Goal: Task Accomplishment & Management: Complete application form

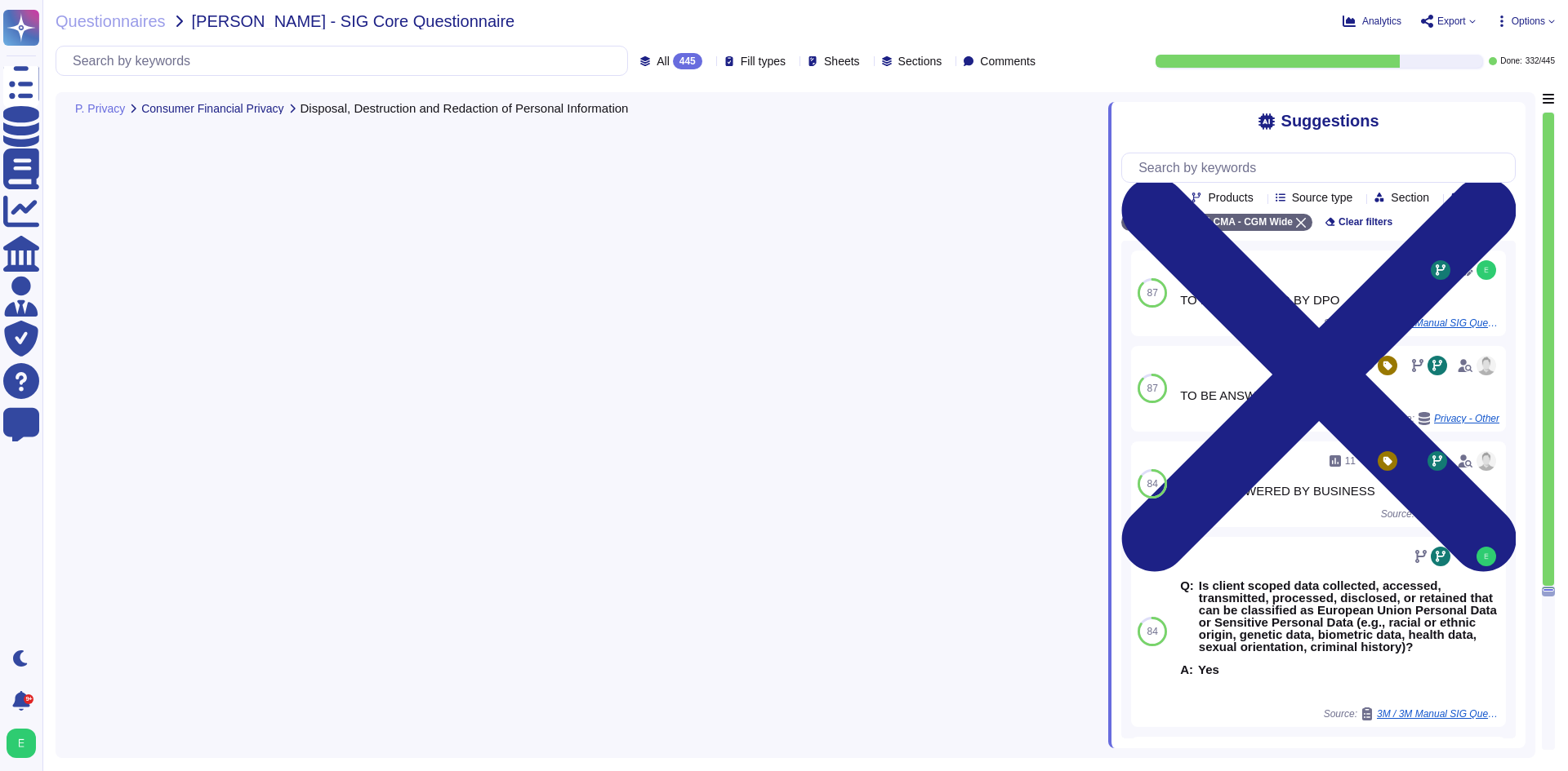
scroll to position [80603, 0]
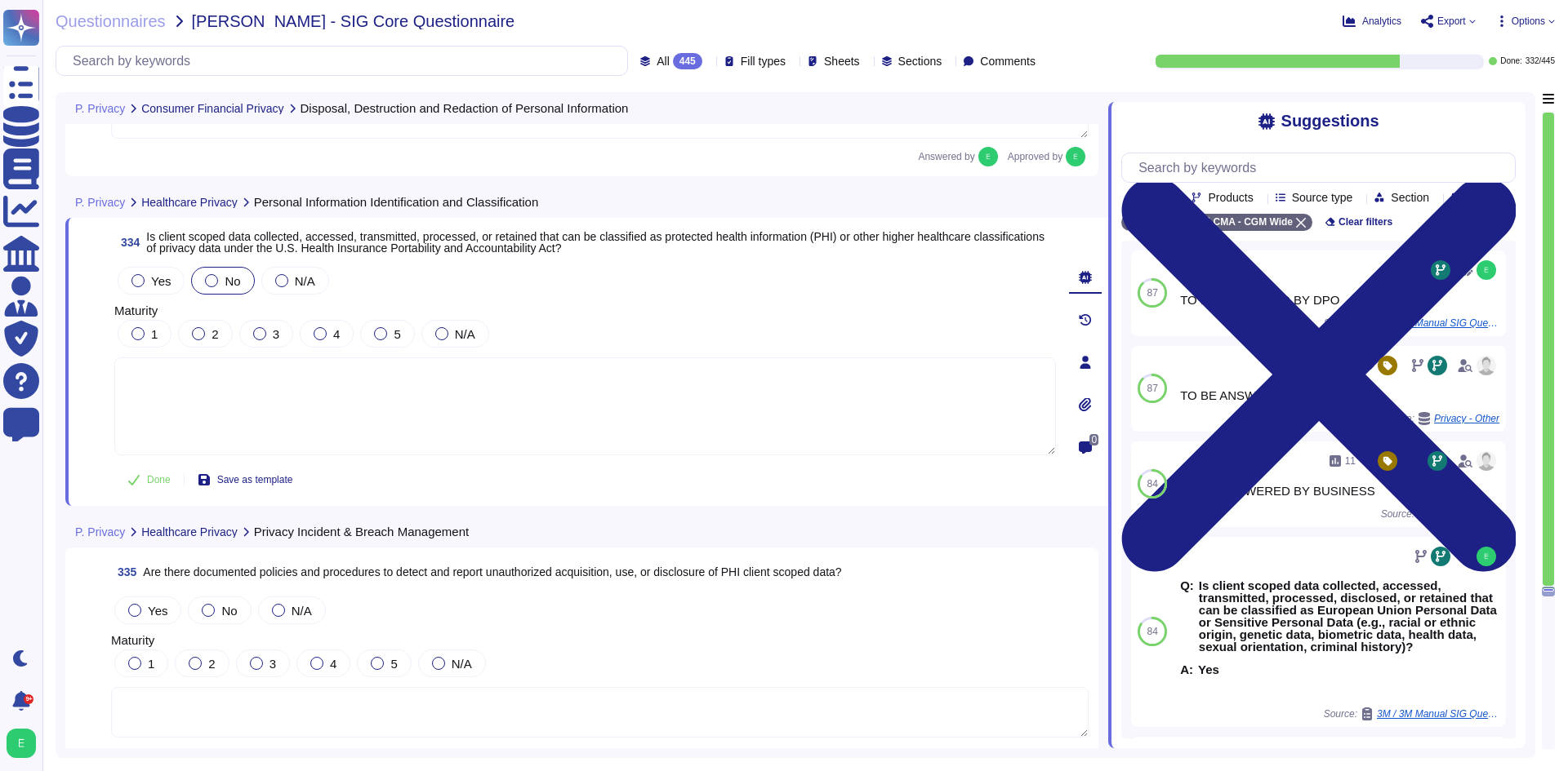
click at [204, 272] on div "No" at bounding box center [222, 280] width 63 height 28
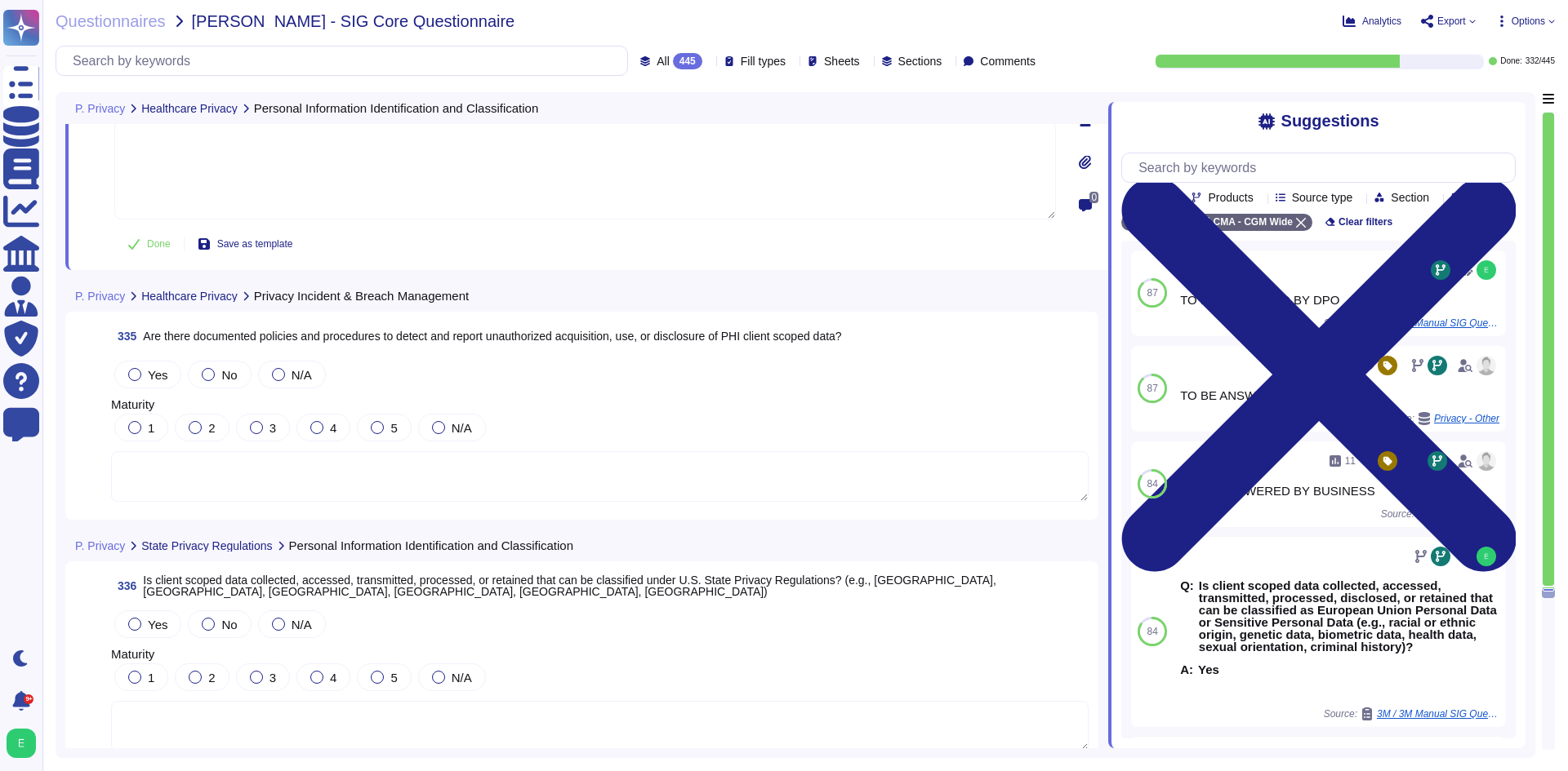
scroll to position [80848, 0]
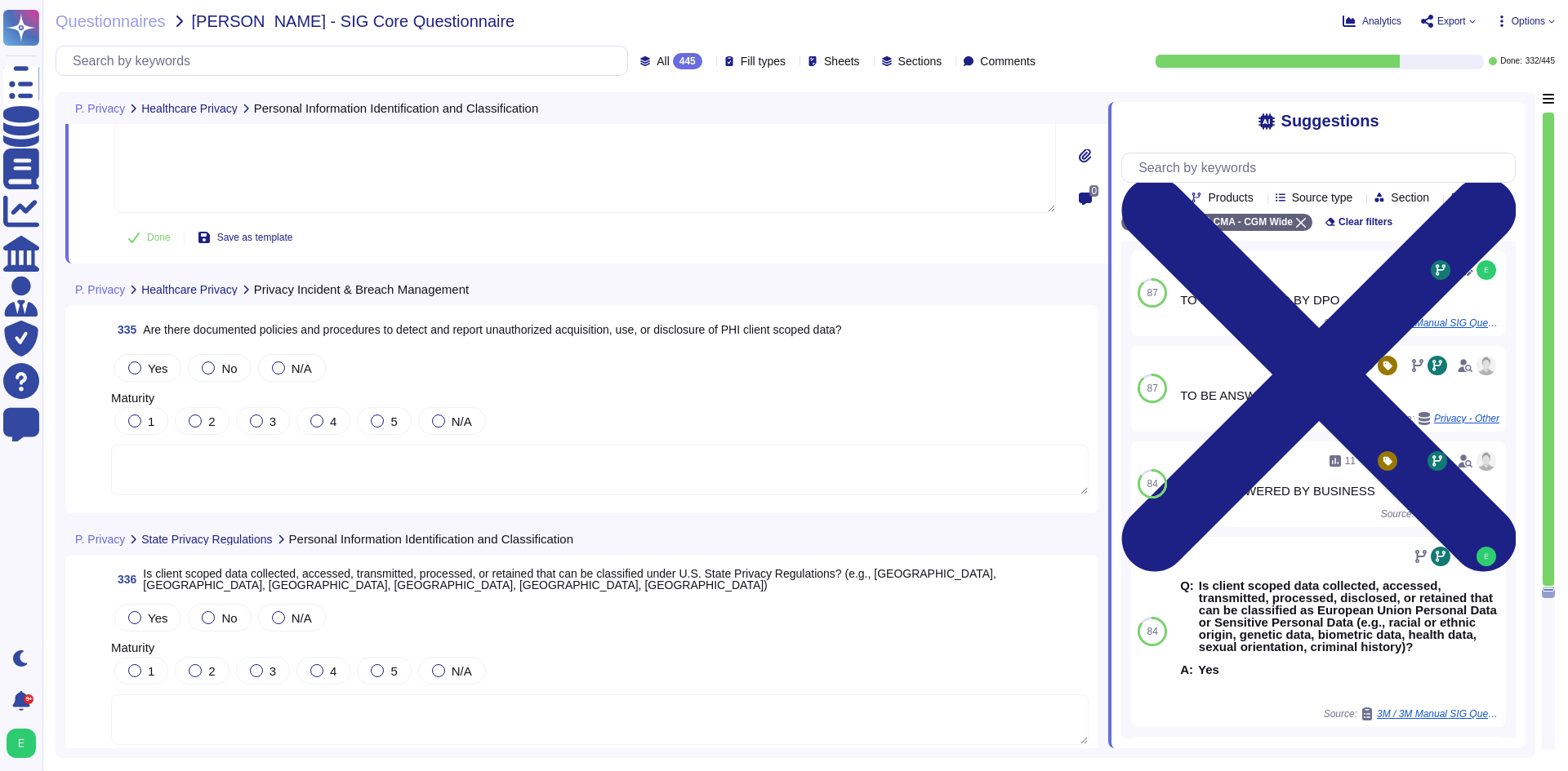
click at [262, 485] on div "335 Are there documented policies and procedures to detect and report unauthori…" at bounding box center [581, 409] width 1013 height 189
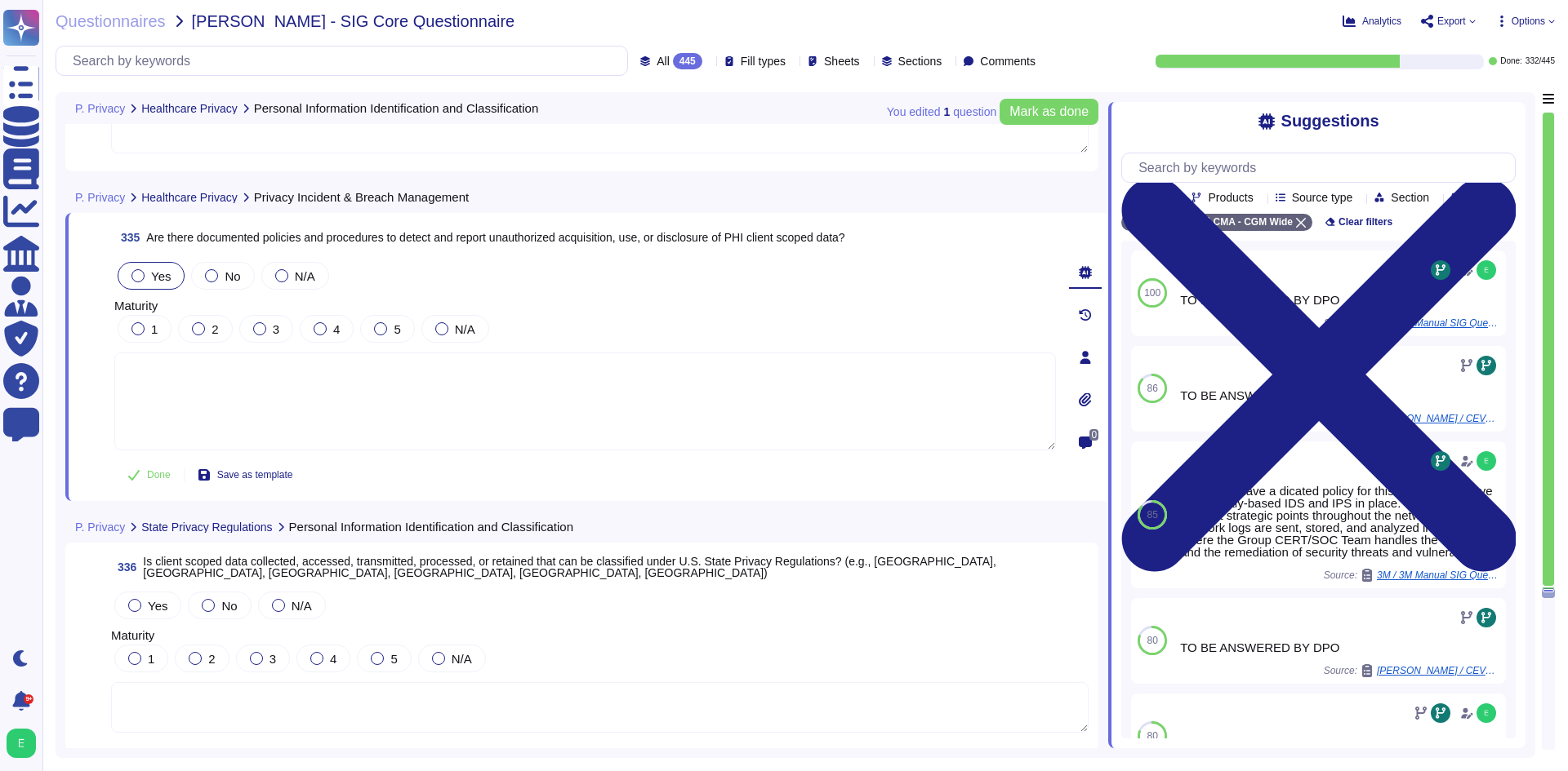
click at [152, 272] on span "Yes" at bounding box center [161, 276] width 20 height 14
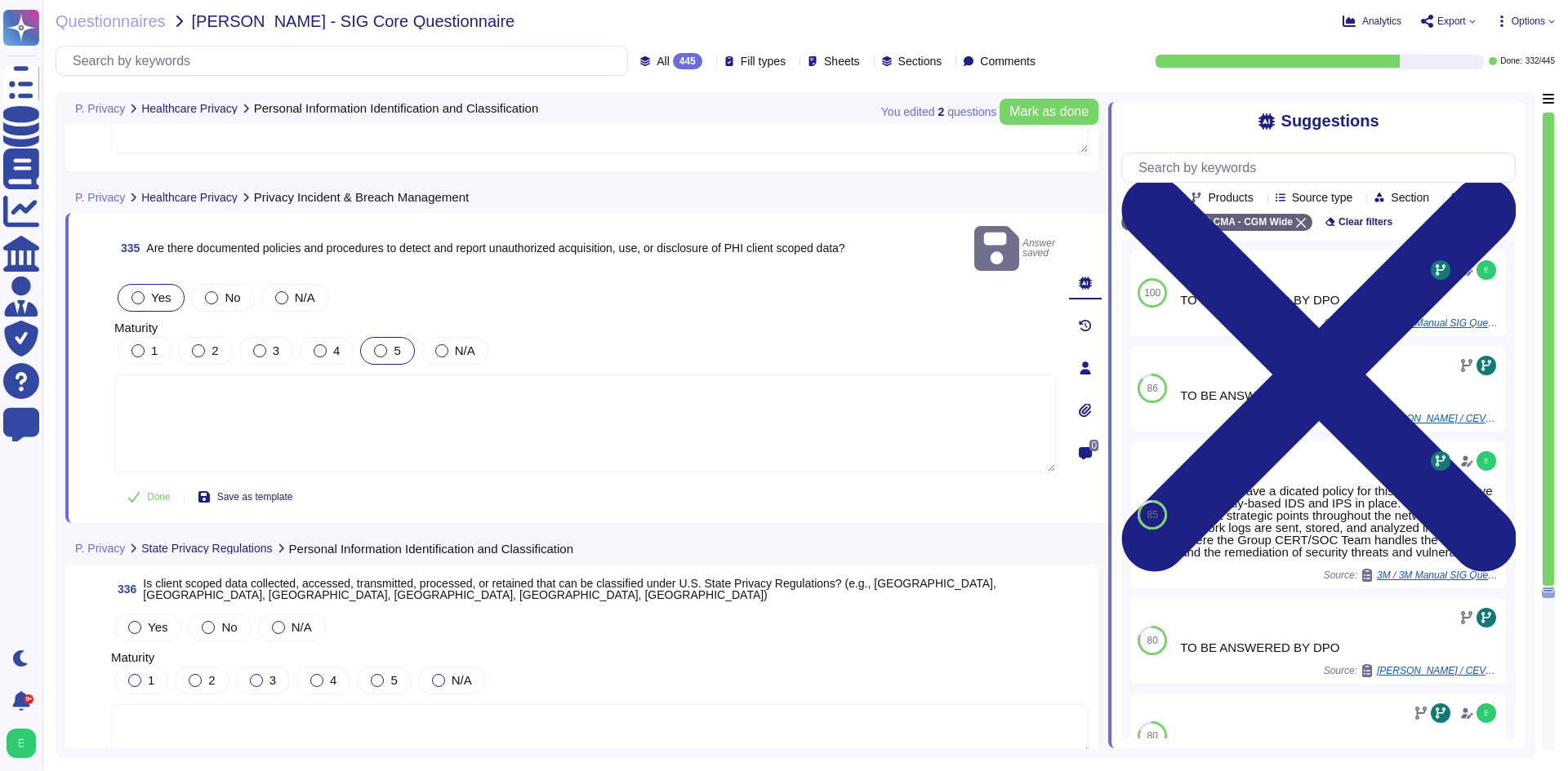
click at [389, 344] on label "5" at bounding box center [387, 350] width 27 height 13
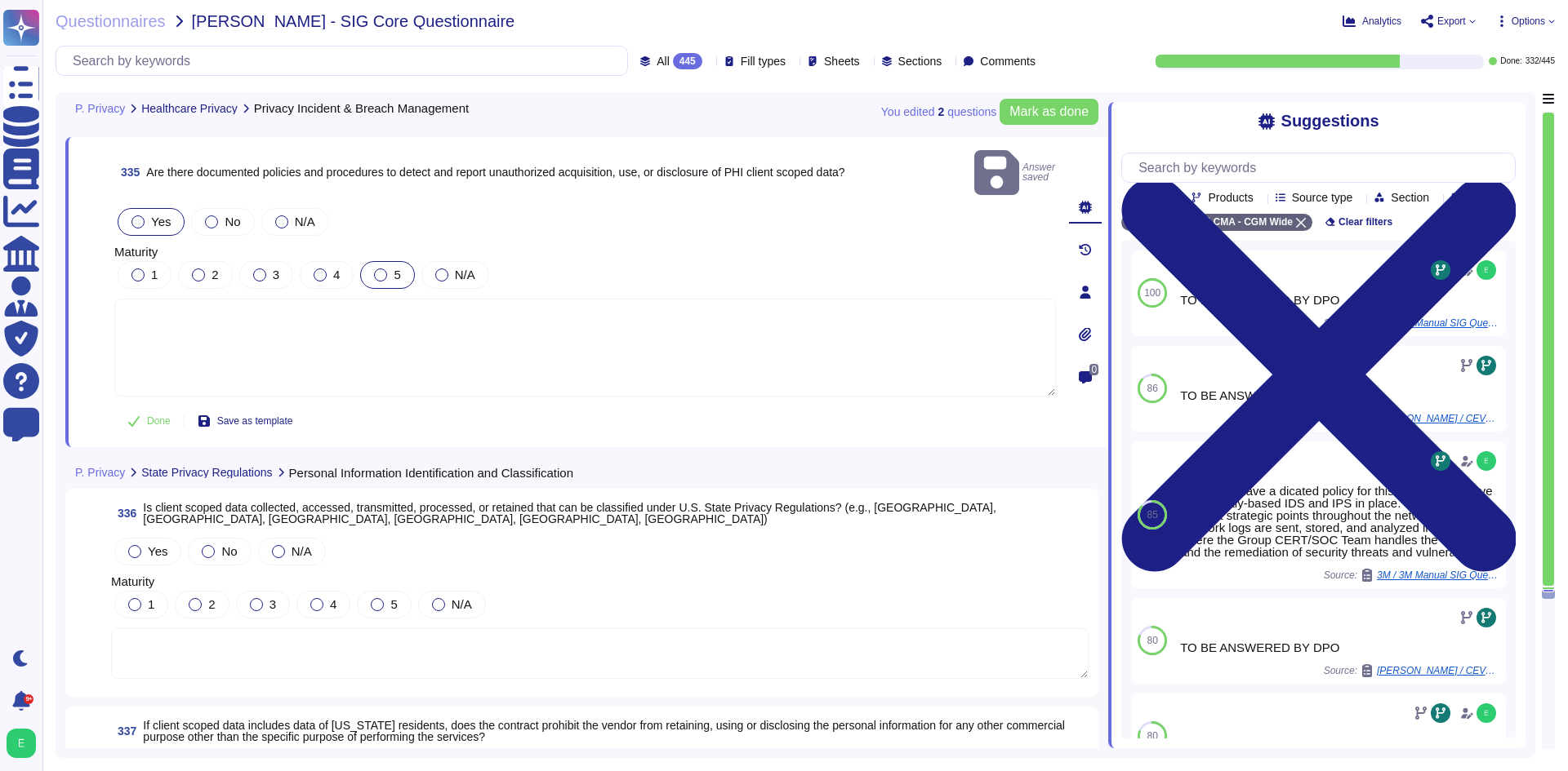
scroll to position [81011, 0]
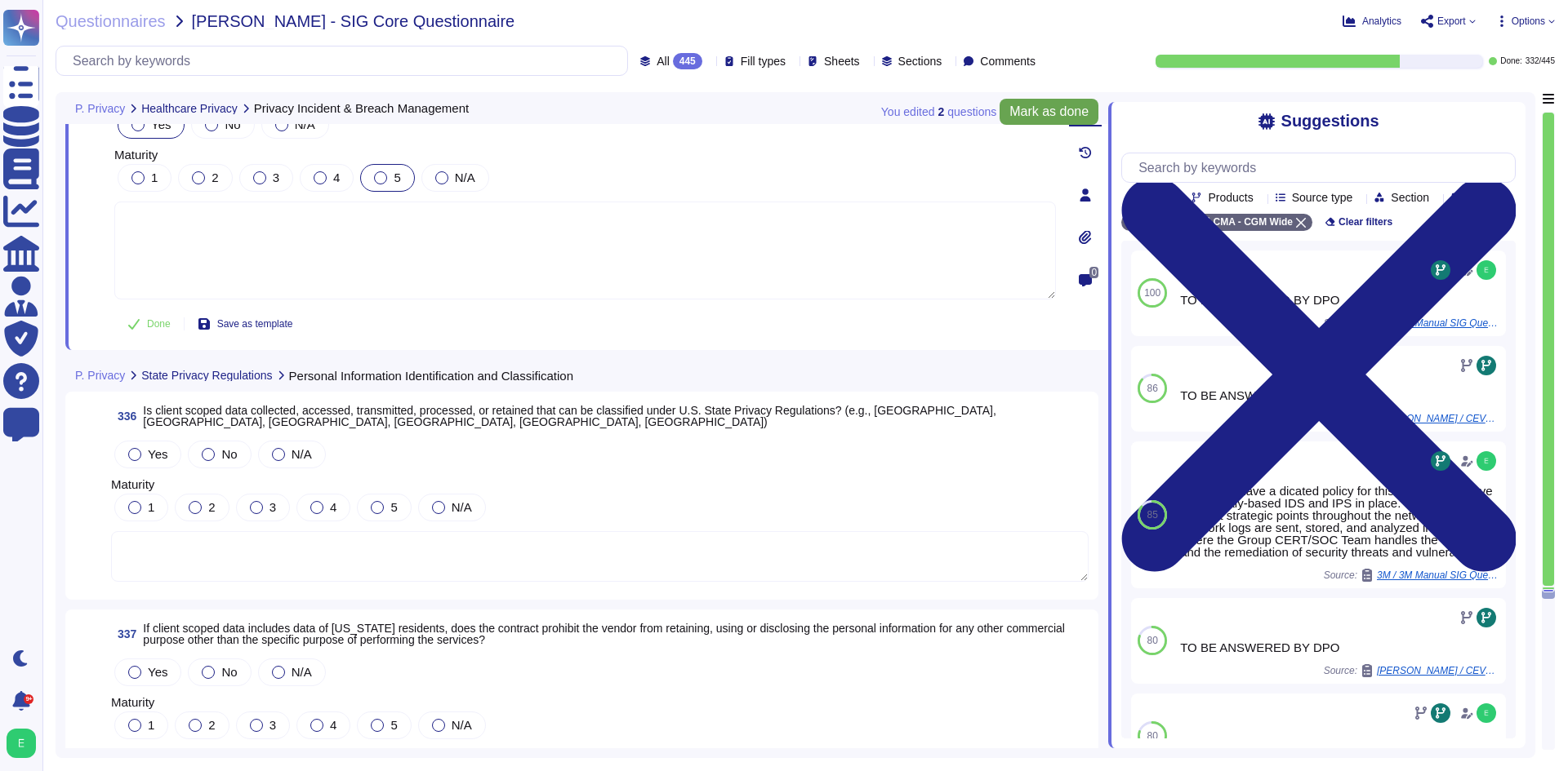
click at [1012, 115] on span "Mark as done" at bounding box center [1049, 111] width 80 height 13
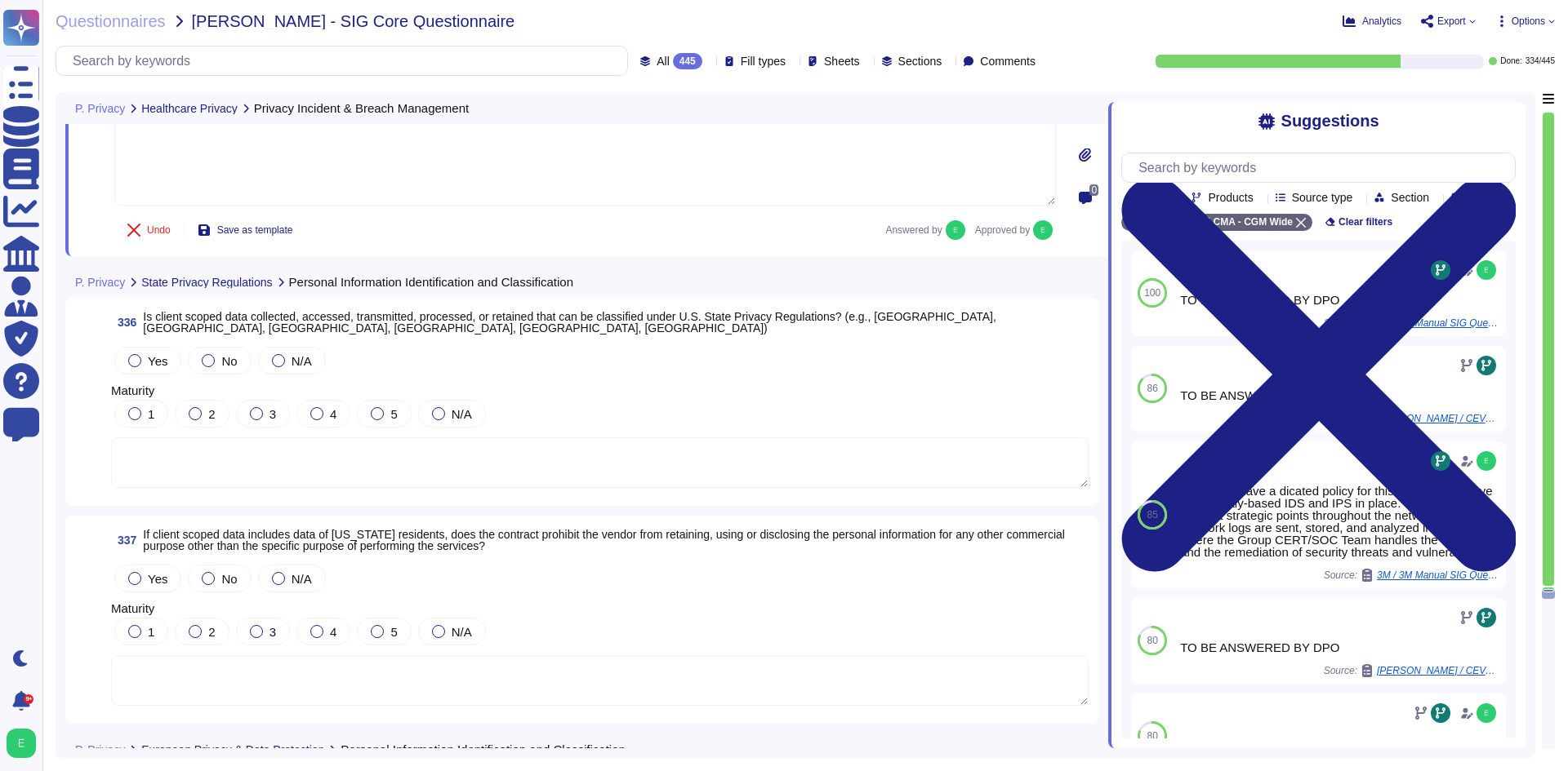
scroll to position [81174, 0]
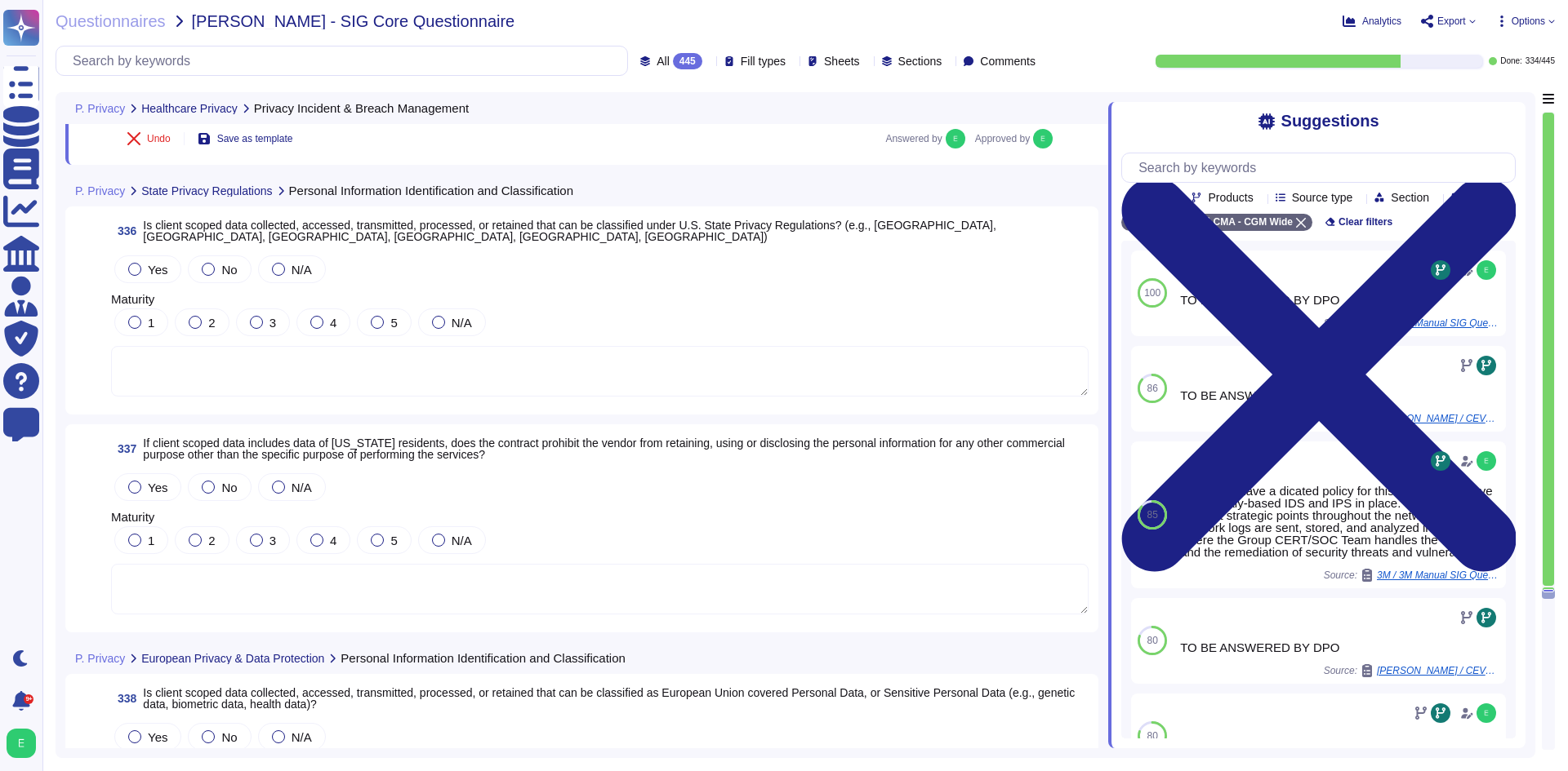
click at [806, 361] on textarea at bounding box center [600, 371] width 978 height 50
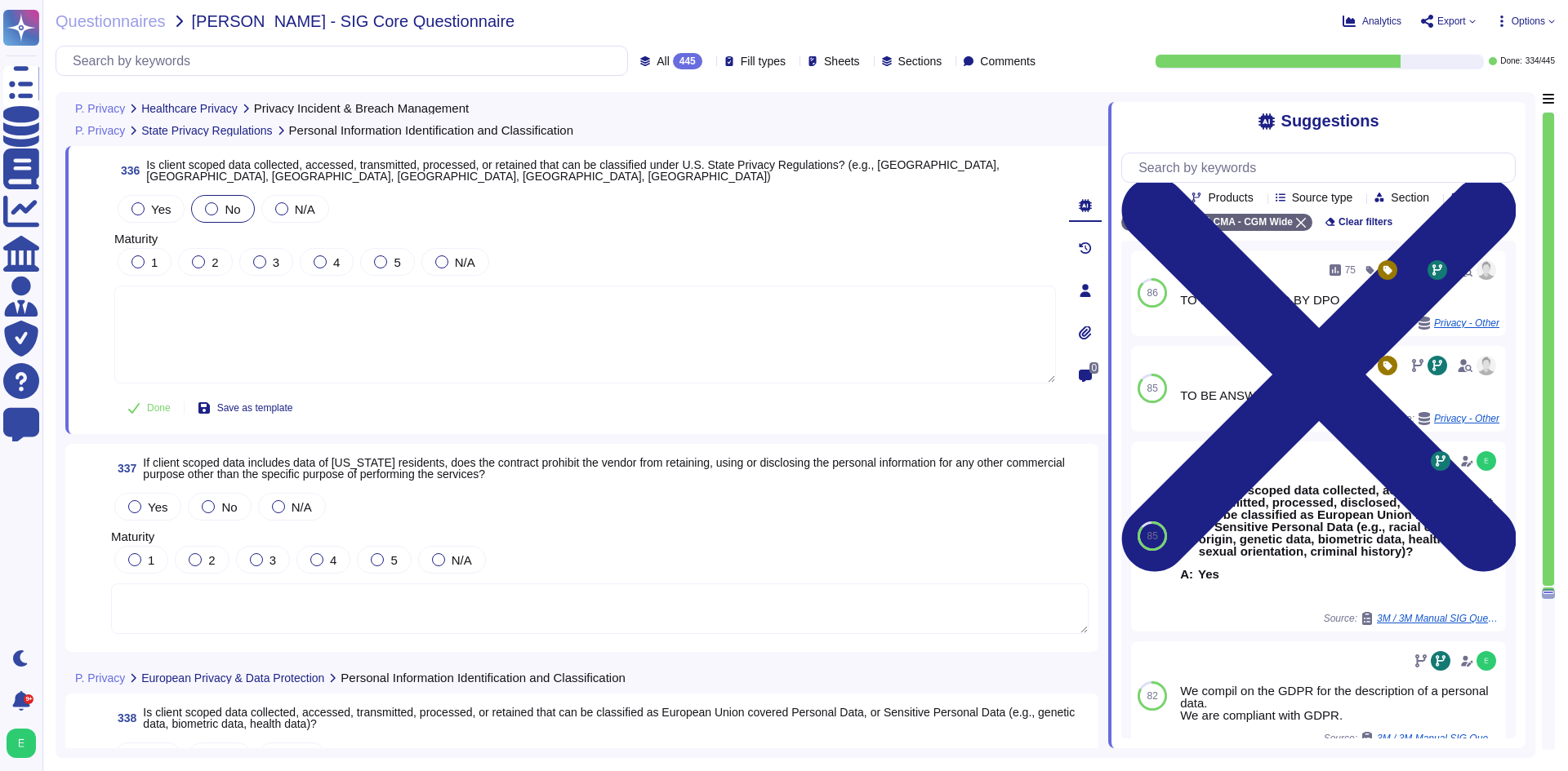
click at [211, 208] on div at bounding box center [211, 208] width 13 height 13
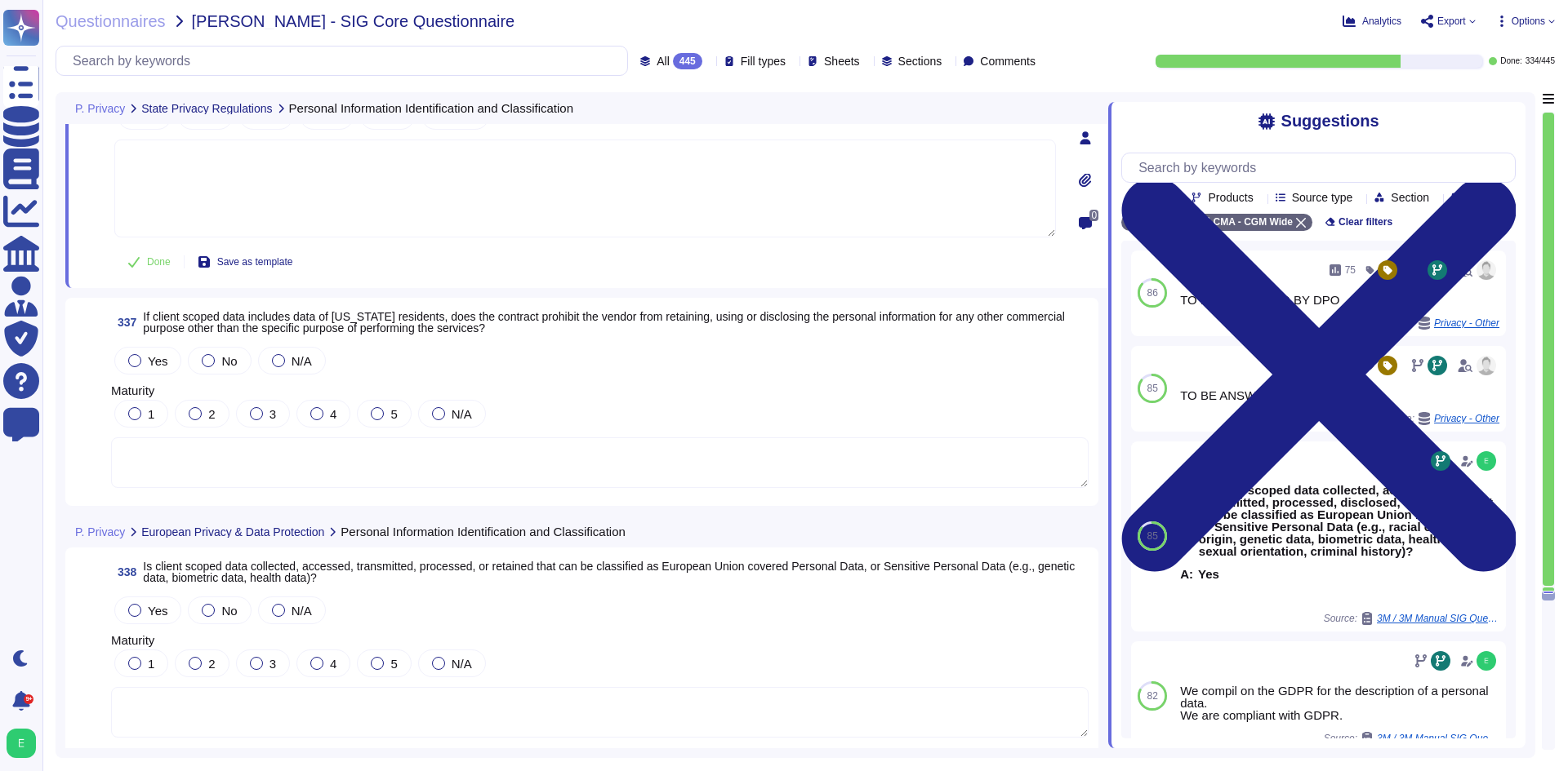
scroll to position [81338, 0]
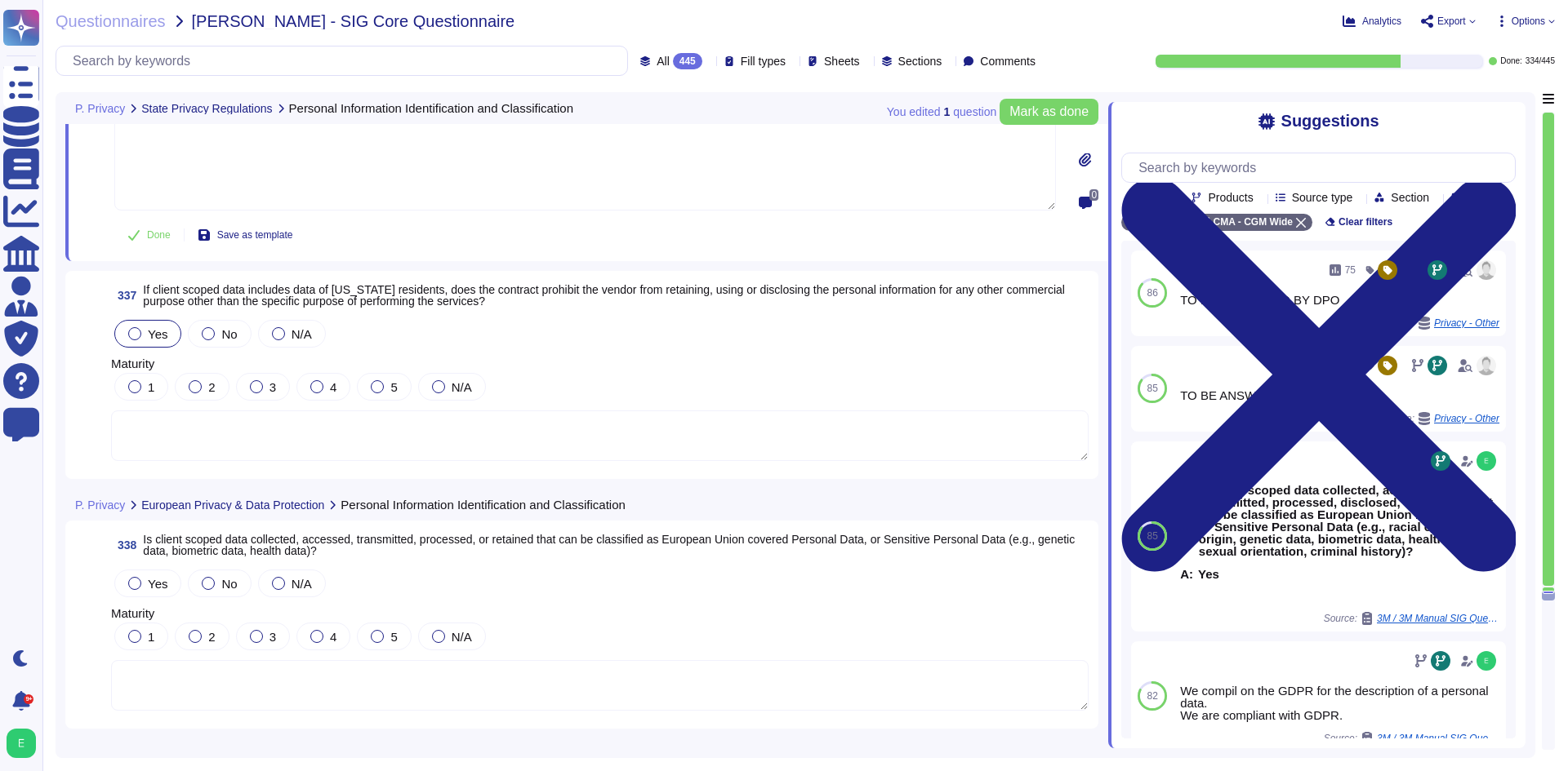
click at [139, 338] on div at bounding box center [134, 333] width 13 height 13
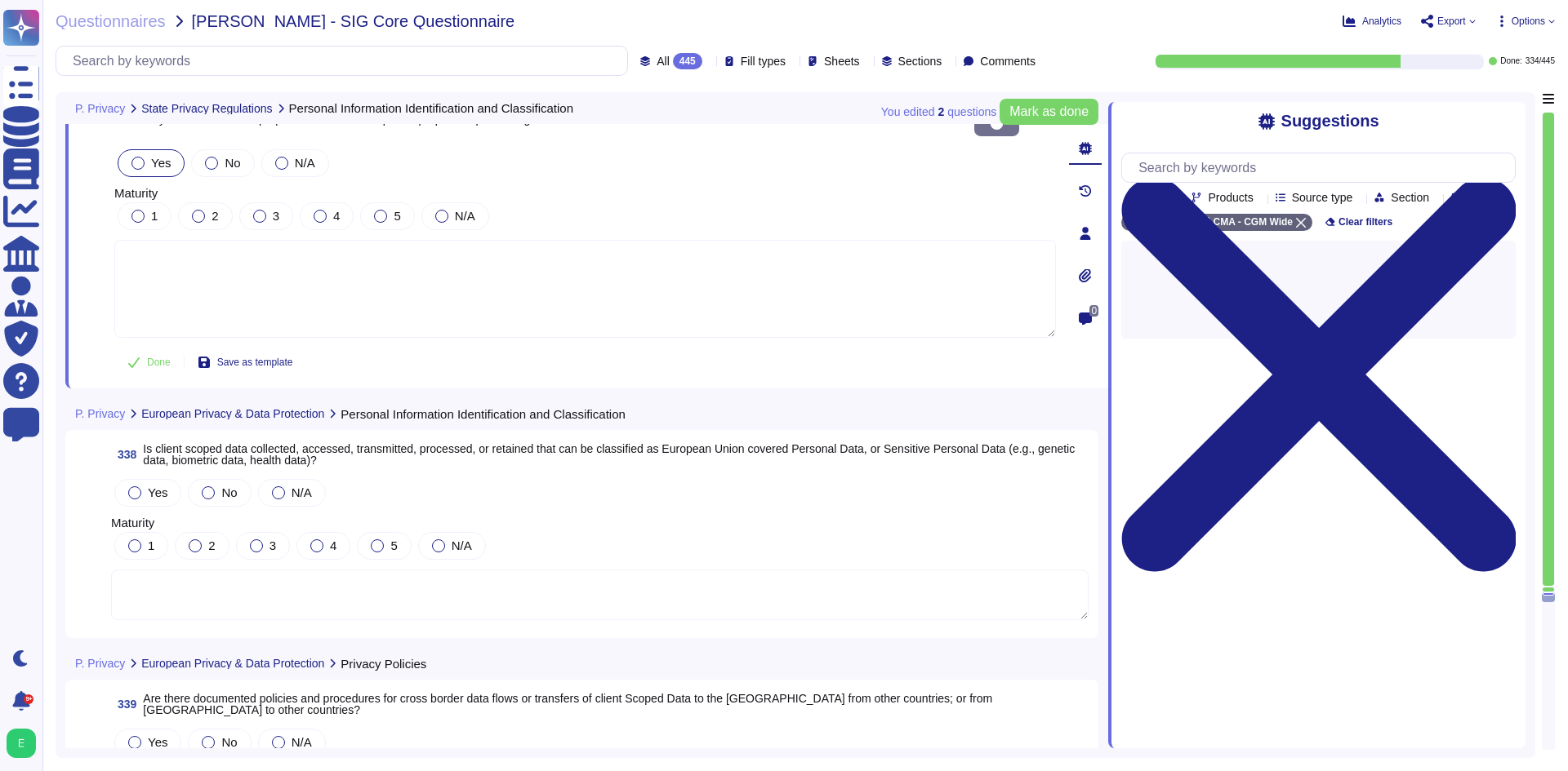
scroll to position [81583, 0]
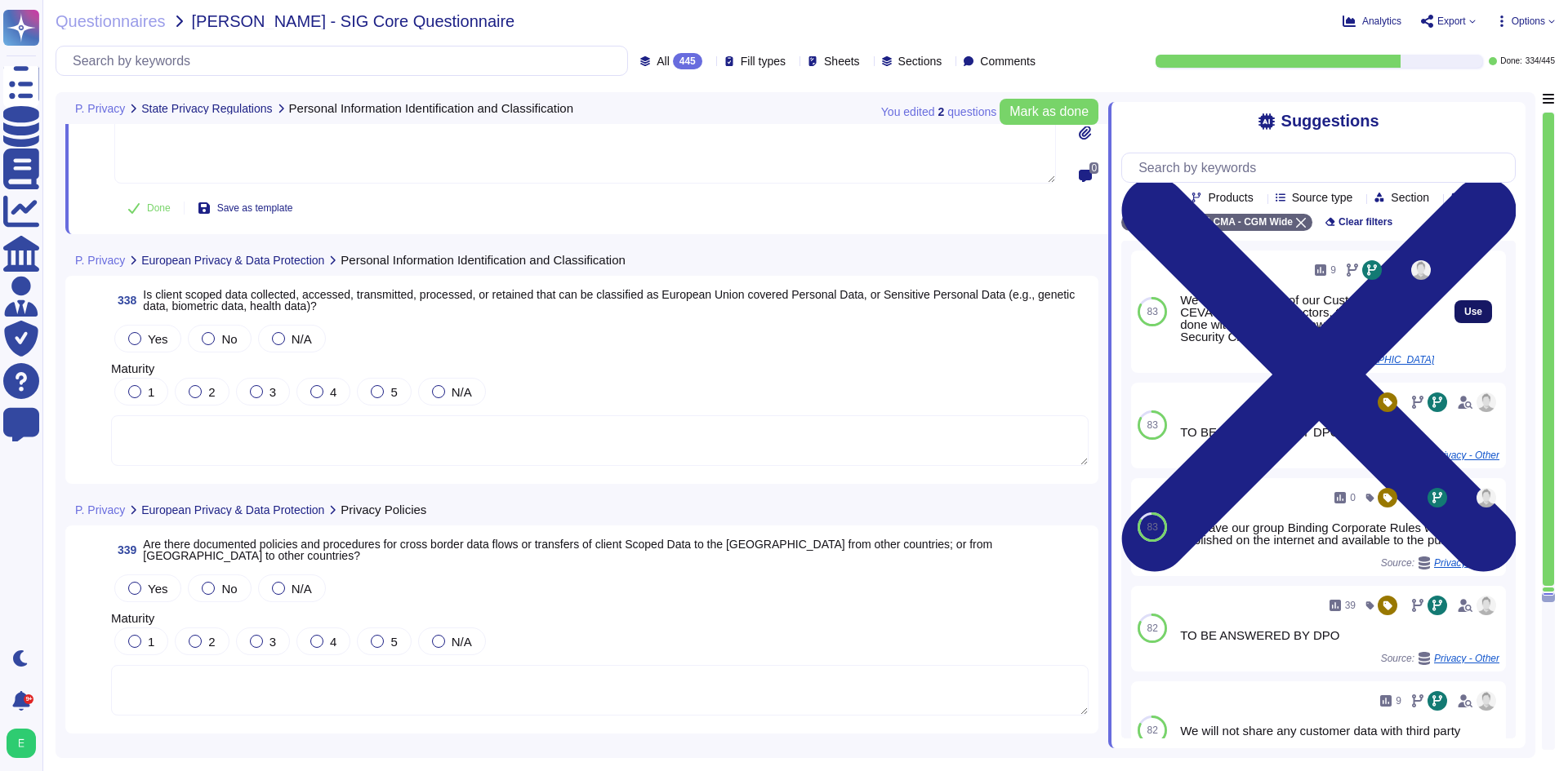
click at [1464, 317] on span "Use" at bounding box center [1473, 312] width 18 height 10
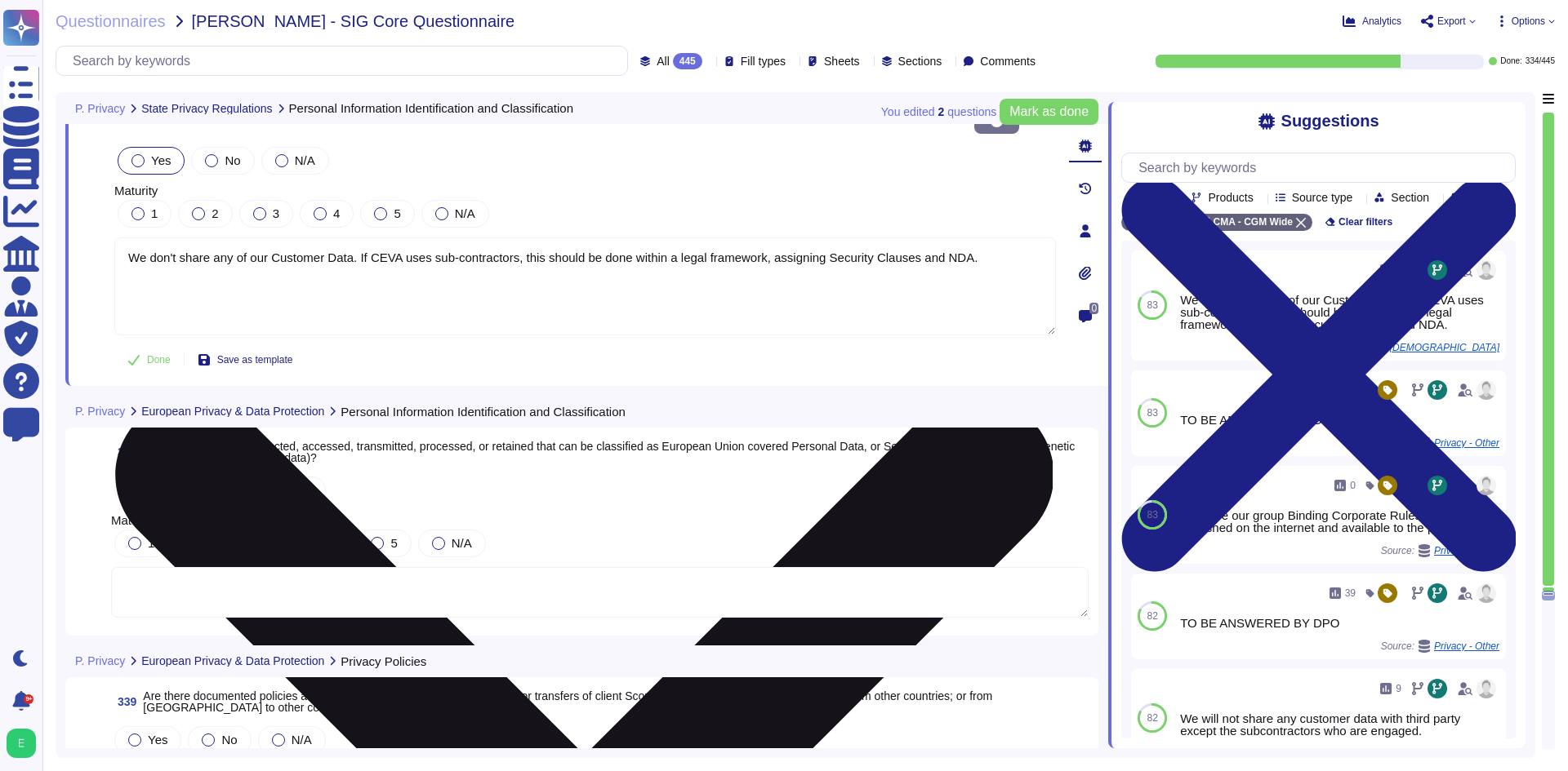
scroll to position [81502, 0]
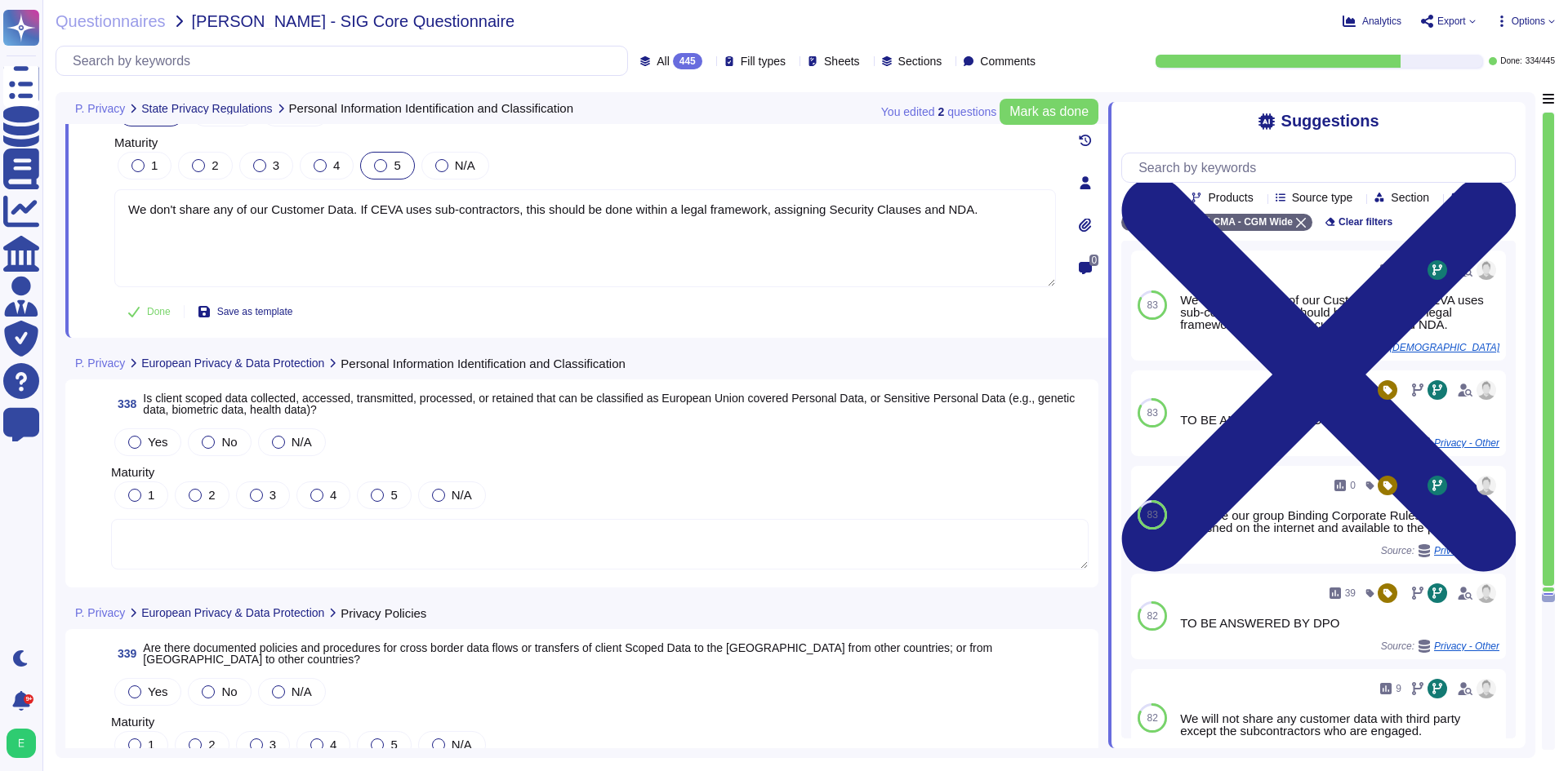
click at [376, 159] on div at bounding box center [380, 165] width 13 height 13
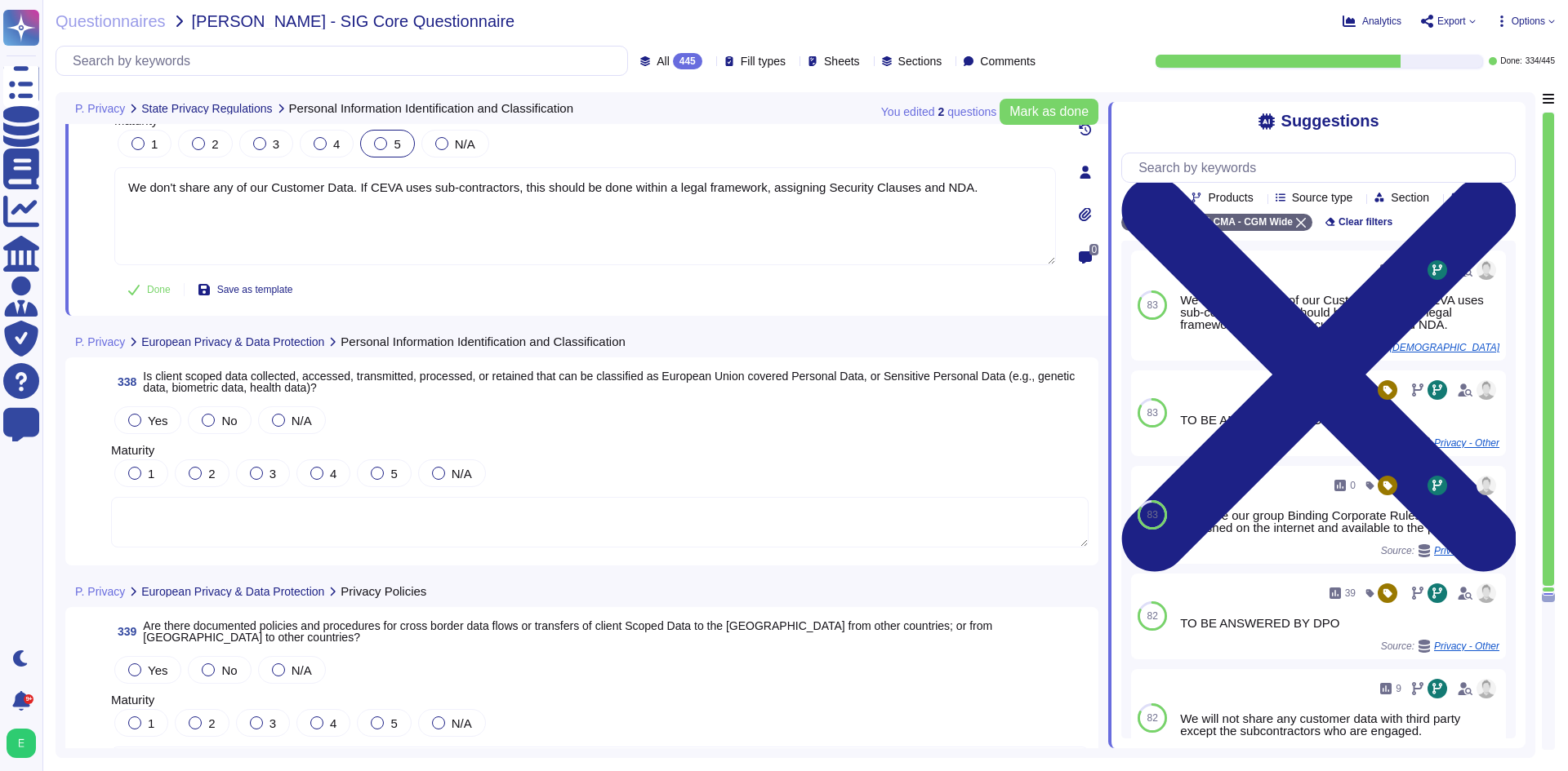
click at [458, 526] on textarea at bounding box center [600, 522] width 978 height 50
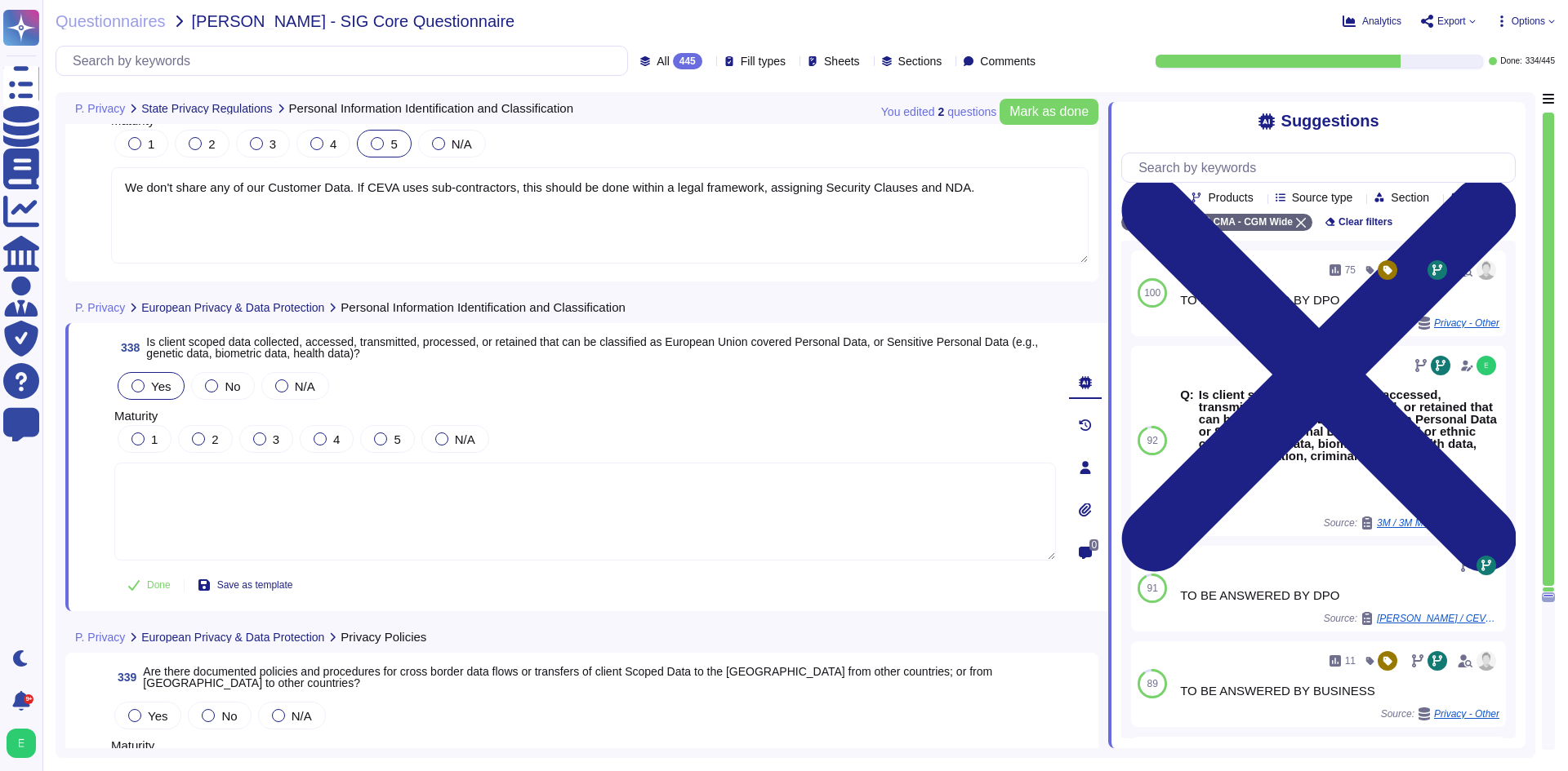
click at [160, 387] on span "Yes" at bounding box center [161, 386] width 20 height 14
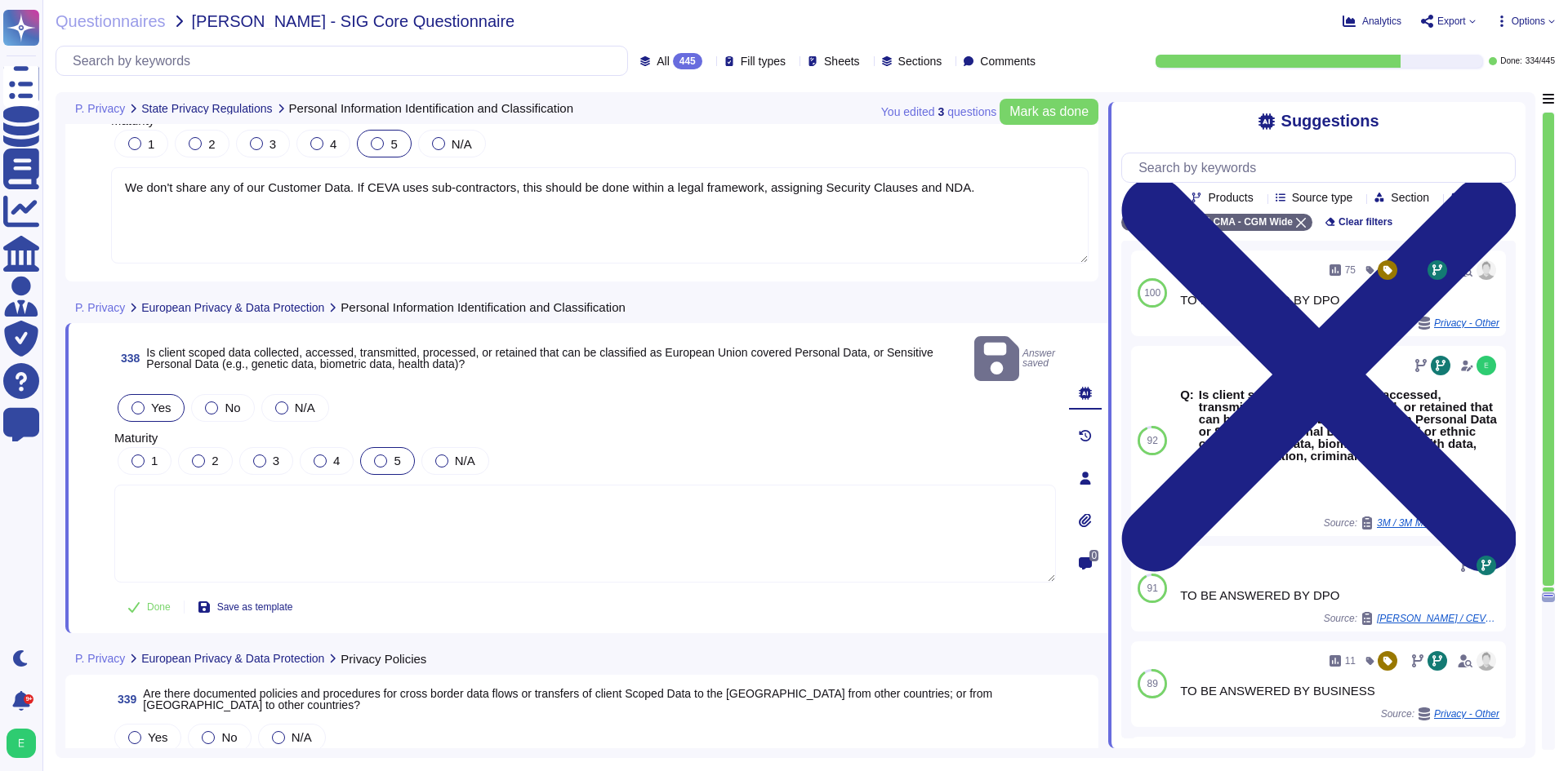
click at [388, 447] on div "5" at bounding box center [387, 461] width 54 height 28
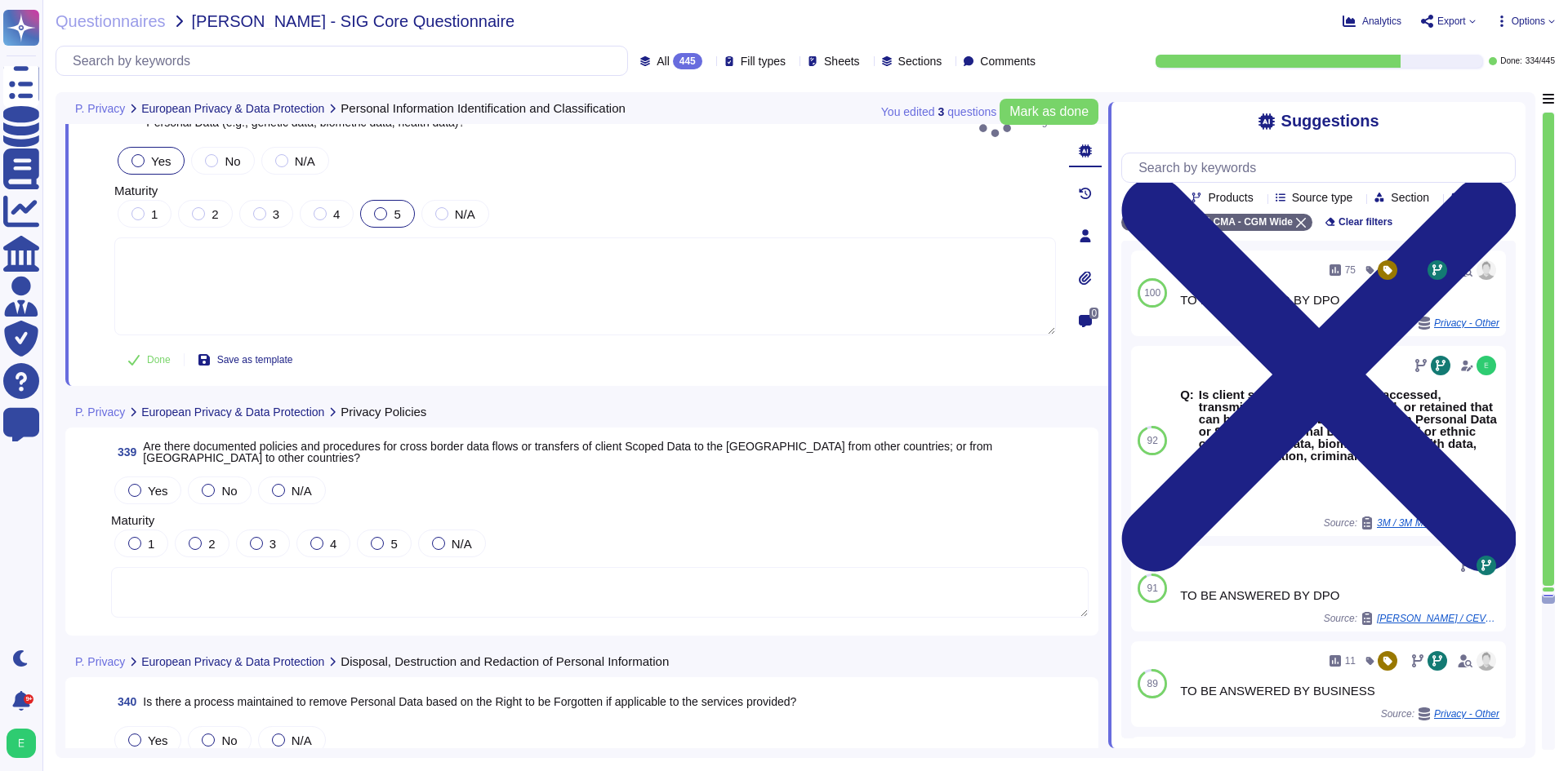
scroll to position [81747, 0]
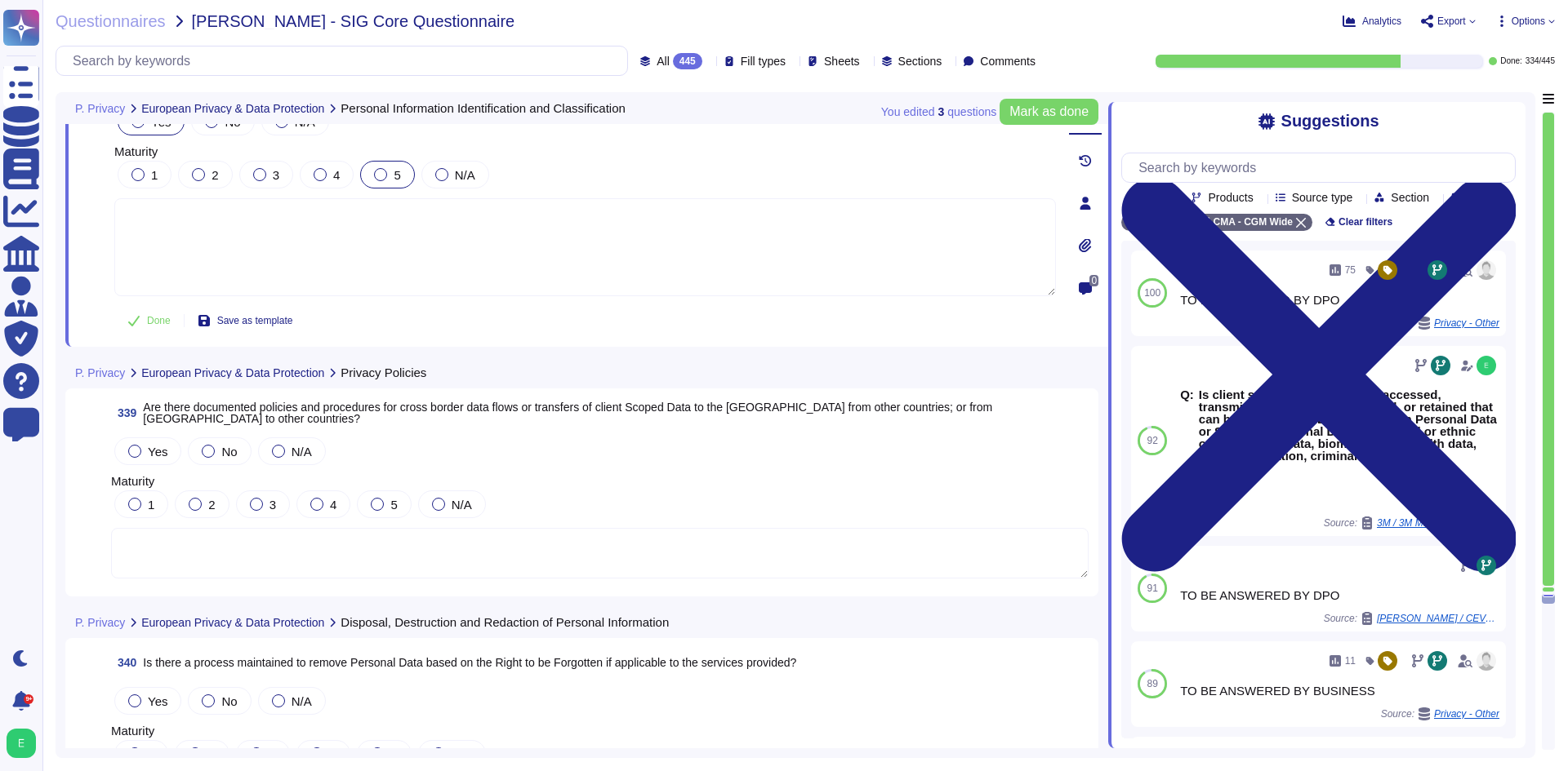
click at [439, 553] on textarea at bounding box center [600, 553] width 978 height 50
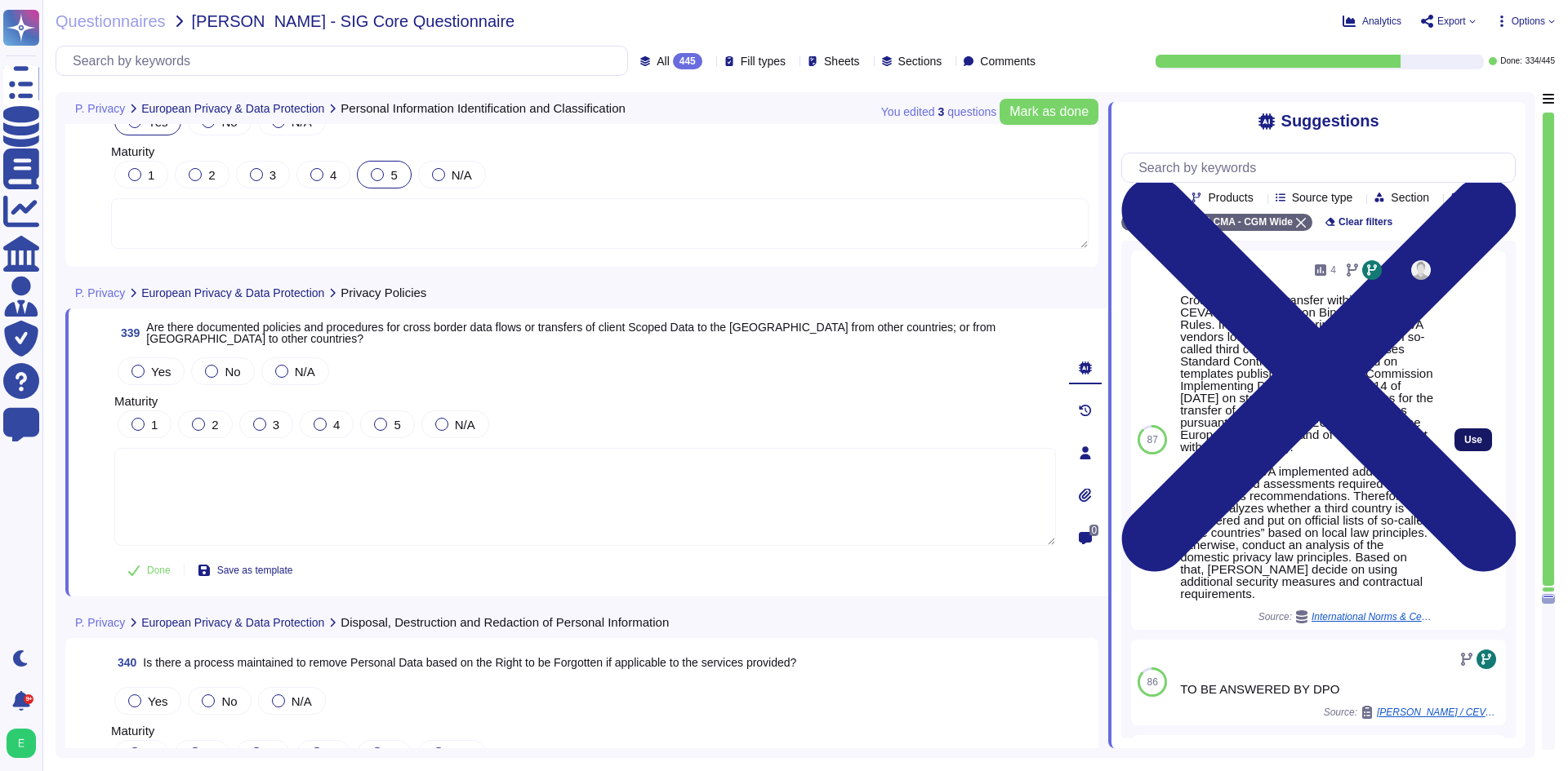
click at [1459, 451] on button "Use" at bounding box center [1473, 440] width 37 height 23
type textarea "Cross-border data transfer within entities from CEVA Group is based on Binding …"
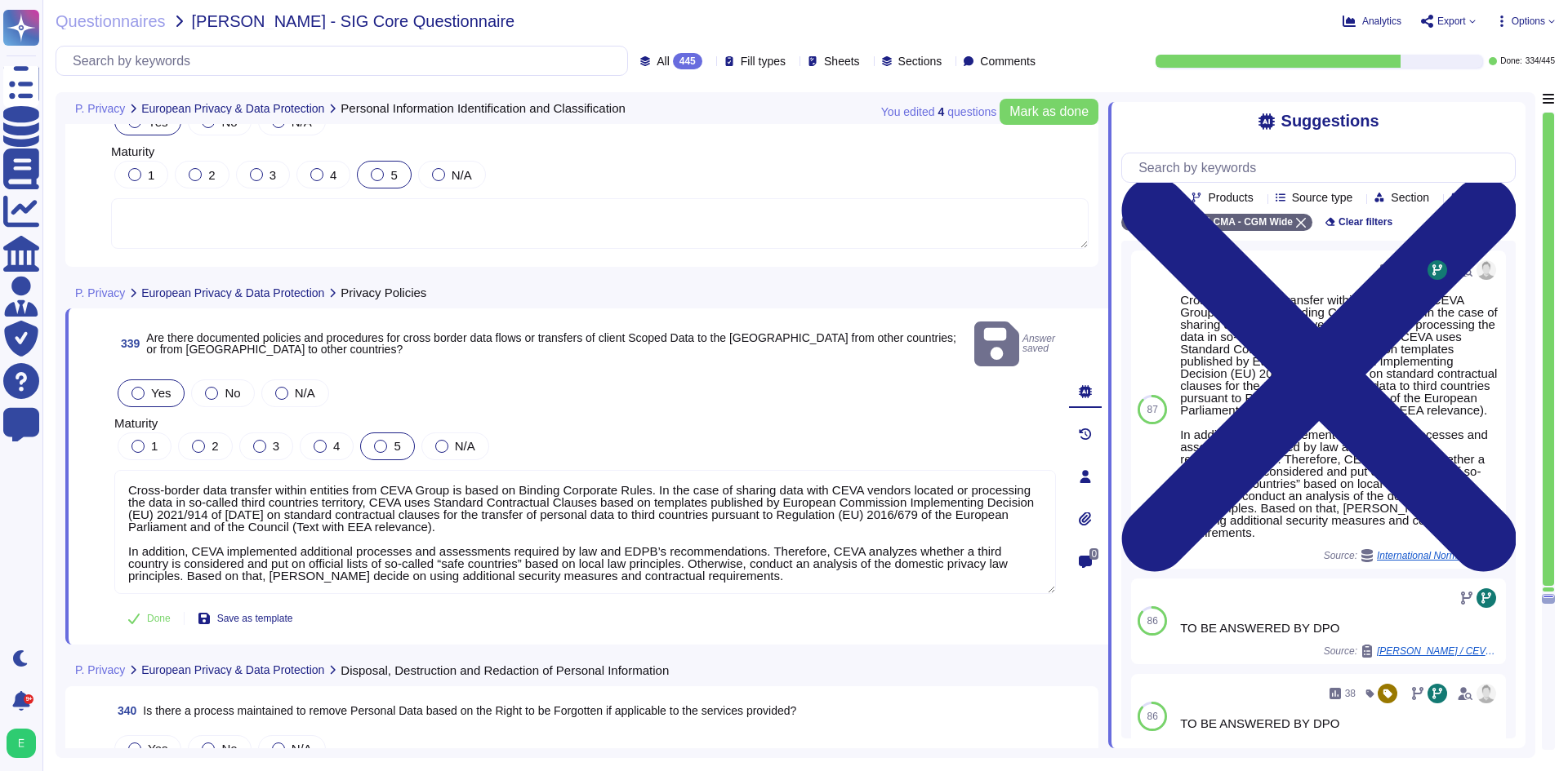
click at [382, 440] on div at bounding box center [380, 445] width 13 height 13
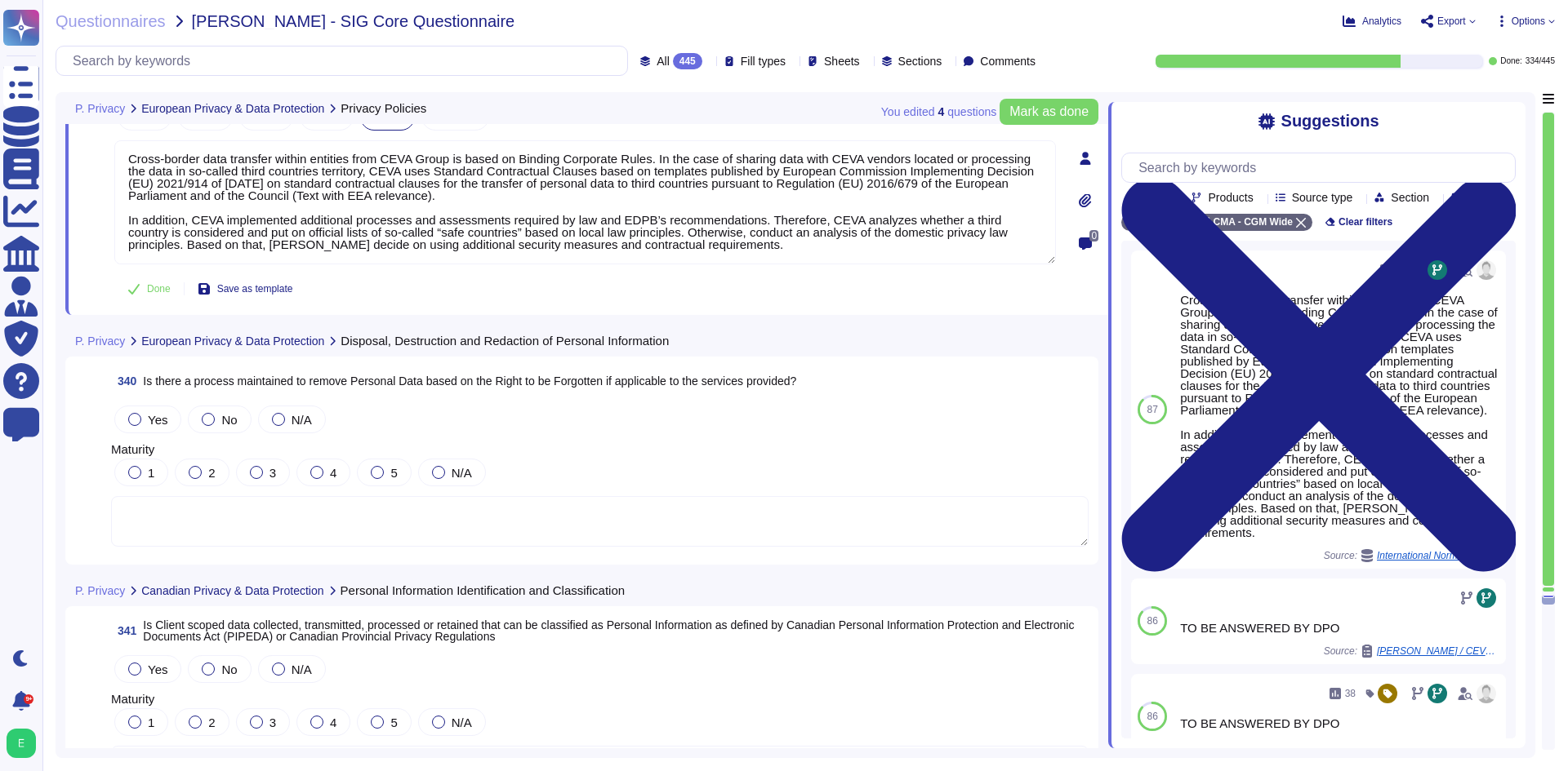
scroll to position [82073, 0]
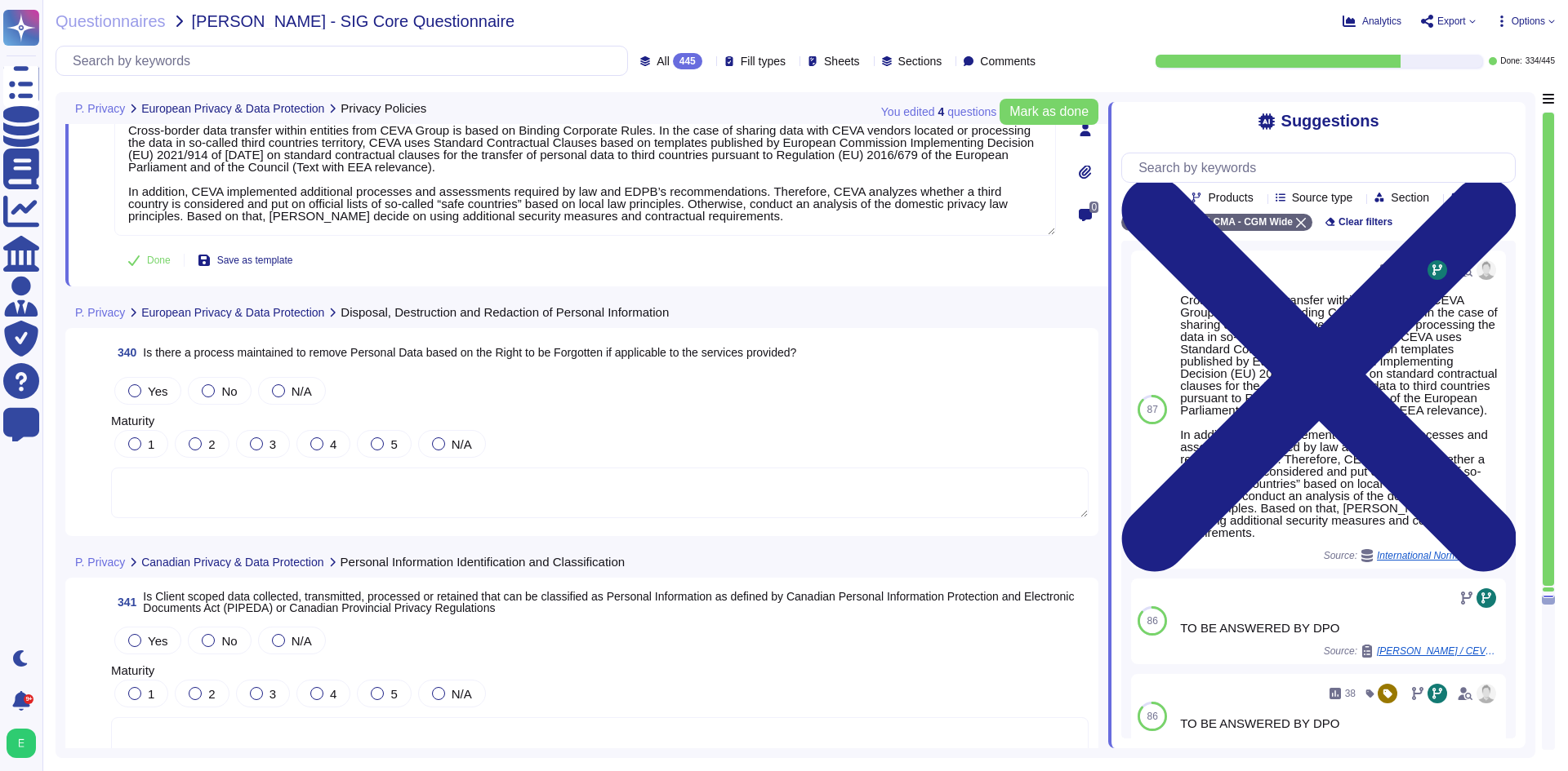
click at [598, 507] on textarea at bounding box center [600, 493] width 978 height 50
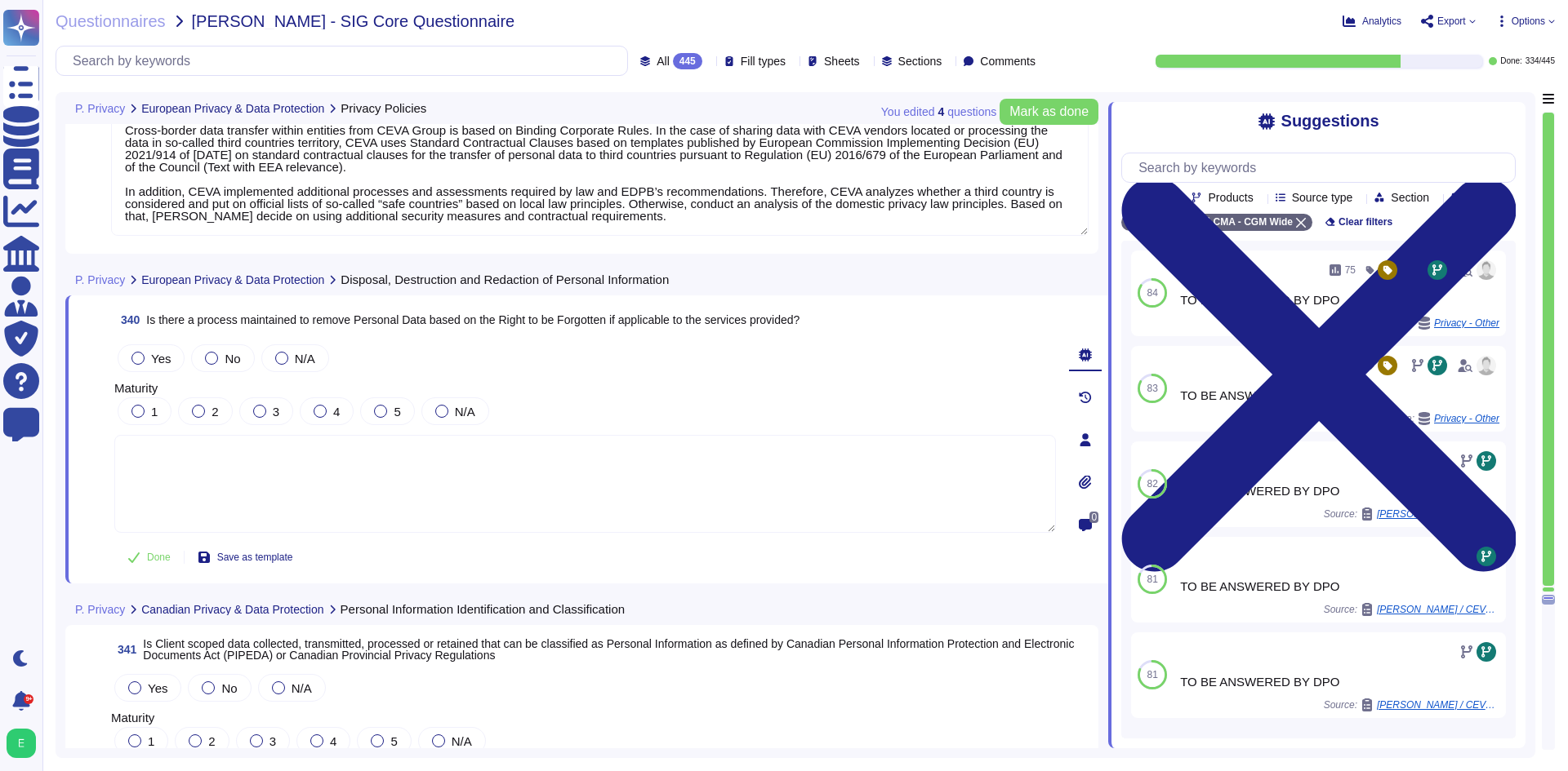
click at [589, 325] on span "Is there a process maintained to remove Personal Data based on the Right to be …" at bounding box center [473, 320] width 653 height 13
click at [589, 324] on span "Is there a process maintained to remove Personal Data based on the Right to be …" at bounding box center [473, 320] width 653 height 13
copy span "Is there a process maintained to remove Personal Data based on the Right to be …"
click at [137, 356] on div at bounding box center [138, 358] width 13 height 13
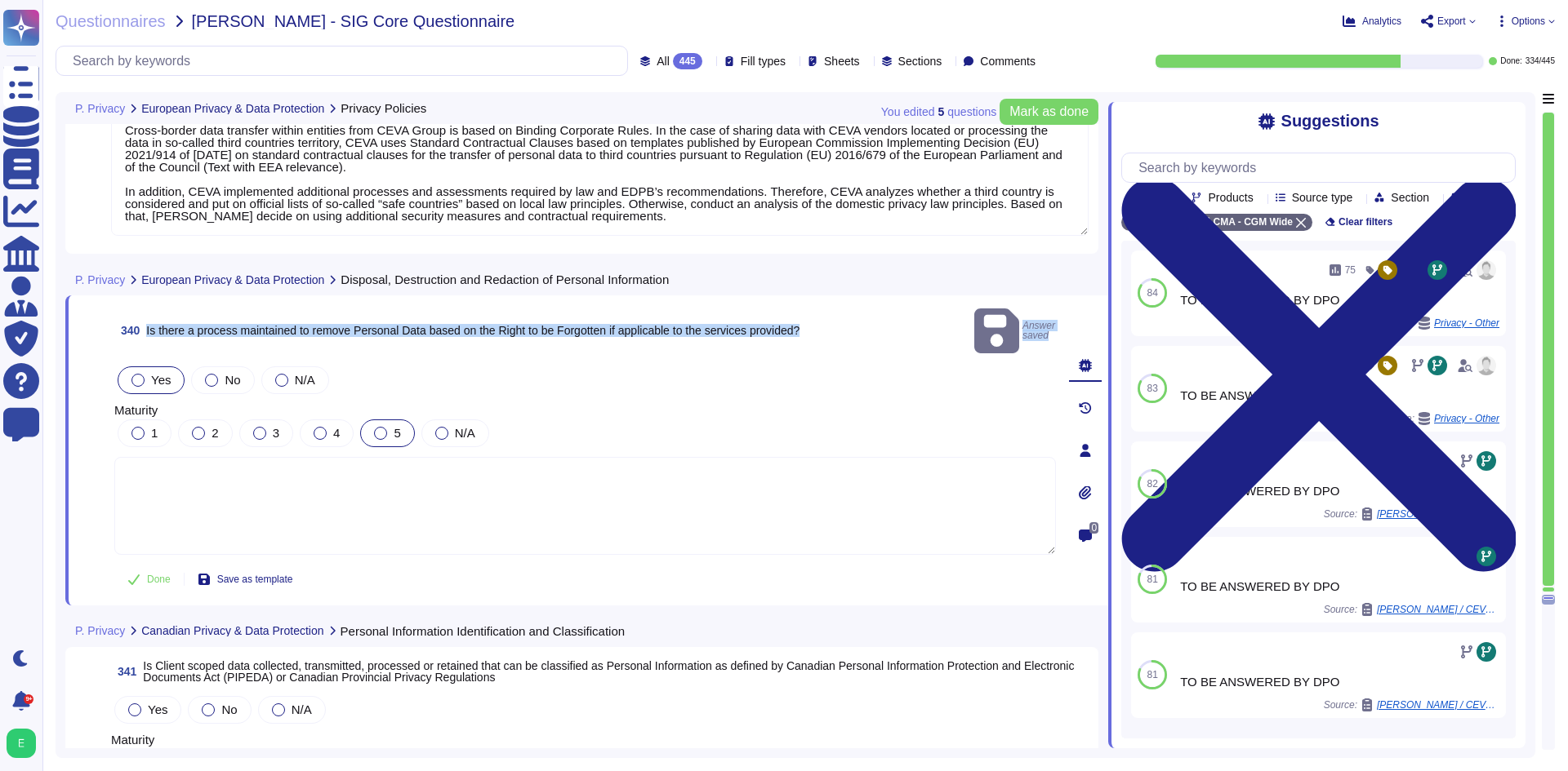
click at [381, 427] on div at bounding box center [380, 433] width 13 height 13
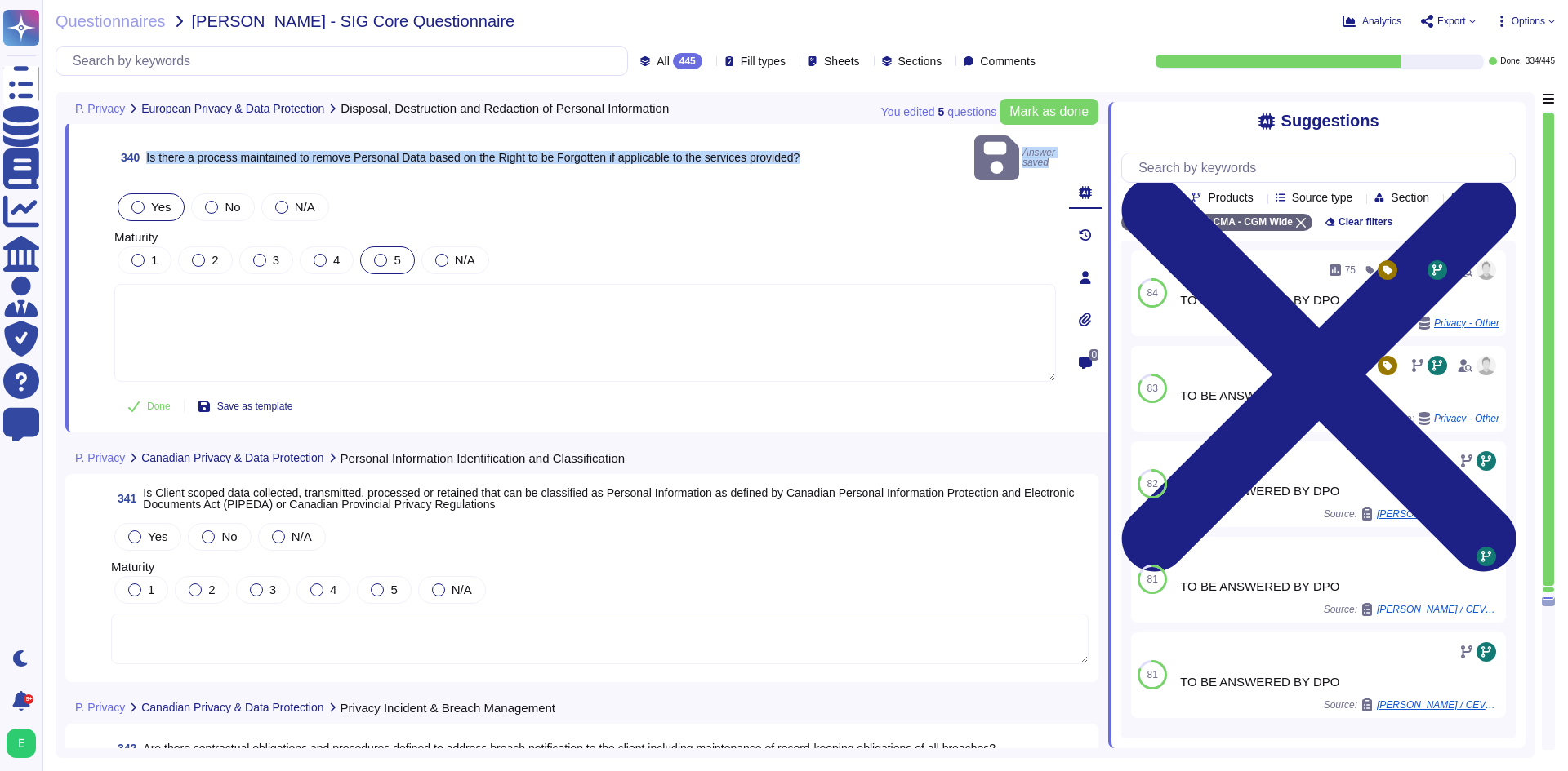
scroll to position [82318, 0]
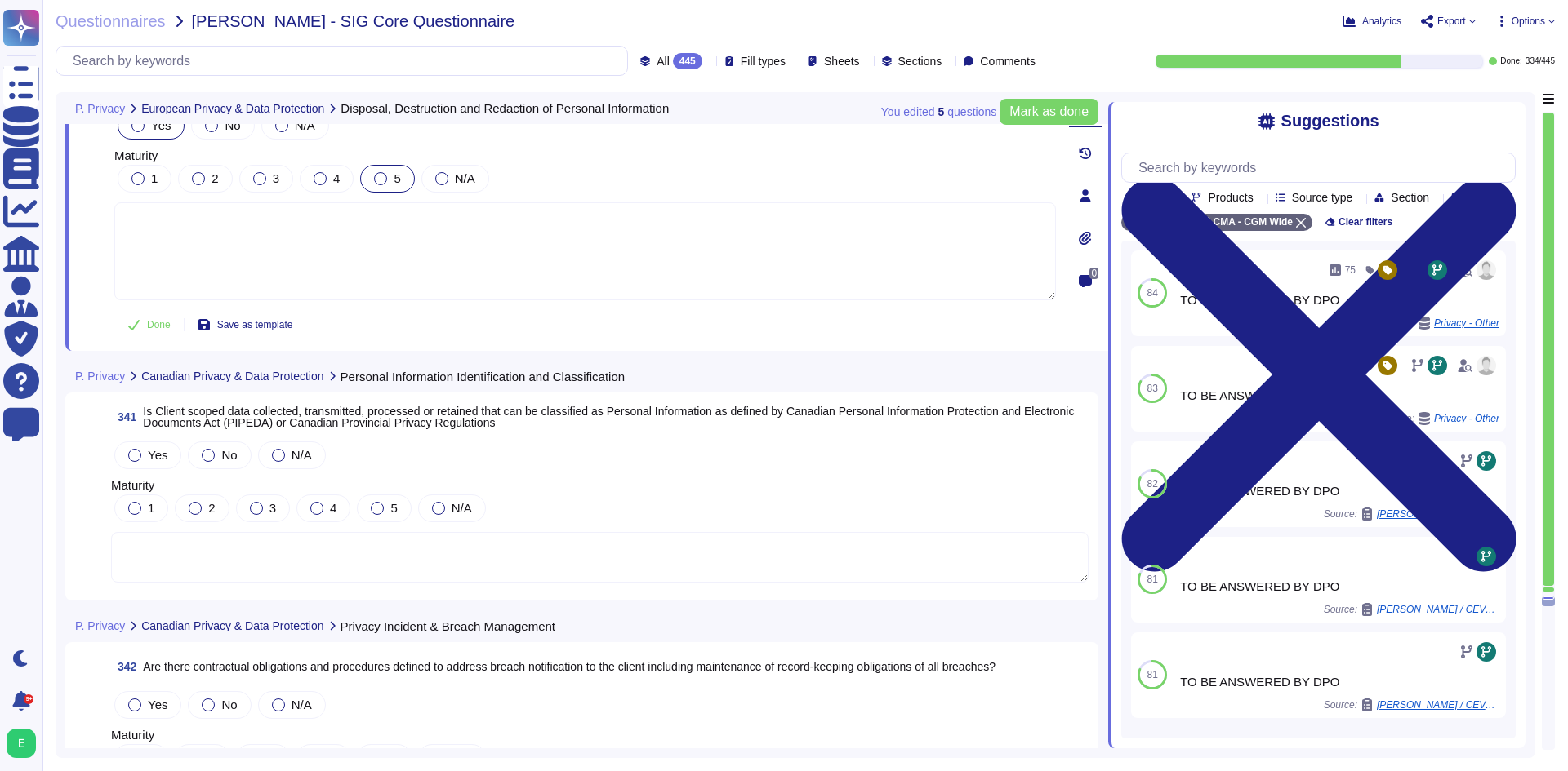
click at [366, 532] on textarea at bounding box center [600, 557] width 978 height 50
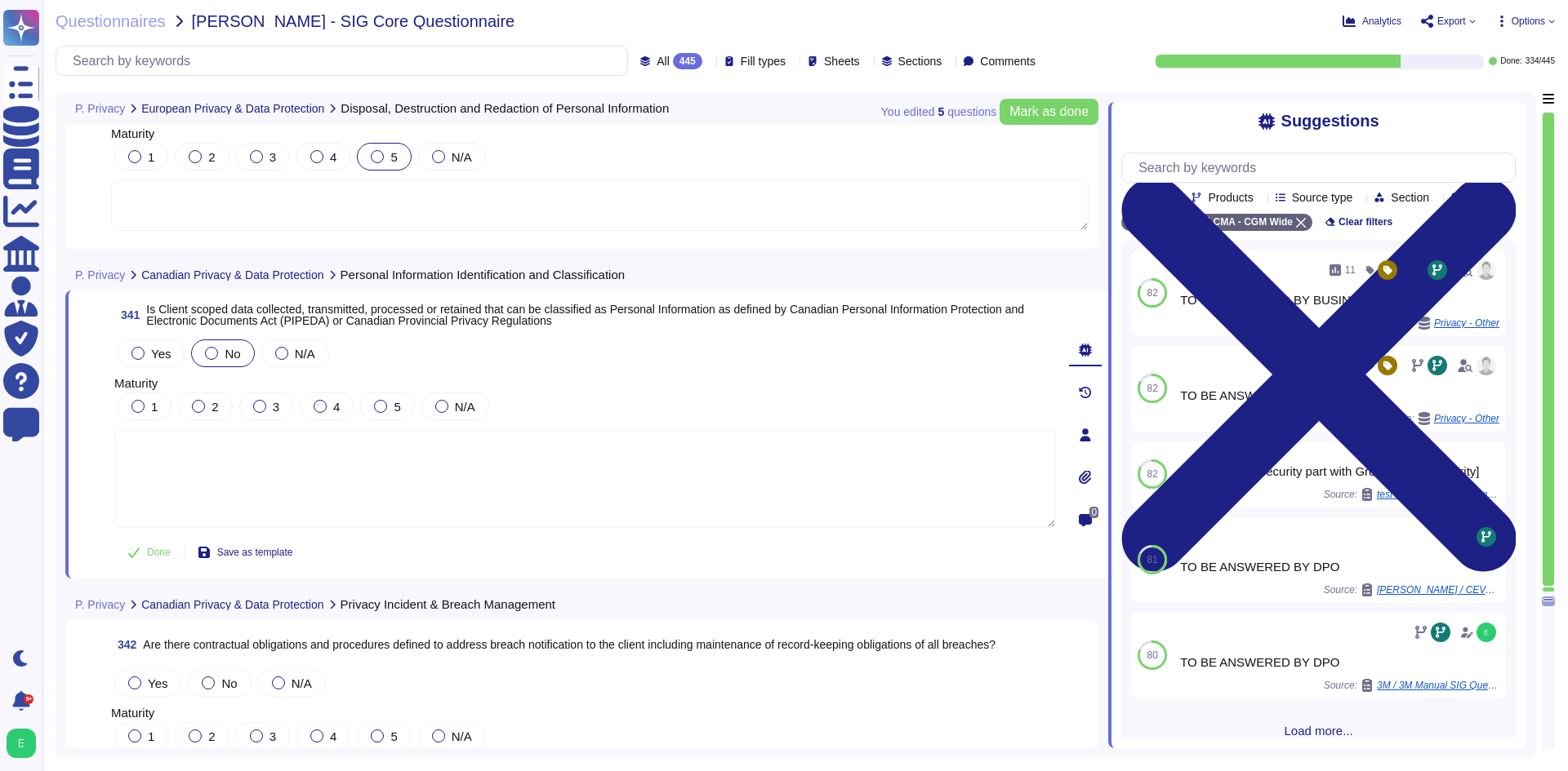
click at [219, 343] on div "No" at bounding box center [222, 353] width 63 height 28
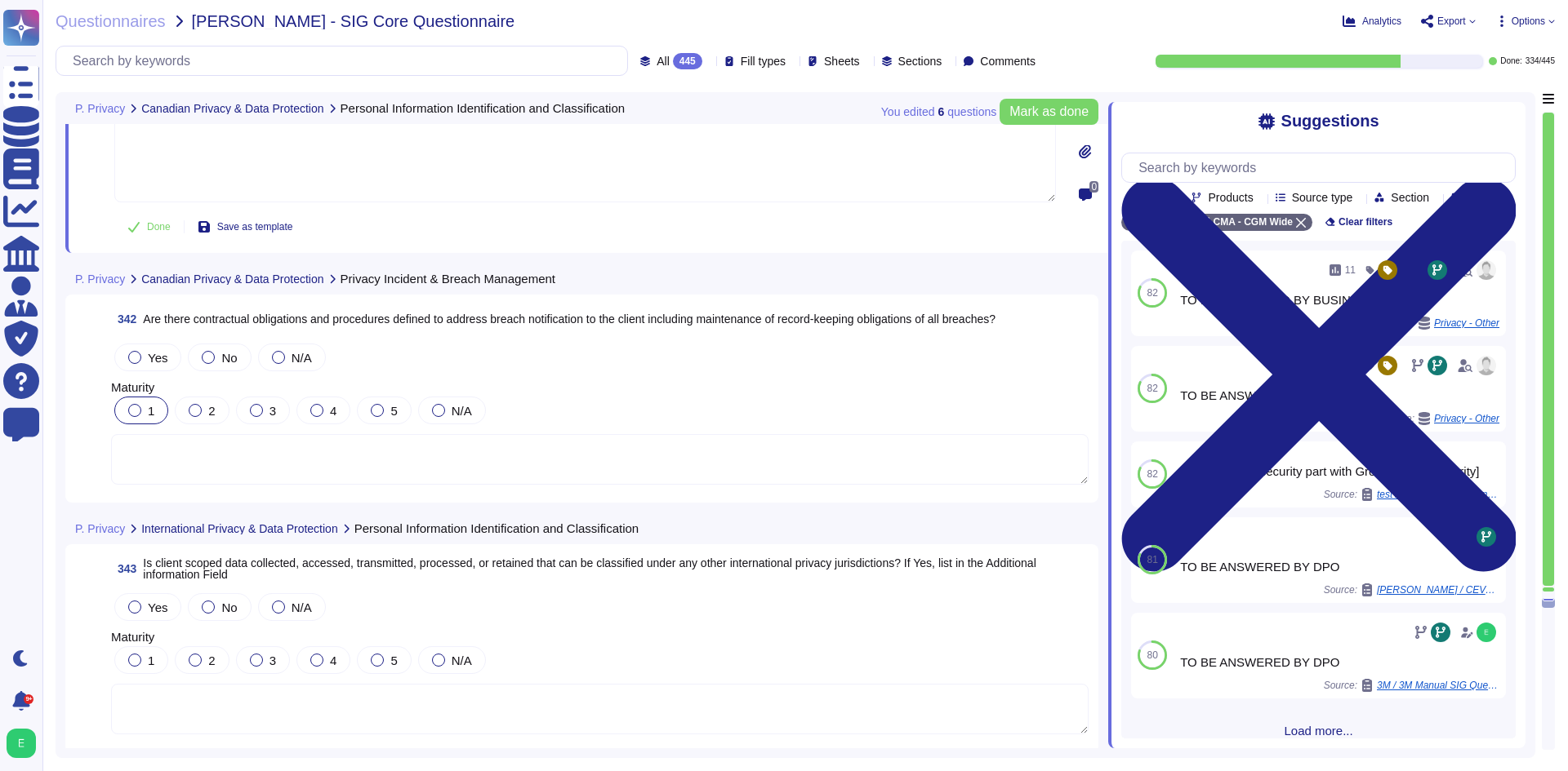
scroll to position [82645, 0]
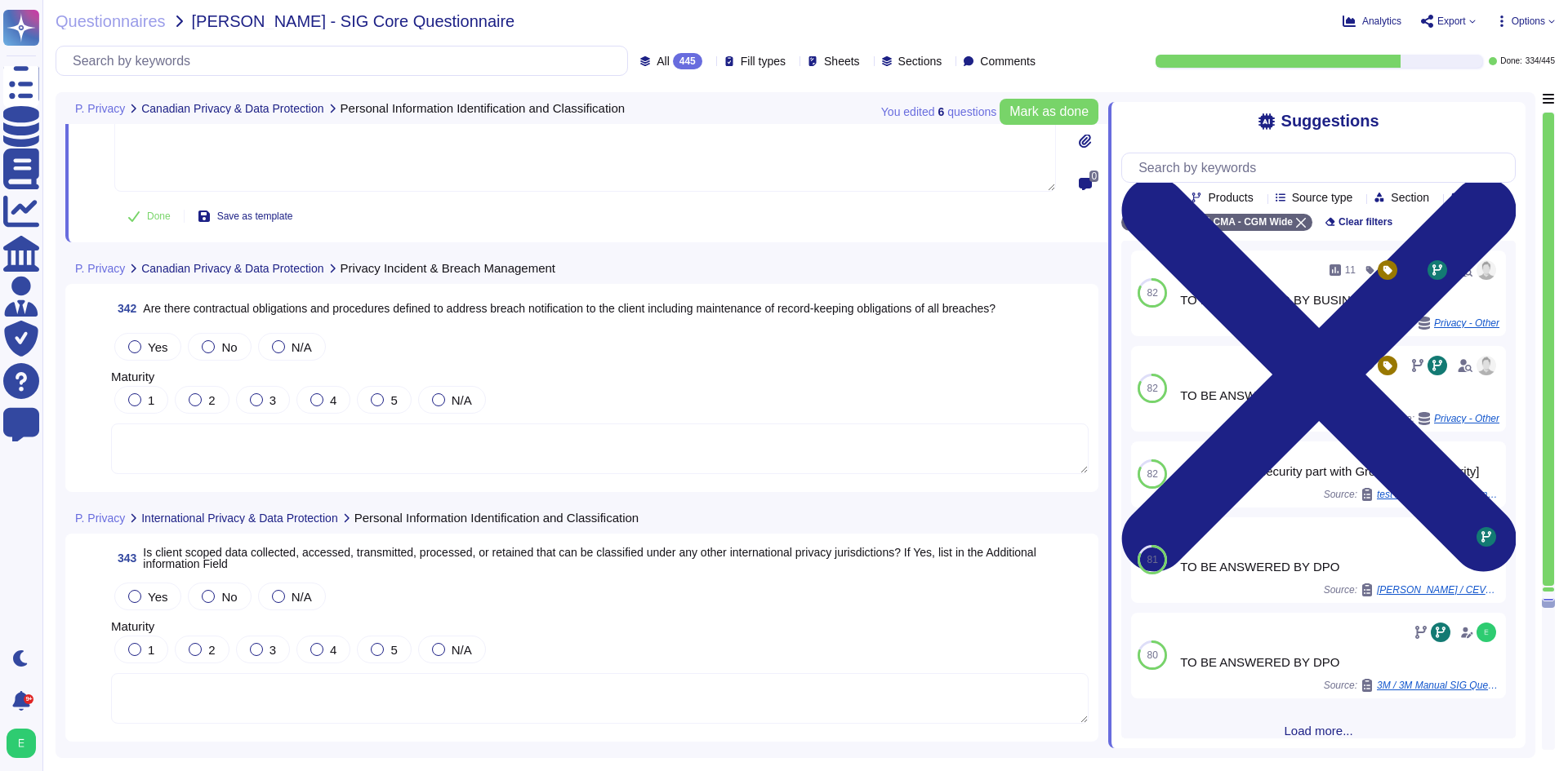
click at [130, 365] on div "Yes No N/A Maturity 1 2 3 4 5 N/A" at bounding box center [600, 402] width 978 height 147
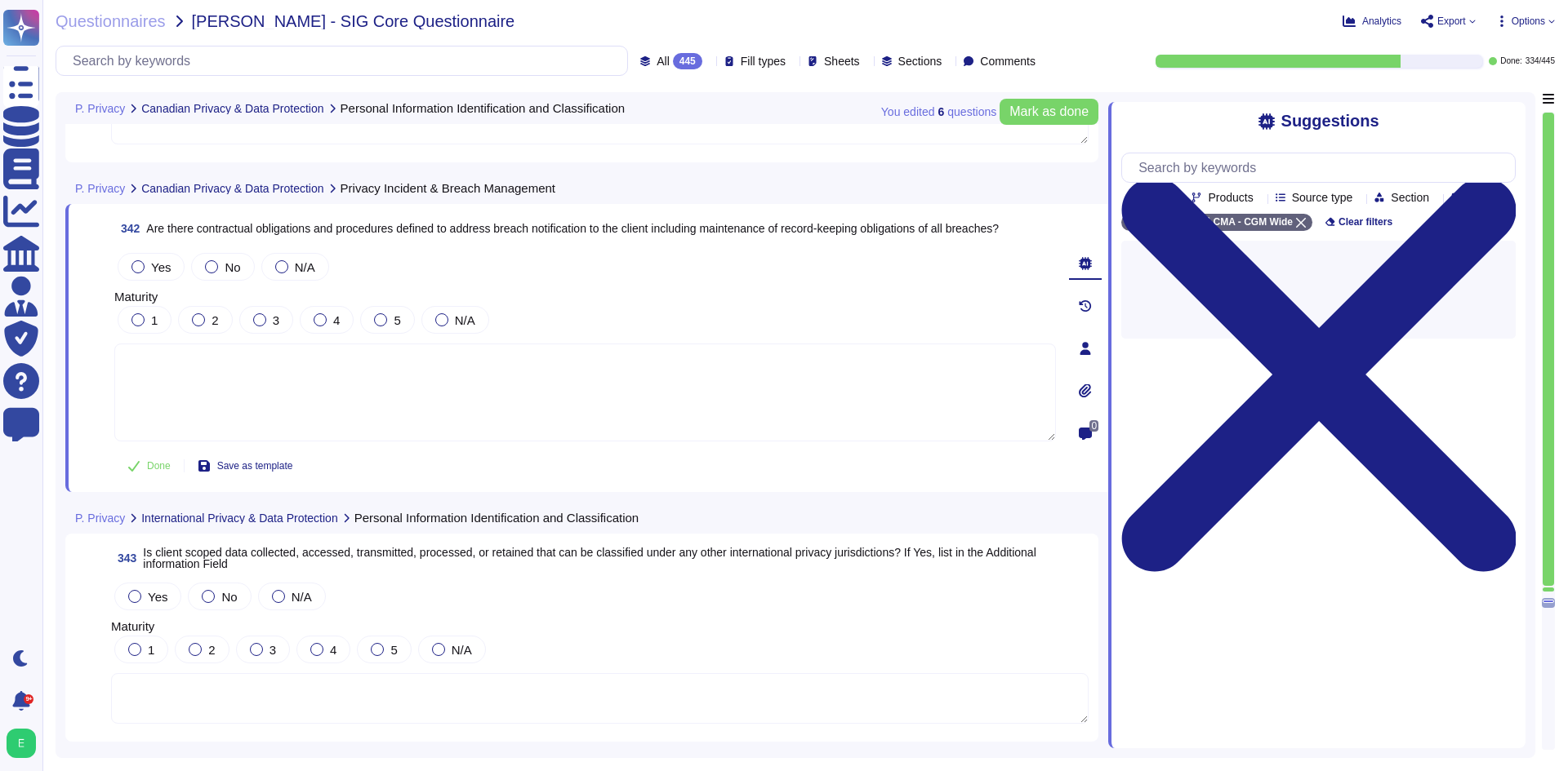
click at [136, 348] on textarea at bounding box center [584, 392] width 941 height 98
click at [151, 266] on span "Yes" at bounding box center [161, 267] width 20 height 14
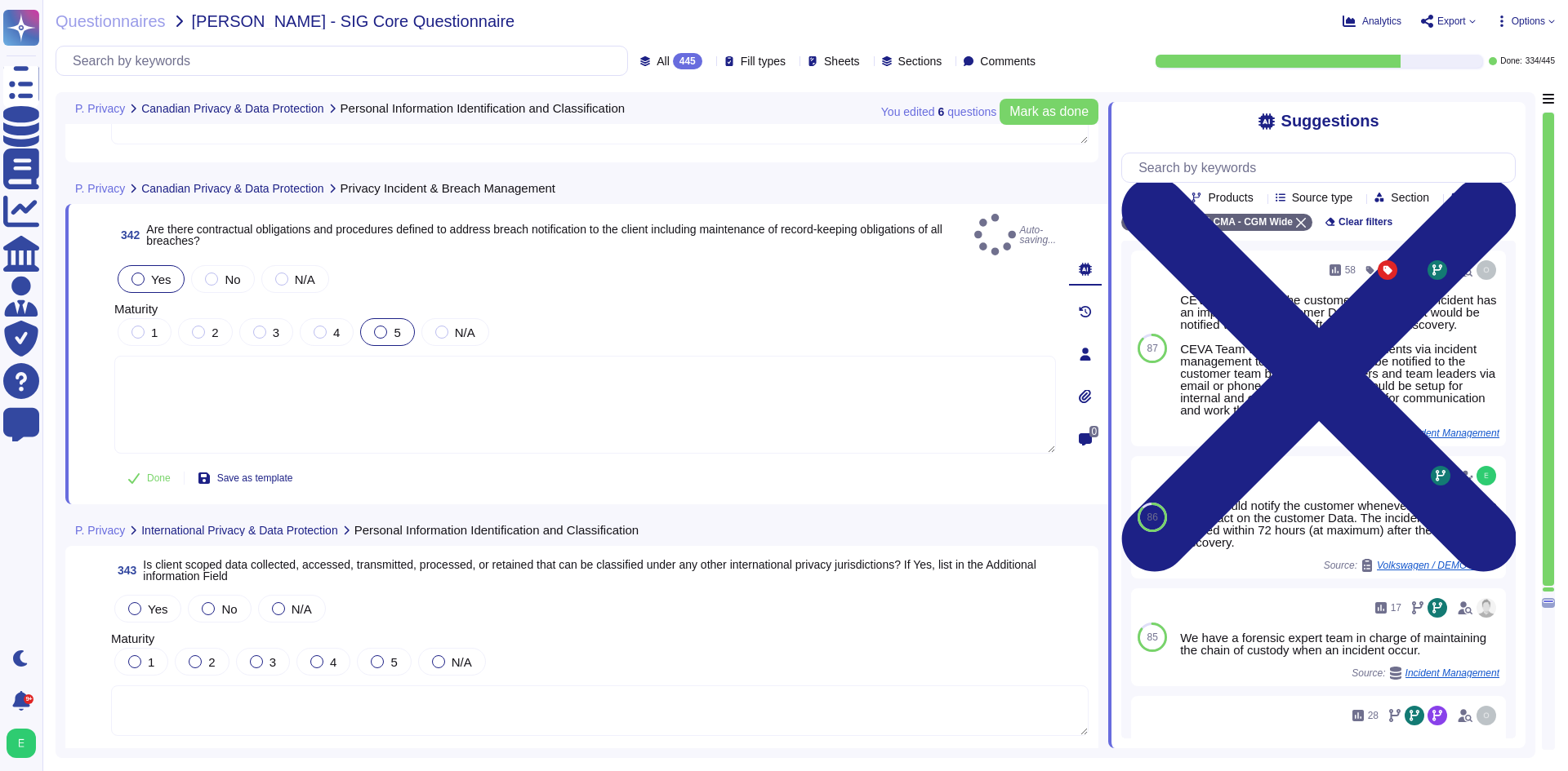
click at [384, 326] on div at bounding box center [380, 331] width 13 height 13
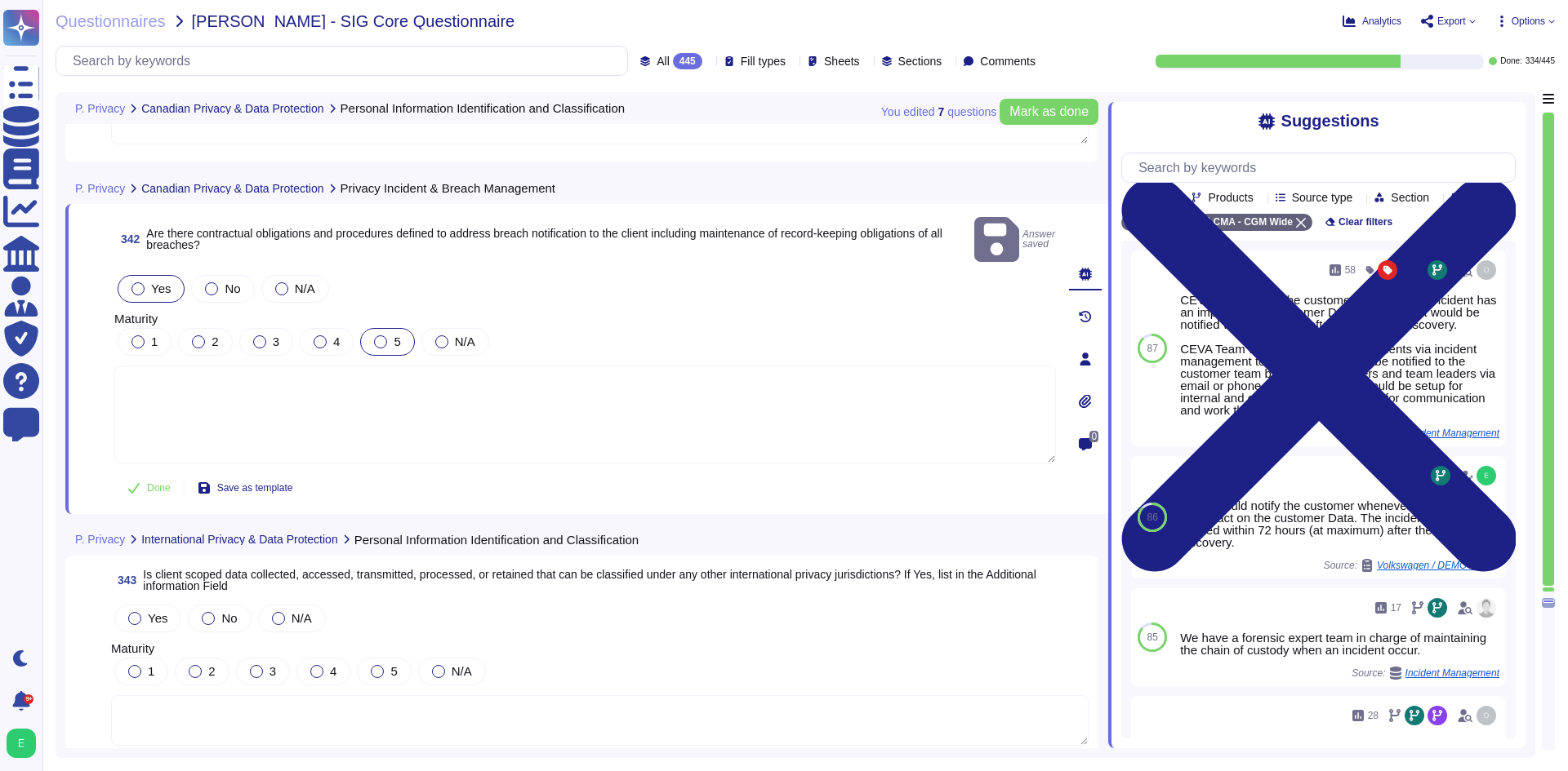
click at [387, 335] on label "5" at bounding box center [387, 341] width 27 height 13
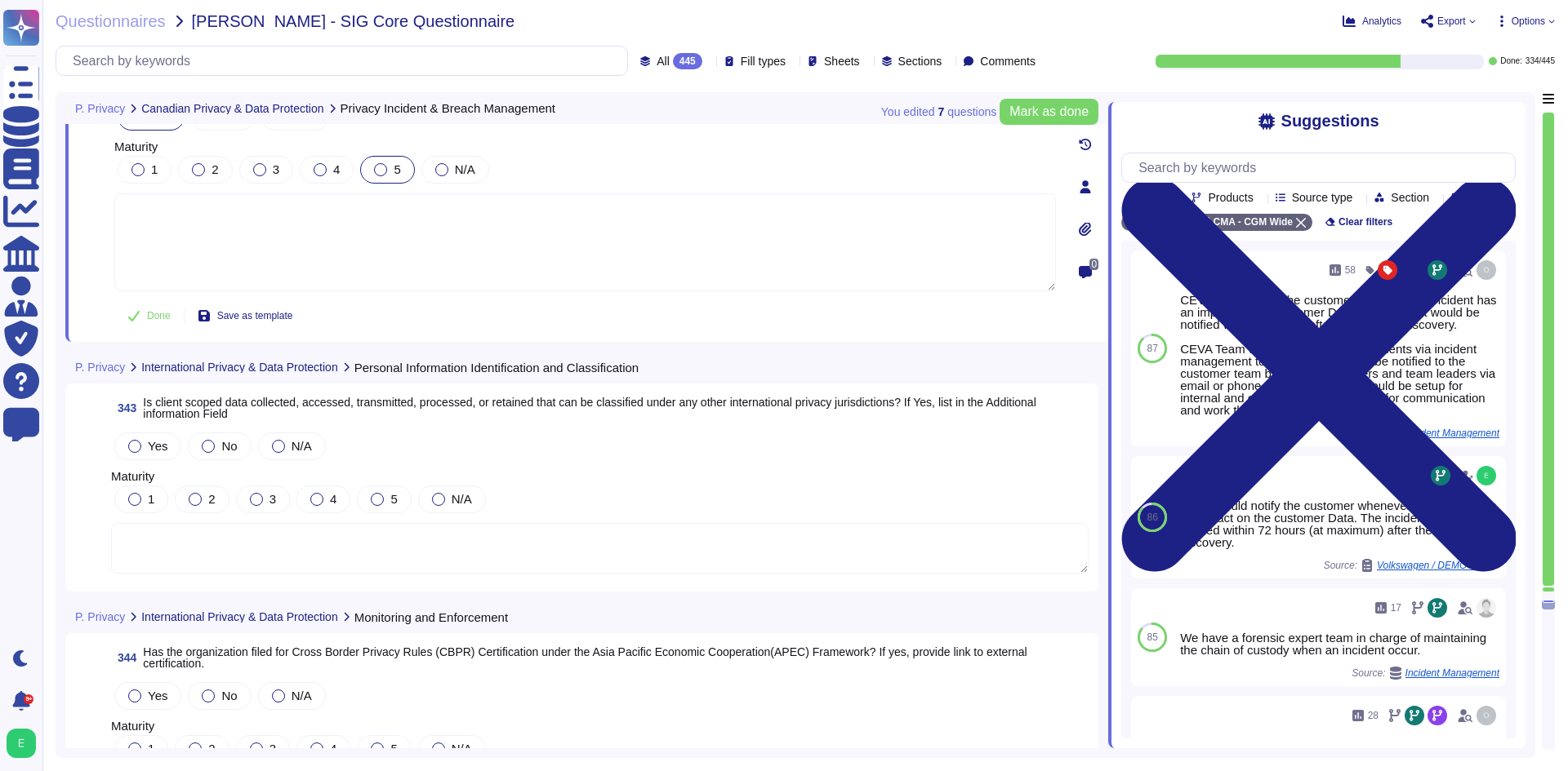
scroll to position [82808, 0]
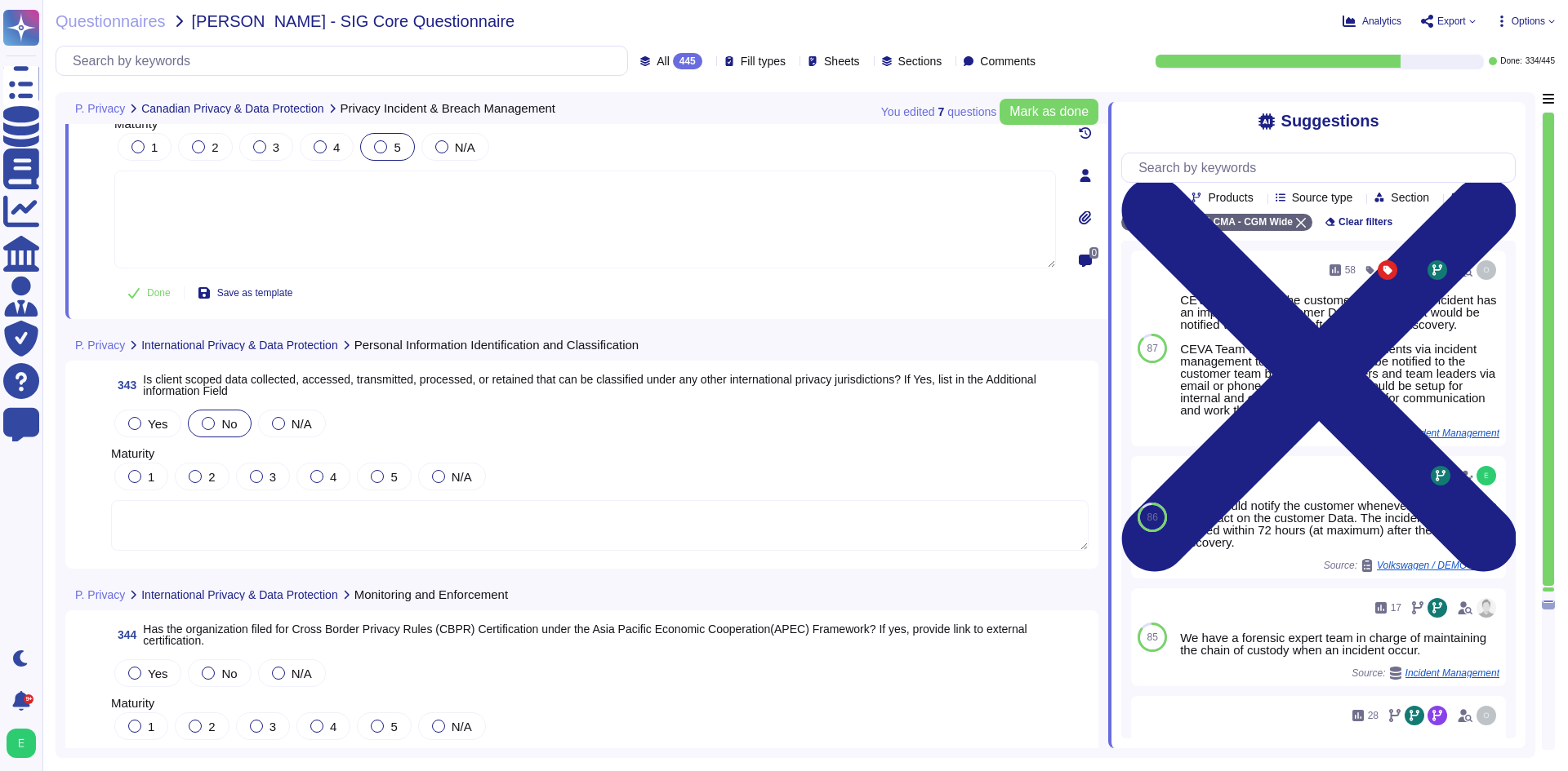
click at [210, 418] on div at bounding box center [208, 423] width 13 height 13
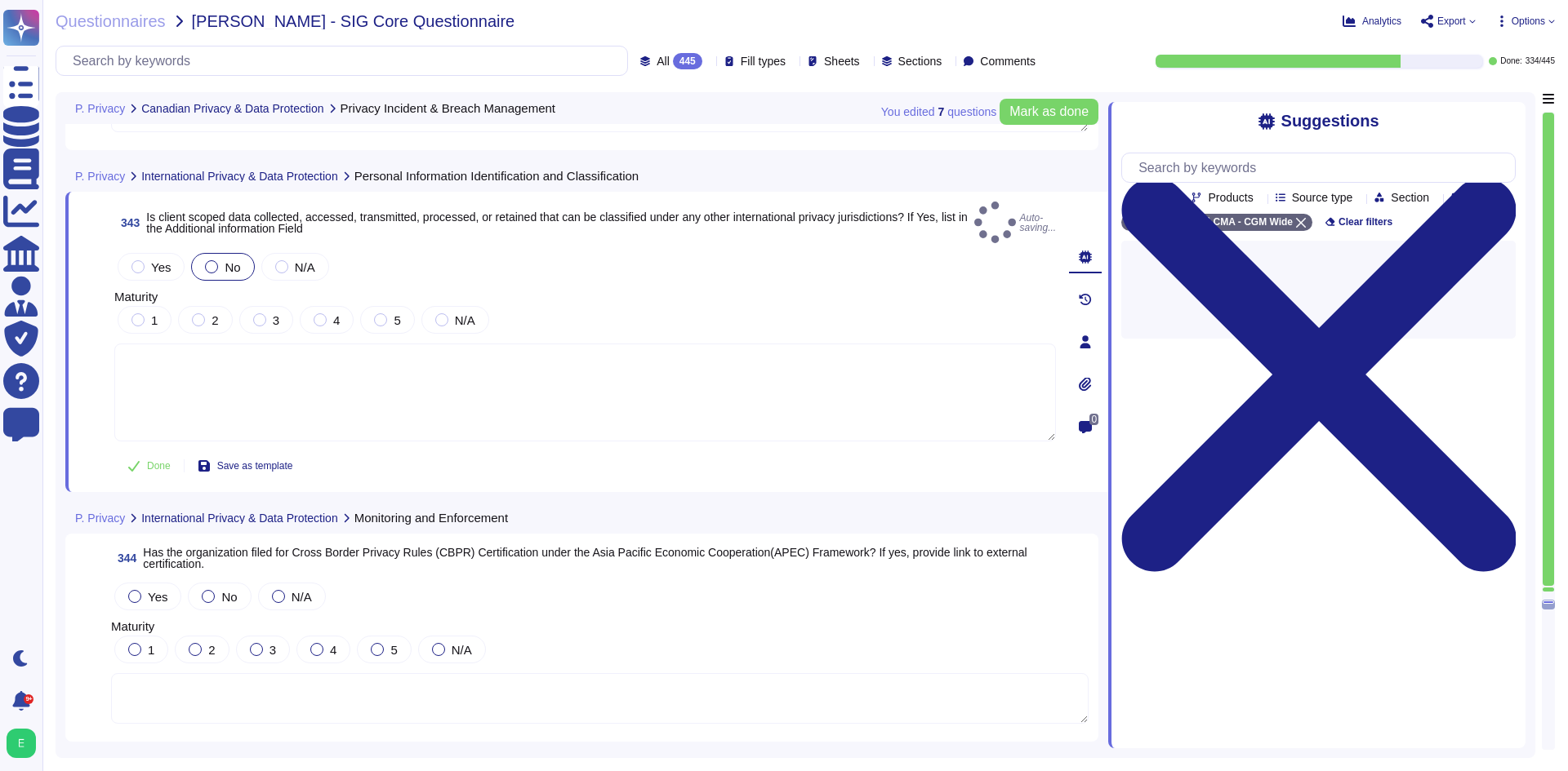
scroll to position [83053, 0]
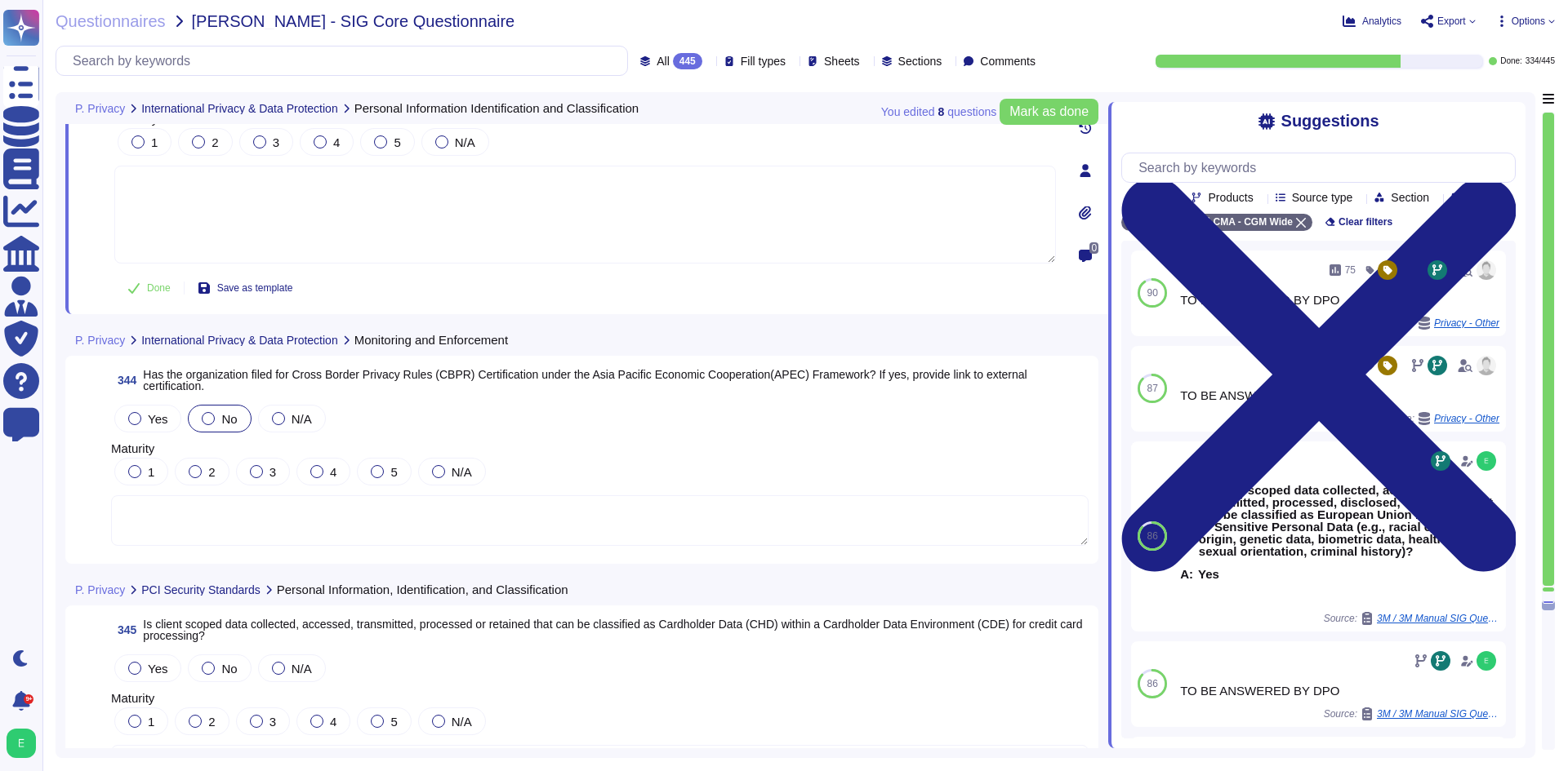
click at [191, 422] on div "No" at bounding box center [219, 419] width 63 height 28
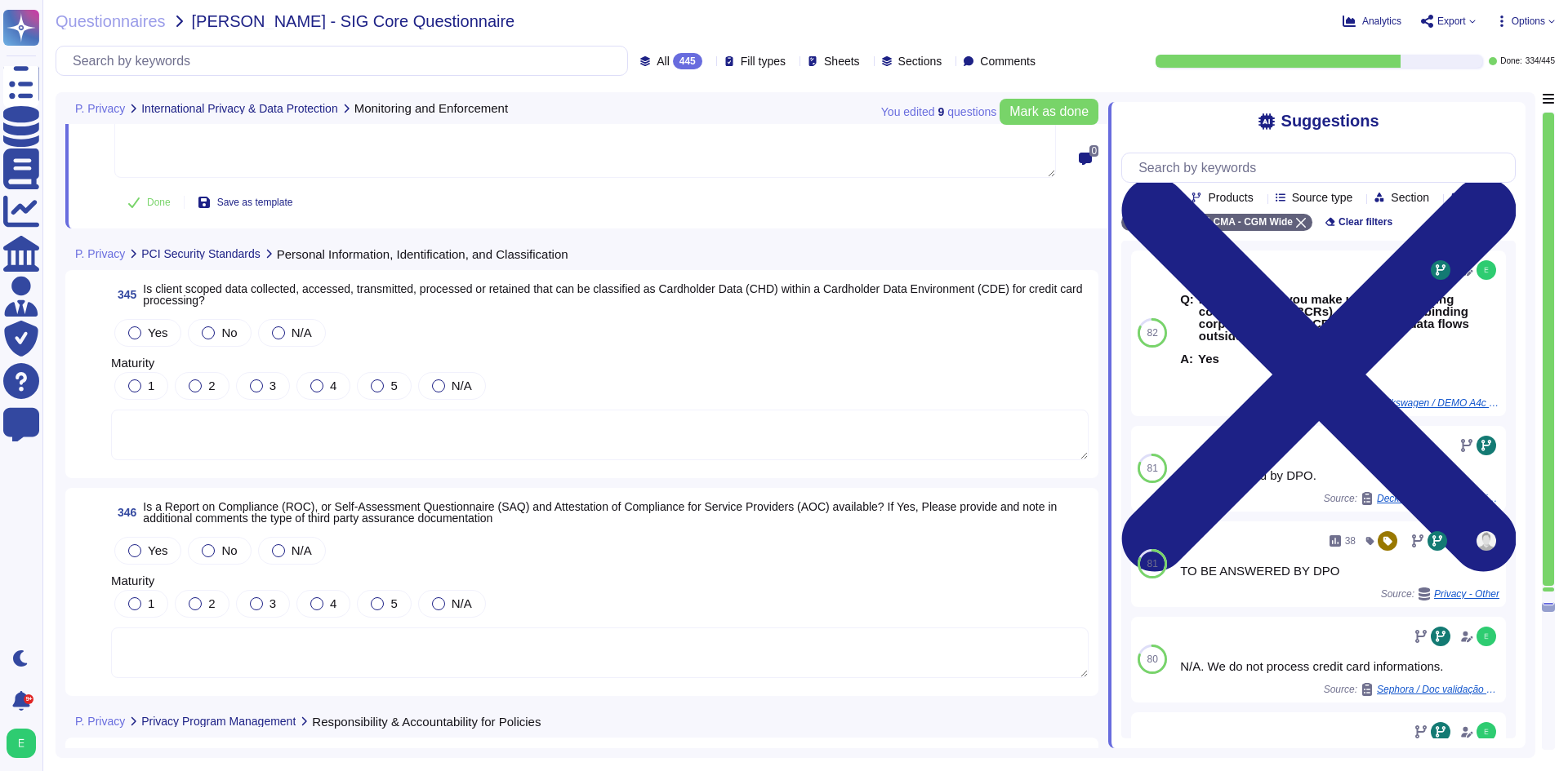
scroll to position [83461, 0]
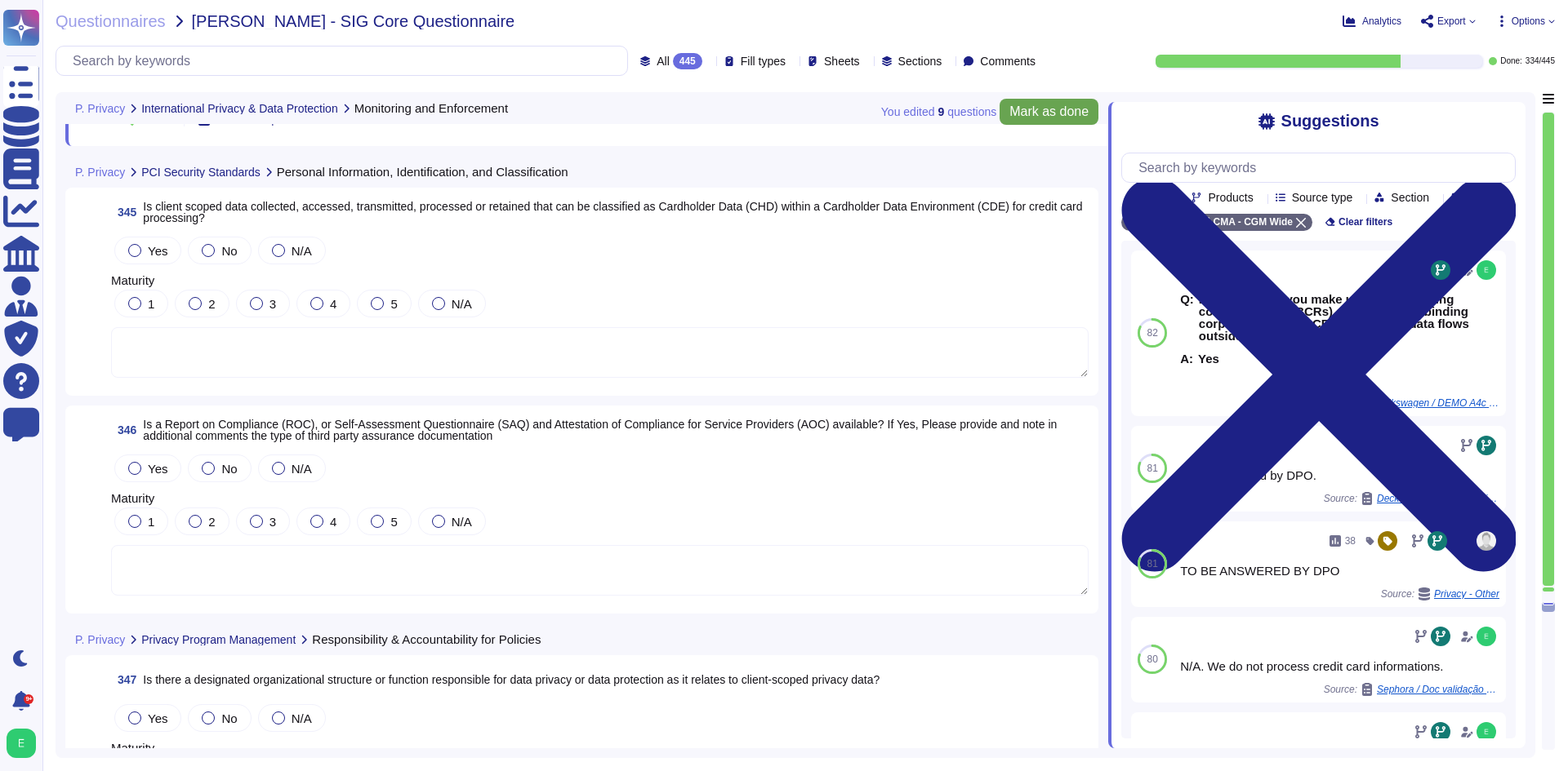
click at [1046, 112] on span "Mark as done" at bounding box center [1049, 111] width 80 height 13
click at [234, 241] on div "No" at bounding box center [219, 251] width 63 height 28
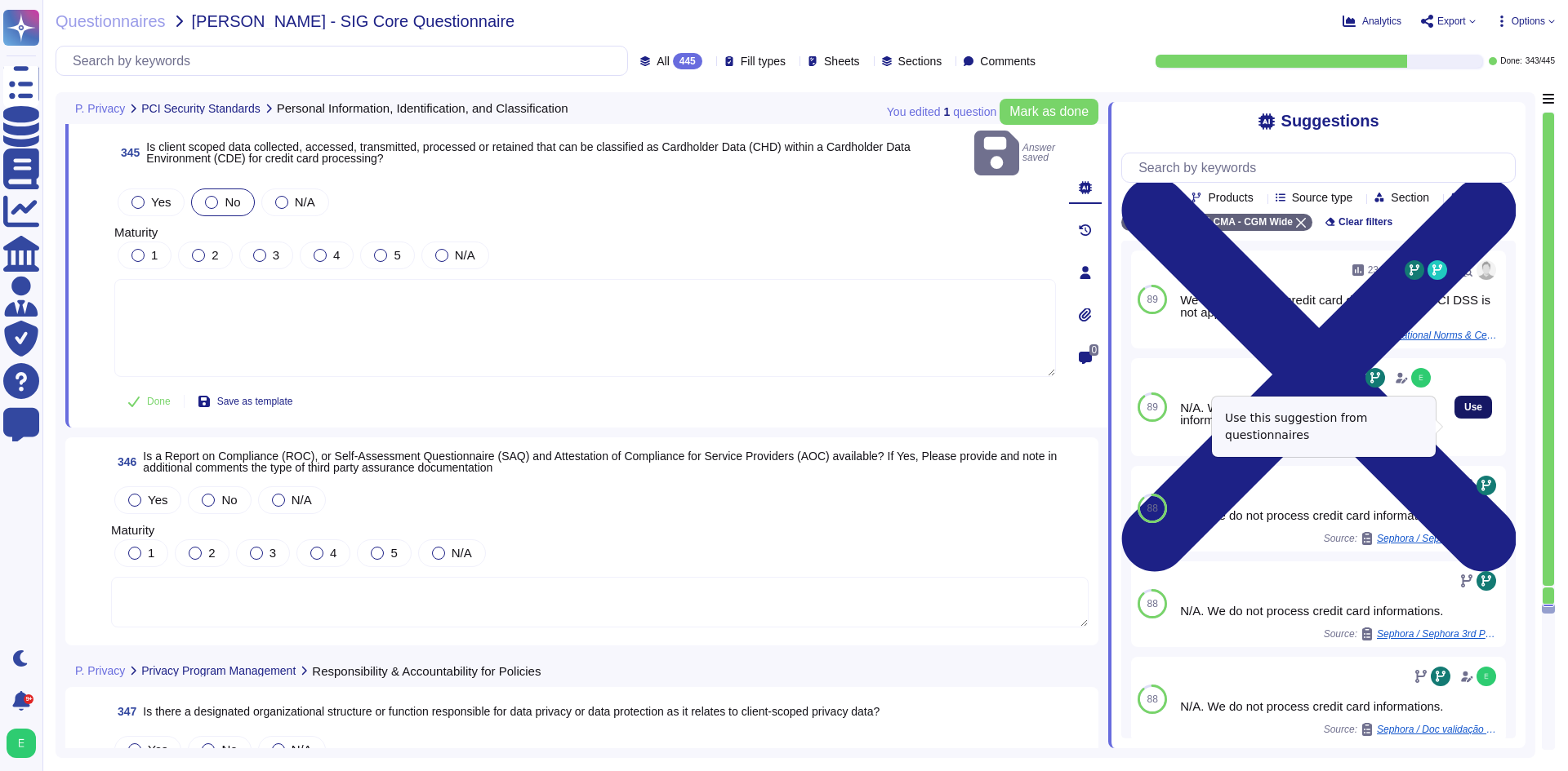
click at [1464, 412] on span "Use" at bounding box center [1473, 407] width 18 height 10
type textarea "N/A. We do not process credit card informations."
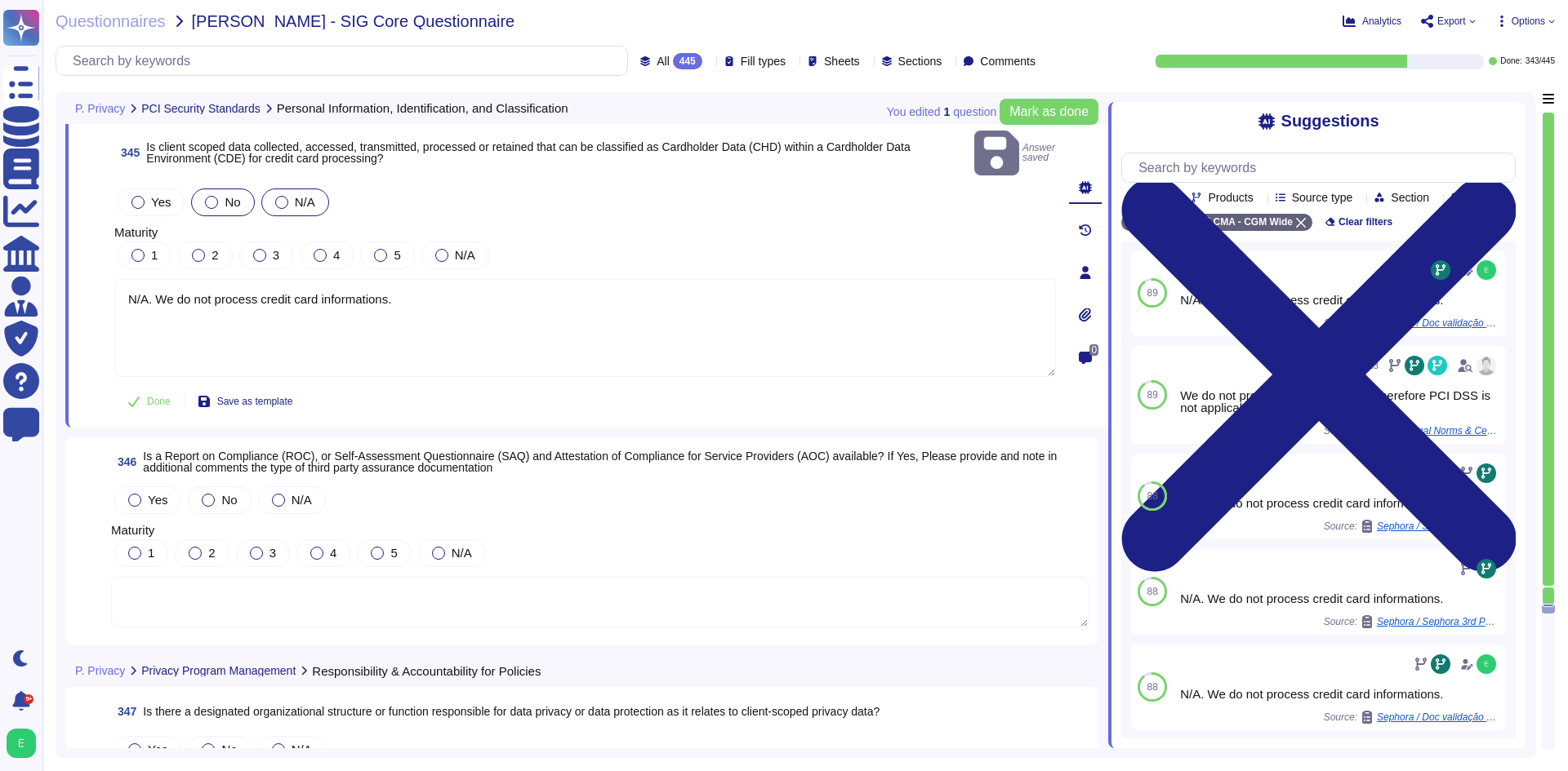
click at [276, 196] on div at bounding box center [281, 202] width 13 height 13
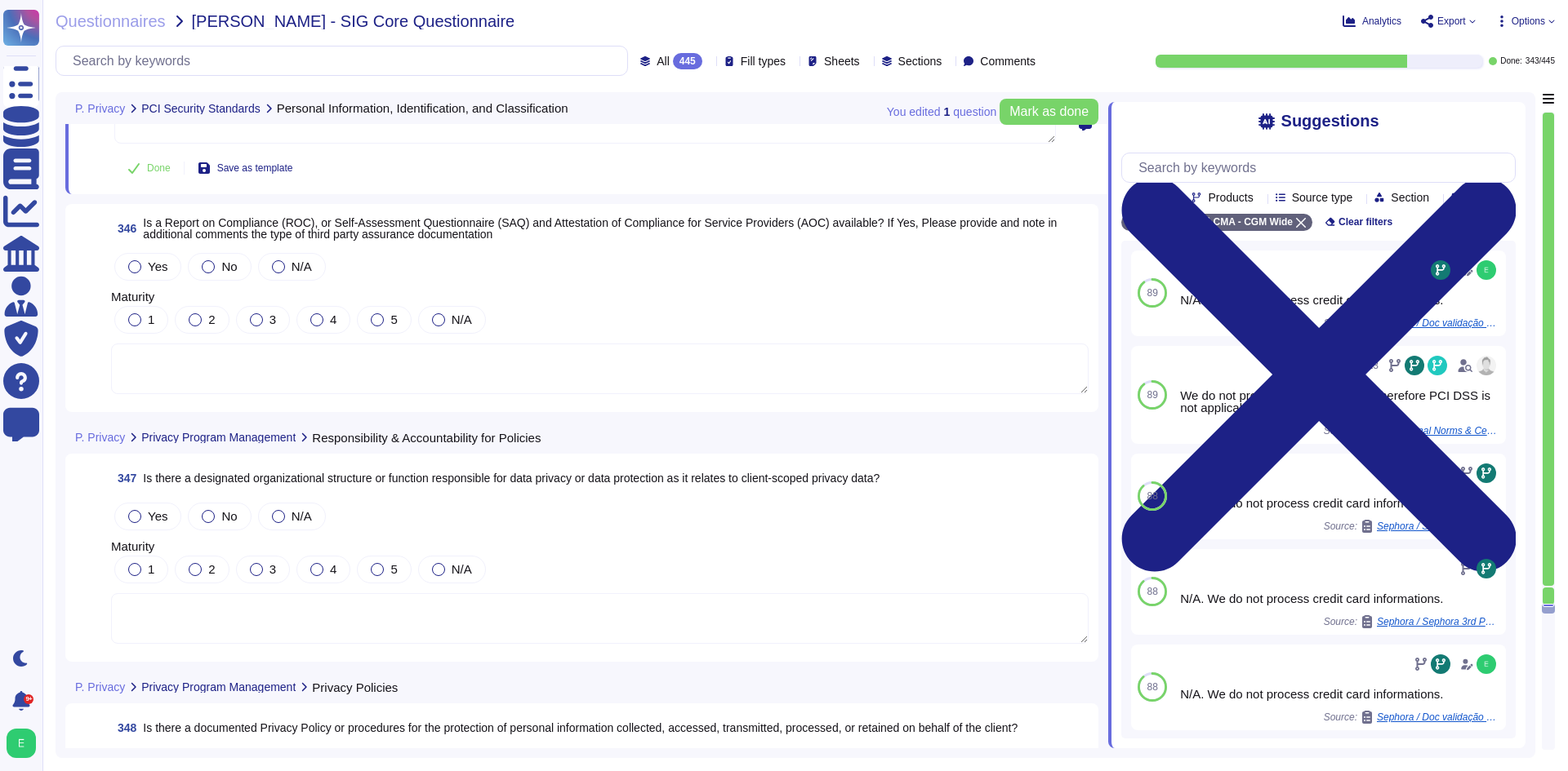
scroll to position [83706, 0]
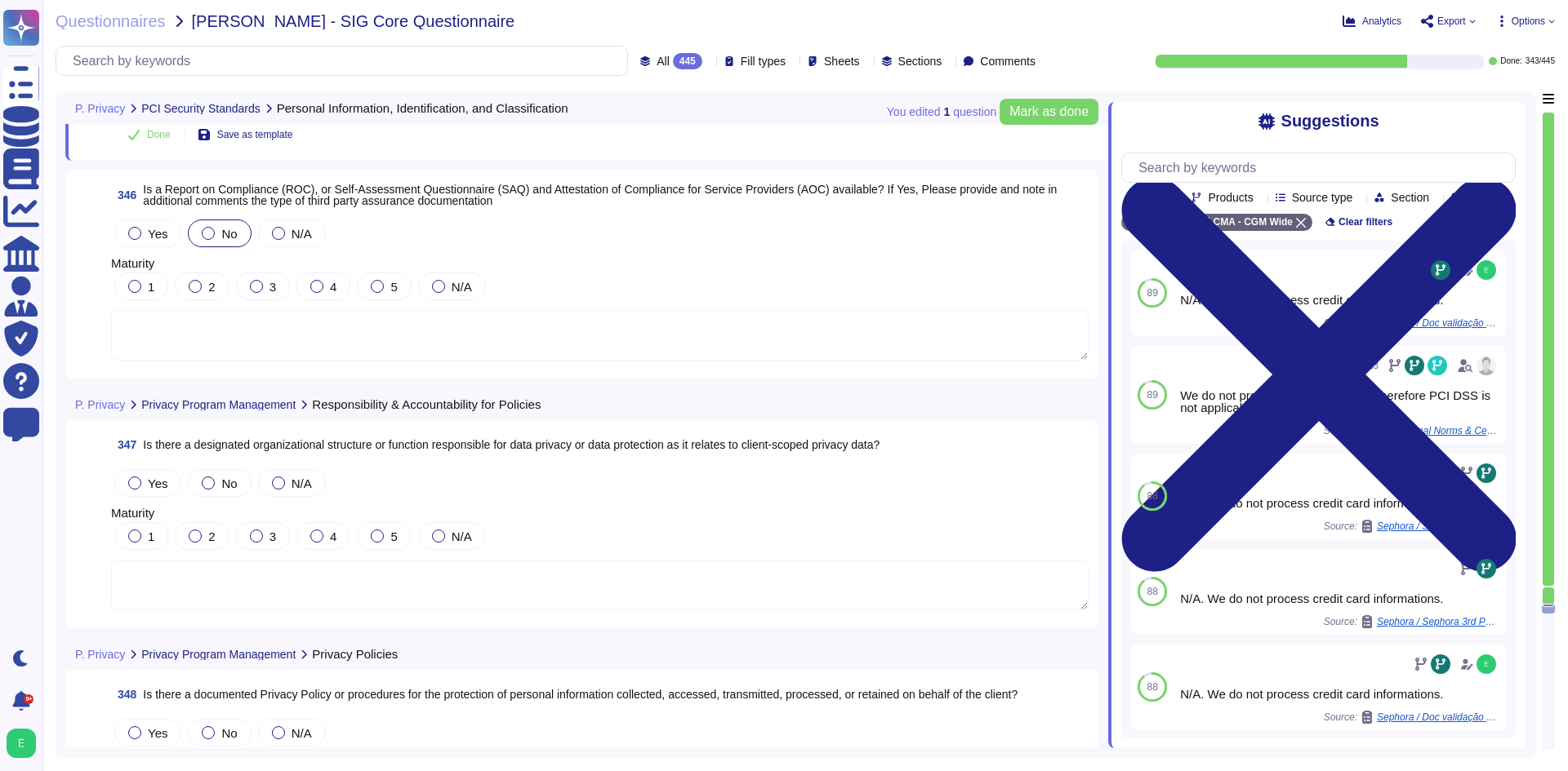
click at [236, 233] on div "No" at bounding box center [219, 233] width 63 height 28
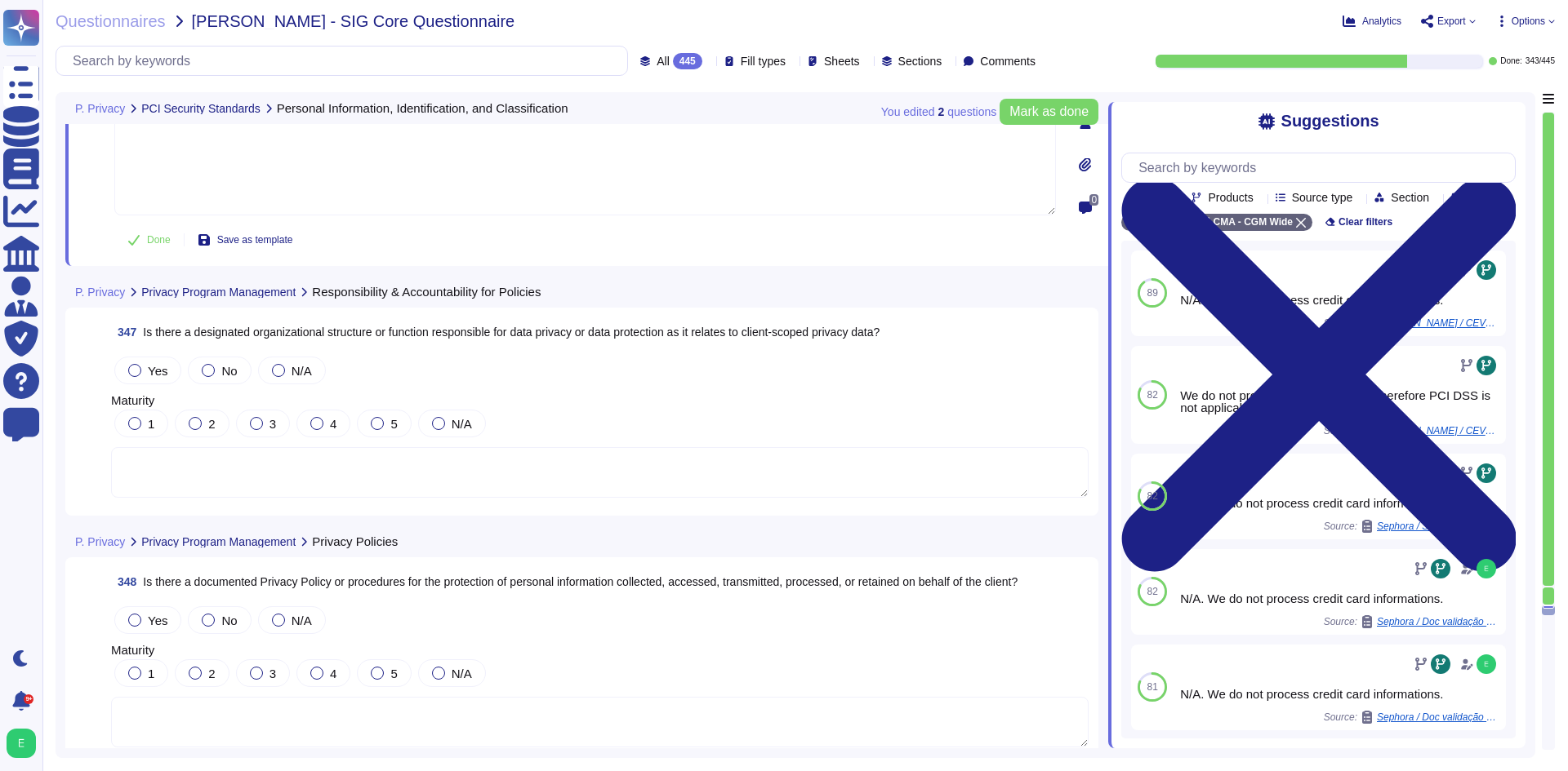
scroll to position [83869, 0]
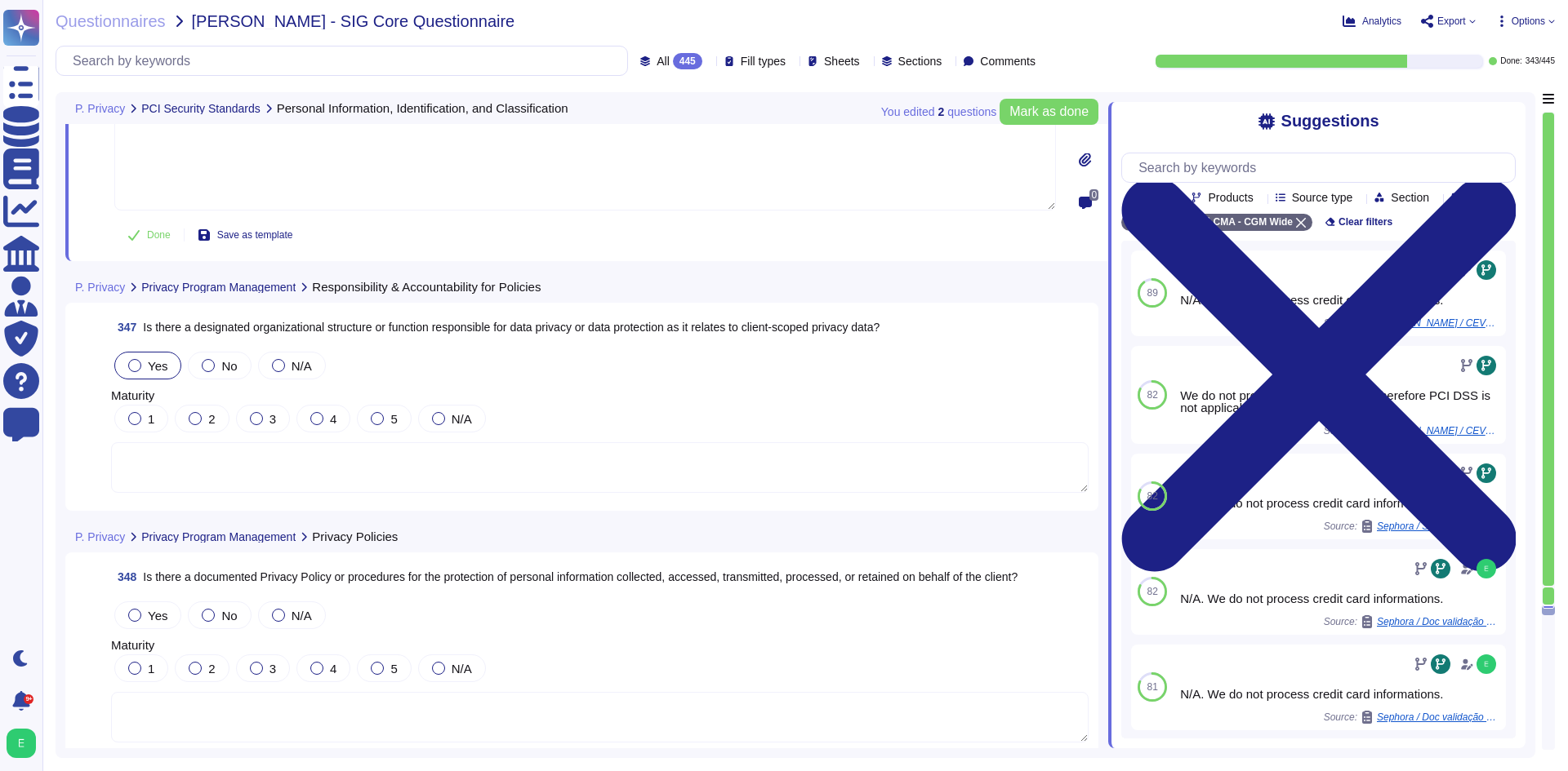
click at [151, 360] on span "Yes" at bounding box center [157, 366] width 20 height 14
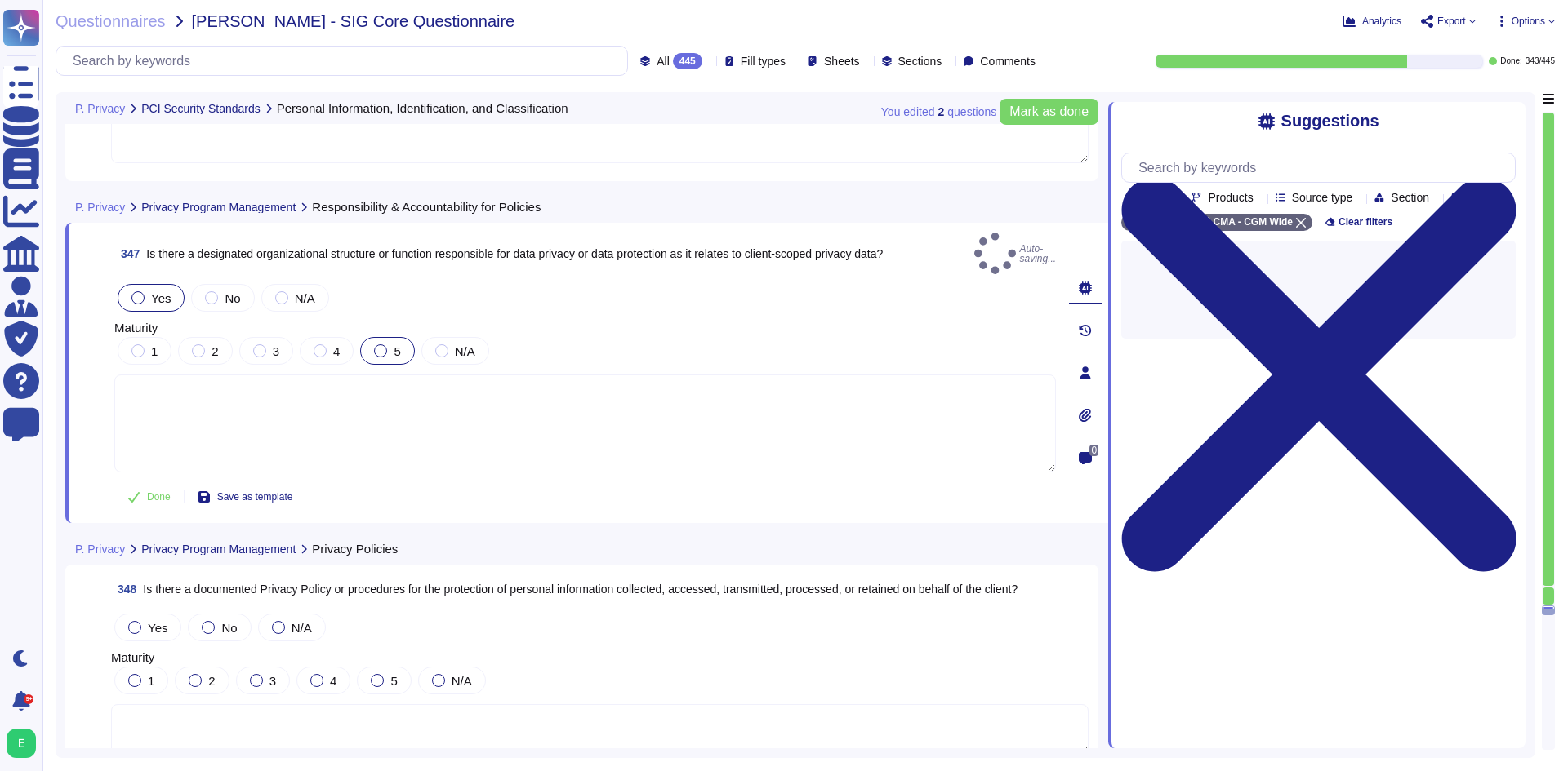
click at [367, 348] on div "5" at bounding box center [387, 351] width 54 height 28
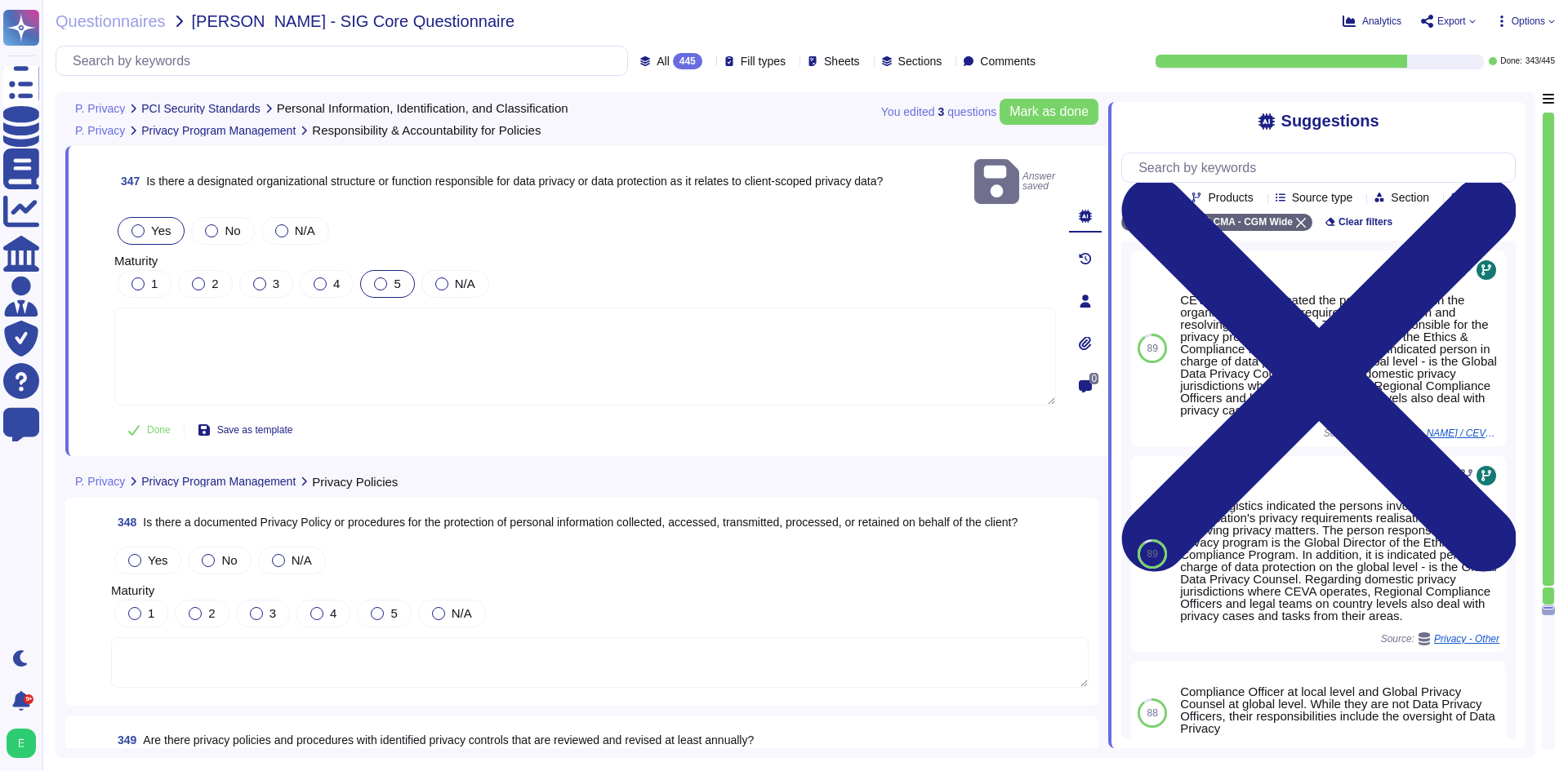
scroll to position [84032, 0]
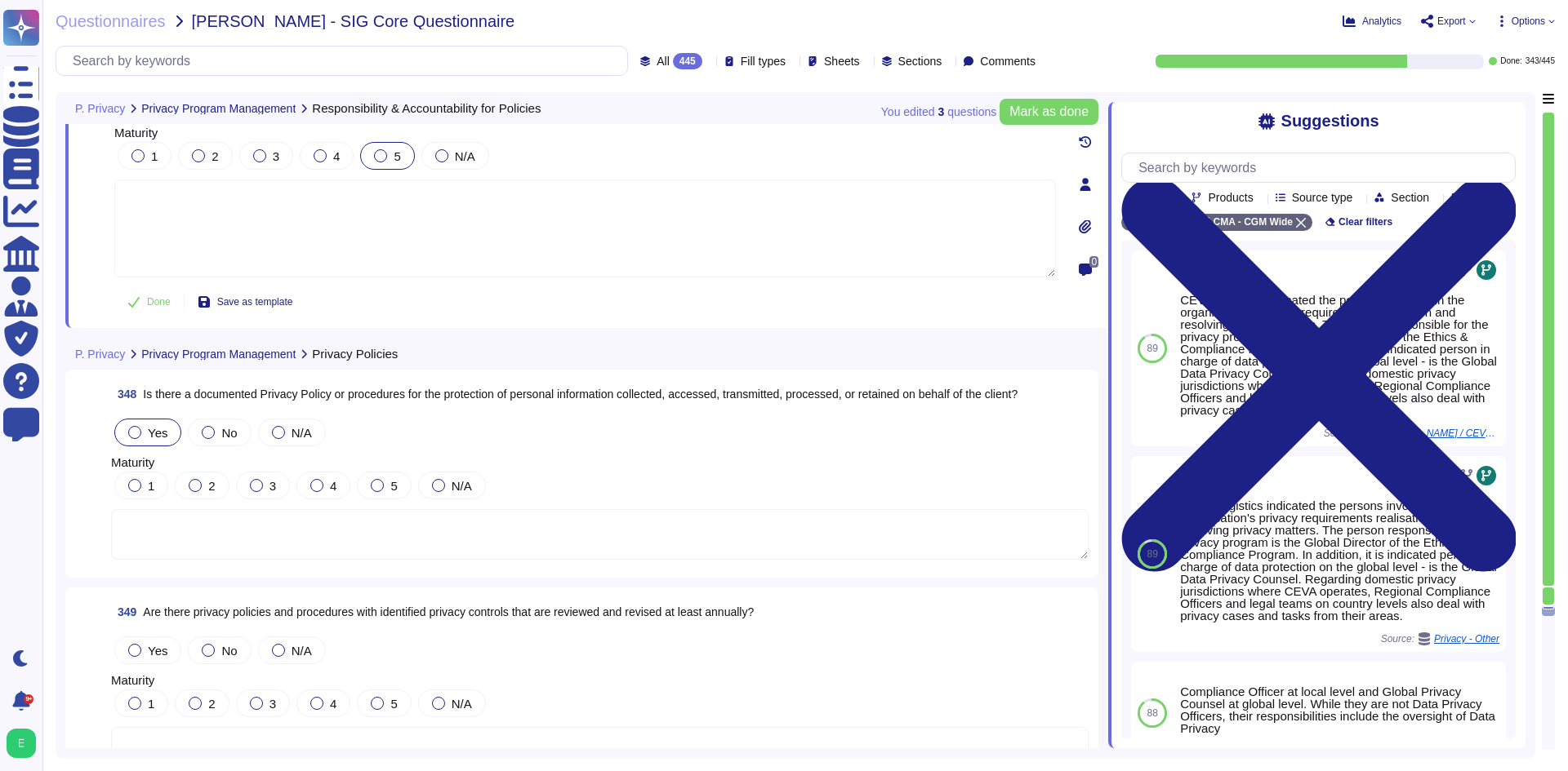
click at [157, 426] on span "Yes" at bounding box center [157, 433] width 20 height 14
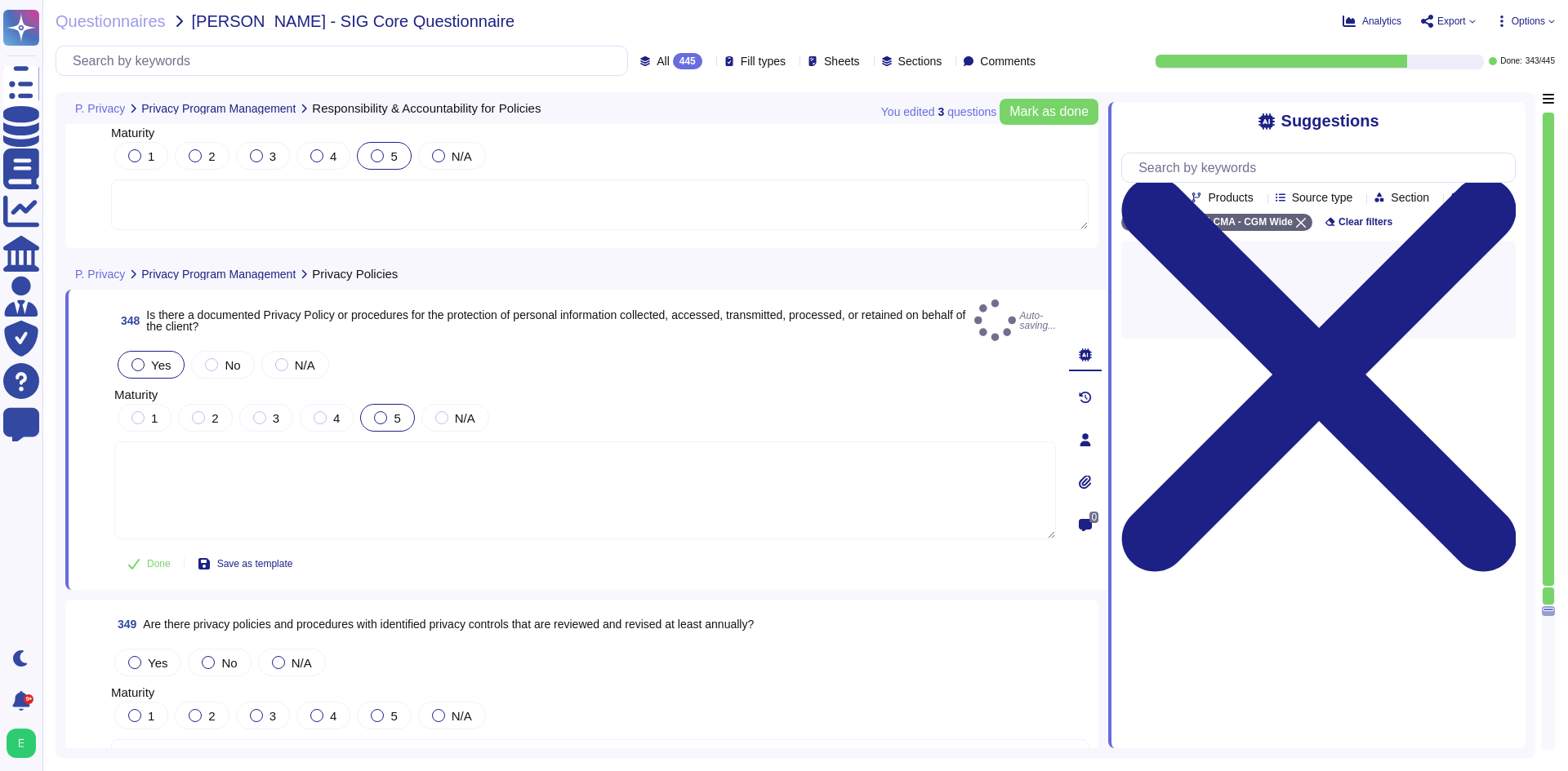
click at [387, 411] on label "5" at bounding box center [387, 417] width 27 height 13
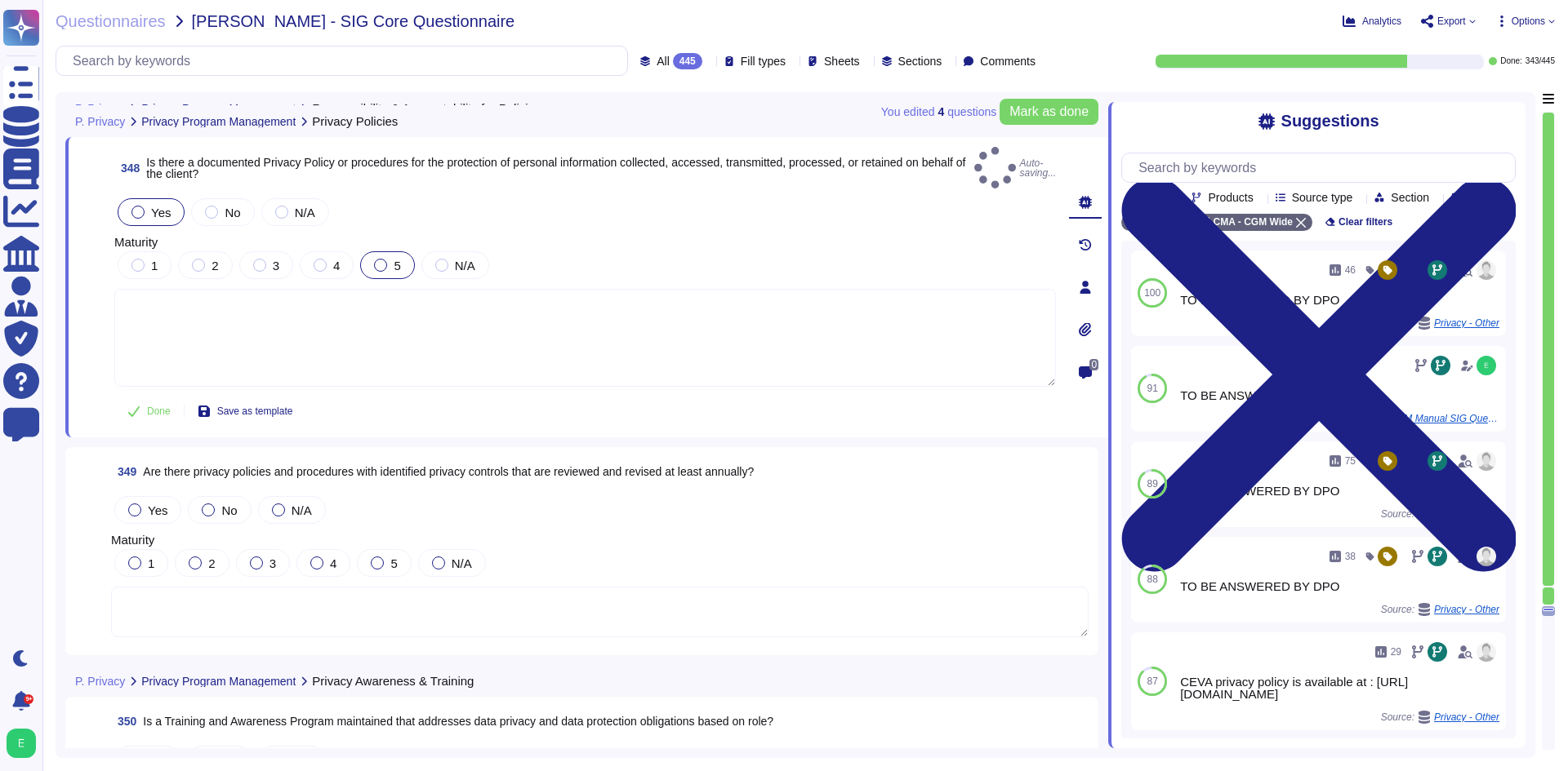
scroll to position [84195, 0]
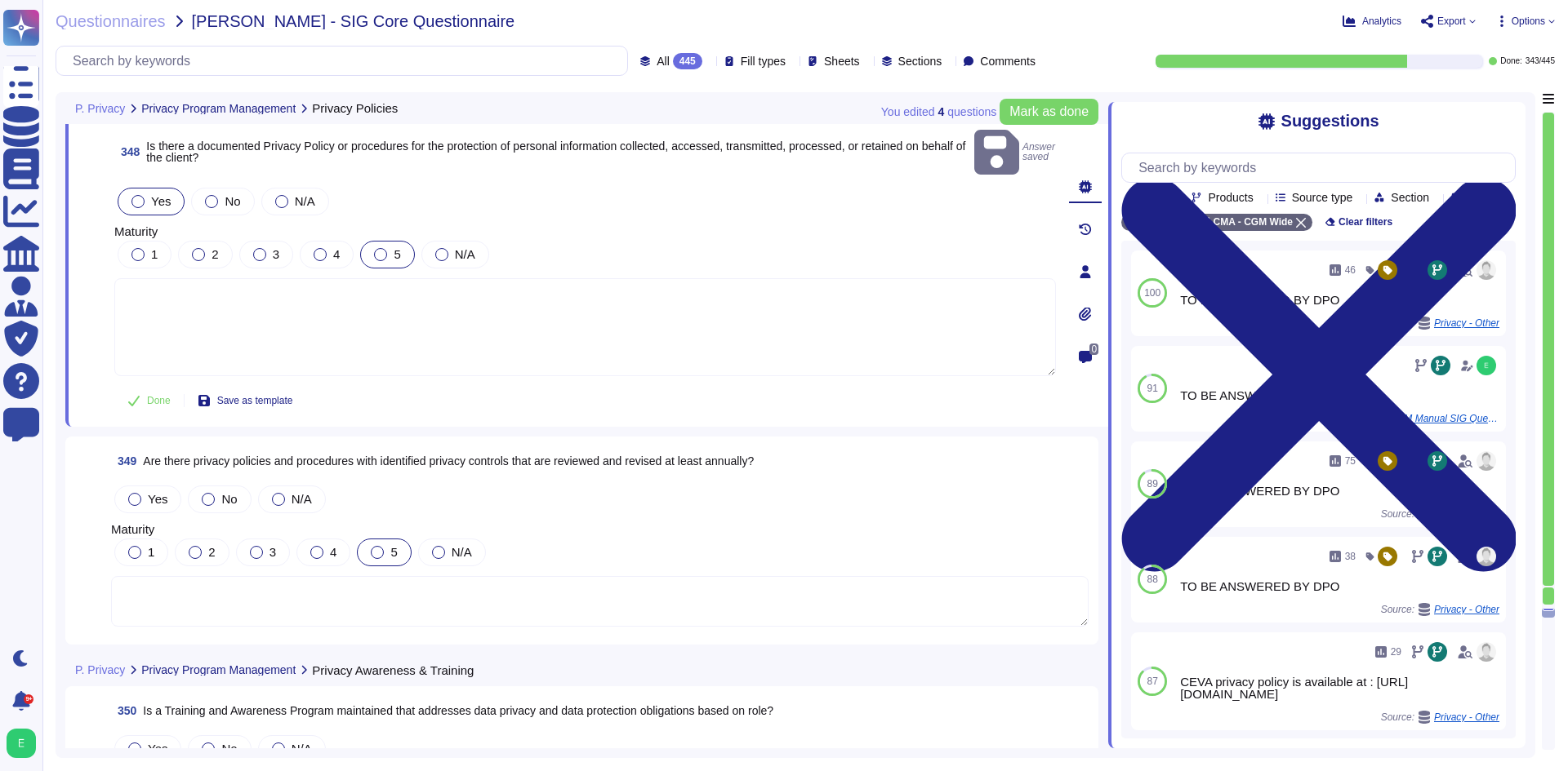
click at [373, 539] on div "5" at bounding box center [384, 553] width 54 height 28
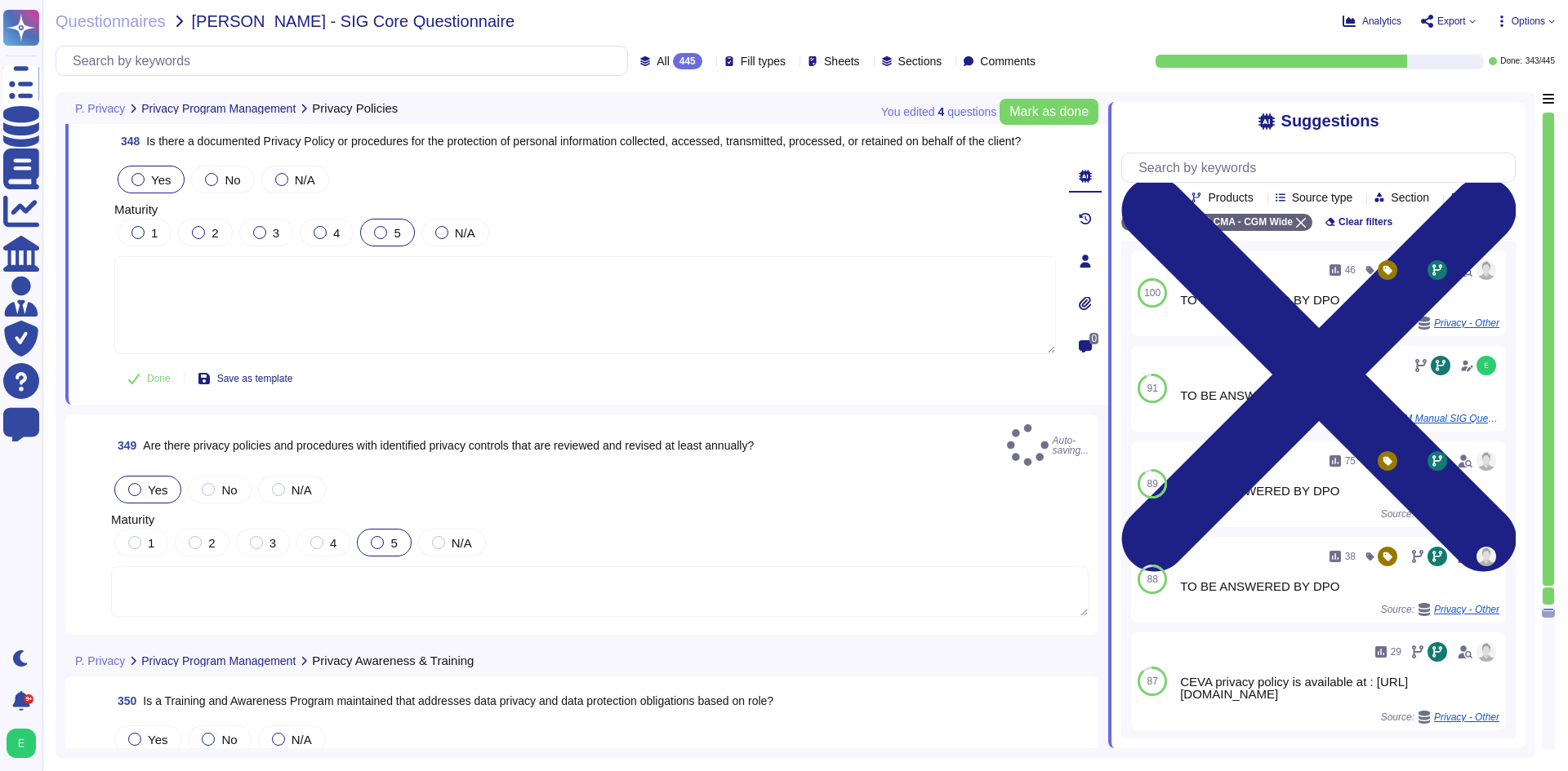
click at [132, 483] on div at bounding box center [134, 489] width 13 height 13
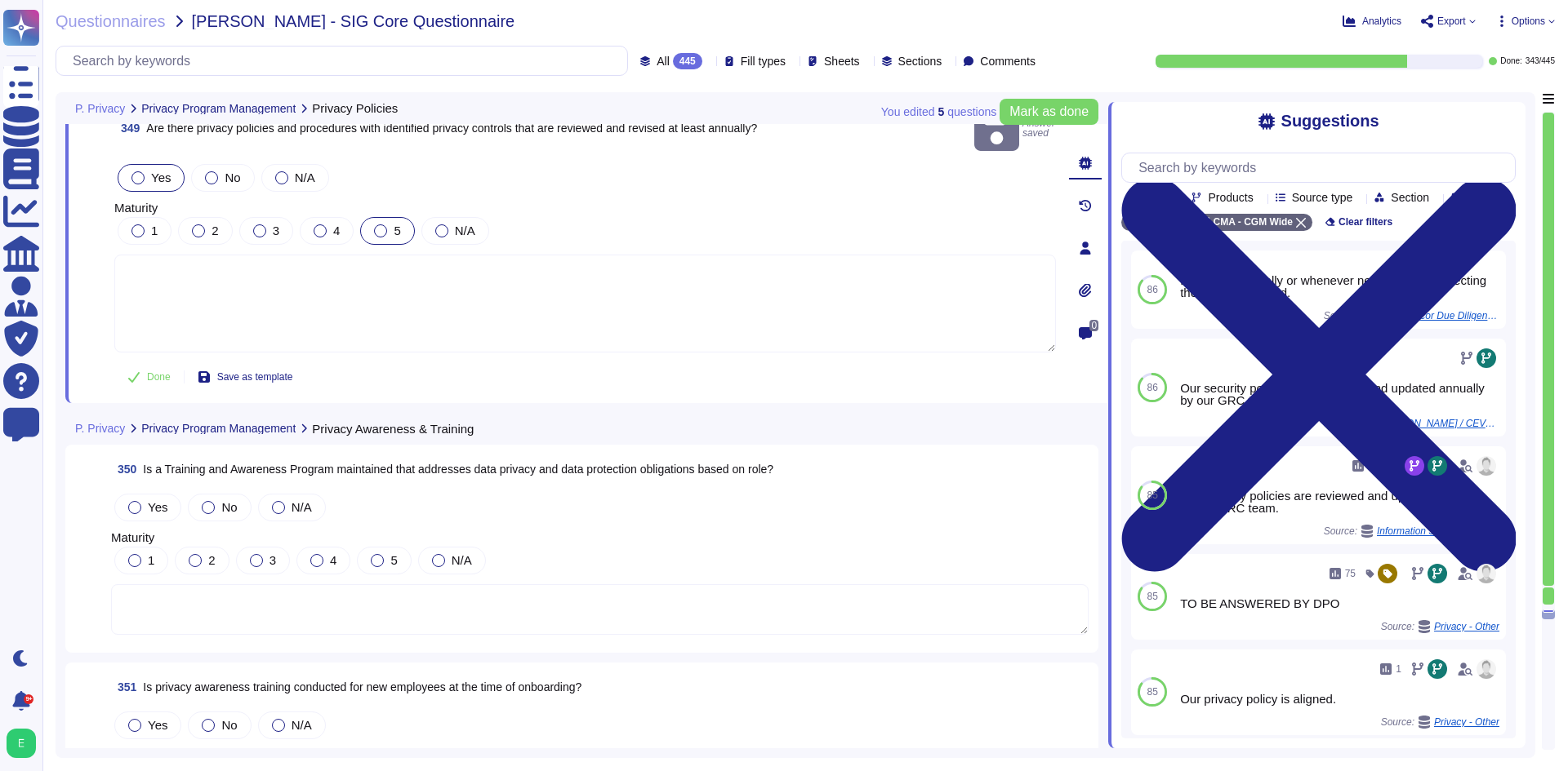
scroll to position [84440, 0]
click at [128, 498] on label "Yes" at bounding box center [148, 504] width 39 height 13
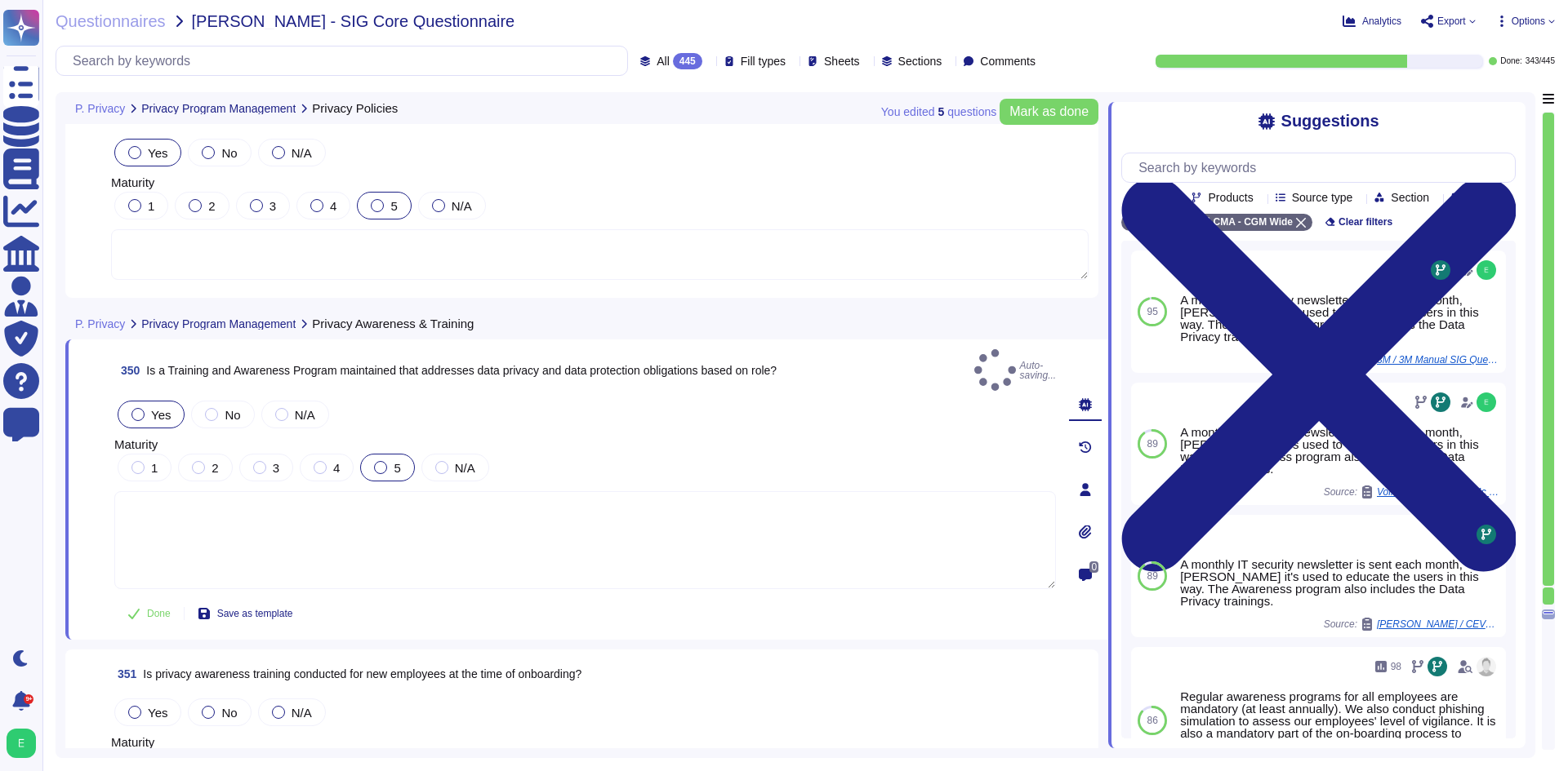
click at [379, 461] on div at bounding box center [380, 467] width 13 height 13
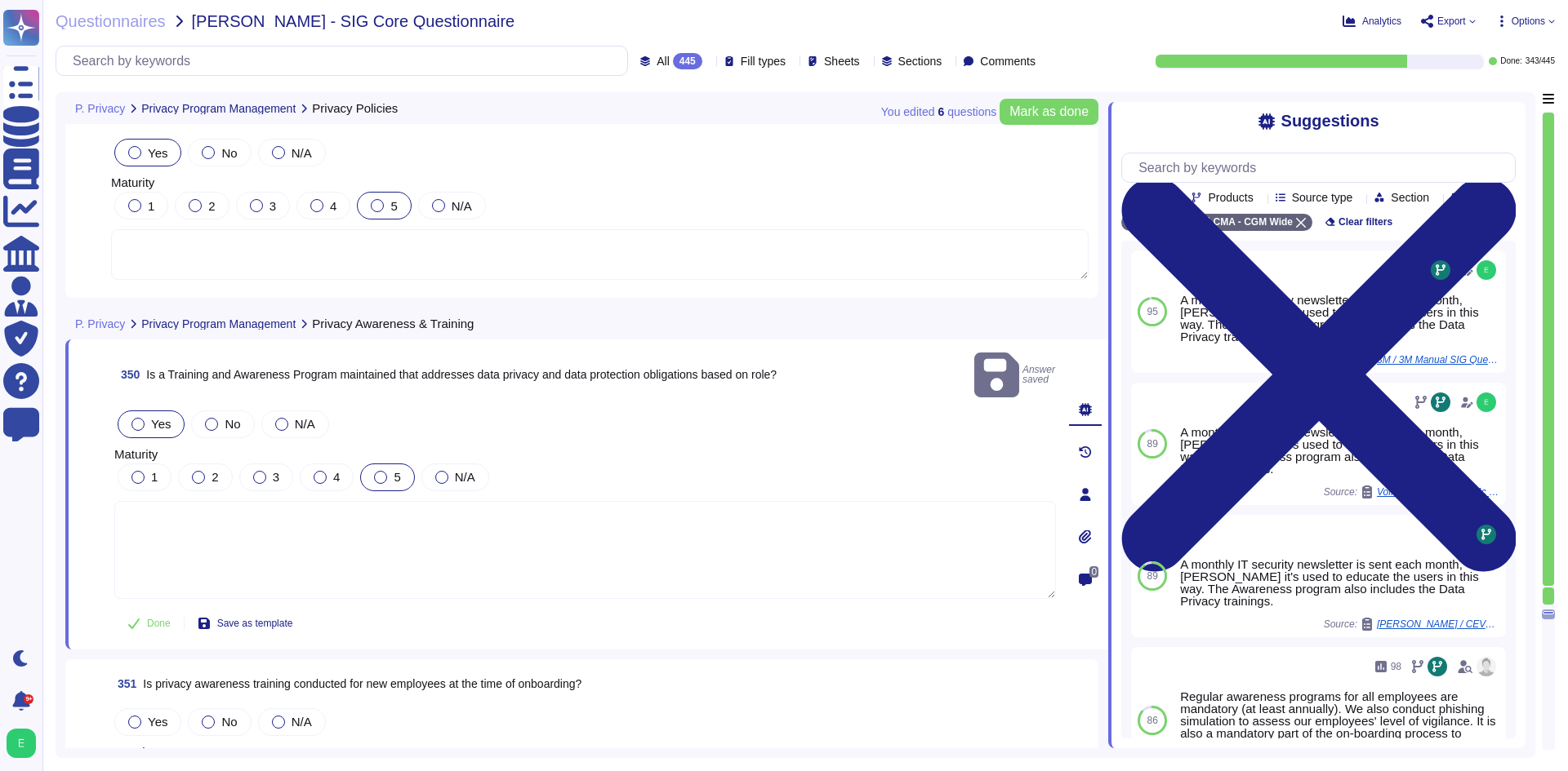
click at [382, 471] on div at bounding box center [380, 477] width 13 height 13
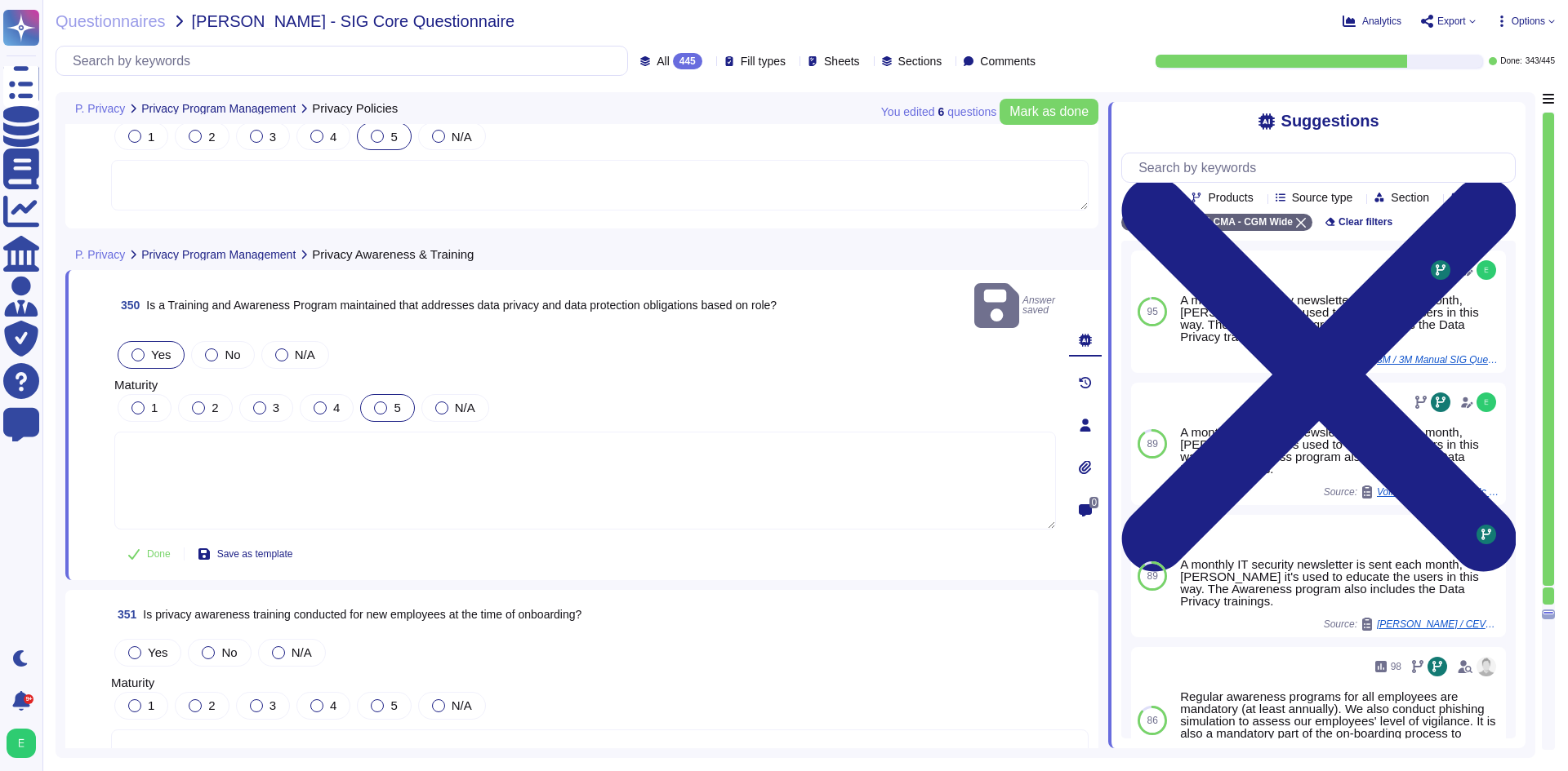
scroll to position [84603, 0]
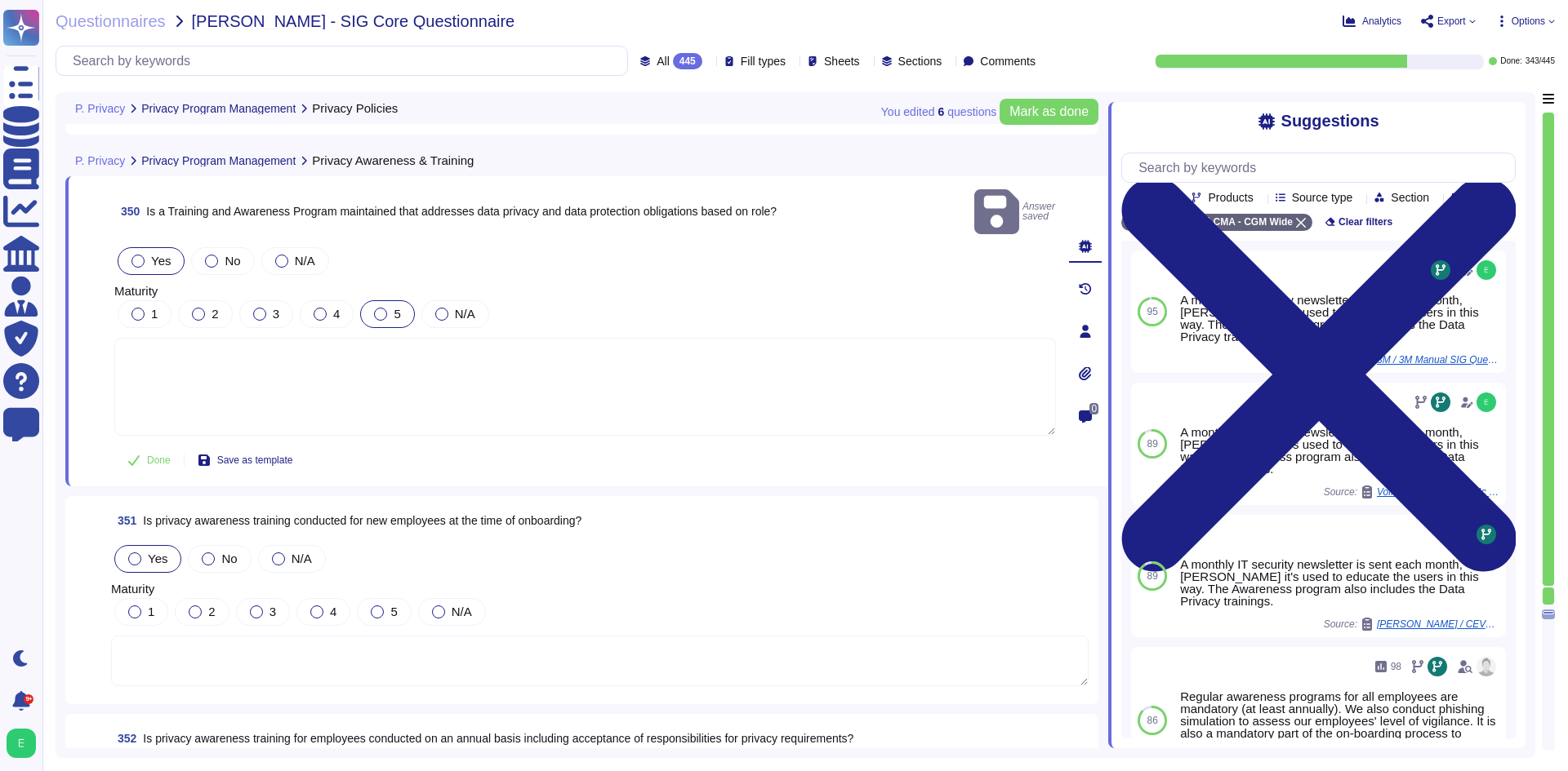
click at [155, 552] on span "Yes" at bounding box center [157, 559] width 20 height 14
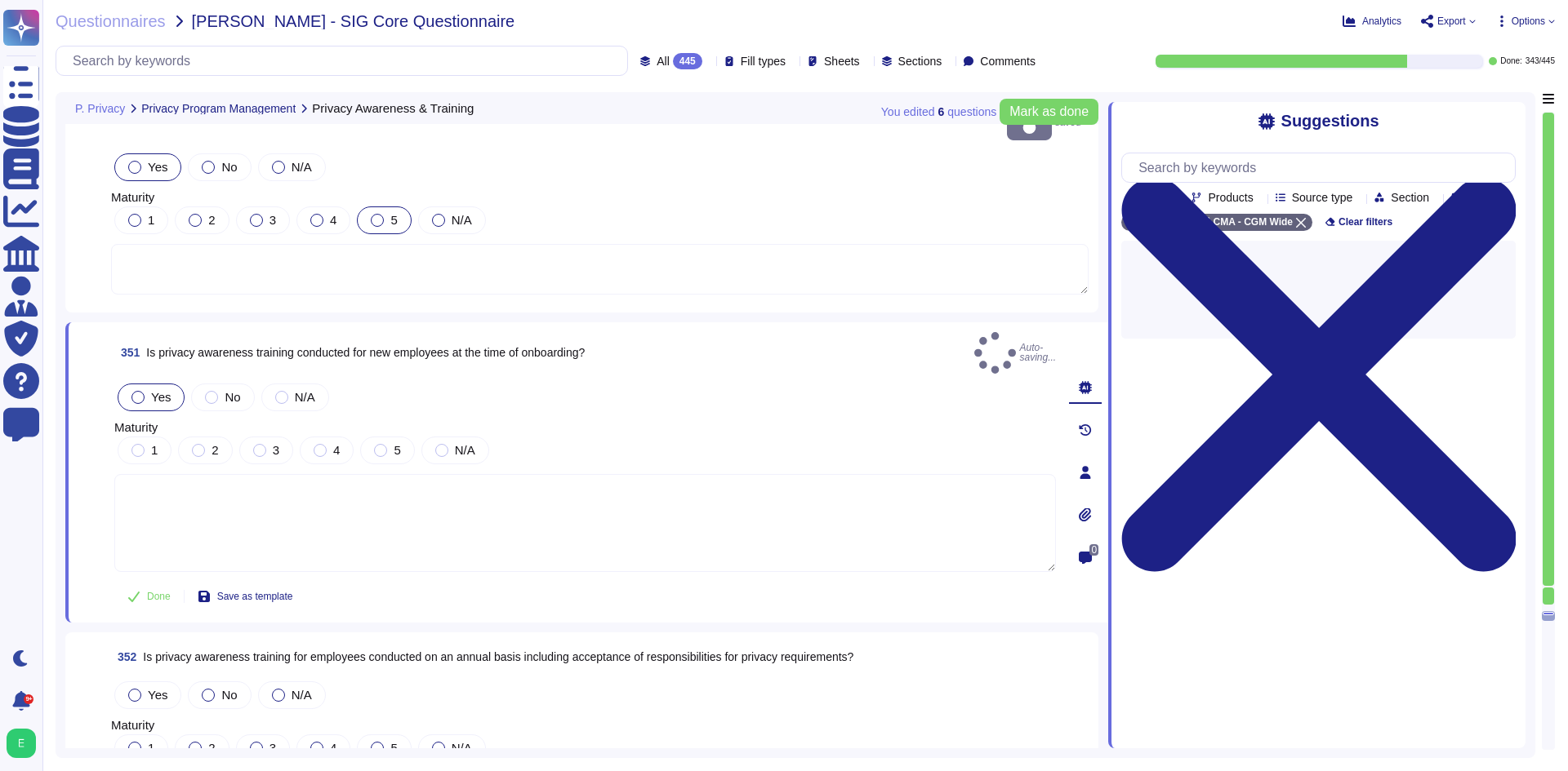
scroll to position [84767, 0]
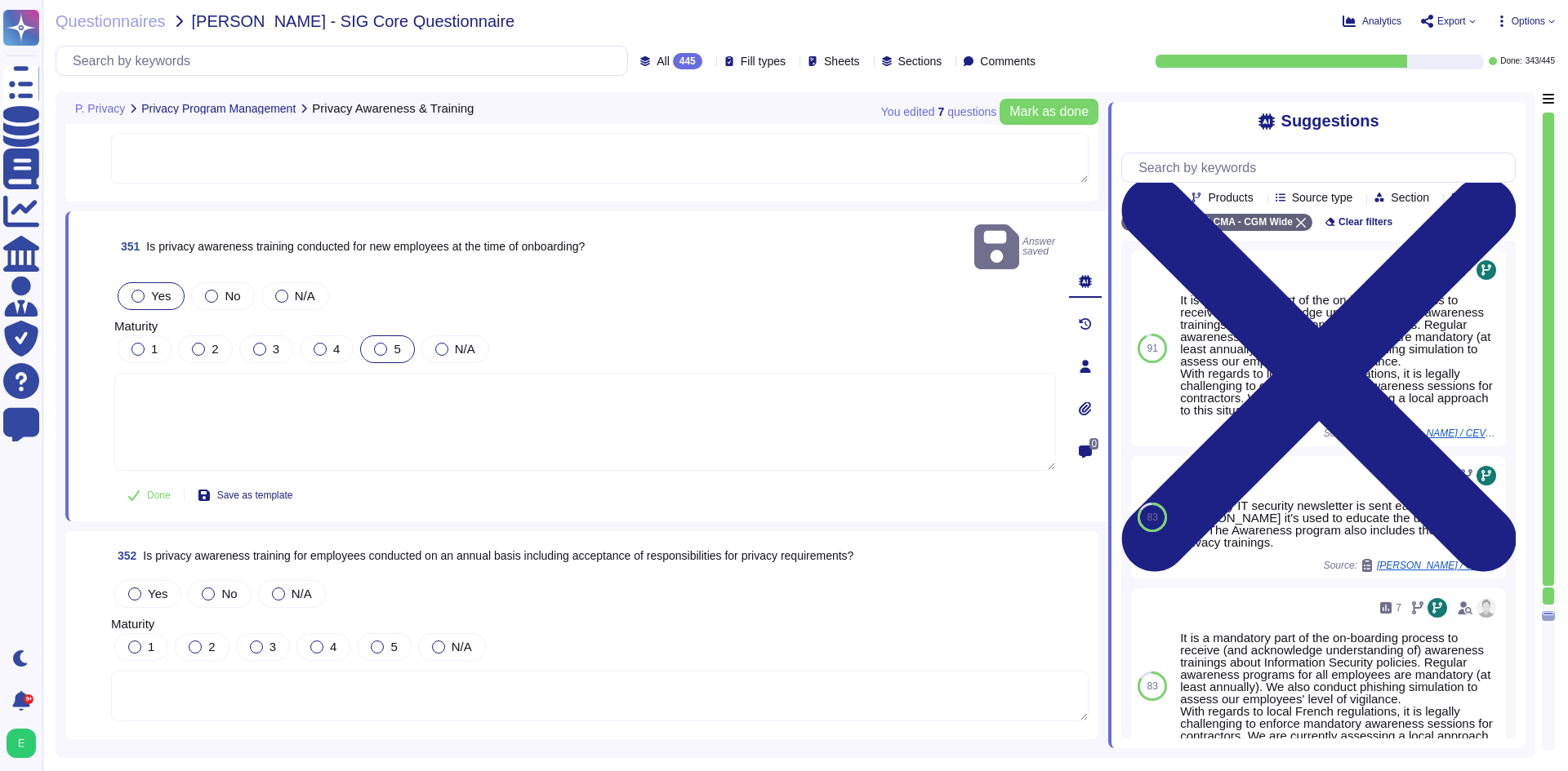
click at [387, 343] on label "5" at bounding box center [387, 349] width 27 height 13
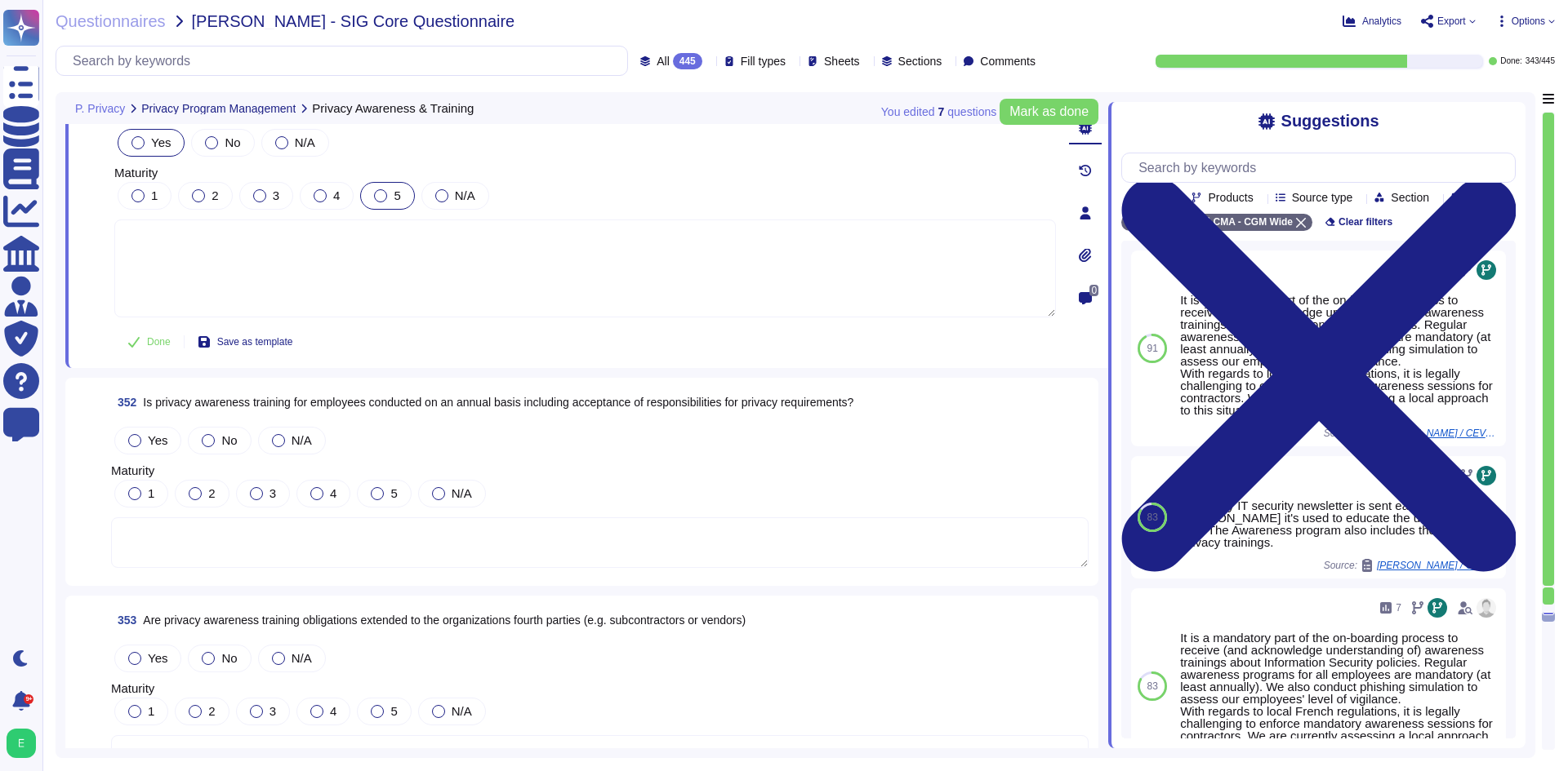
scroll to position [85012, 0]
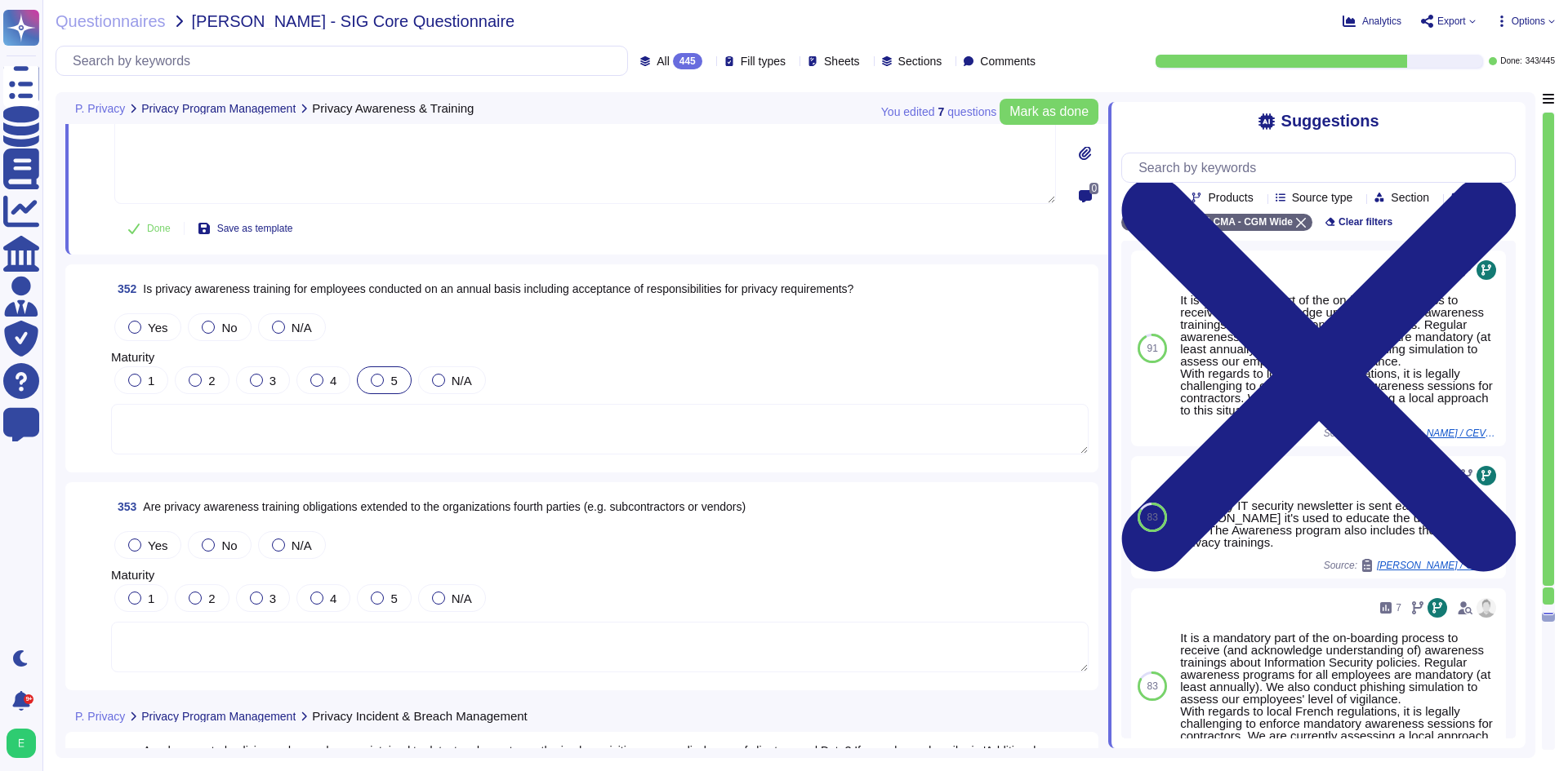
click at [368, 381] on div "5" at bounding box center [384, 381] width 54 height 28
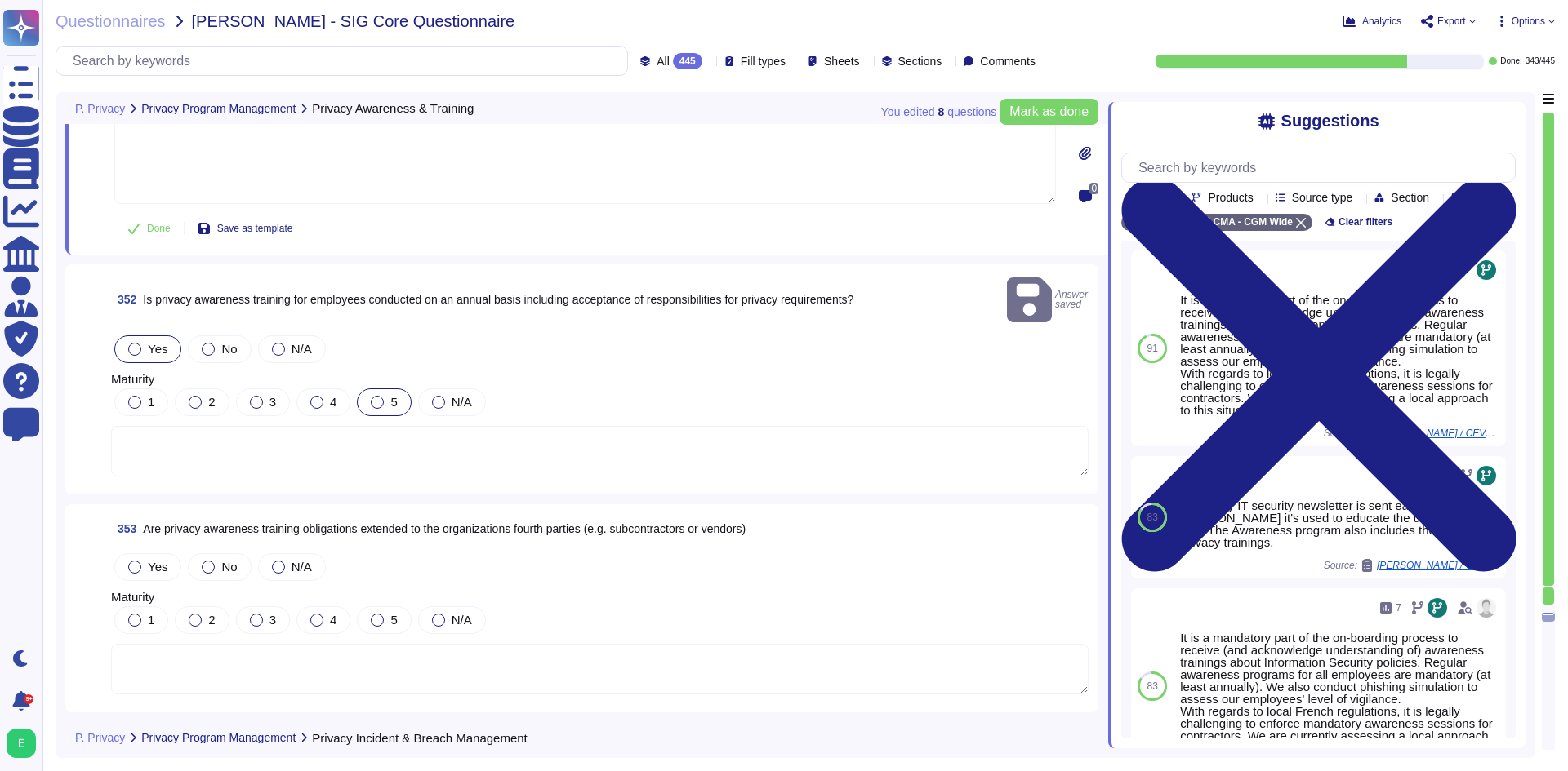
click at [151, 342] on span "Yes" at bounding box center [157, 349] width 20 height 14
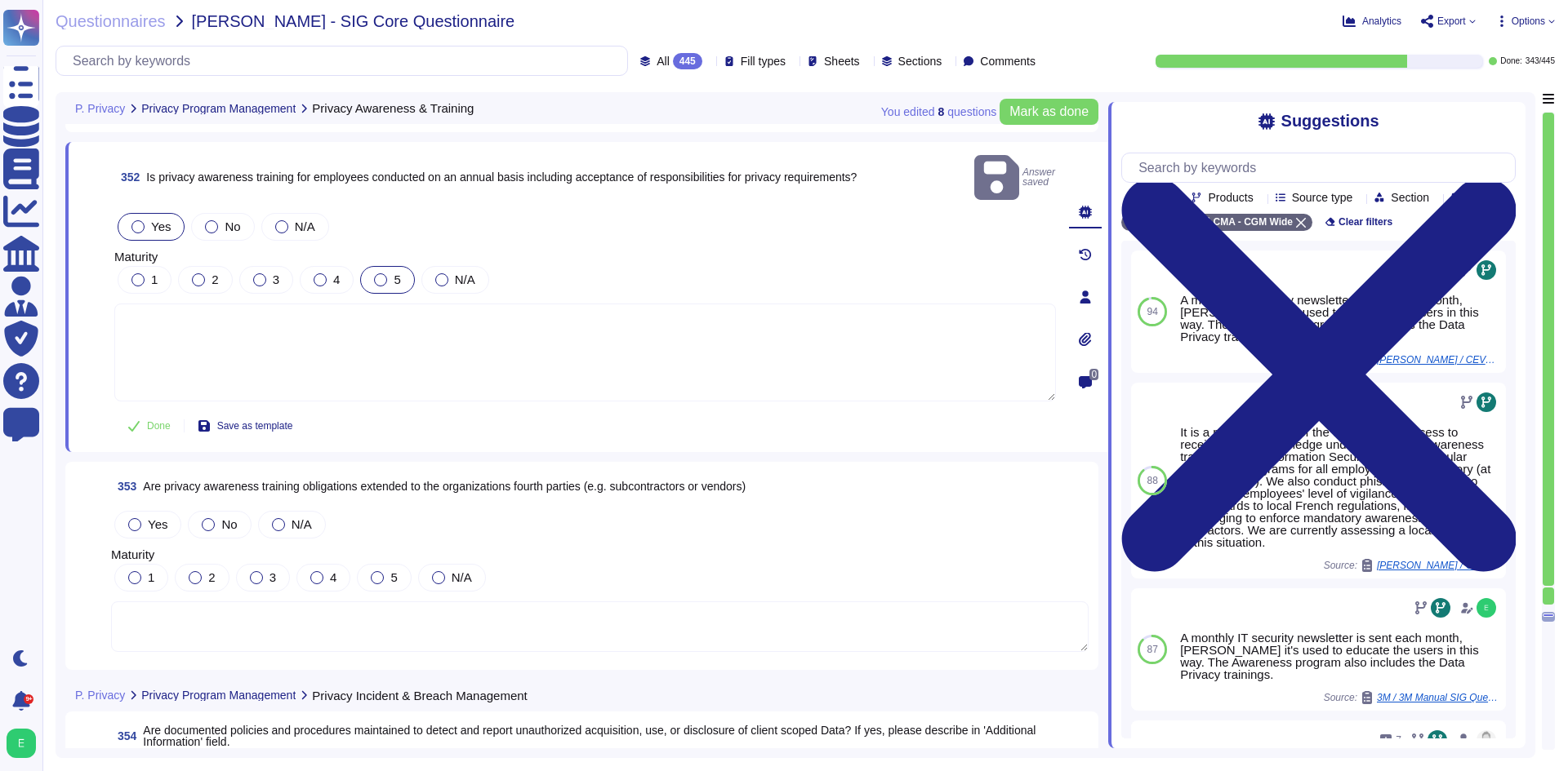
scroll to position [85093, 0]
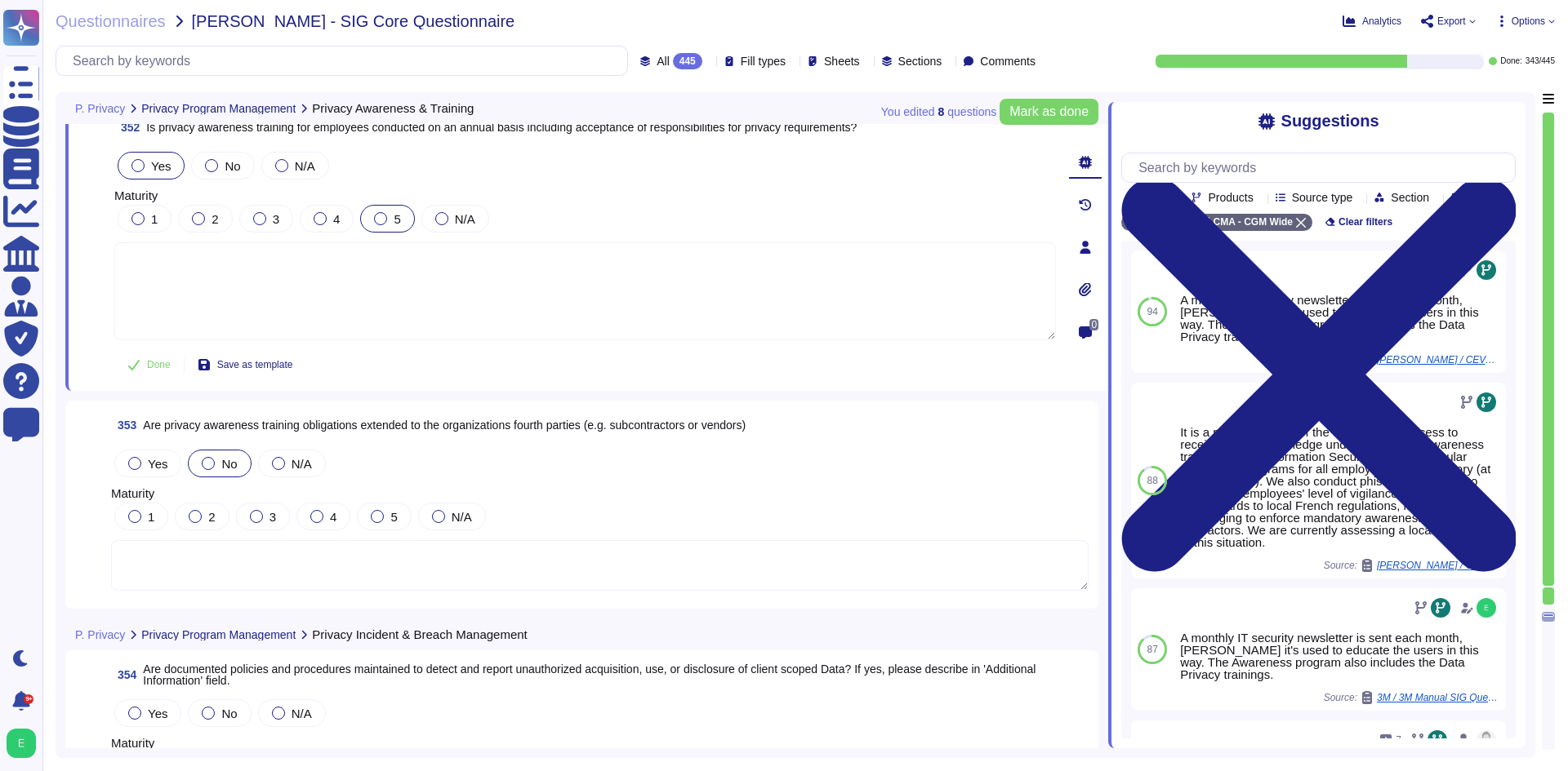
click at [223, 459] on span "No" at bounding box center [229, 464] width 16 height 14
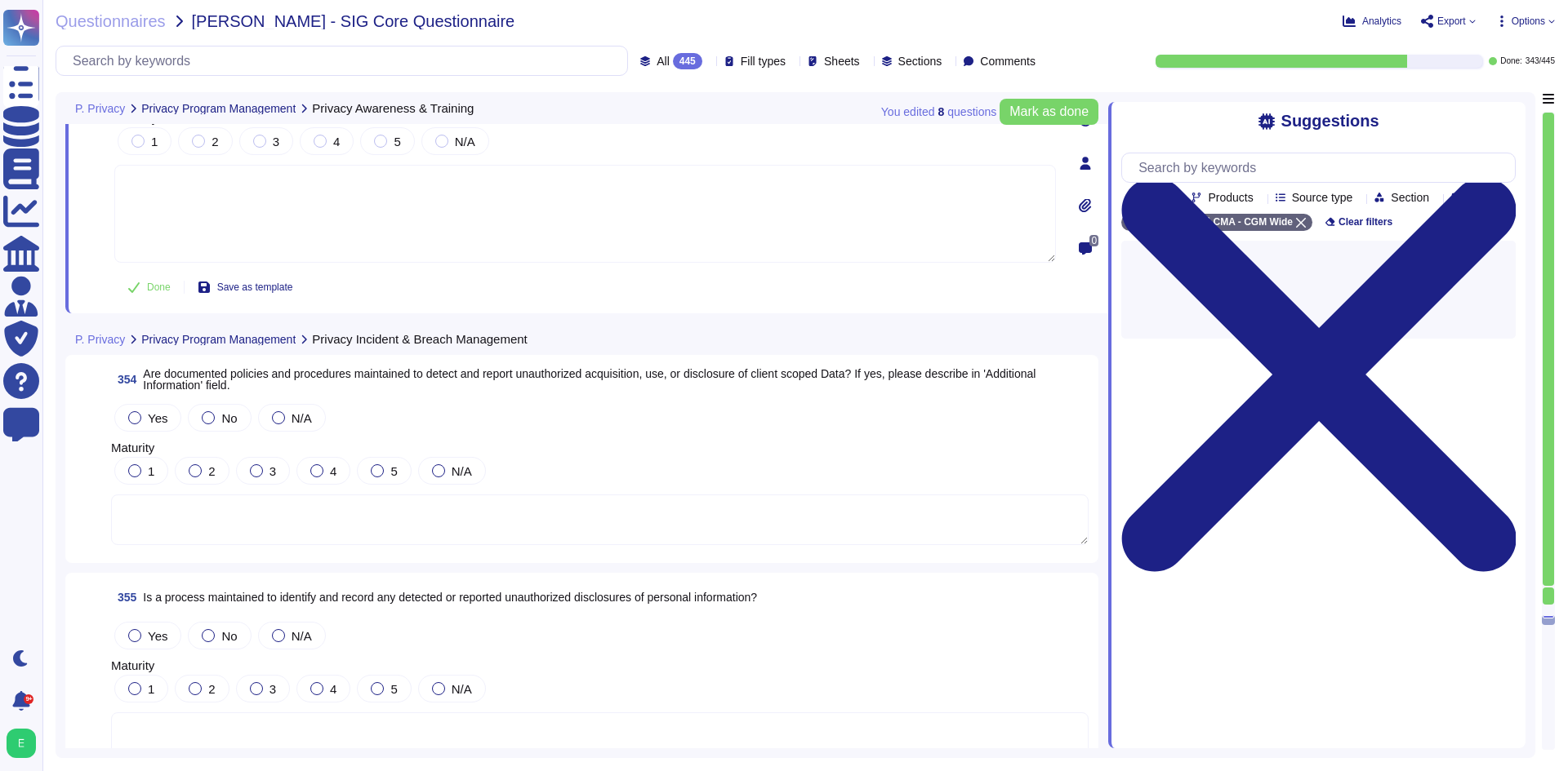
scroll to position [85420, 0]
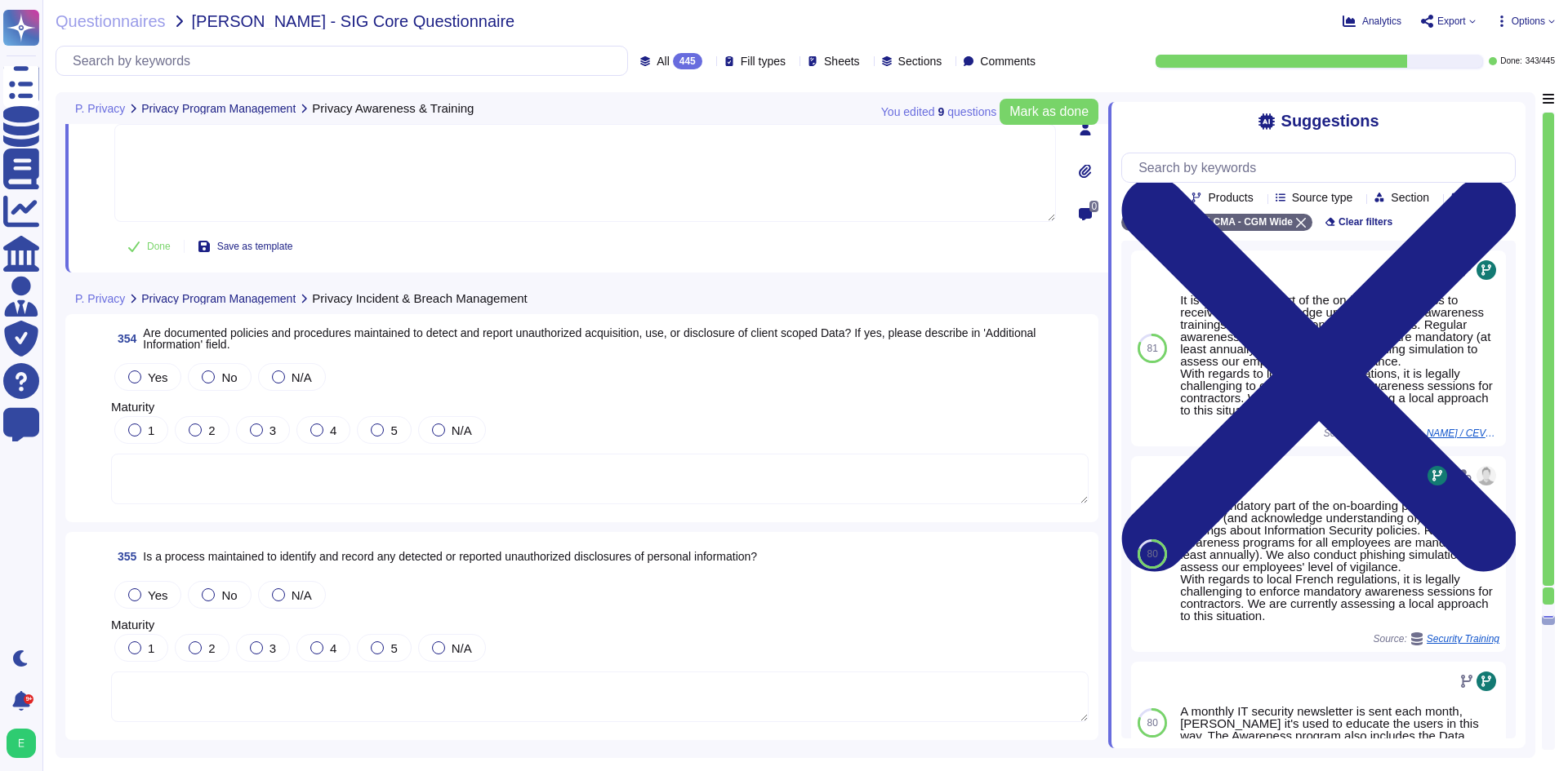
click at [584, 455] on textarea at bounding box center [600, 479] width 978 height 50
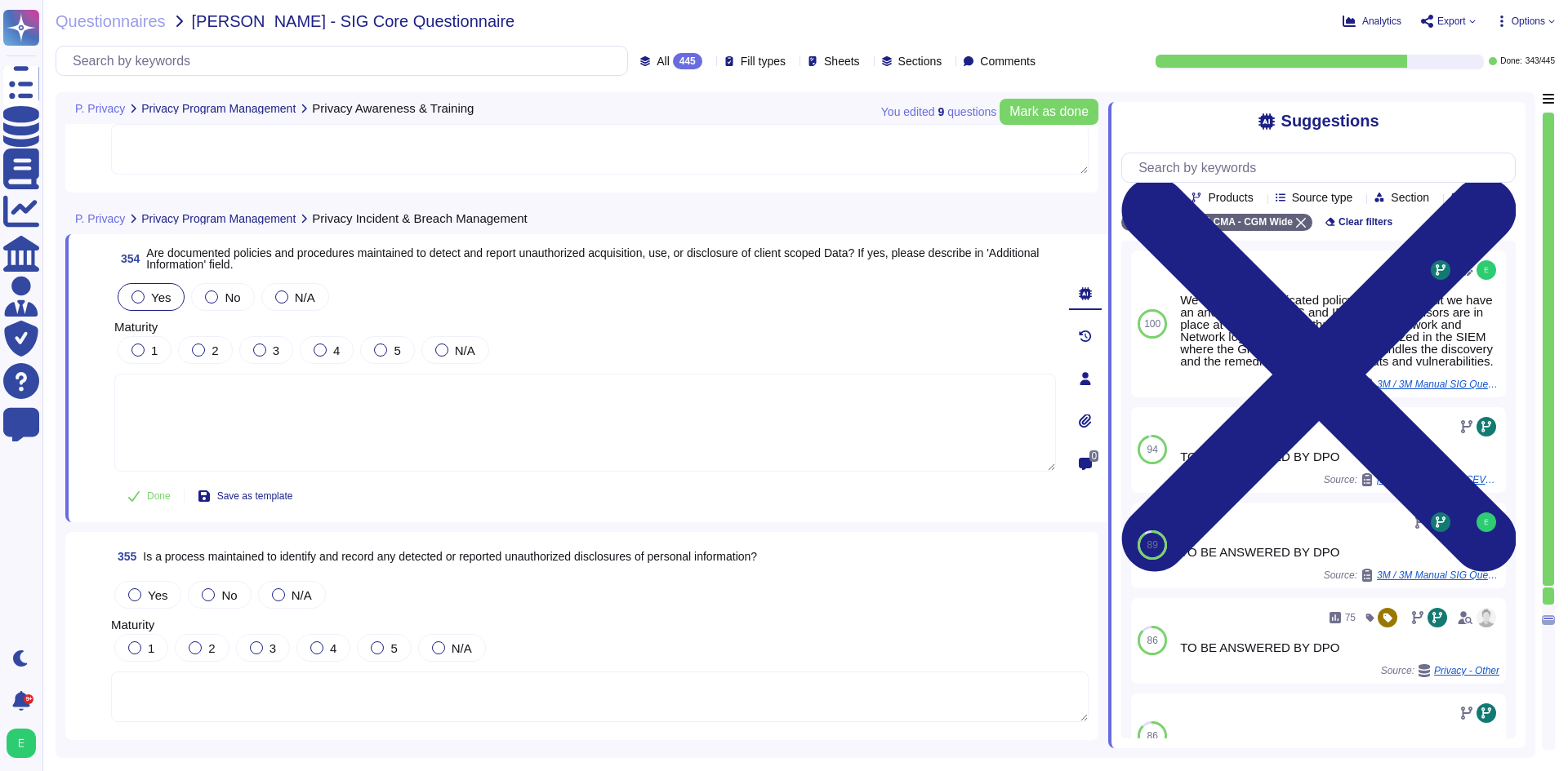
click at [161, 302] on span "Yes" at bounding box center [161, 298] width 20 height 14
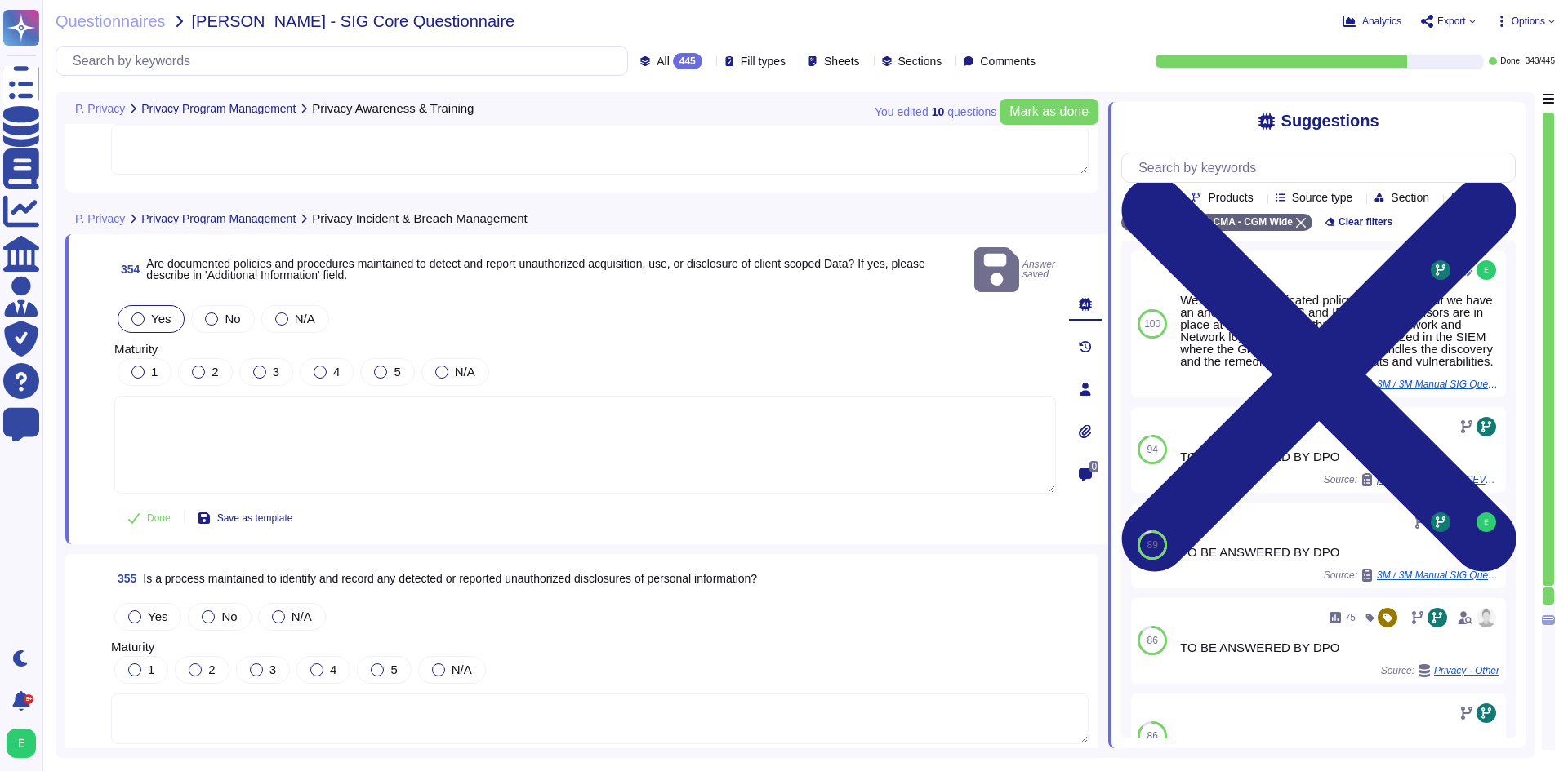
click at [452, 401] on textarea at bounding box center [584, 445] width 941 height 98
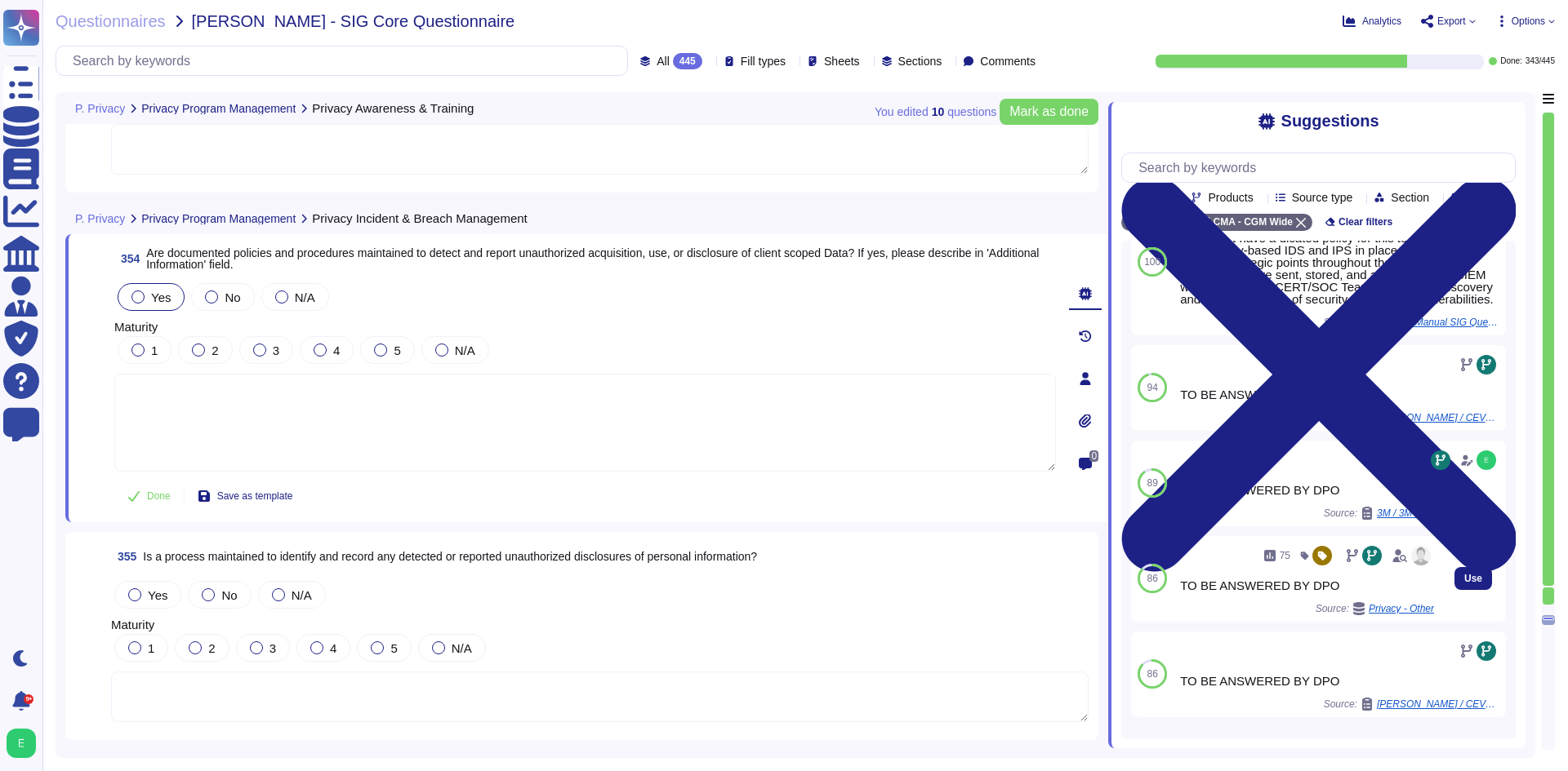
scroll to position [127, 0]
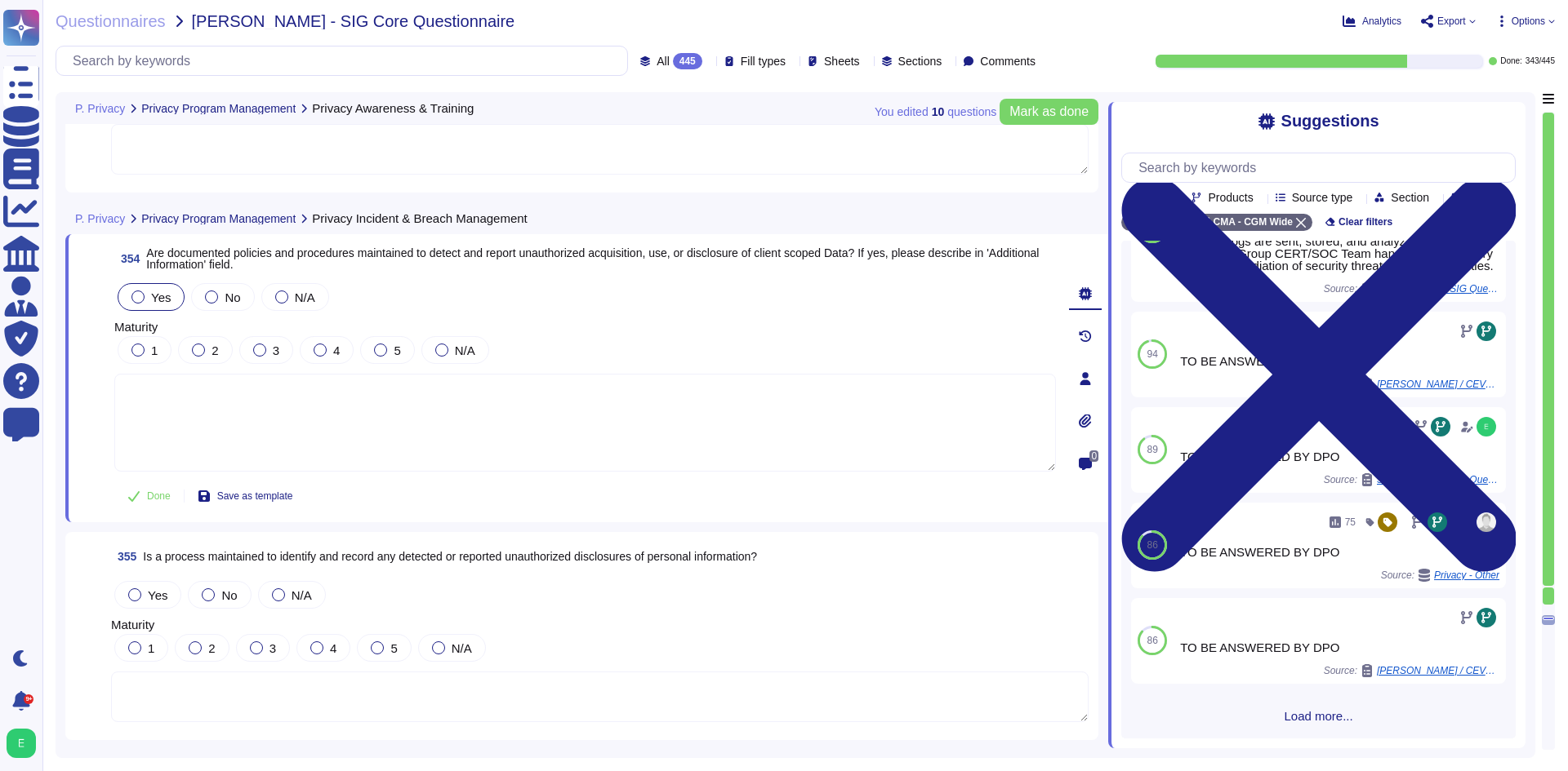
click at [1300, 722] on span "Load more..." at bounding box center [1318, 716] width 394 height 12
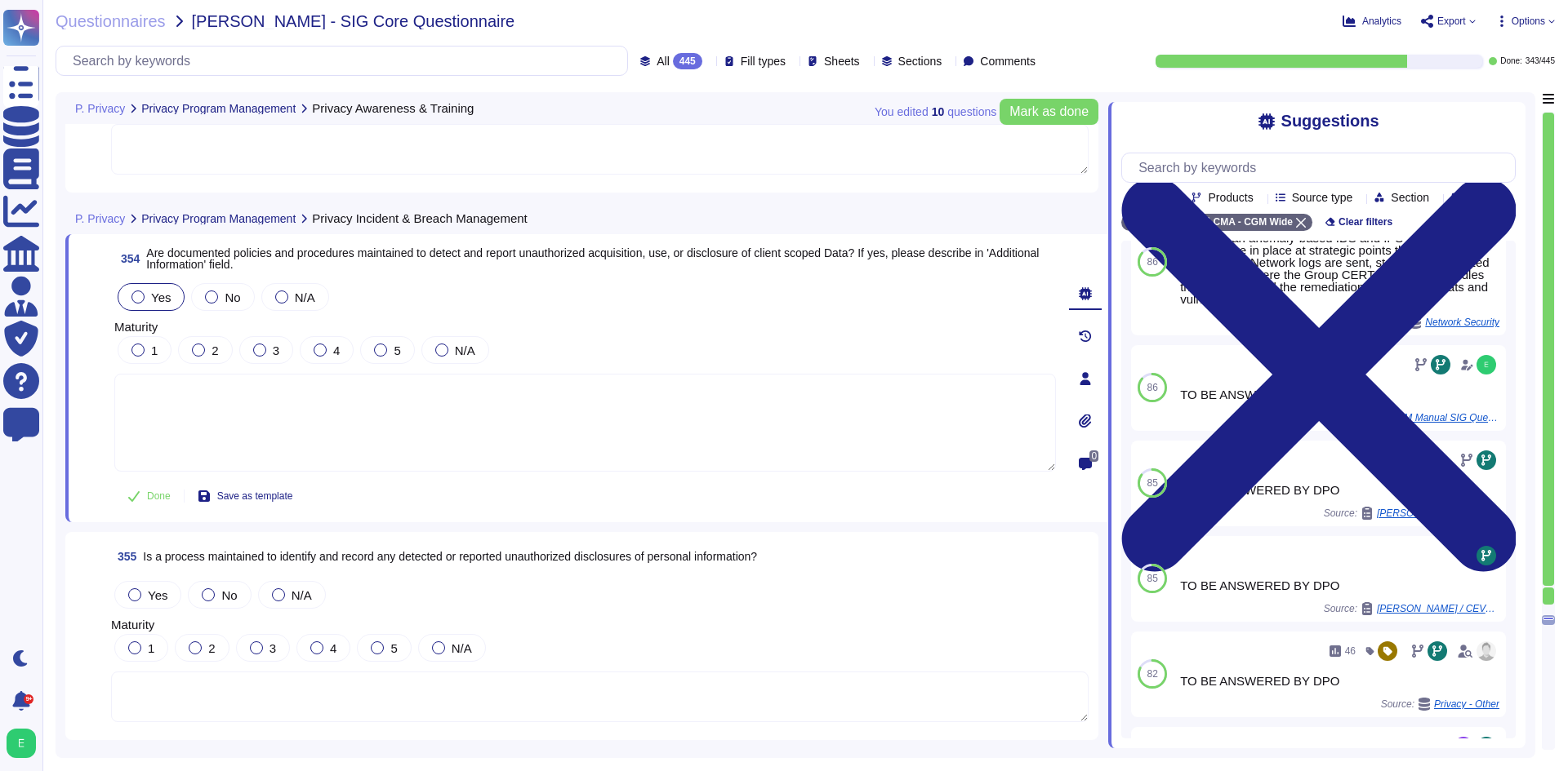
scroll to position [861, 0]
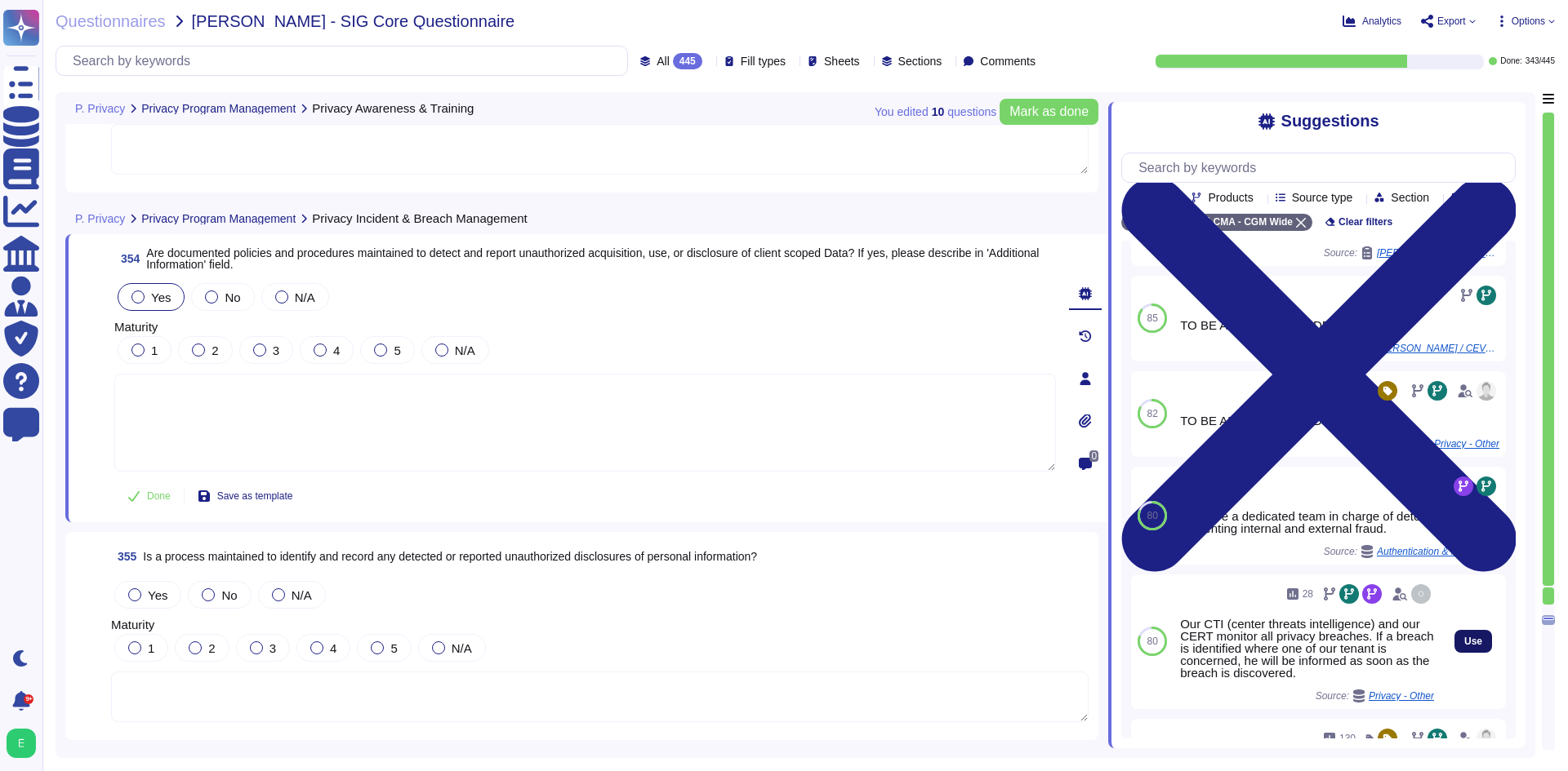
click at [1454, 653] on button "Use" at bounding box center [1473, 641] width 37 height 23
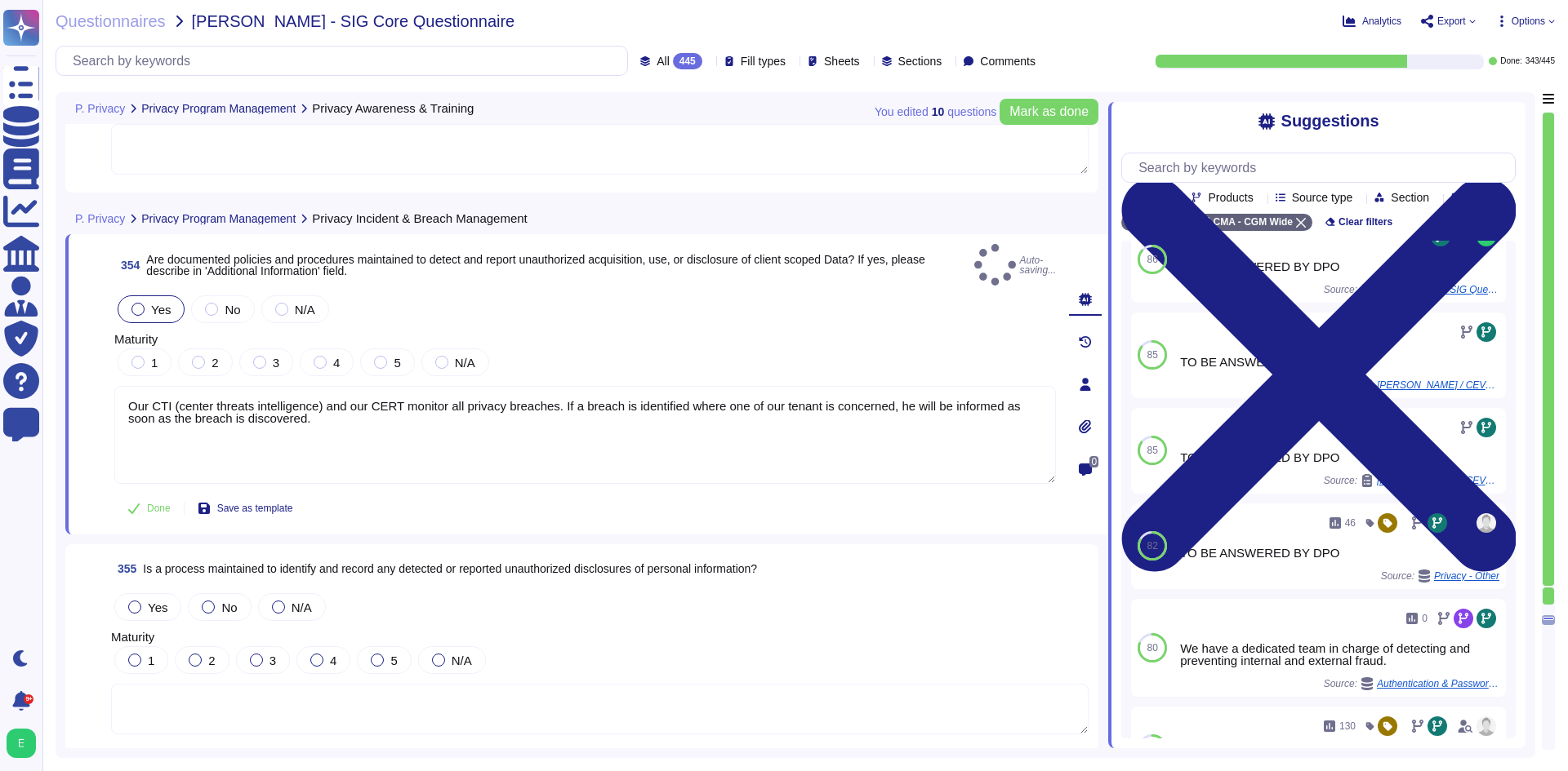
type textarea "Our CTI (center threats intelligence) and our CERT monitor all privacy breaches…"
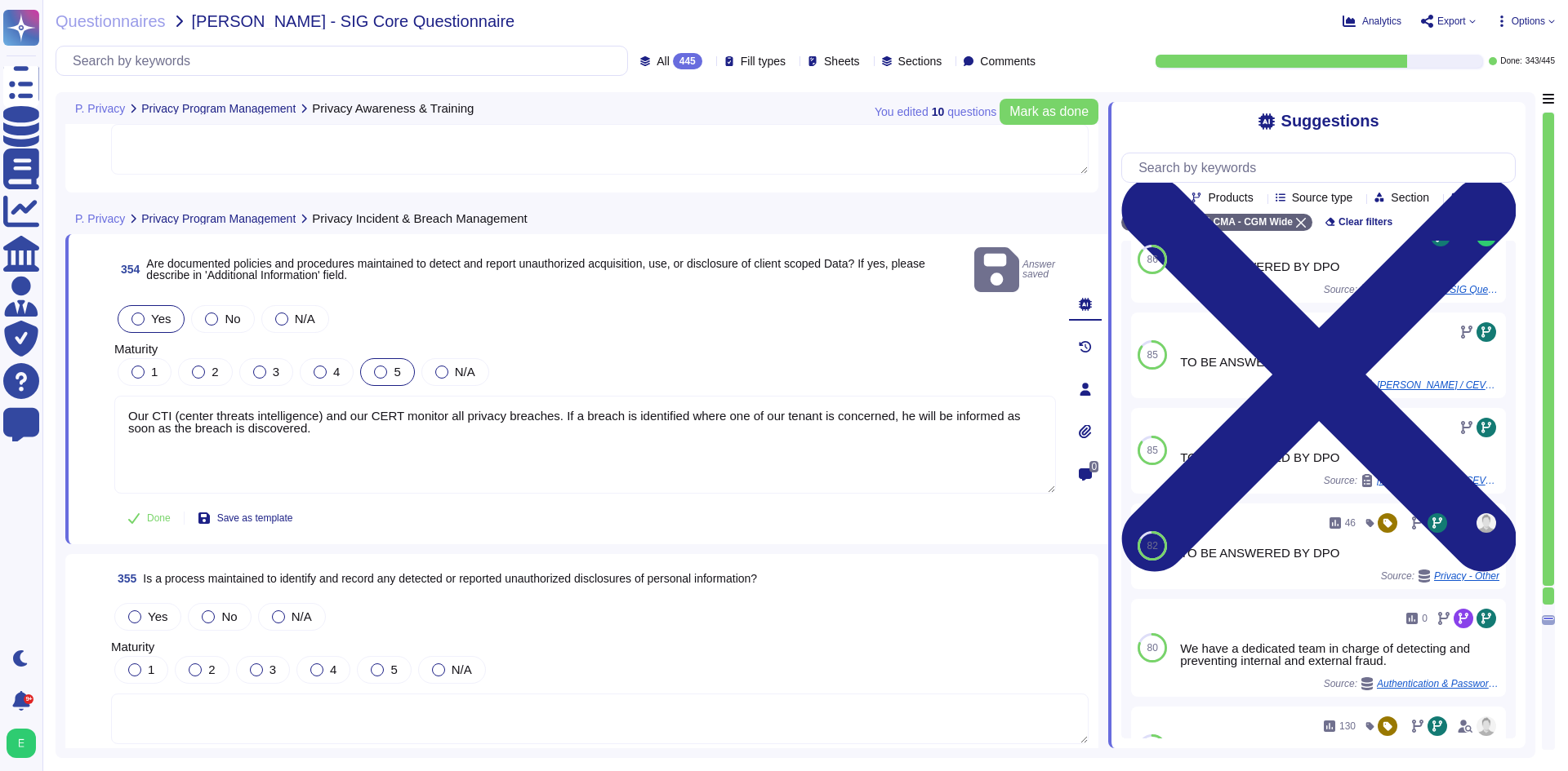
click at [376, 366] on div at bounding box center [380, 372] width 13 height 13
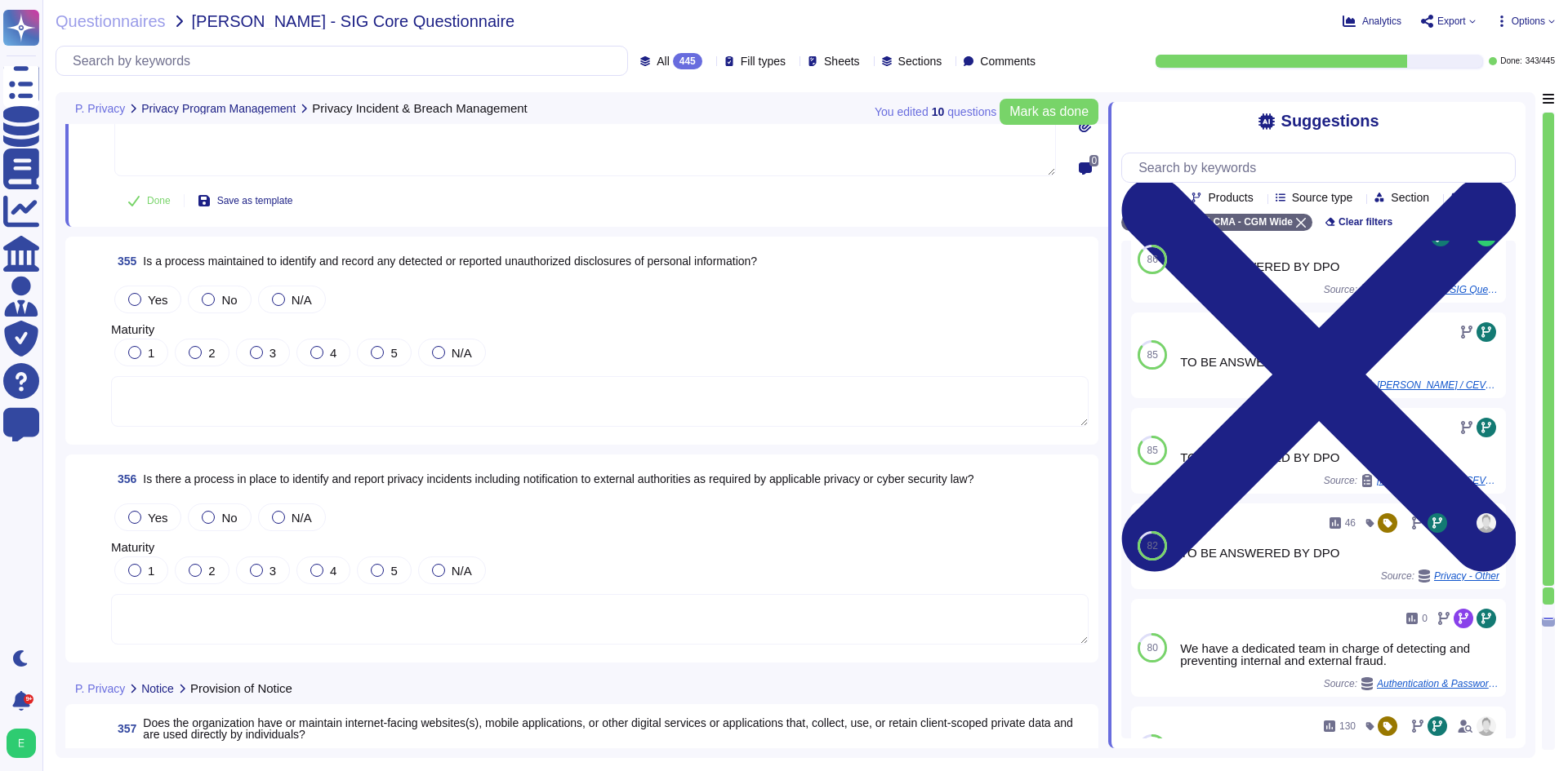
scroll to position [85715, 0]
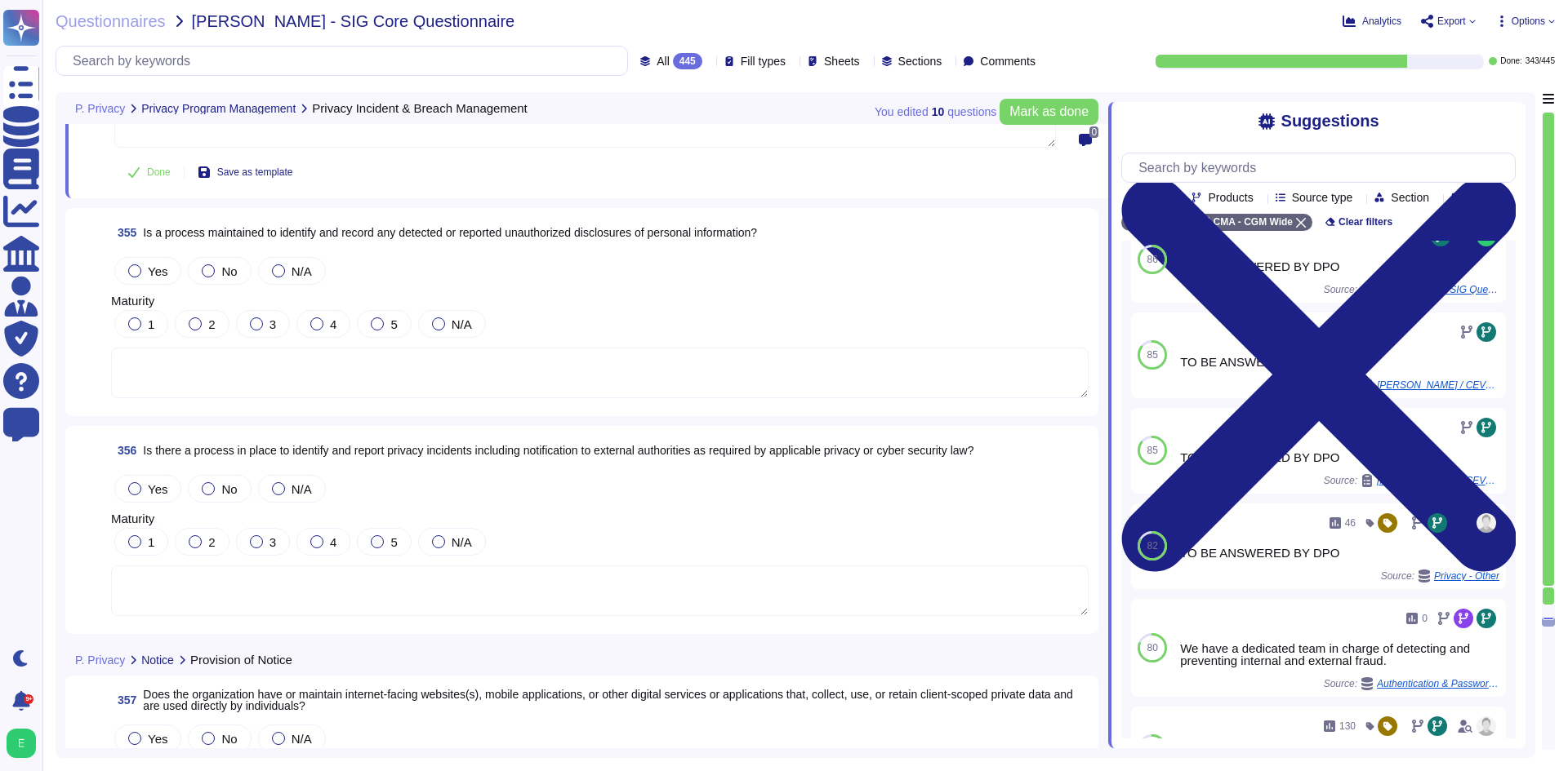
click at [636, 386] on textarea at bounding box center [600, 373] width 978 height 50
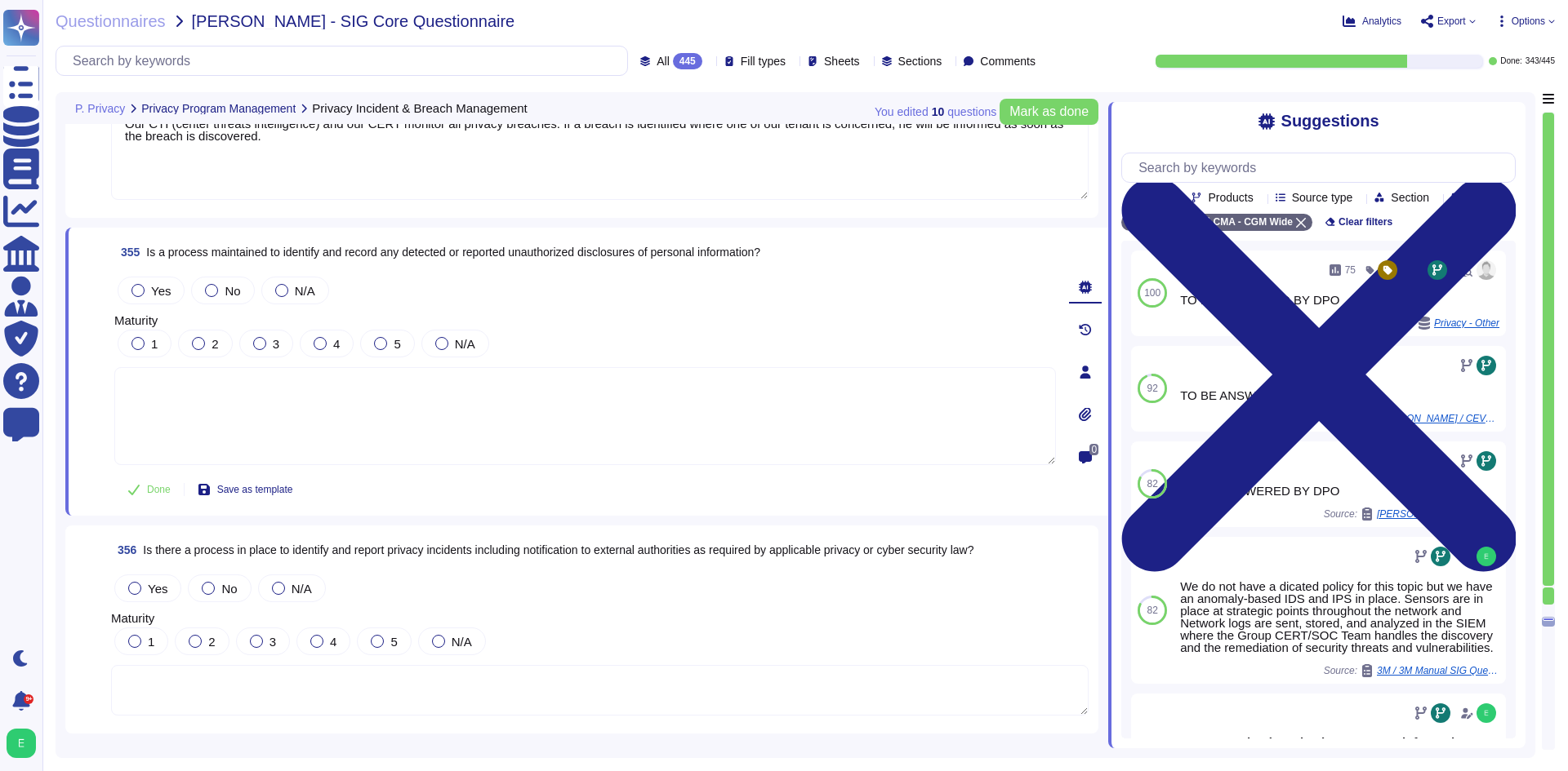
scroll to position [85633, 0]
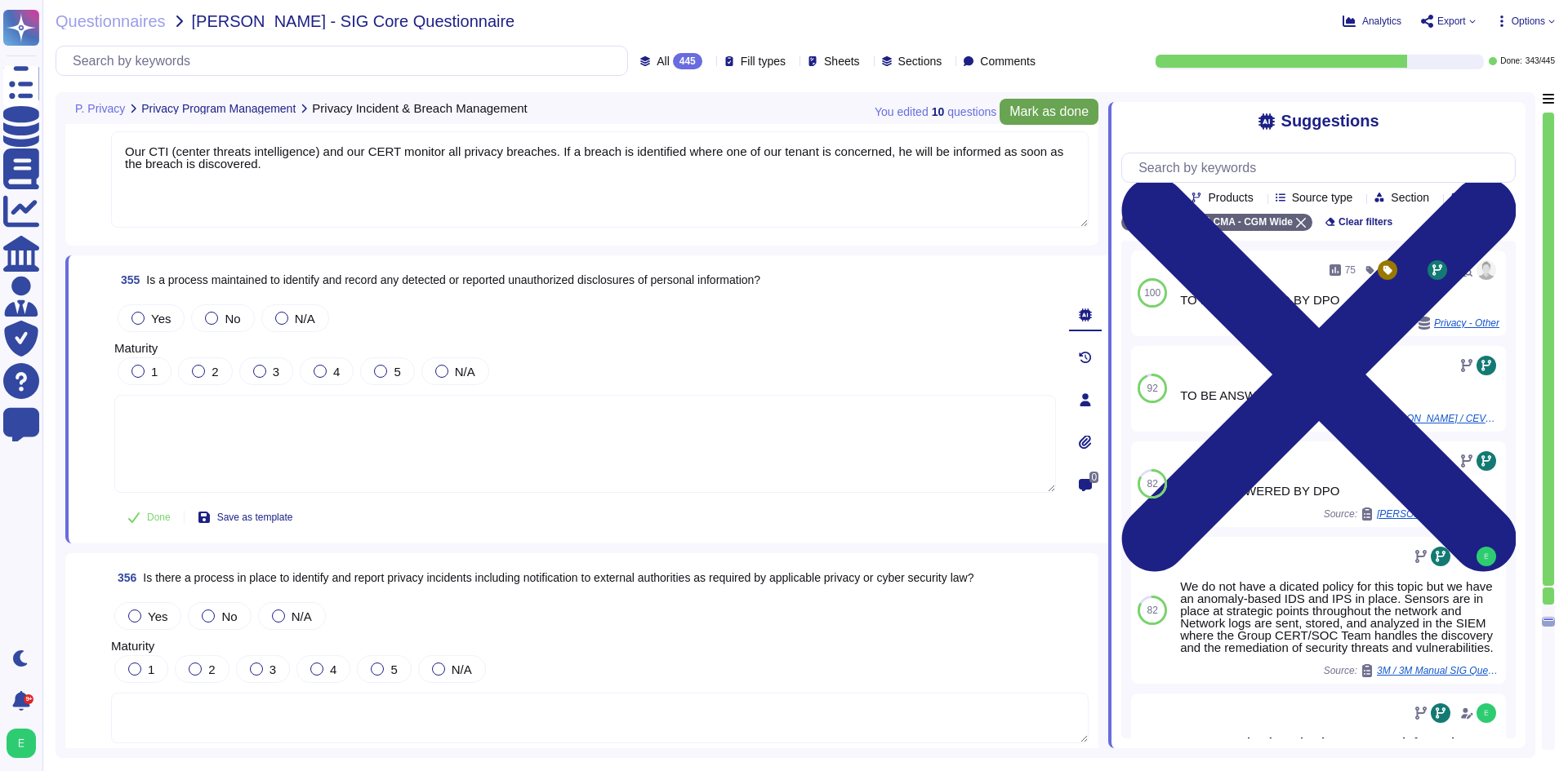
click at [1031, 113] on span "Mark as done" at bounding box center [1049, 111] width 80 height 13
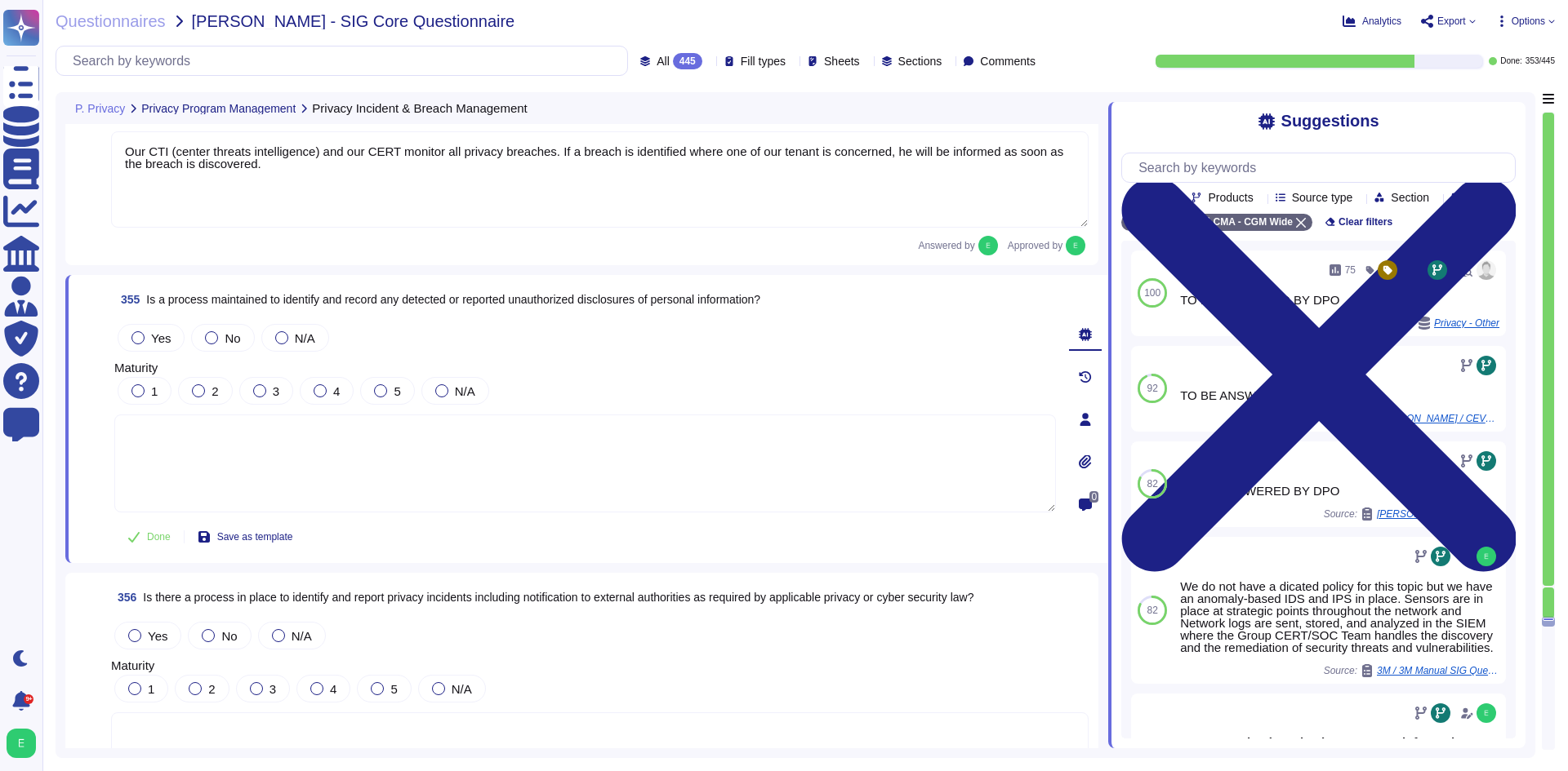
click at [382, 442] on textarea at bounding box center [584, 464] width 941 height 98
click at [161, 339] on span "Yes" at bounding box center [161, 338] width 20 height 14
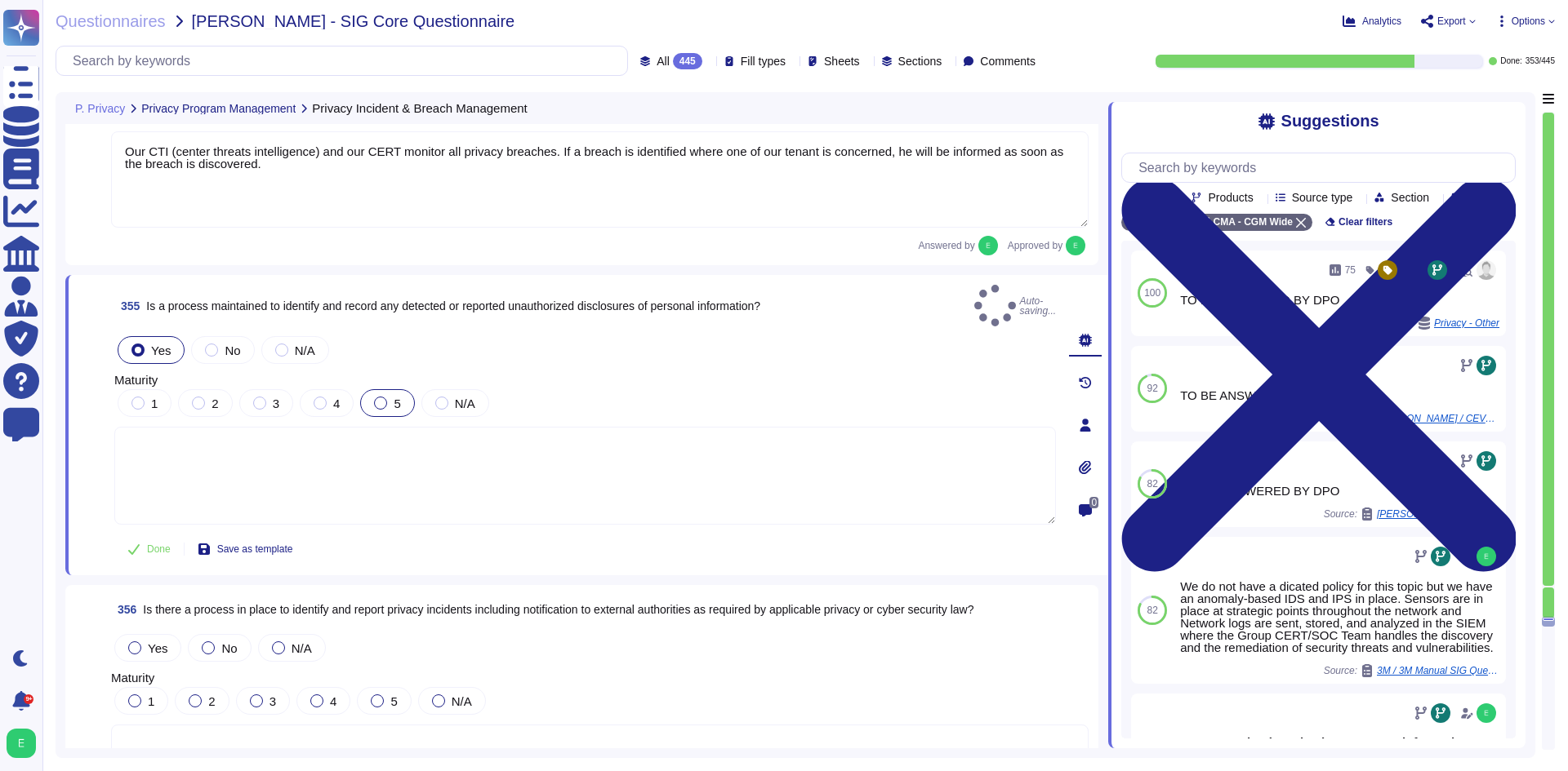
click at [386, 396] on label "5" at bounding box center [387, 402] width 27 height 13
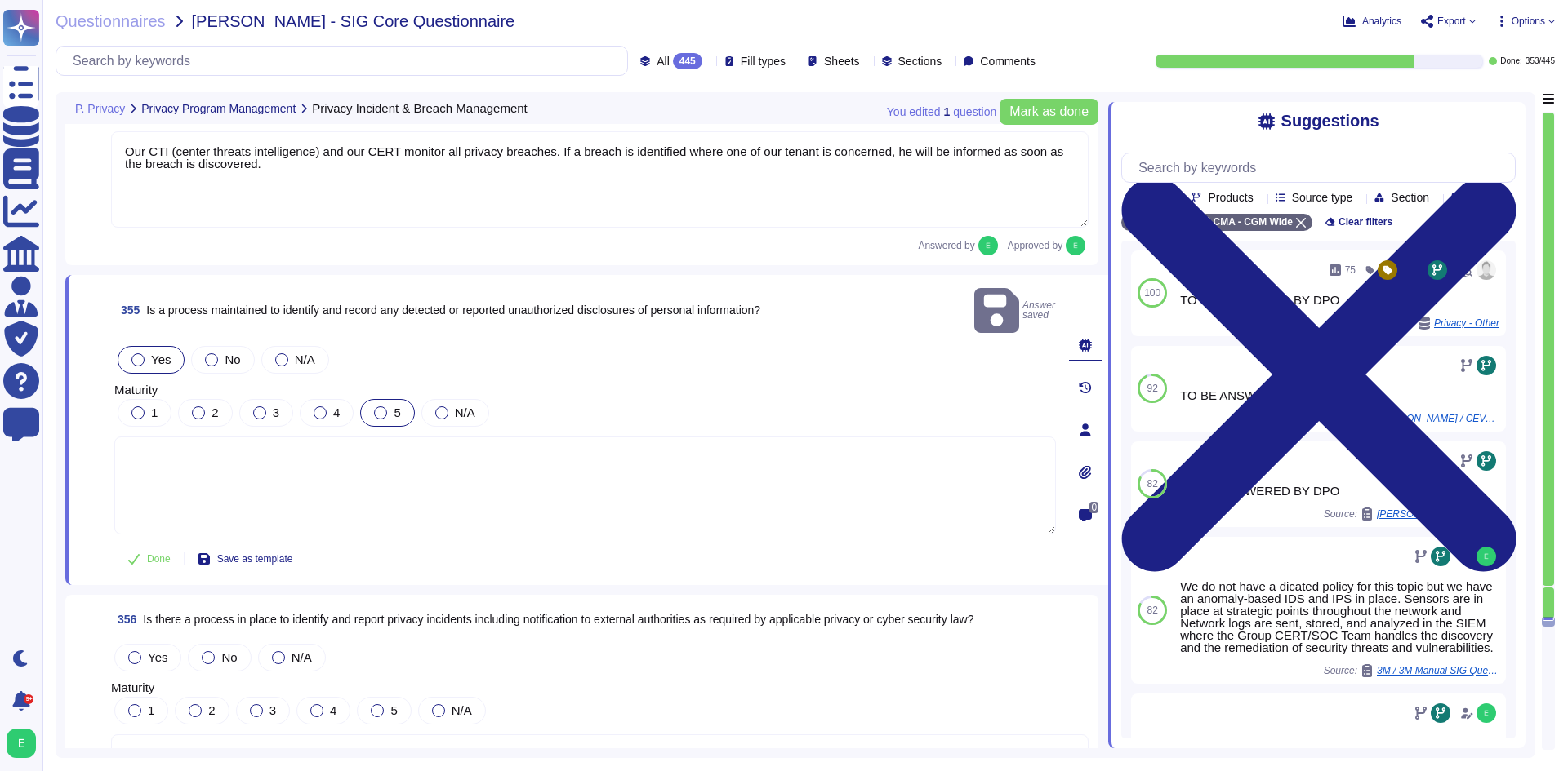
click at [378, 406] on div at bounding box center [380, 412] width 13 height 13
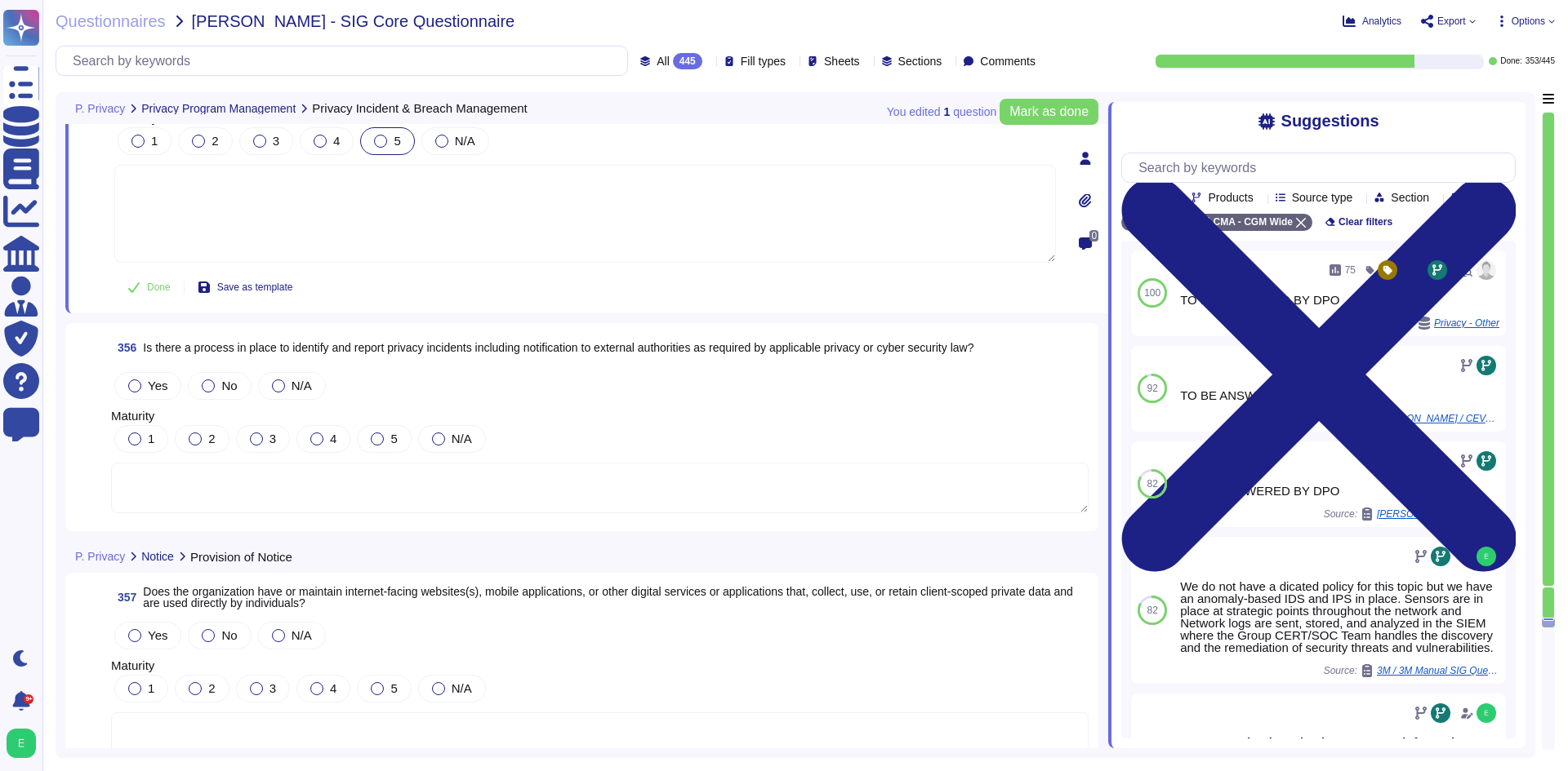
scroll to position [85960, 0]
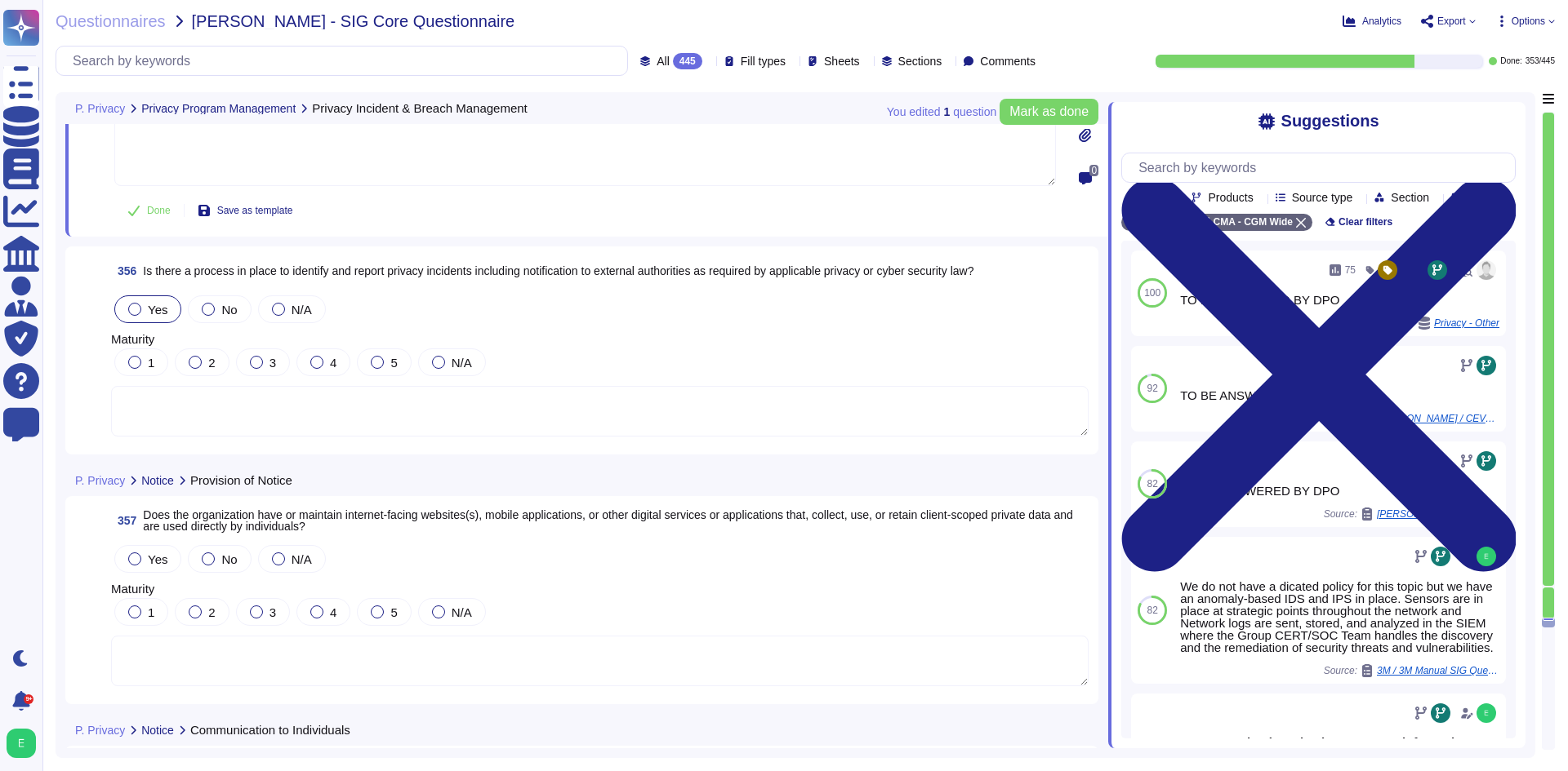
click at [134, 306] on div at bounding box center [134, 309] width 13 height 13
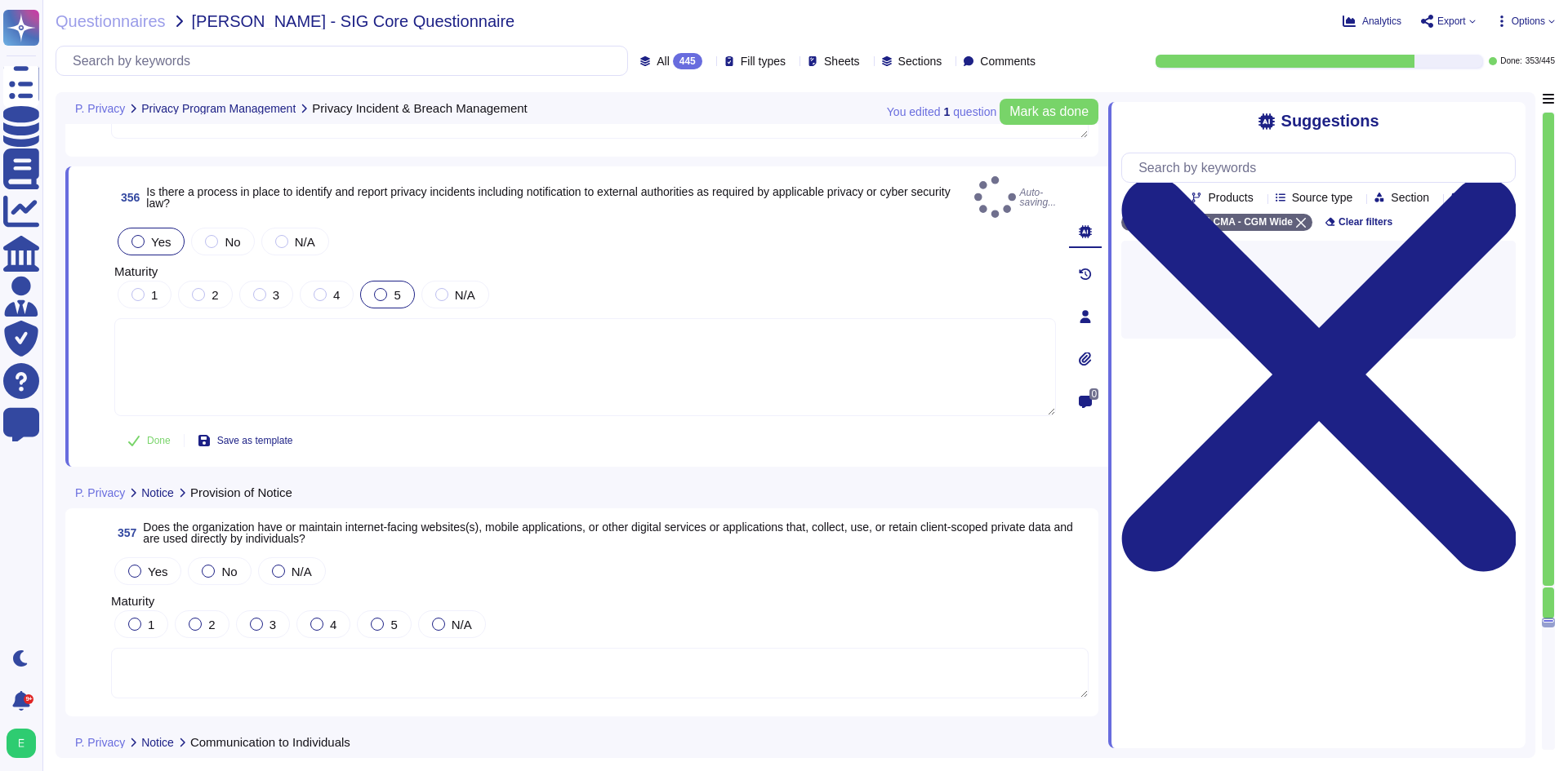
click at [373, 288] on div "5" at bounding box center [387, 295] width 54 height 28
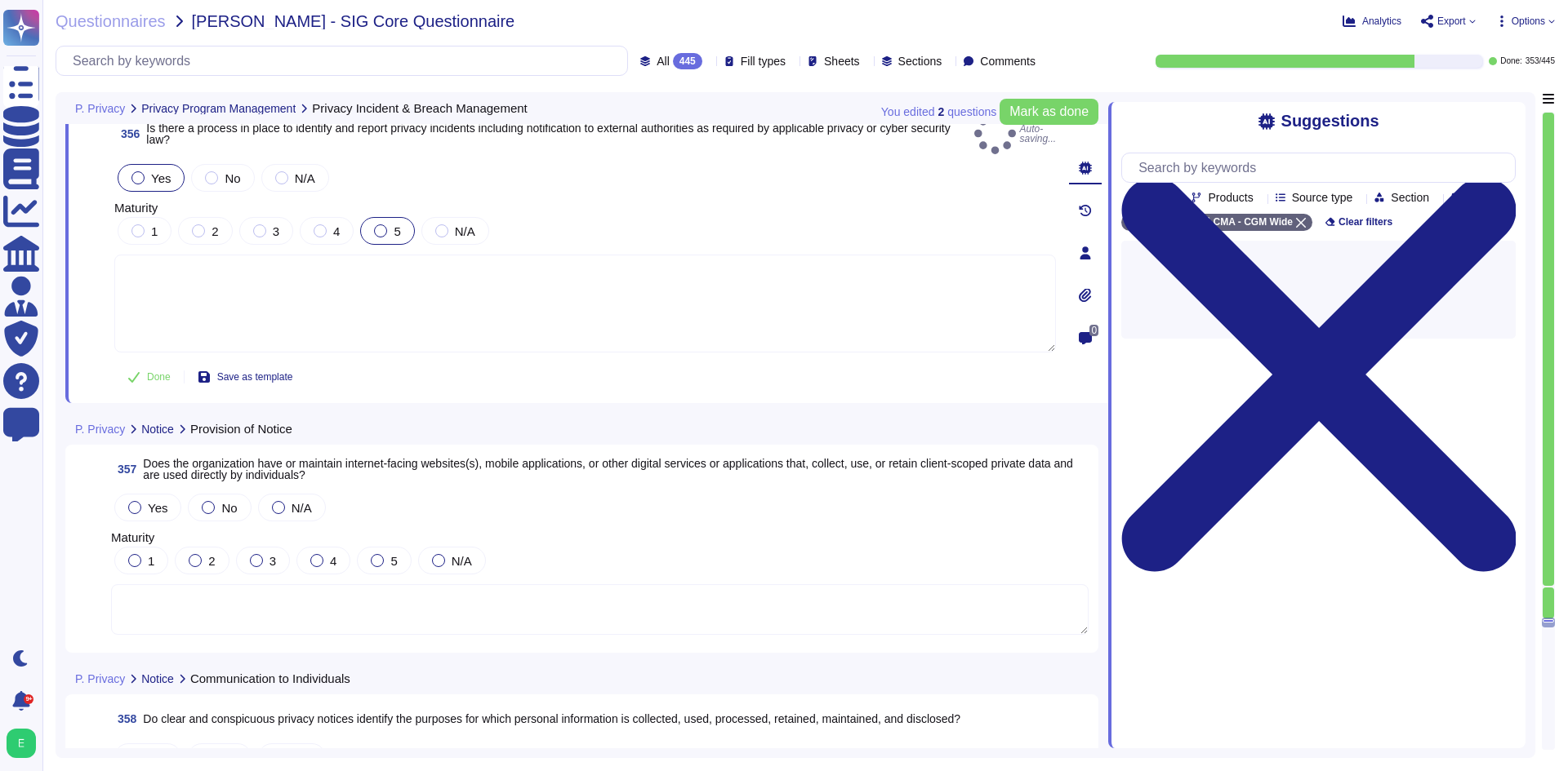
scroll to position [86123, 0]
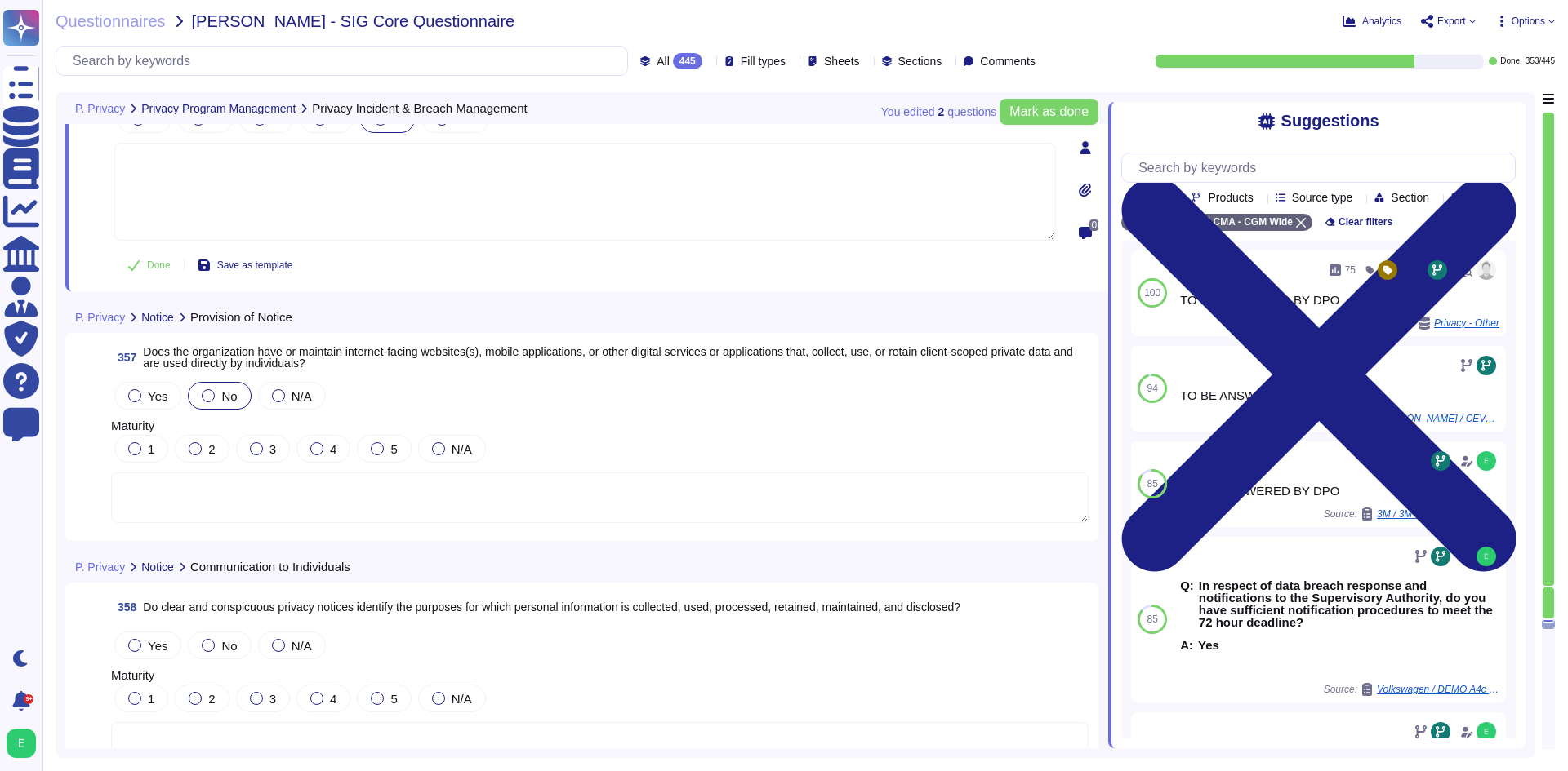
click at [224, 392] on span "No" at bounding box center [229, 396] width 16 height 14
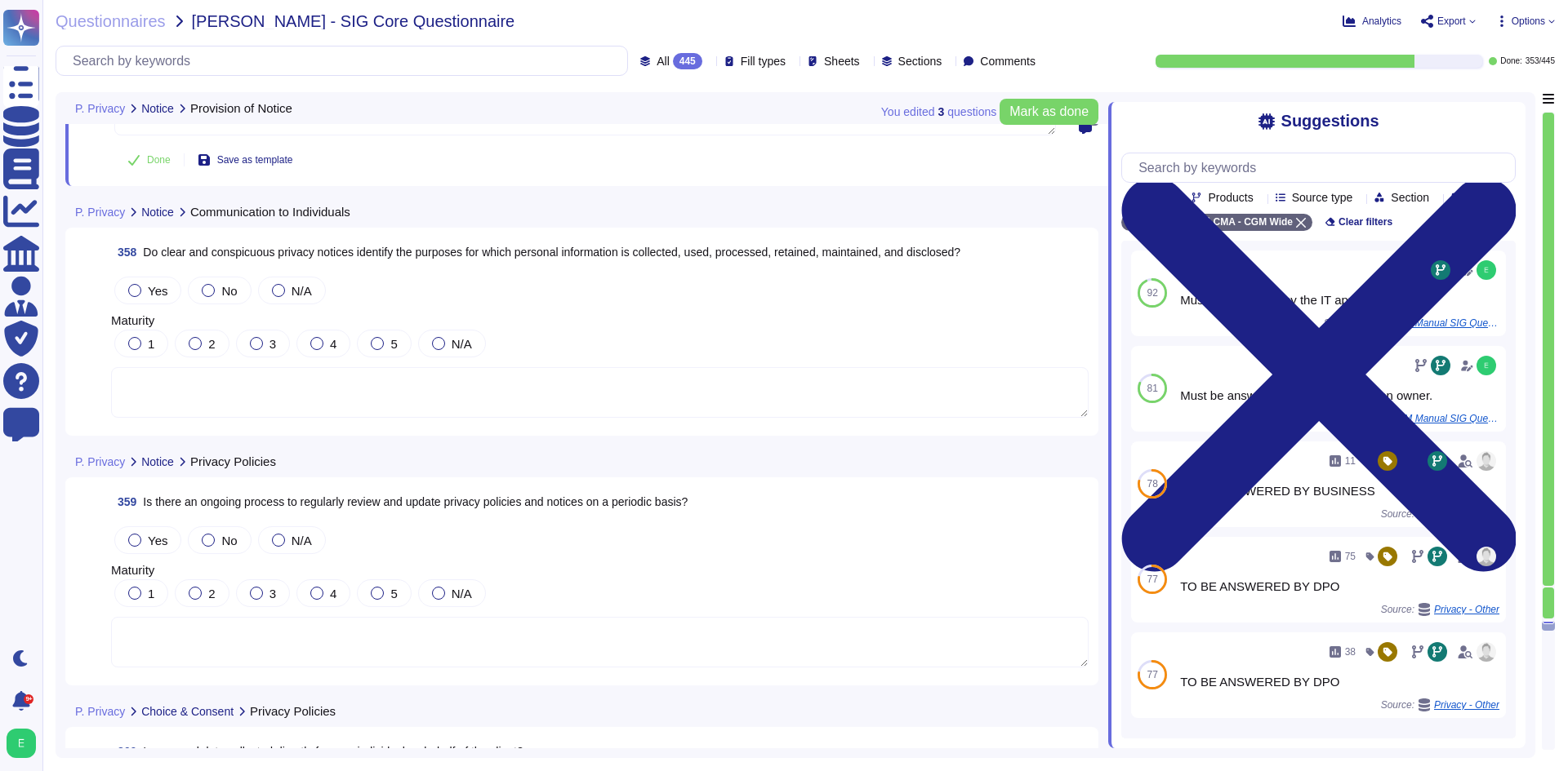
scroll to position [86449, 0]
click at [139, 285] on div at bounding box center [134, 289] width 13 height 13
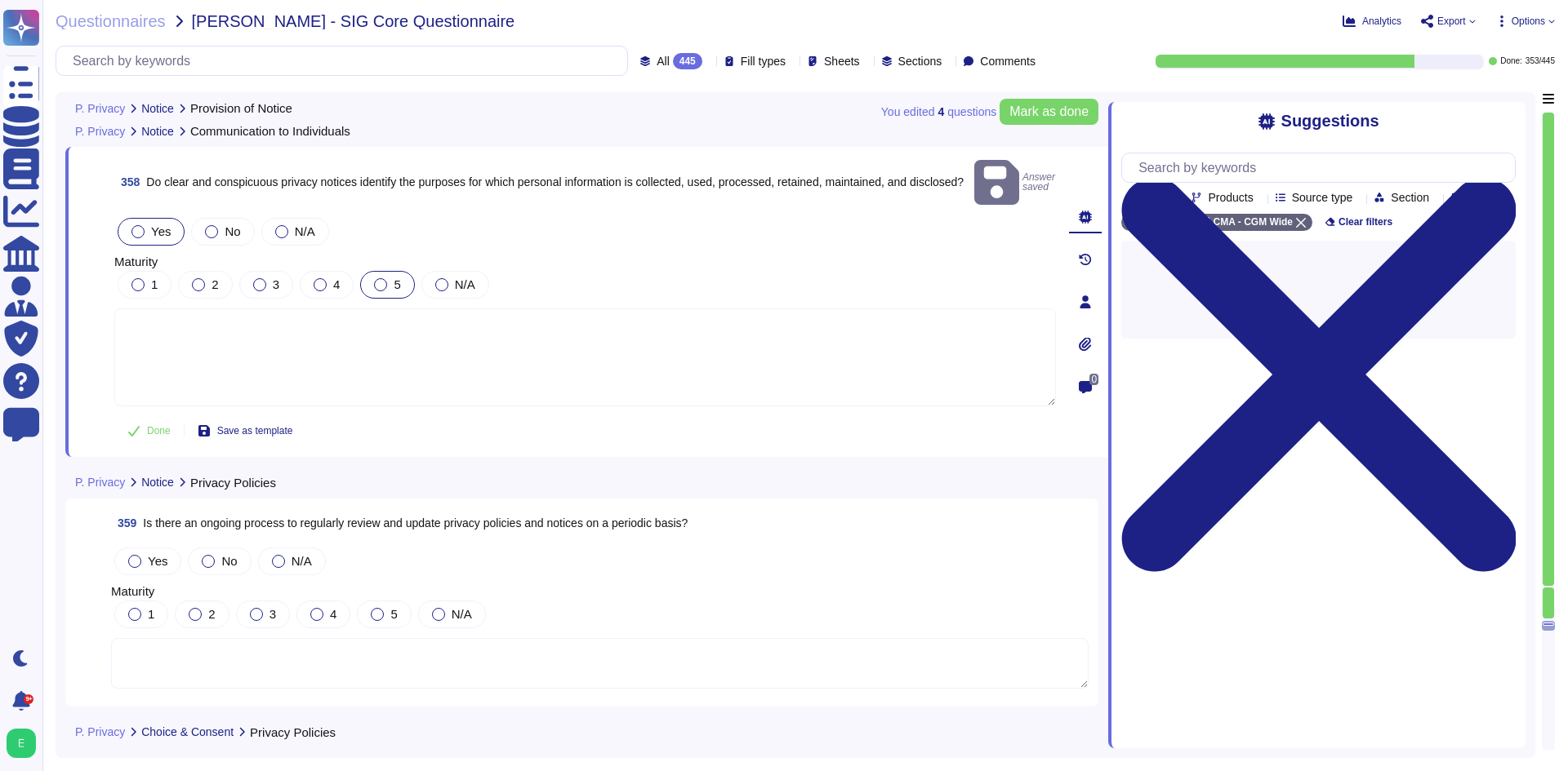
click at [380, 278] on div at bounding box center [380, 284] width 13 height 13
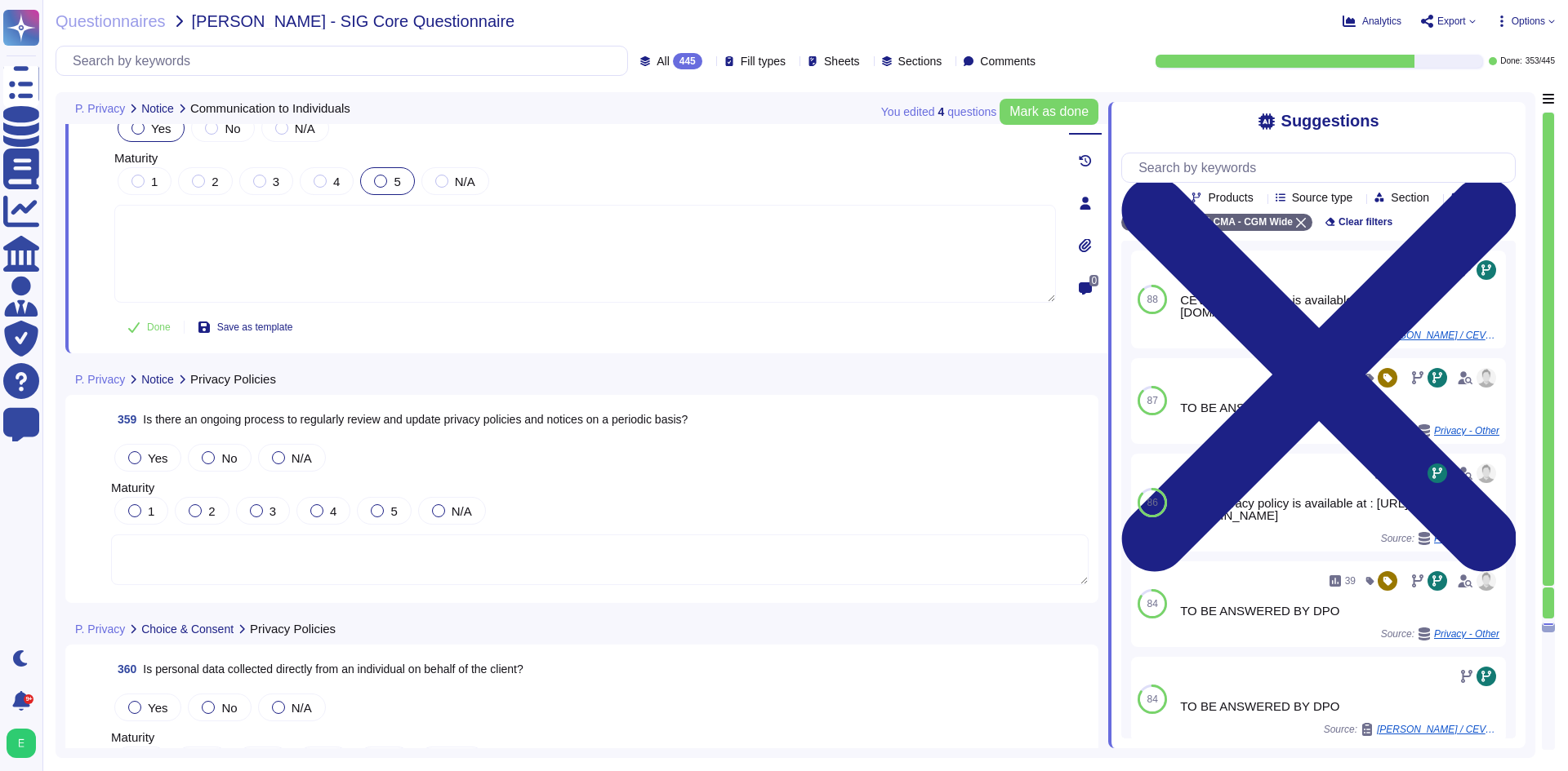
scroll to position [86613, 0]
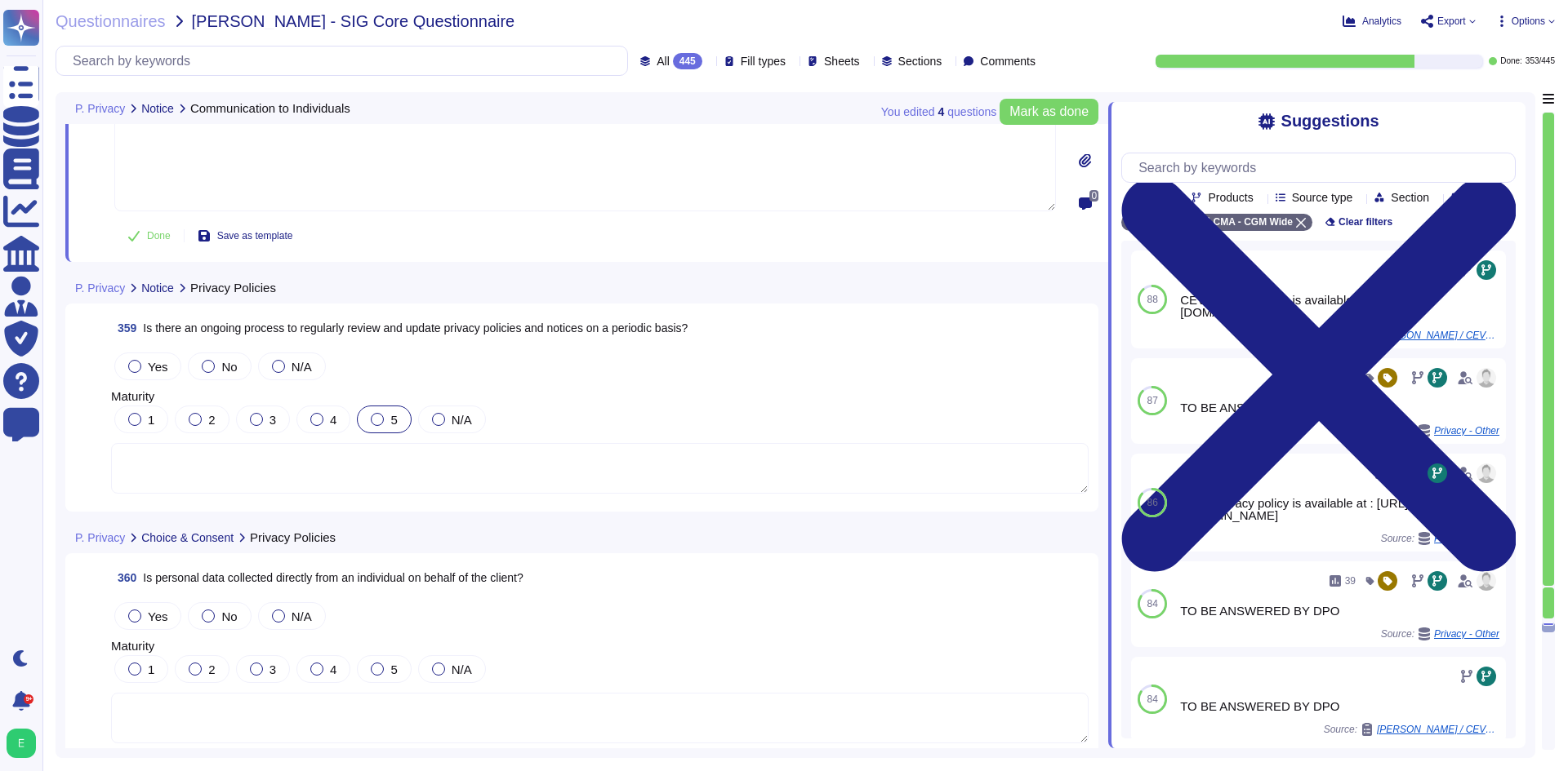
click at [392, 413] on span "5" at bounding box center [393, 420] width 7 height 14
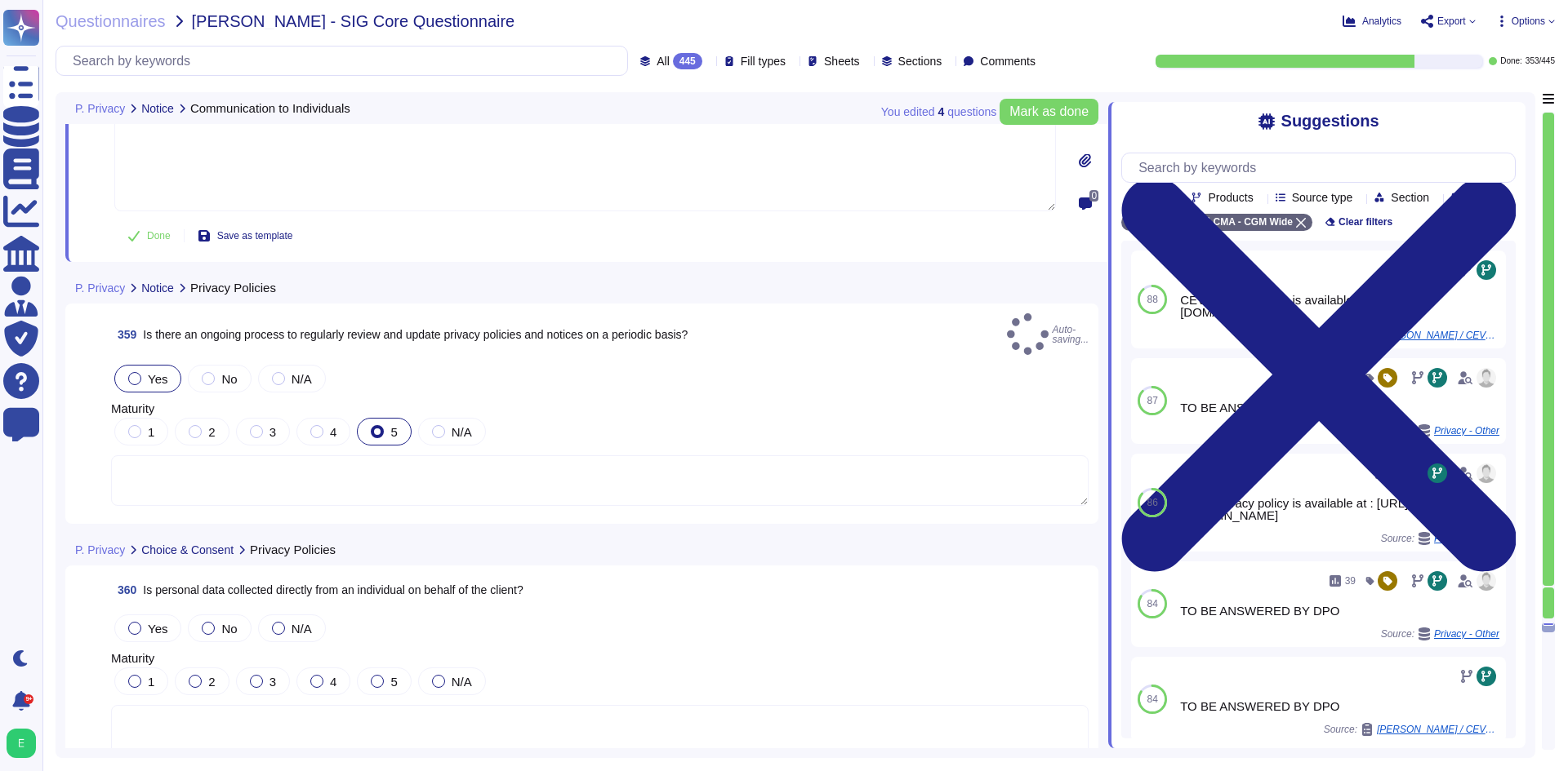
click at [142, 365] on div "Yes" at bounding box center [148, 379] width 67 height 28
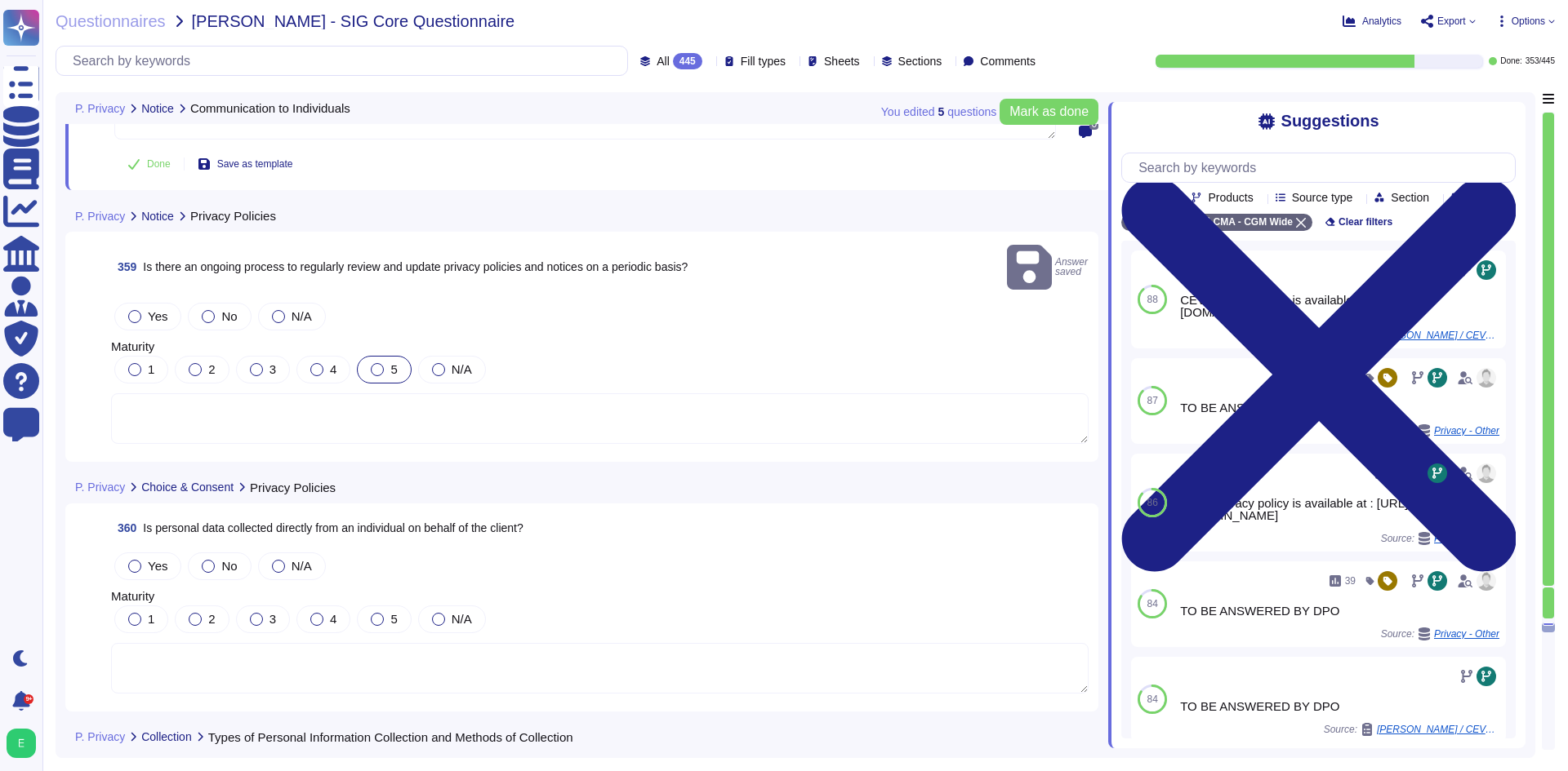
scroll to position [86776, 0]
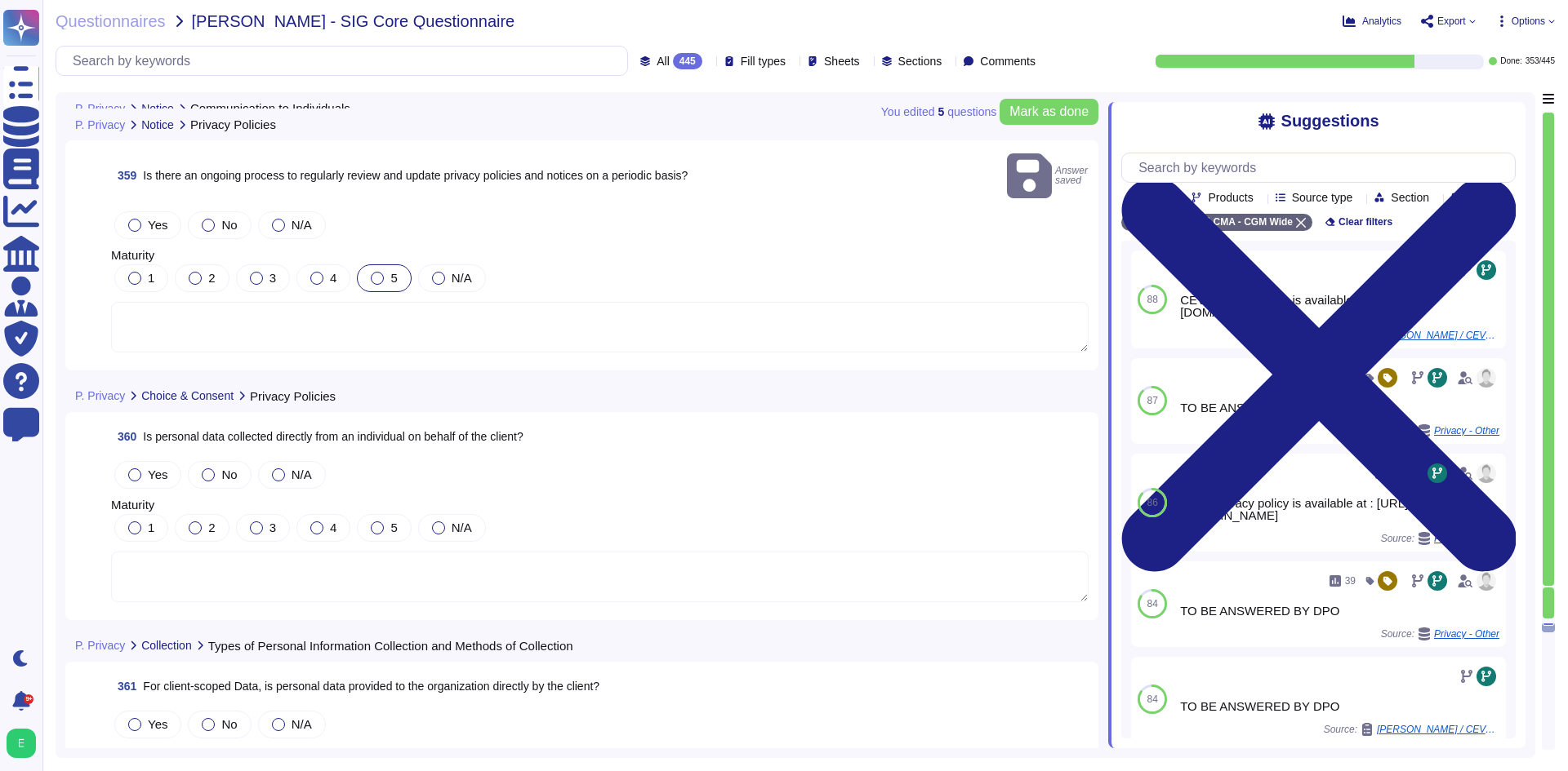
click at [144, 211] on div "Yes" at bounding box center [148, 225] width 67 height 28
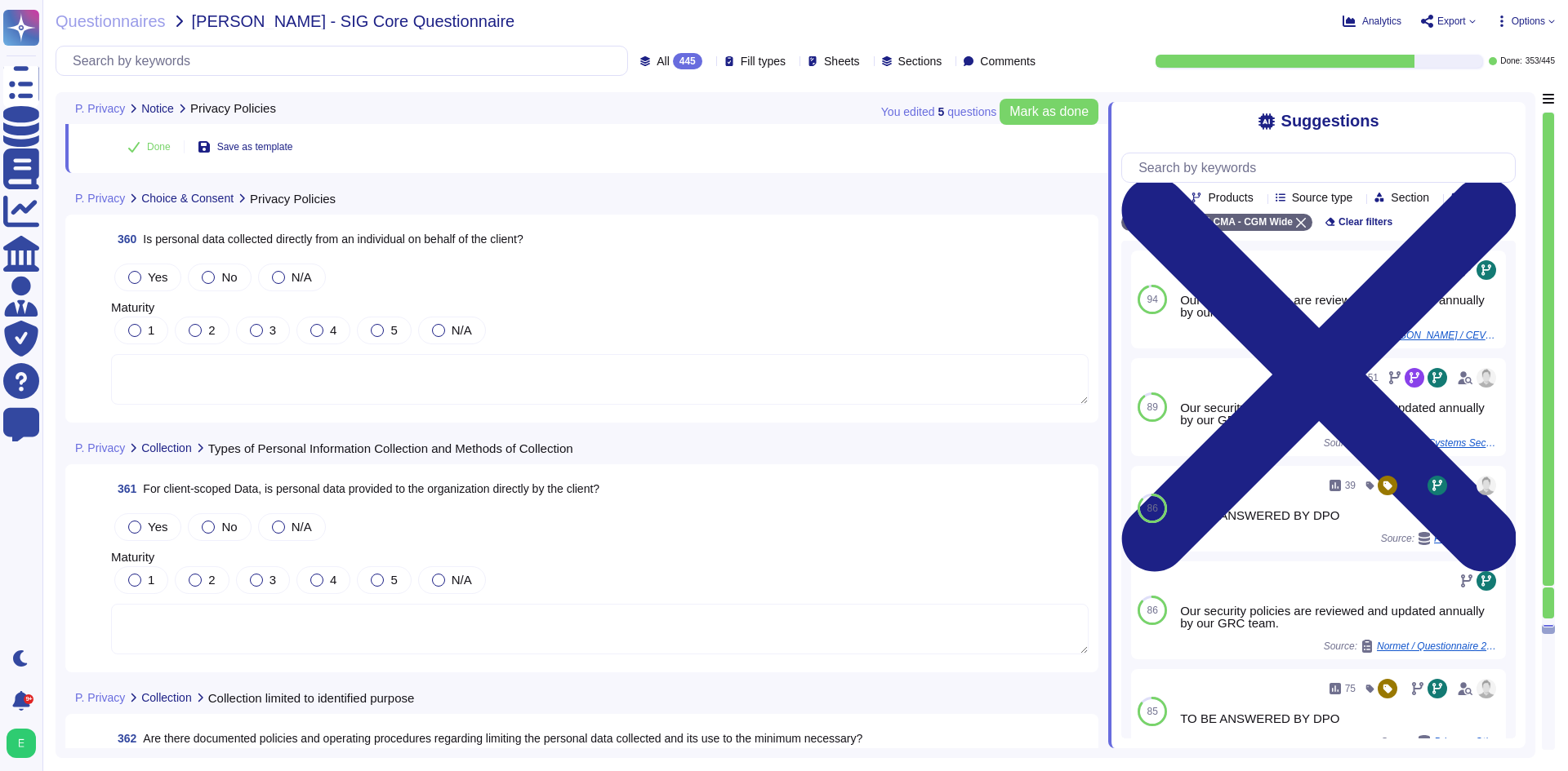
scroll to position [87021, 0]
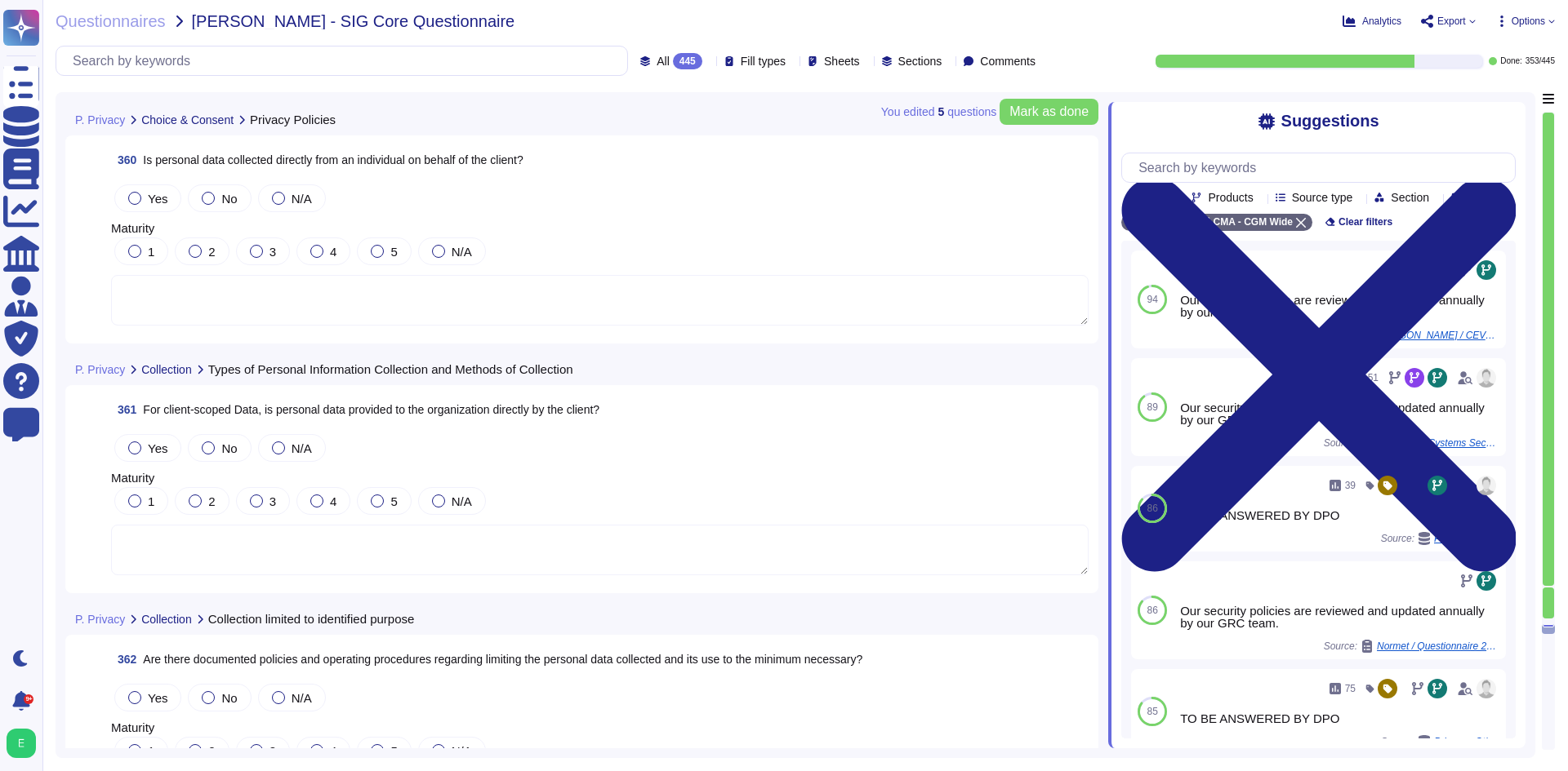
click at [478, 315] on textarea at bounding box center [600, 300] width 978 height 50
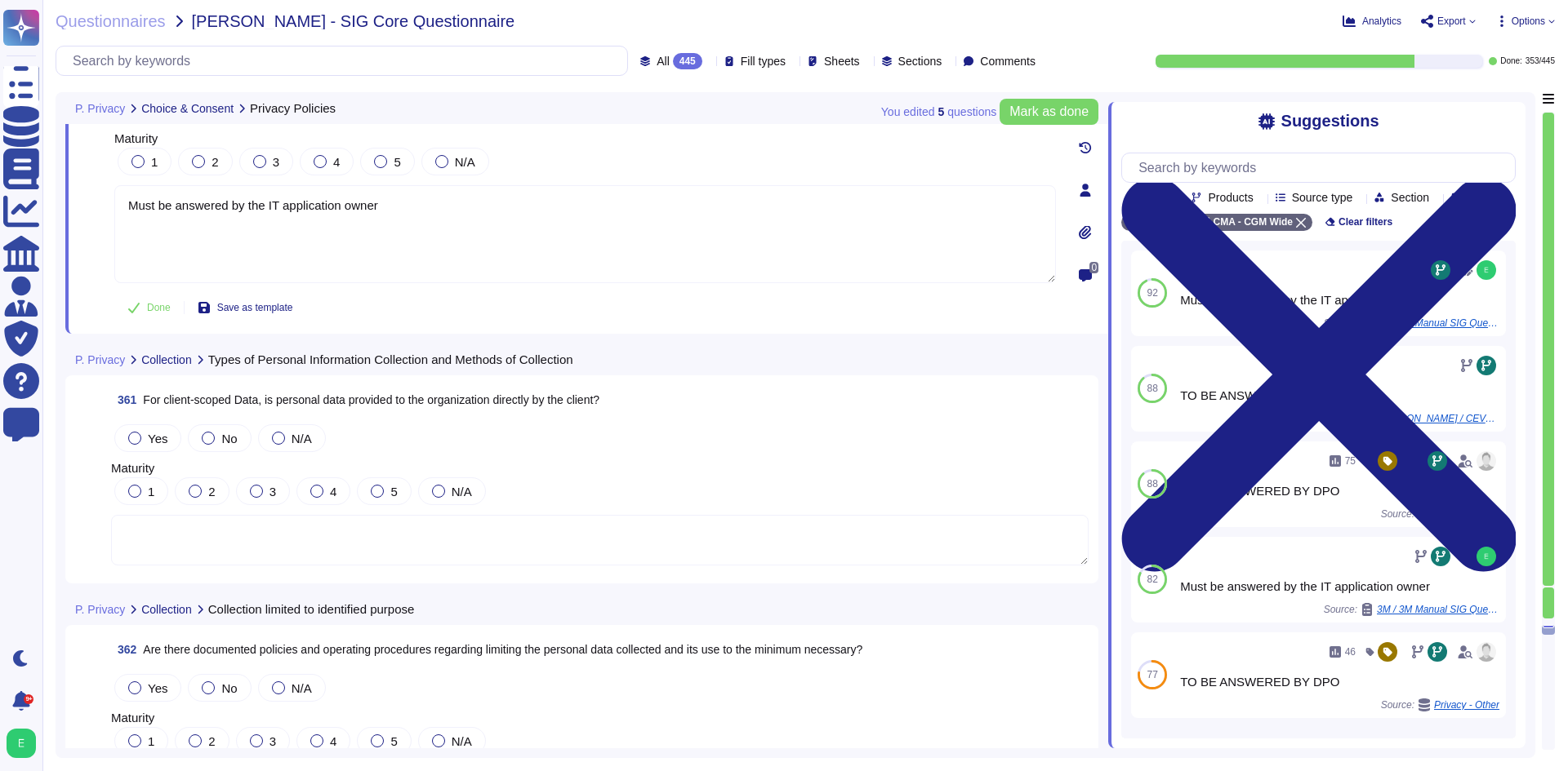
type textarea "Must be answered by the IT application owner"
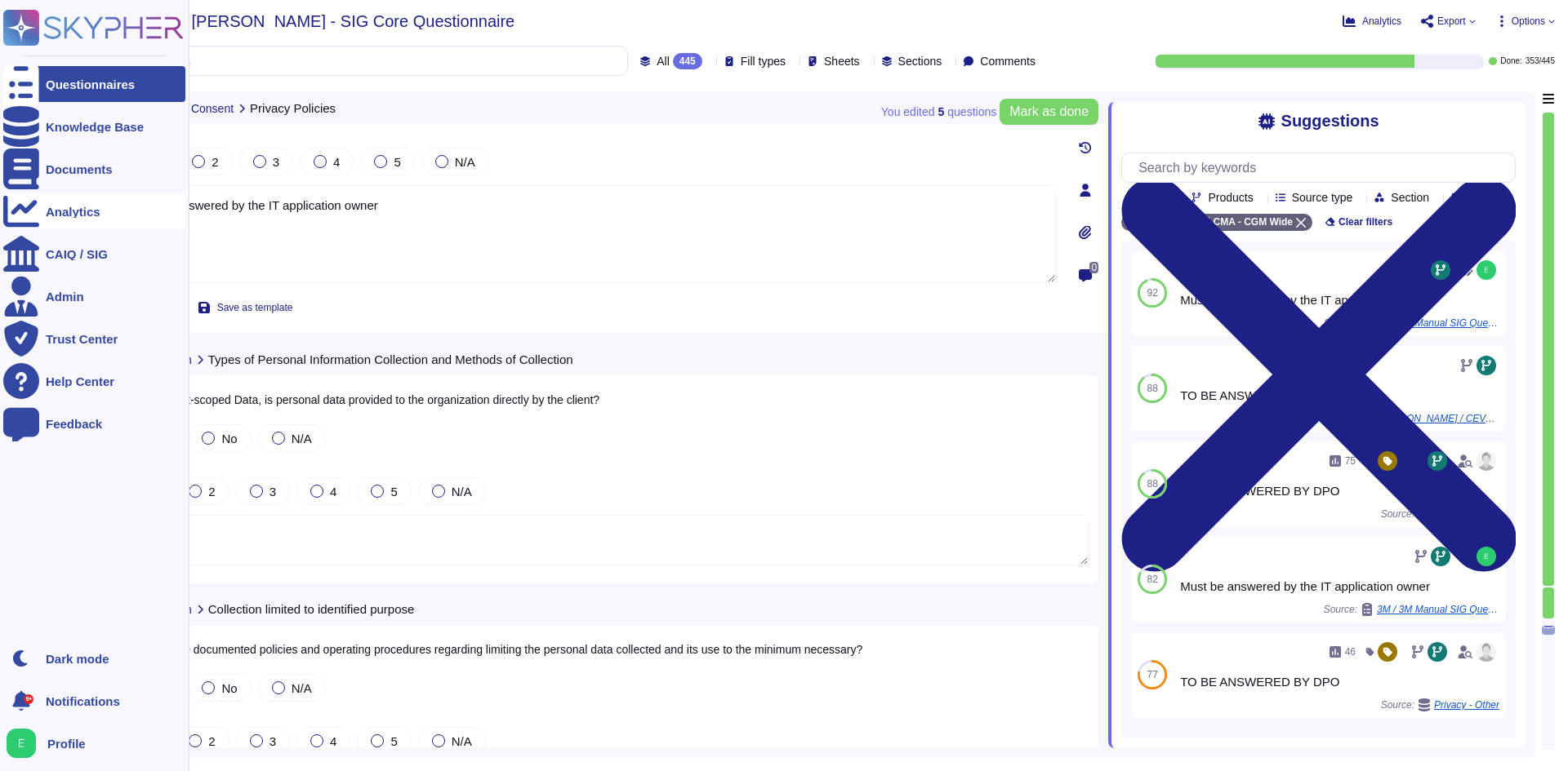
drag, startPoint x: 490, startPoint y: 228, endPoint x: 8, endPoint y: 203, distance: 482.6
click at [8, 203] on div "Questionnaires Knowledge Base Documents Analytics CAIQ / SIG Admin Trust Center…" at bounding box center [784, 386] width 1568 height 771
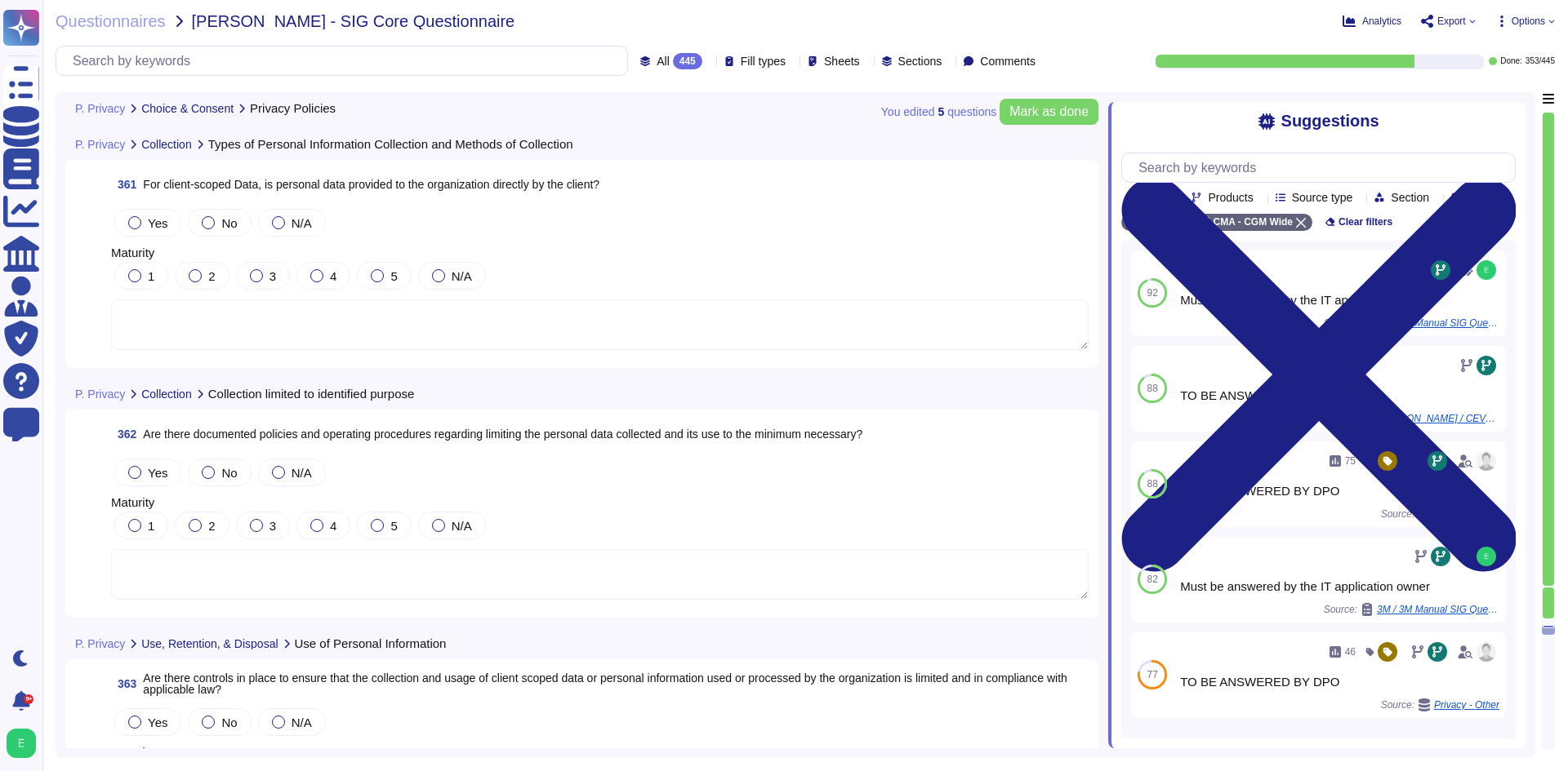
scroll to position [87266, 0]
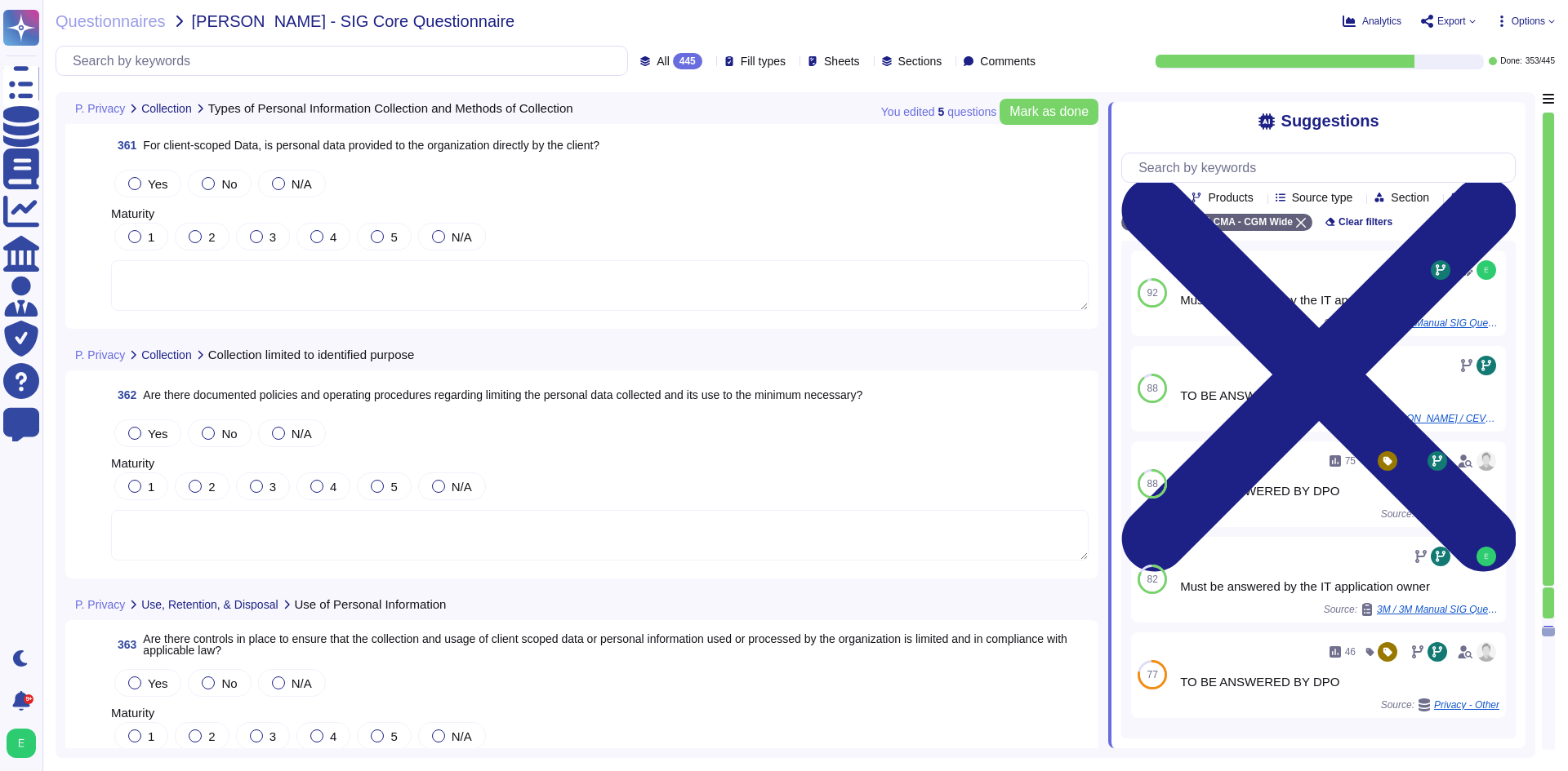
click at [300, 287] on textarea at bounding box center [600, 285] width 978 height 50
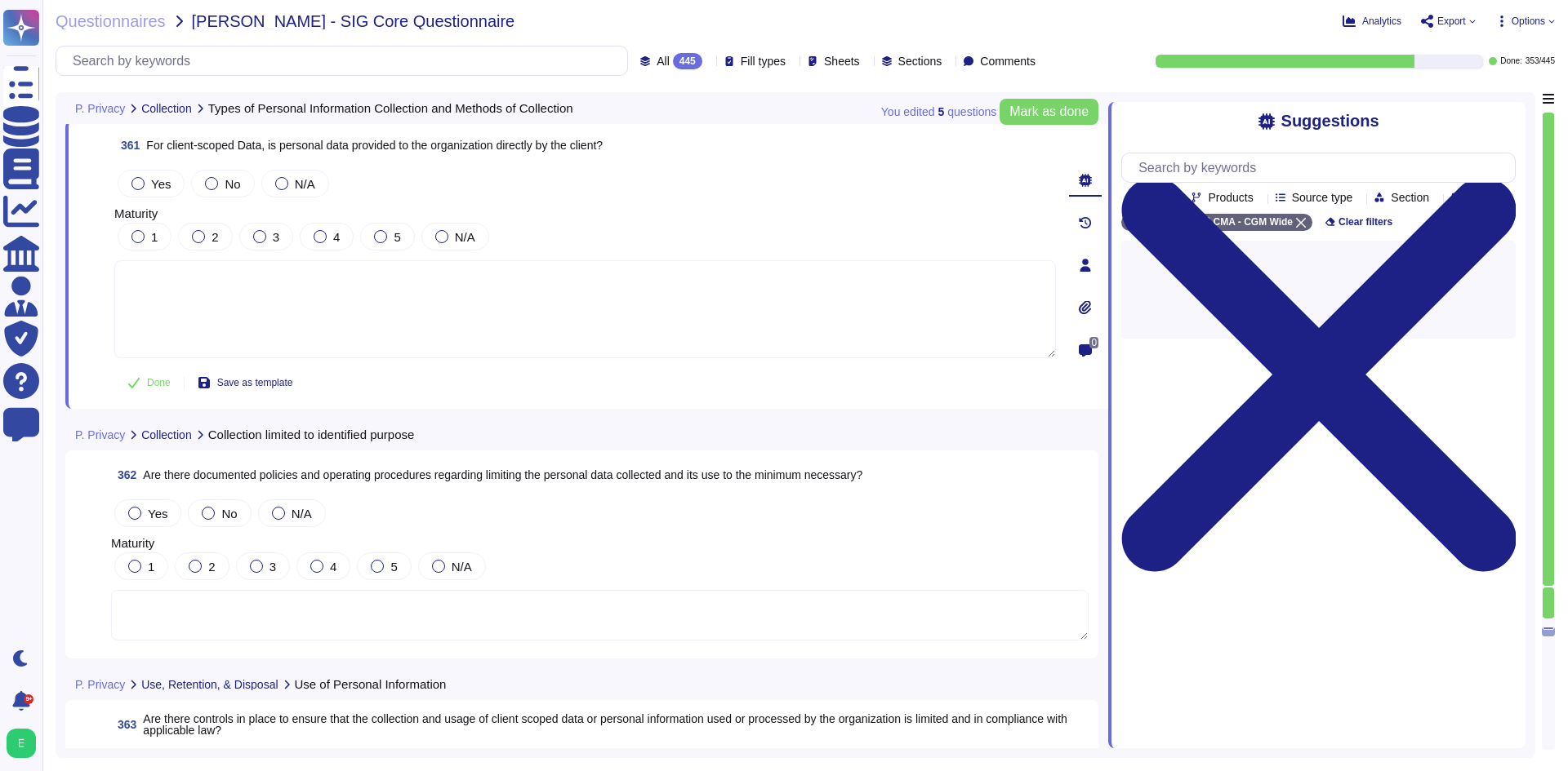
paste textarea "Must be answered by the IT application owner"
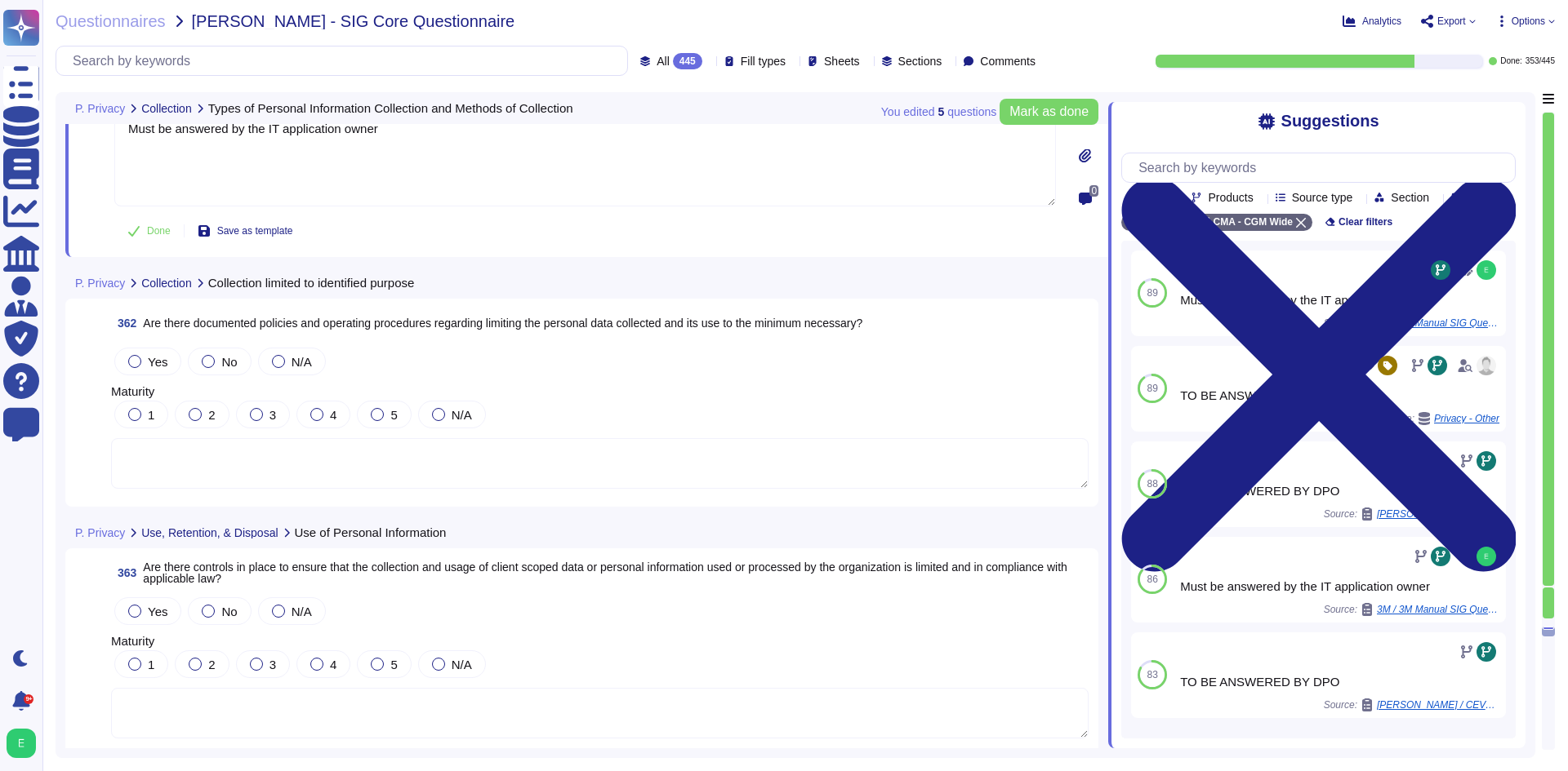
scroll to position [87429, 0]
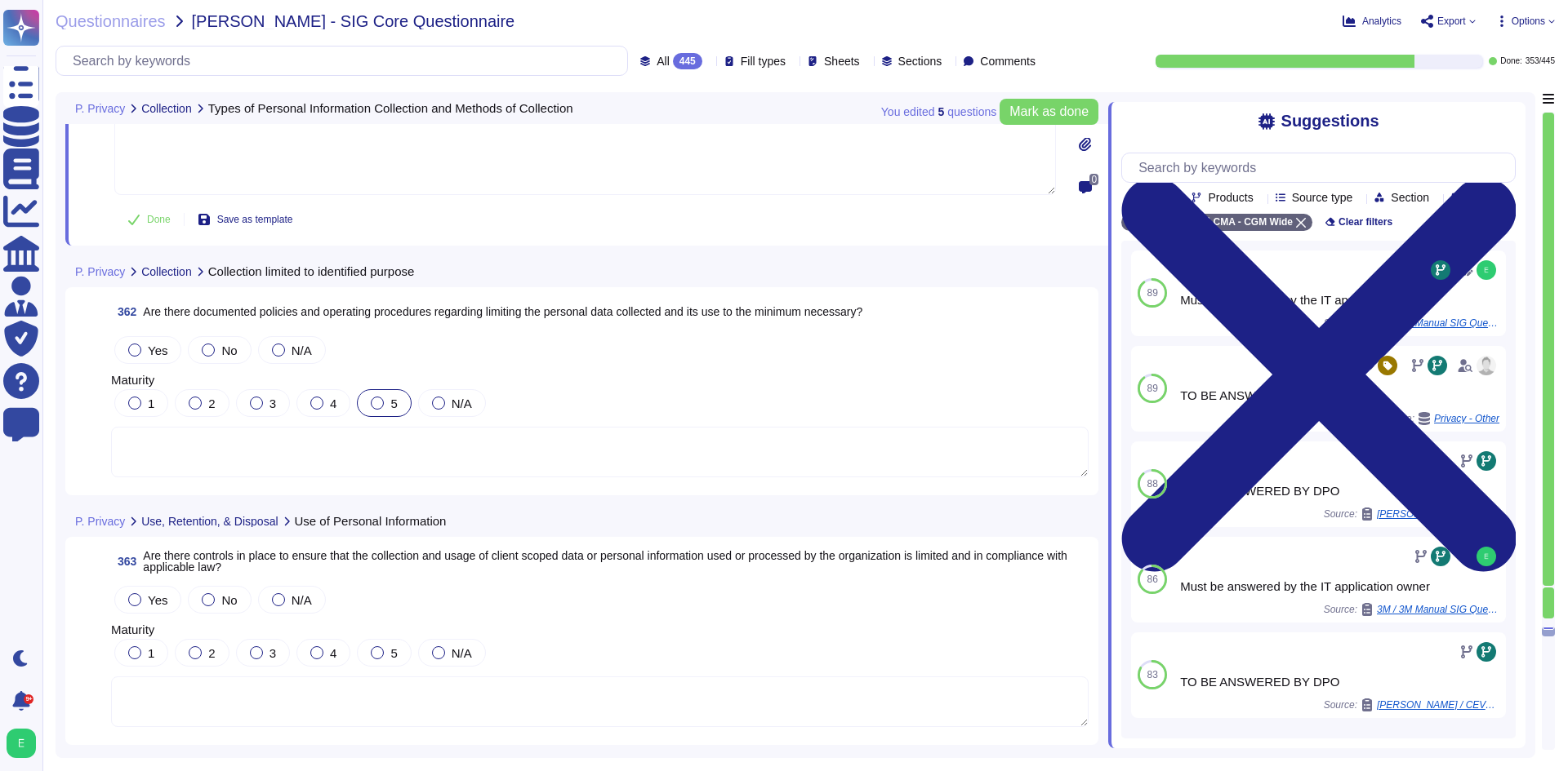
type textarea "Must be answered by the IT application owner"
click at [381, 404] on div at bounding box center [377, 402] width 13 height 13
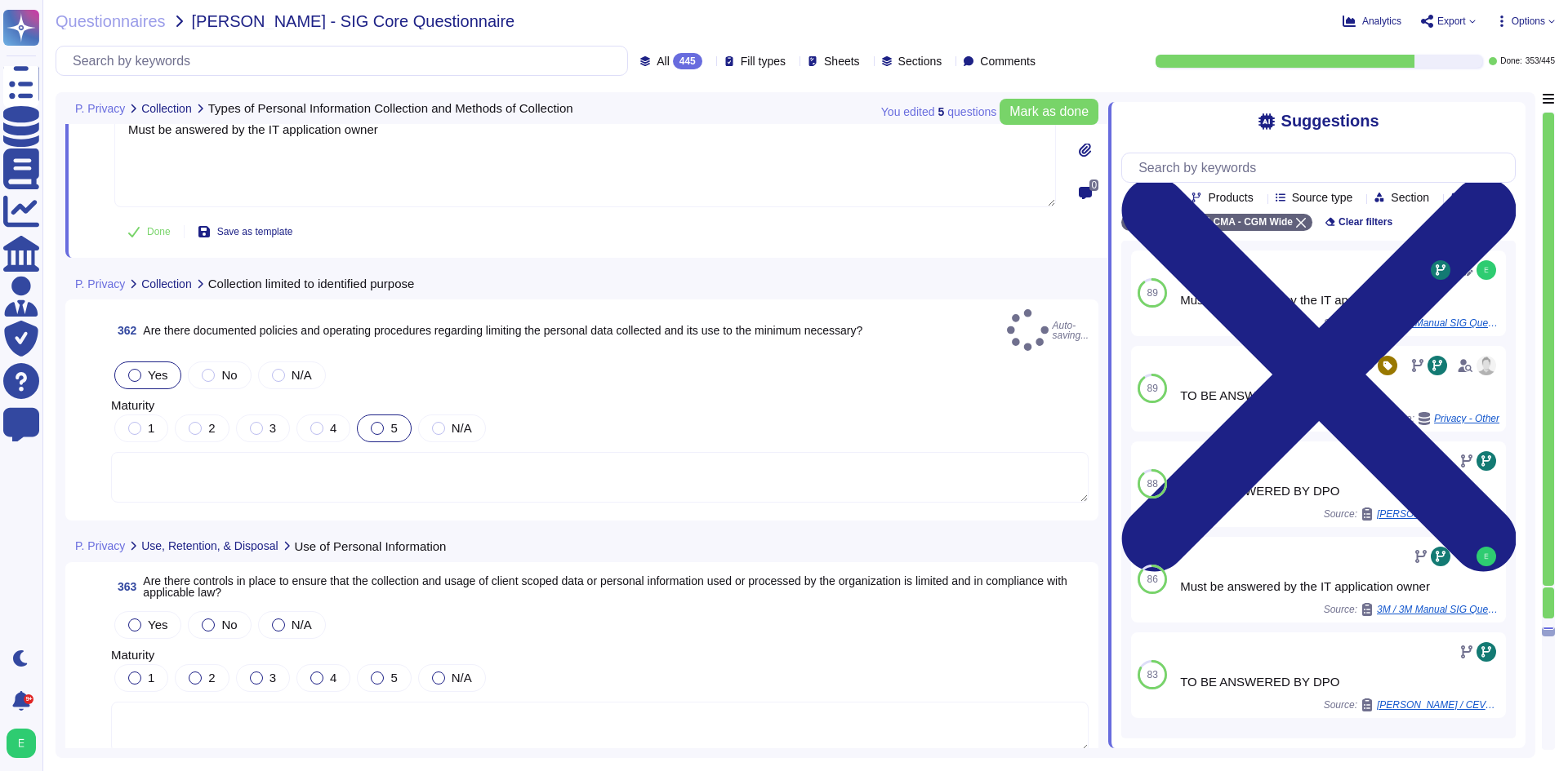
click at [137, 369] on div at bounding box center [134, 375] width 13 height 13
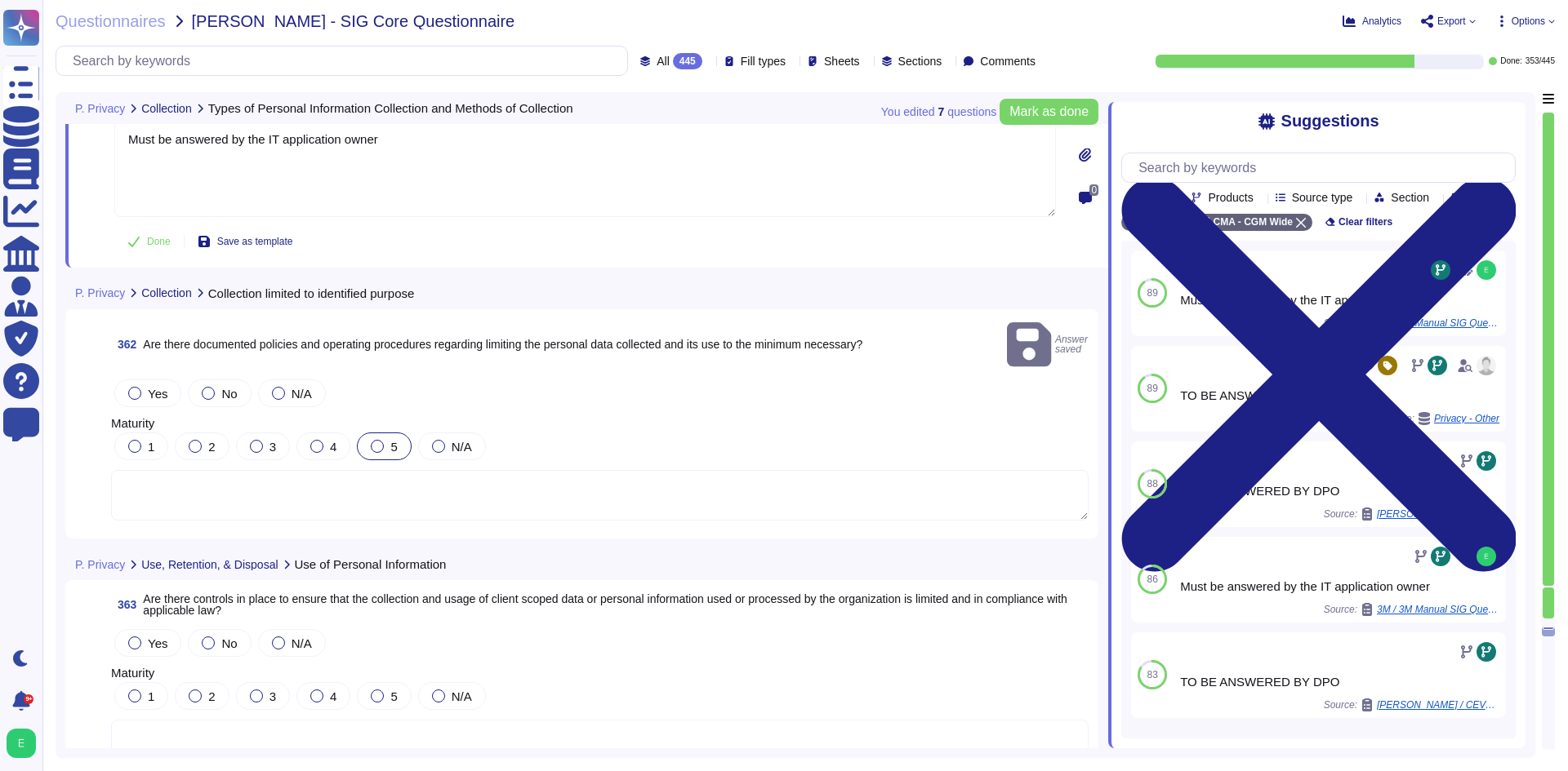
click at [134, 386] on div at bounding box center [134, 392] width 13 height 13
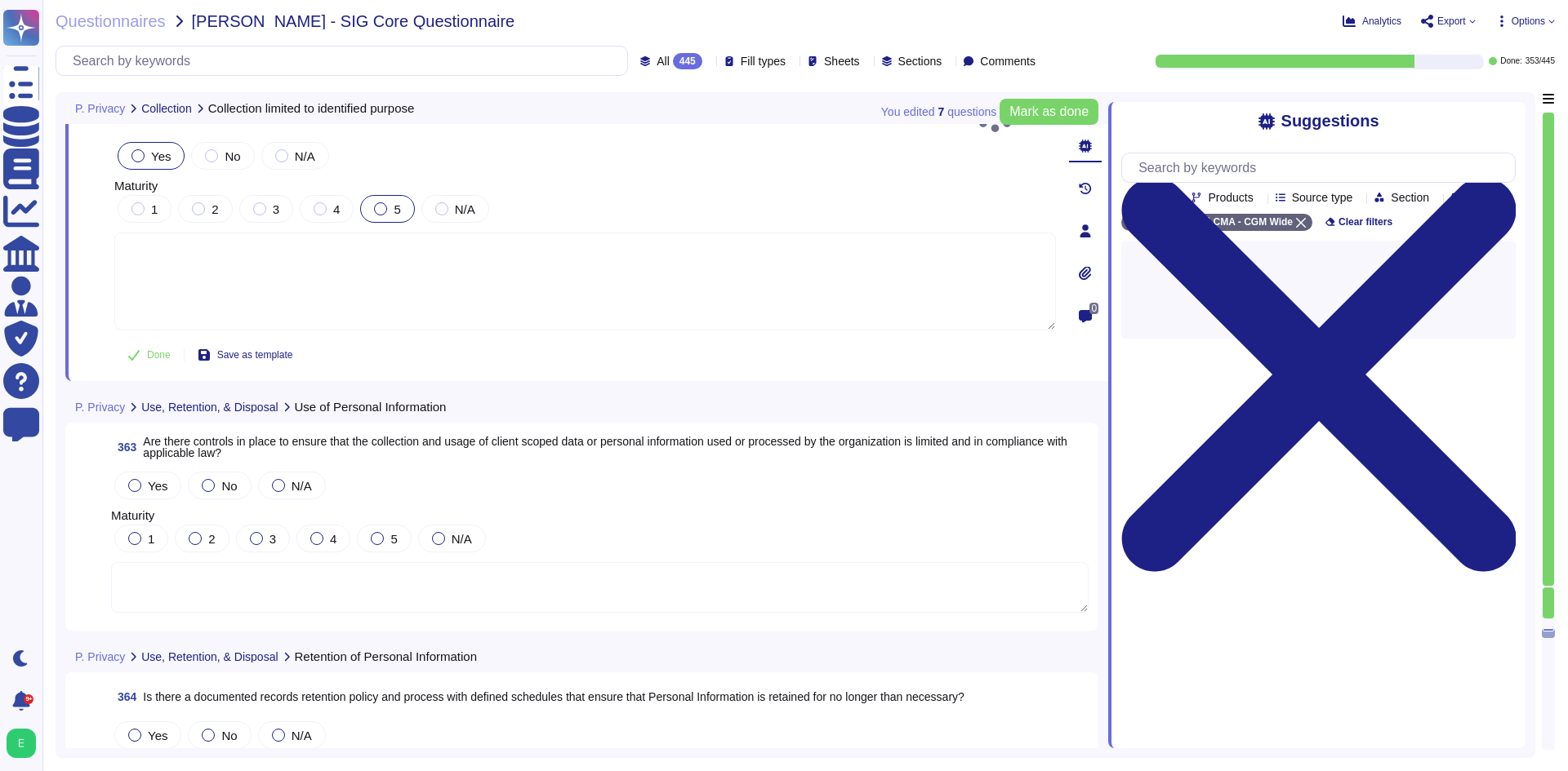
scroll to position [87592, 0]
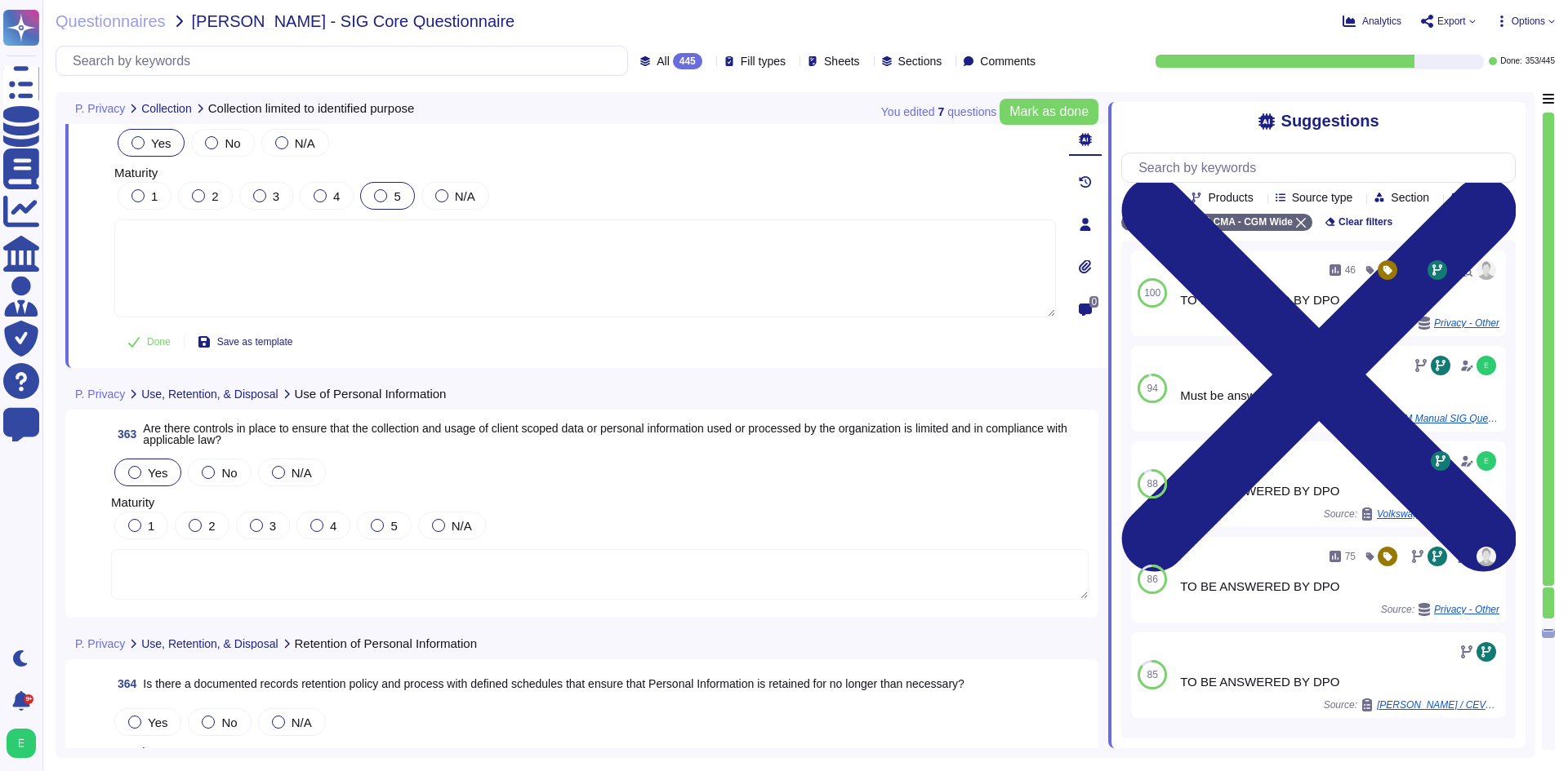
click at [125, 473] on div "Yes" at bounding box center [148, 473] width 67 height 28
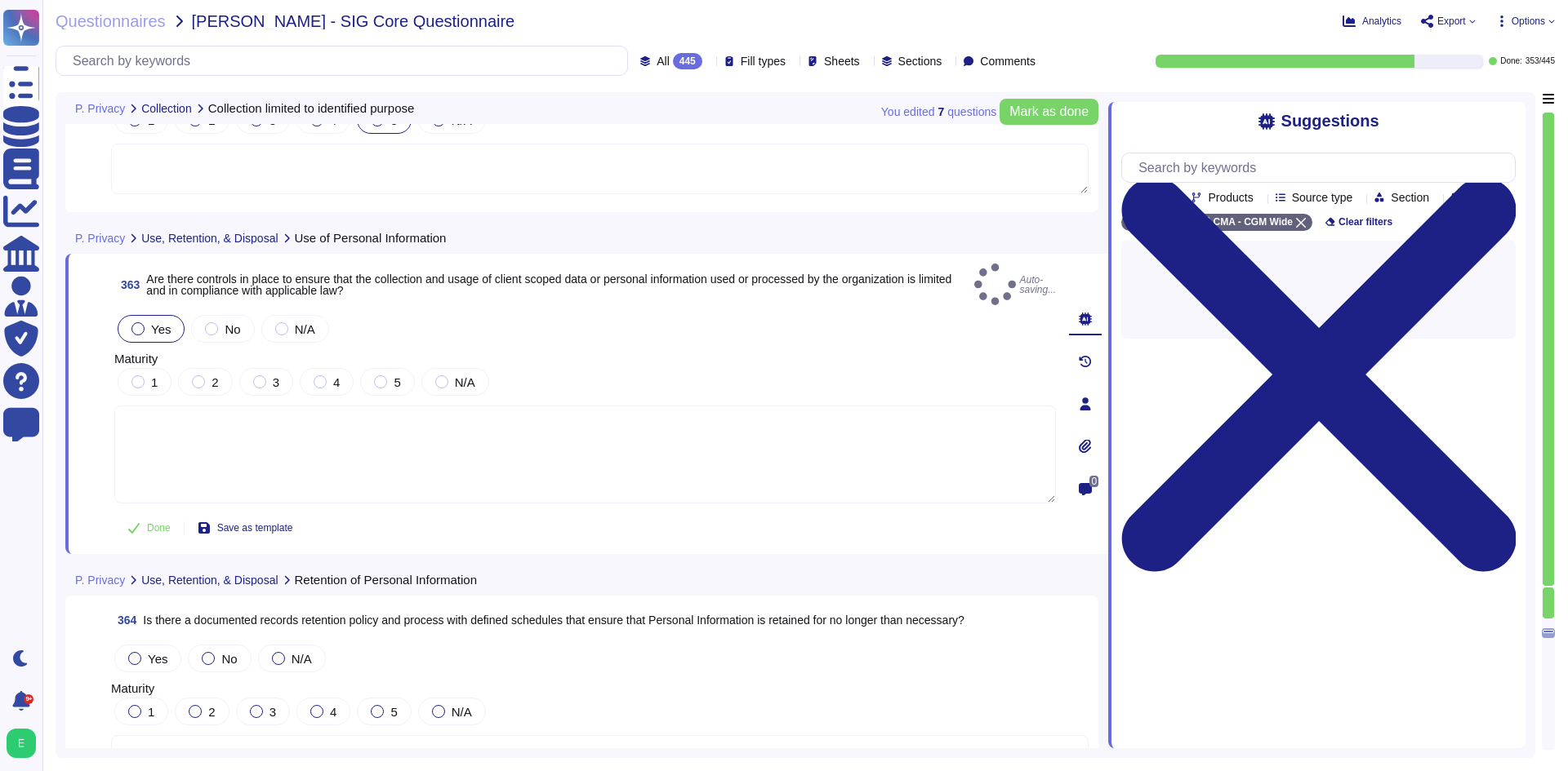
scroll to position [87755, 0]
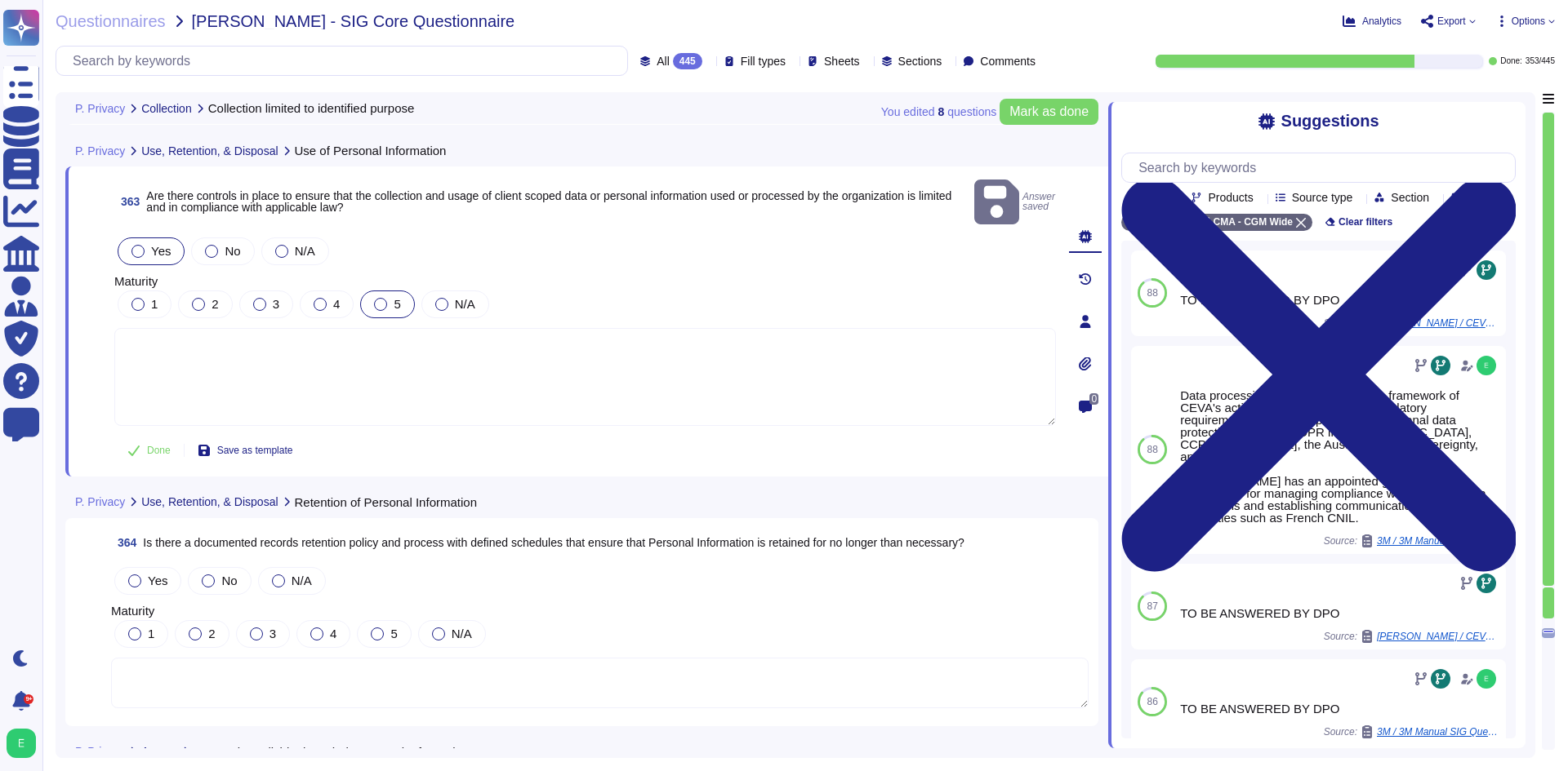
click at [369, 291] on div "5" at bounding box center [387, 305] width 54 height 28
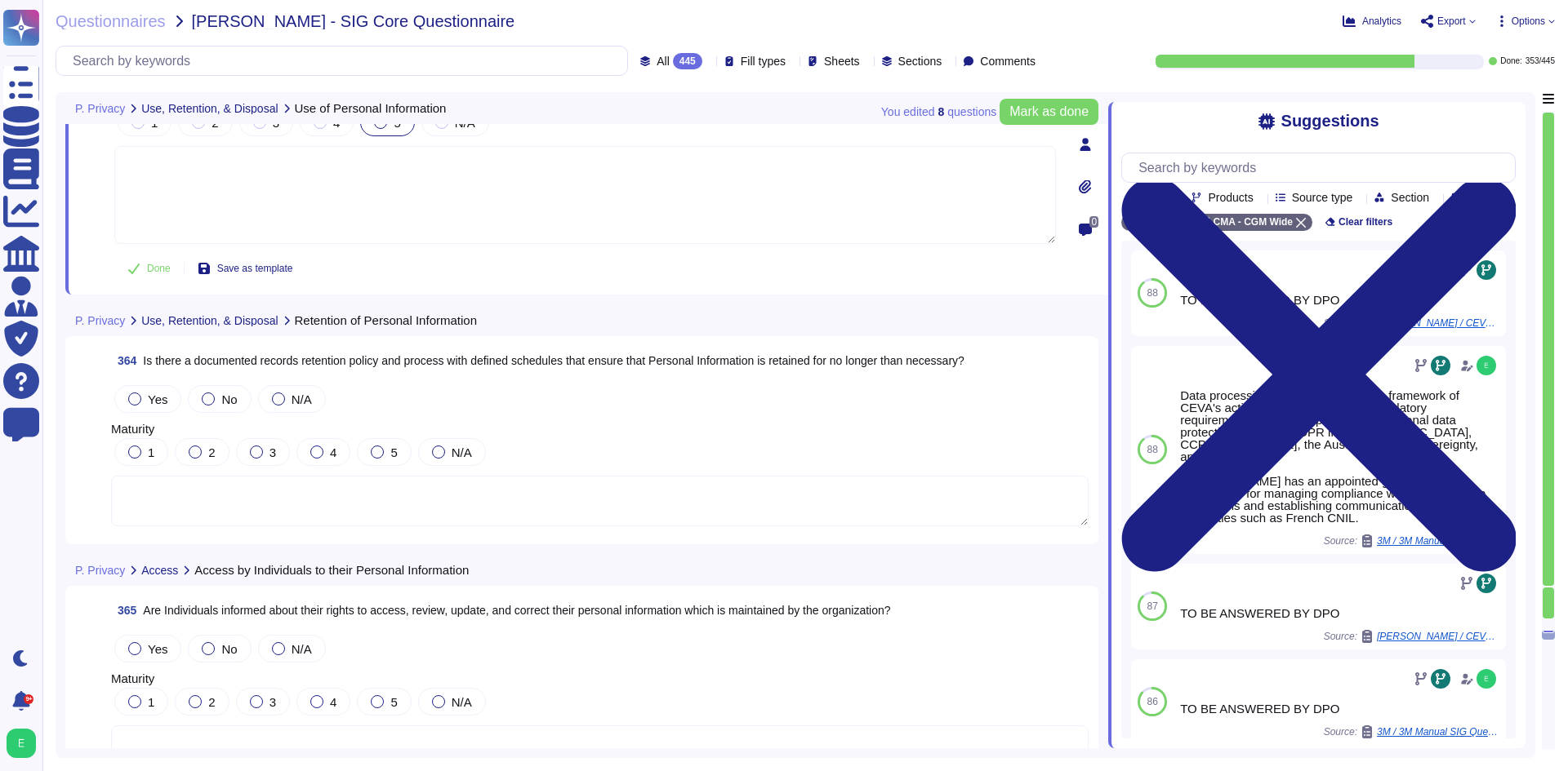
scroll to position [87919, 0]
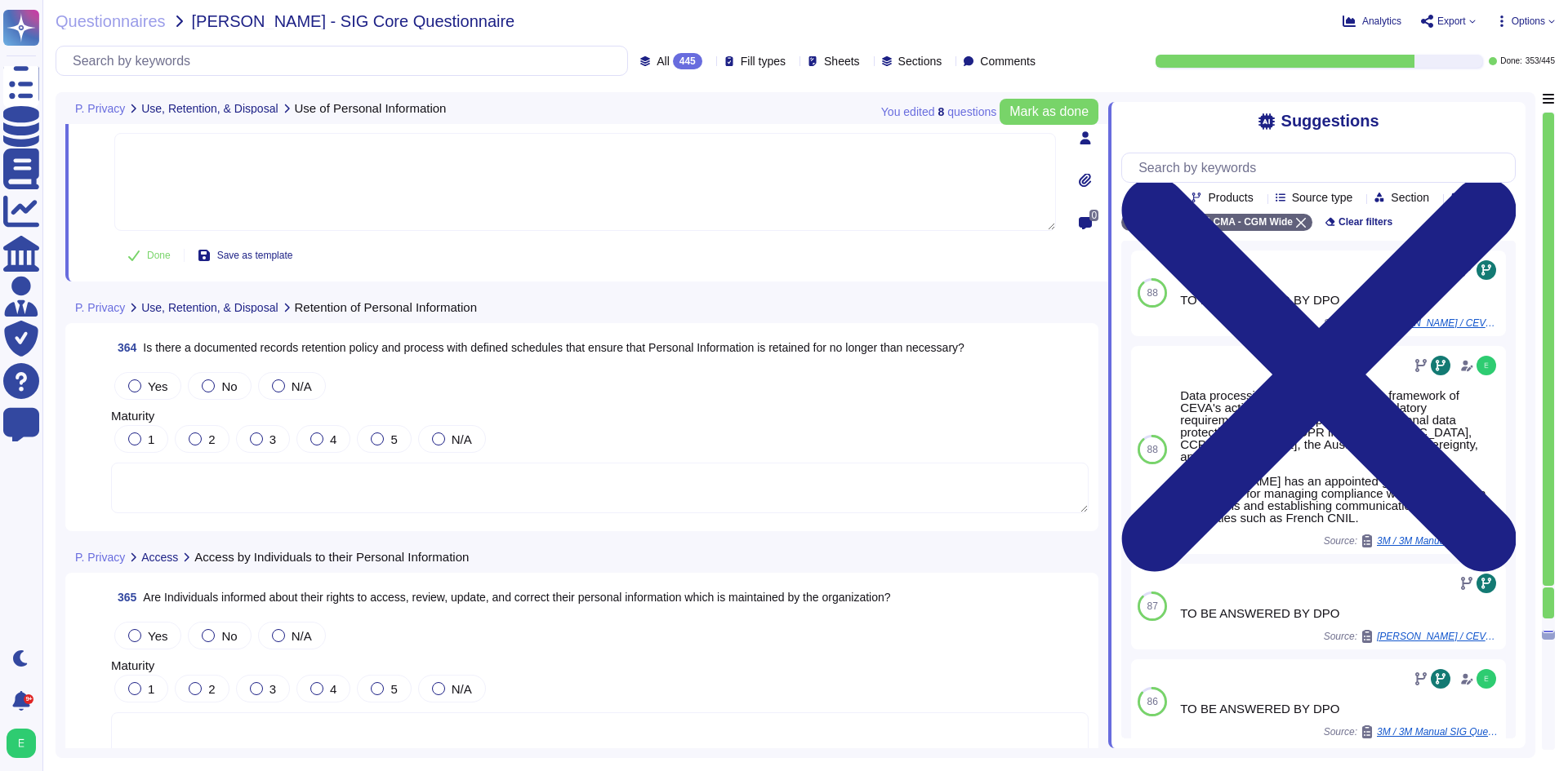
click at [156, 377] on div "Yes" at bounding box center [148, 386] width 67 height 28
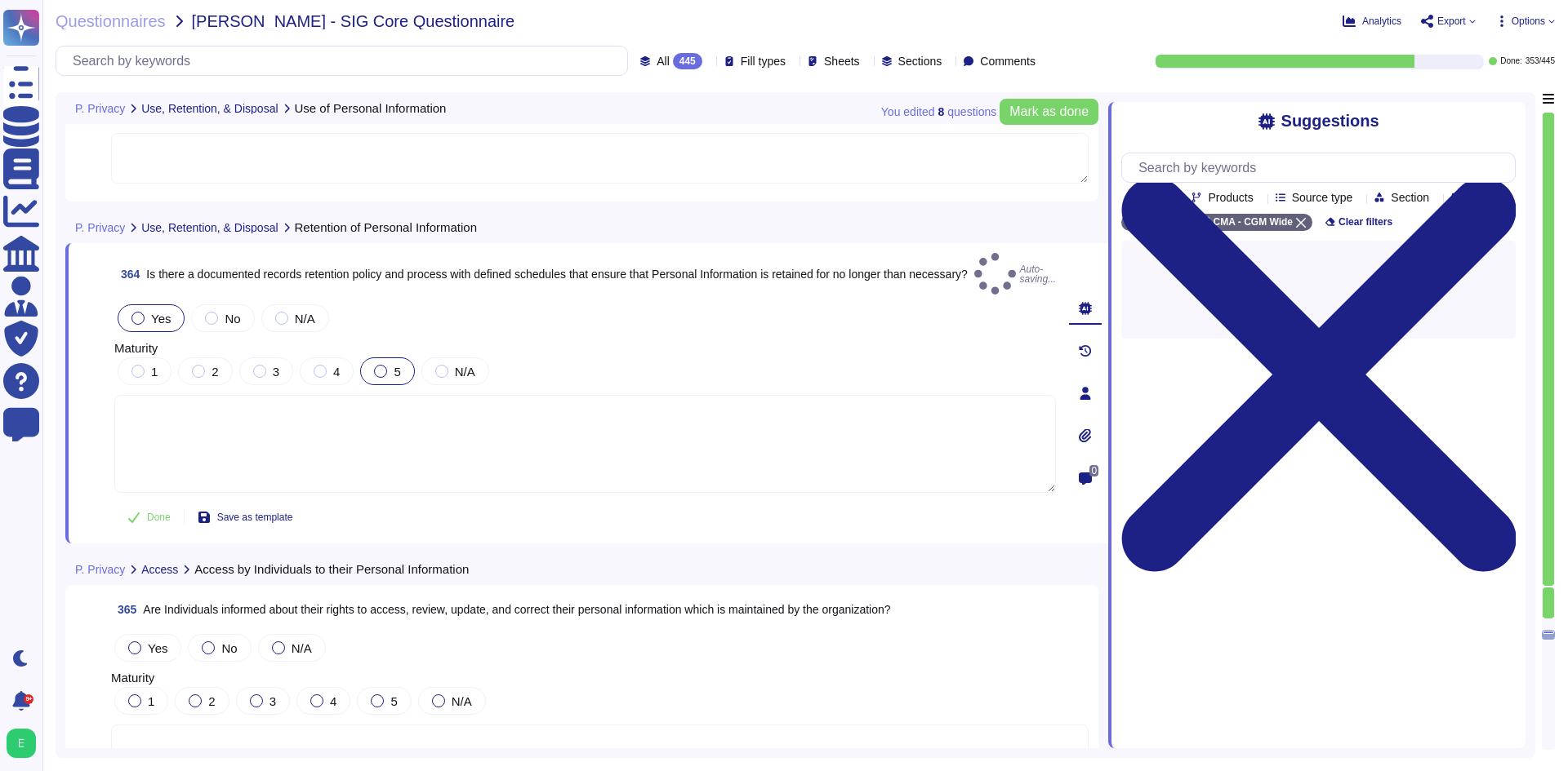
click at [372, 363] on div "5" at bounding box center [387, 372] width 54 height 28
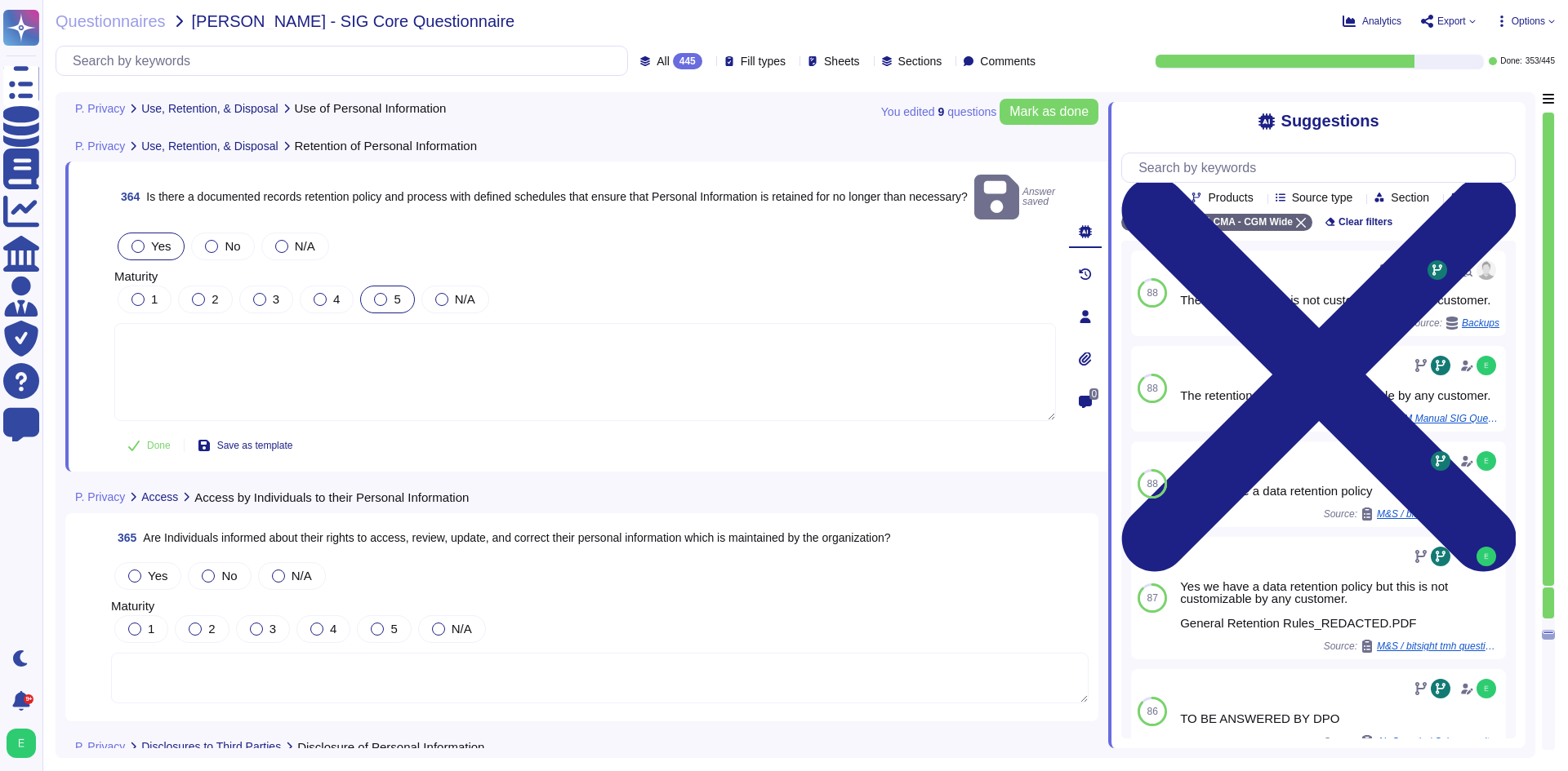
click at [382, 293] on div at bounding box center [380, 299] width 13 height 13
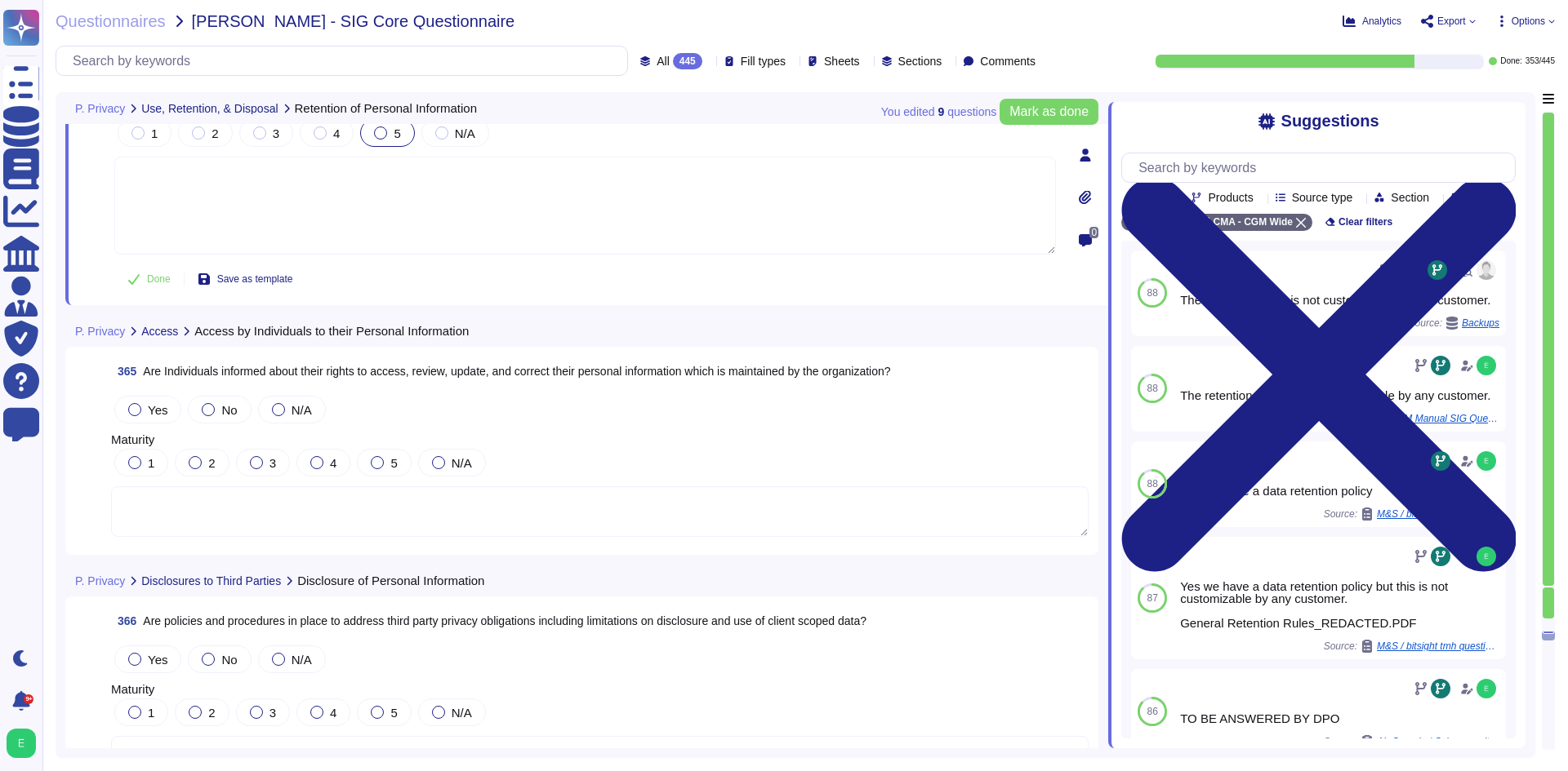
scroll to position [88163, 0]
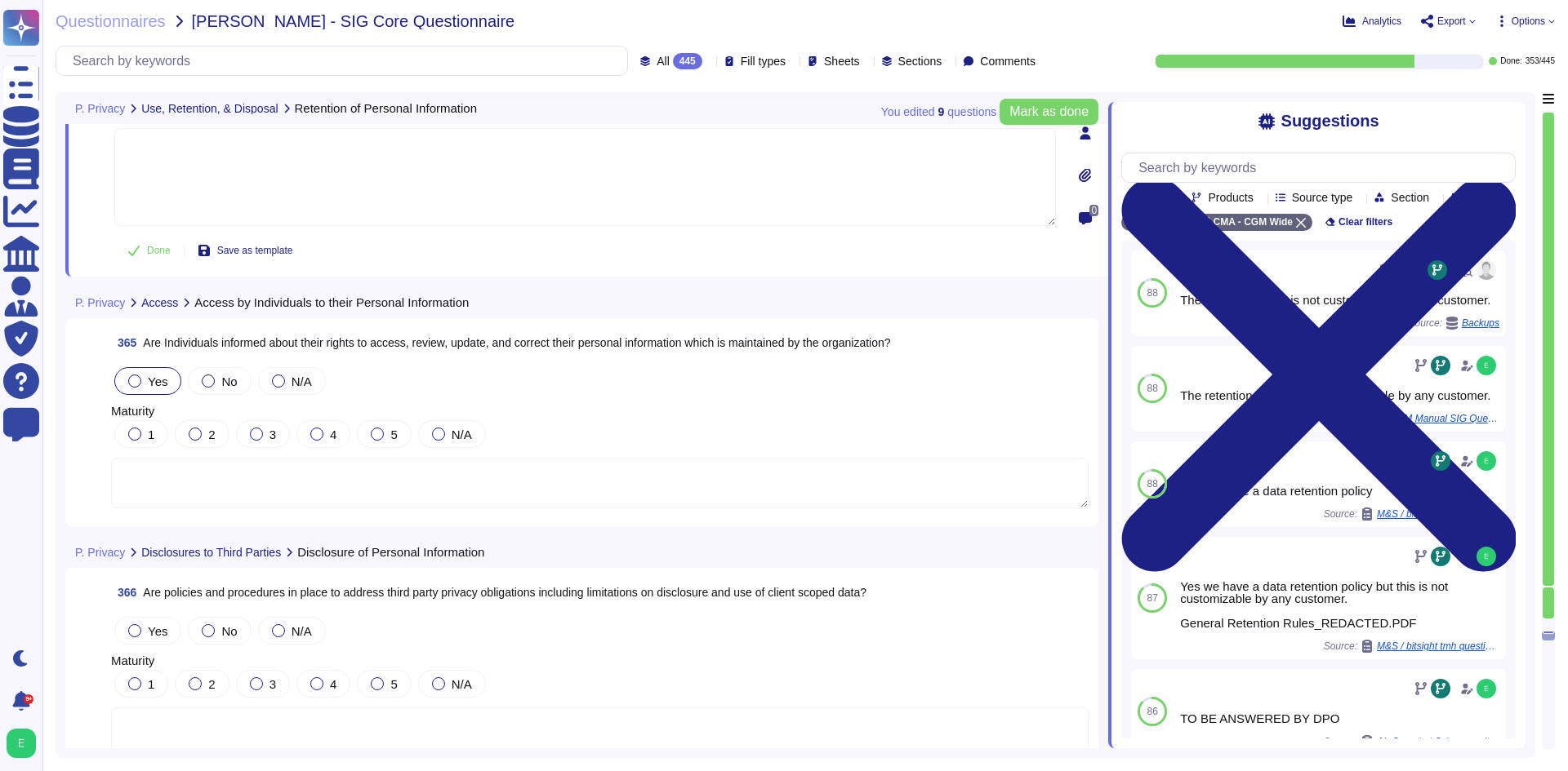
click at [135, 386] on div at bounding box center [134, 381] width 13 height 13
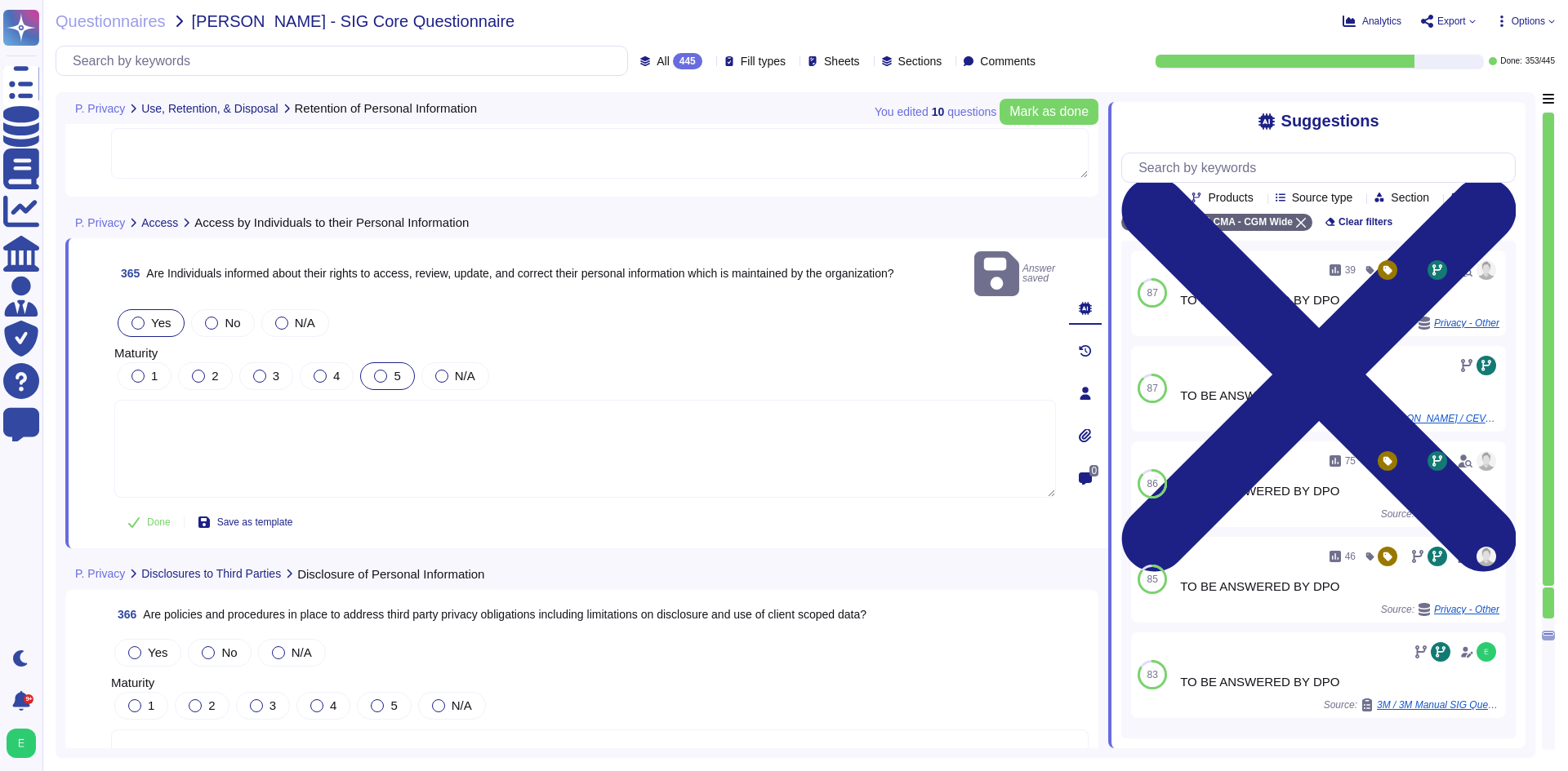
click at [383, 370] on div at bounding box center [380, 376] width 13 height 13
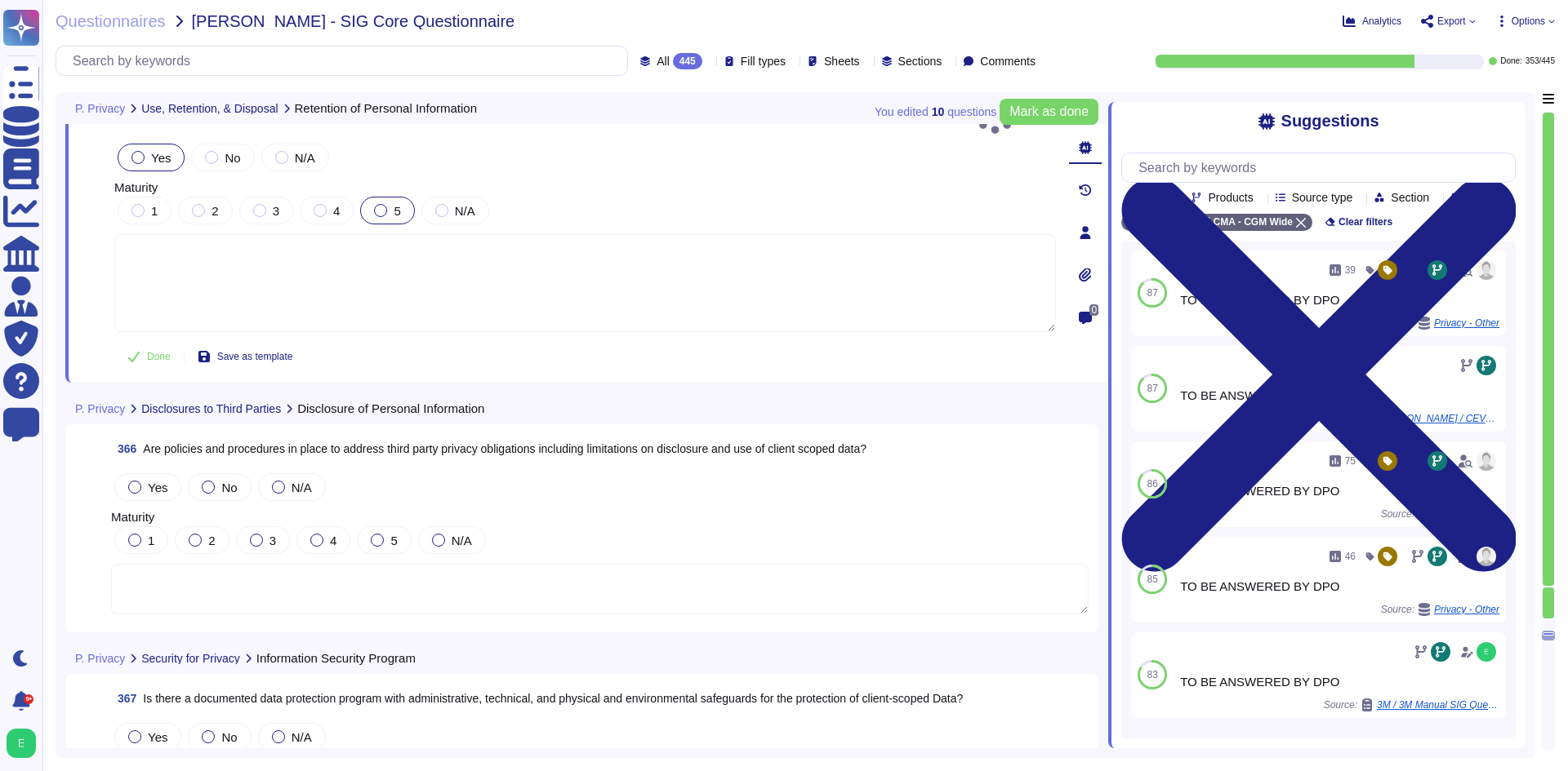
scroll to position [88327, 0]
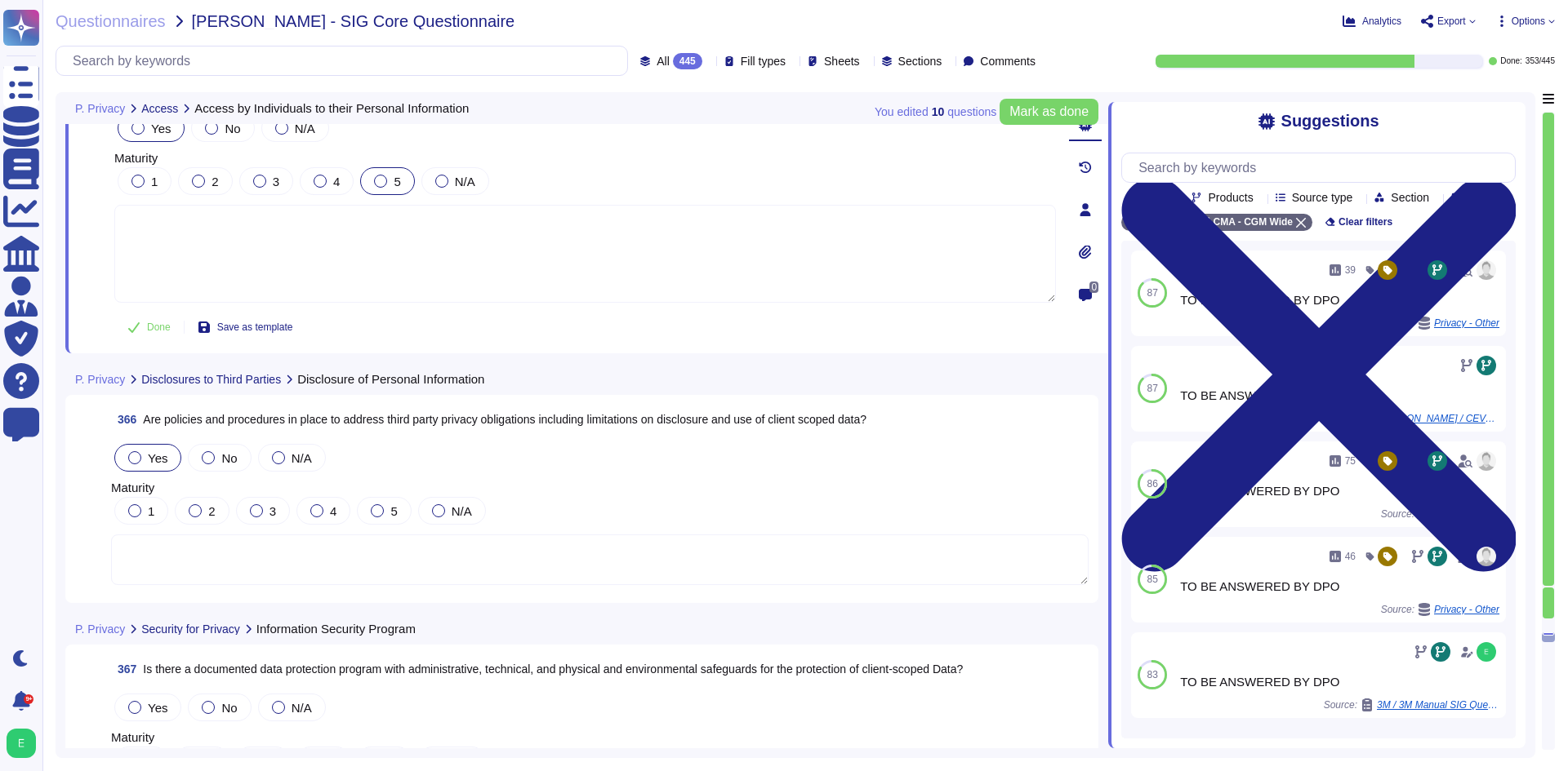
click at [140, 455] on div at bounding box center [134, 457] width 13 height 13
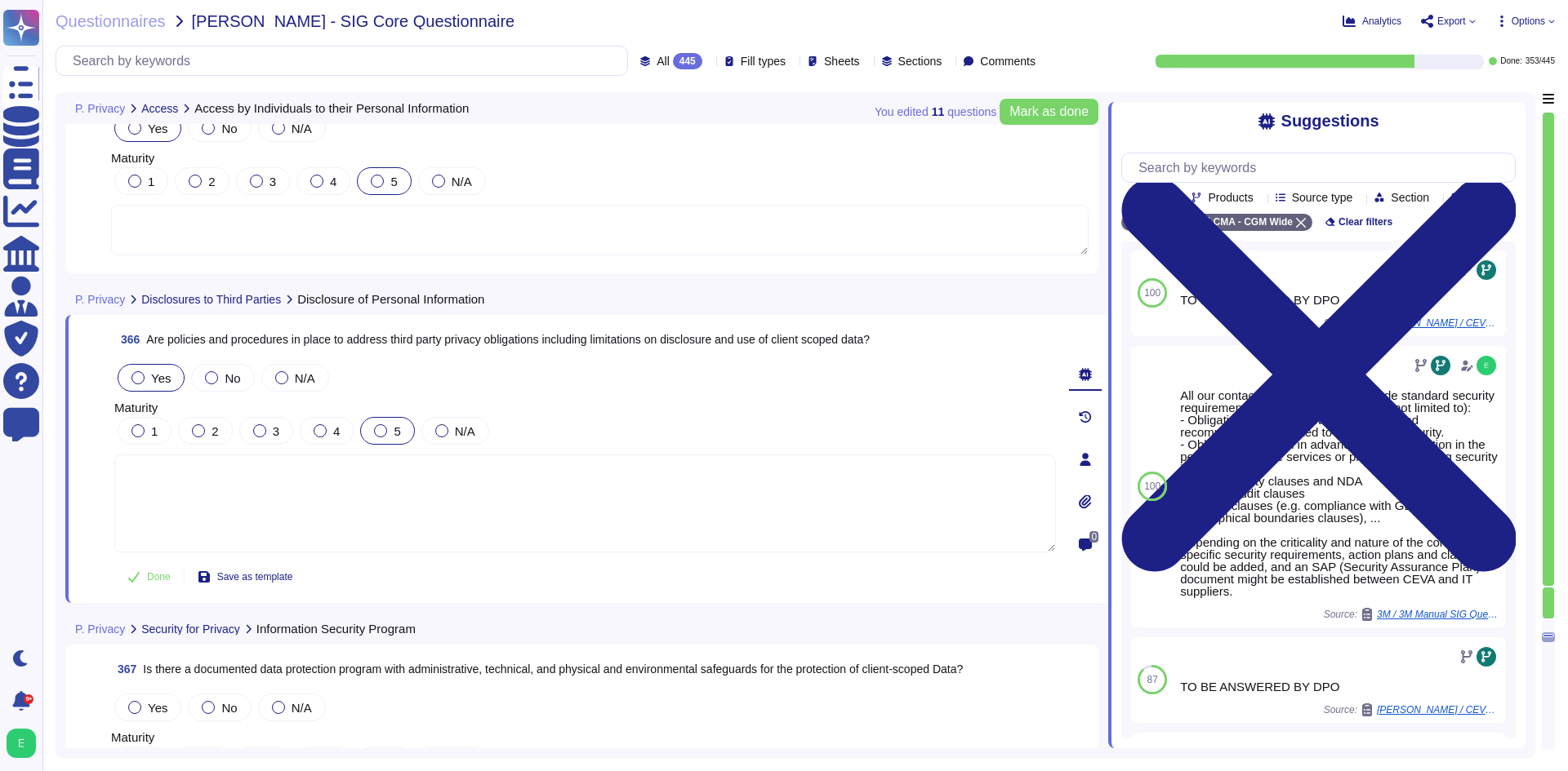
click at [374, 432] on div at bounding box center [380, 431] width 13 height 13
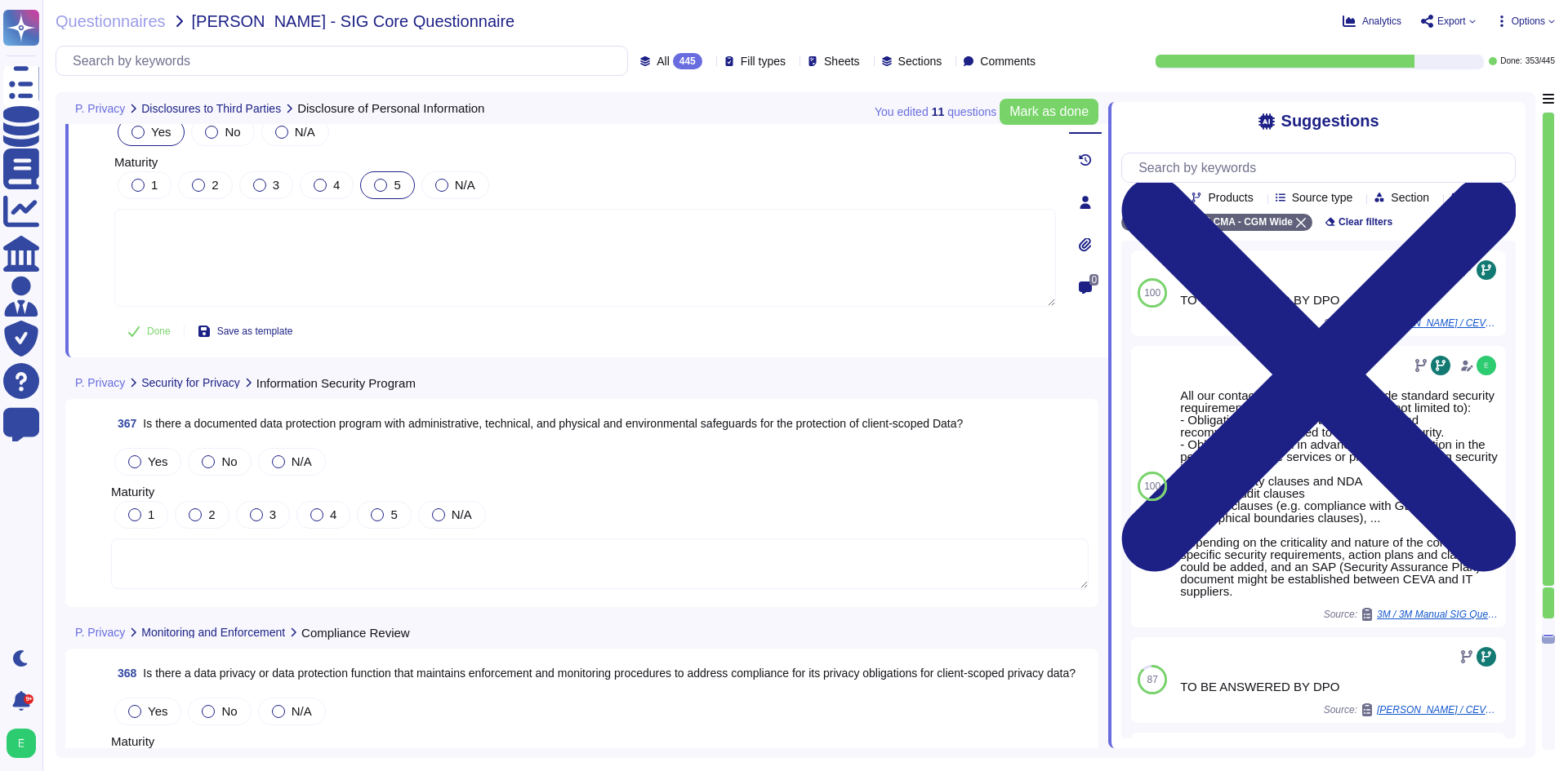
scroll to position [88653, 0]
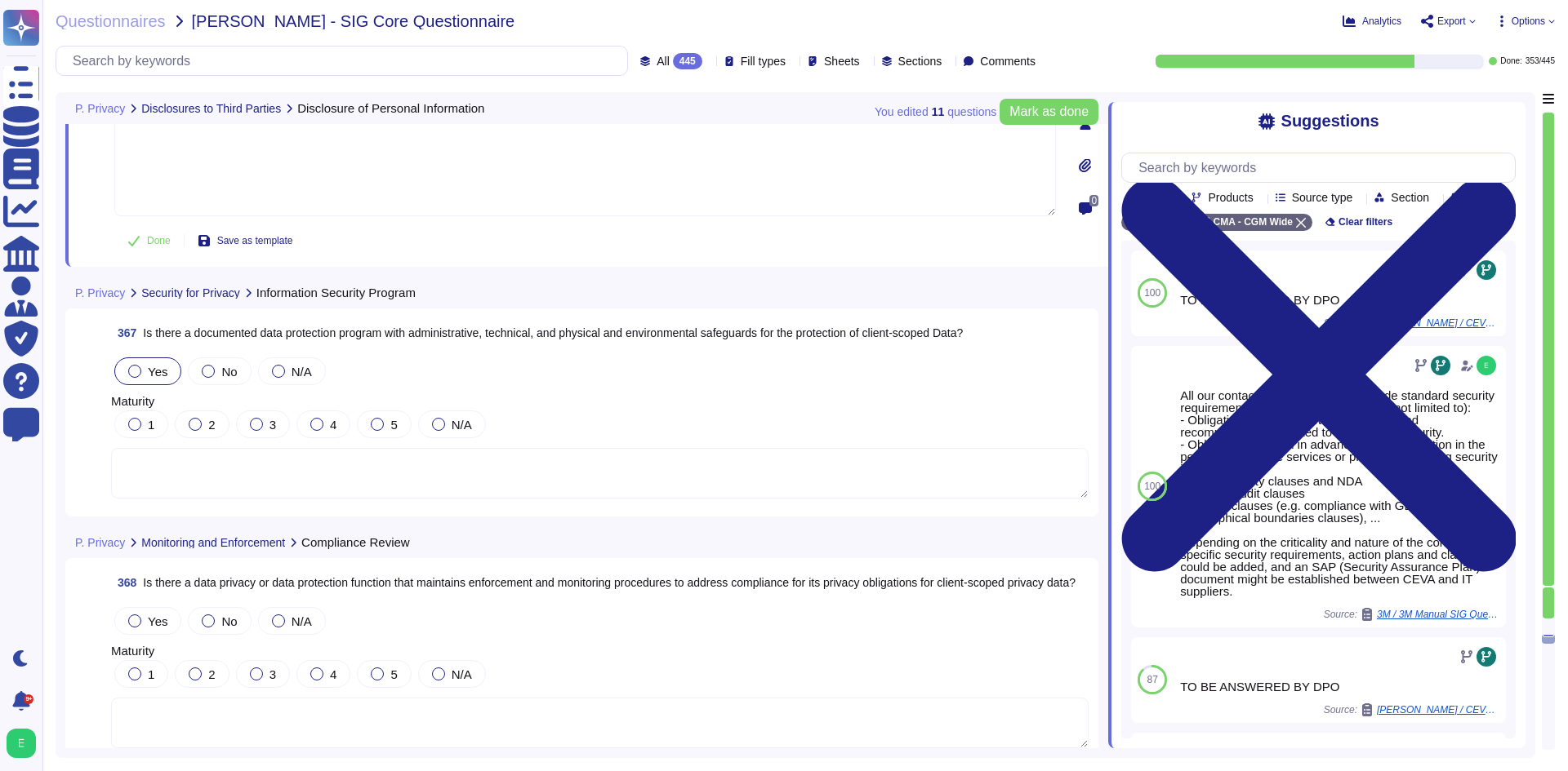
click at [151, 365] on span "Yes" at bounding box center [157, 372] width 20 height 14
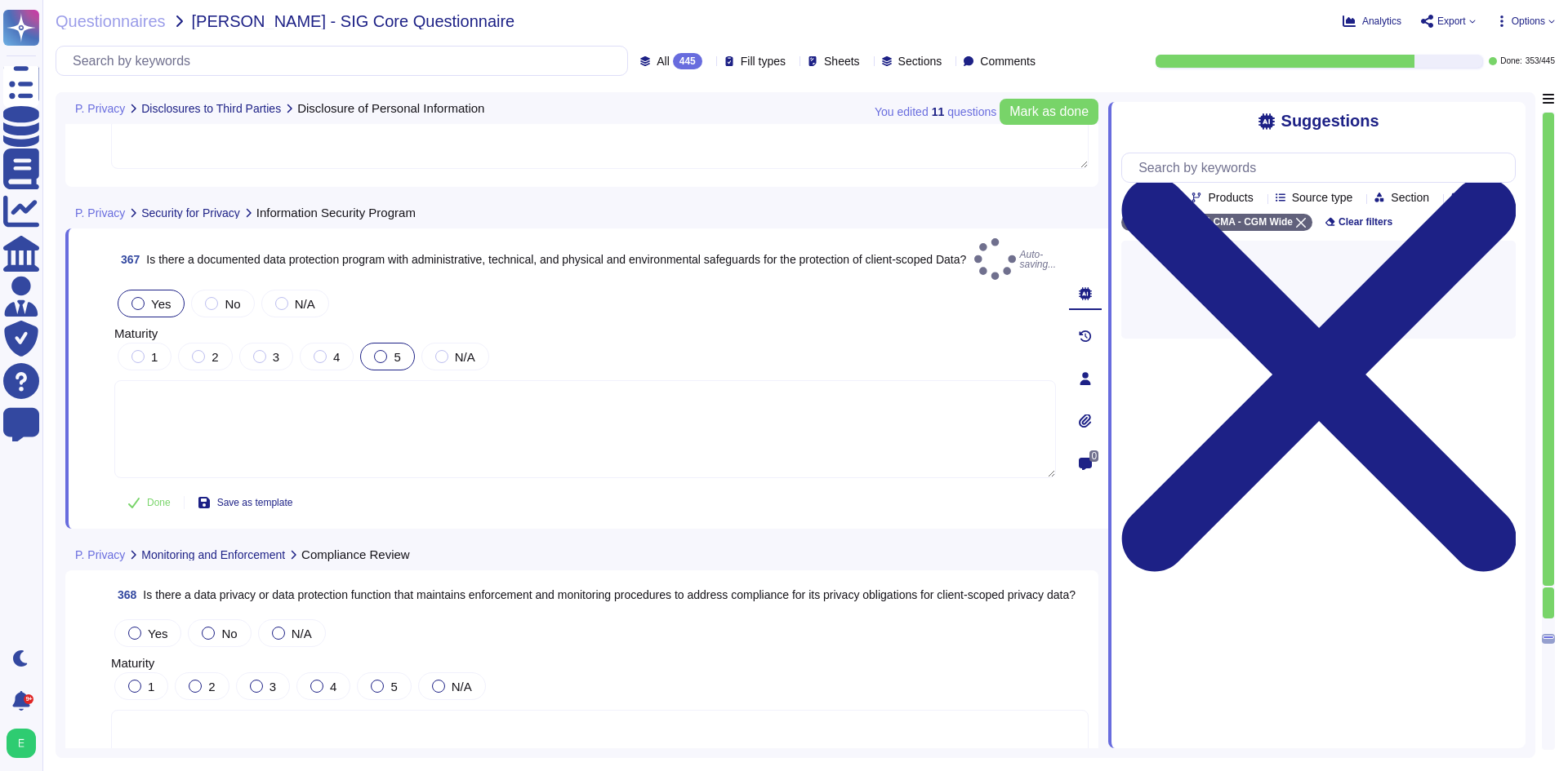
click at [379, 350] on div at bounding box center [380, 356] width 13 height 13
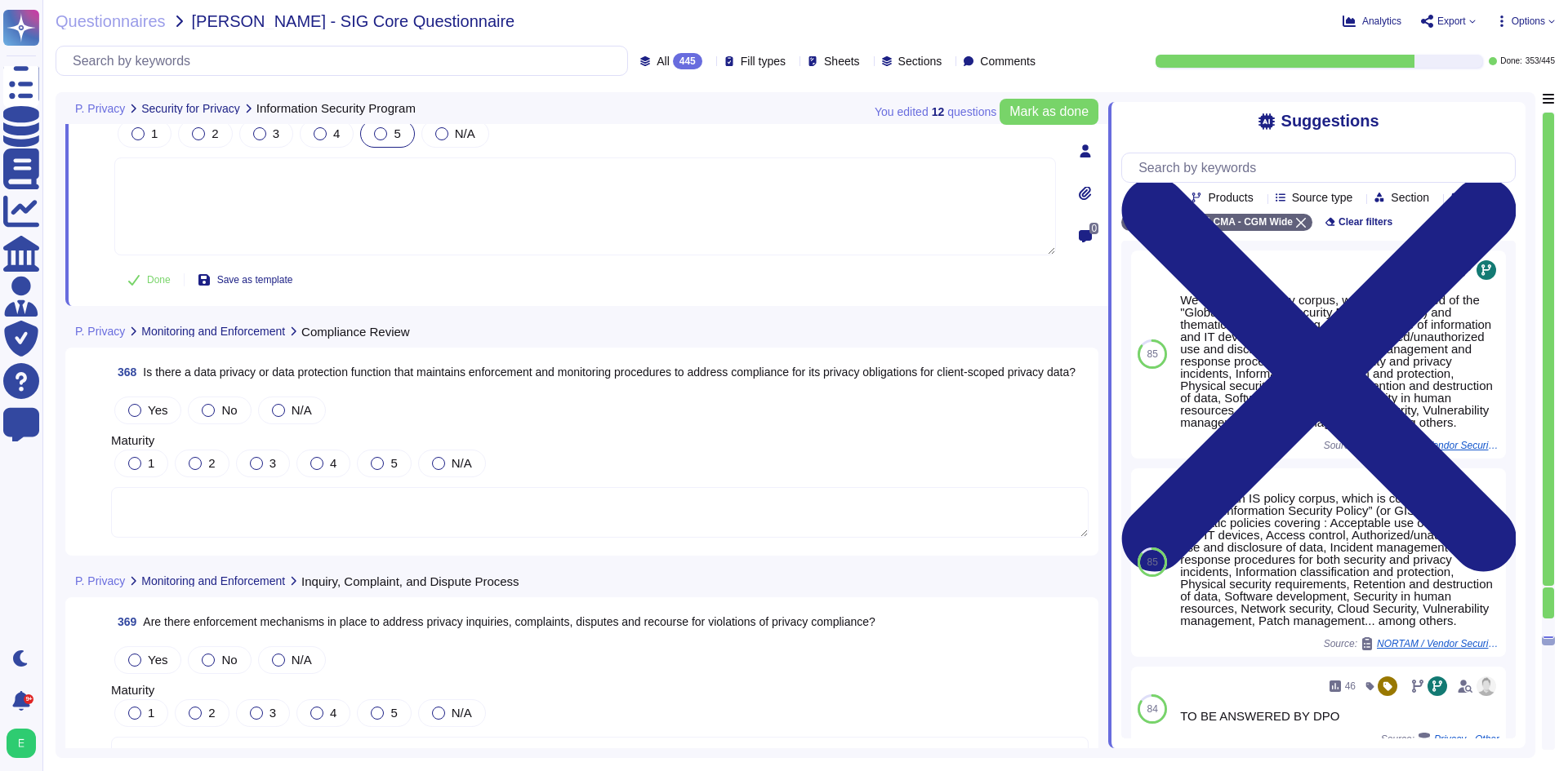
scroll to position [88898, 0]
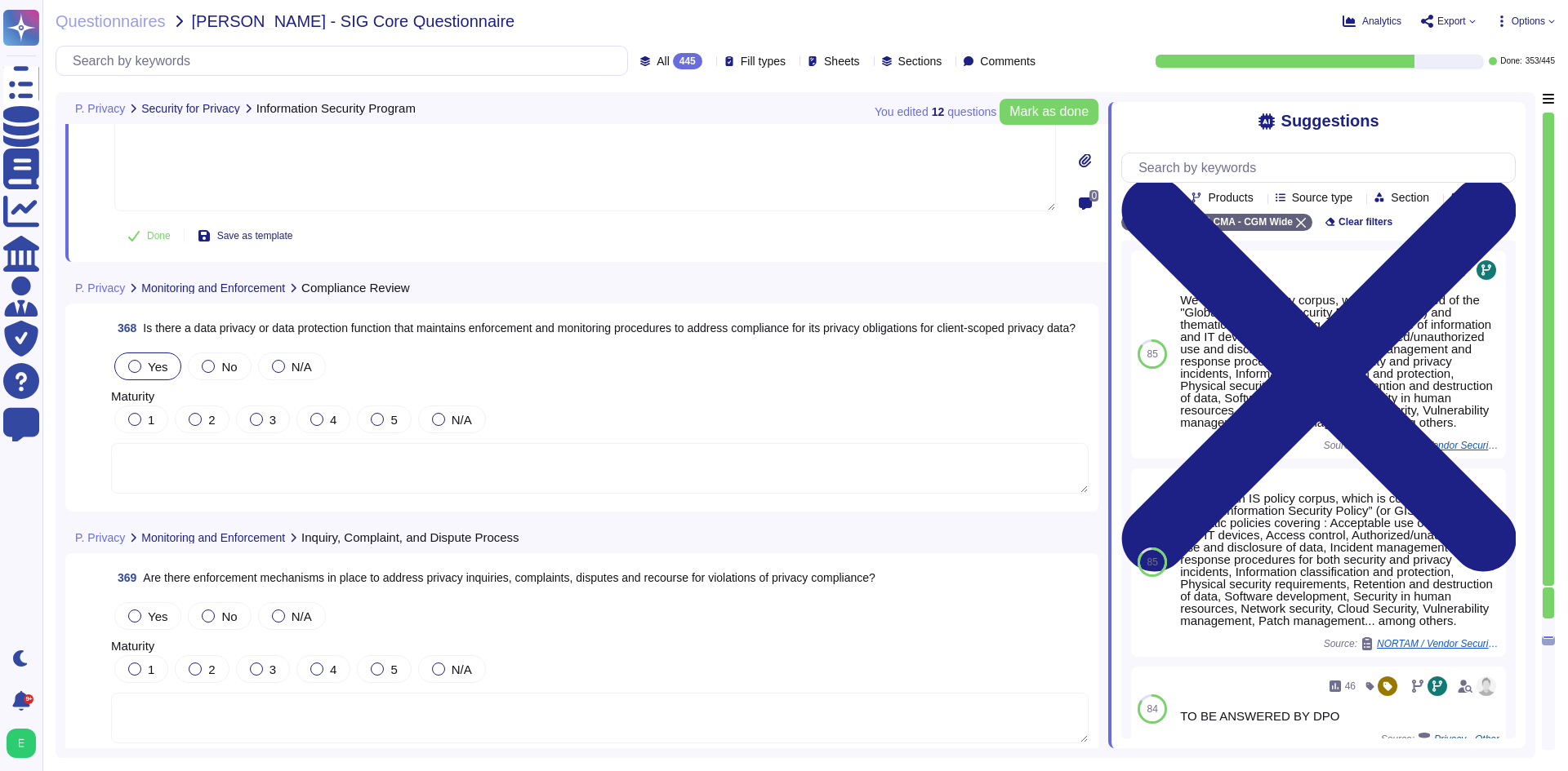
click at [144, 359] on div "Yes" at bounding box center [148, 367] width 67 height 28
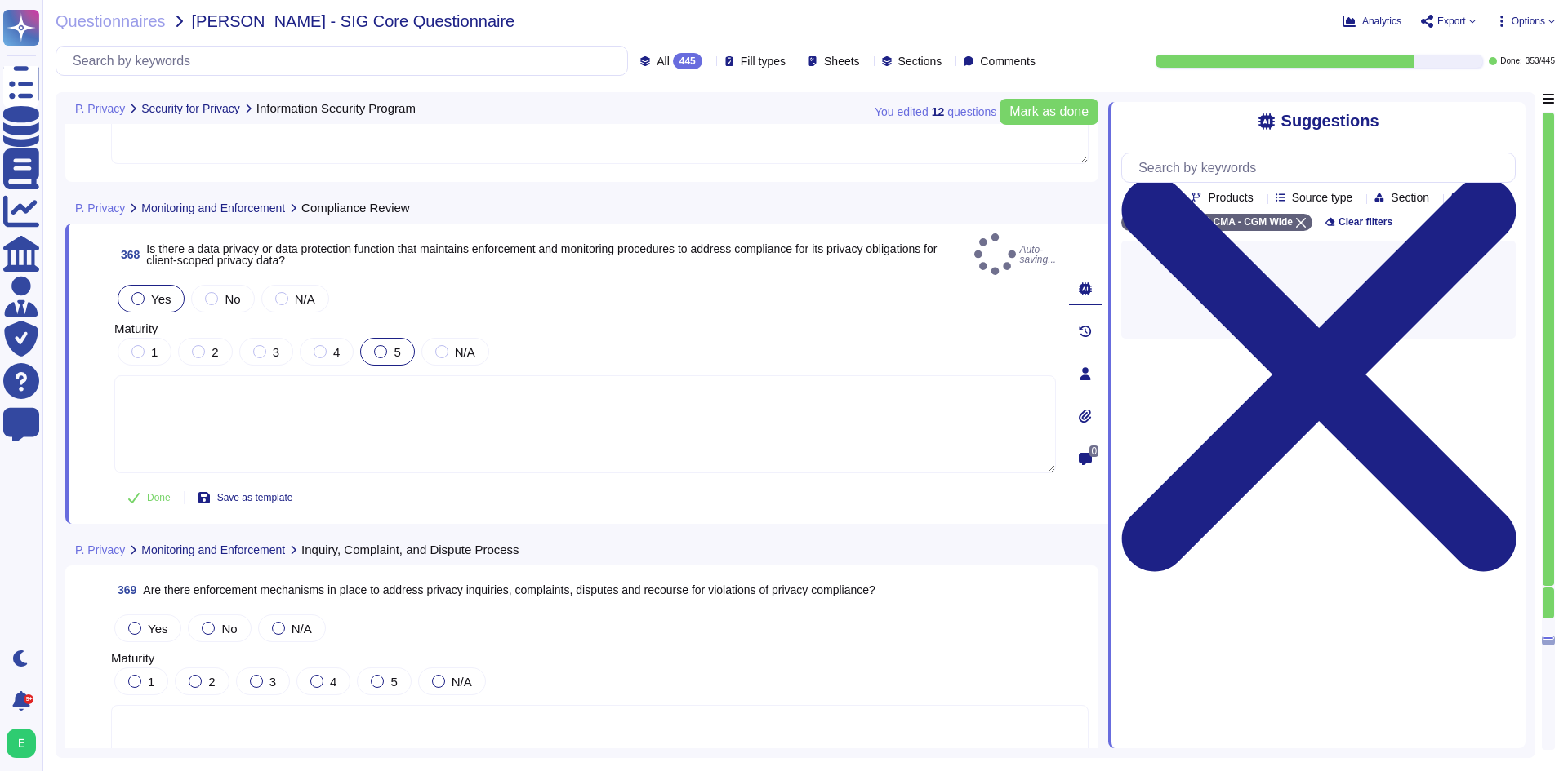
click at [381, 345] on div at bounding box center [380, 351] width 13 height 13
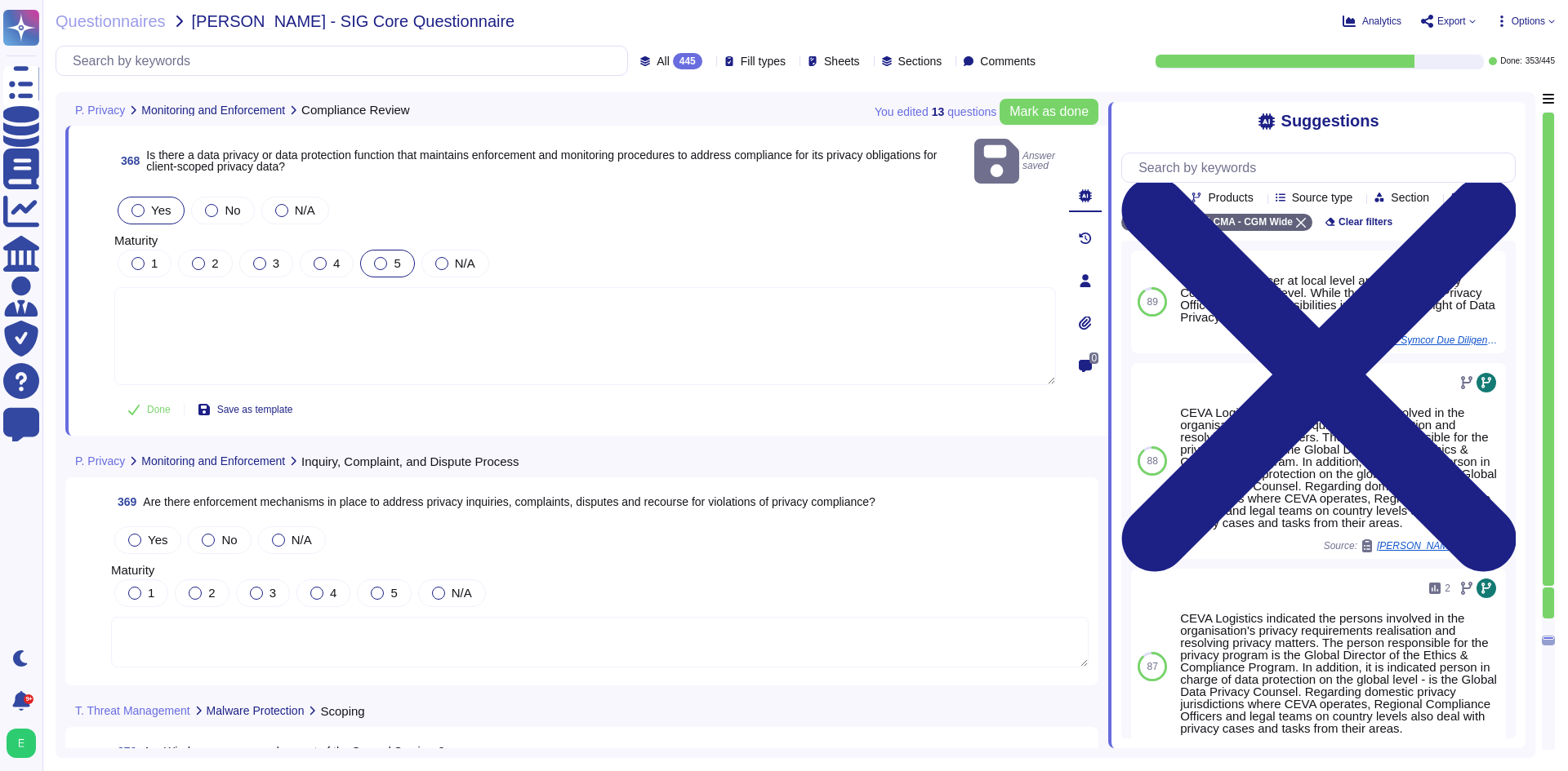
scroll to position [89143, 0]
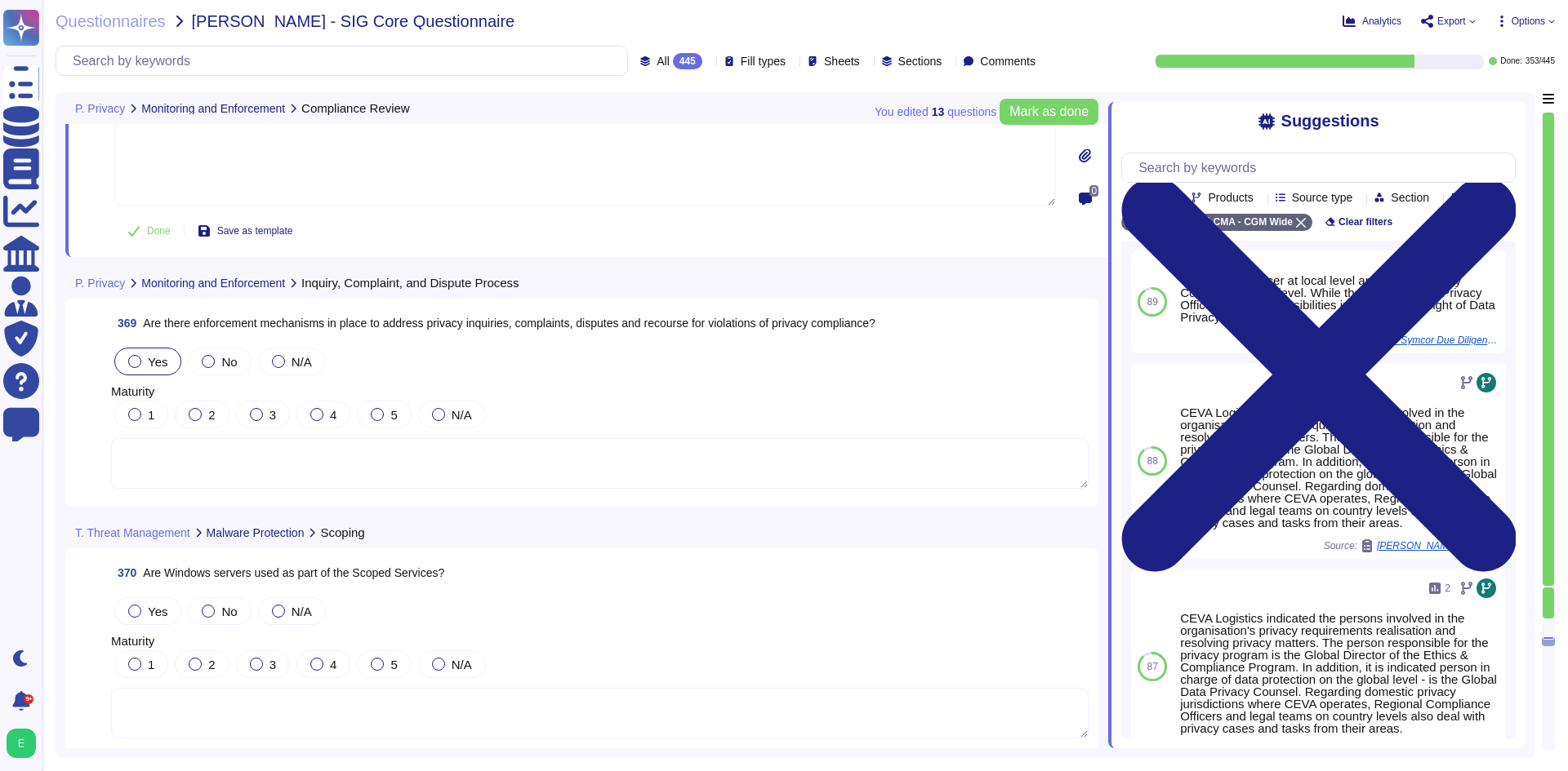
click at [161, 349] on div "Yes" at bounding box center [148, 362] width 67 height 28
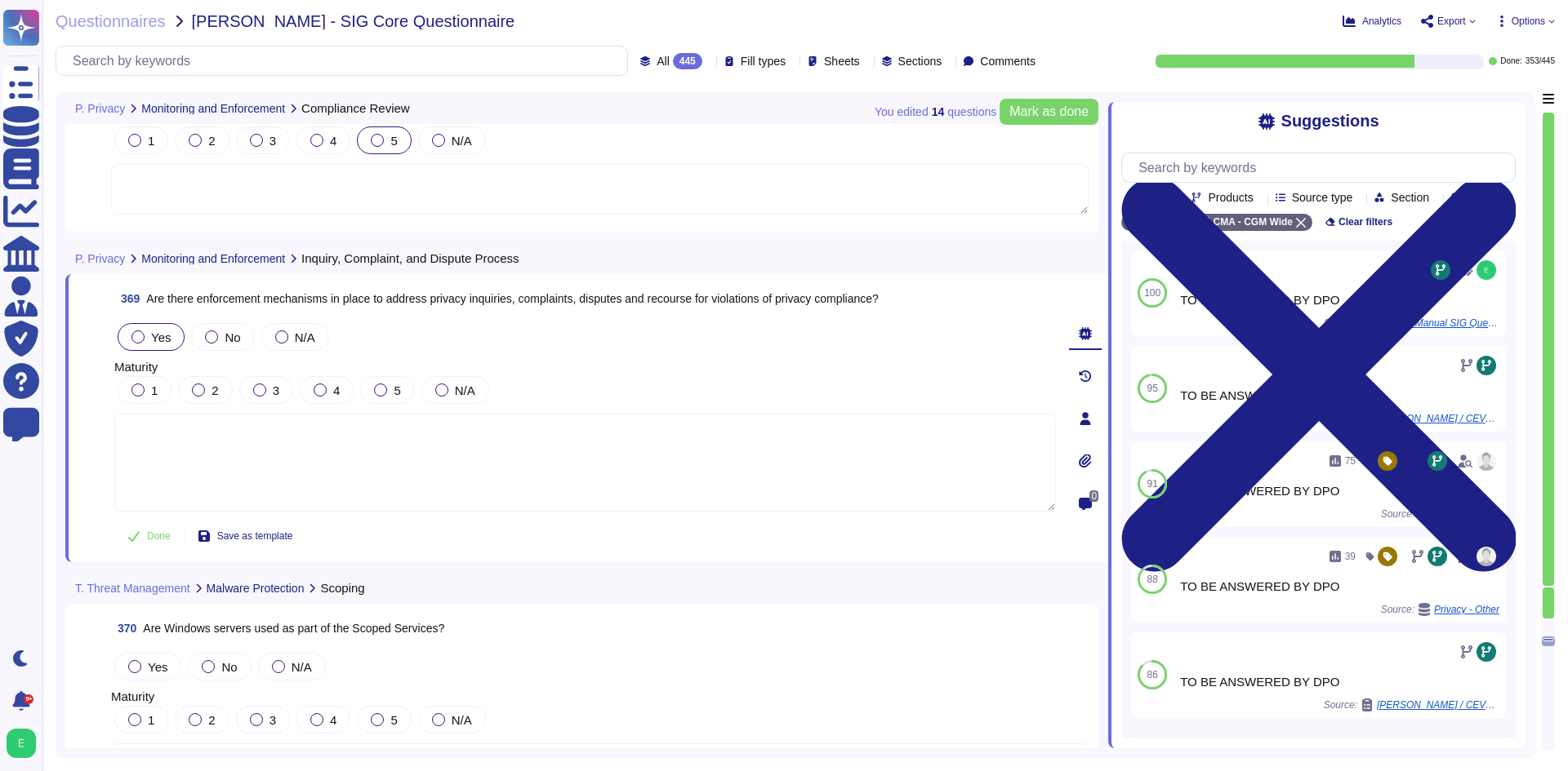
scroll to position [89061, 0]
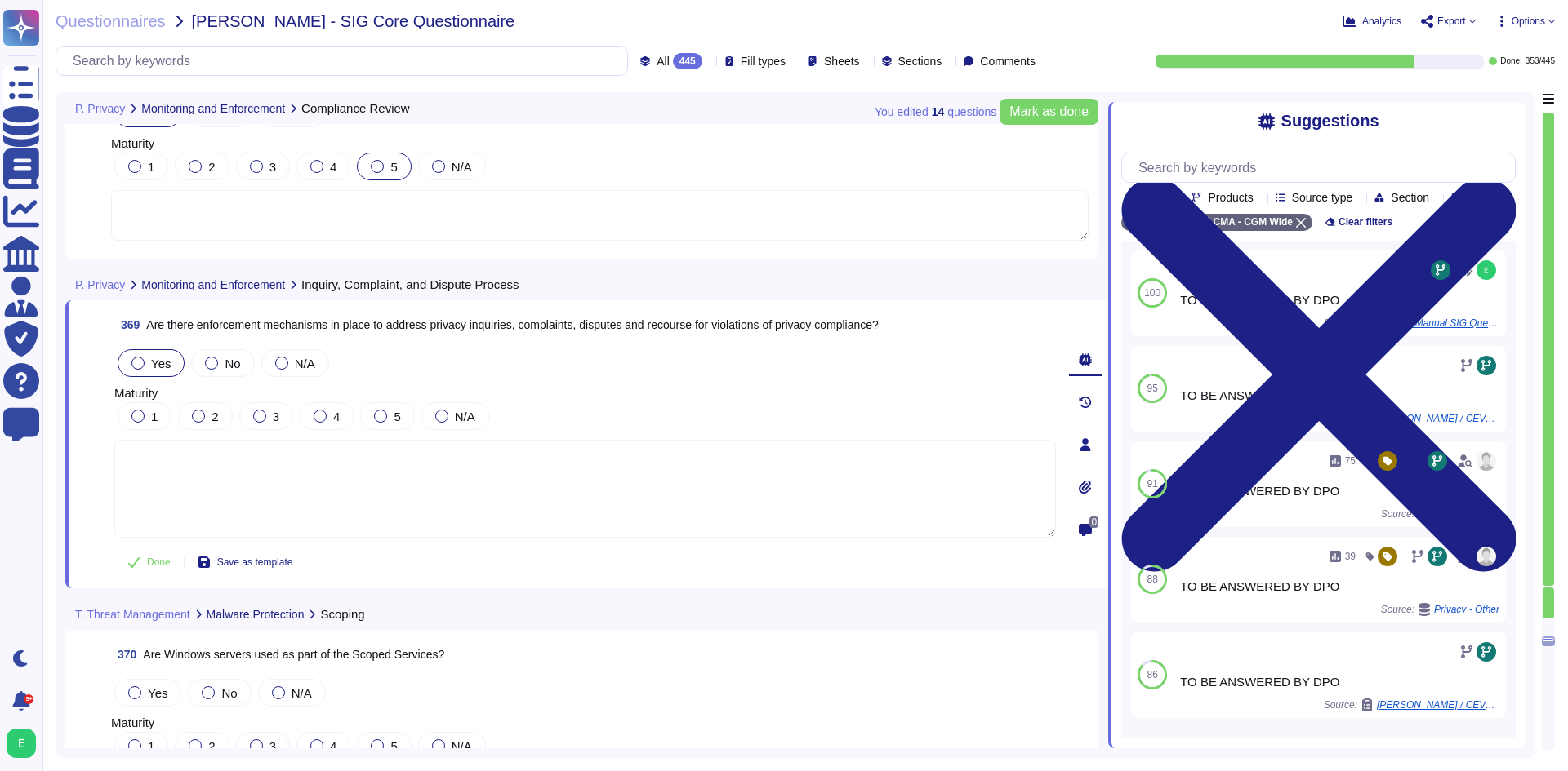
click at [143, 362] on div at bounding box center [138, 363] width 13 height 13
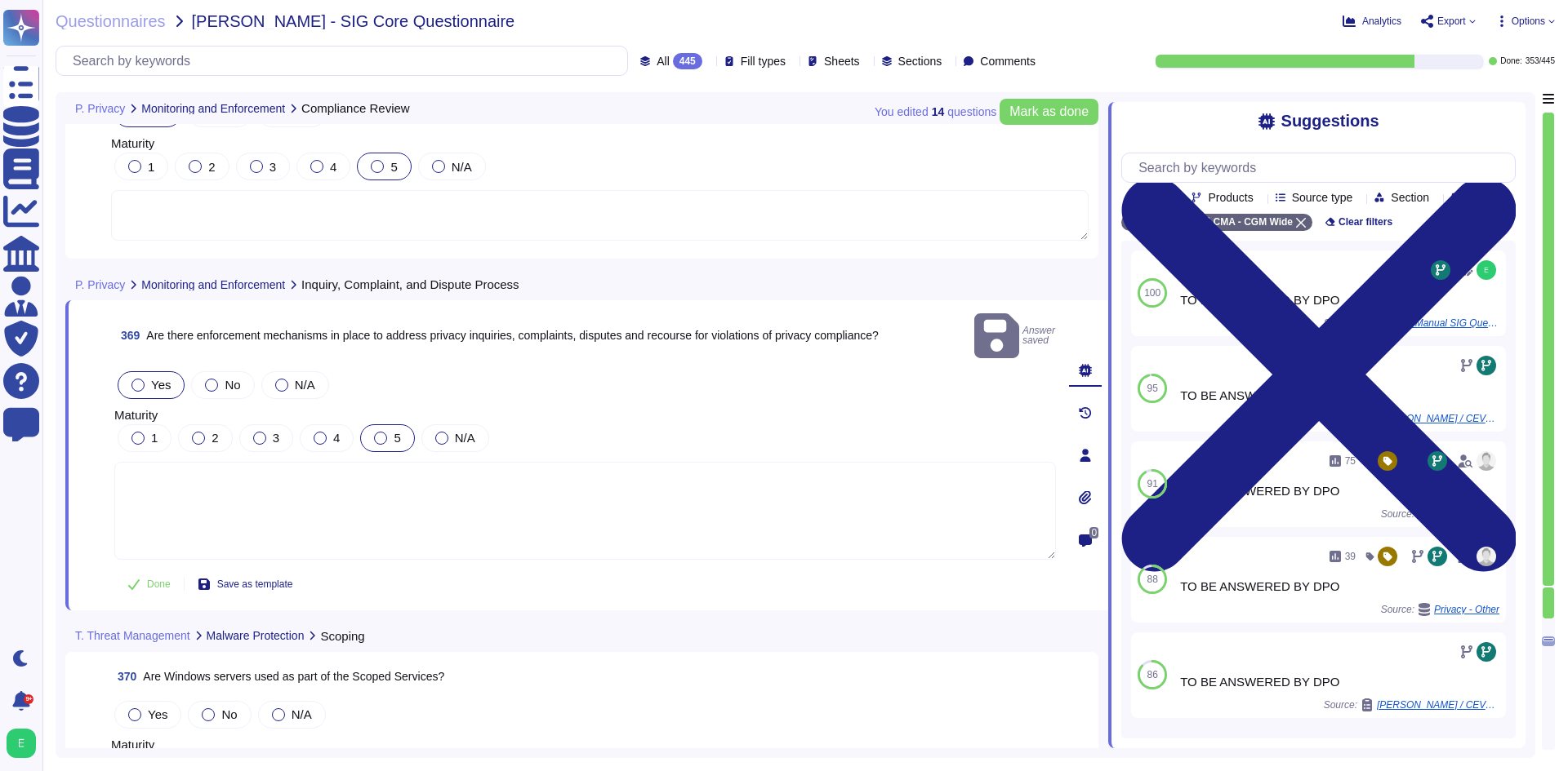
click at [393, 431] on span "5" at bounding box center [396, 438] width 7 height 14
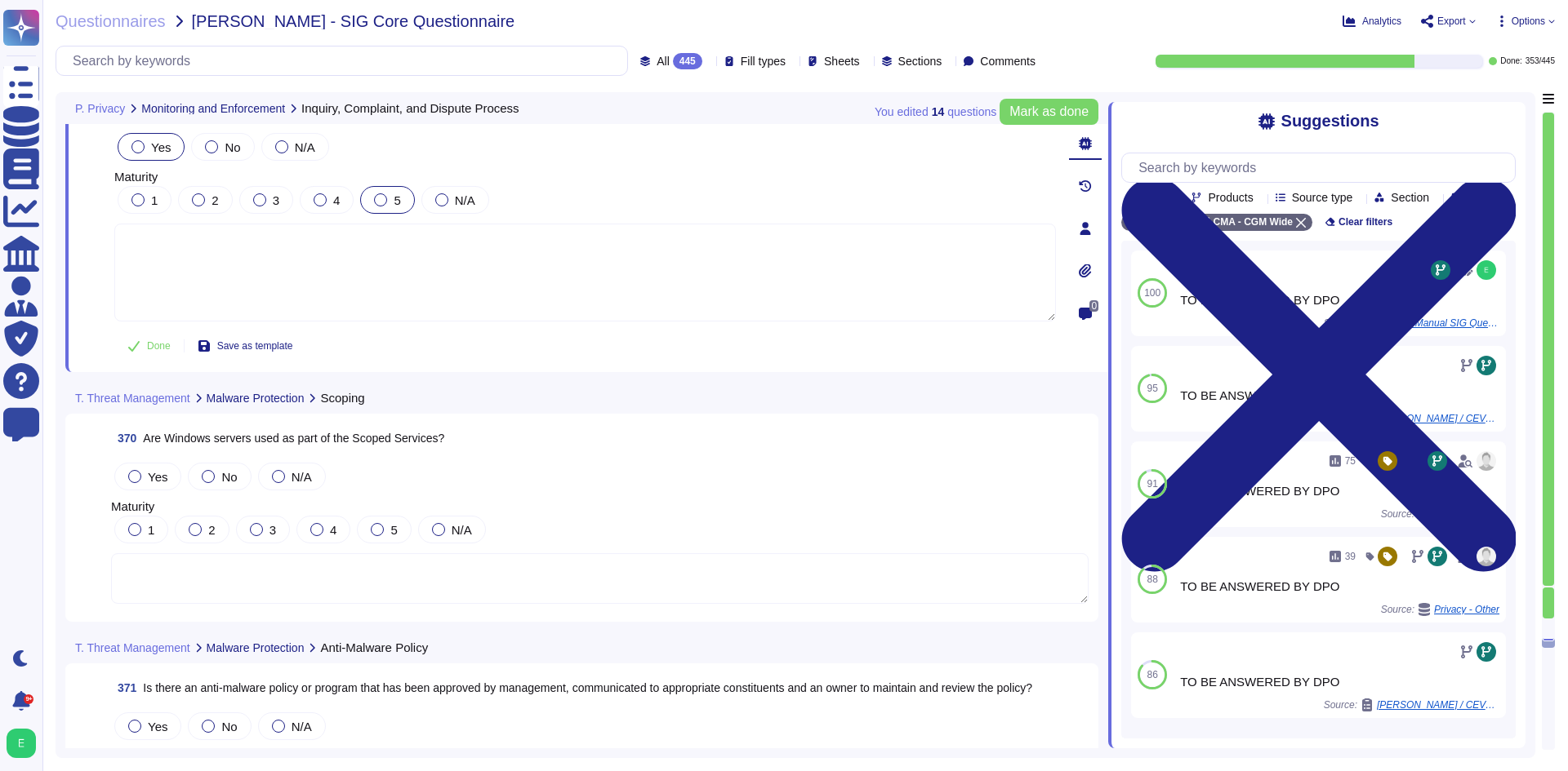
scroll to position [89388, 0]
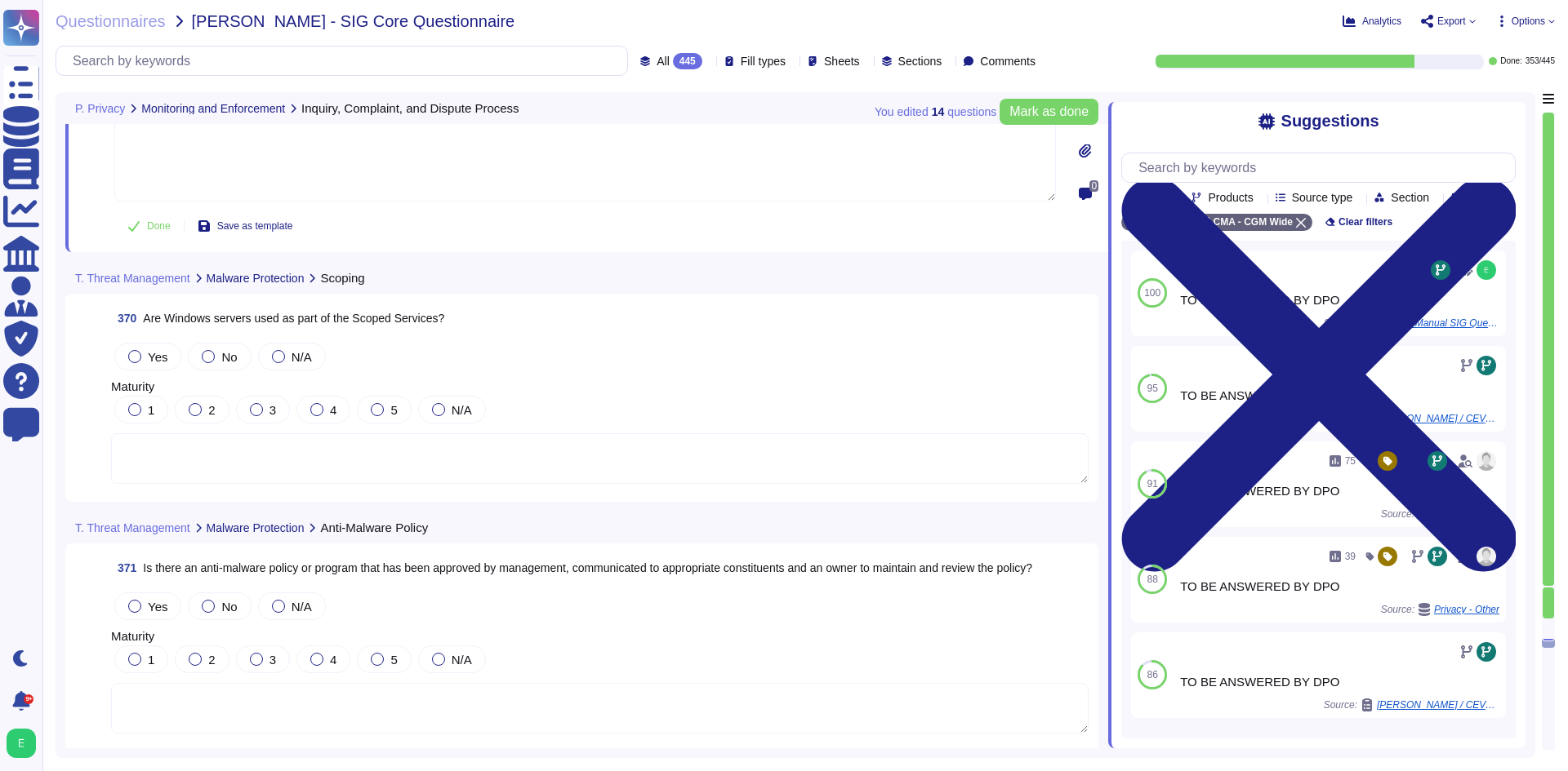
click at [458, 460] on textarea at bounding box center [600, 458] width 978 height 50
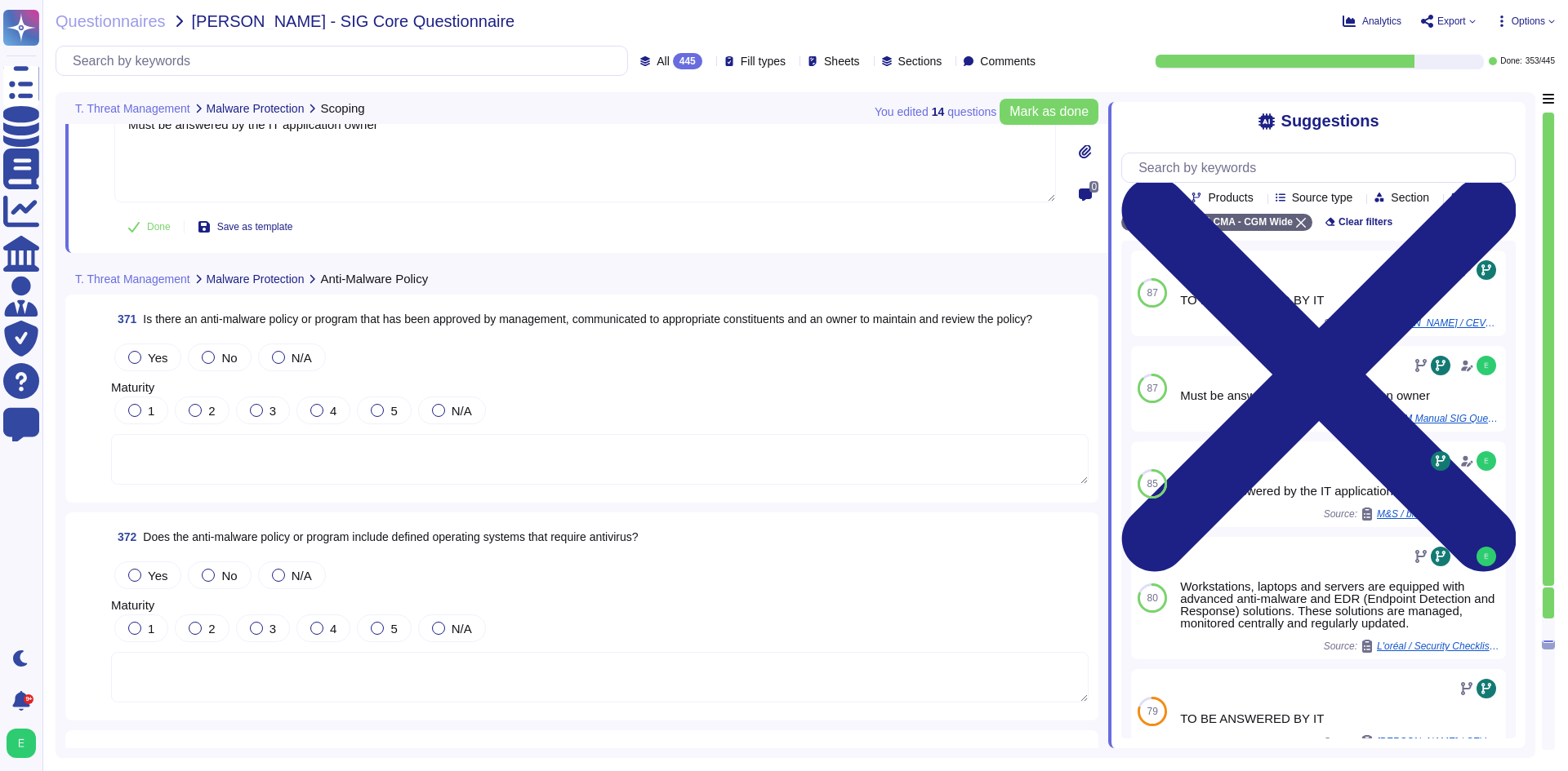
scroll to position [89633, 0]
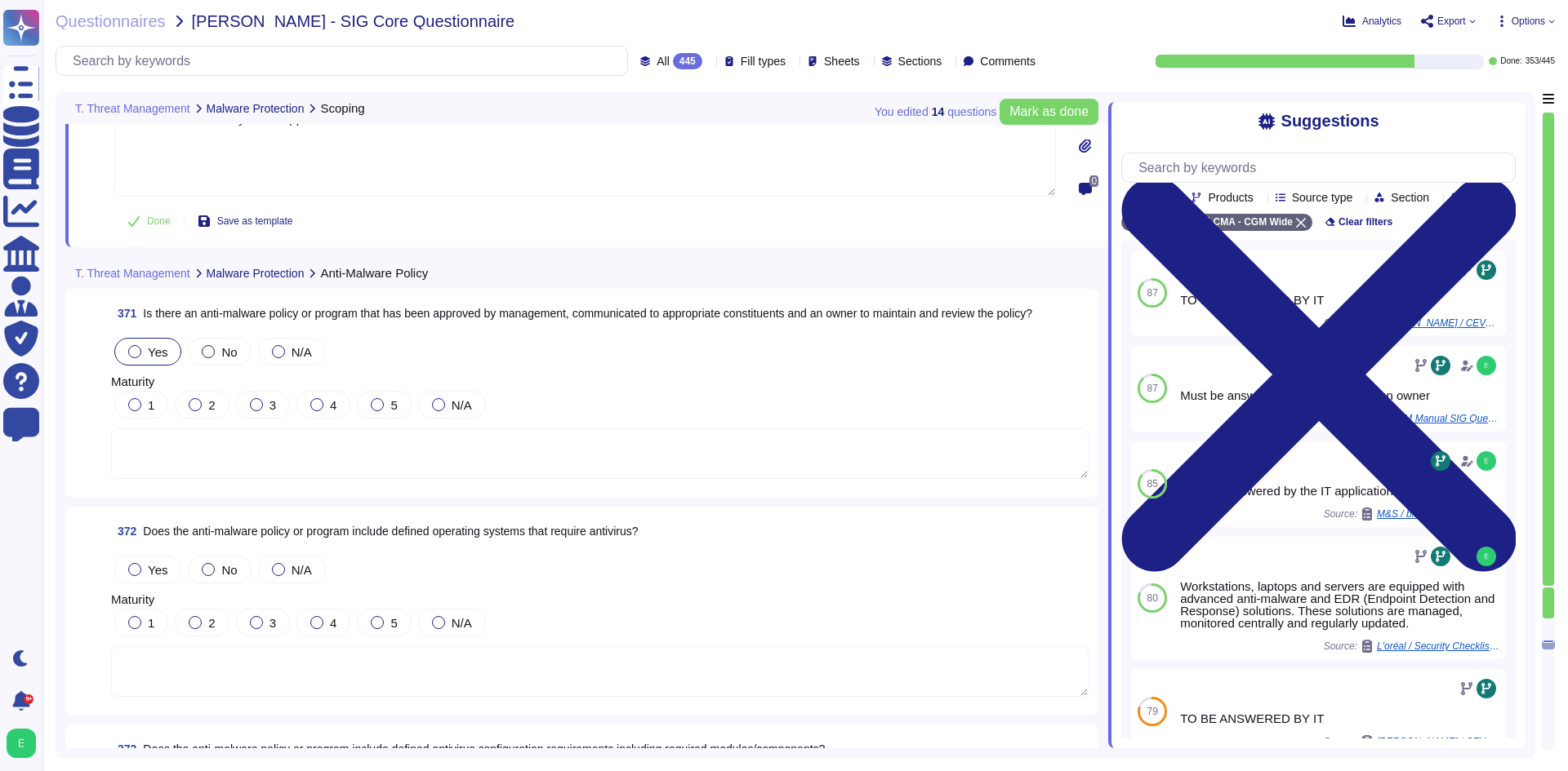
click at [147, 356] on label "Yes" at bounding box center [148, 351] width 39 height 13
type textarea "Must be answered by the IT application owner"
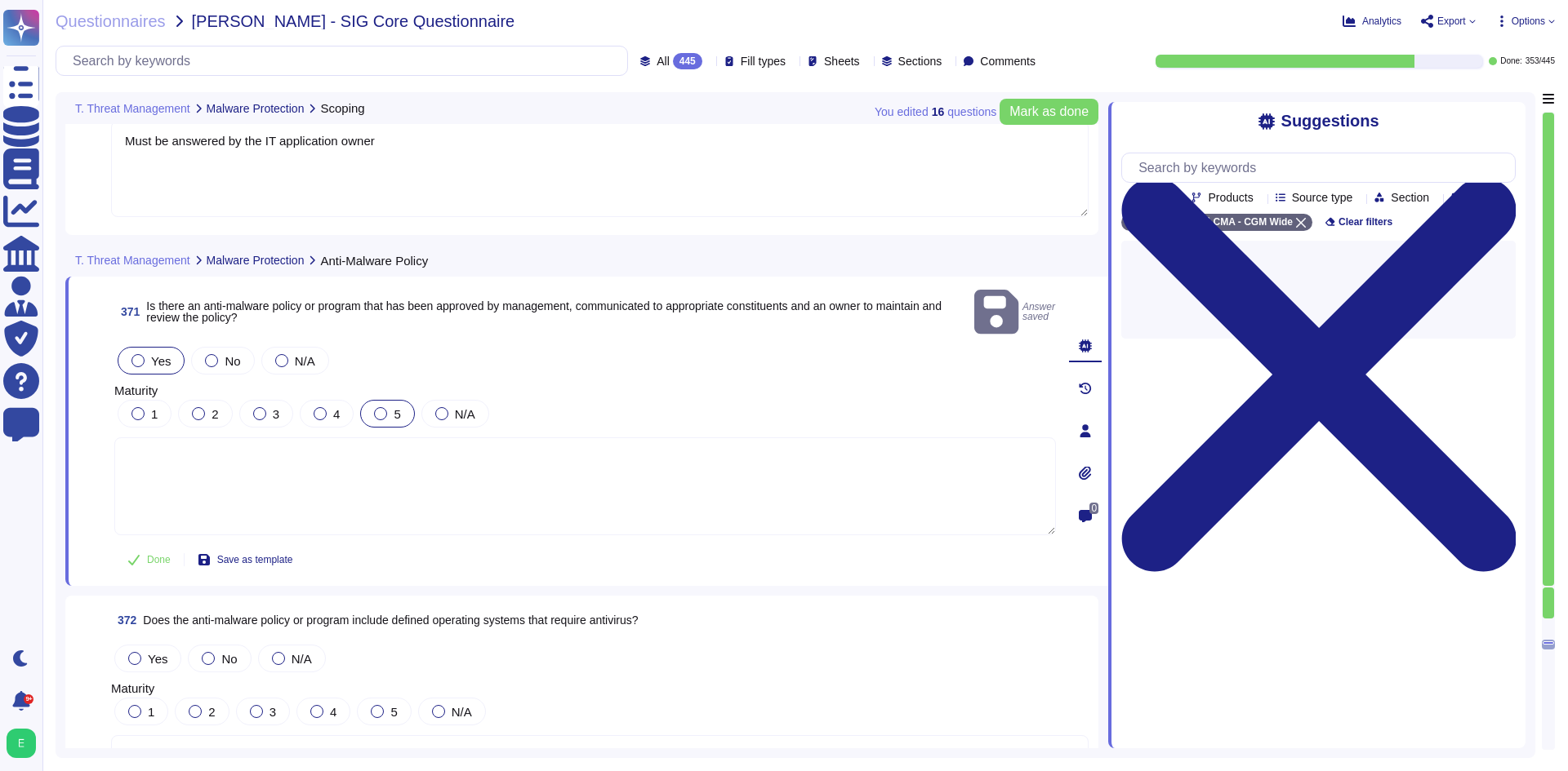
click at [385, 407] on label "5" at bounding box center [387, 413] width 27 height 13
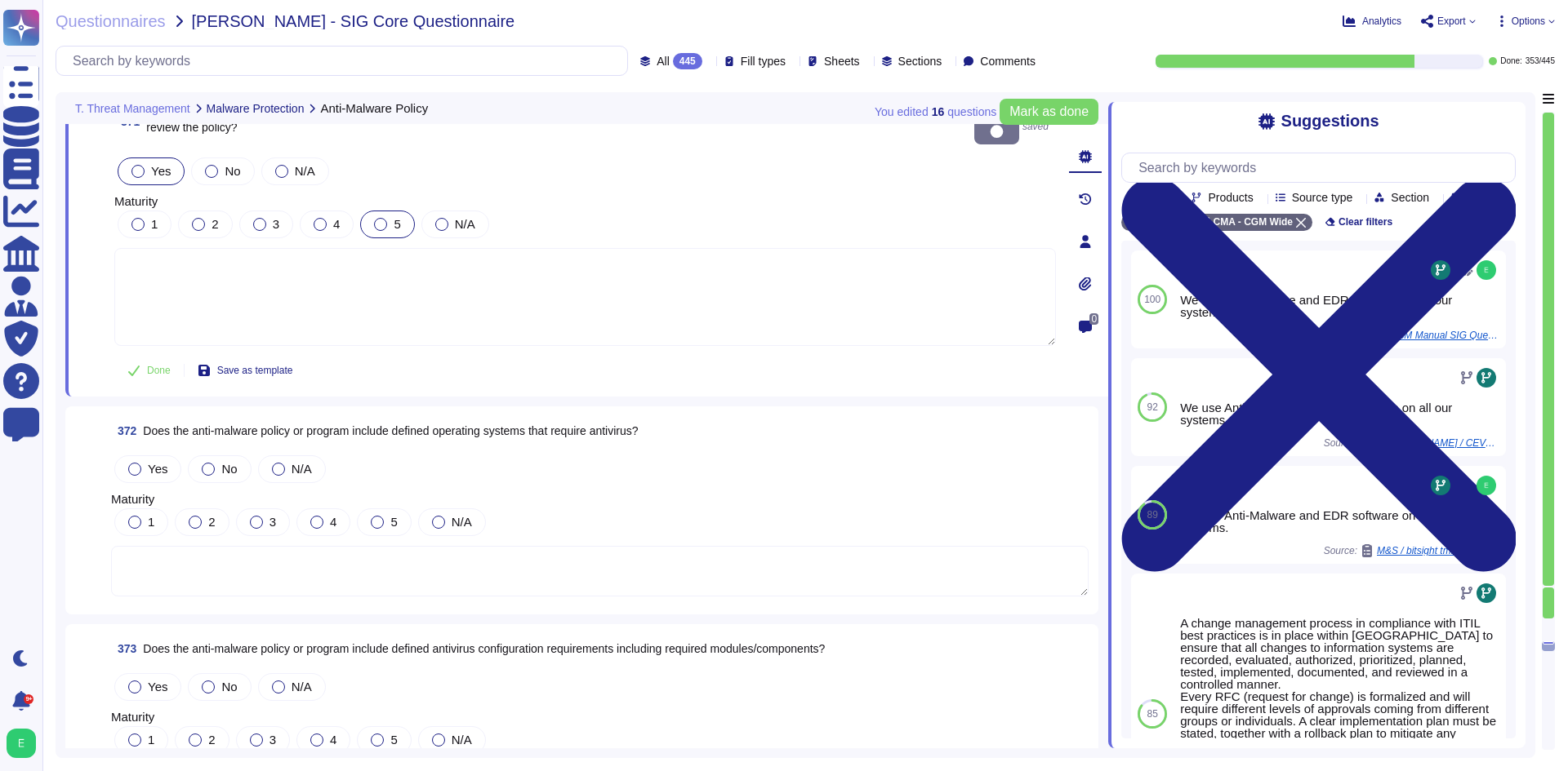
scroll to position [89796, 0]
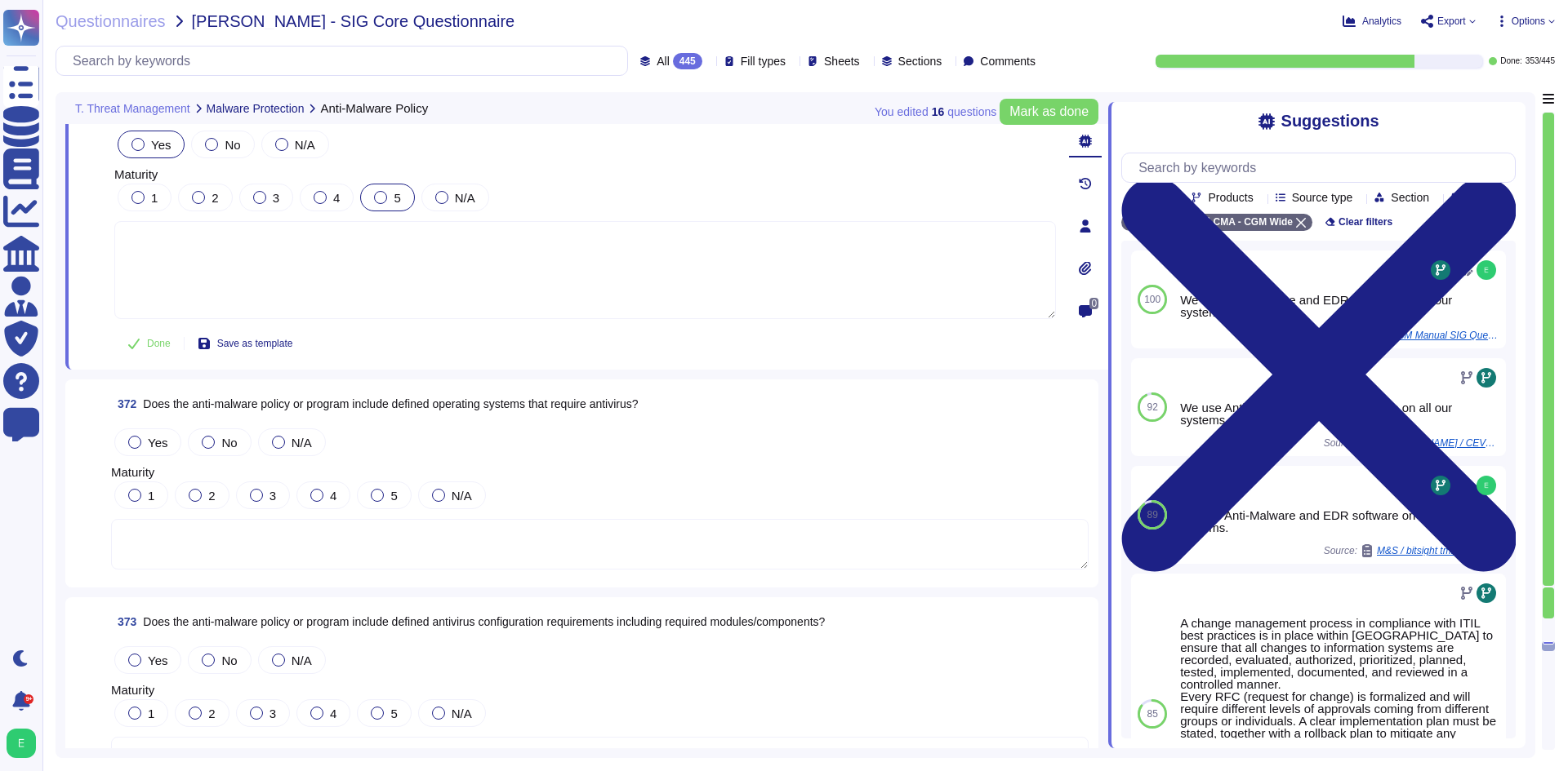
click at [338, 522] on textarea at bounding box center [600, 544] width 978 height 50
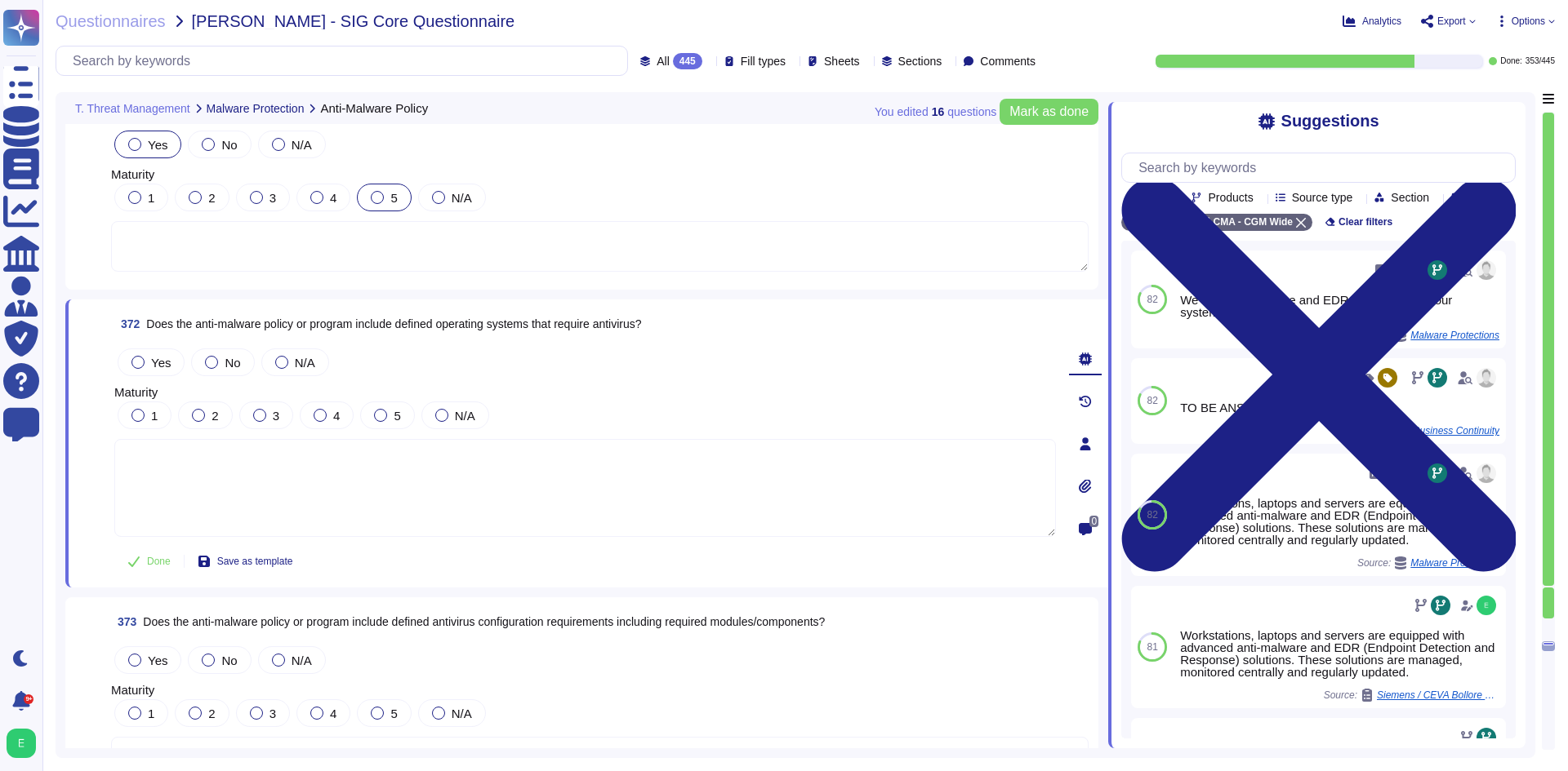
click at [423, 312] on span "372 Does the anti-malware policy or program include defined operating systems t…" at bounding box center [378, 325] width 527 height 30
click at [423, 326] on span "Does the anti-malware policy or program include defined operating systems that …" at bounding box center [393, 324] width 495 height 13
copy span "Does the anti-malware policy or program include defined operating systems that …"
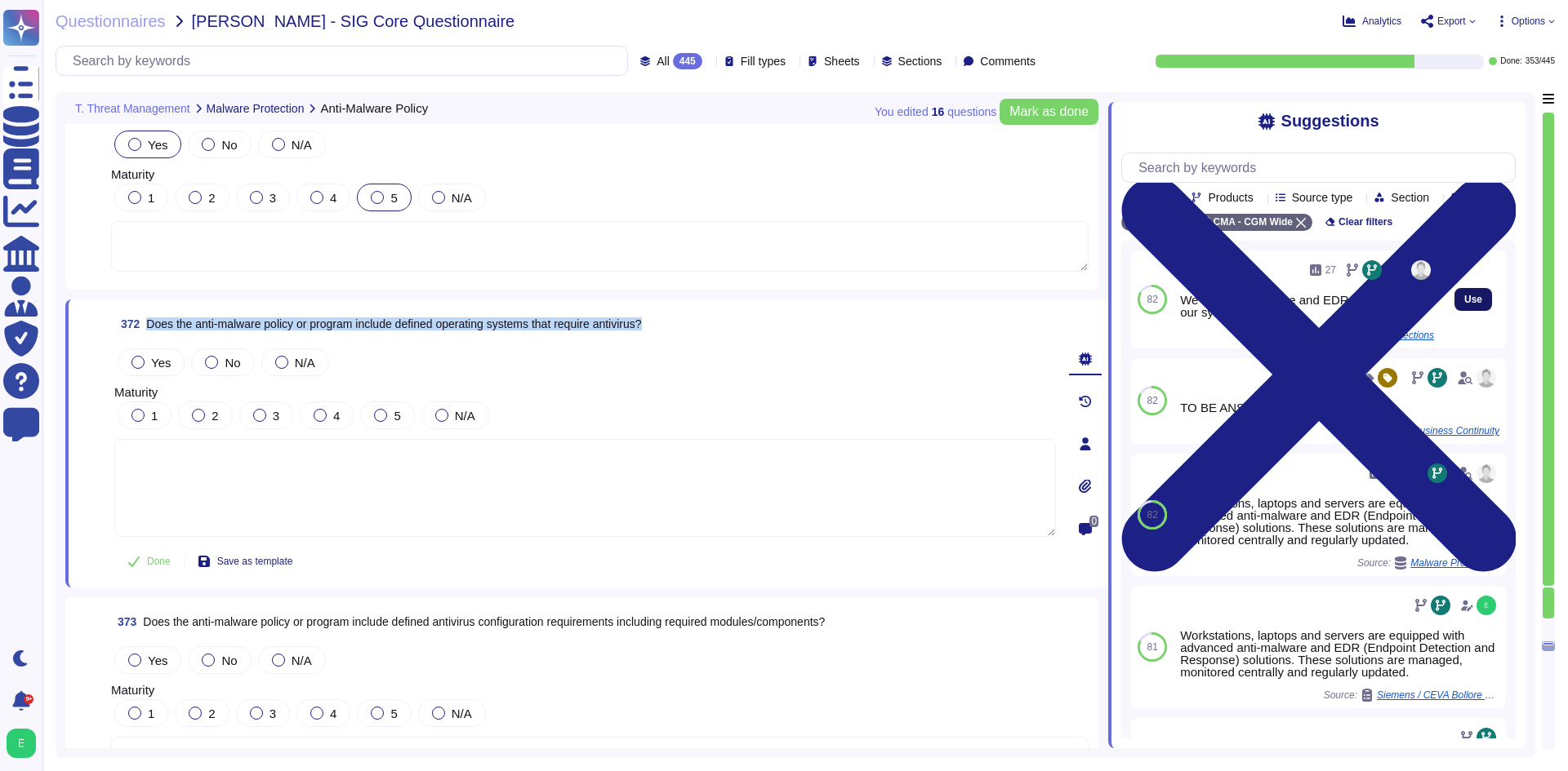
click at [1454, 311] on button "Use" at bounding box center [1473, 299] width 37 height 23
type textarea "We use Anti-Malware and EDR software on all our systems."
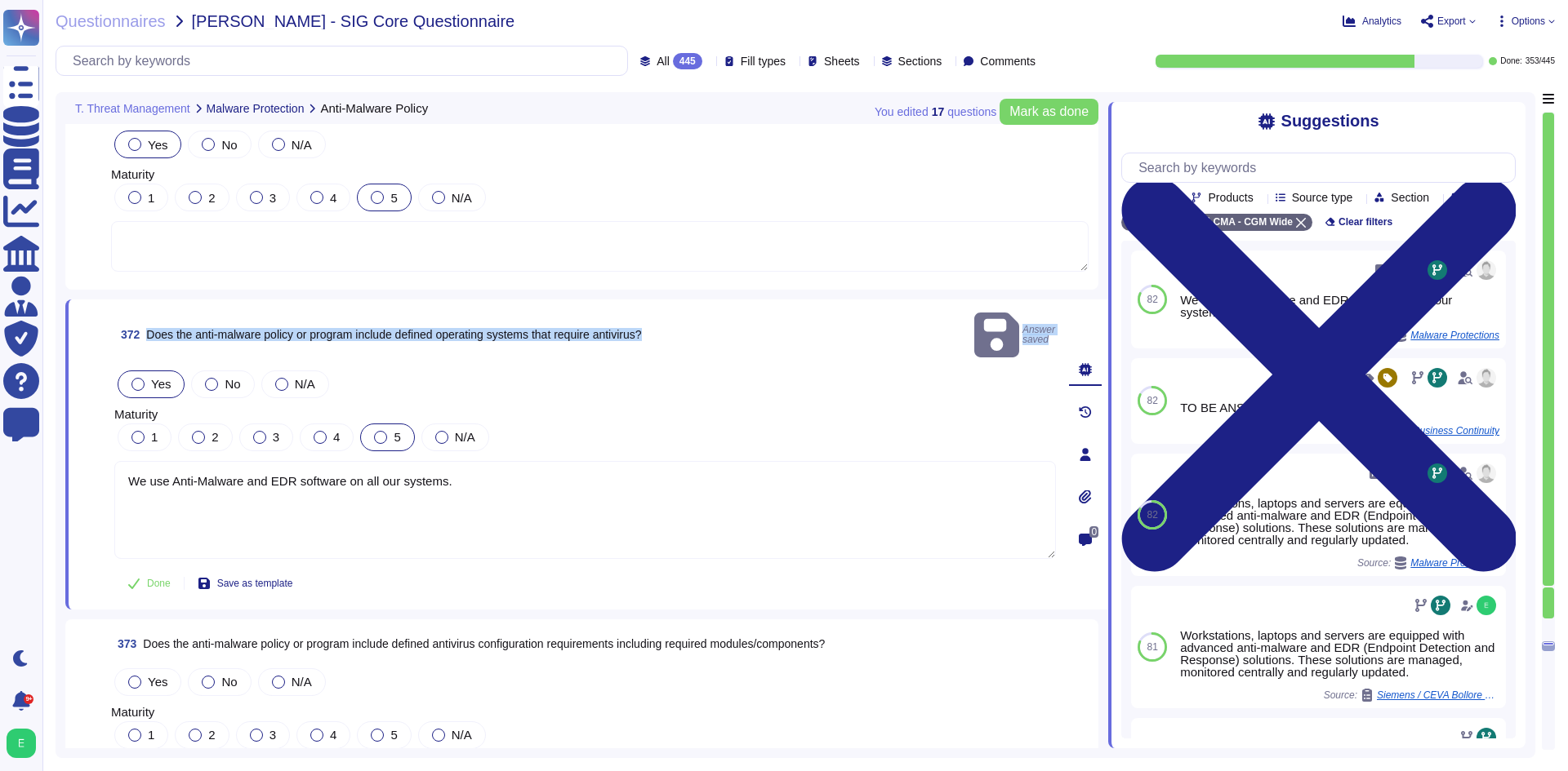
click at [383, 424] on div "5" at bounding box center [387, 438] width 54 height 28
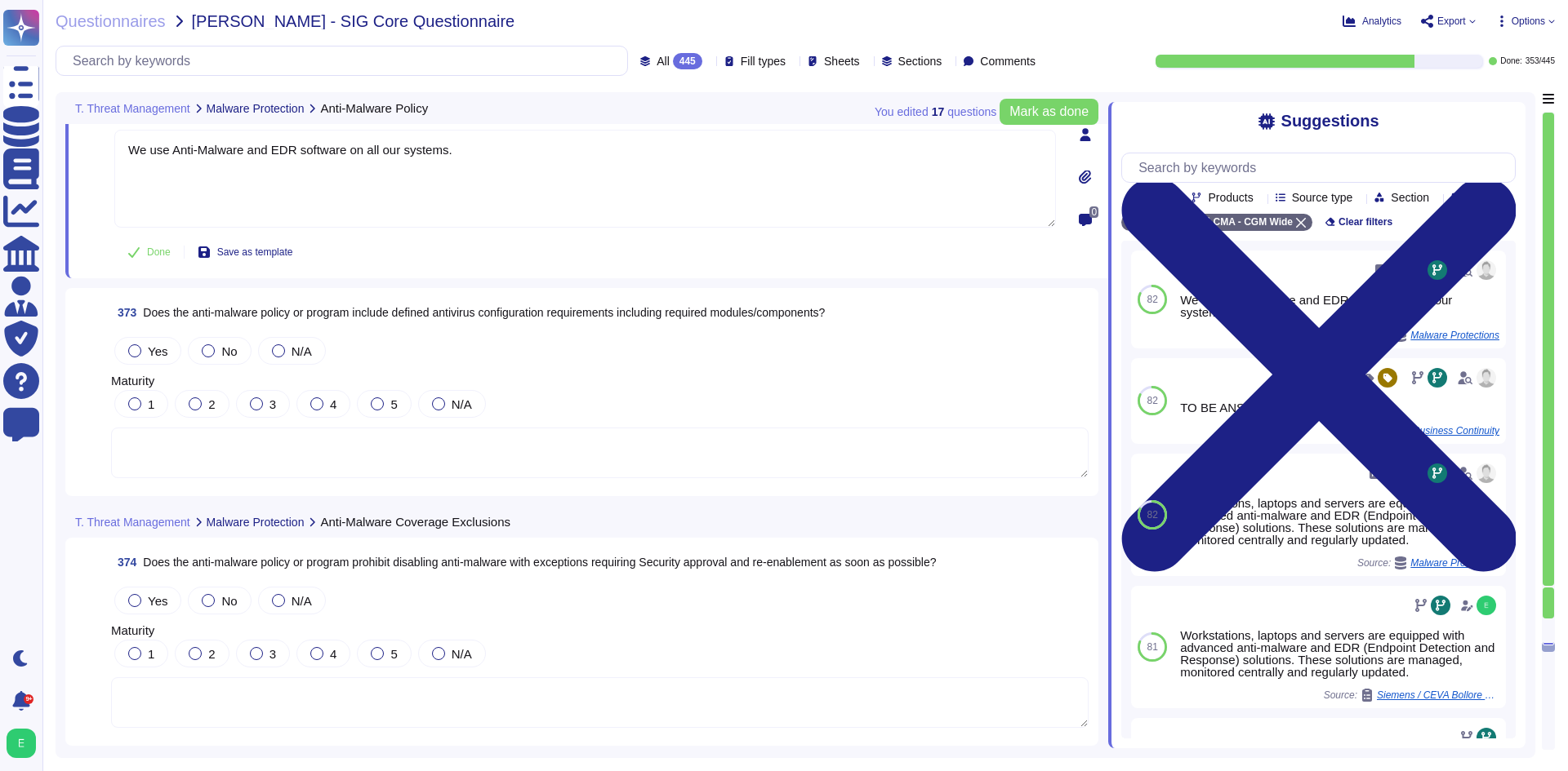
scroll to position [90122, 0]
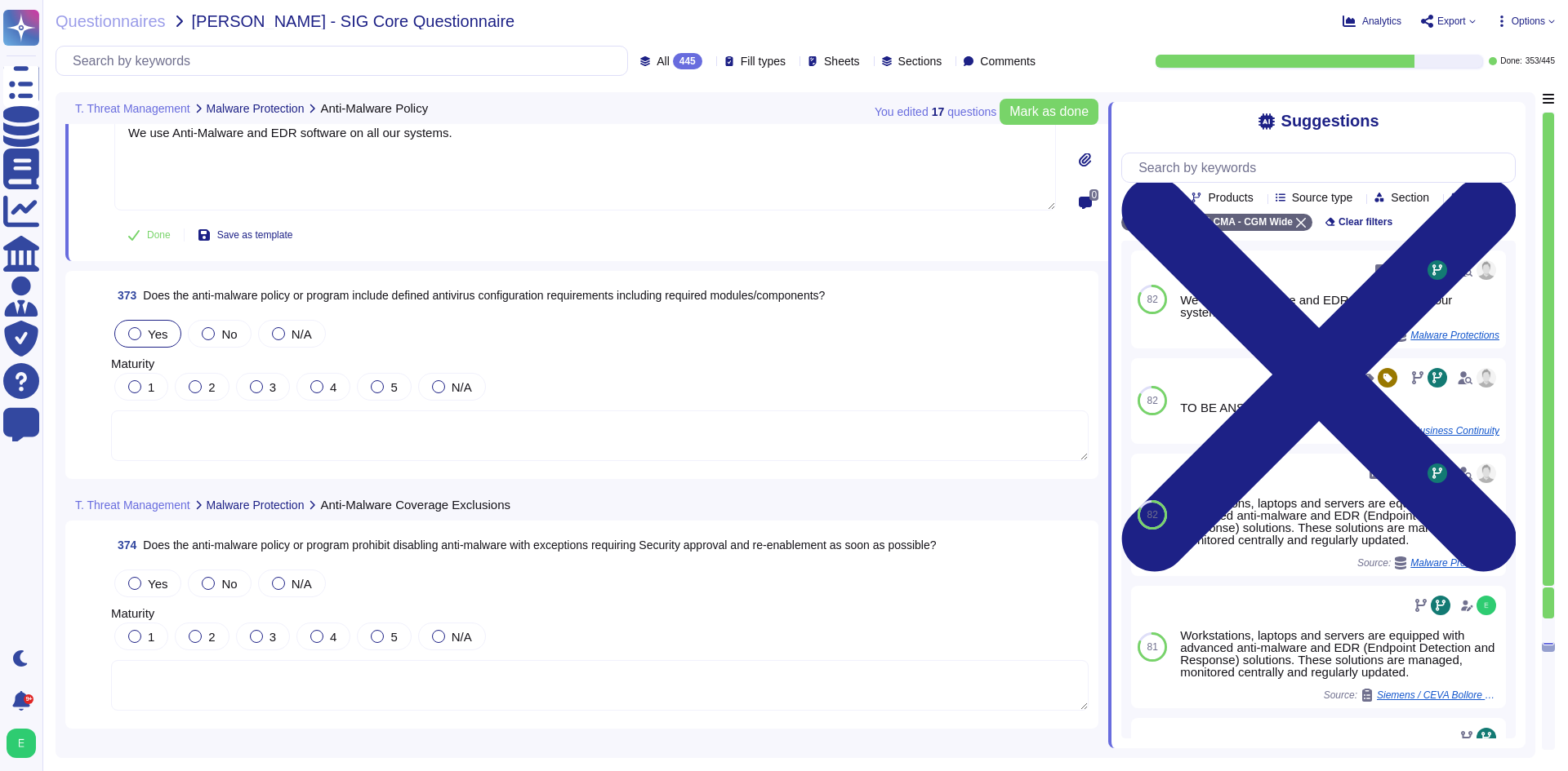
click at [151, 339] on span "Yes" at bounding box center [157, 334] width 20 height 14
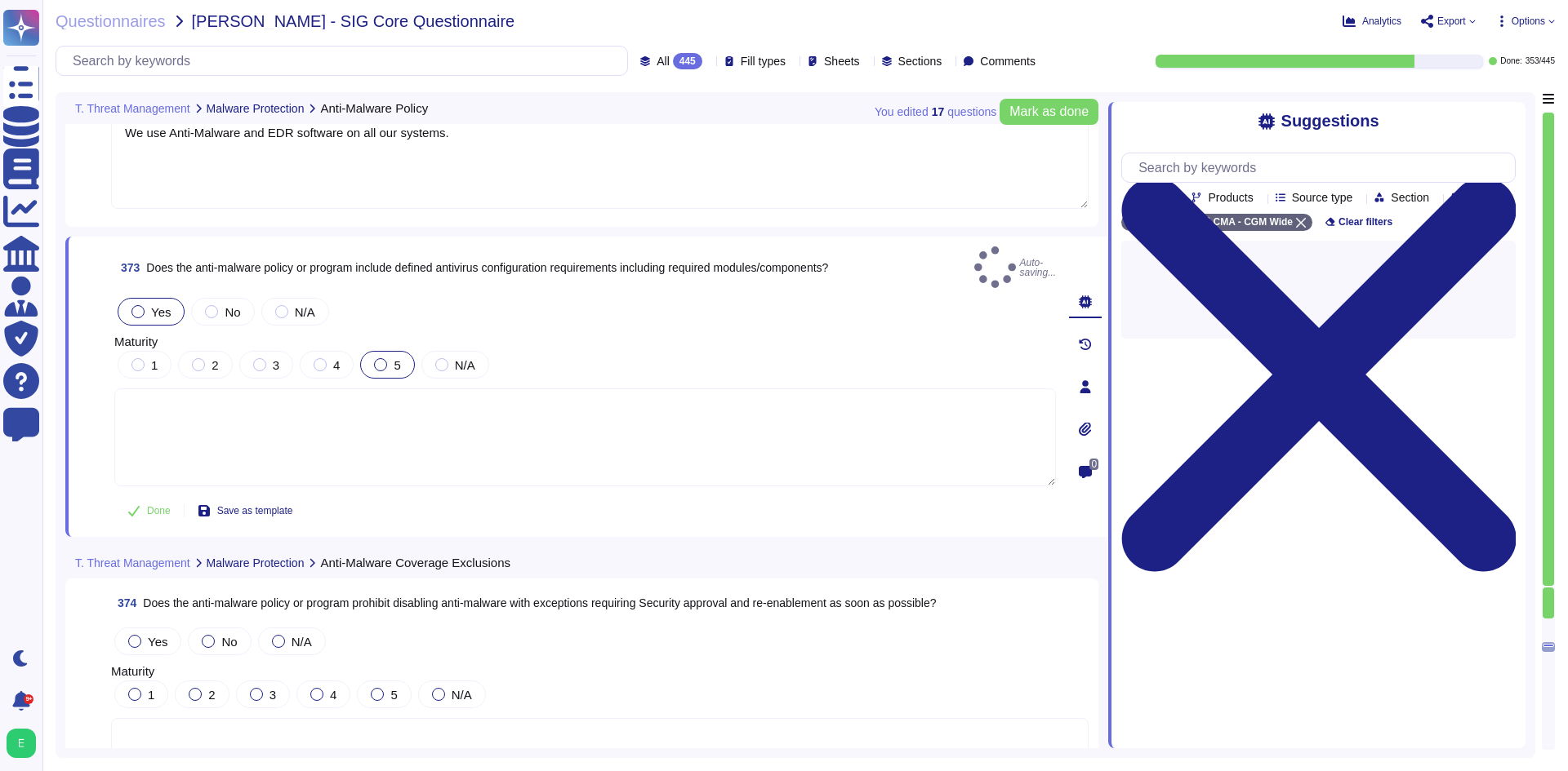
click at [382, 358] on div at bounding box center [380, 364] width 13 height 13
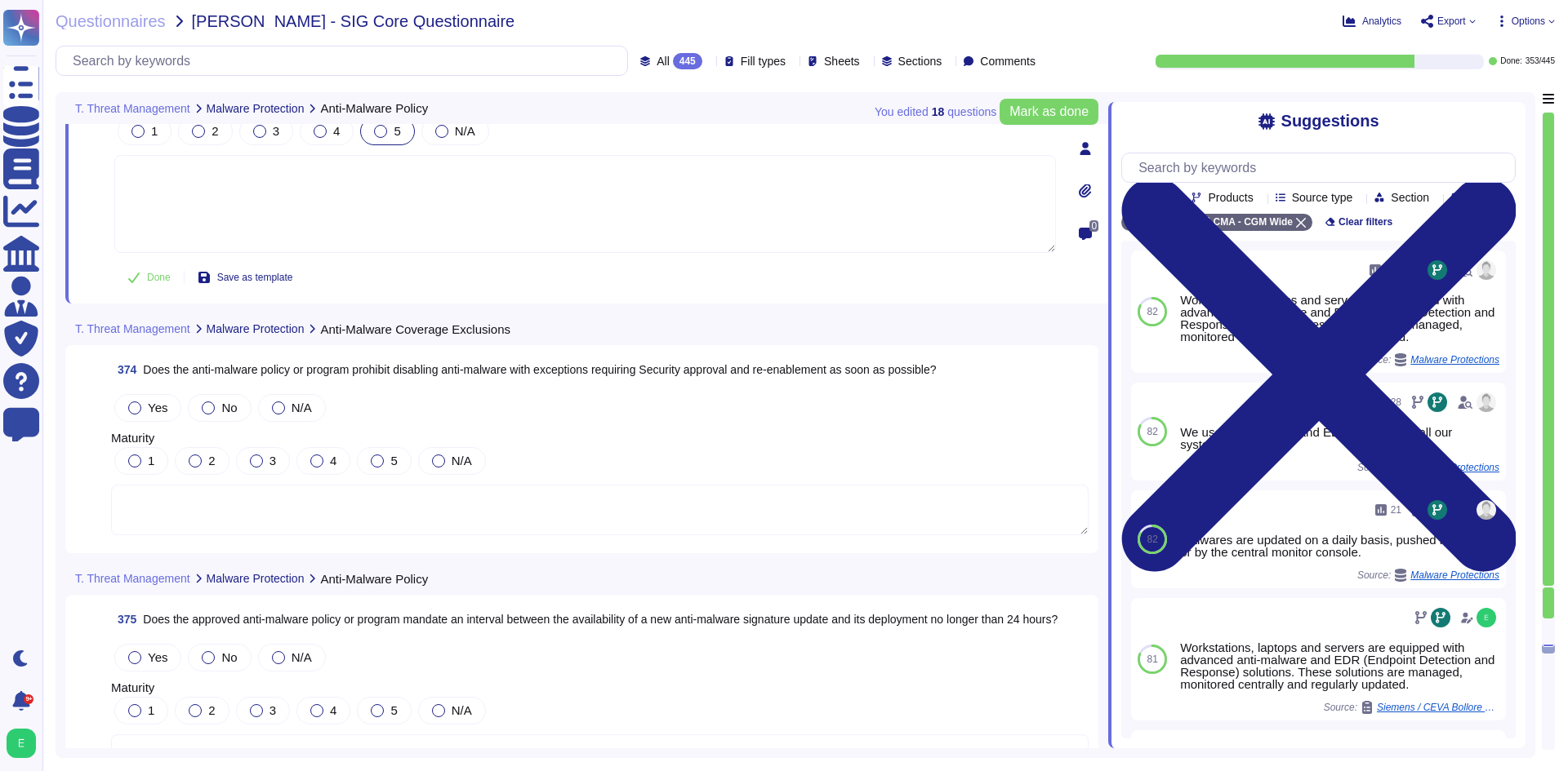
scroll to position [90367, 0]
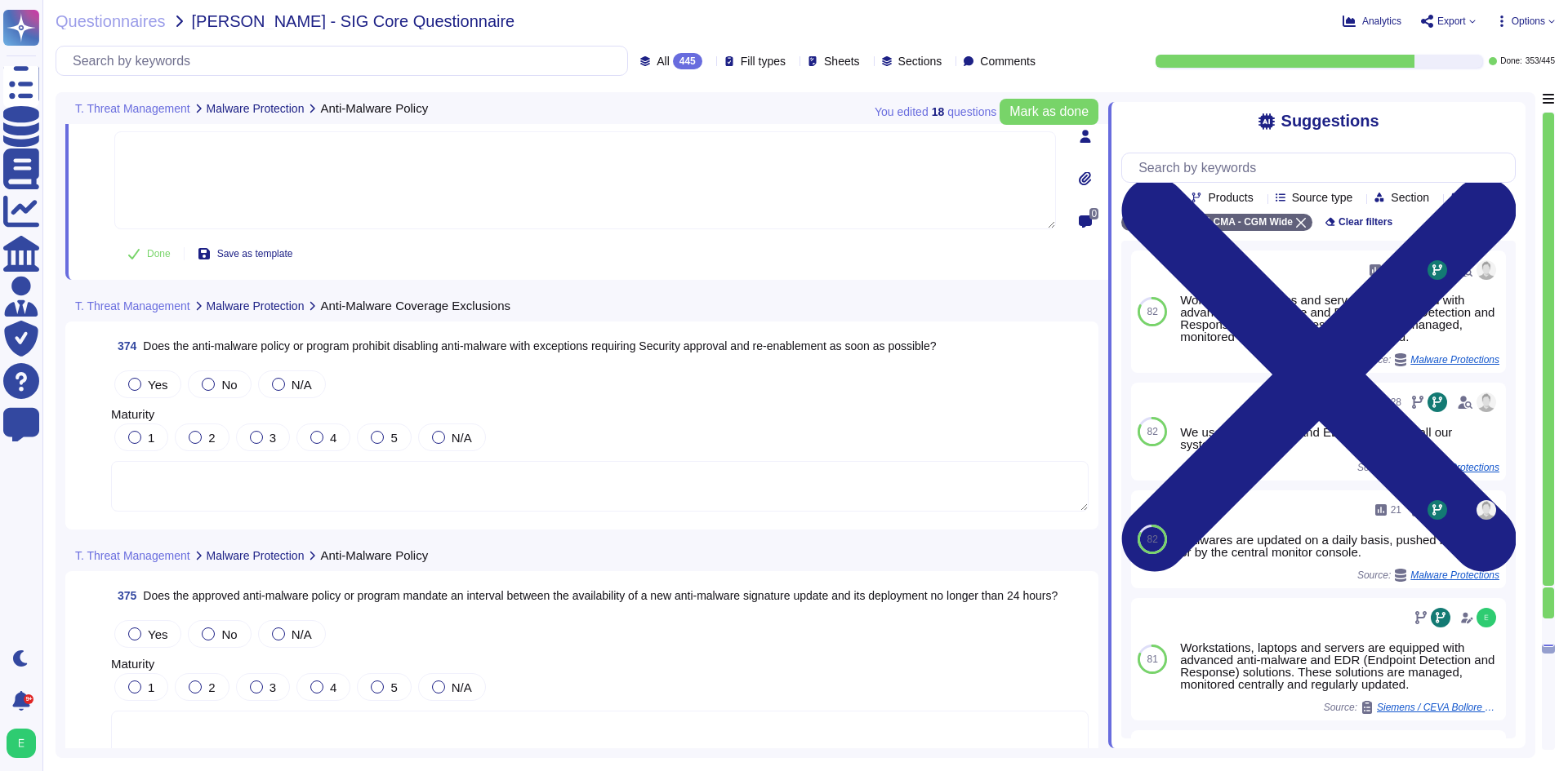
click at [158, 386] on span "Yes" at bounding box center [157, 385] width 20 height 14
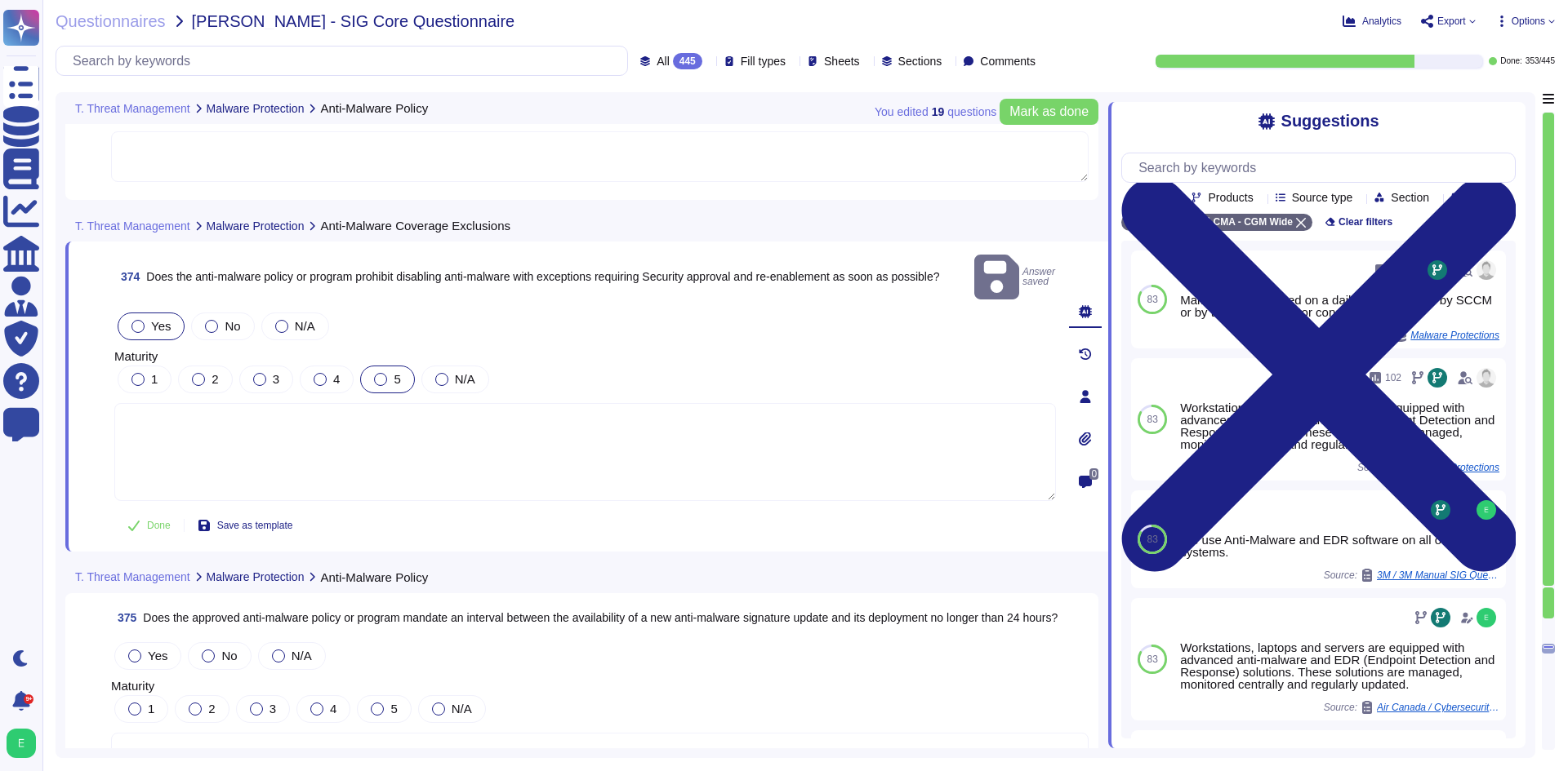
click at [386, 373] on div at bounding box center [380, 379] width 13 height 13
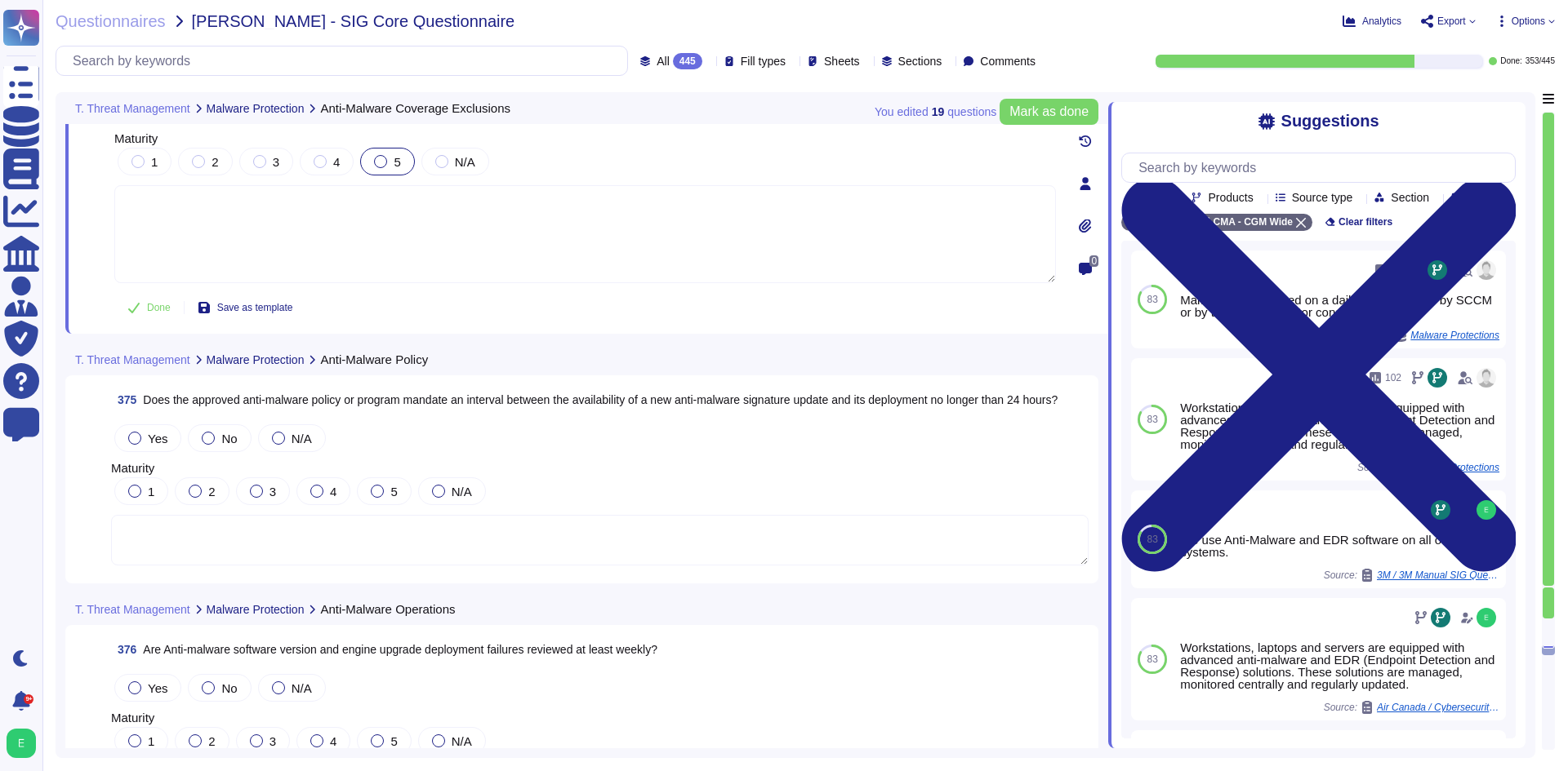
scroll to position [90612, 0]
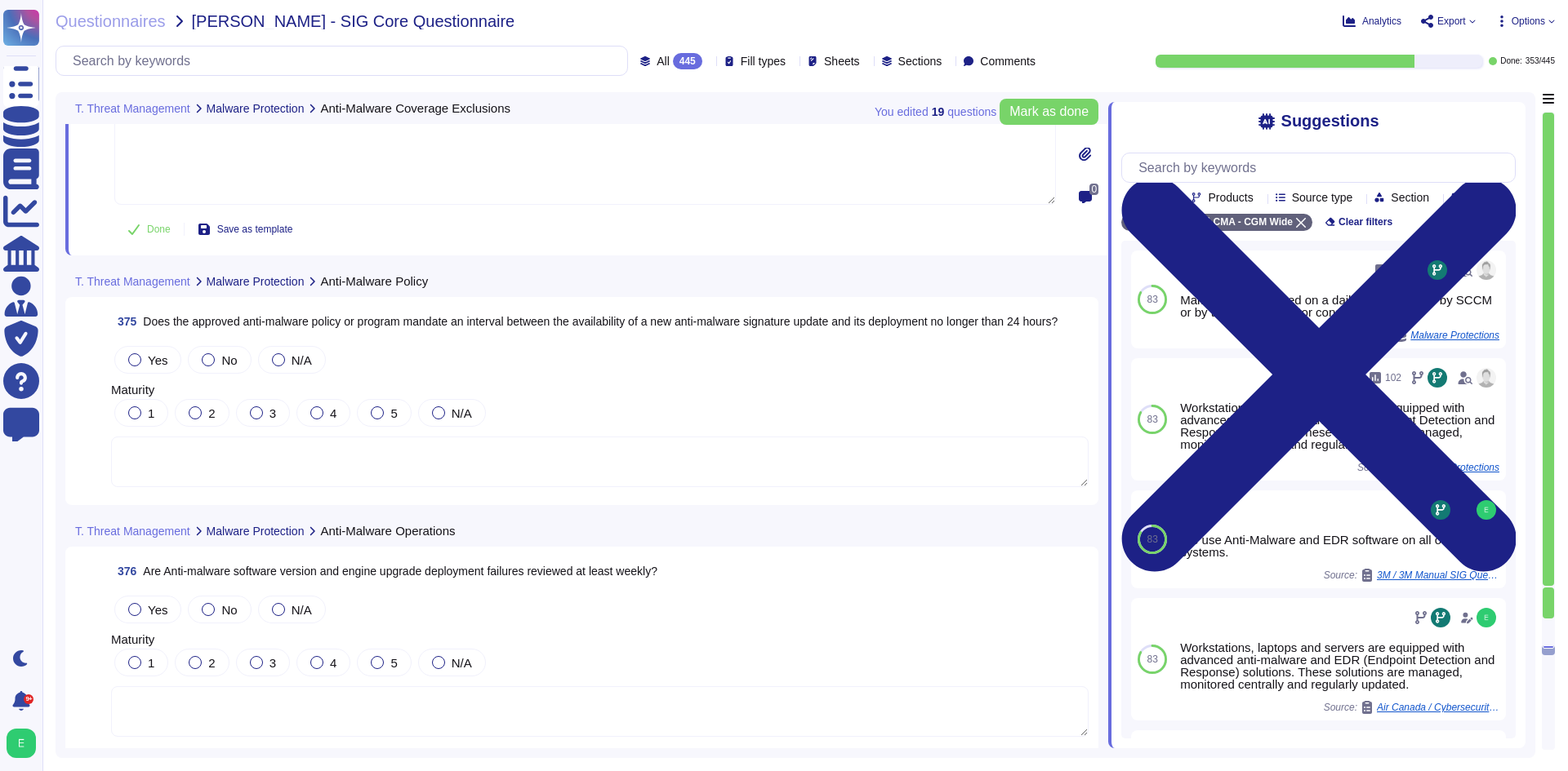
click at [468, 447] on textarea at bounding box center [600, 461] width 978 height 50
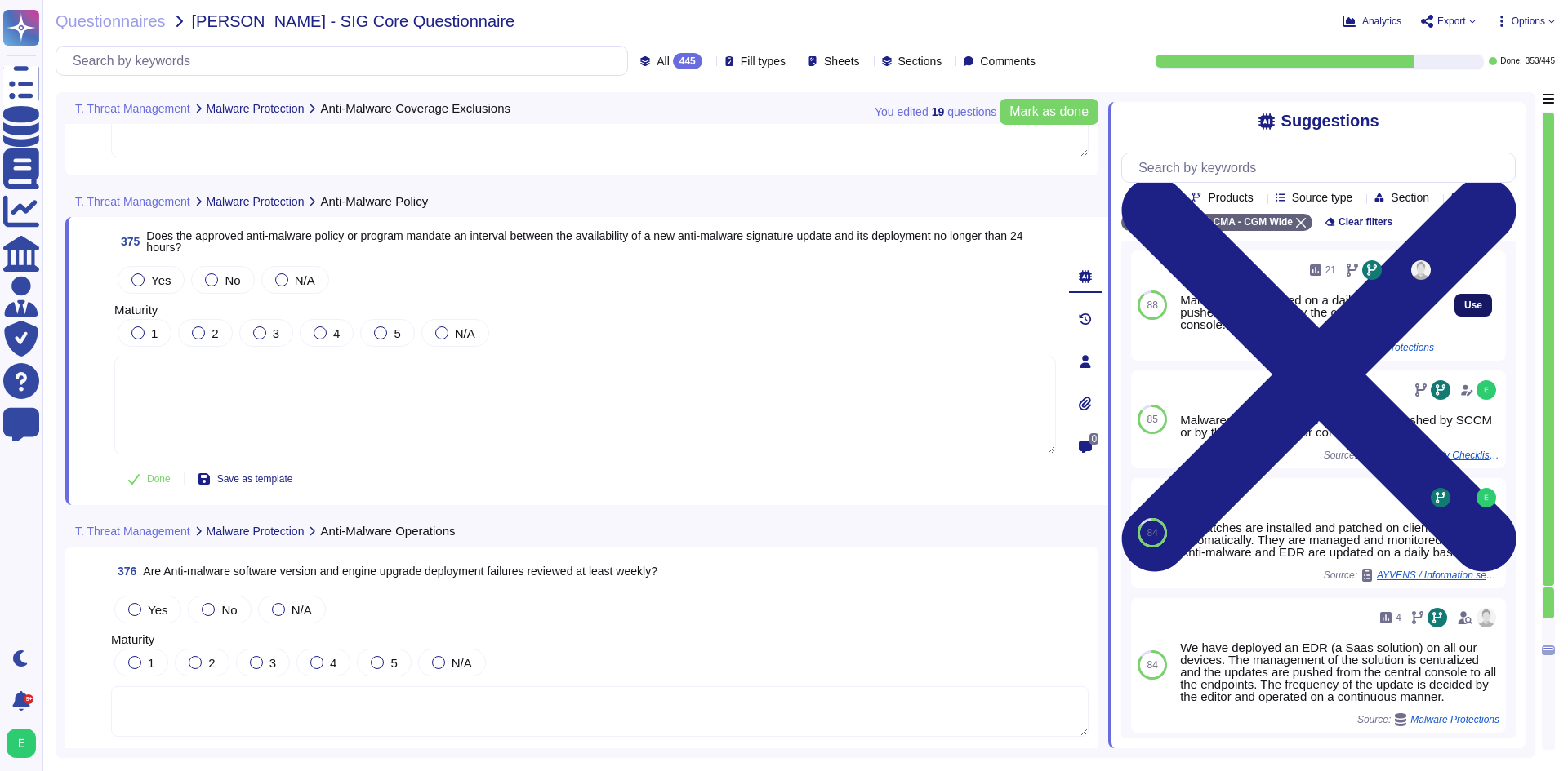
click at [1476, 317] on button "Use" at bounding box center [1473, 305] width 37 height 23
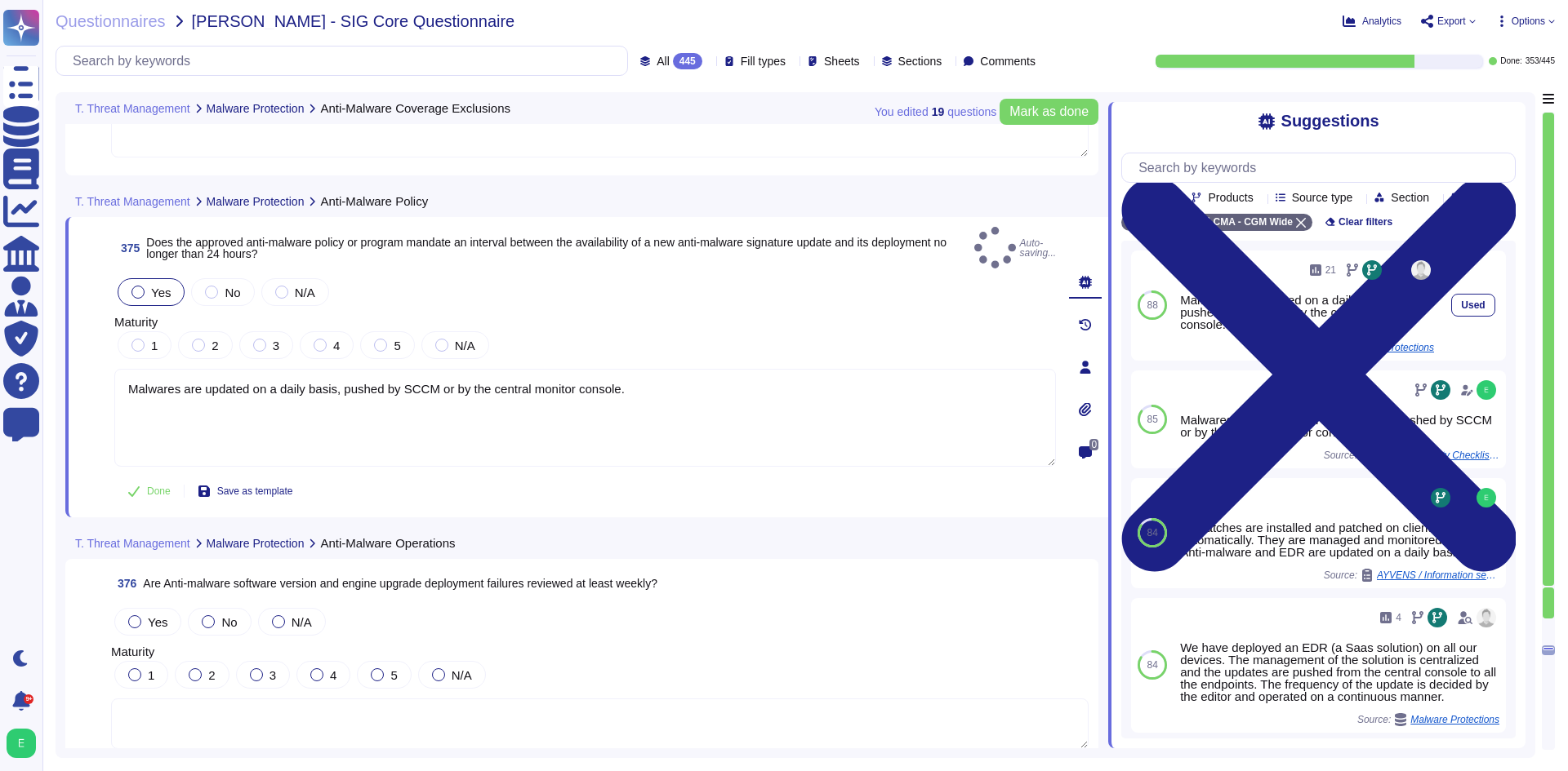
type textarea "Malwares are updated on a daily basis, pushed by SCCM or by the central monitor…"
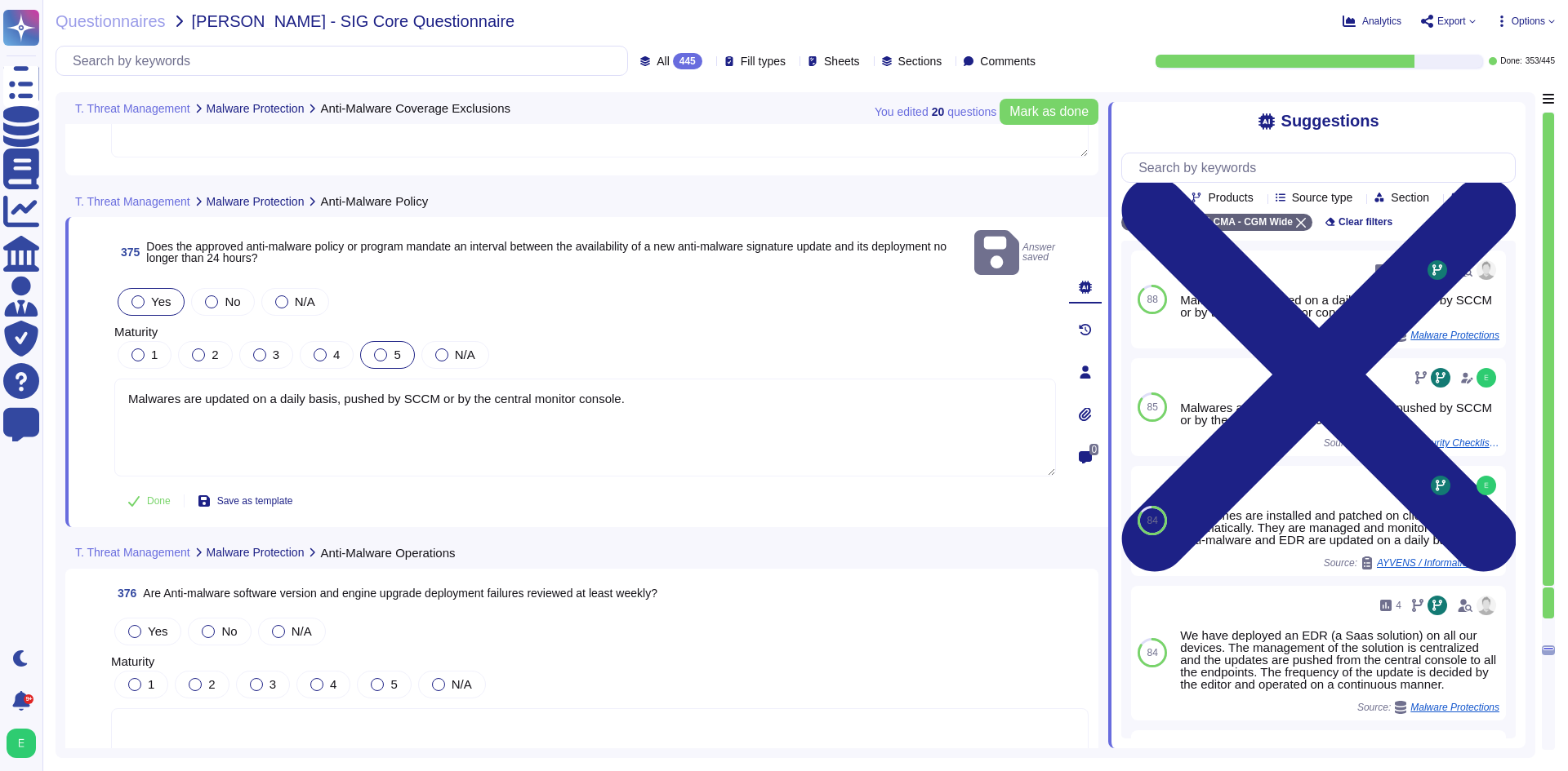
click at [374, 348] on div at bounding box center [380, 354] width 13 height 13
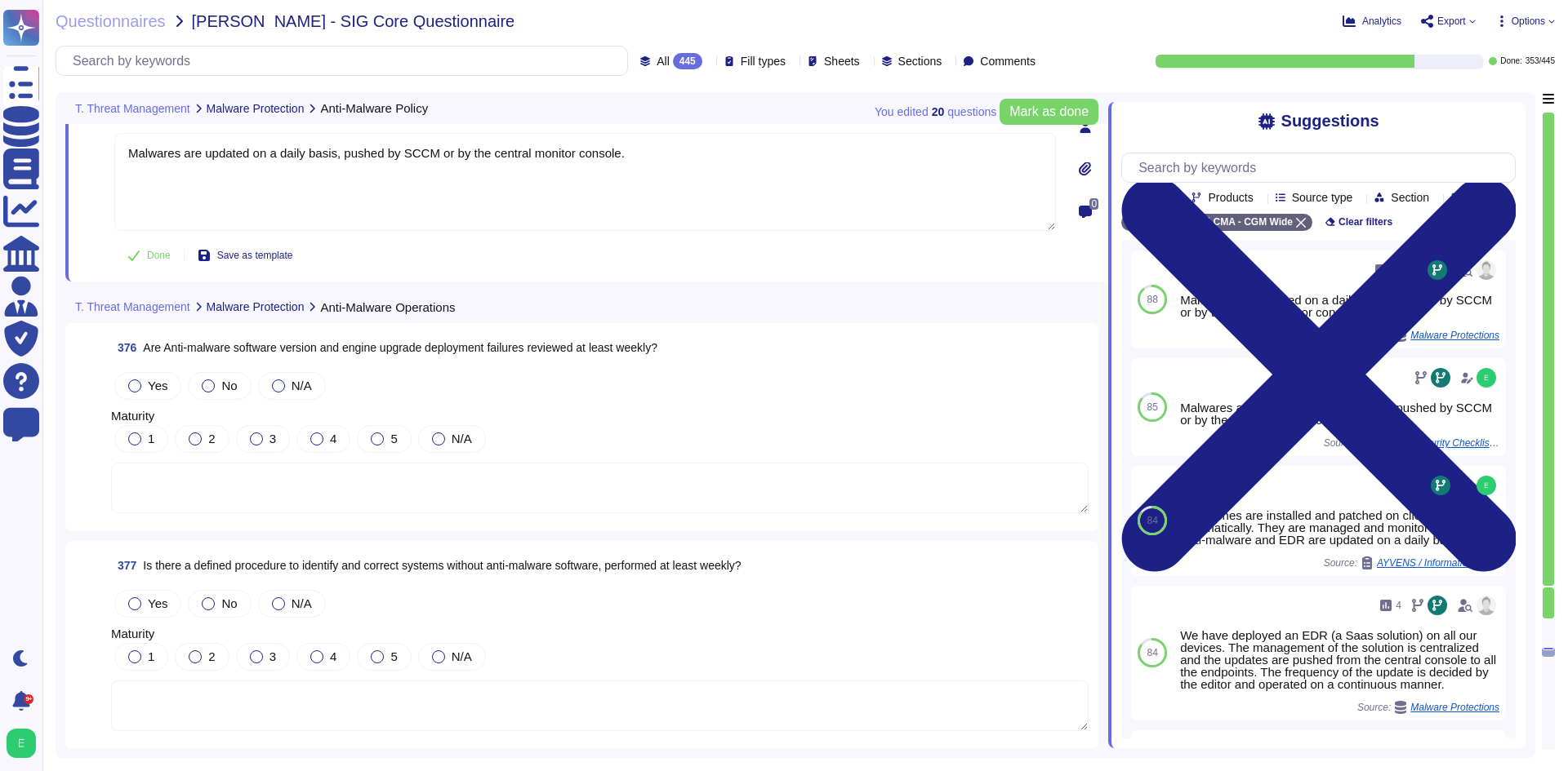
scroll to position [90857, 0]
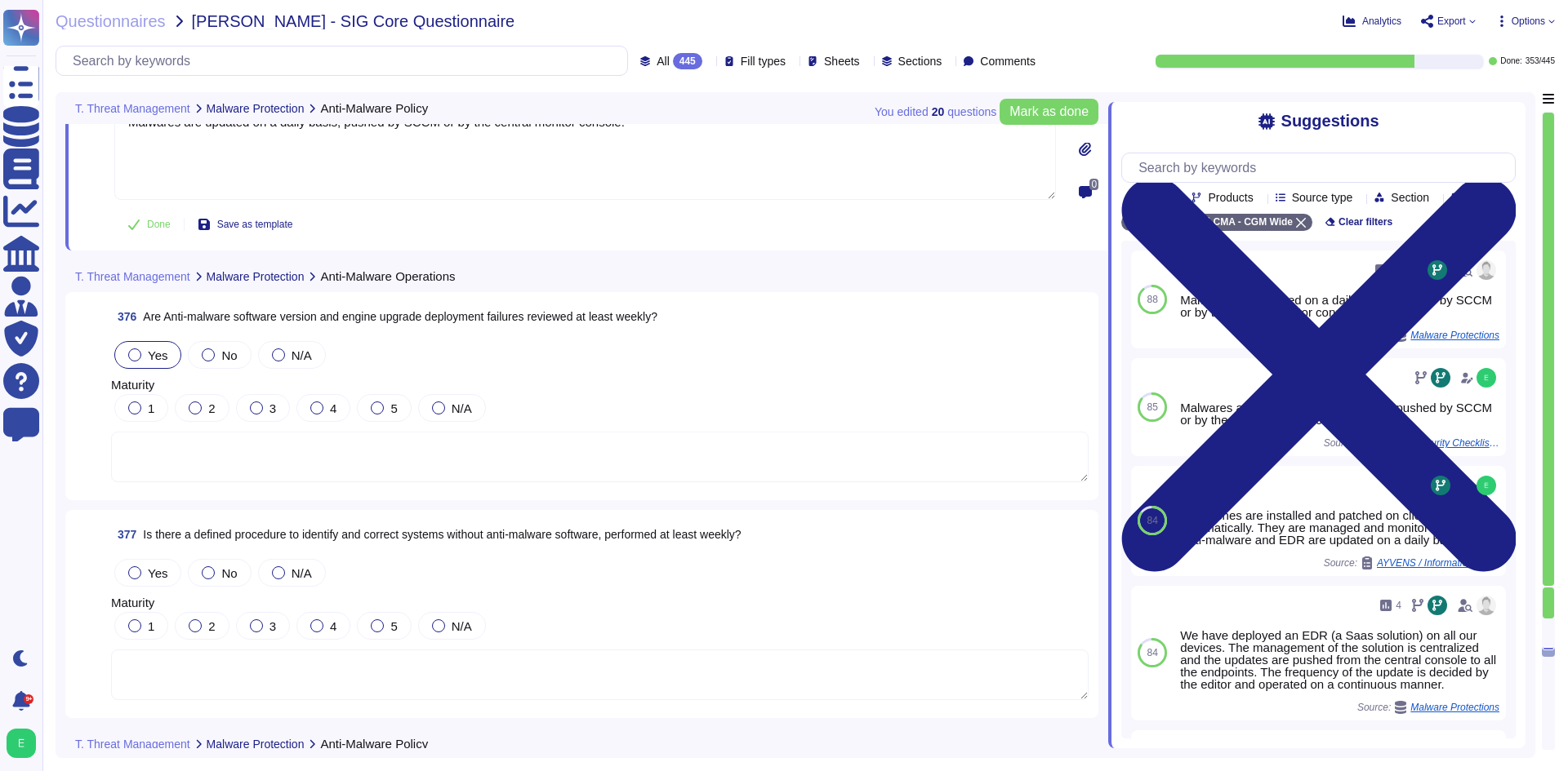
click at [135, 346] on div "Yes" at bounding box center [148, 355] width 67 height 28
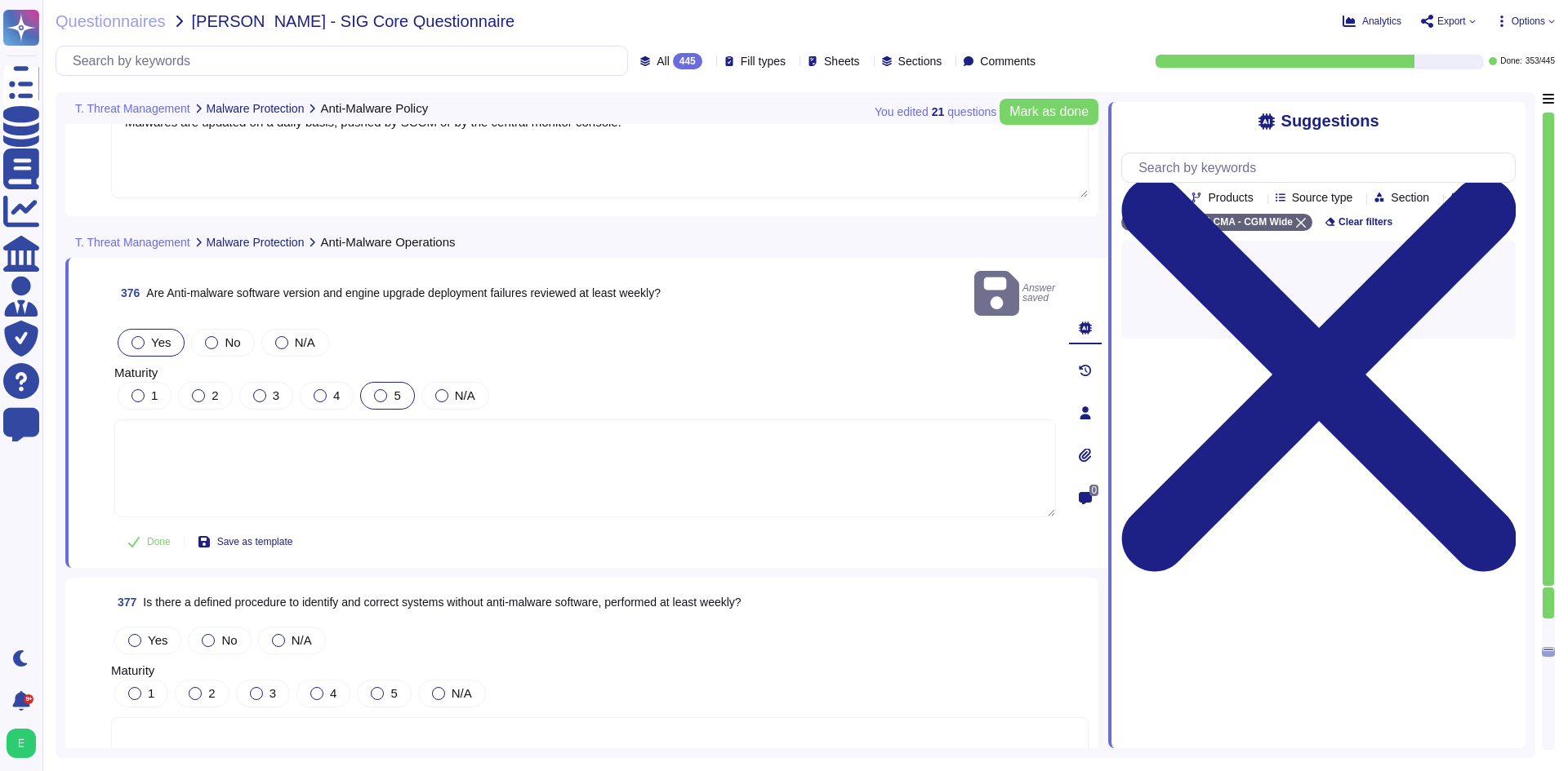
click at [382, 389] on div at bounding box center [380, 395] width 13 height 13
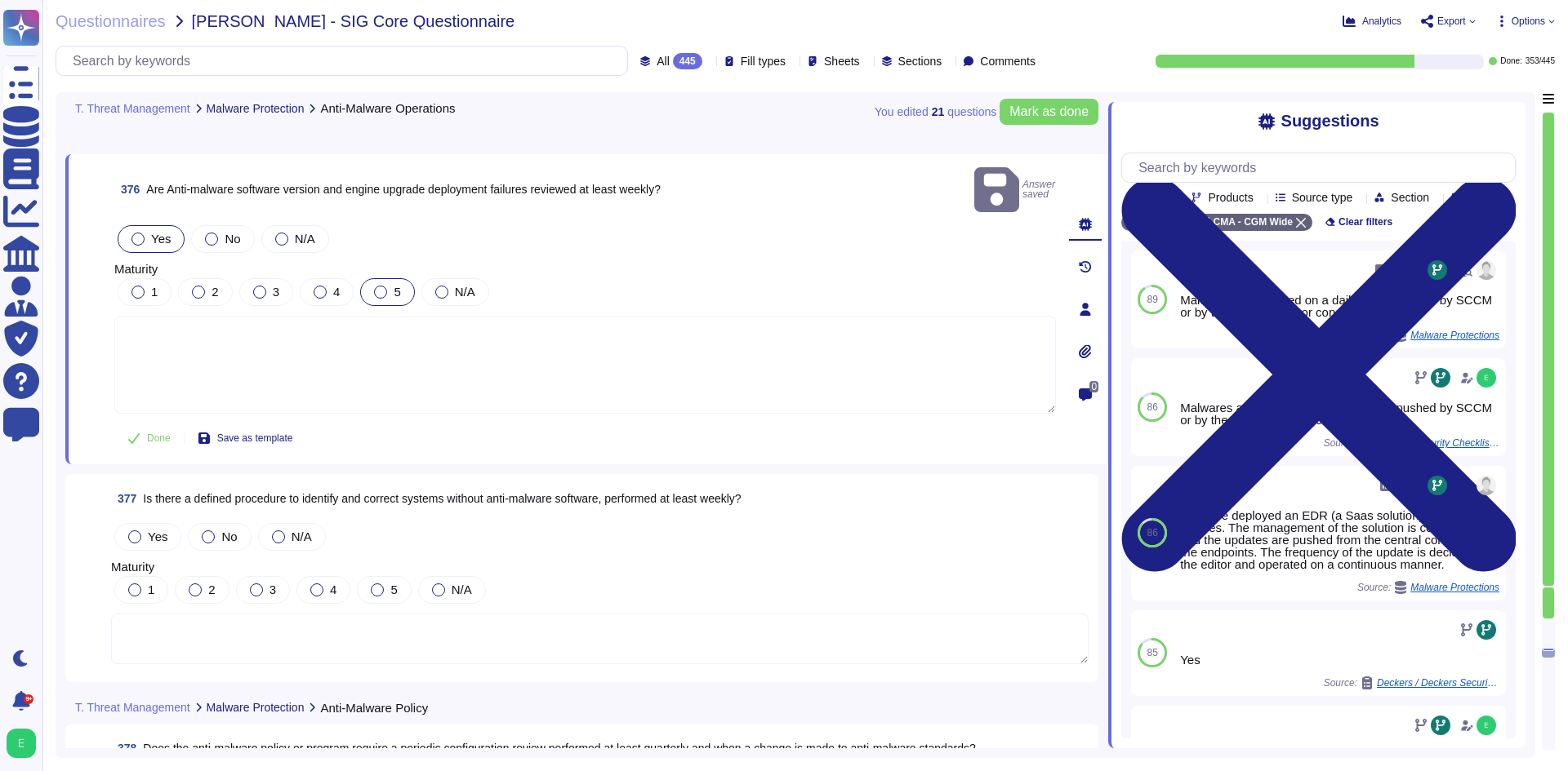
scroll to position [91021, 0]
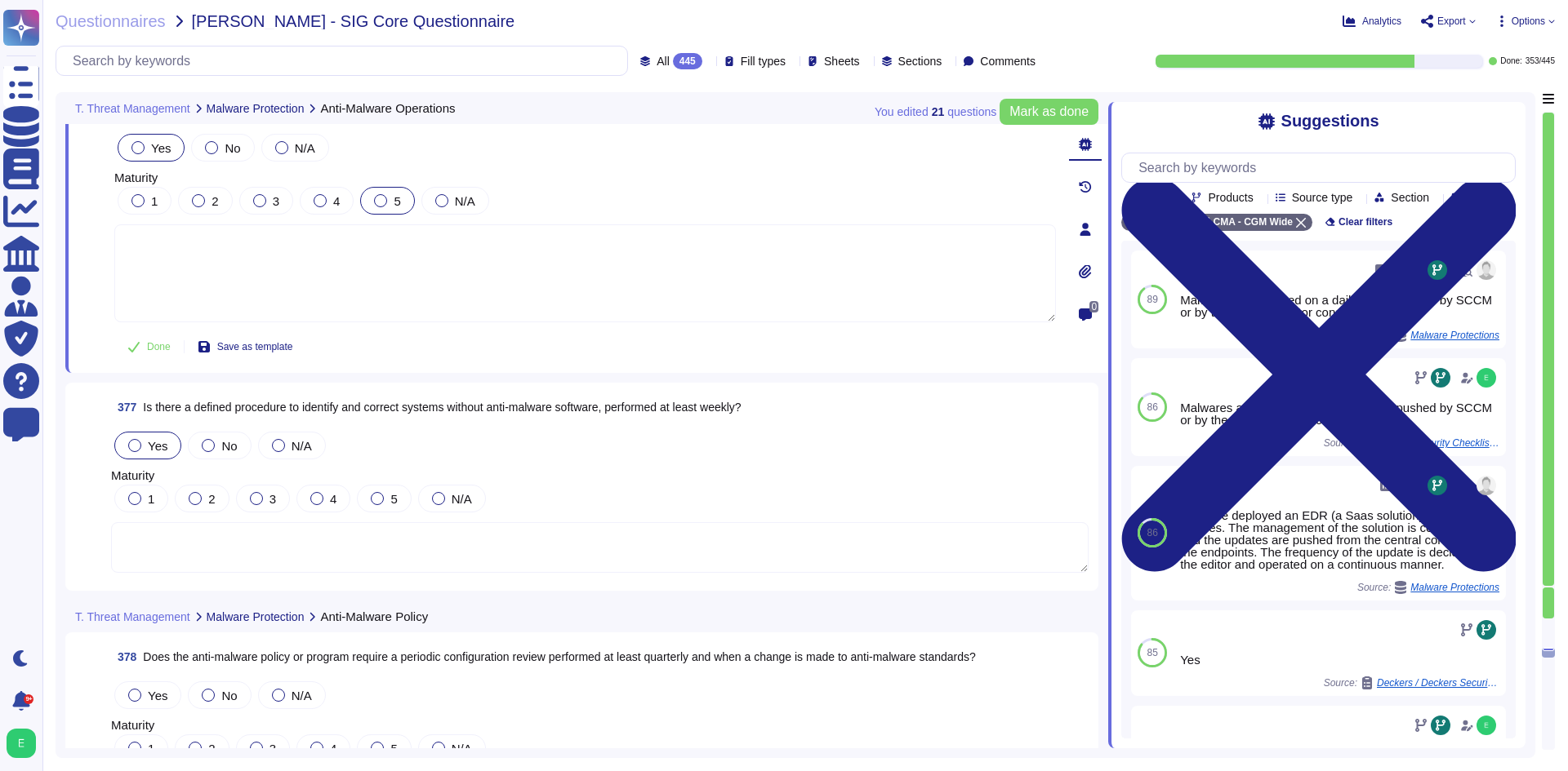
click at [137, 450] on div at bounding box center [134, 445] width 13 height 13
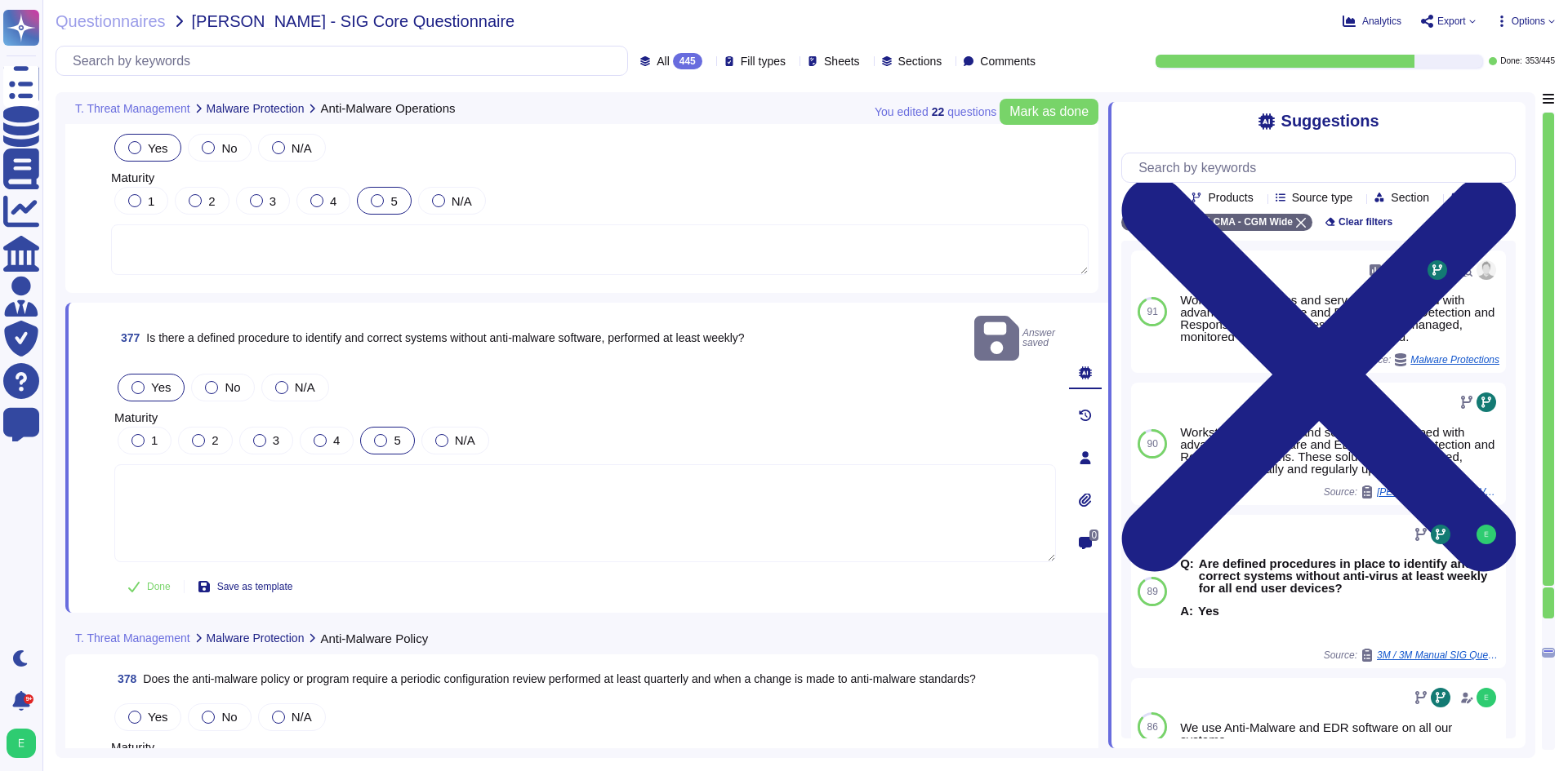
click at [379, 435] on div at bounding box center [380, 441] width 13 height 13
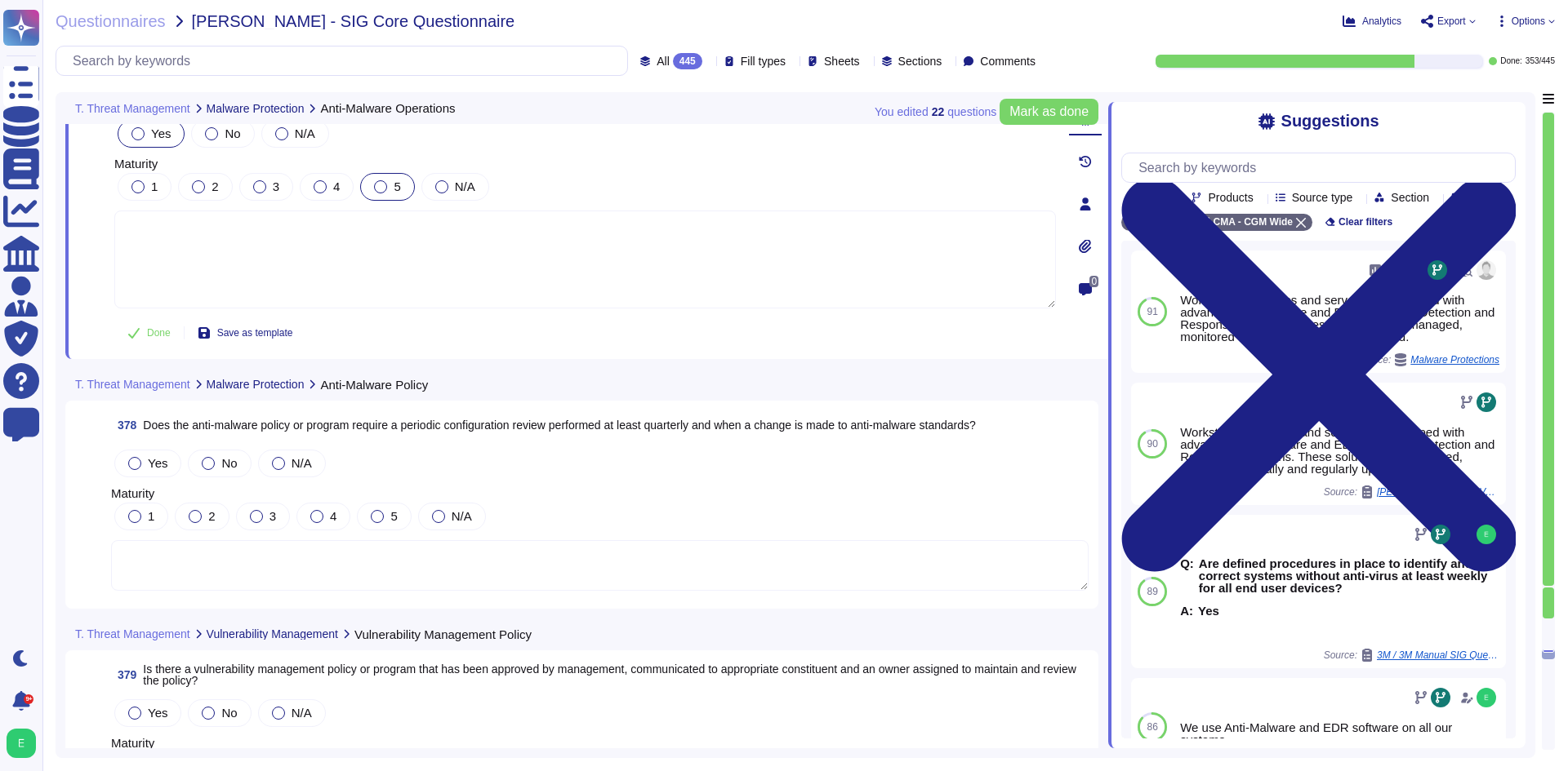
scroll to position [91348, 0]
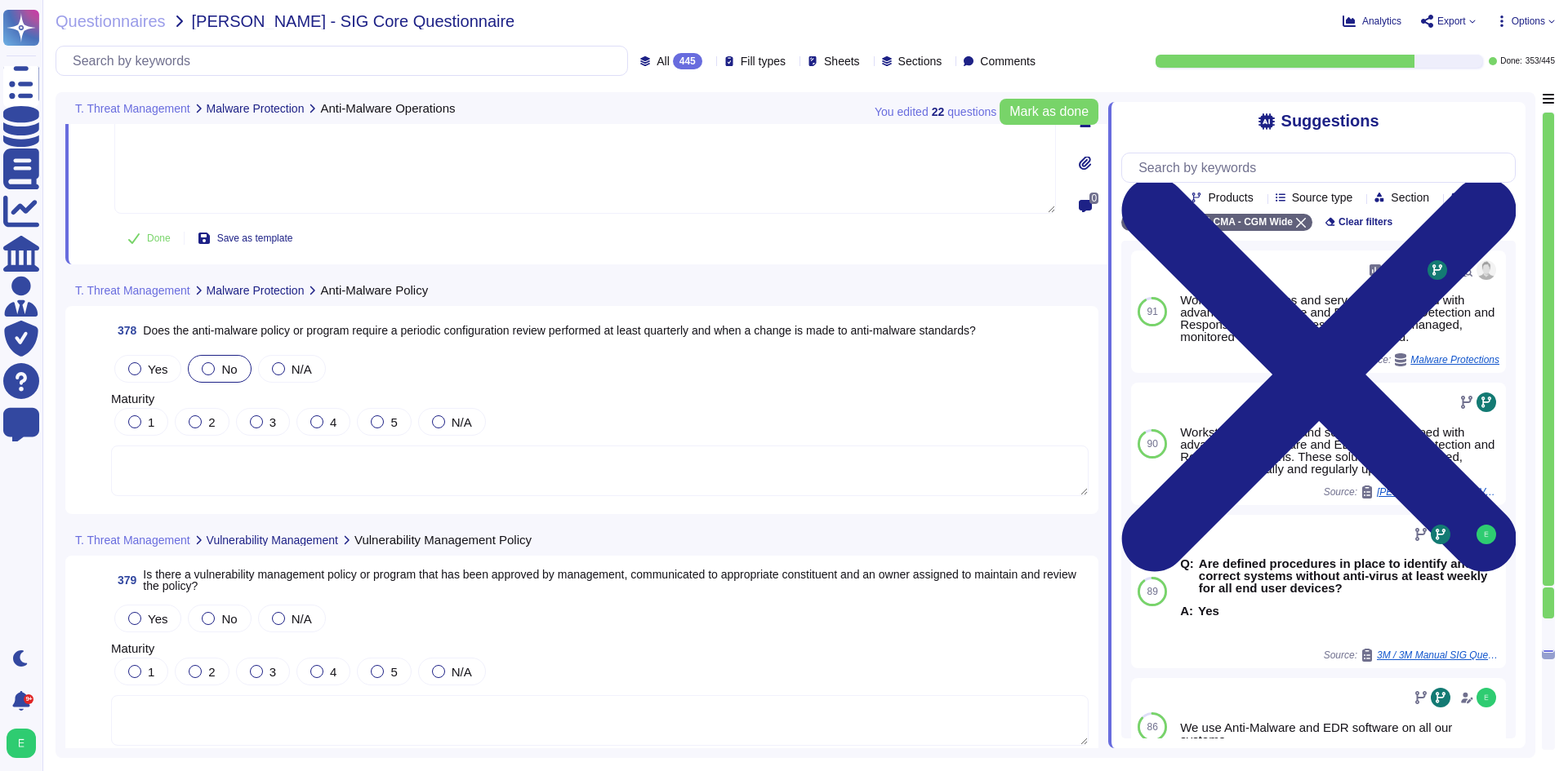
click at [228, 370] on span "No" at bounding box center [229, 370] width 16 height 14
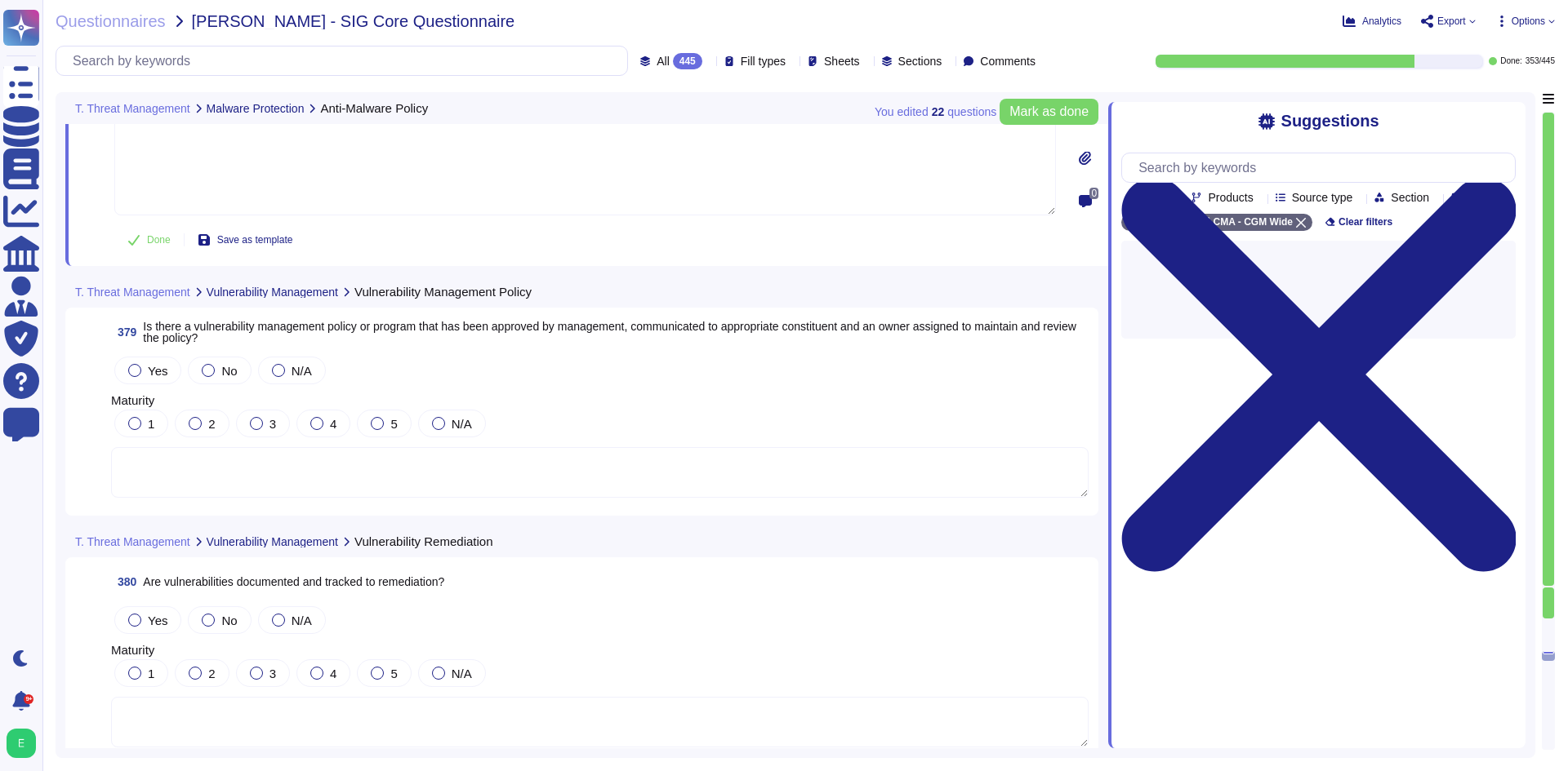
scroll to position [91593, 0]
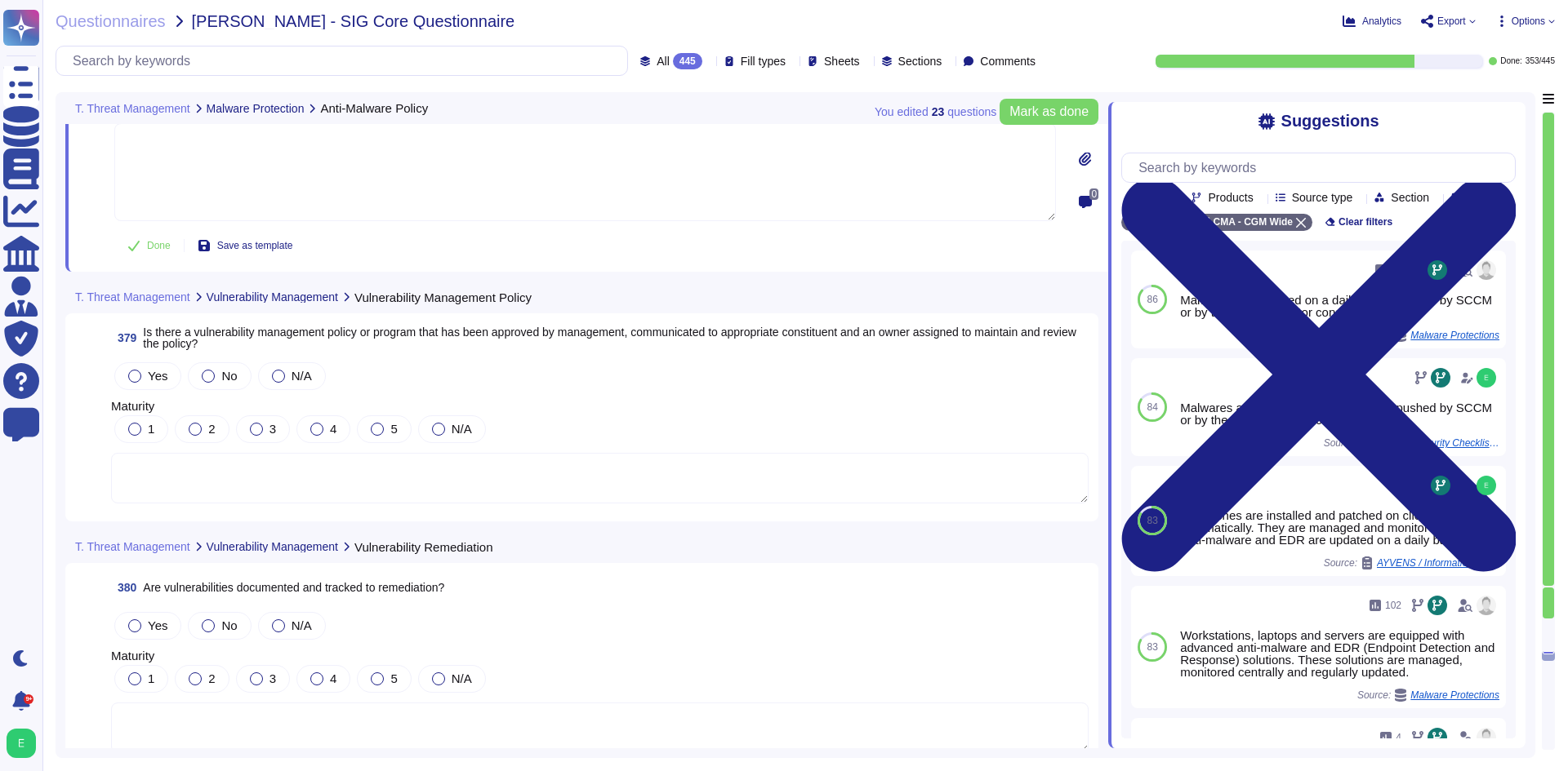
click at [380, 453] on textarea at bounding box center [600, 478] width 978 height 50
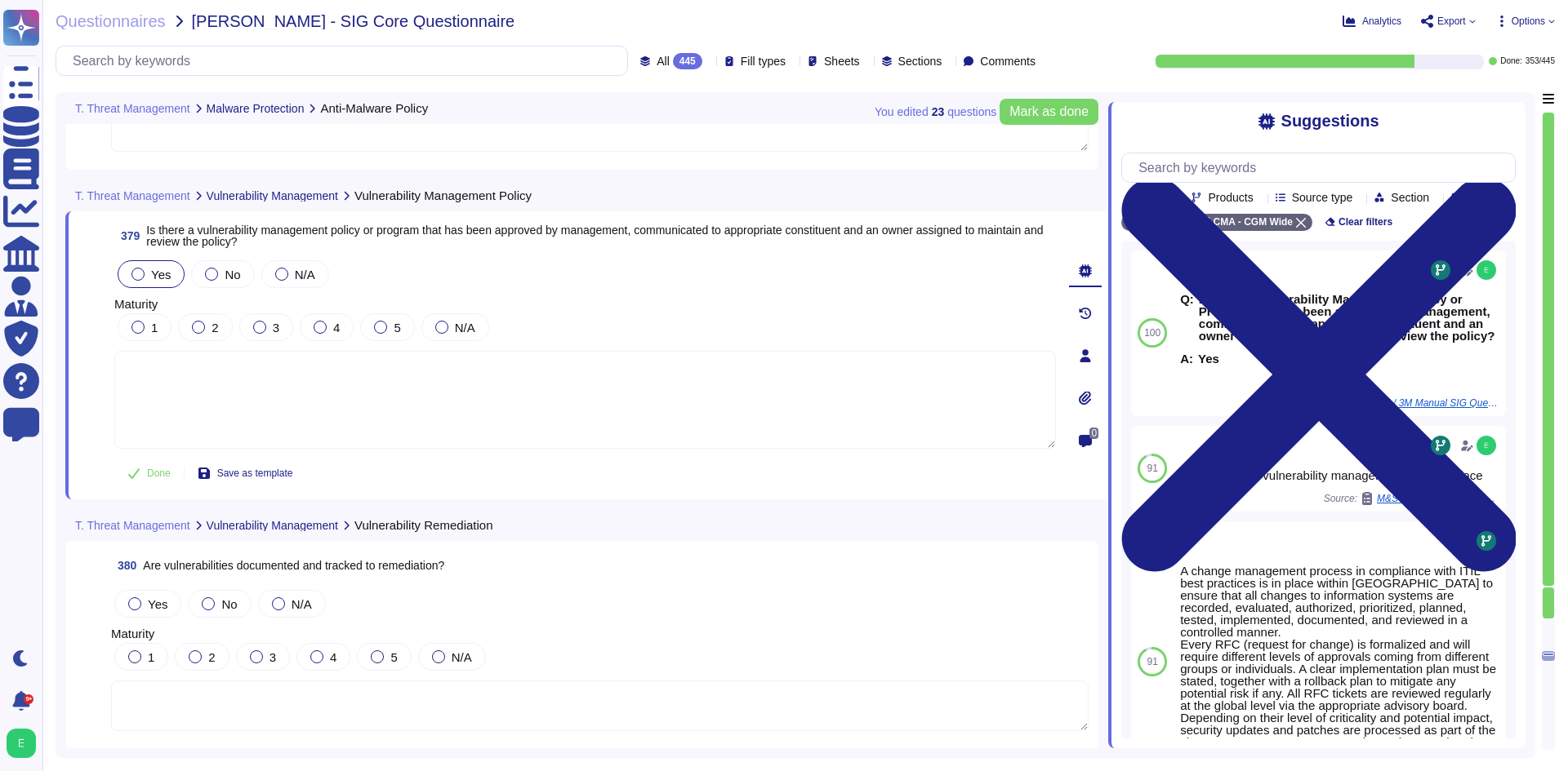
click at [155, 278] on span "Yes" at bounding box center [161, 274] width 20 height 14
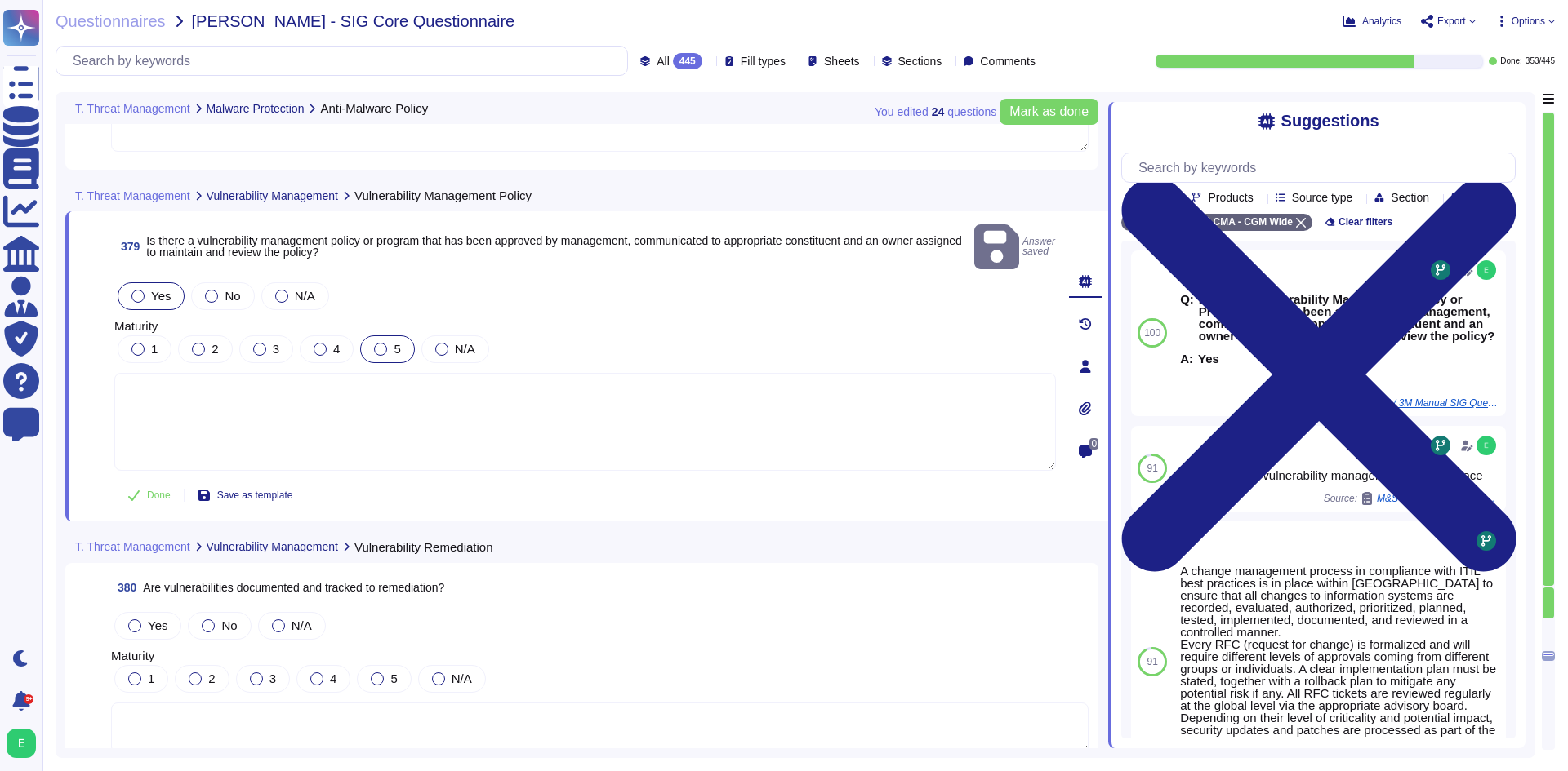
click at [387, 343] on label "5" at bounding box center [387, 349] width 27 height 13
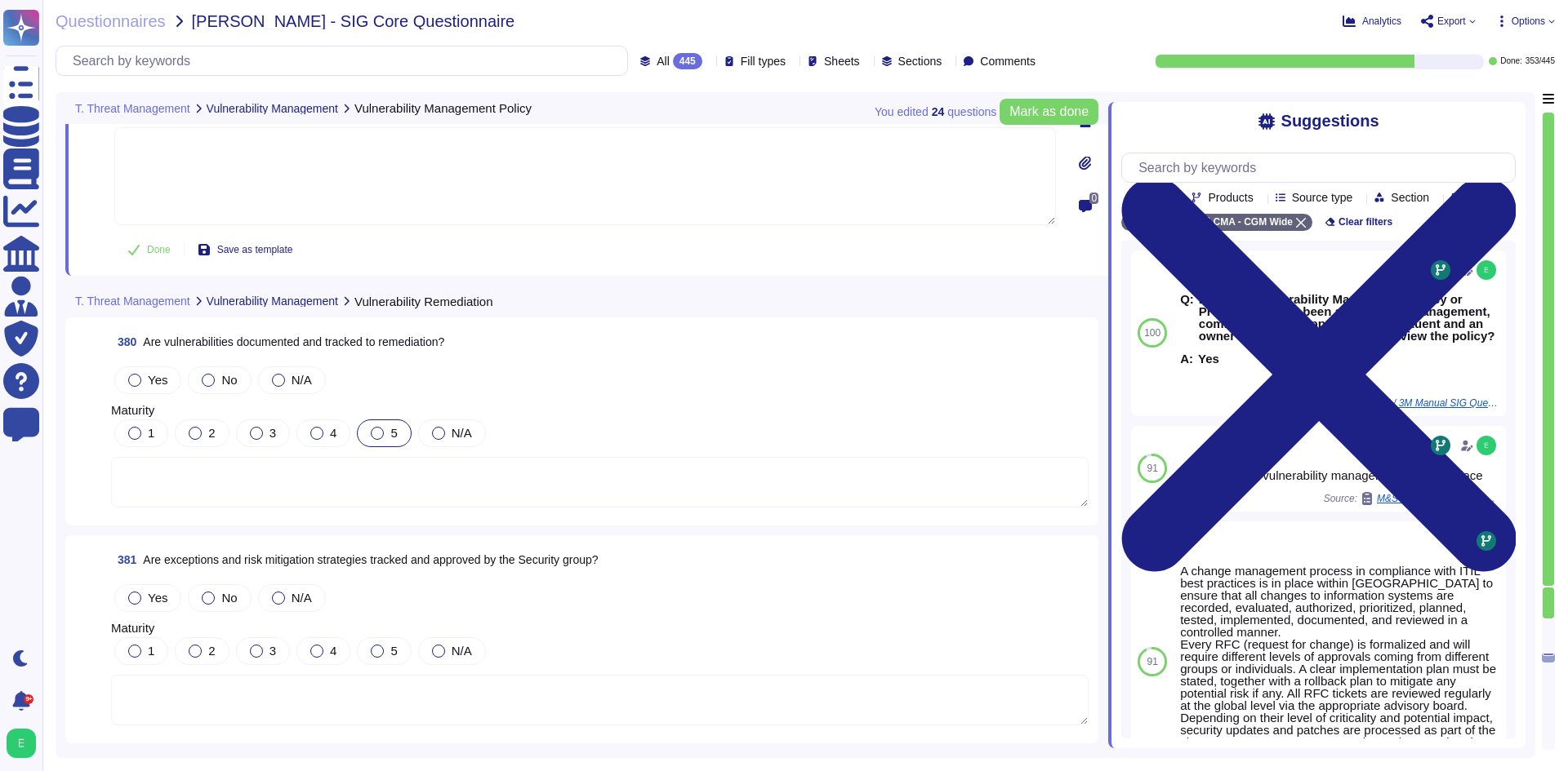
scroll to position [91838, 0]
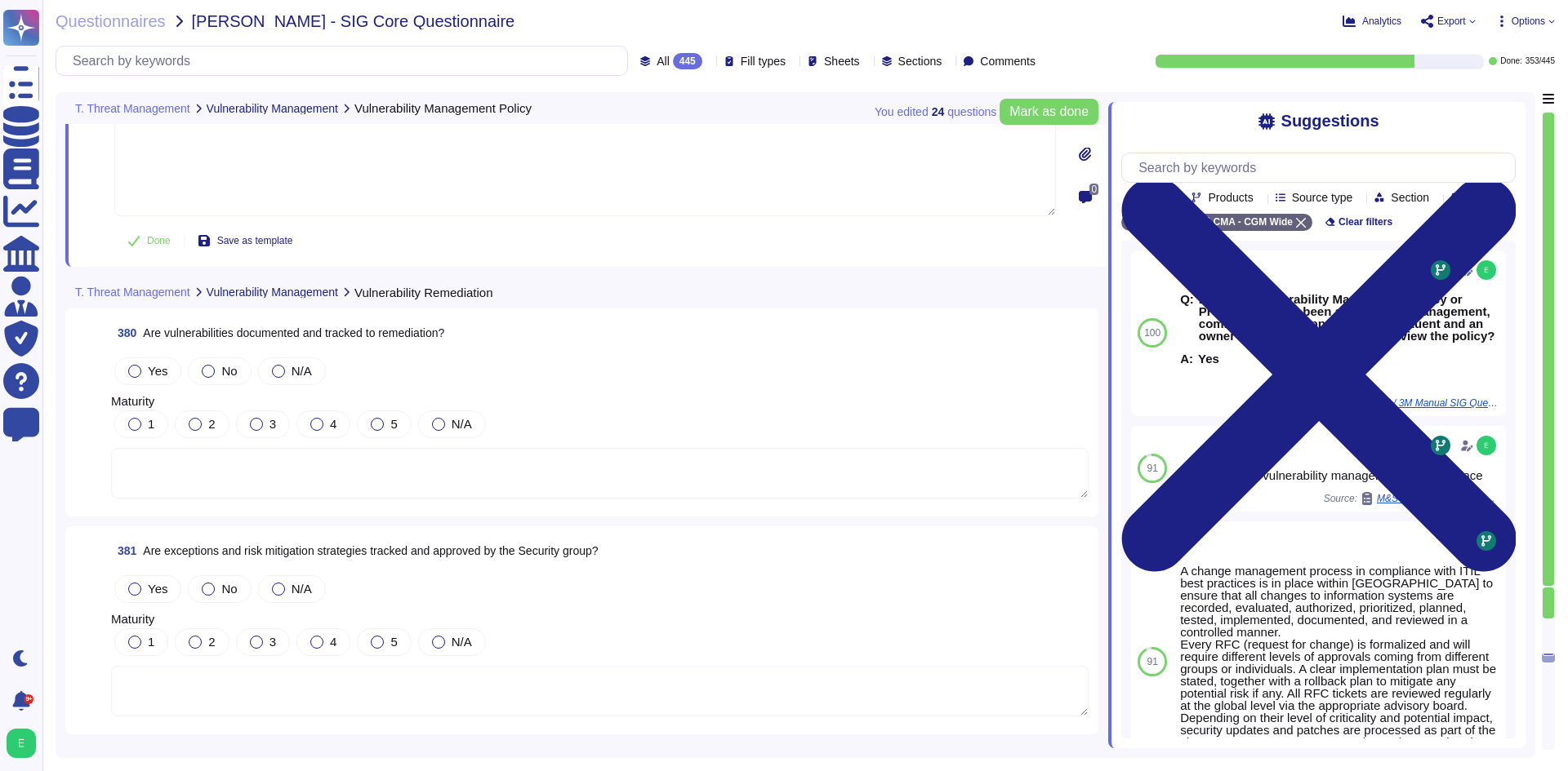
click at [368, 448] on textarea at bounding box center [600, 473] width 978 height 50
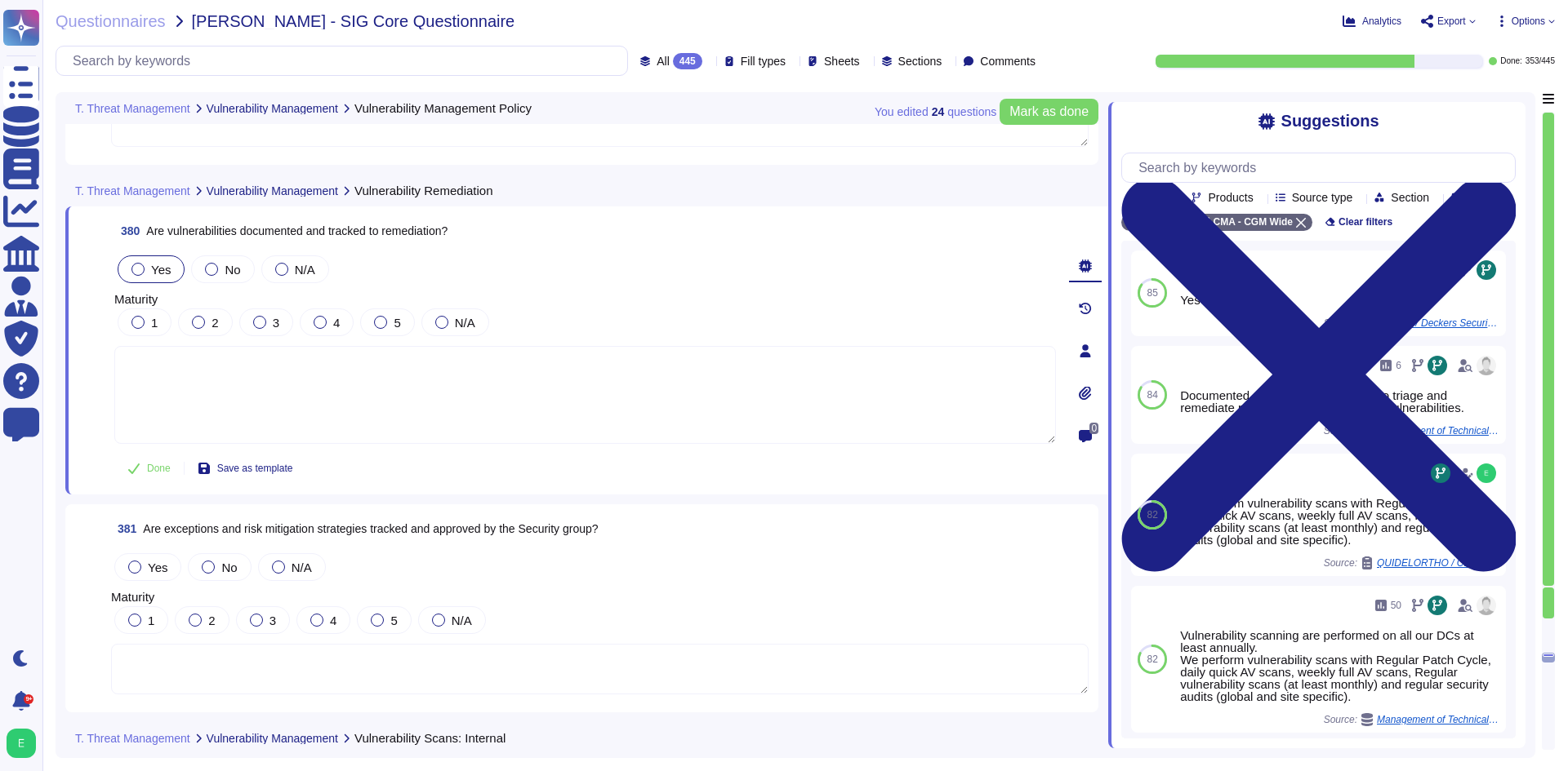
click at [153, 264] on span "Yes" at bounding box center [161, 269] width 20 height 14
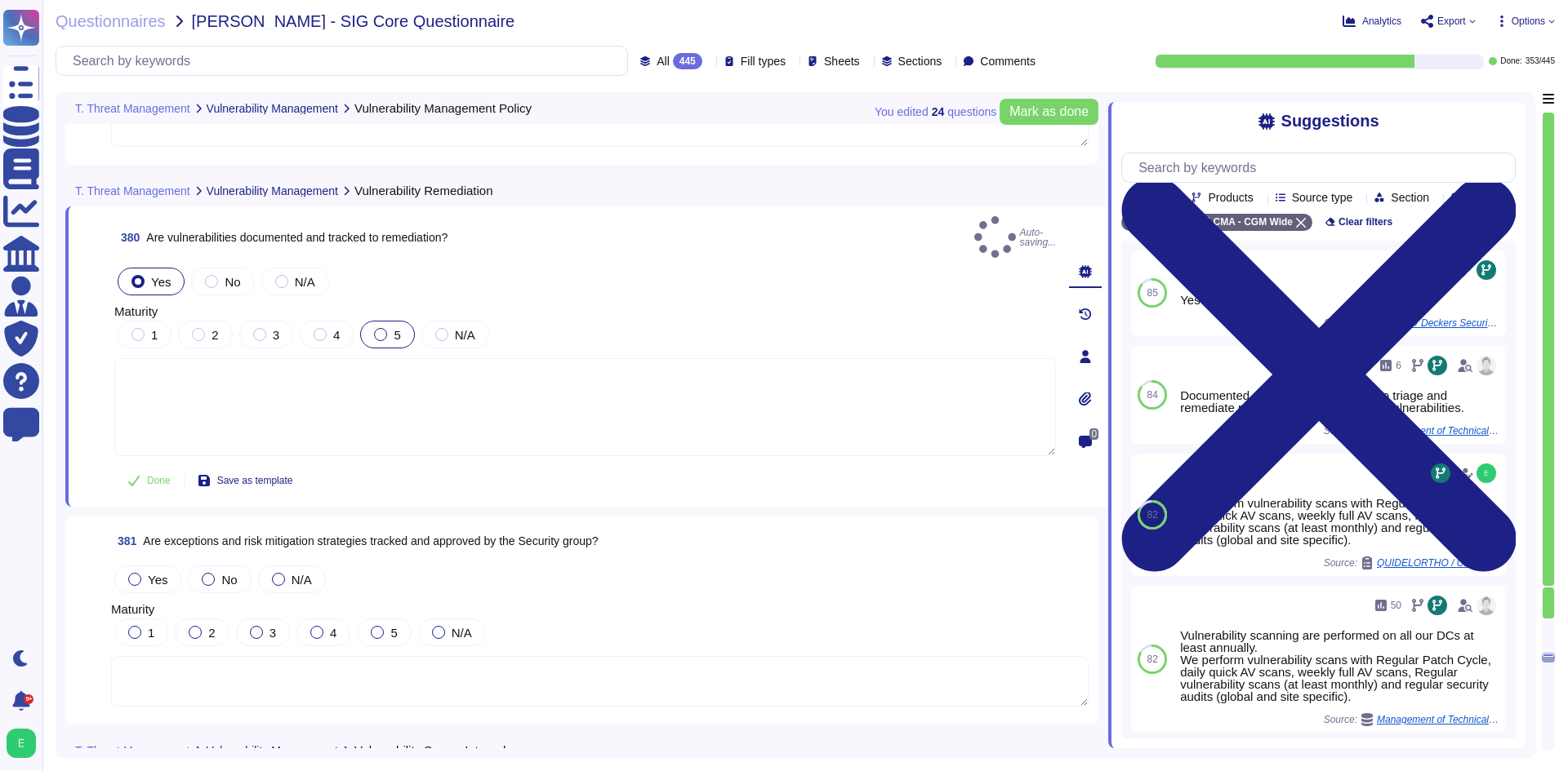
click at [391, 328] on label "5" at bounding box center [387, 334] width 27 height 13
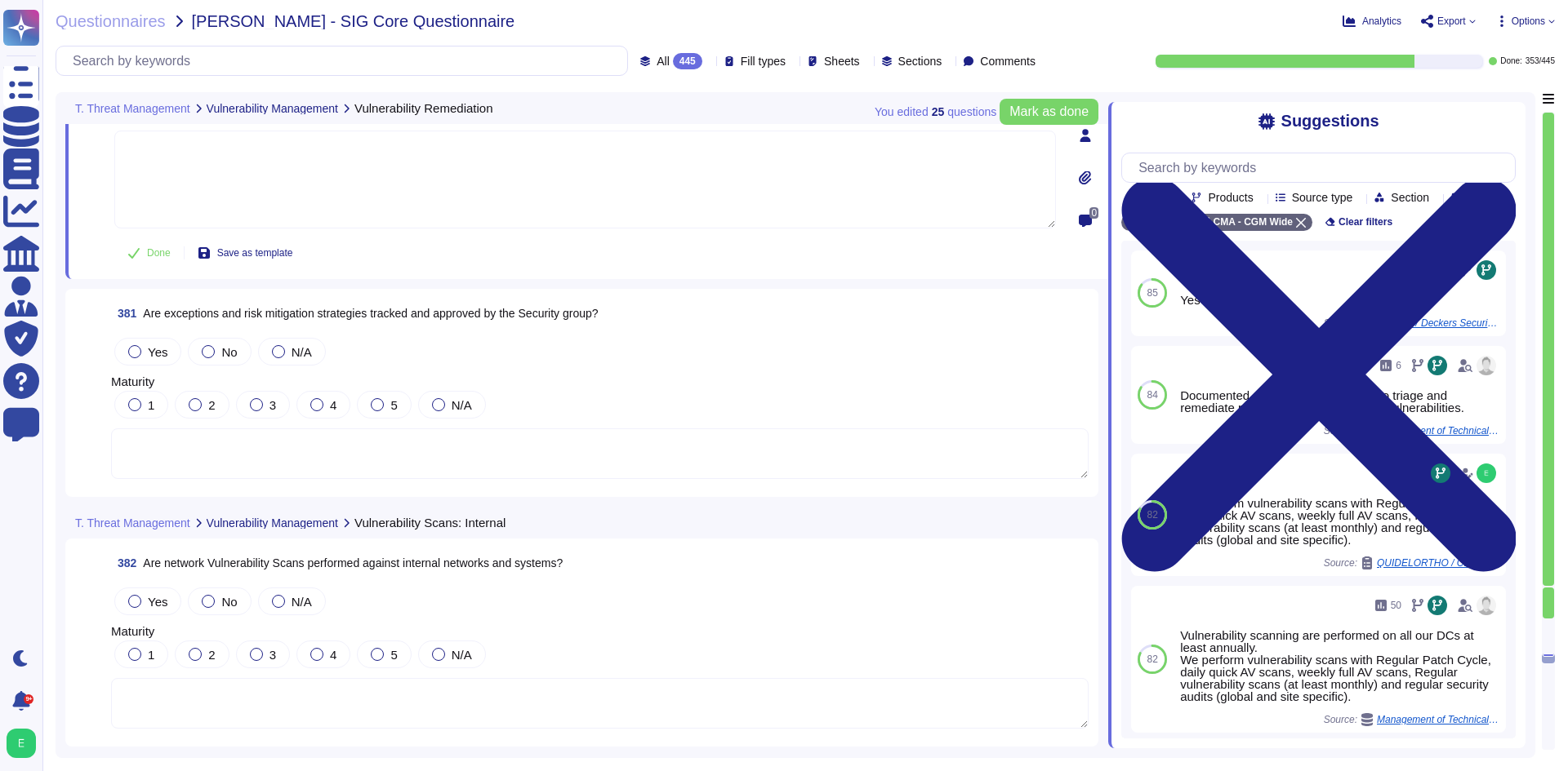
scroll to position [92082, 0]
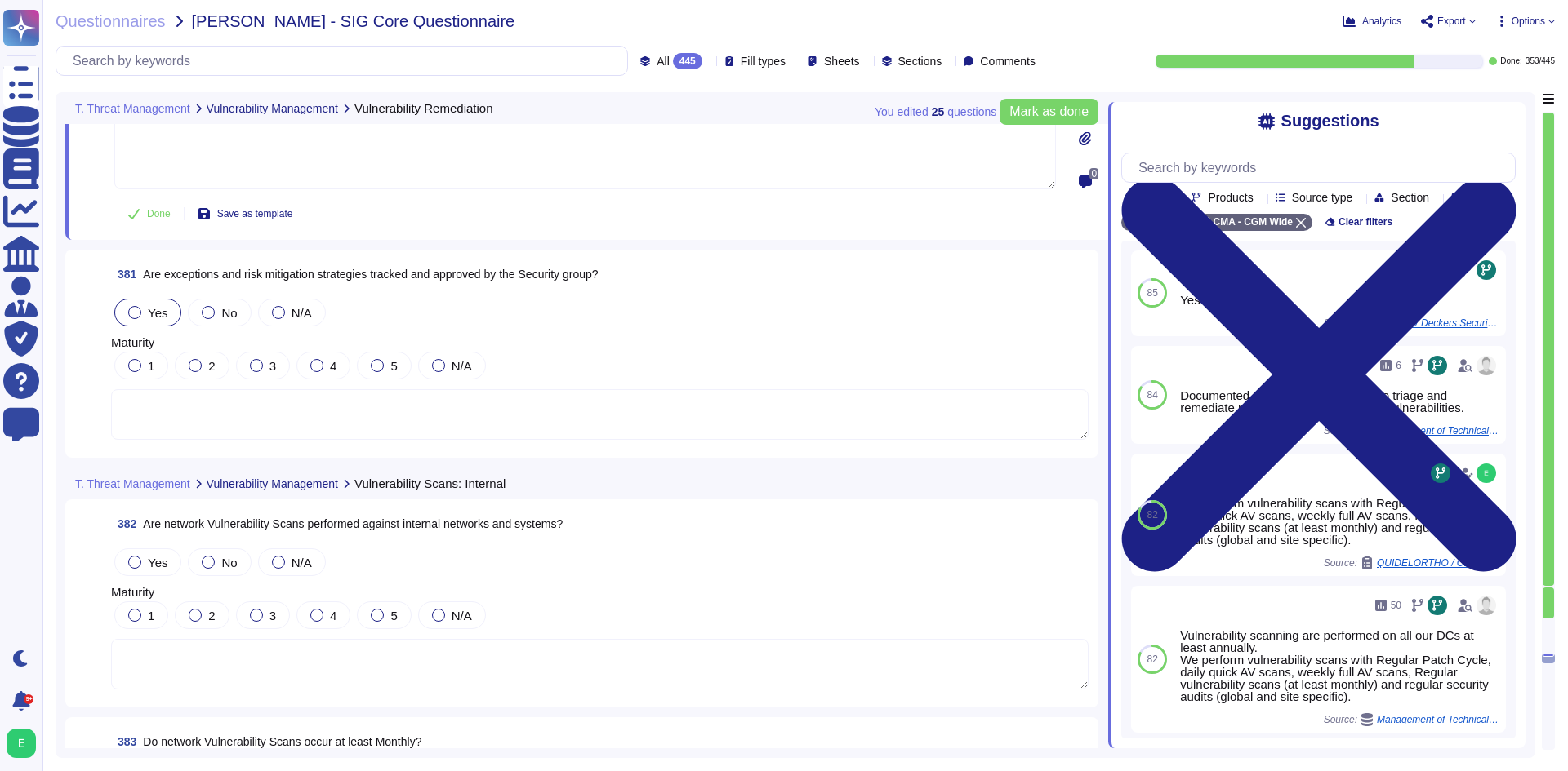
click at [151, 309] on span "Yes" at bounding box center [157, 313] width 20 height 14
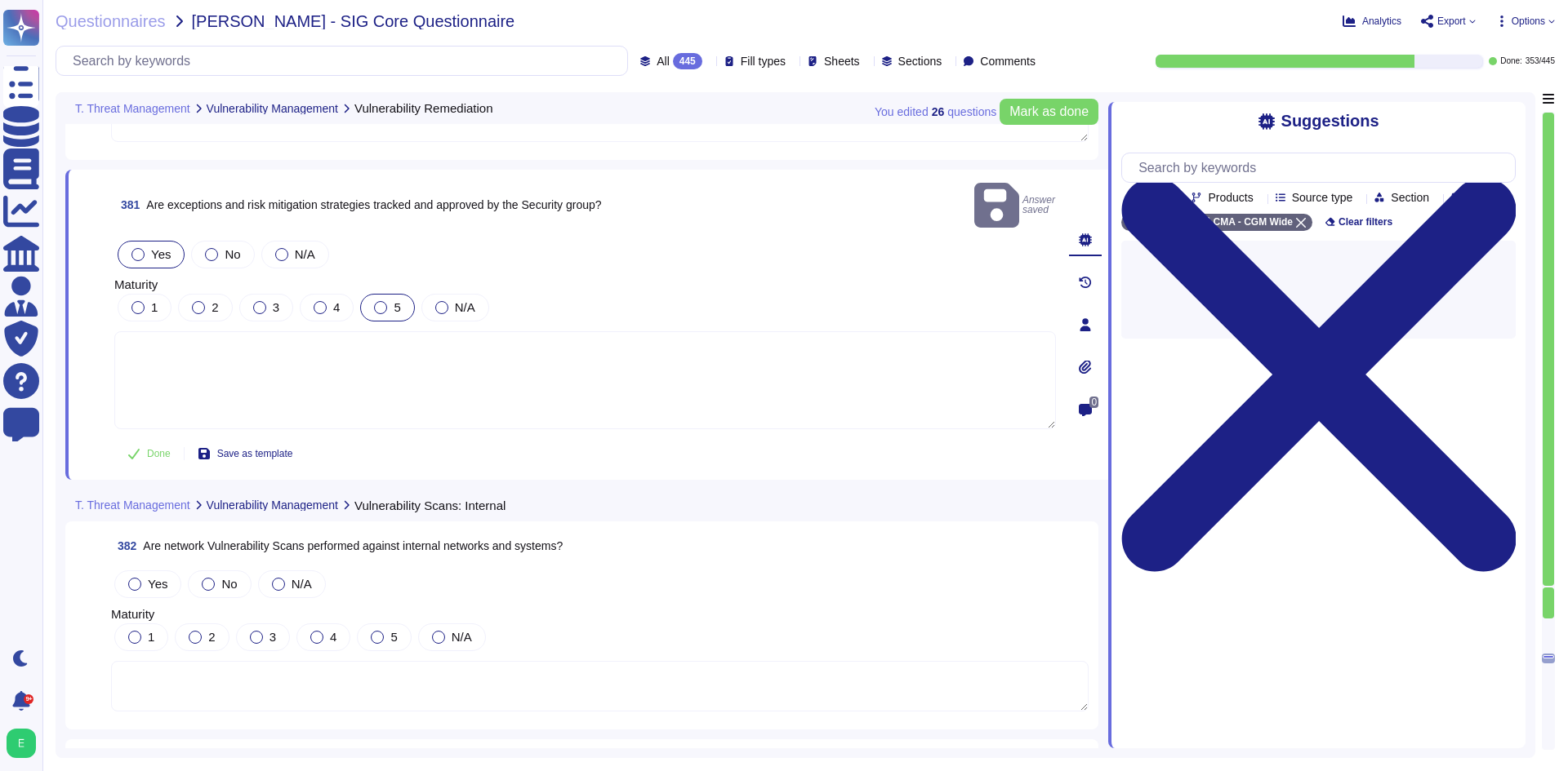
click at [383, 301] on div at bounding box center [380, 307] width 13 height 13
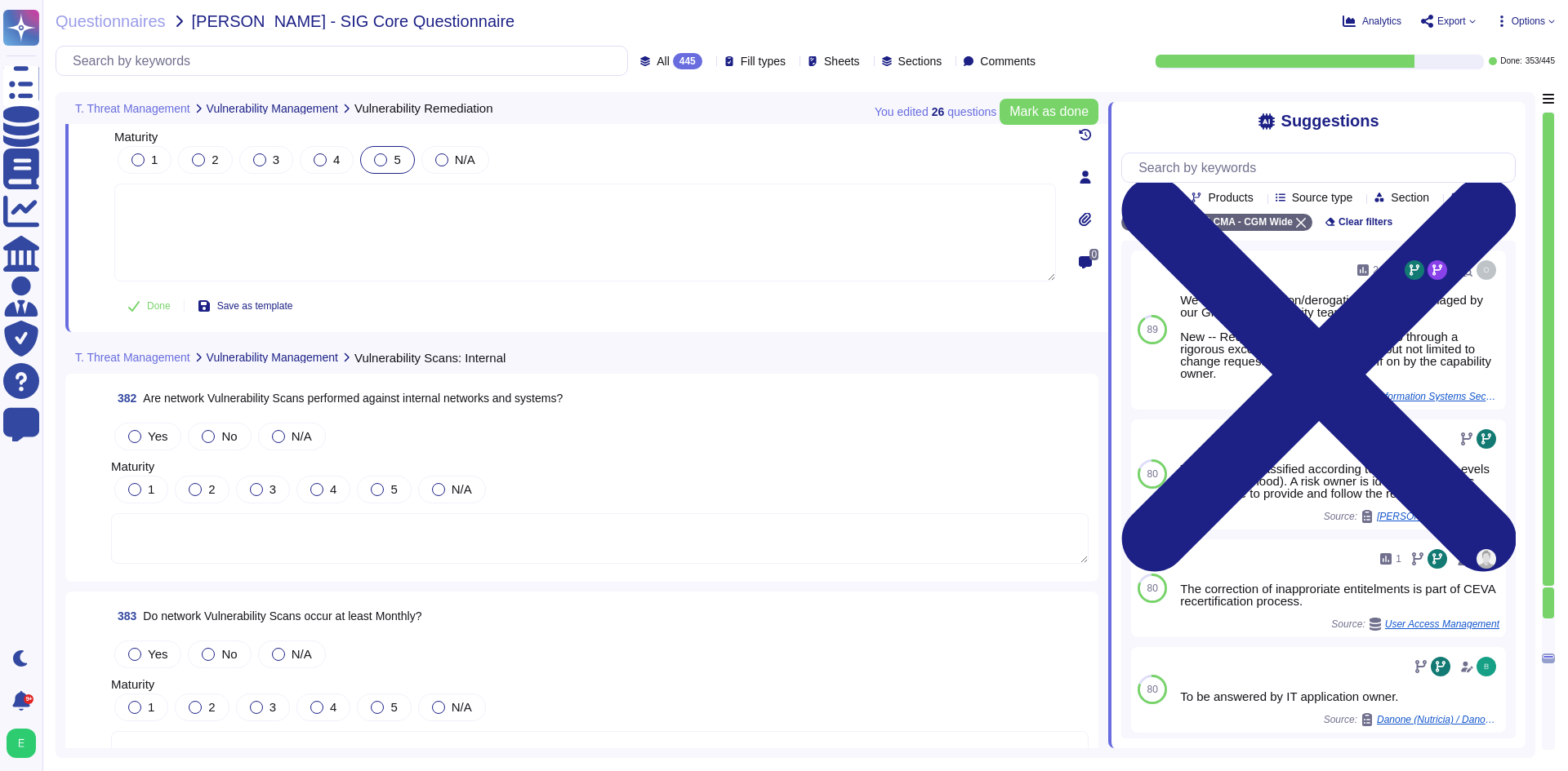
scroll to position [92246, 0]
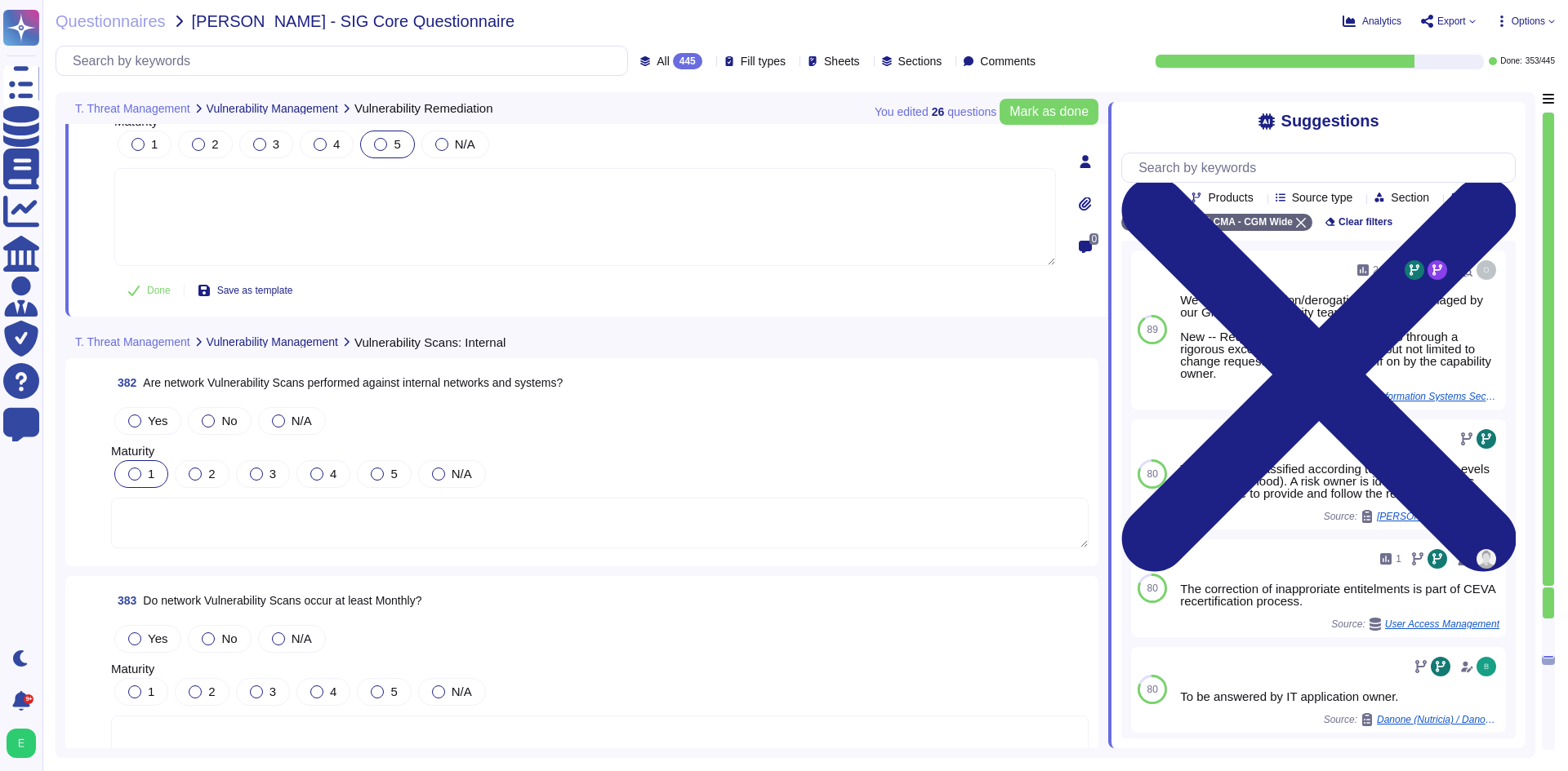
click at [151, 404] on div "Yes No N/A" at bounding box center [600, 421] width 978 height 34
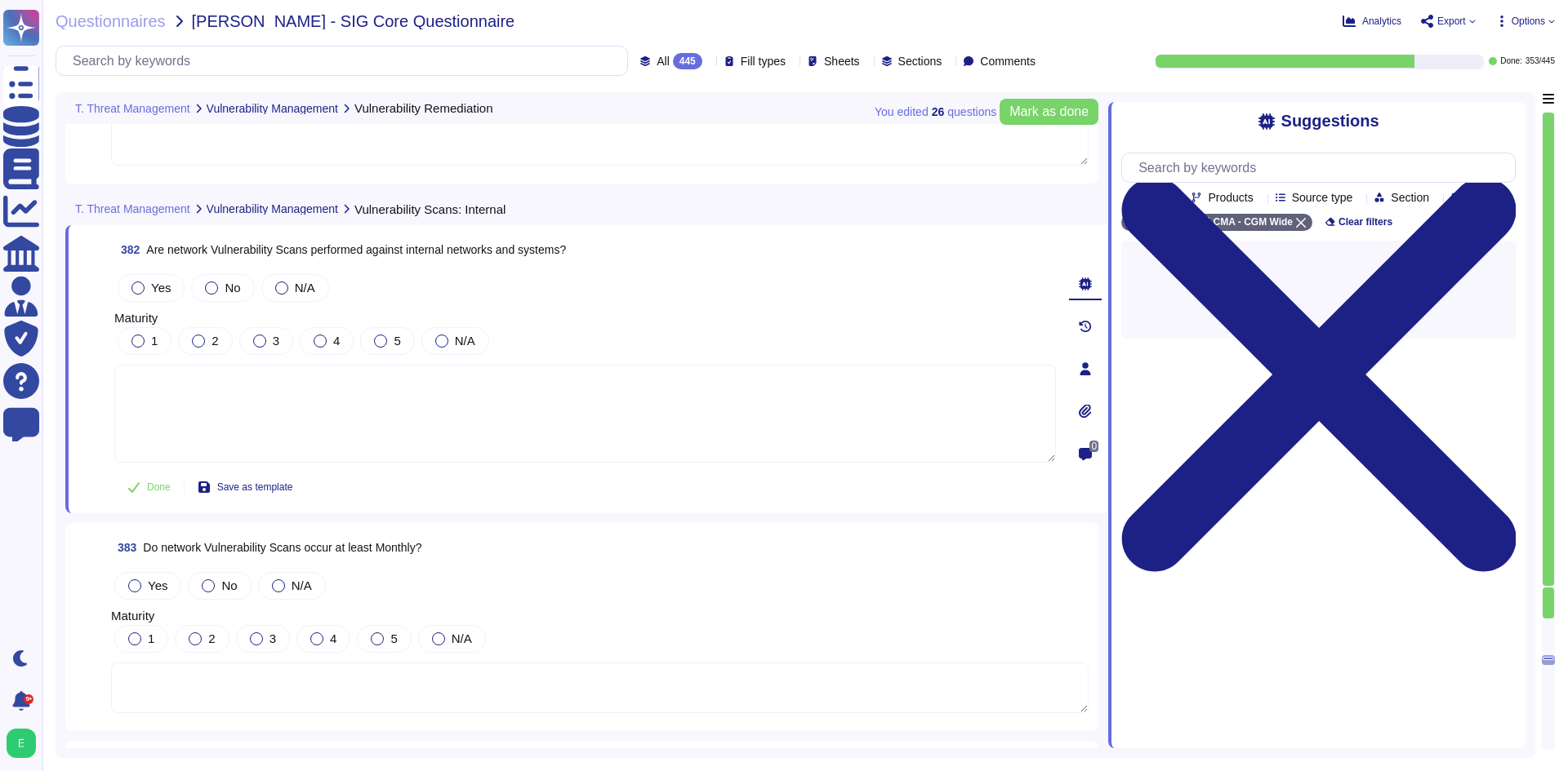
scroll to position [92327, 0]
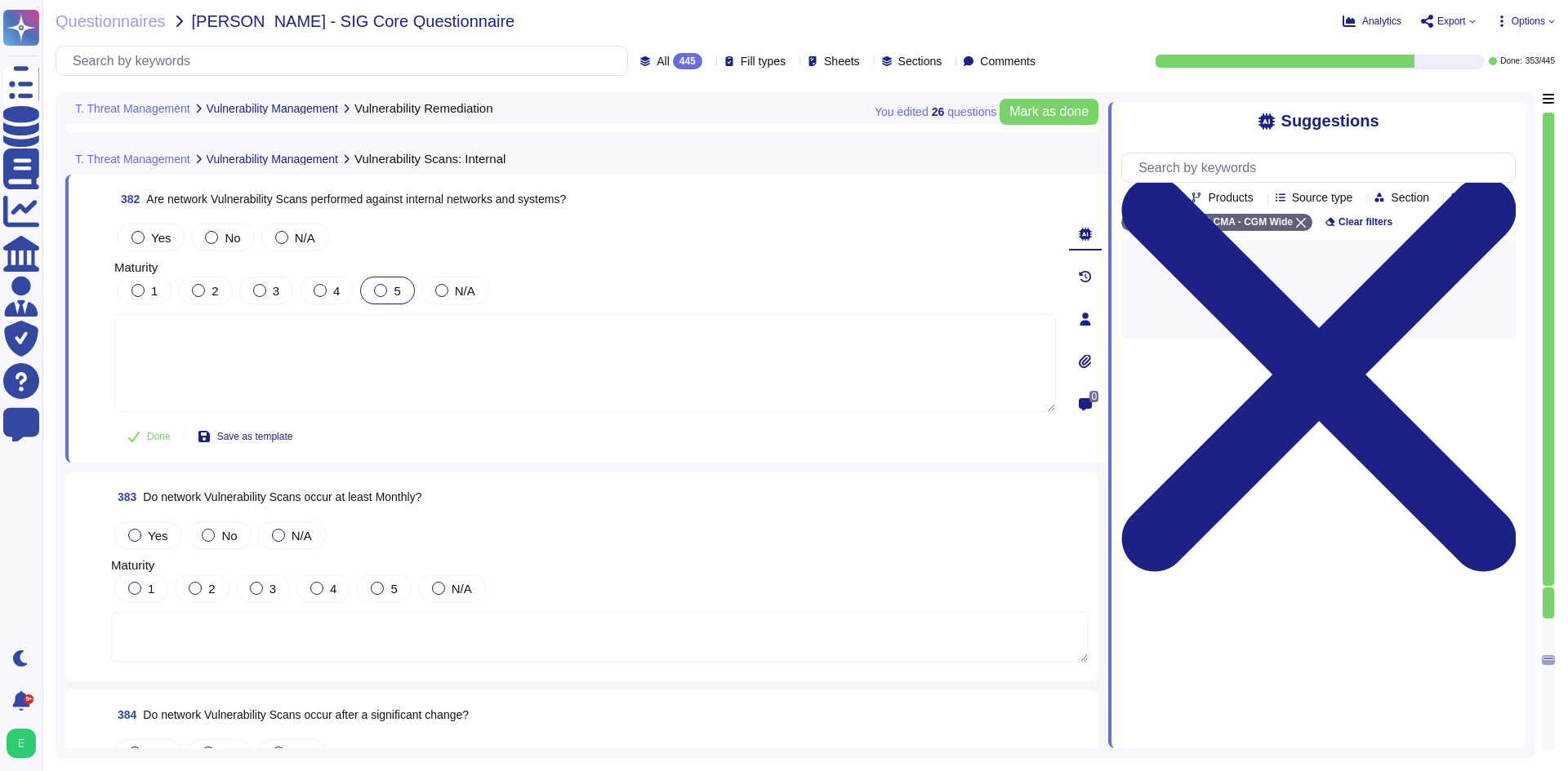
click at [390, 291] on label "5" at bounding box center [387, 290] width 27 height 13
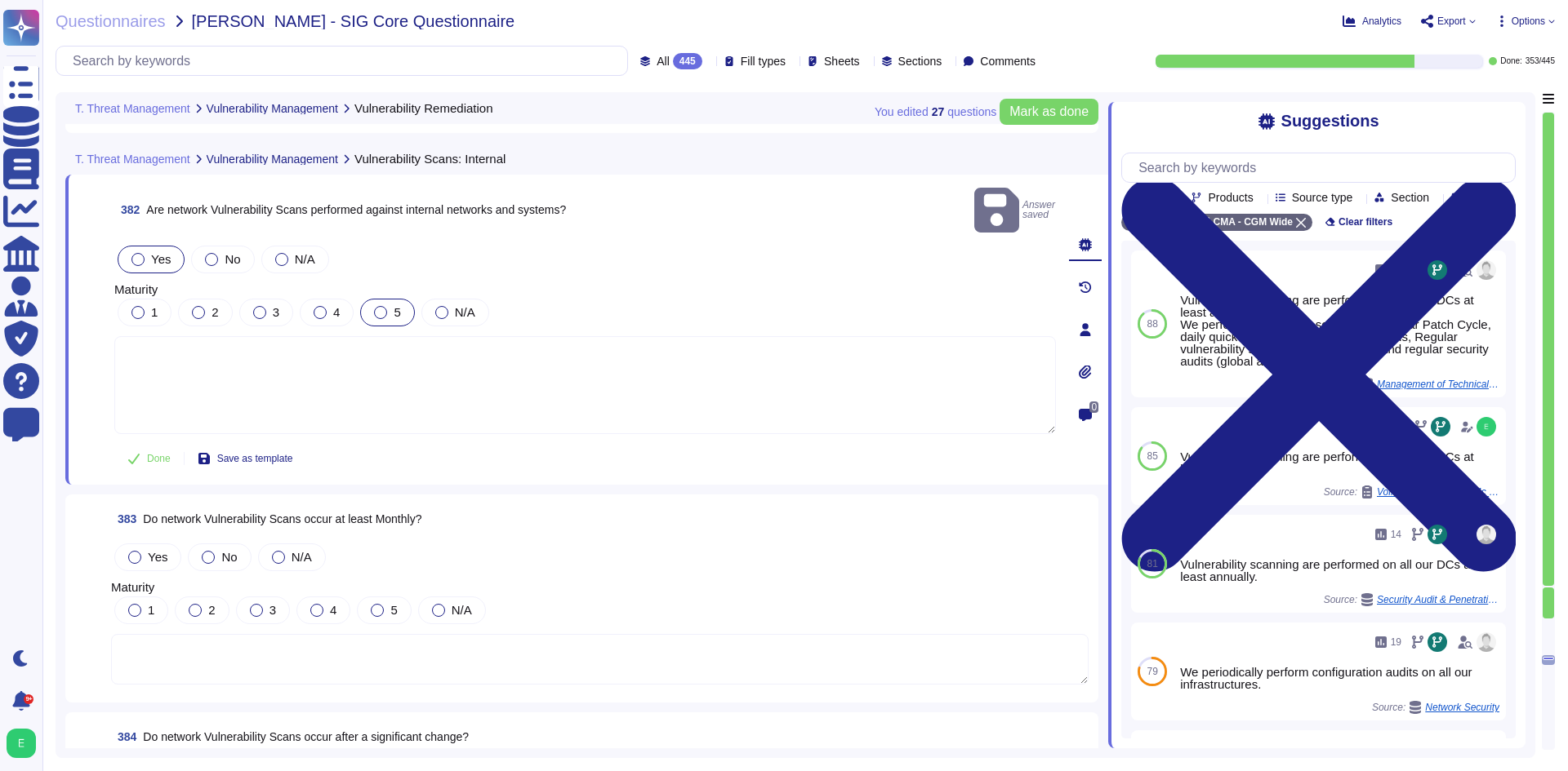
click at [161, 253] on span "Yes" at bounding box center [161, 260] width 20 height 14
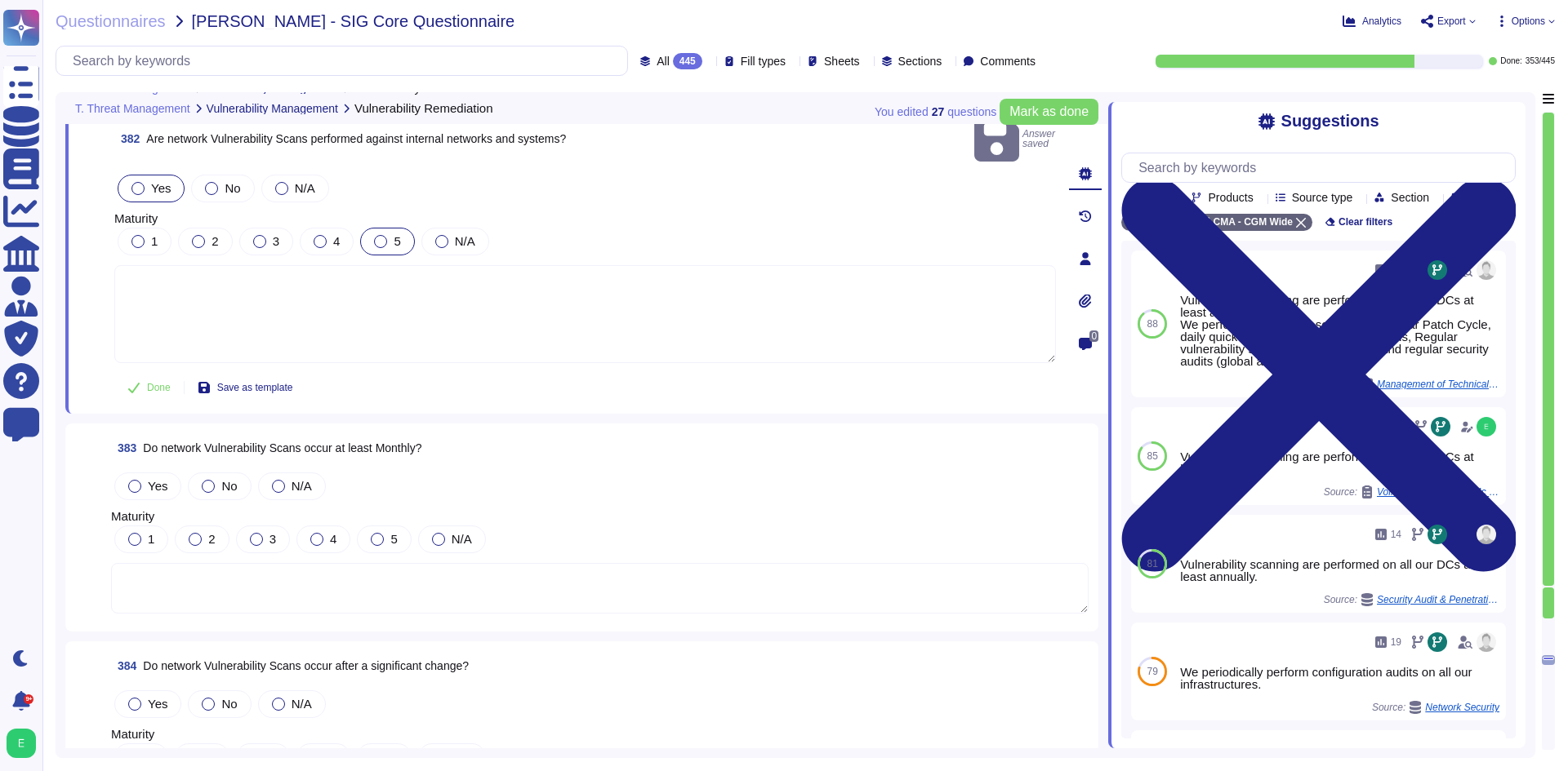
scroll to position [92490, 0]
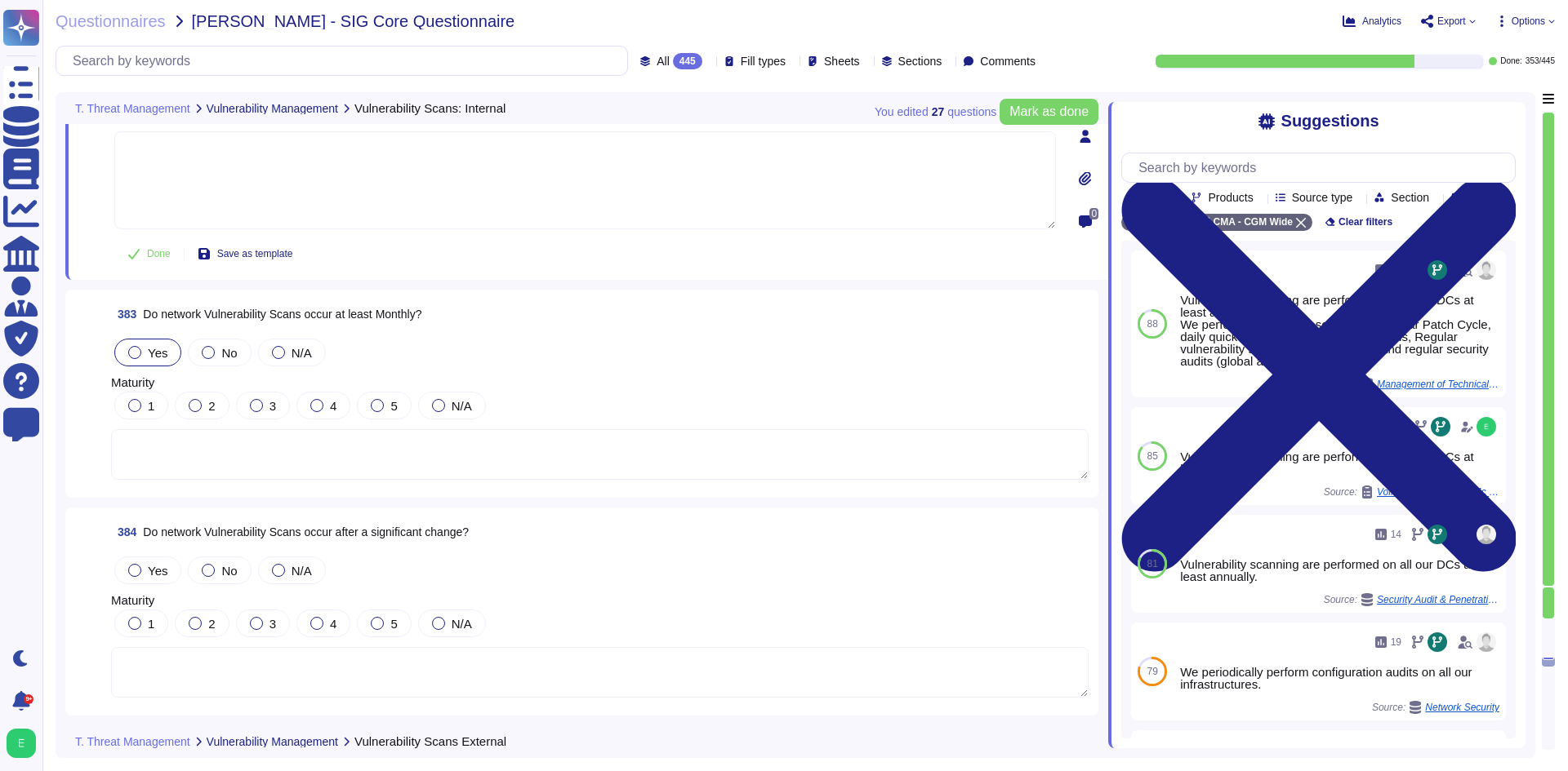
click at [151, 350] on span "Yes" at bounding box center [157, 353] width 20 height 14
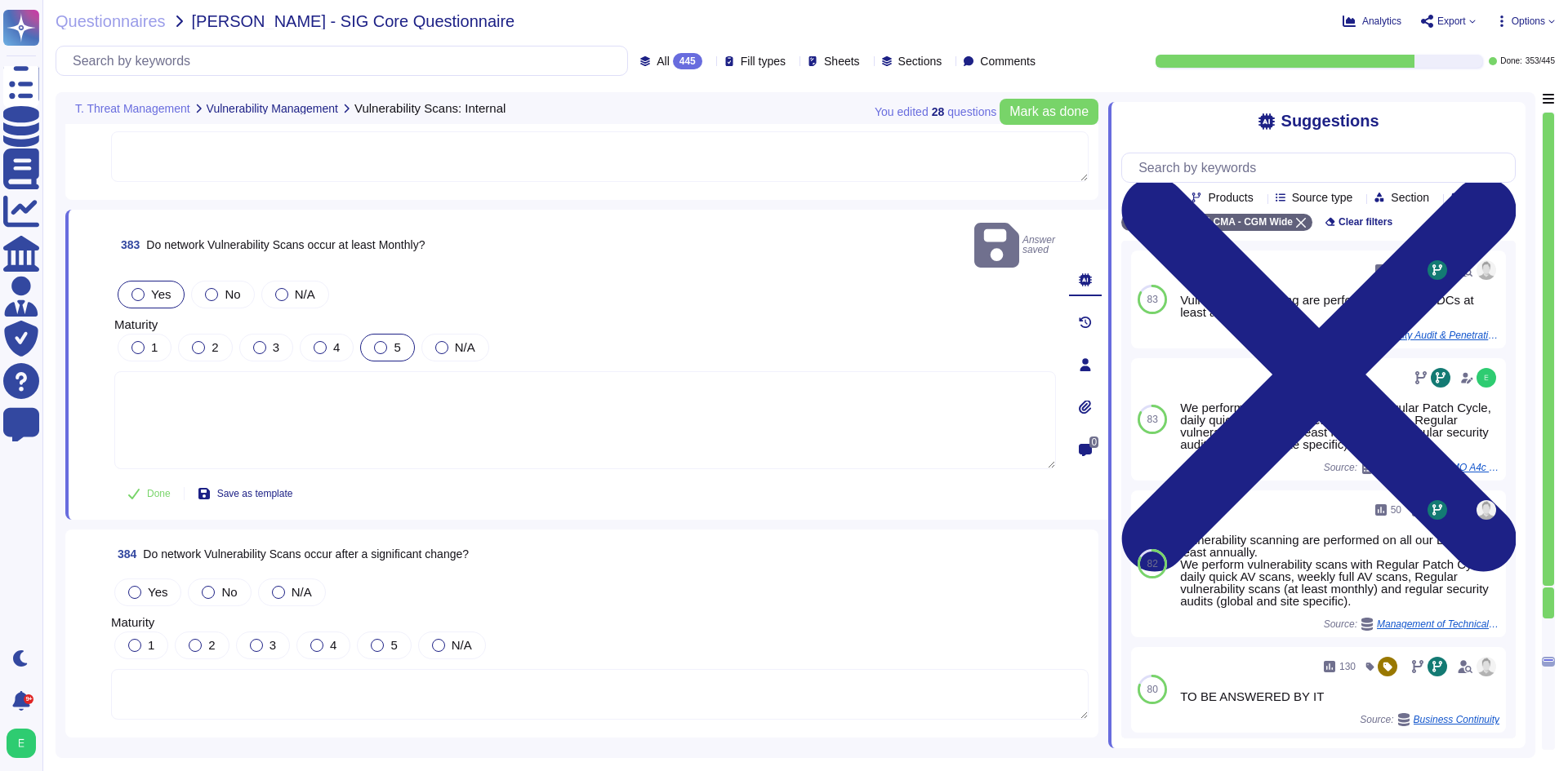
click at [386, 341] on label "5" at bounding box center [387, 347] width 27 height 13
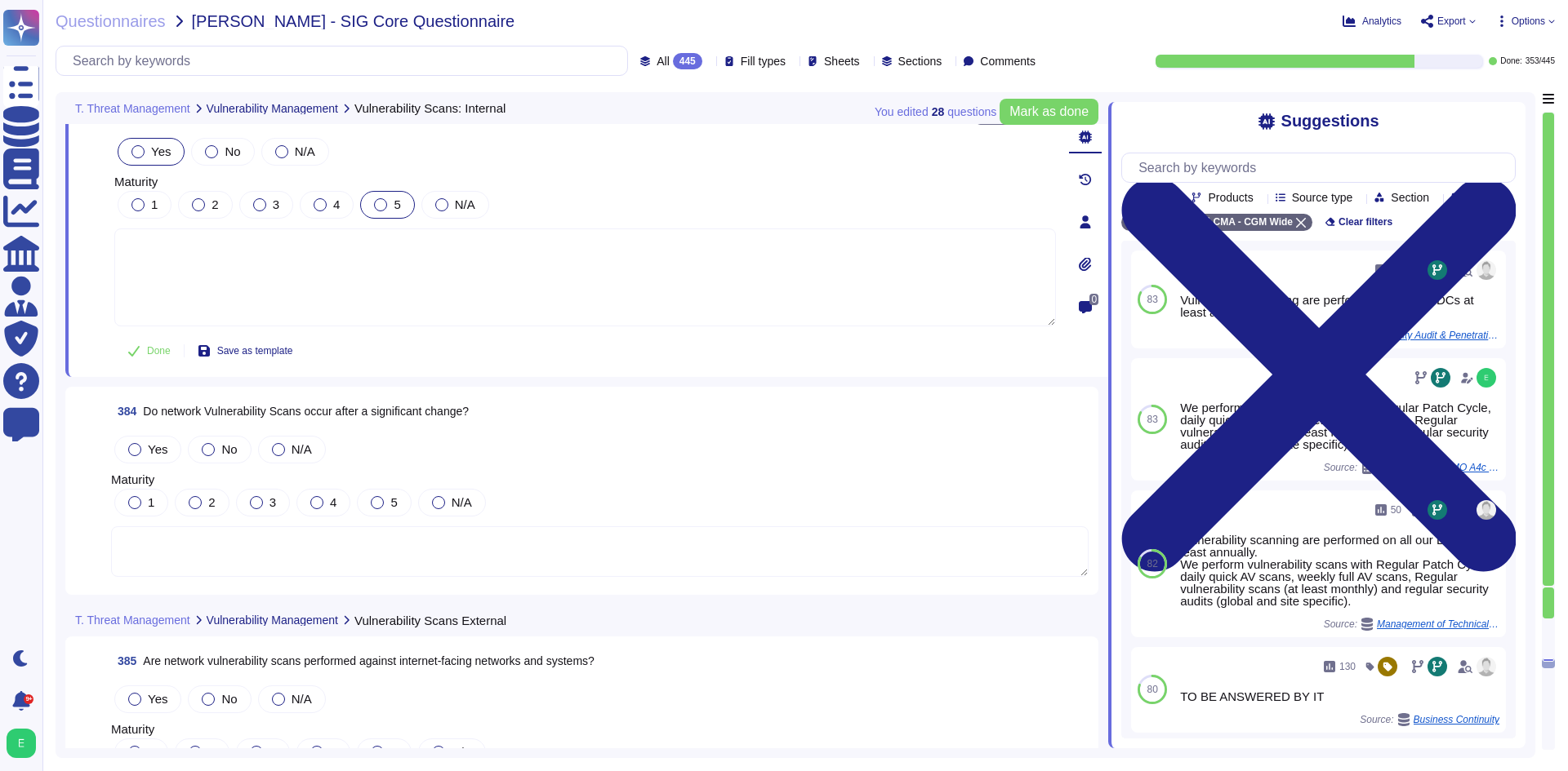
scroll to position [92654, 0]
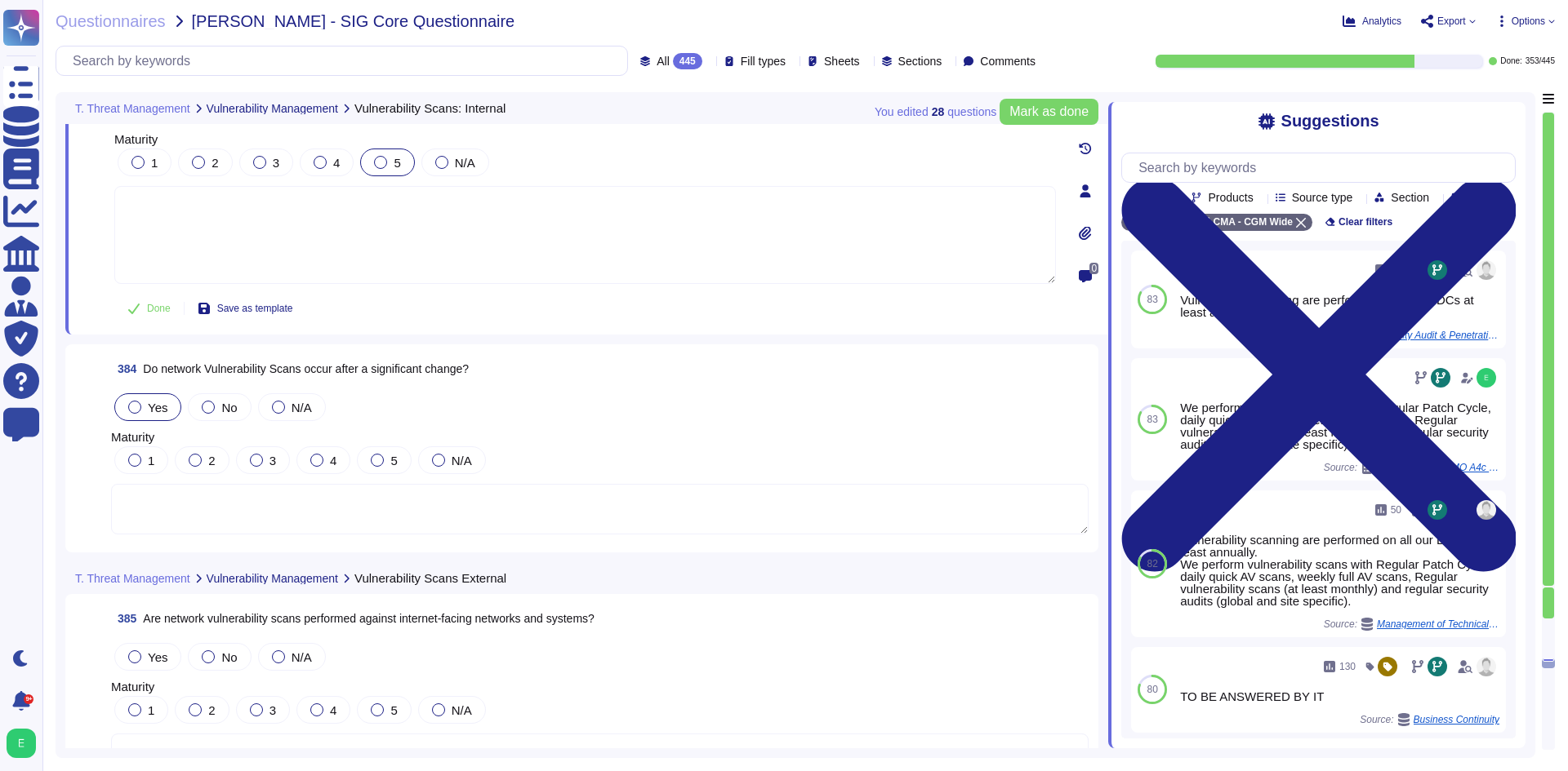
click at [149, 407] on span "Yes" at bounding box center [157, 408] width 20 height 14
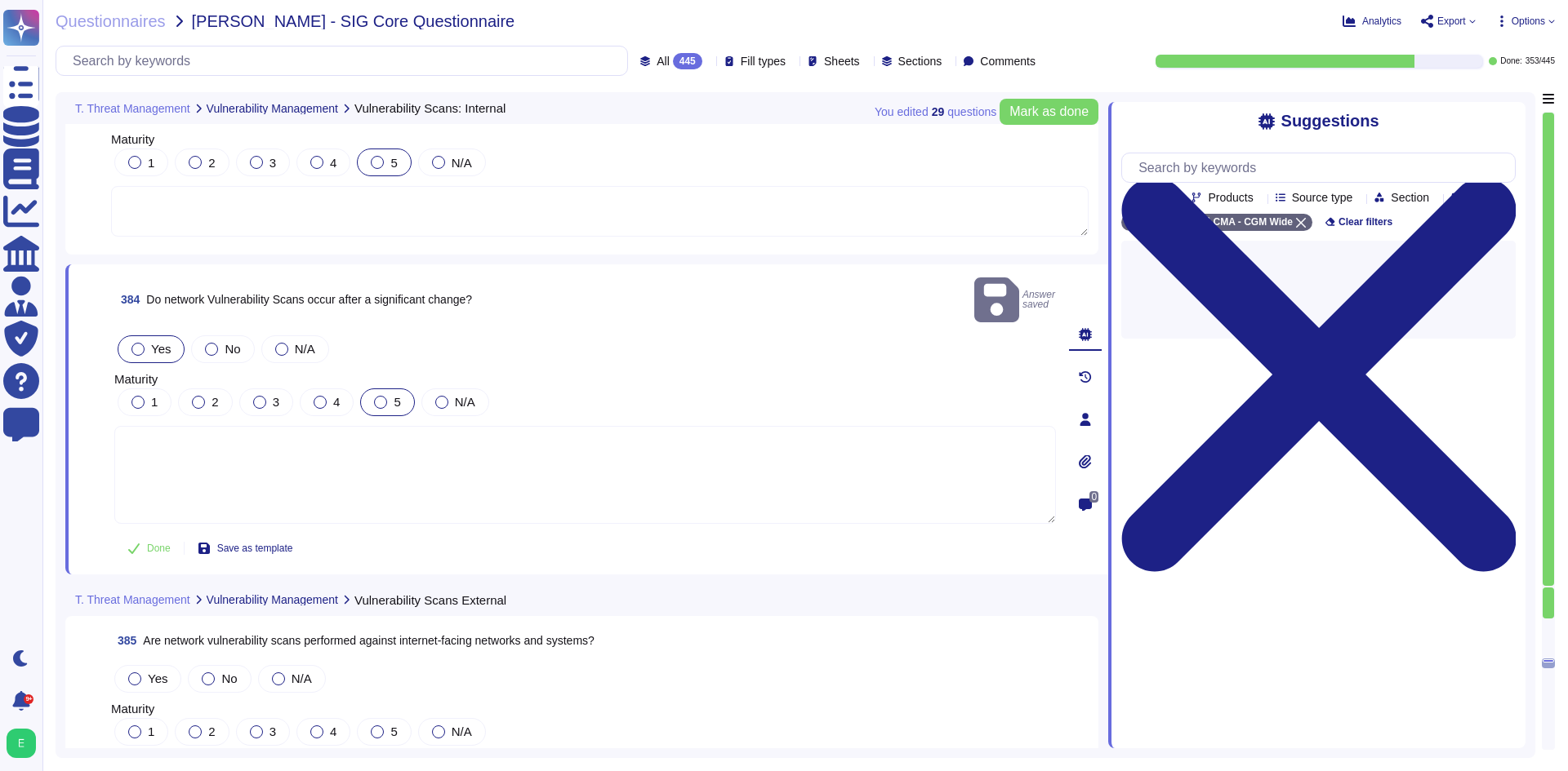
click at [388, 396] on label "5" at bounding box center [387, 402] width 27 height 13
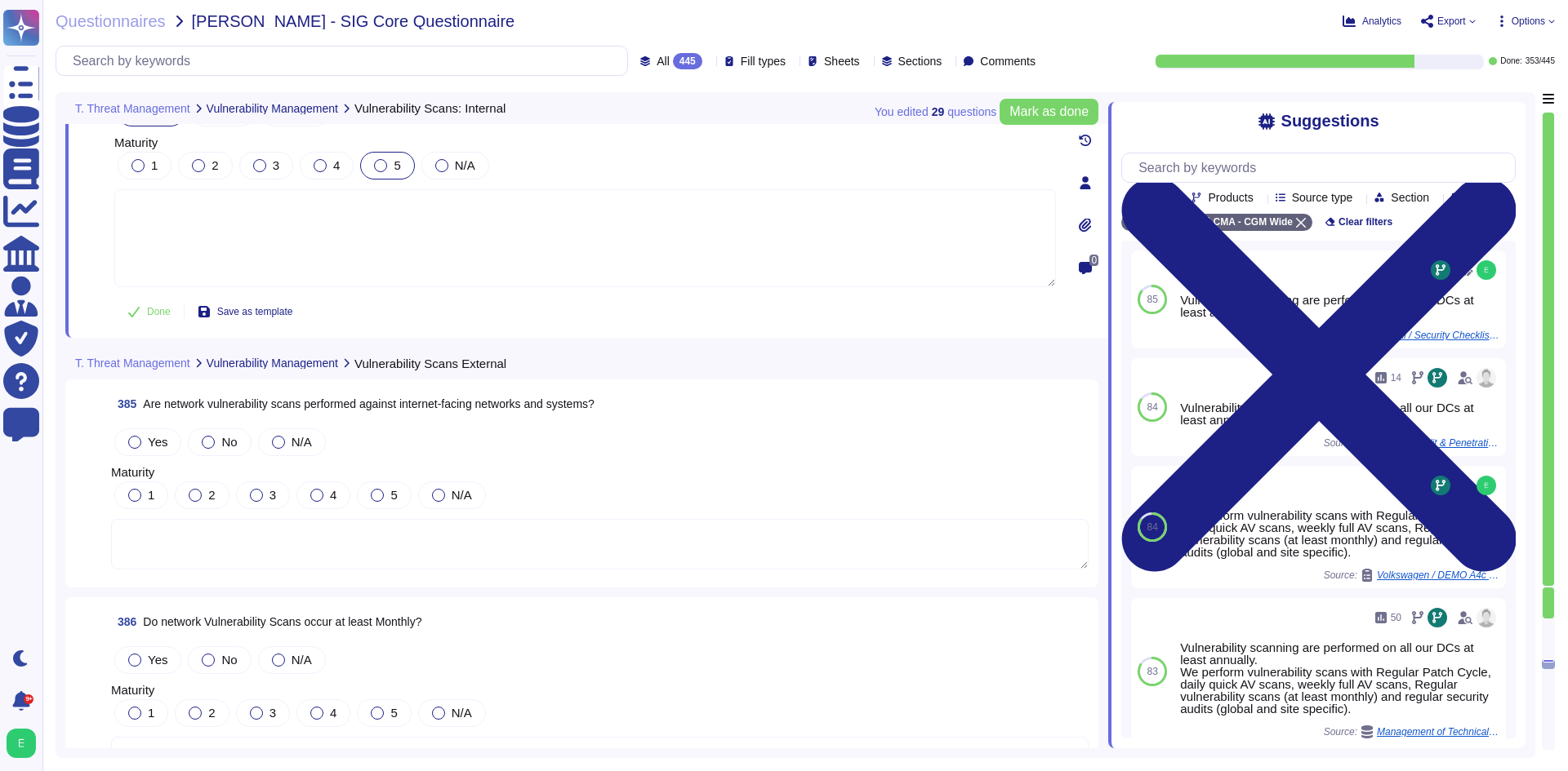
scroll to position [92899, 0]
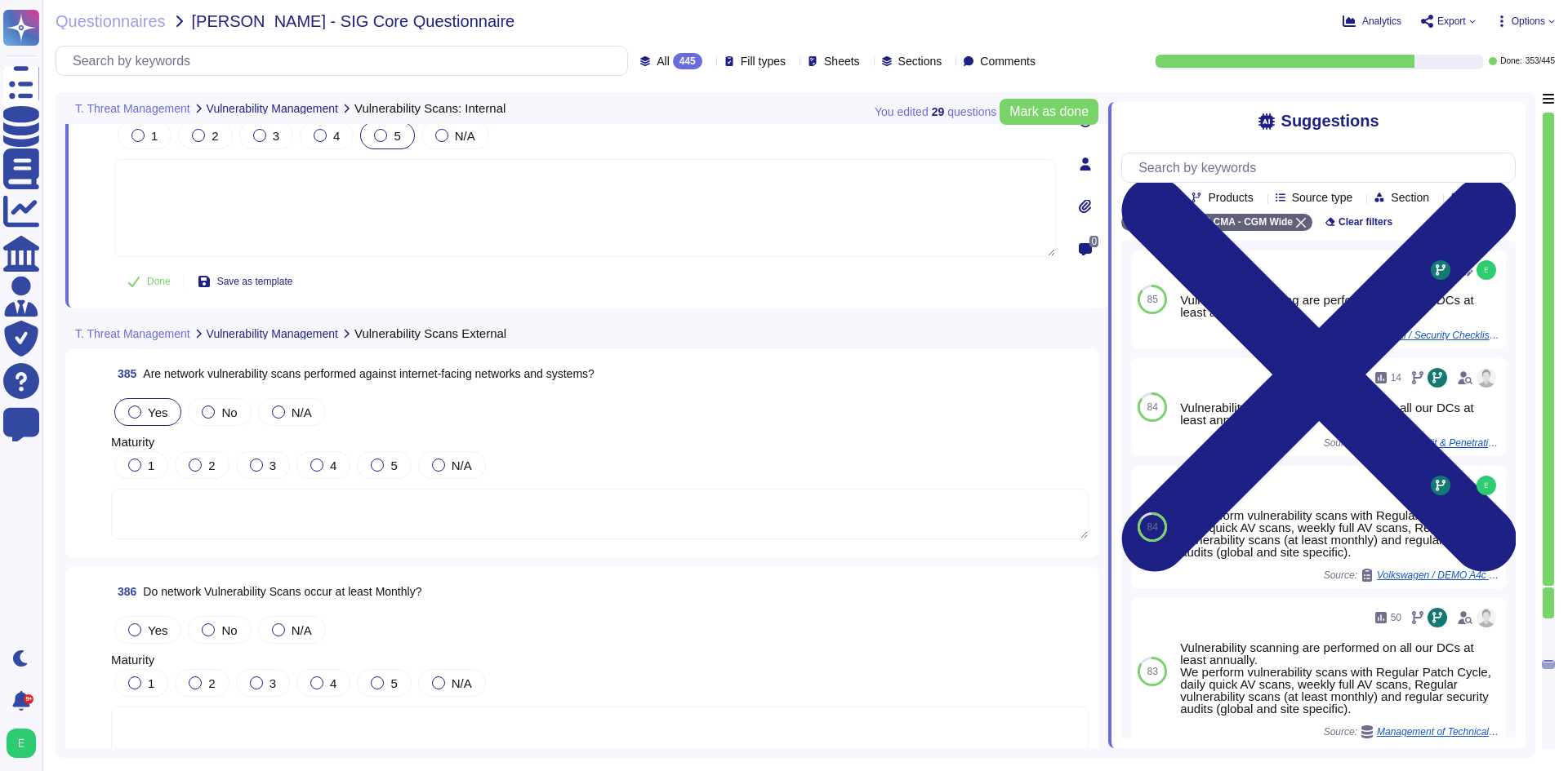
click at [148, 402] on div "Yes" at bounding box center [148, 412] width 67 height 28
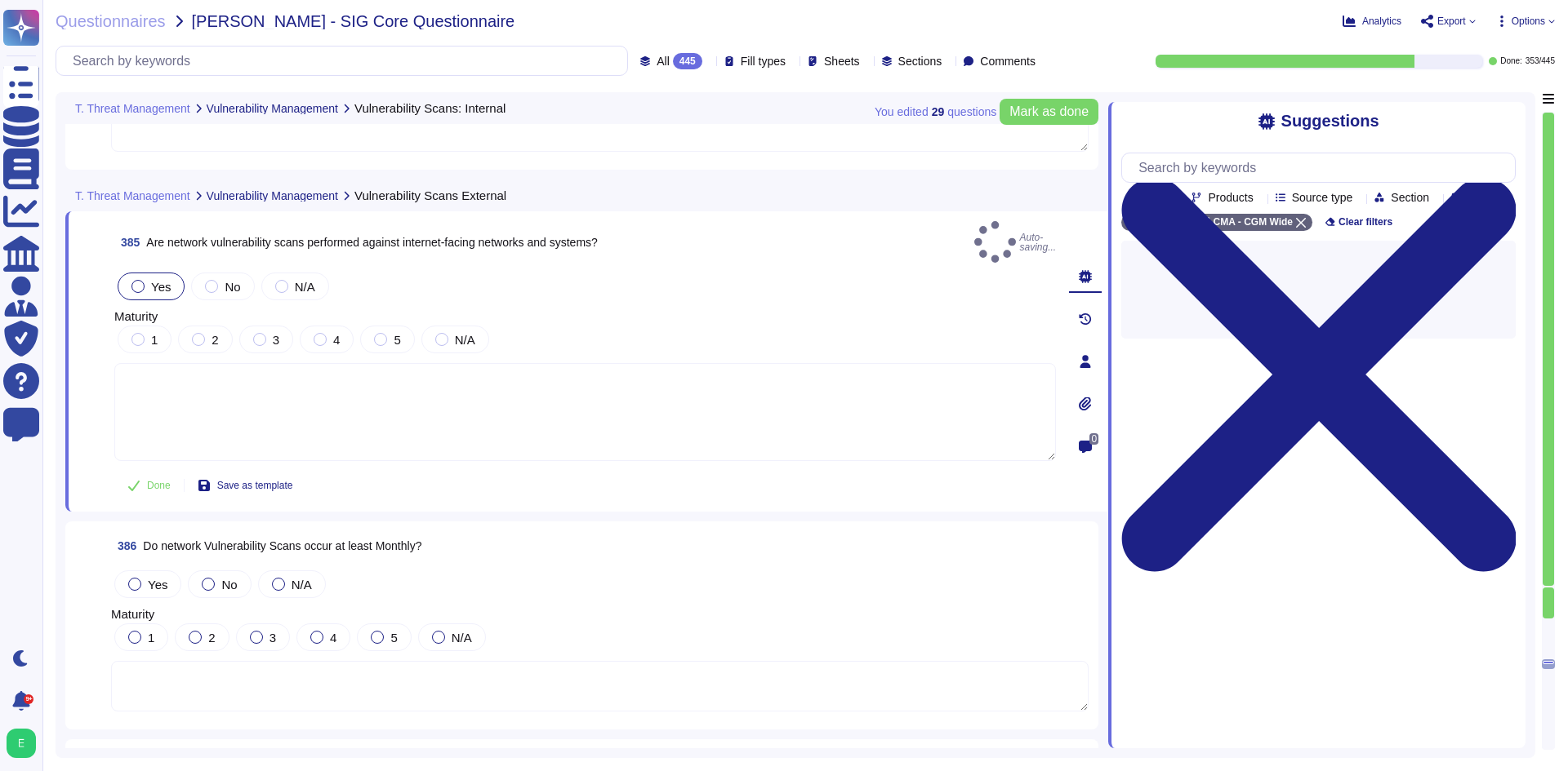
scroll to position [92980, 0]
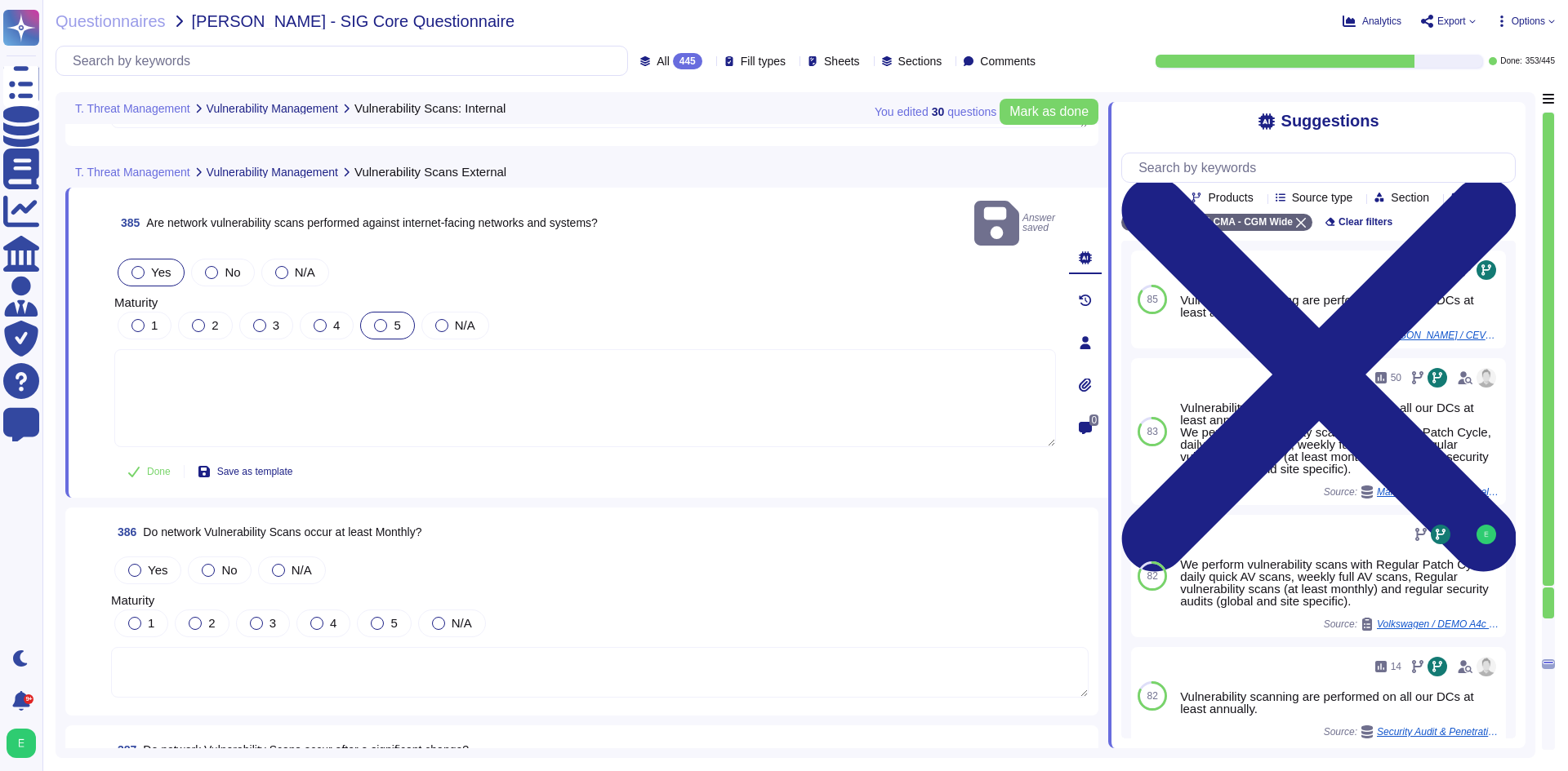
click at [393, 319] on span "5" at bounding box center [396, 326] width 7 height 14
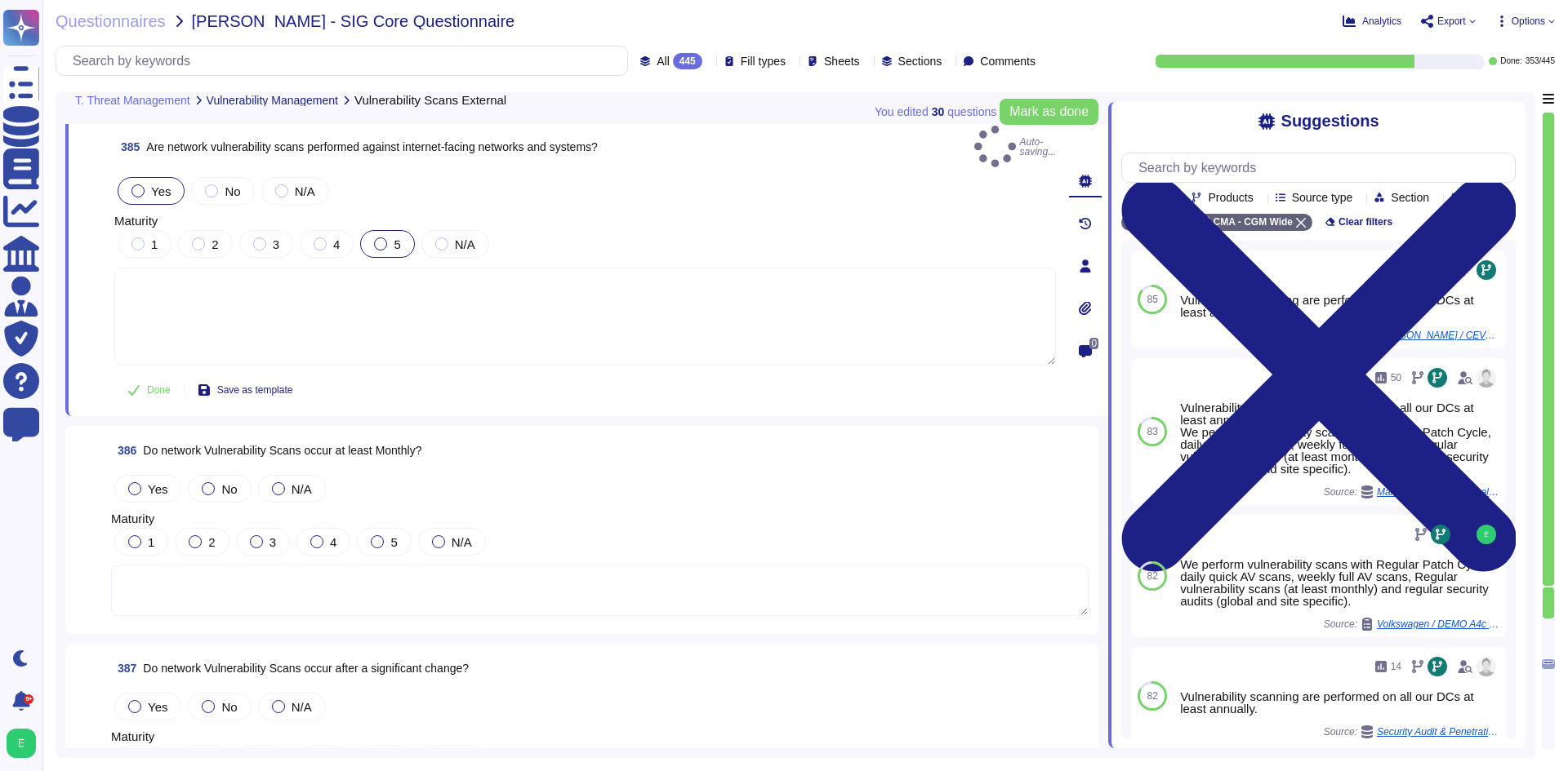
scroll to position [93143, 0]
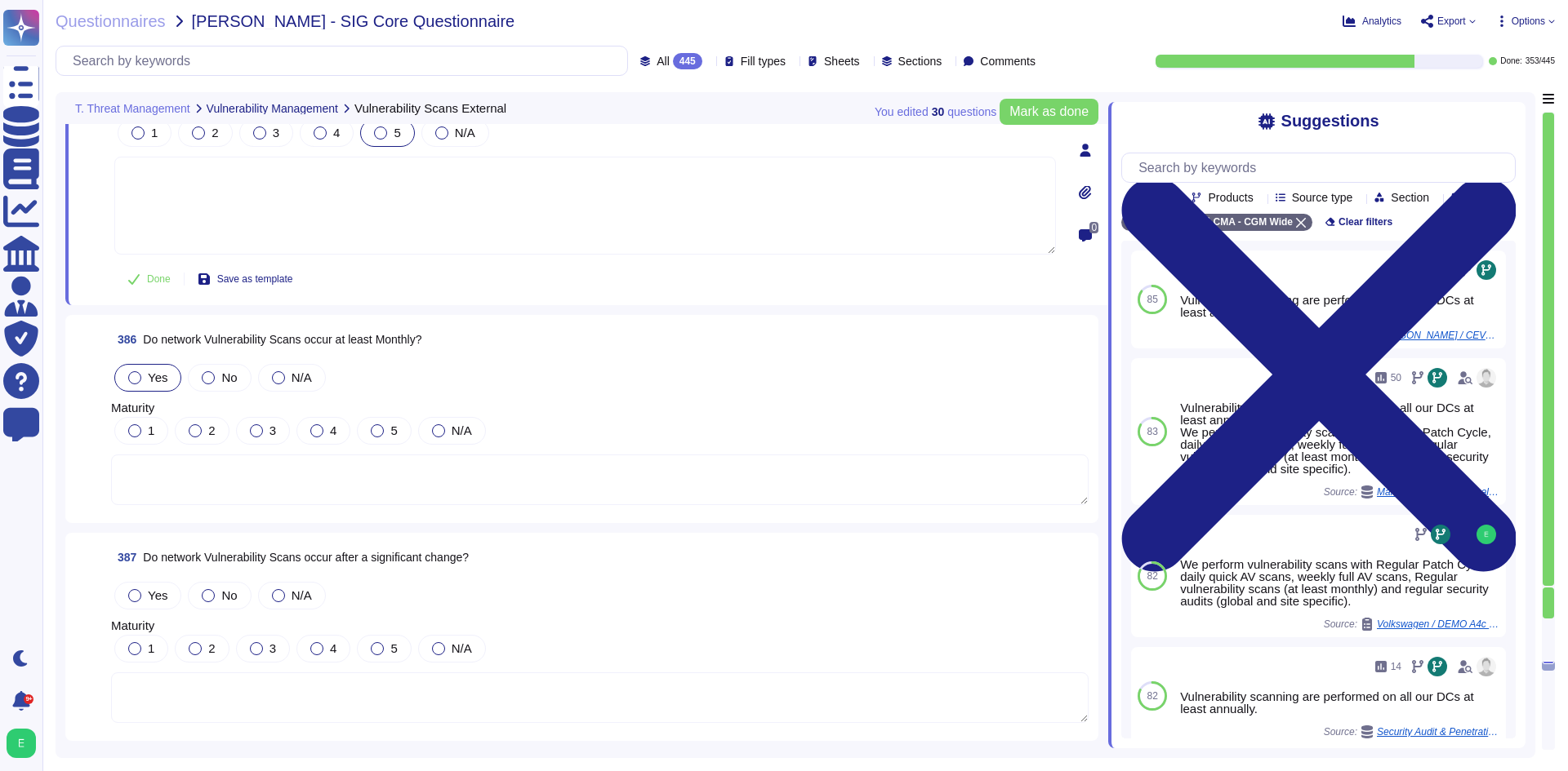
click at [126, 364] on div "Yes" at bounding box center [148, 378] width 67 height 28
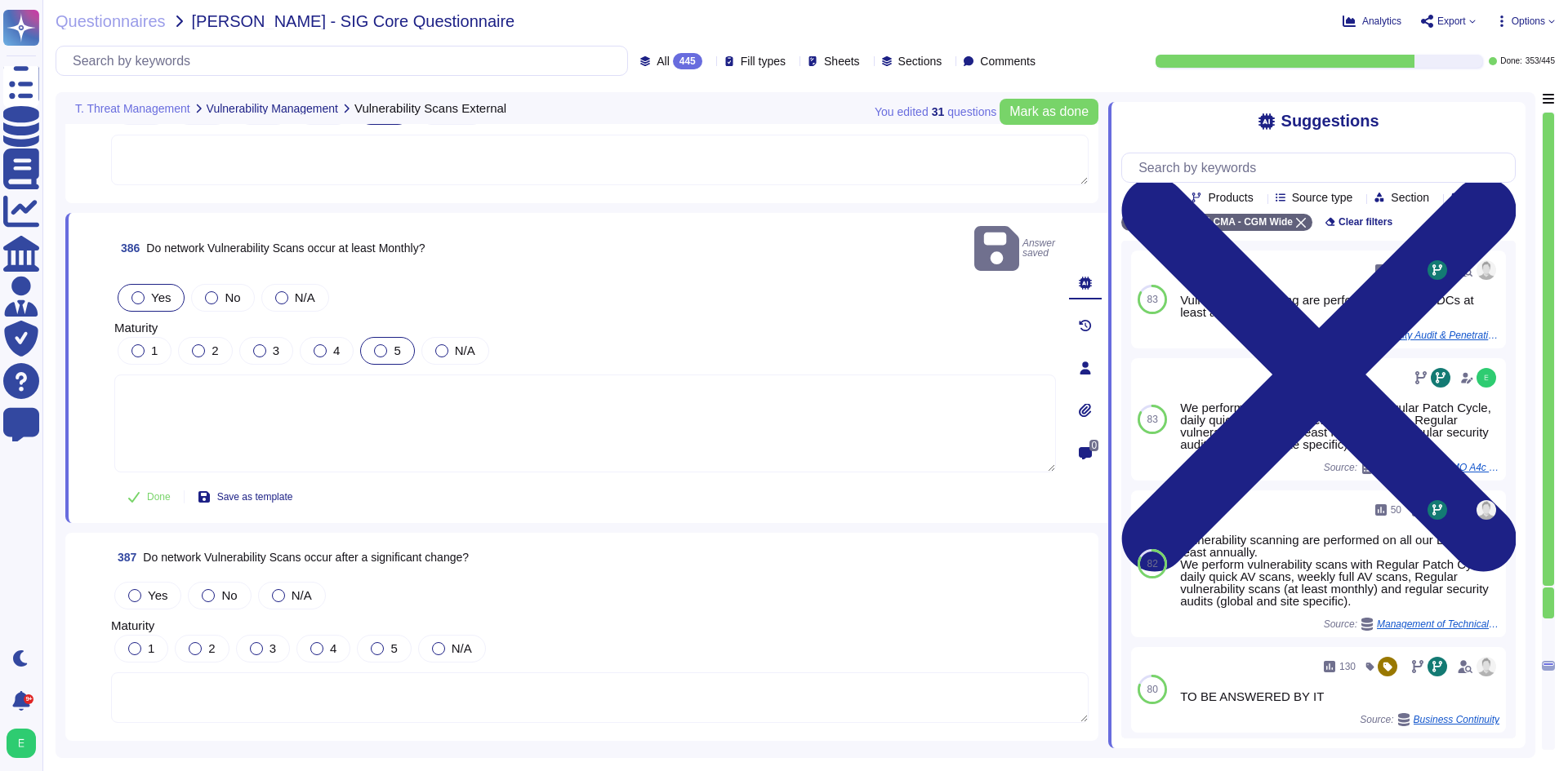
click at [387, 337] on div "5" at bounding box center [387, 351] width 54 height 28
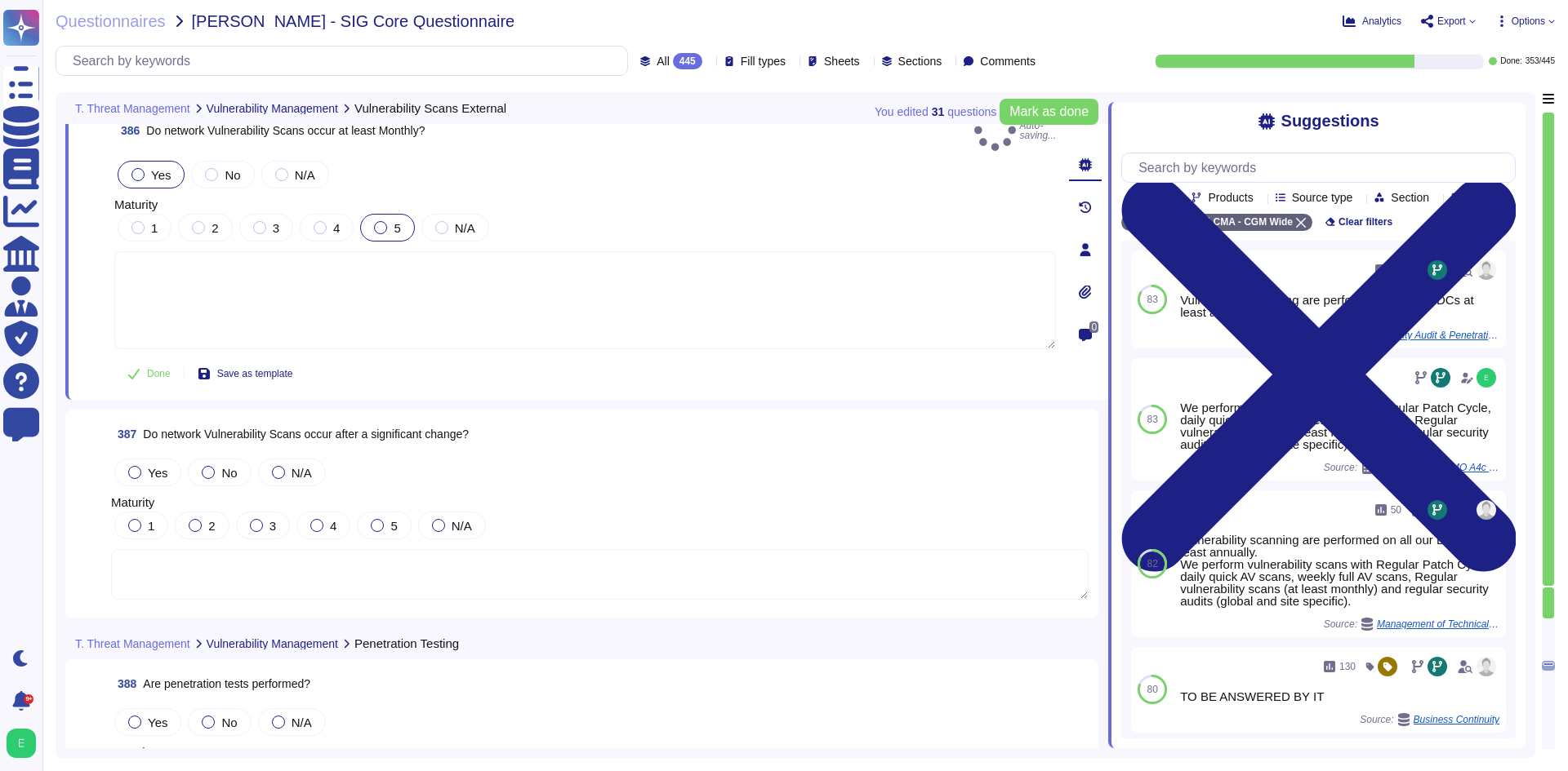
scroll to position [93388, 0]
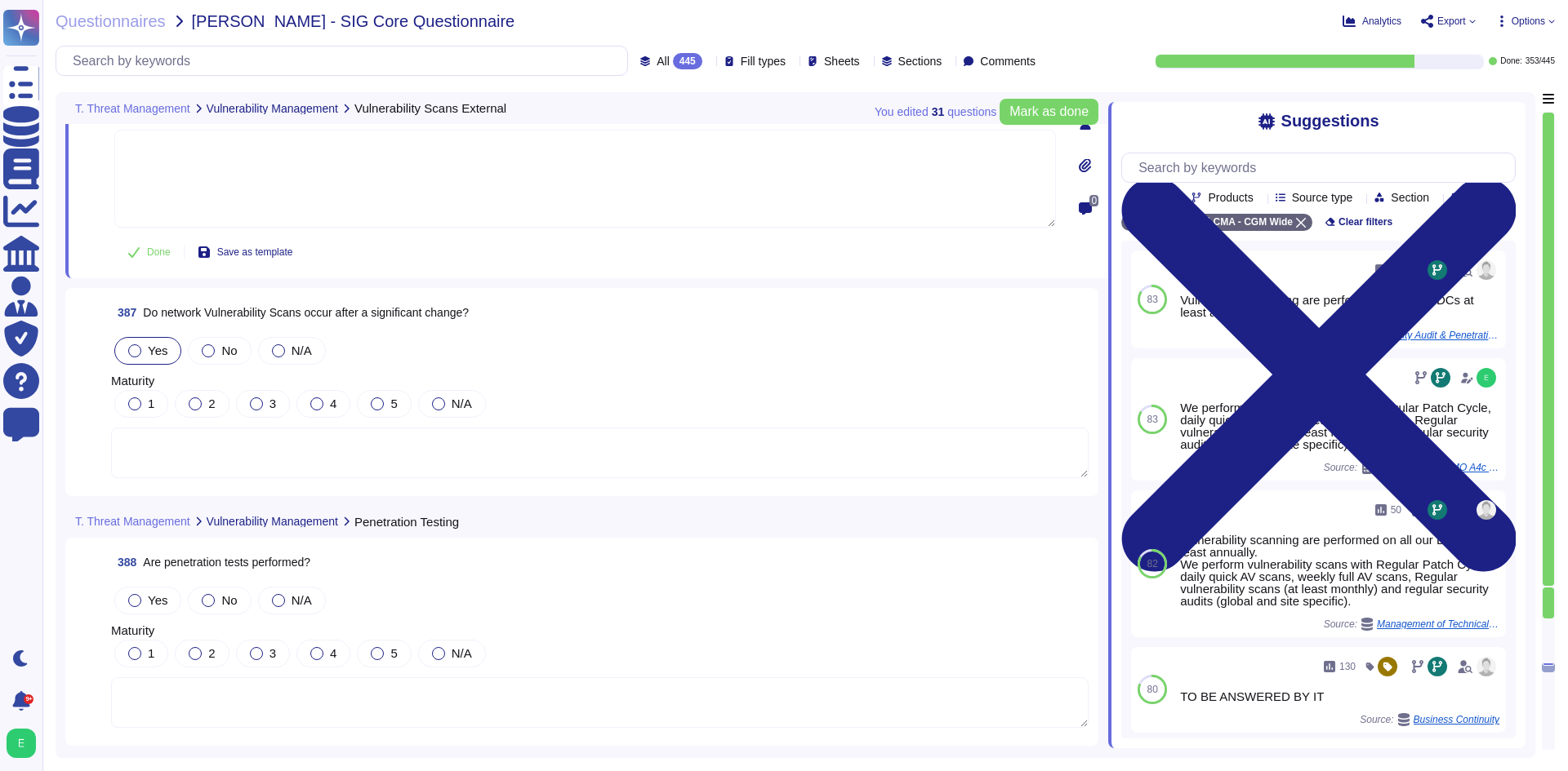
click at [154, 343] on span "Yes" at bounding box center [157, 350] width 20 height 14
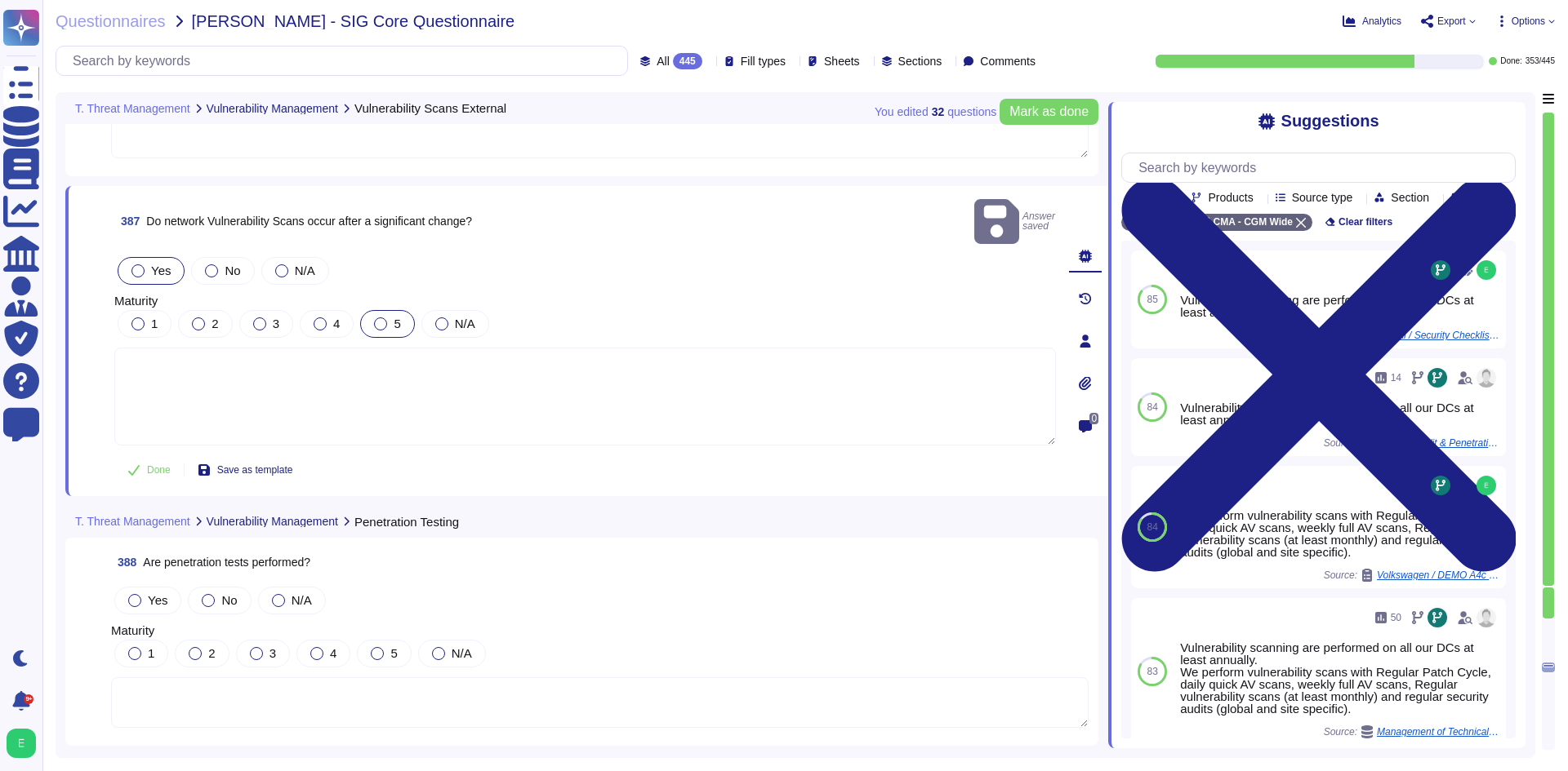
click at [385, 318] on div at bounding box center [380, 324] width 13 height 13
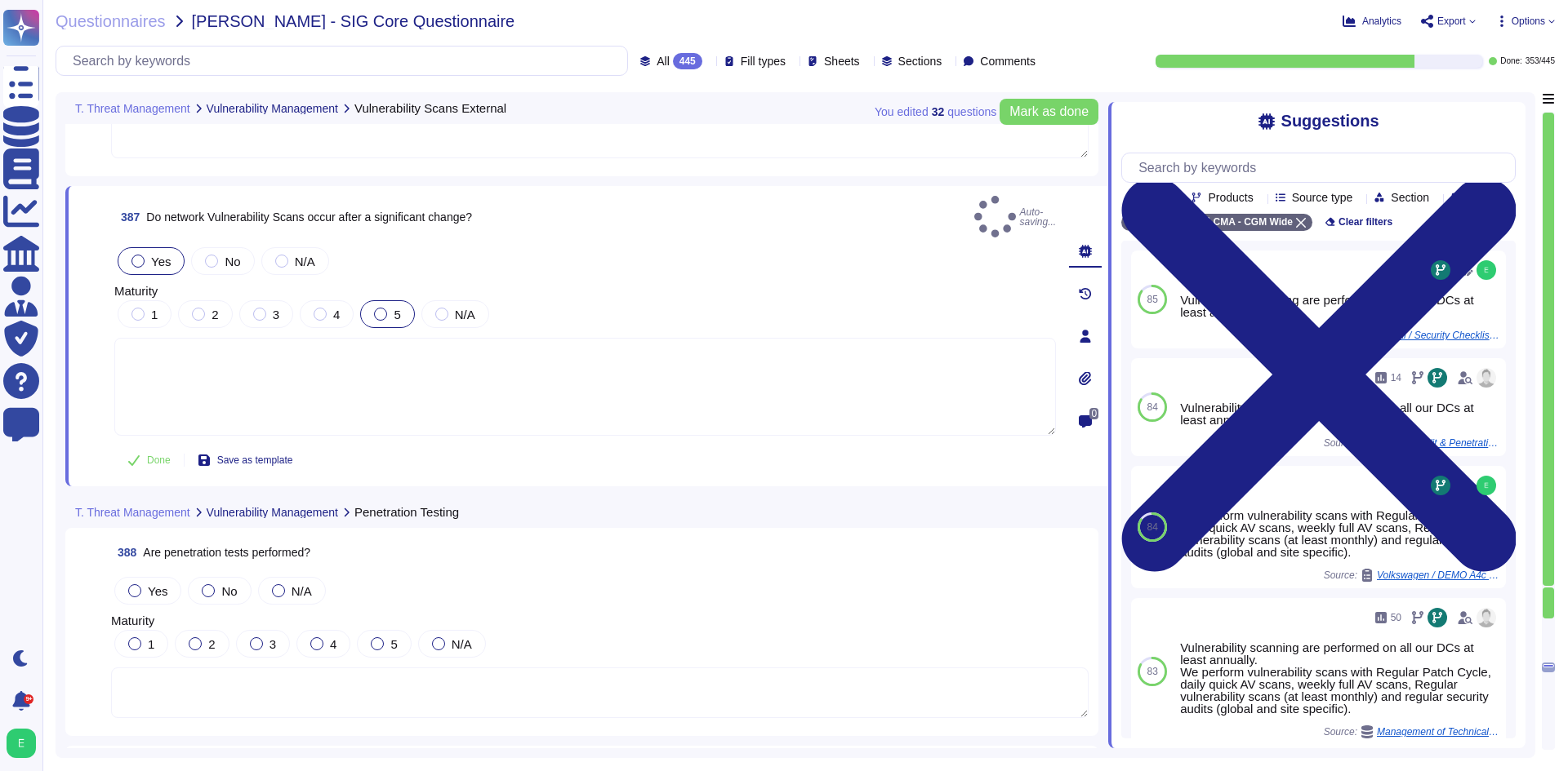
scroll to position [93633, 0]
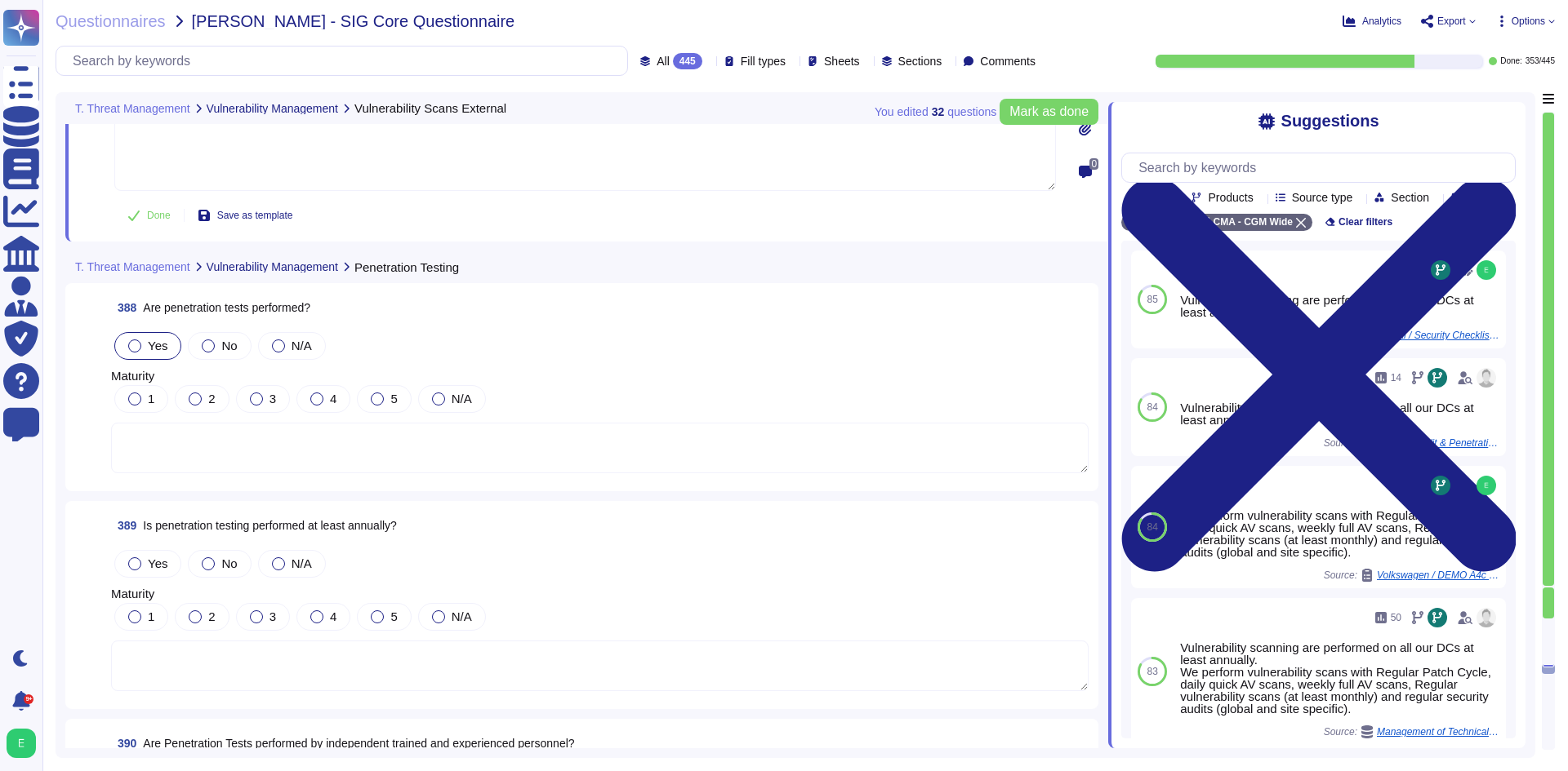
click at [151, 338] on span "Yes" at bounding box center [157, 345] width 20 height 14
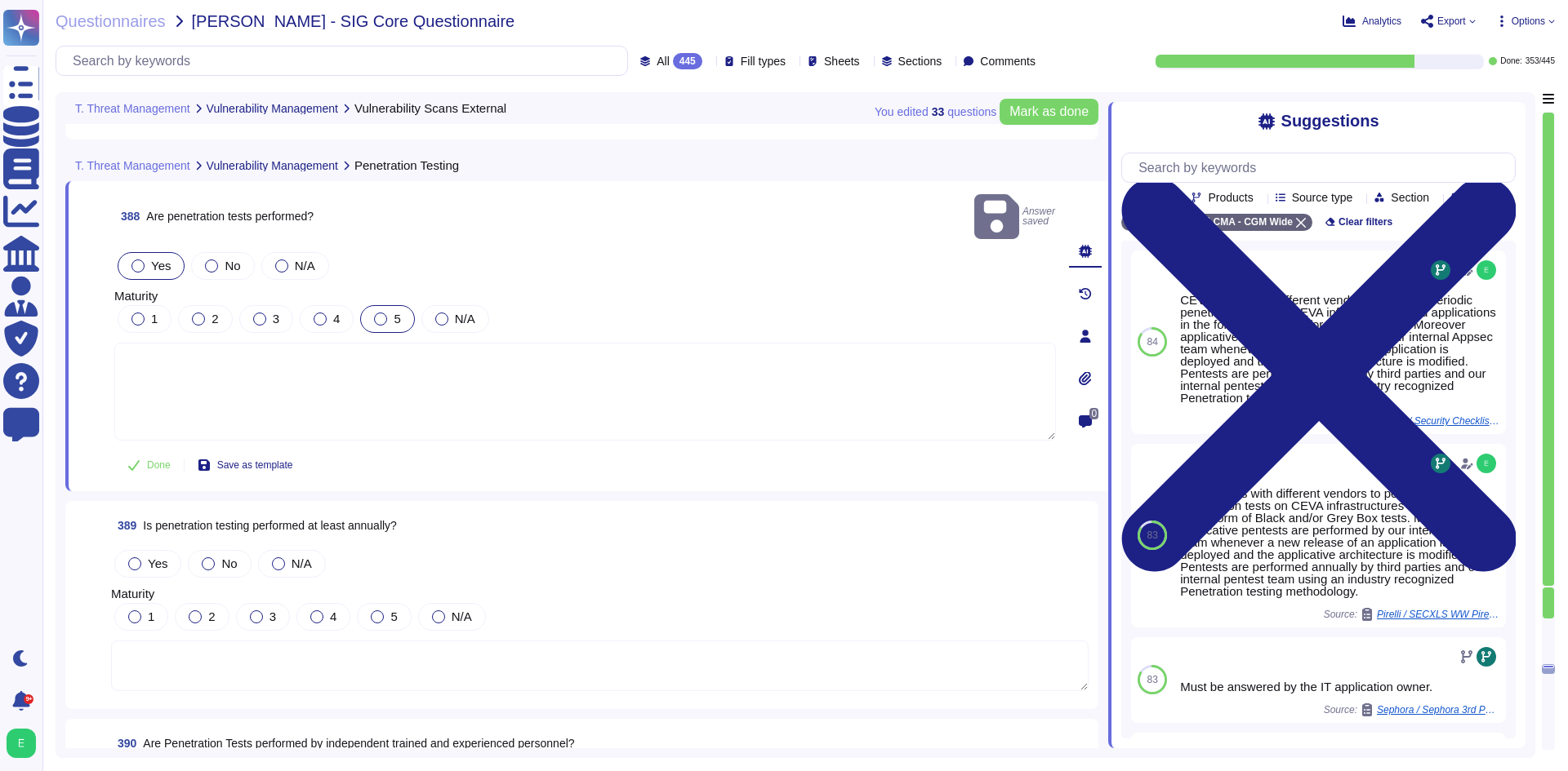
click at [382, 313] on div at bounding box center [380, 319] width 13 height 13
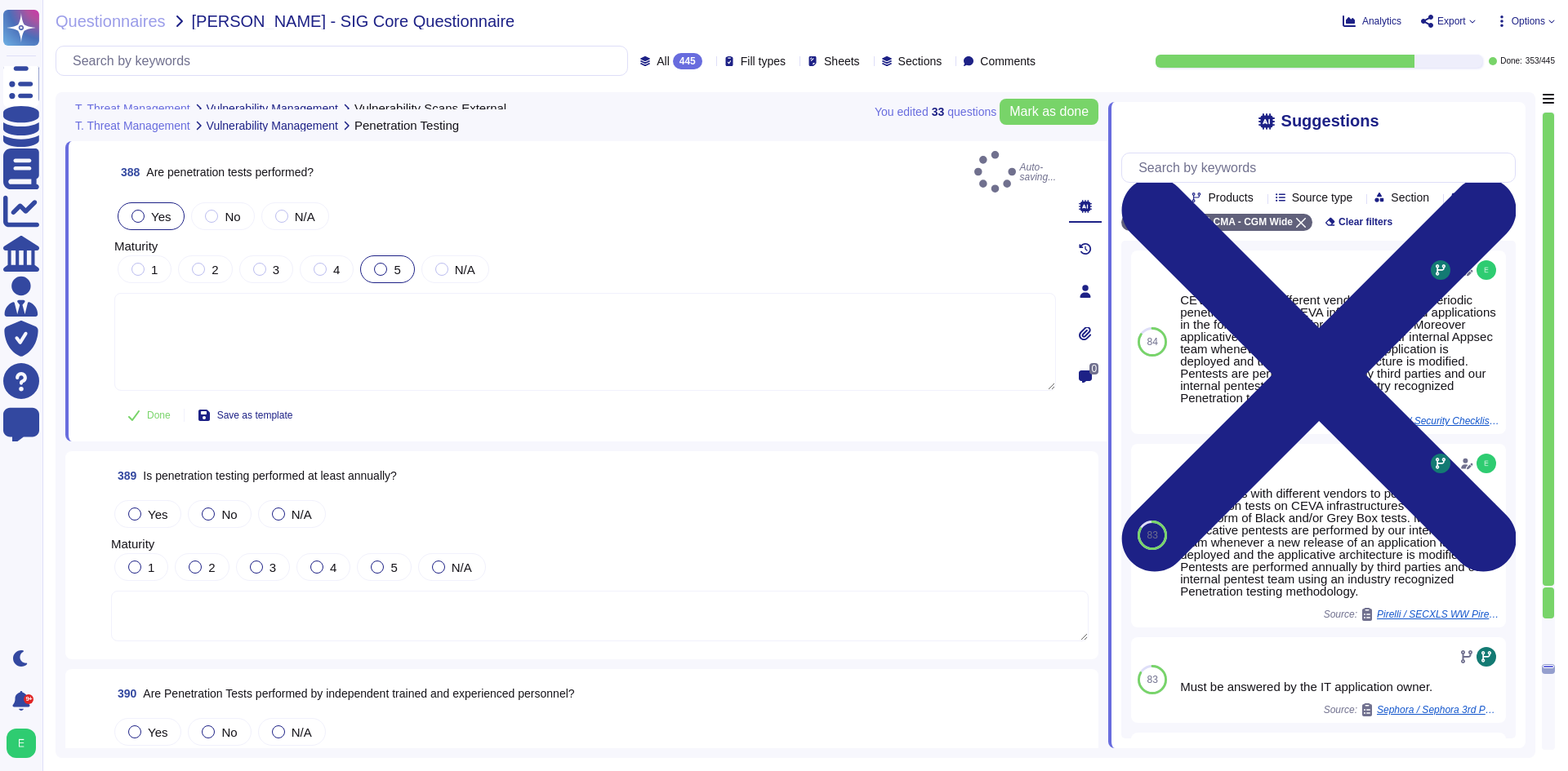
scroll to position [93796, 0]
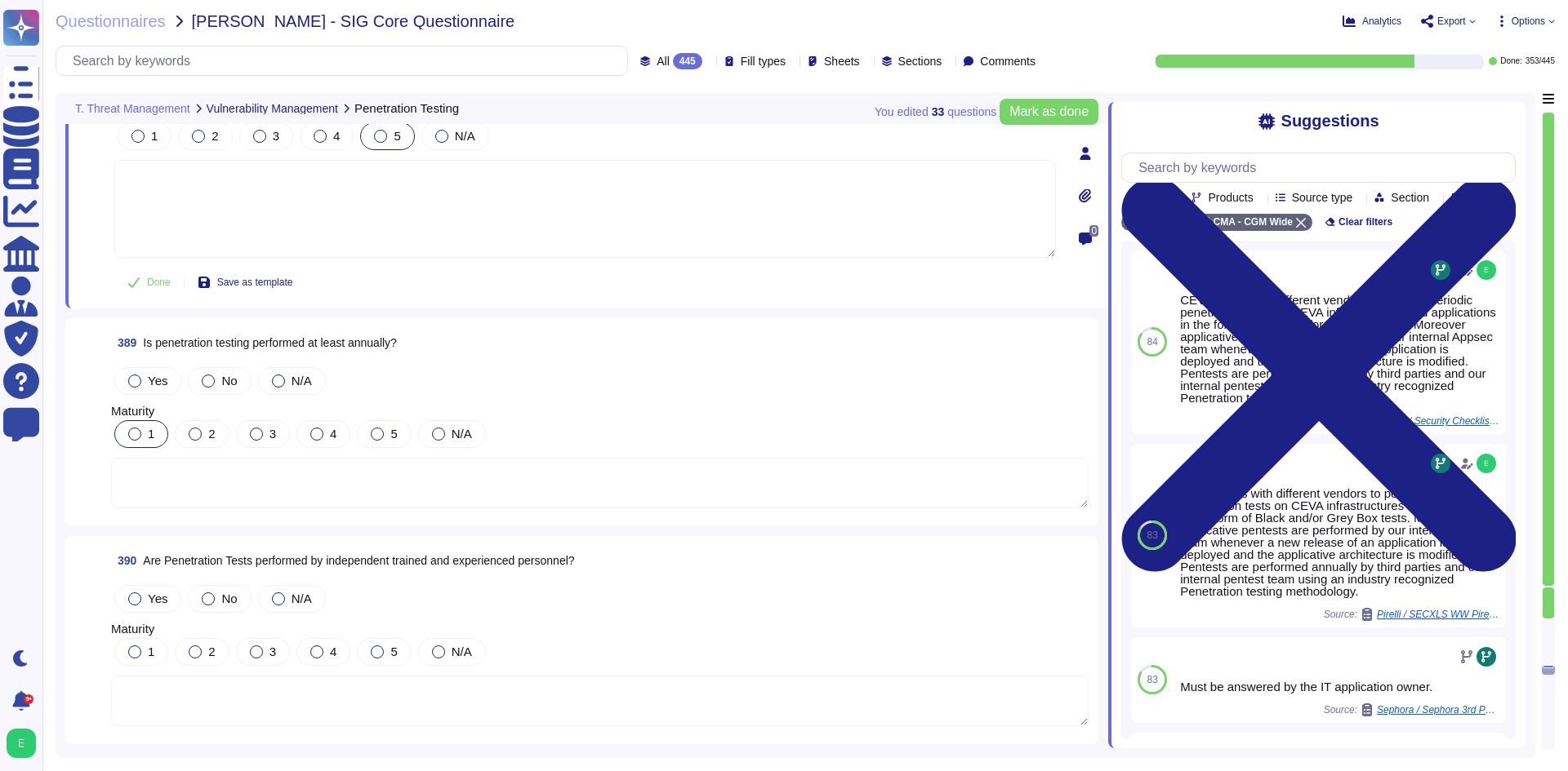
click at [142, 331] on span "389 Is penetration testing performed at least annually?" at bounding box center [254, 343] width 286 height 30
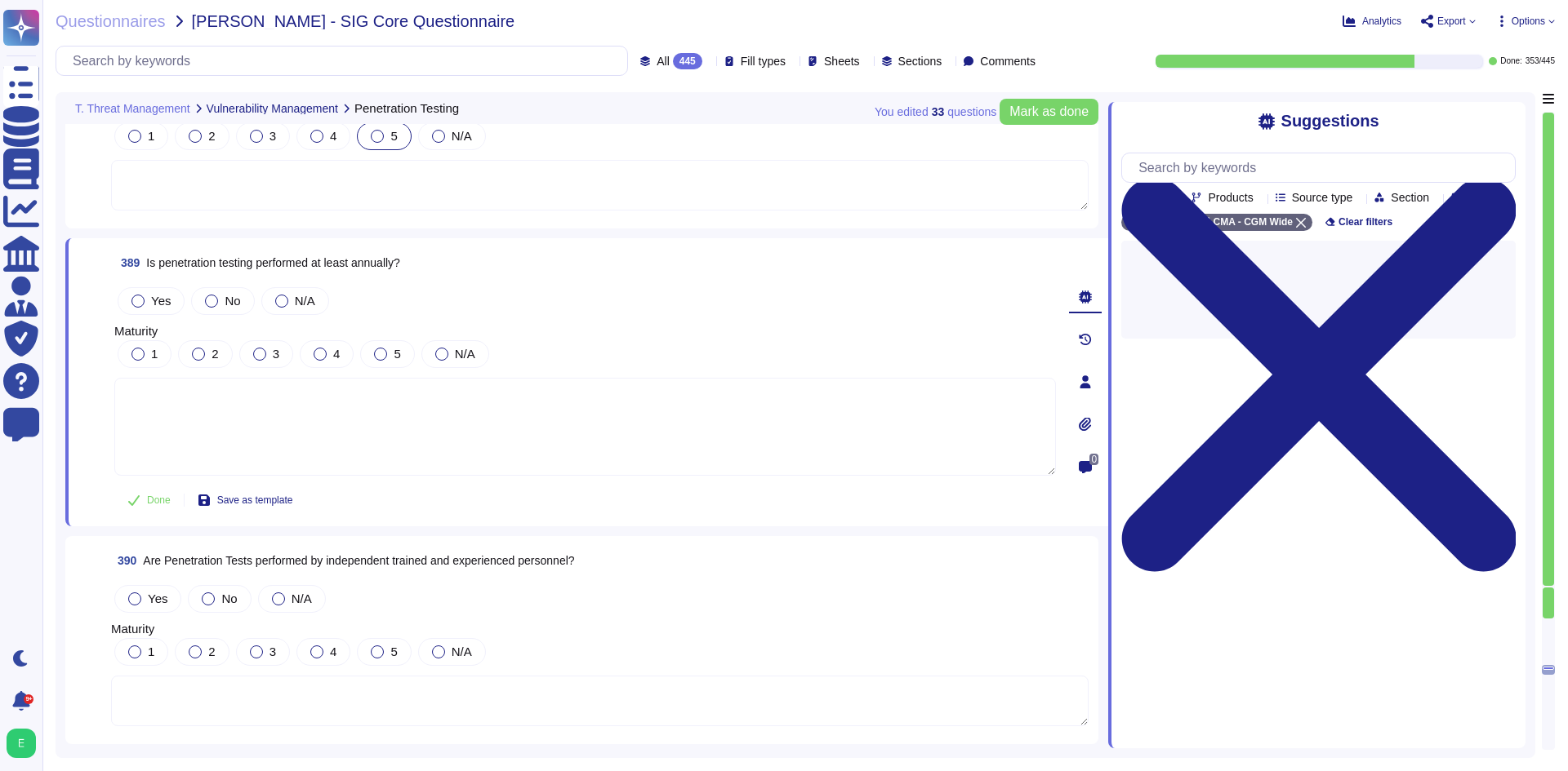
click at [140, 348] on div "1 2 3 4 5 N/A" at bounding box center [584, 354] width 941 height 34
click at [150, 295] on label "Yes" at bounding box center [151, 301] width 39 height 13
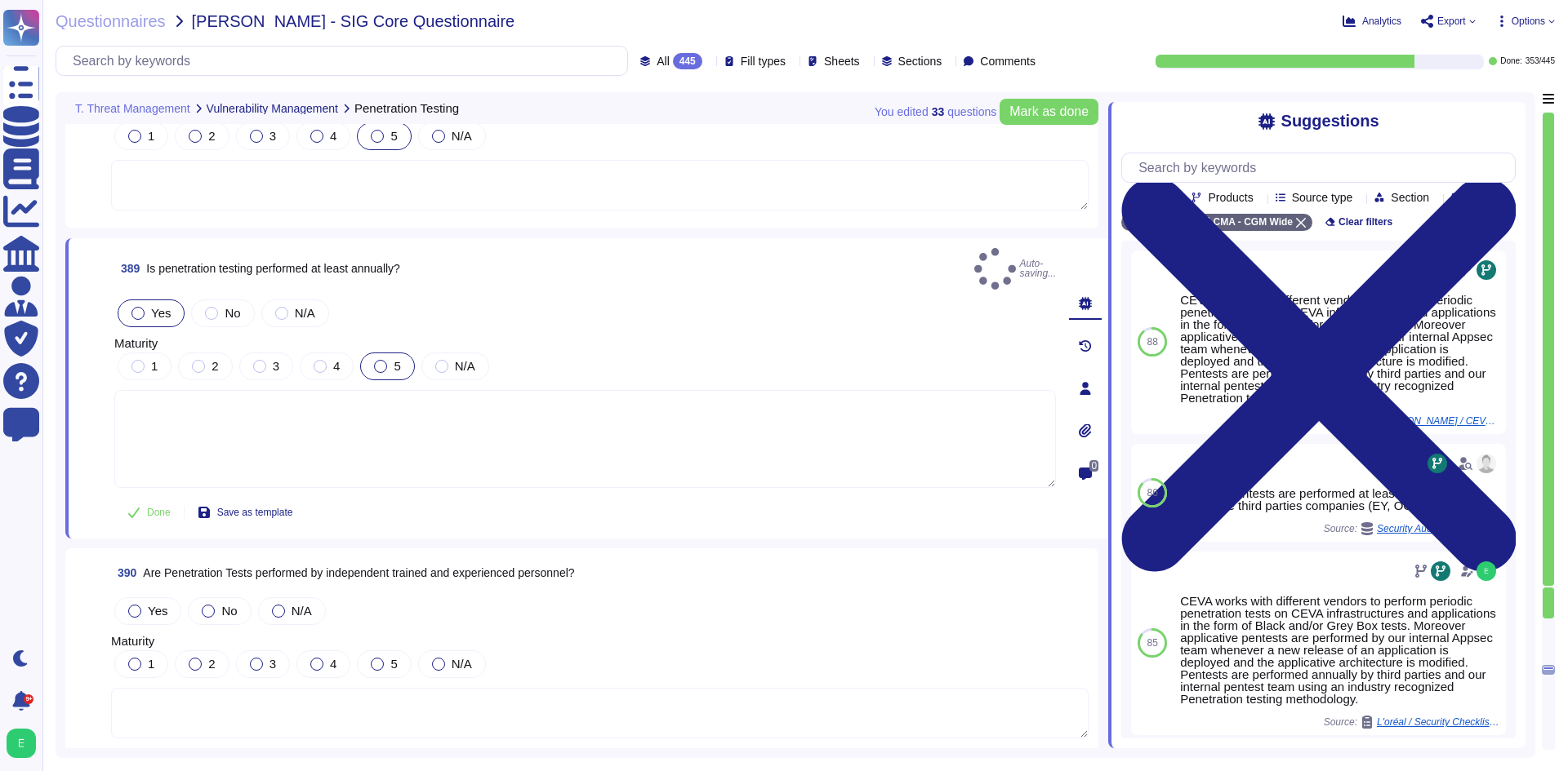
click at [382, 360] on div at bounding box center [380, 366] width 13 height 13
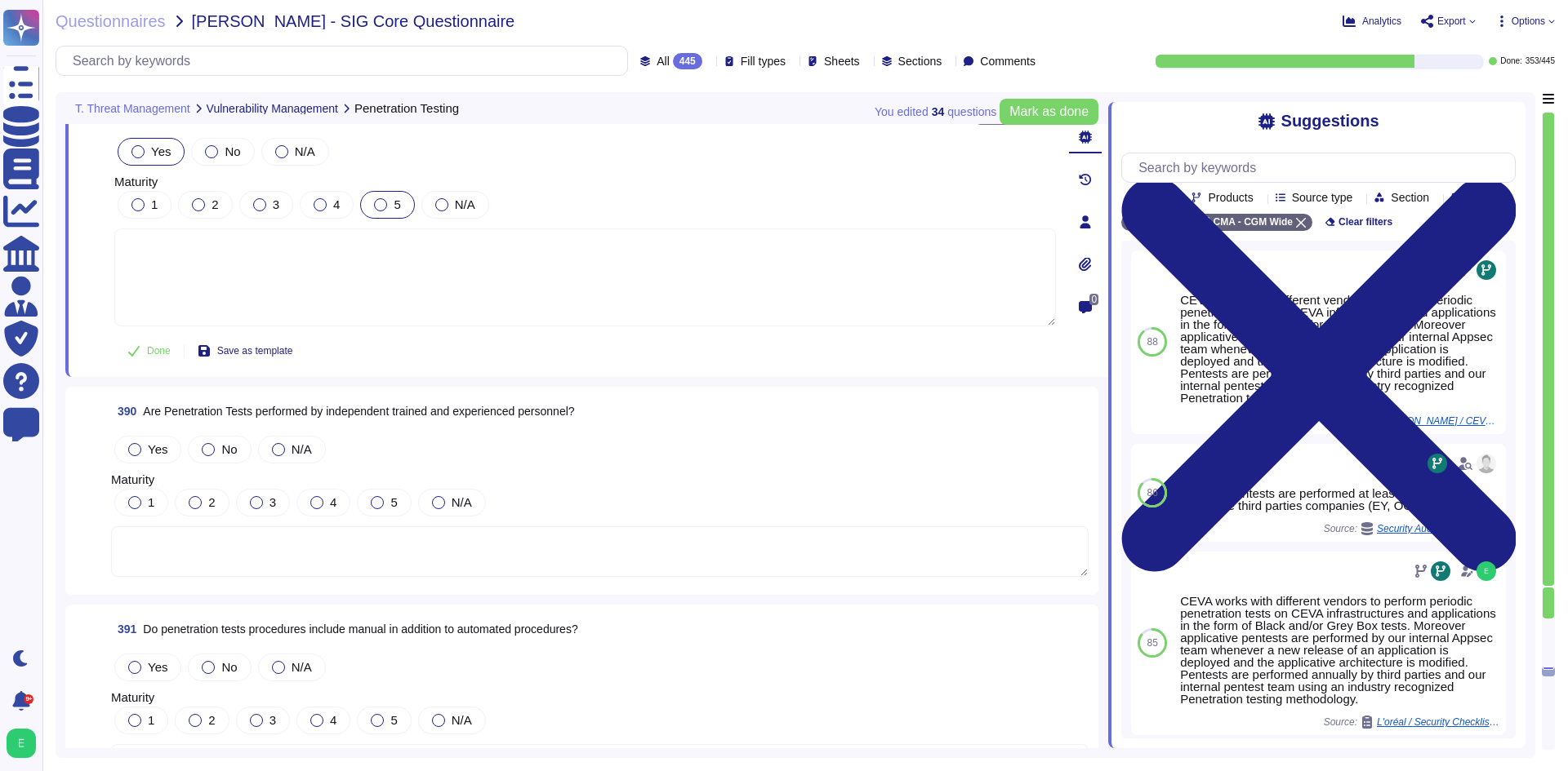
scroll to position [93960, 0]
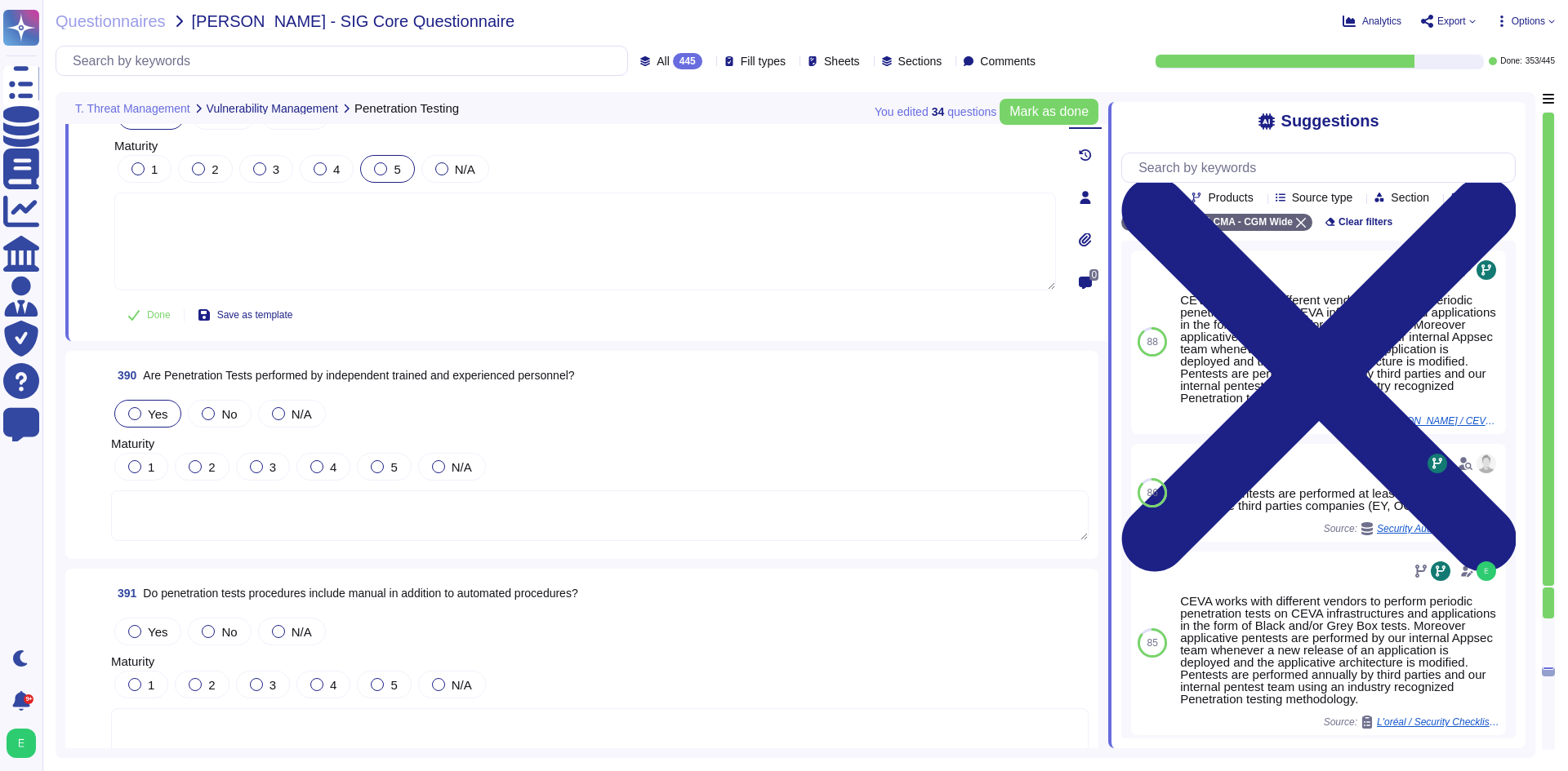
click at [162, 413] on span "Yes" at bounding box center [157, 414] width 20 height 14
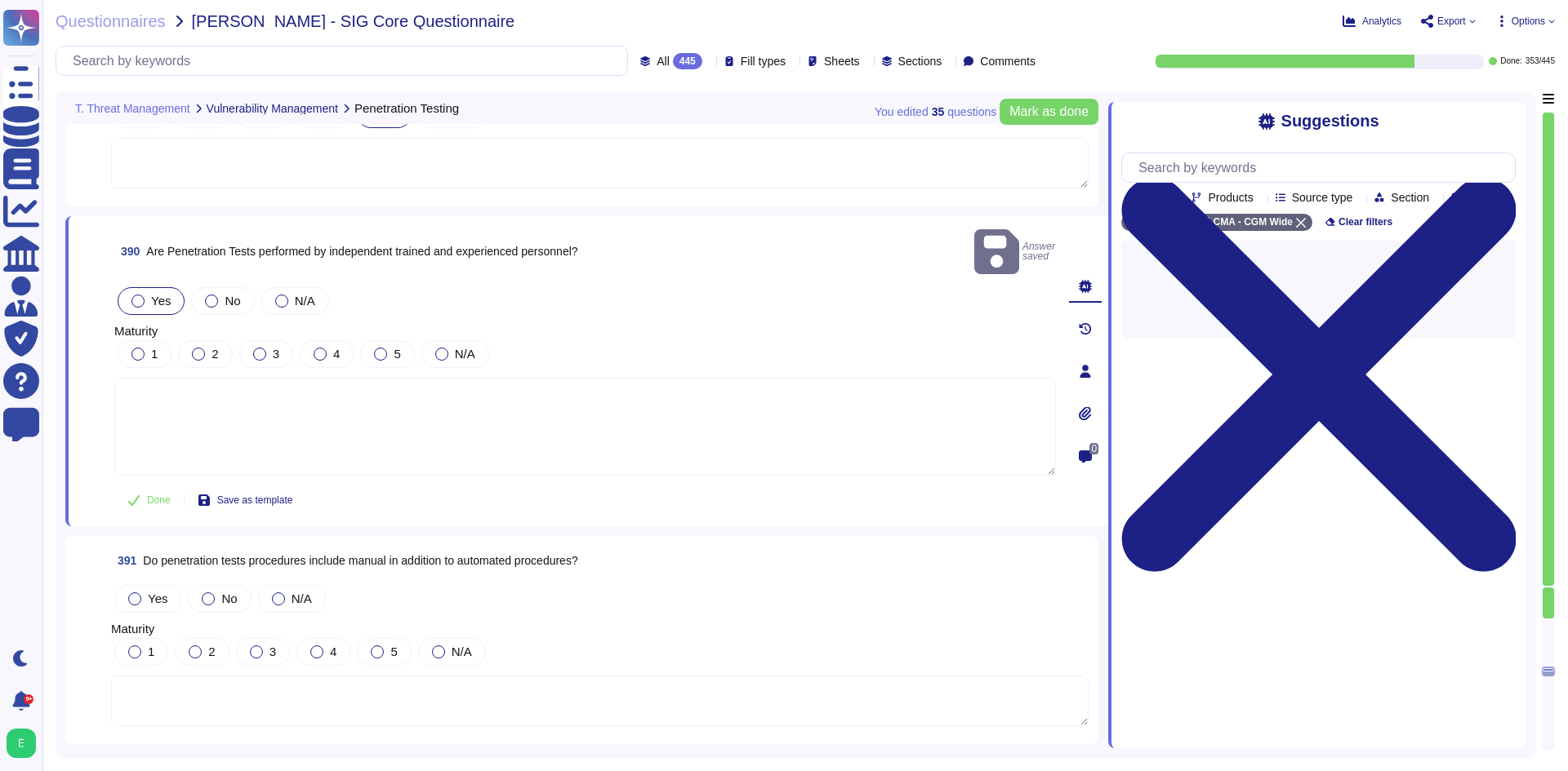
scroll to position [94041, 0]
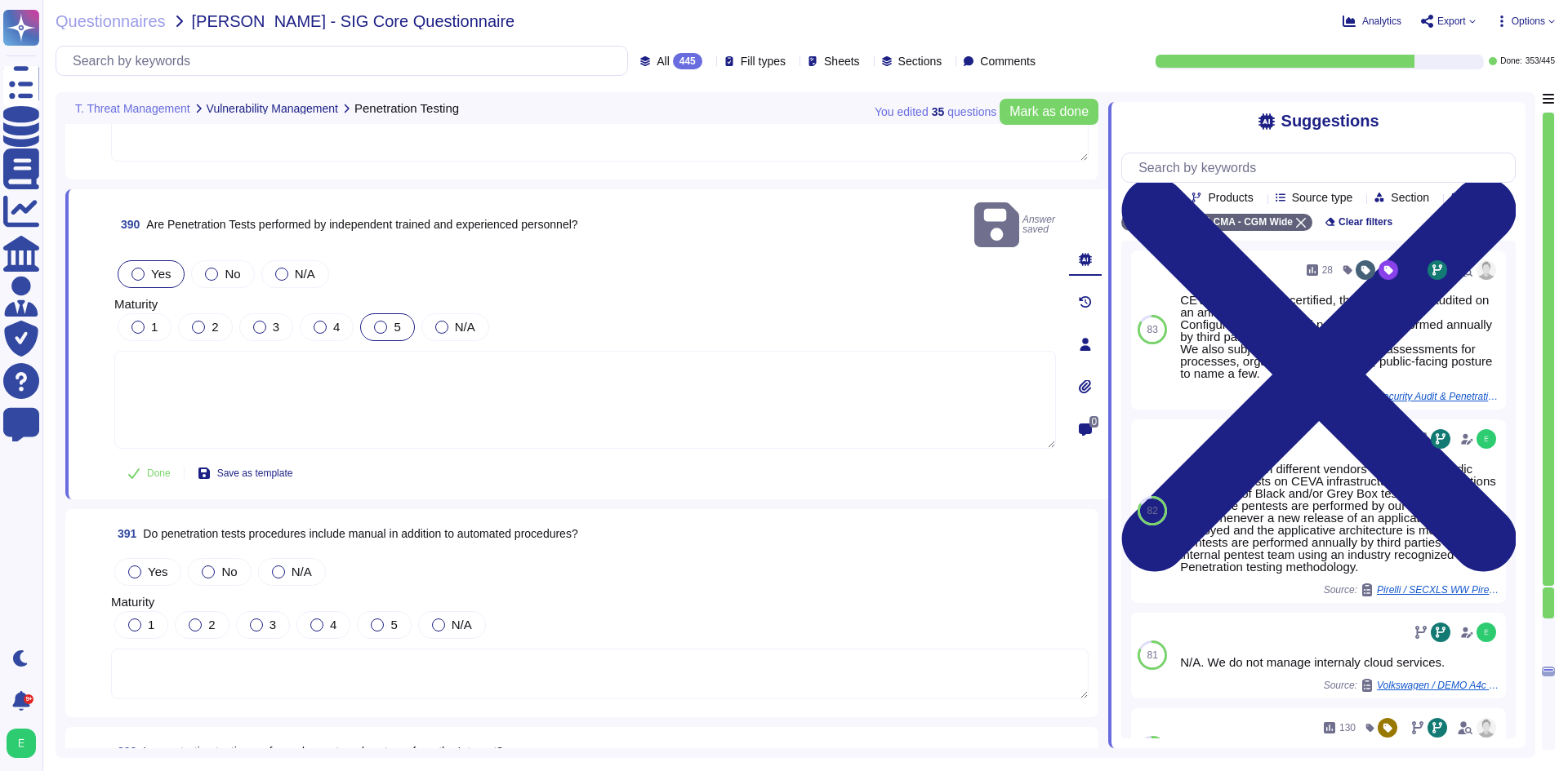
click at [396, 320] on span "5" at bounding box center [396, 326] width 7 height 14
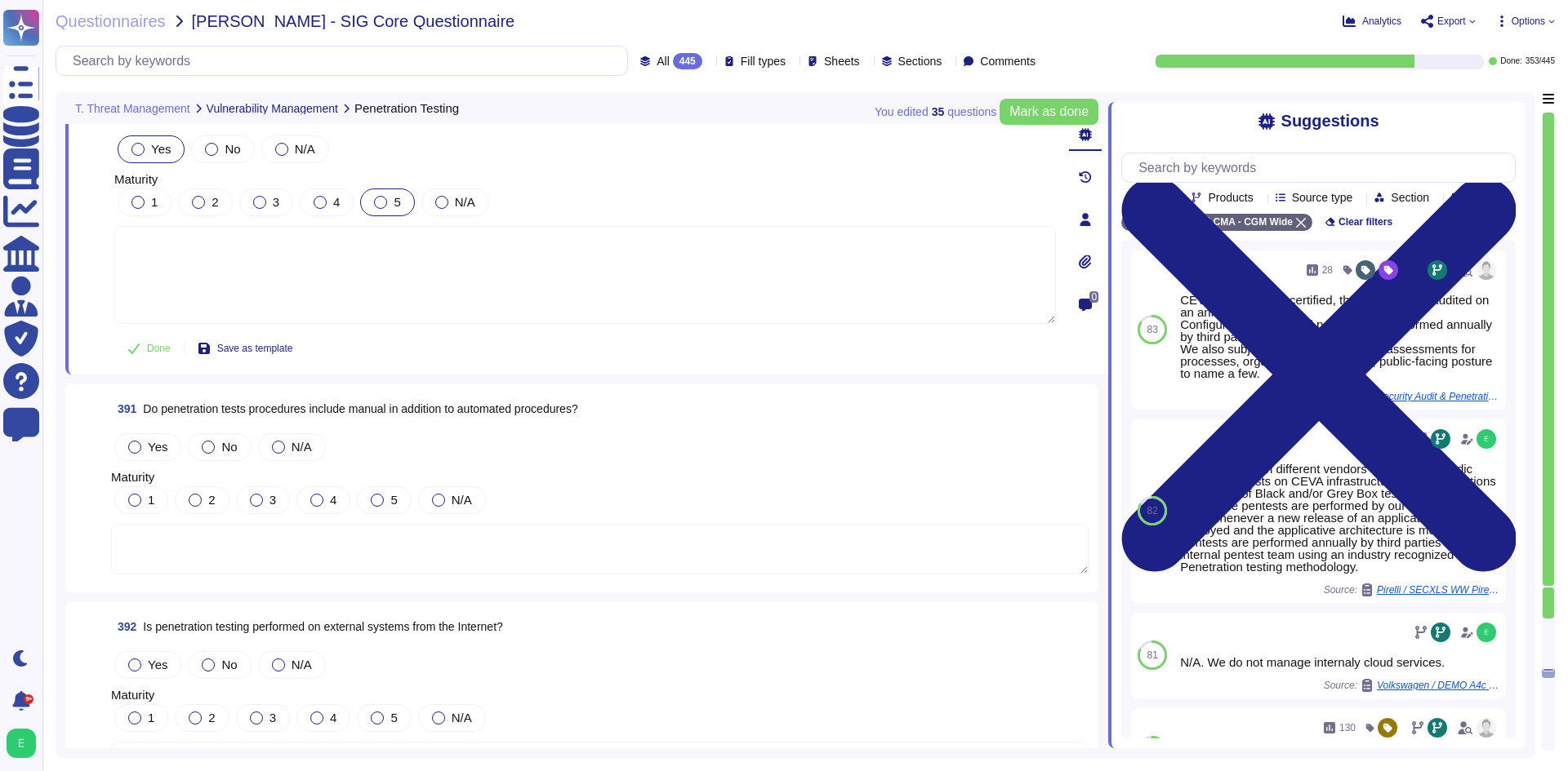
scroll to position [94205, 0]
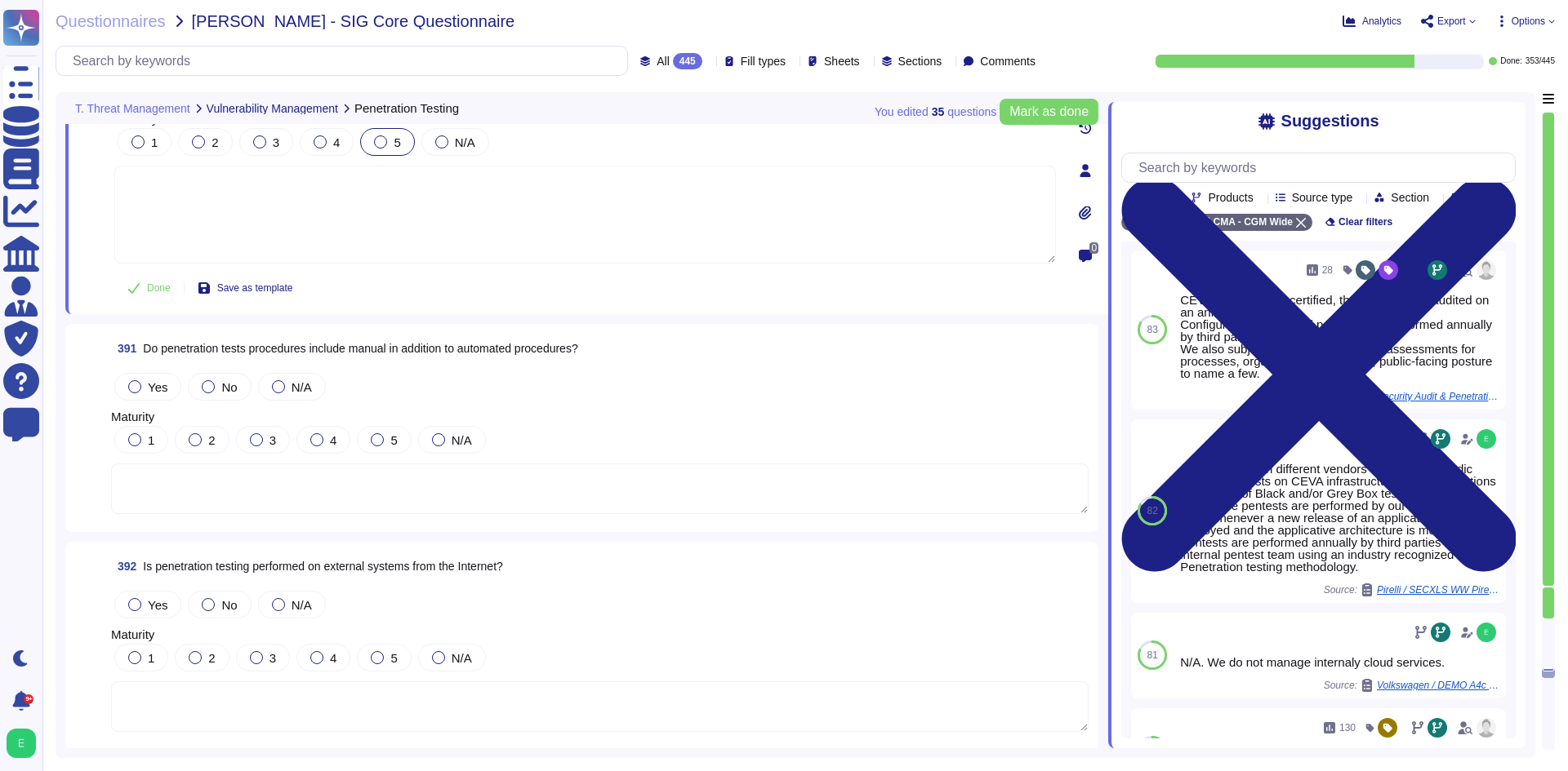
click at [499, 495] on textarea at bounding box center [600, 489] width 978 height 50
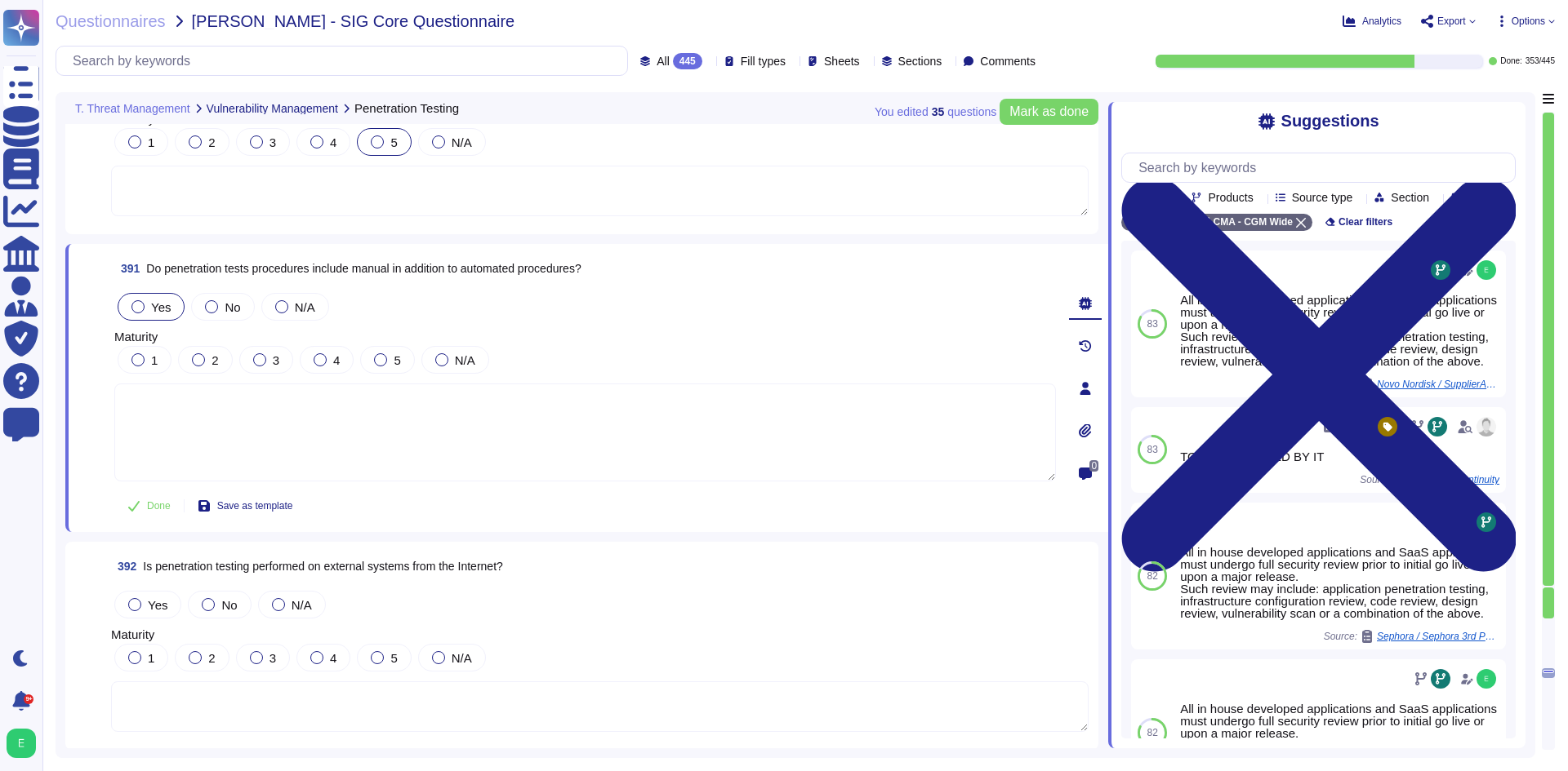
click at [147, 312] on label "Yes" at bounding box center [151, 306] width 39 height 13
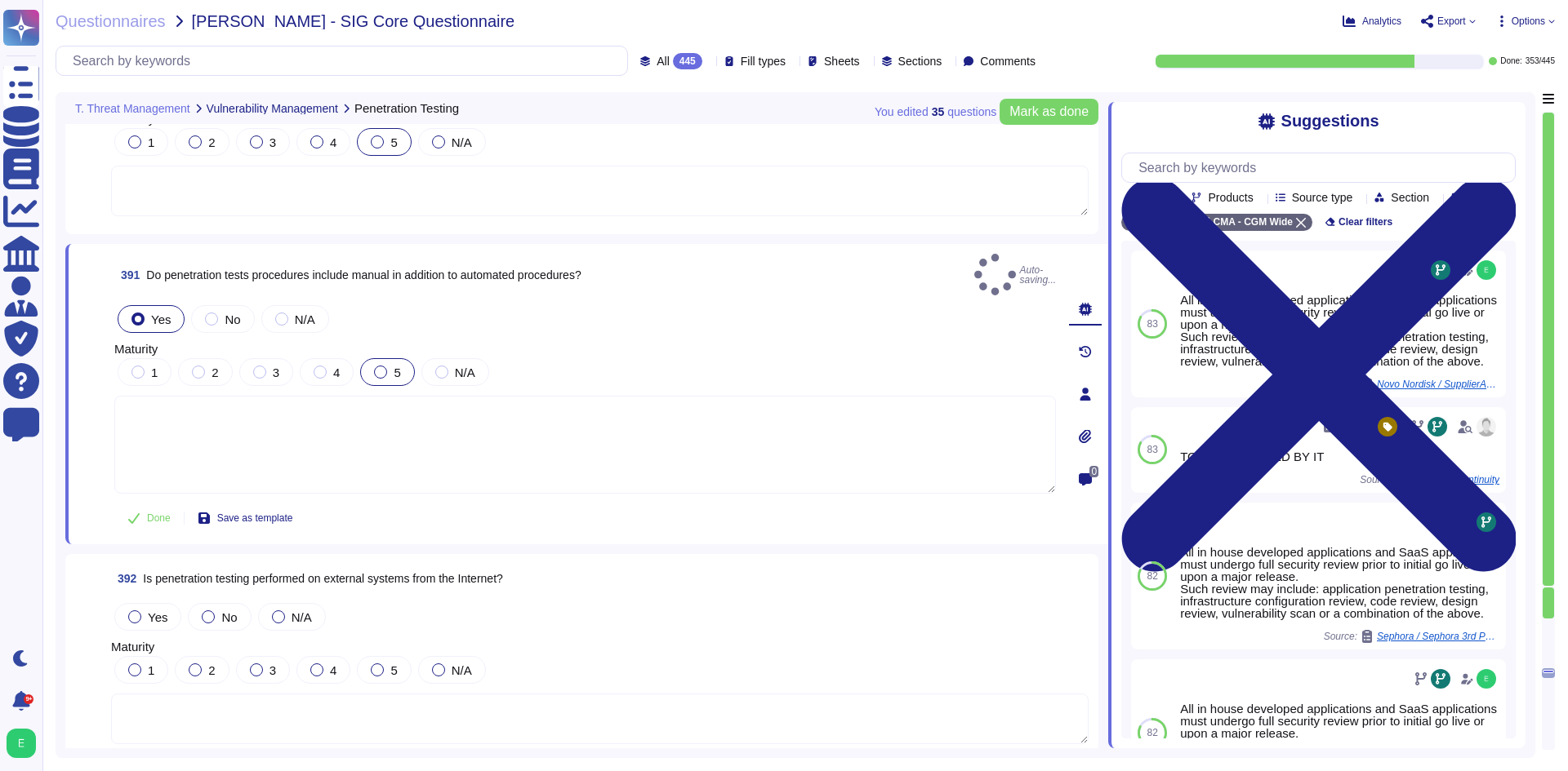
click at [383, 366] on div at bounding box center [380, 372] width 13 height 13
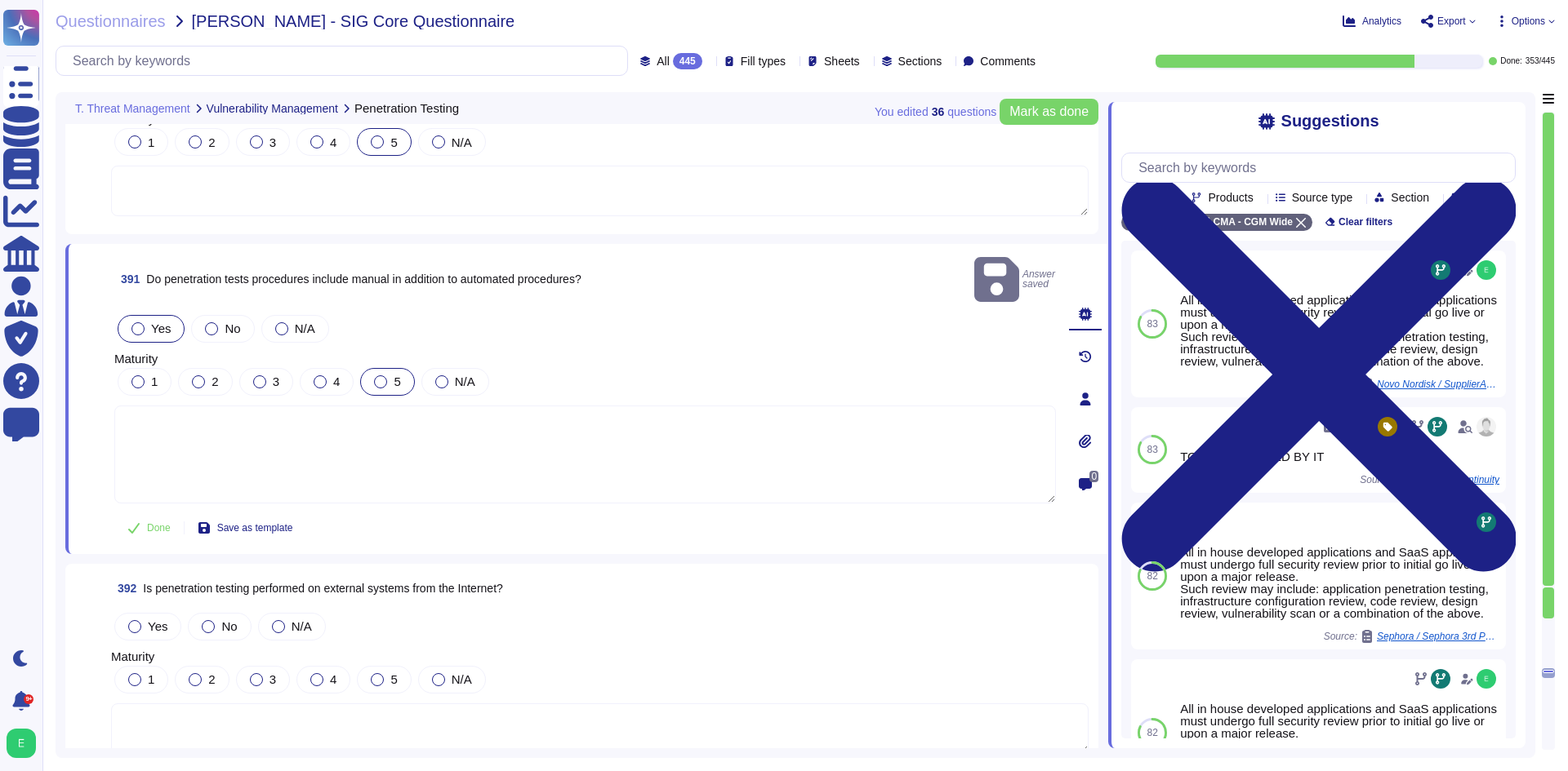
click at [382, 376] on div at bounding box center [380, 382] width 13 height 13
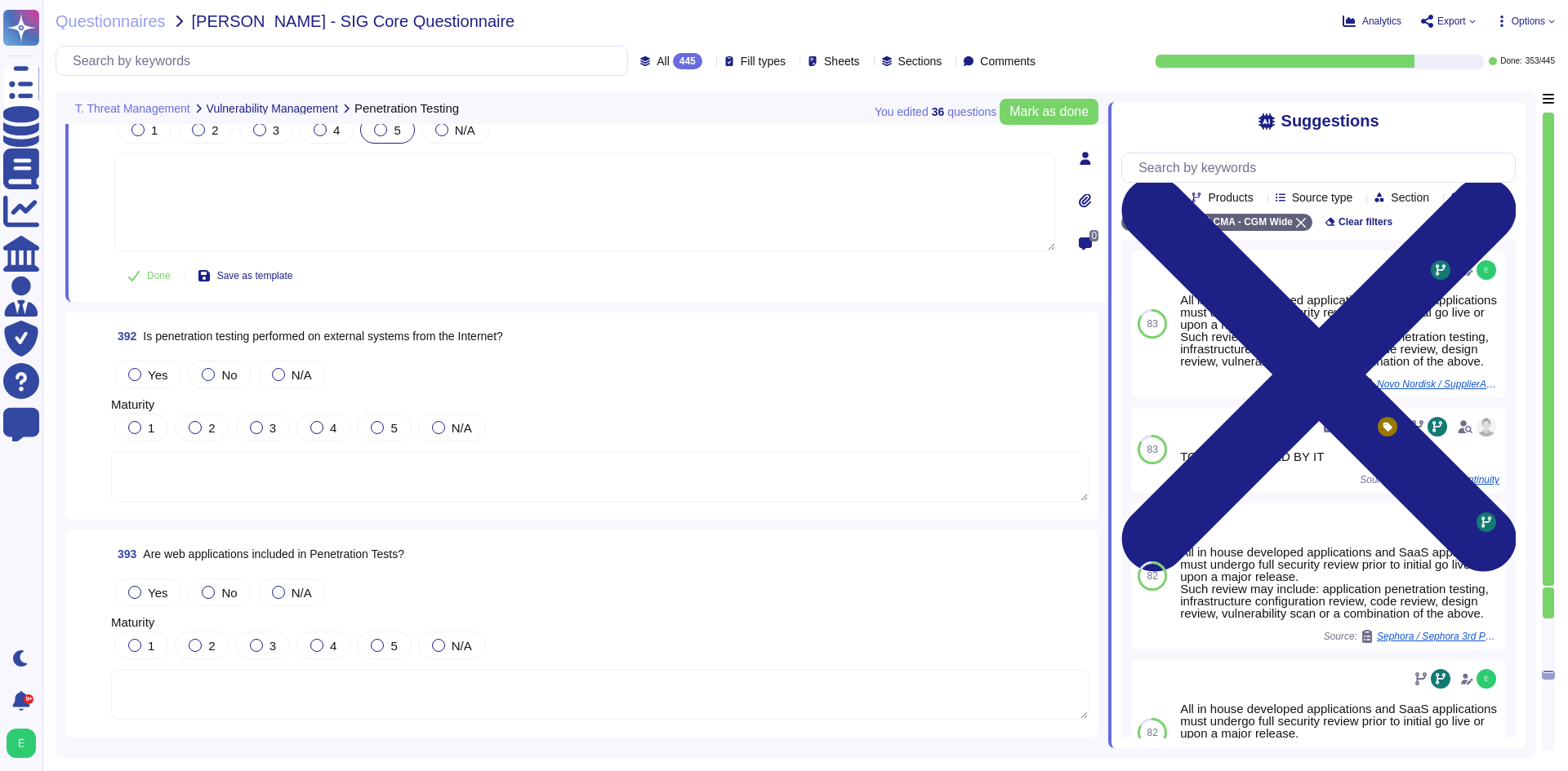
scroll to position [94449, 0]
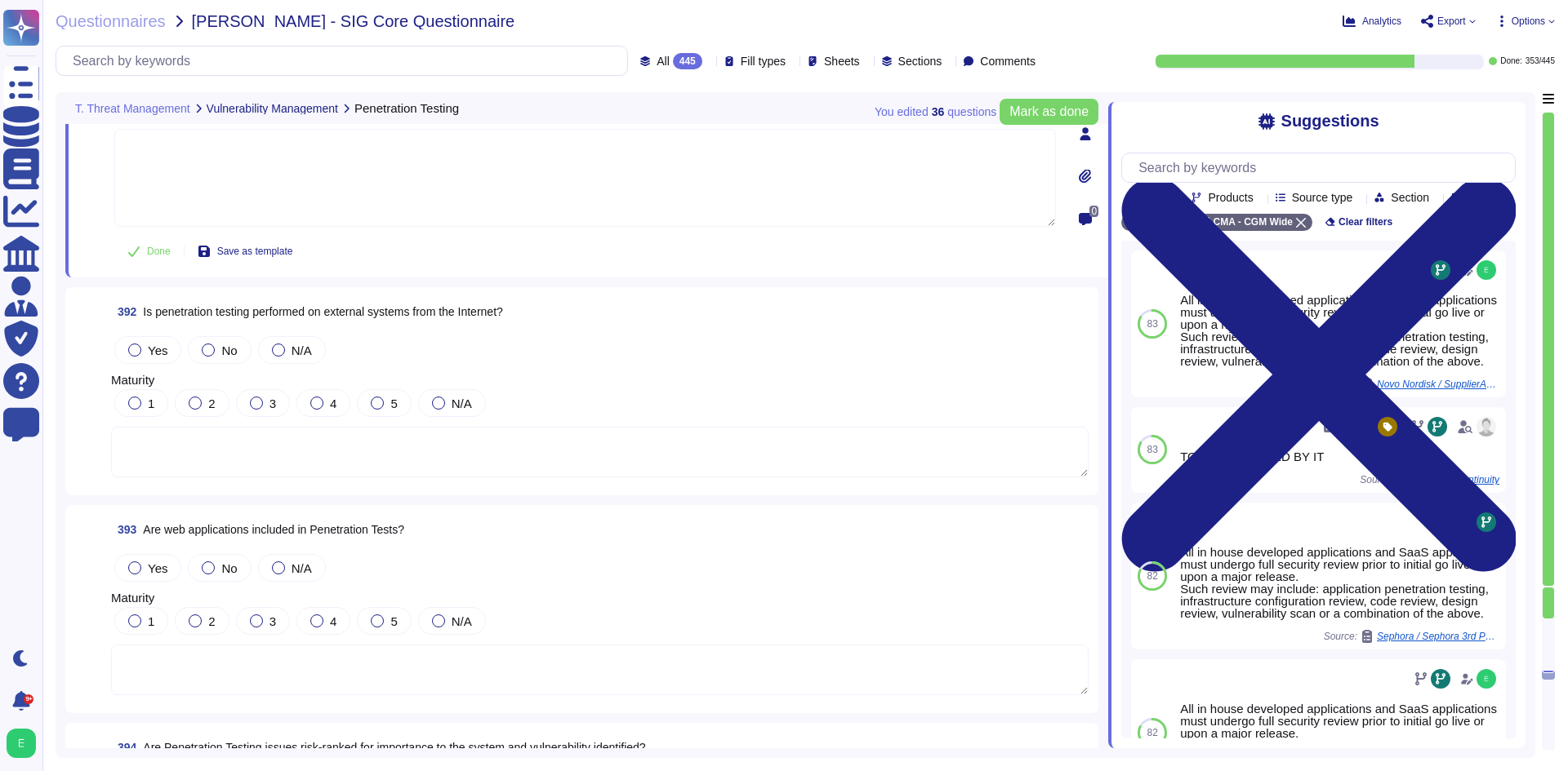
click at [362, 454] on textarea at bounding box center [600, 451] width 978 height 50
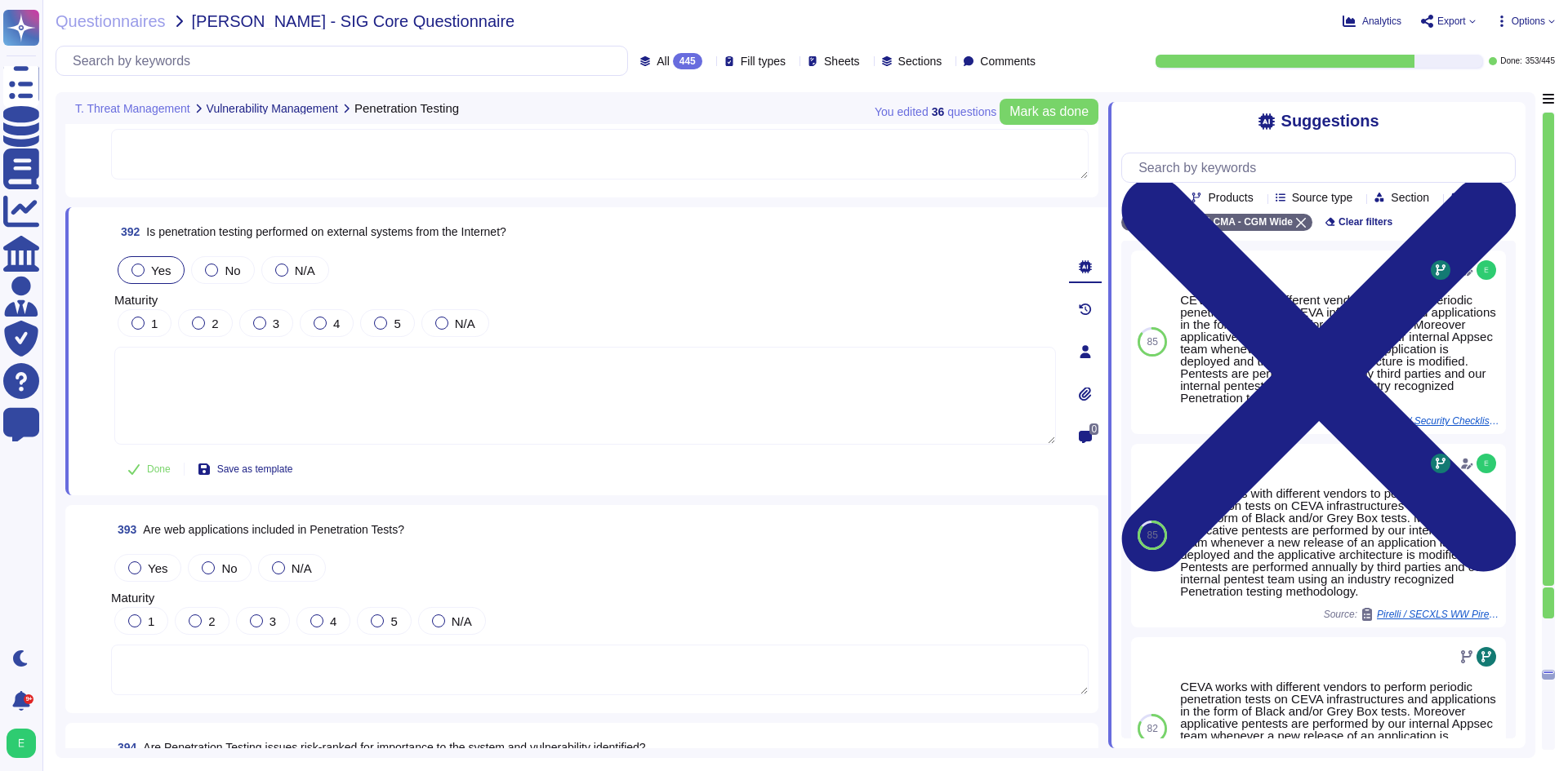
click at [153, 268] on span "Yes" at bounding box center [161, 270] width 20 height 14
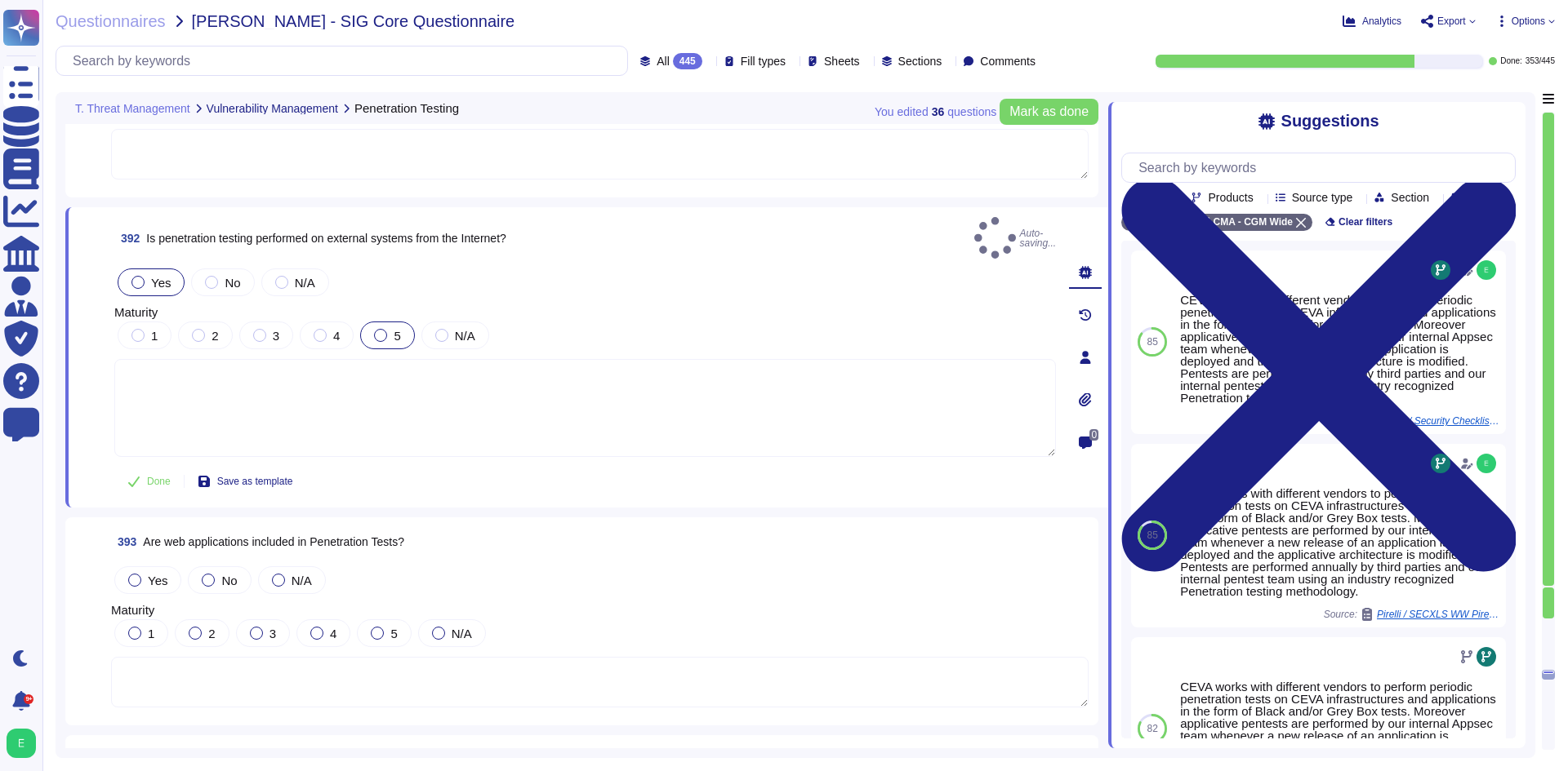
click at [378, 329] on div at bounding box center [380, 335] width 13 height 13
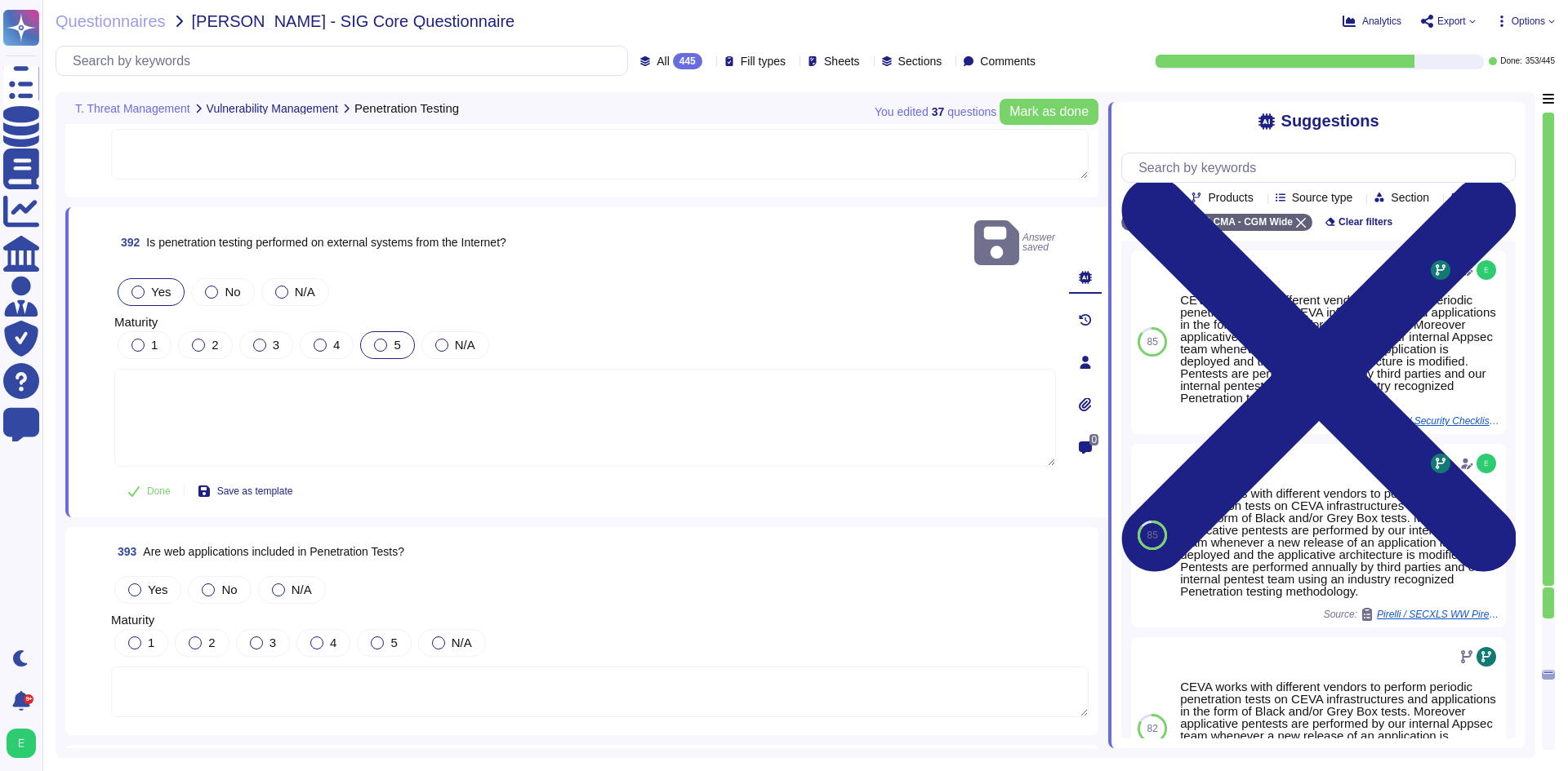
click at [387, 331] on div "5" at bounding box center [387, 345] width 54 height 28
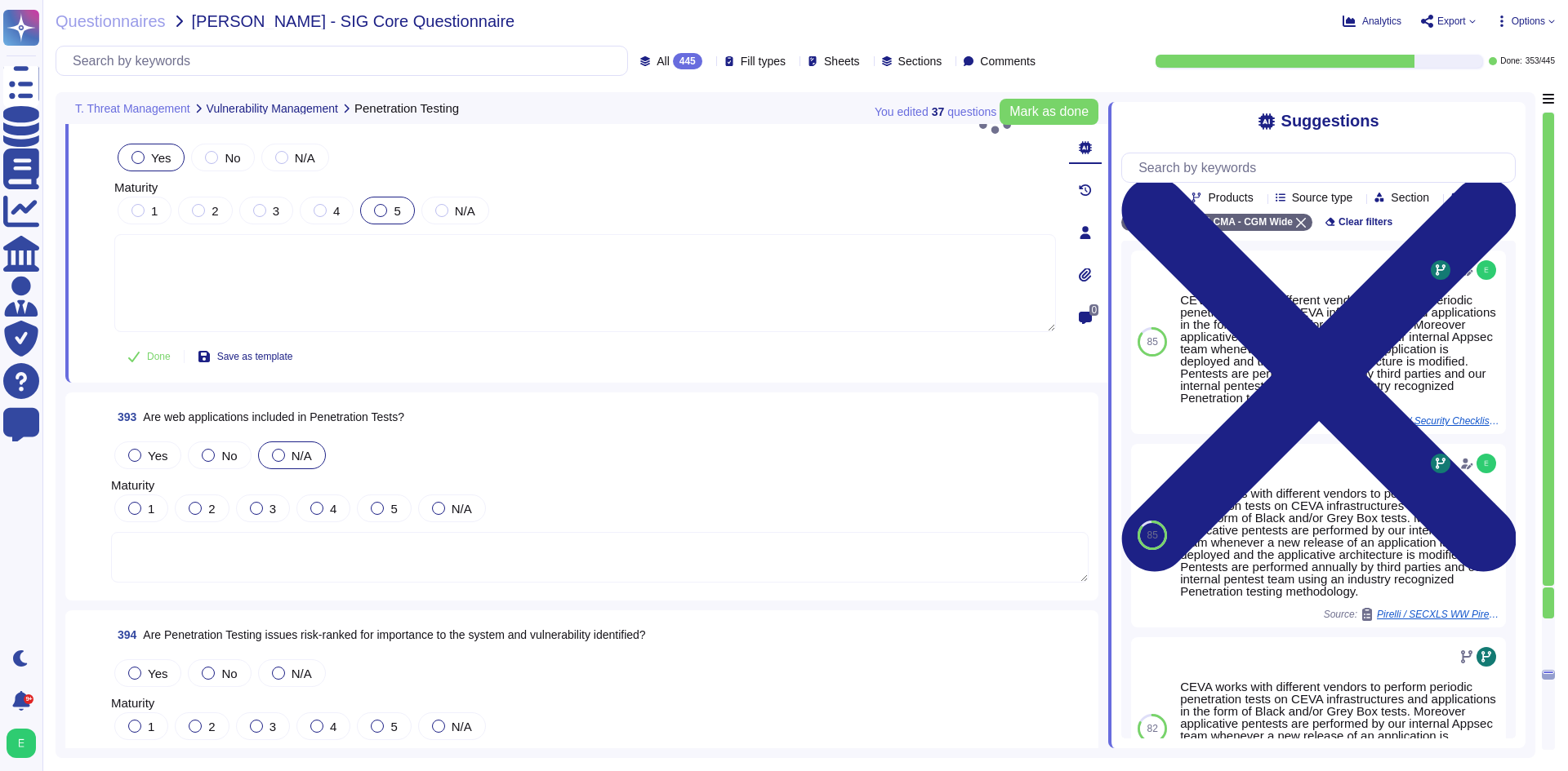
scroll to position [94613, 0]
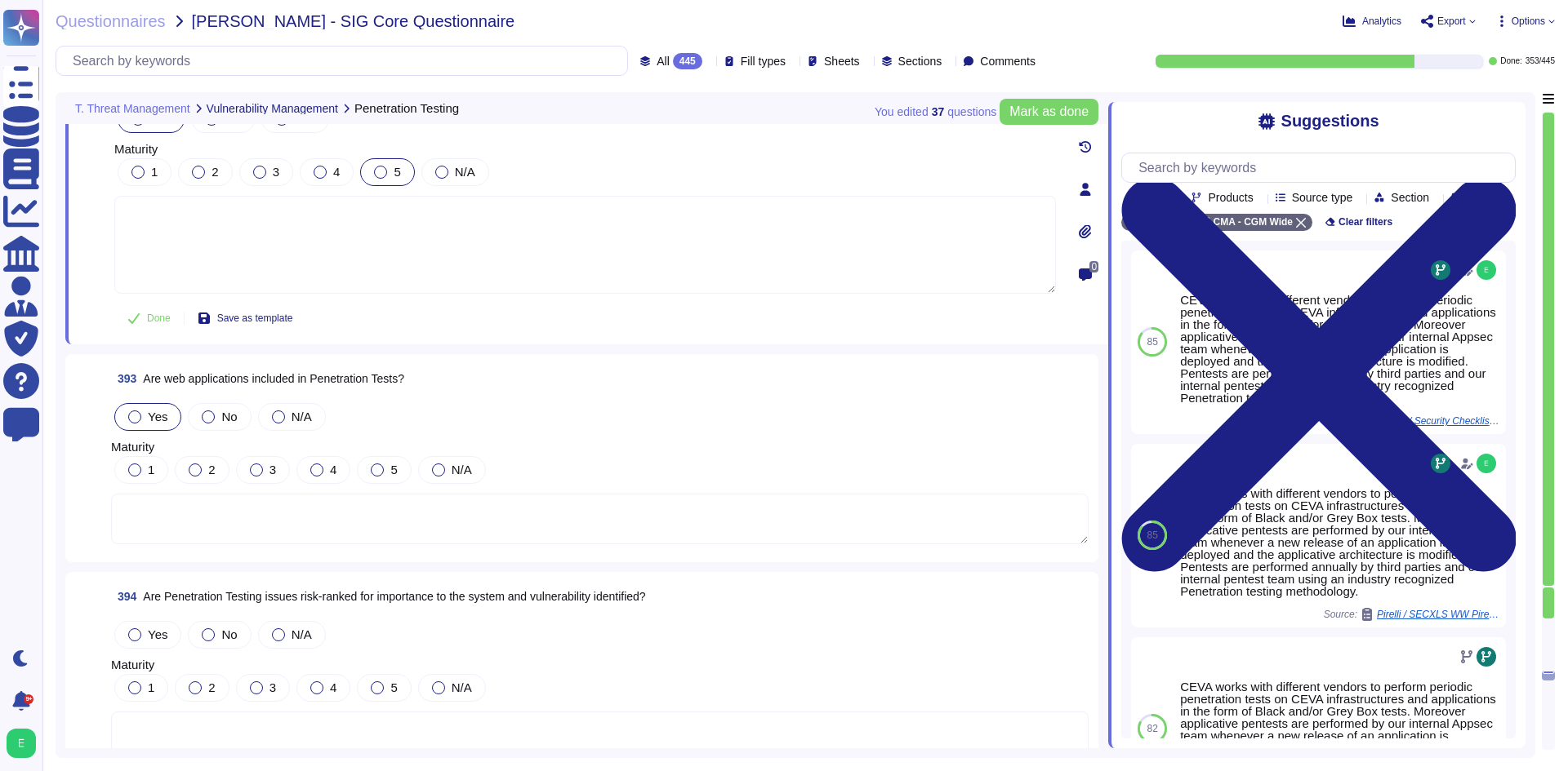
click at [157, 410] on span "Yes" at bounding box center [157, 417] width 20 height 14
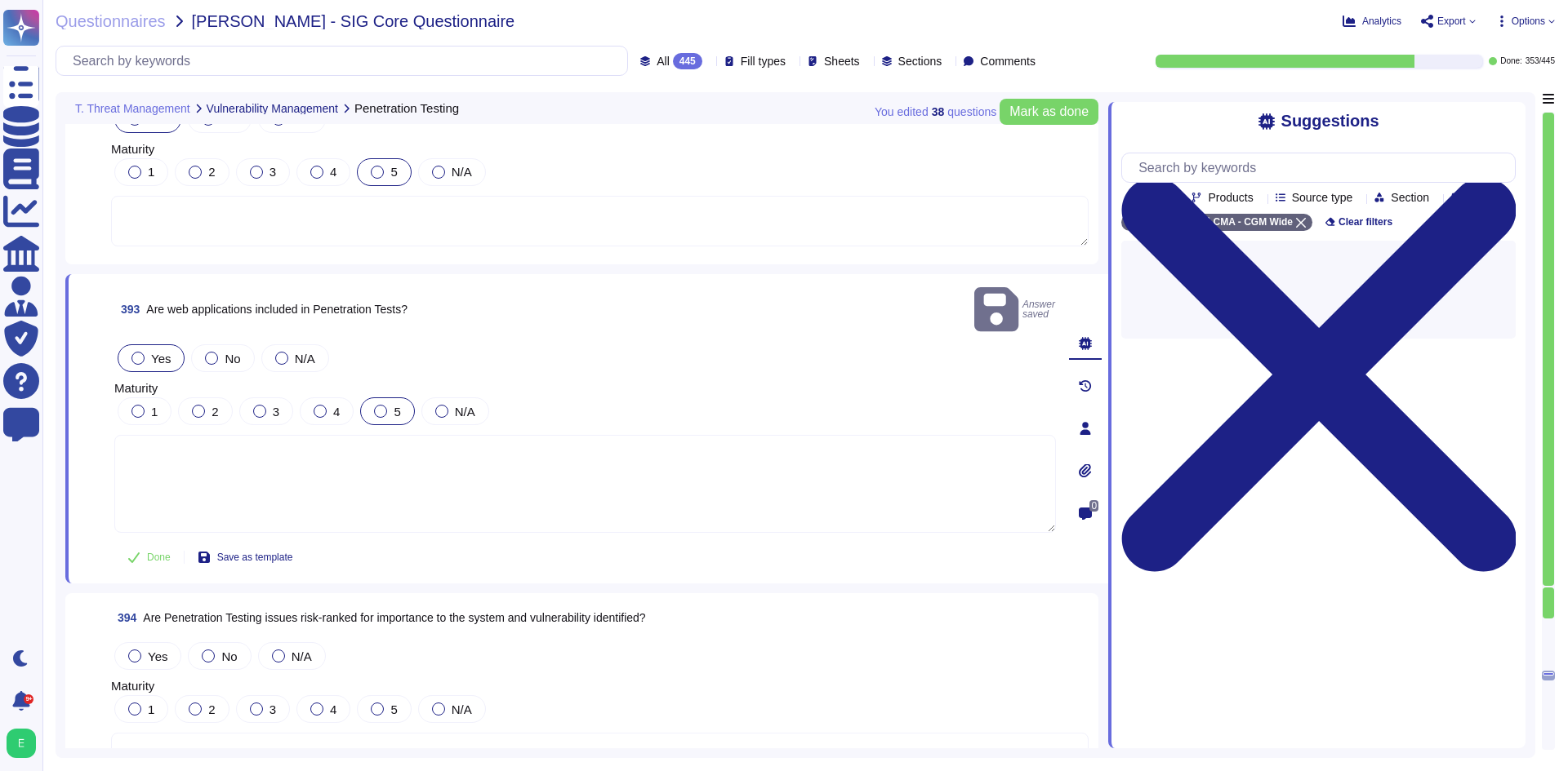
click at [380, 405] on div at bounding box center [380, 411] width 13 height 13
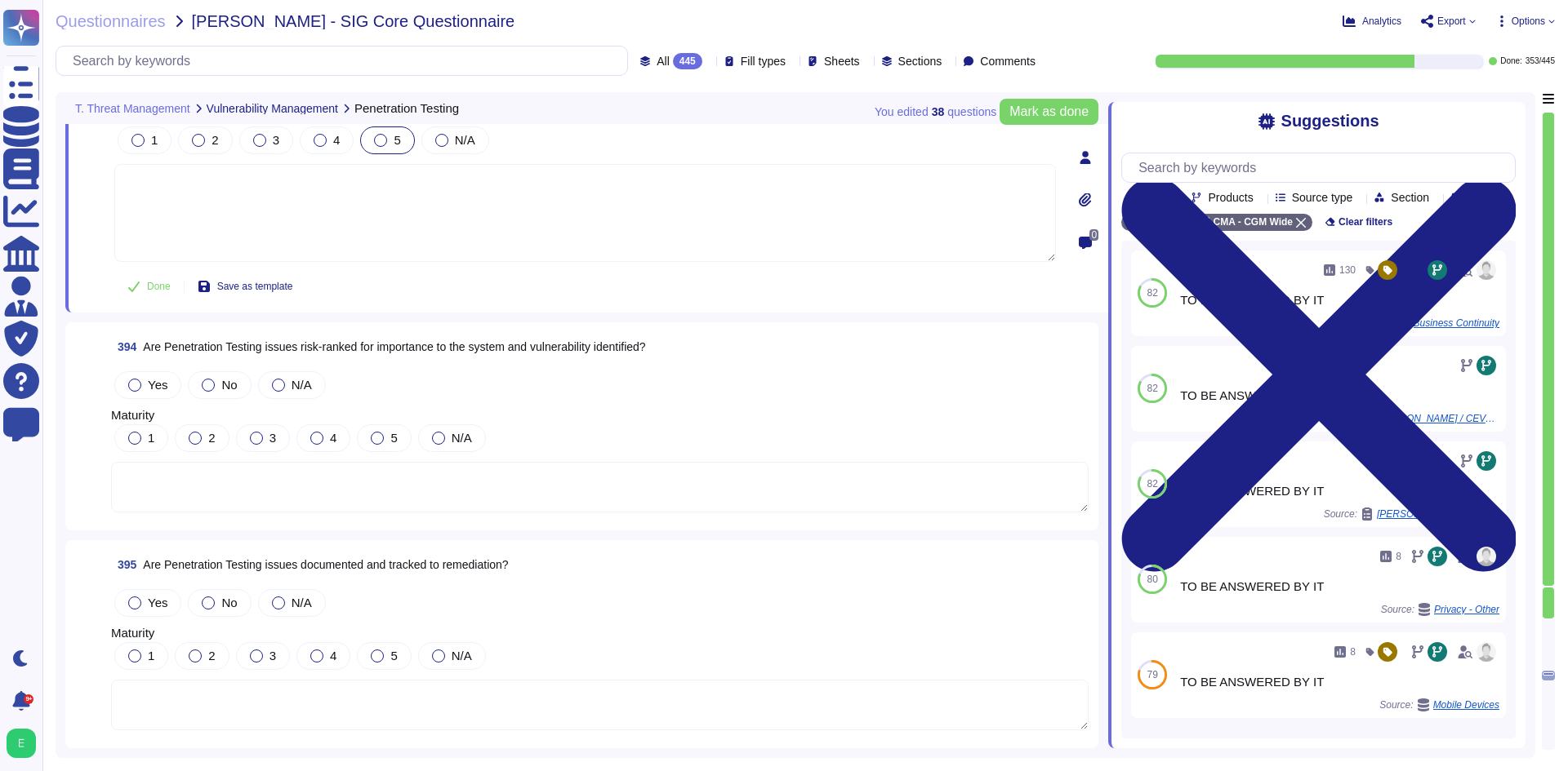
scroll to position [94858, 0]
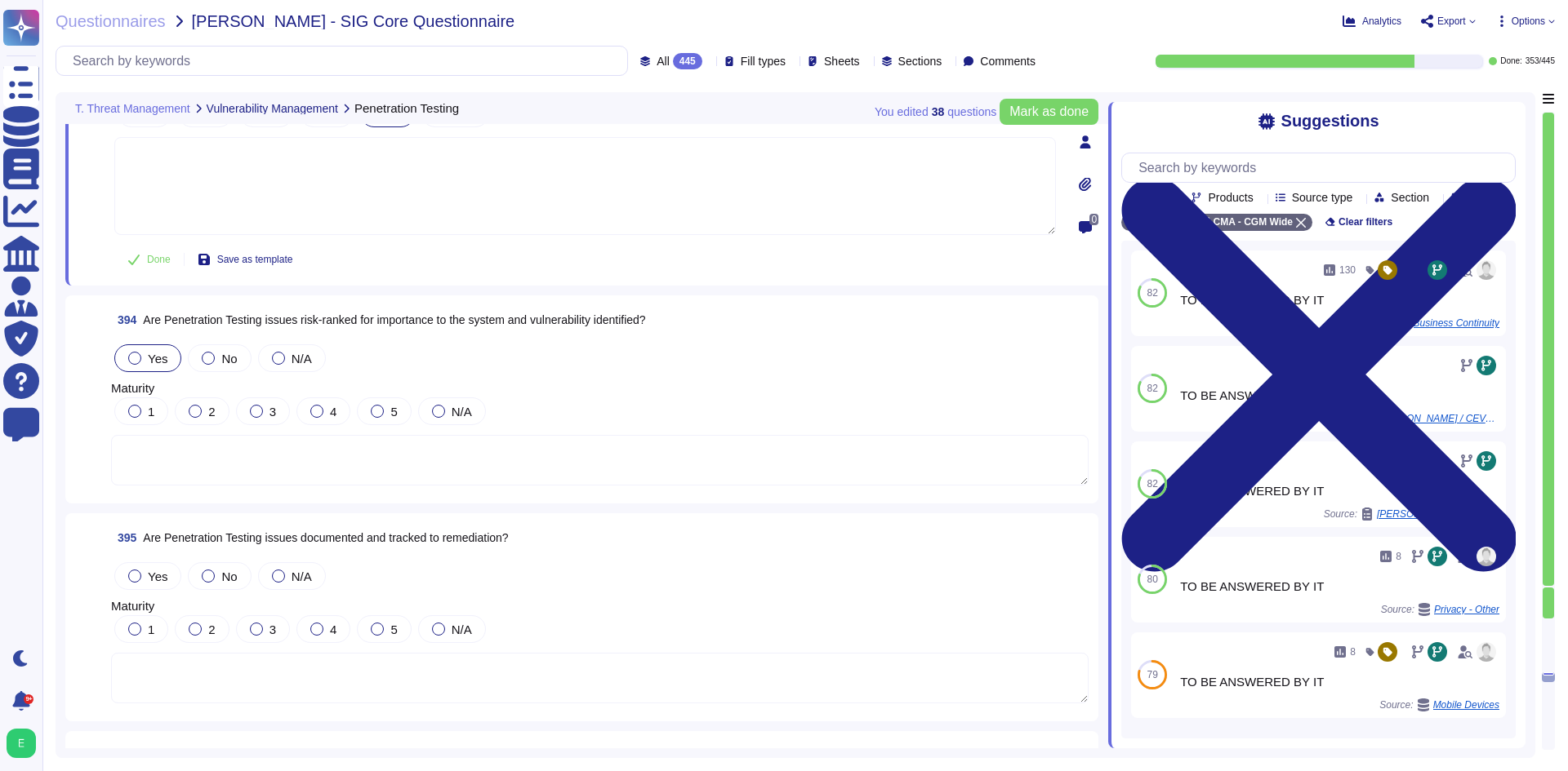
click at [132, 359] on div at bounding box center [134, 358] width 13 height 13
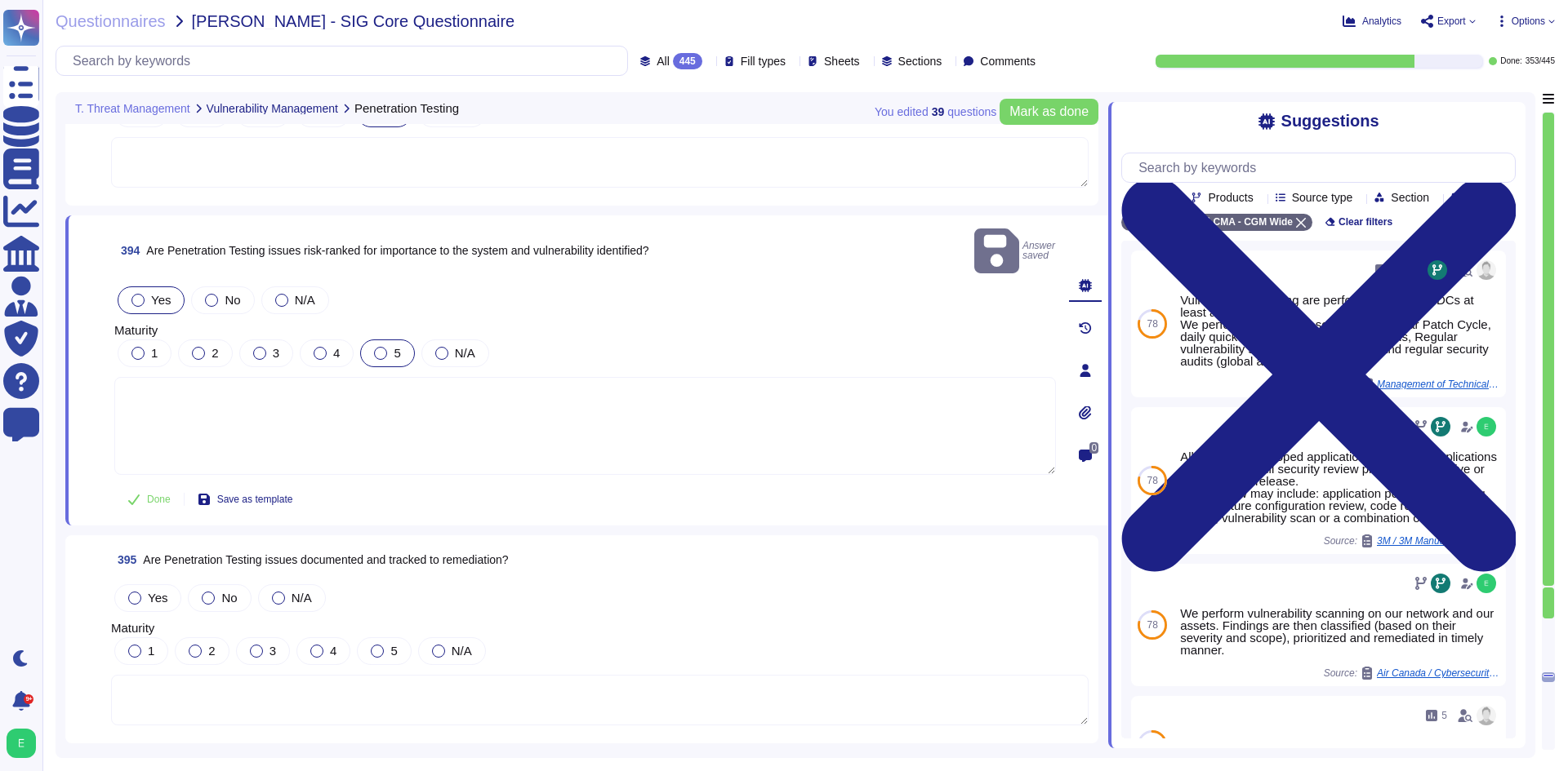
click at [396, 342] on div "5" at bounding box center [387, 353] width 54 height 28
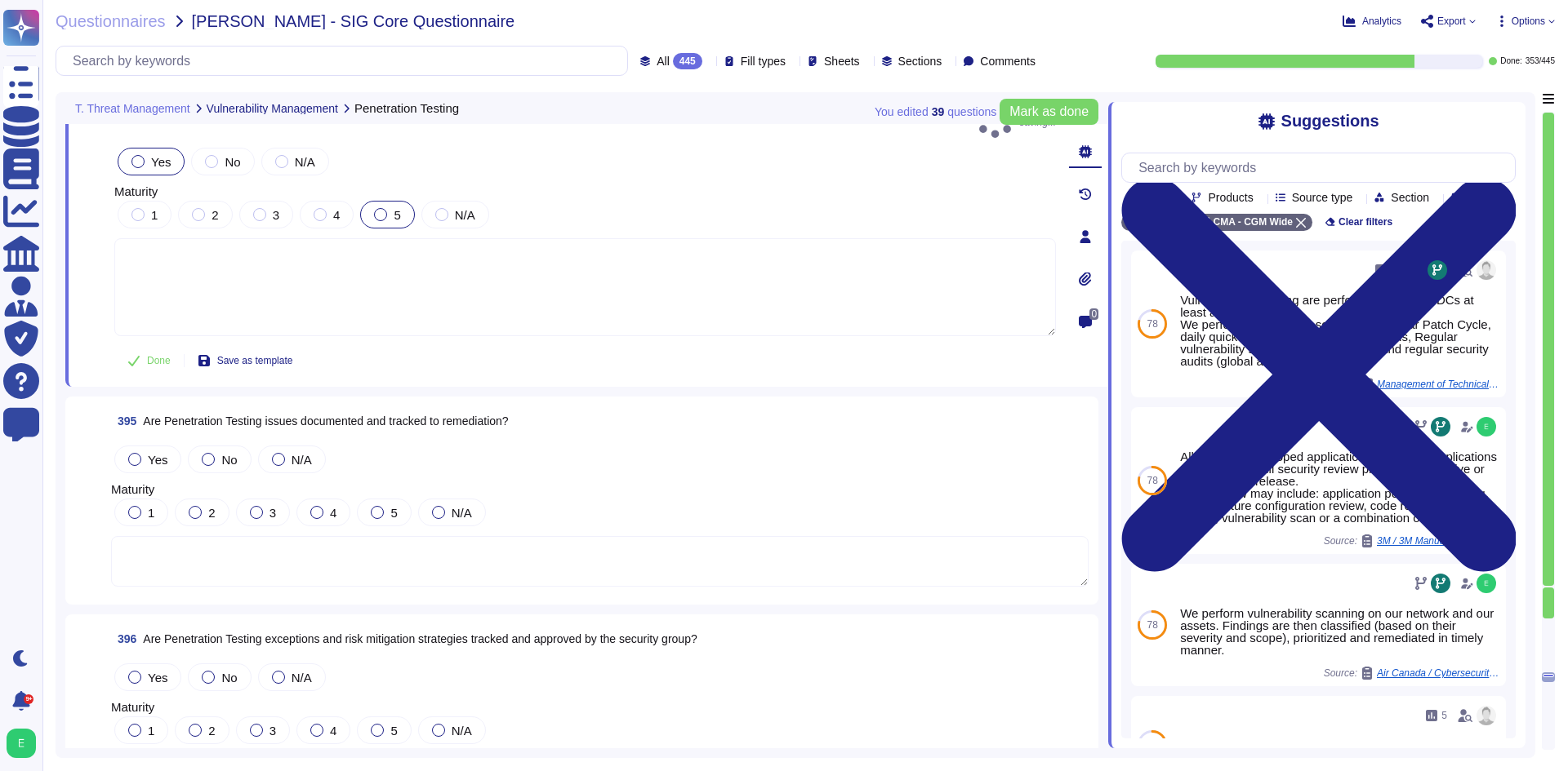
scroll to position [95102, 0]
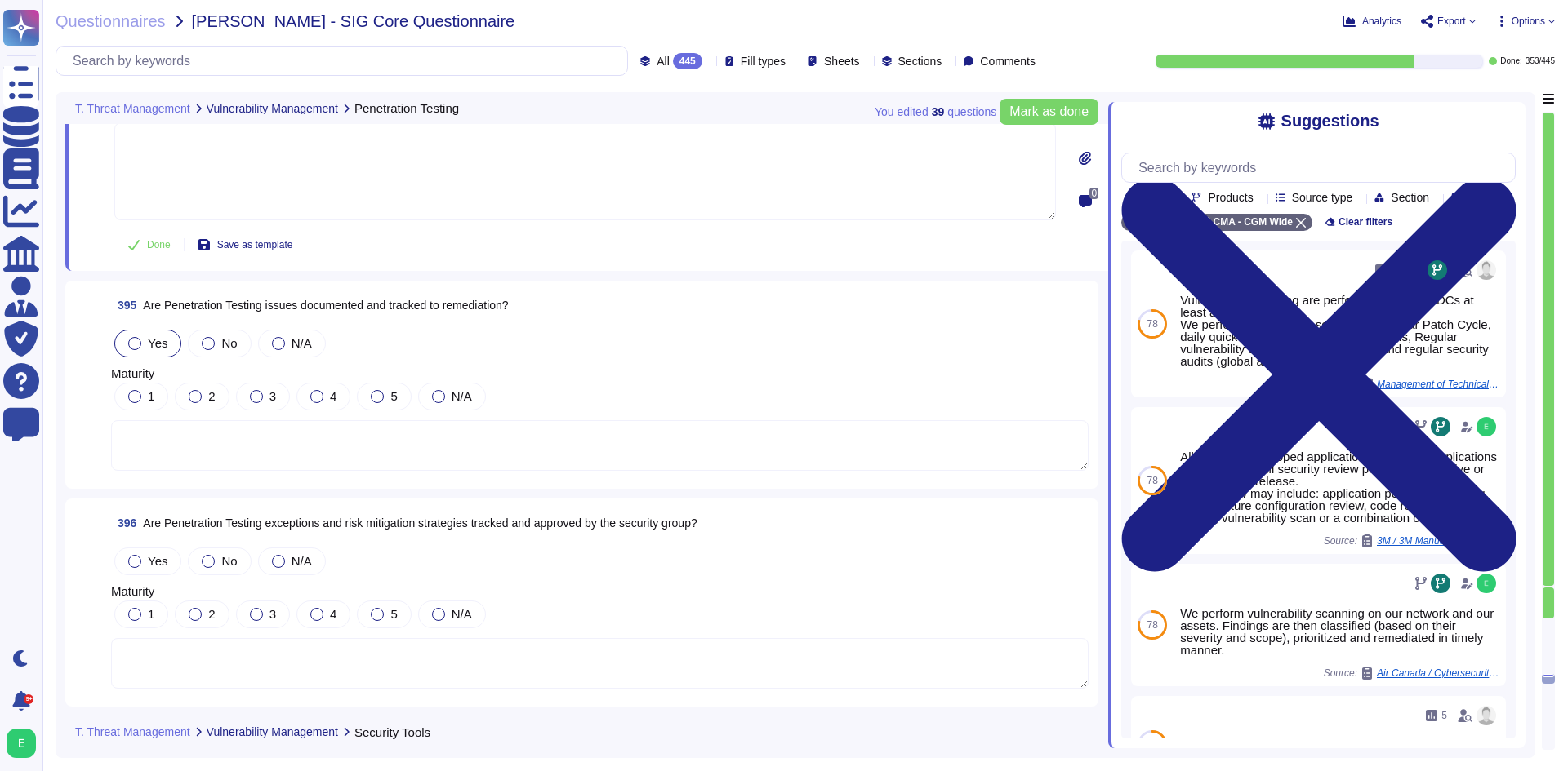
click at [156, 336] on span "Yes" at bounding box center [157, 343] width 20 height 14
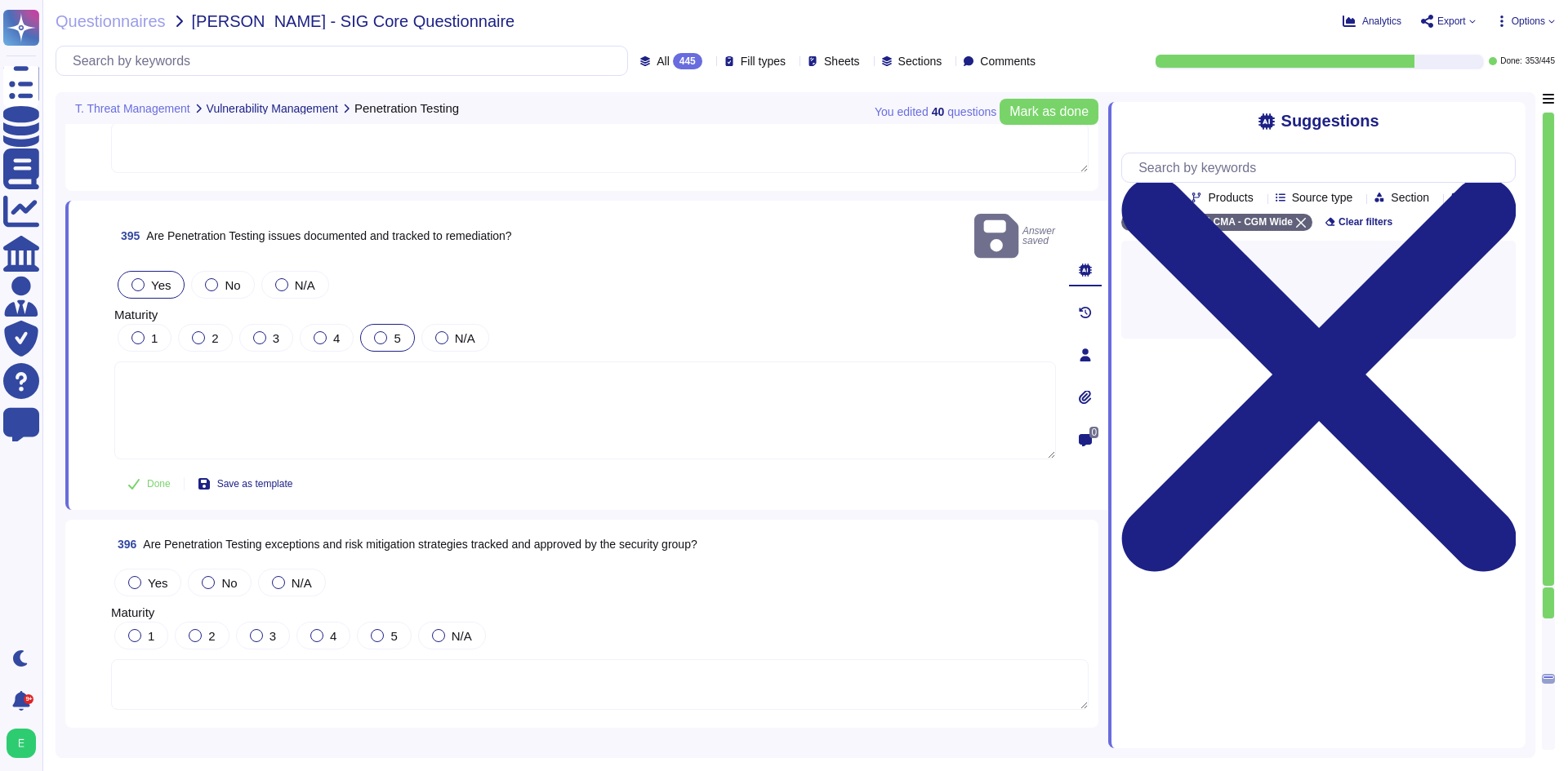
click at [385, 331] on div at bounding box center [380, 337] width 13 height 13
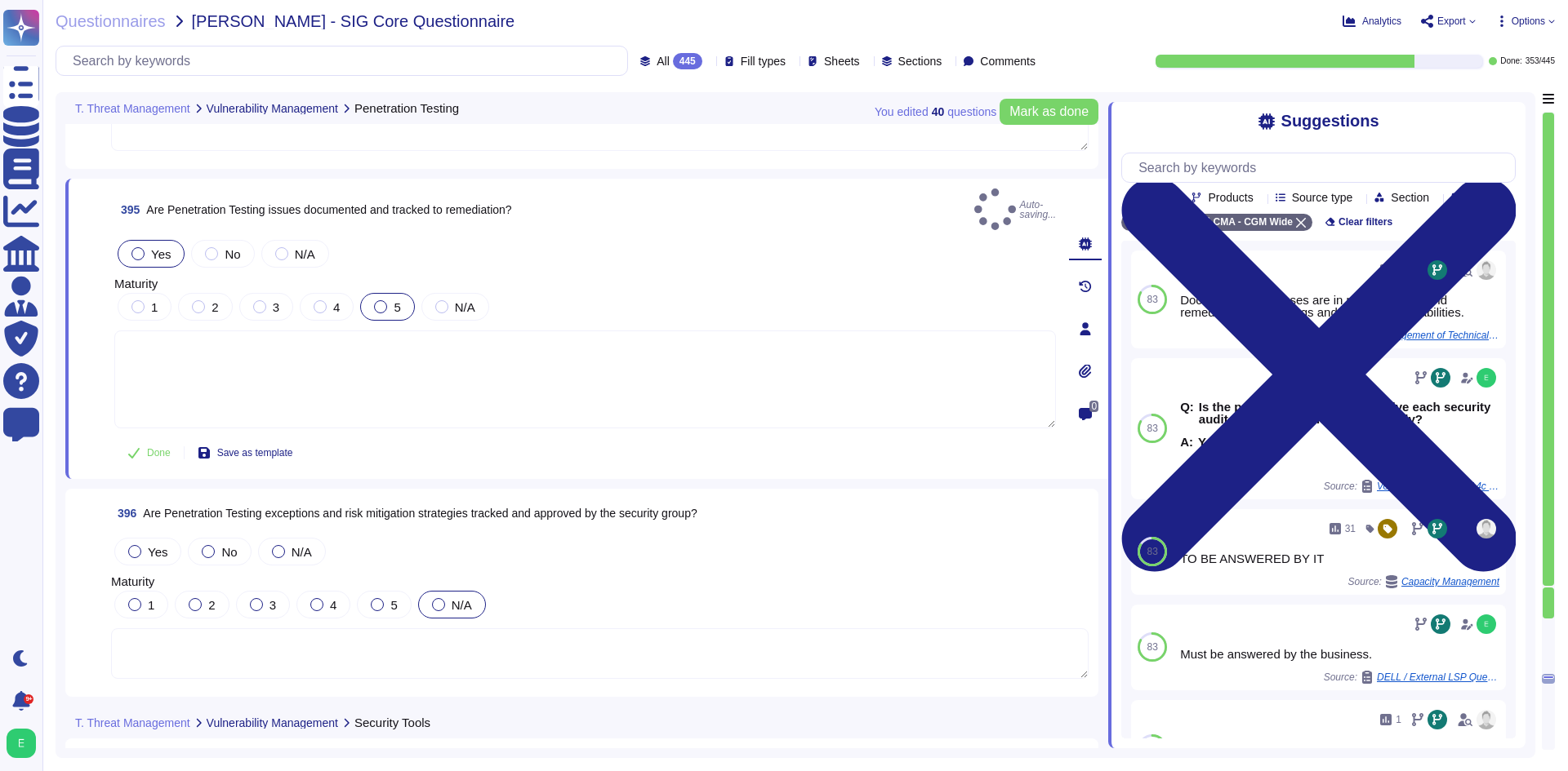
scroll to position [95266, 0]
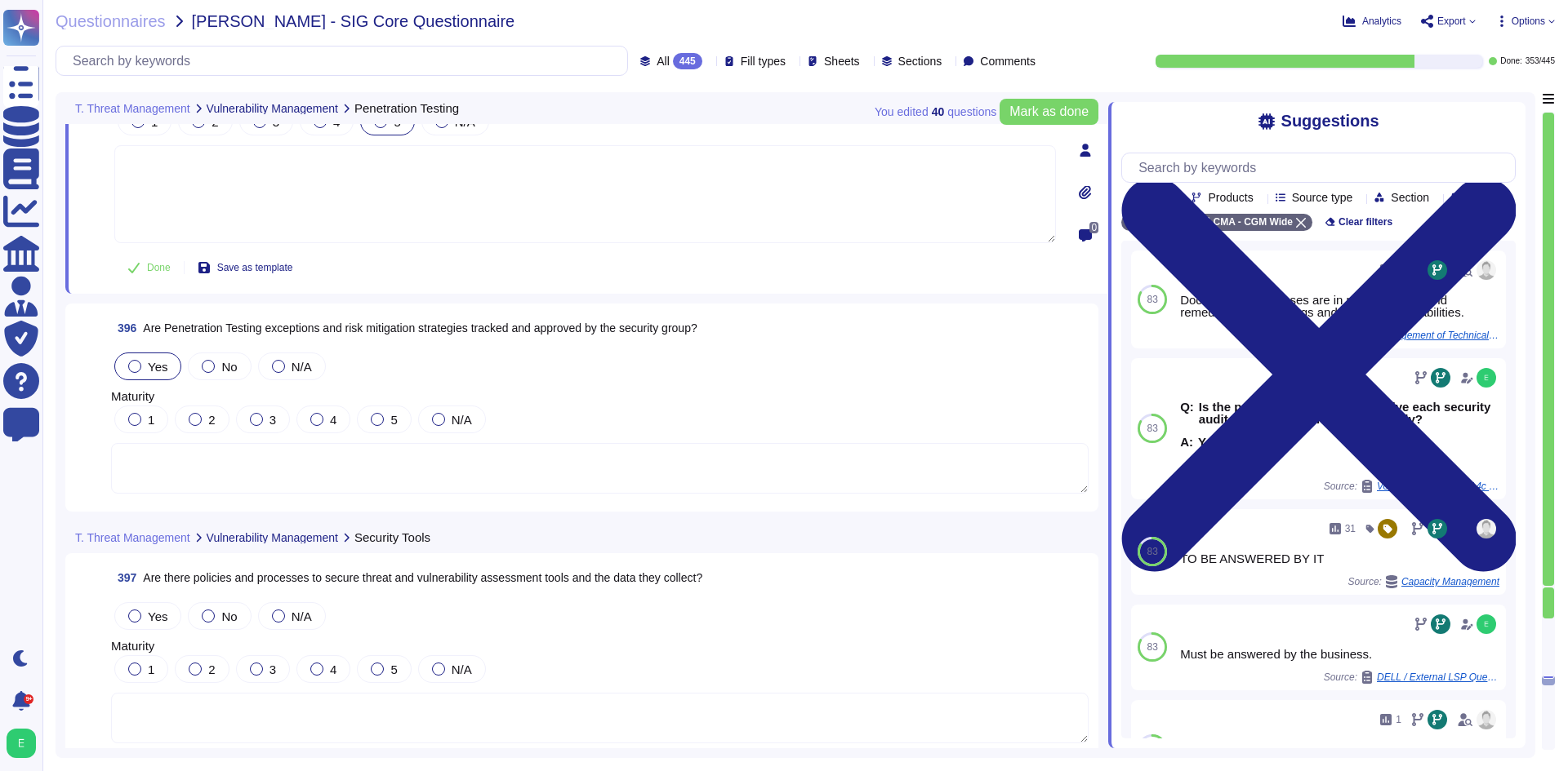
click at [131, 364] on div at bounding box center [134, 366] width 13 height 13
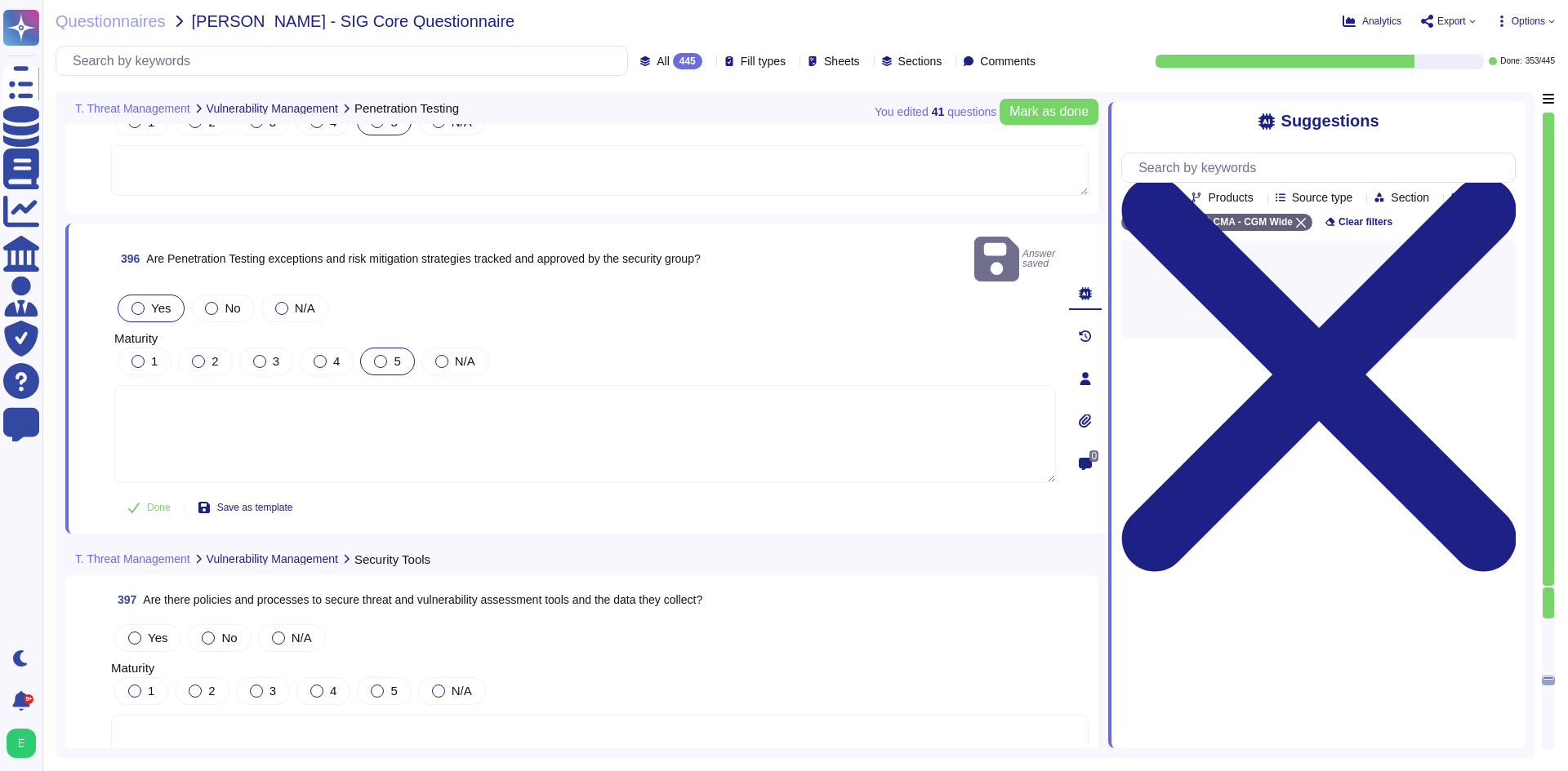
click at [385, 355] on div at bounding box center [380, 361] width 13 height 13
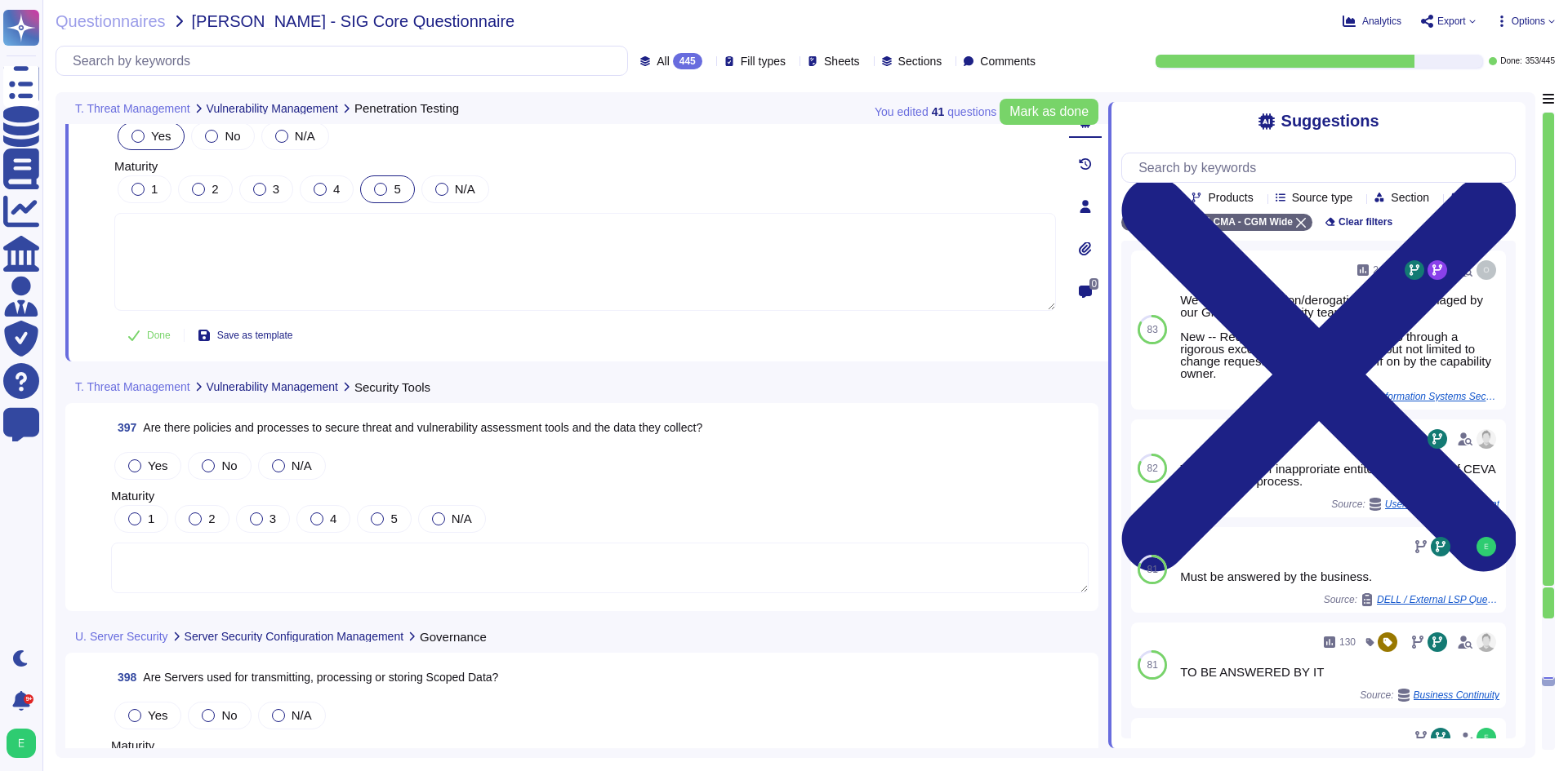
scroll to position [95429, 0]
click at [1046, 102] on button "Mark as done" at bounding box center [1049, 111] width 98 height 27
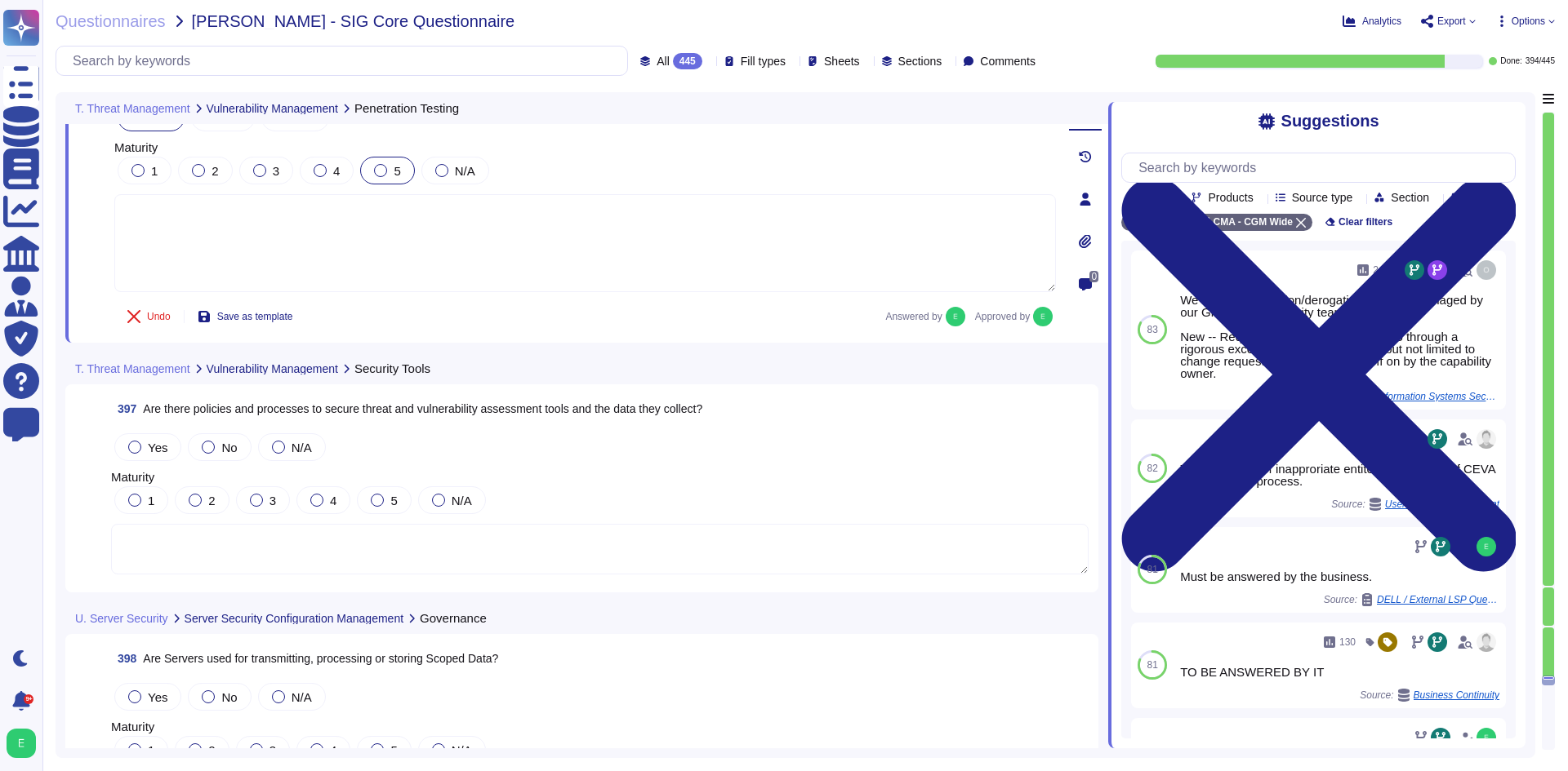
scroll to position [95495, 0]
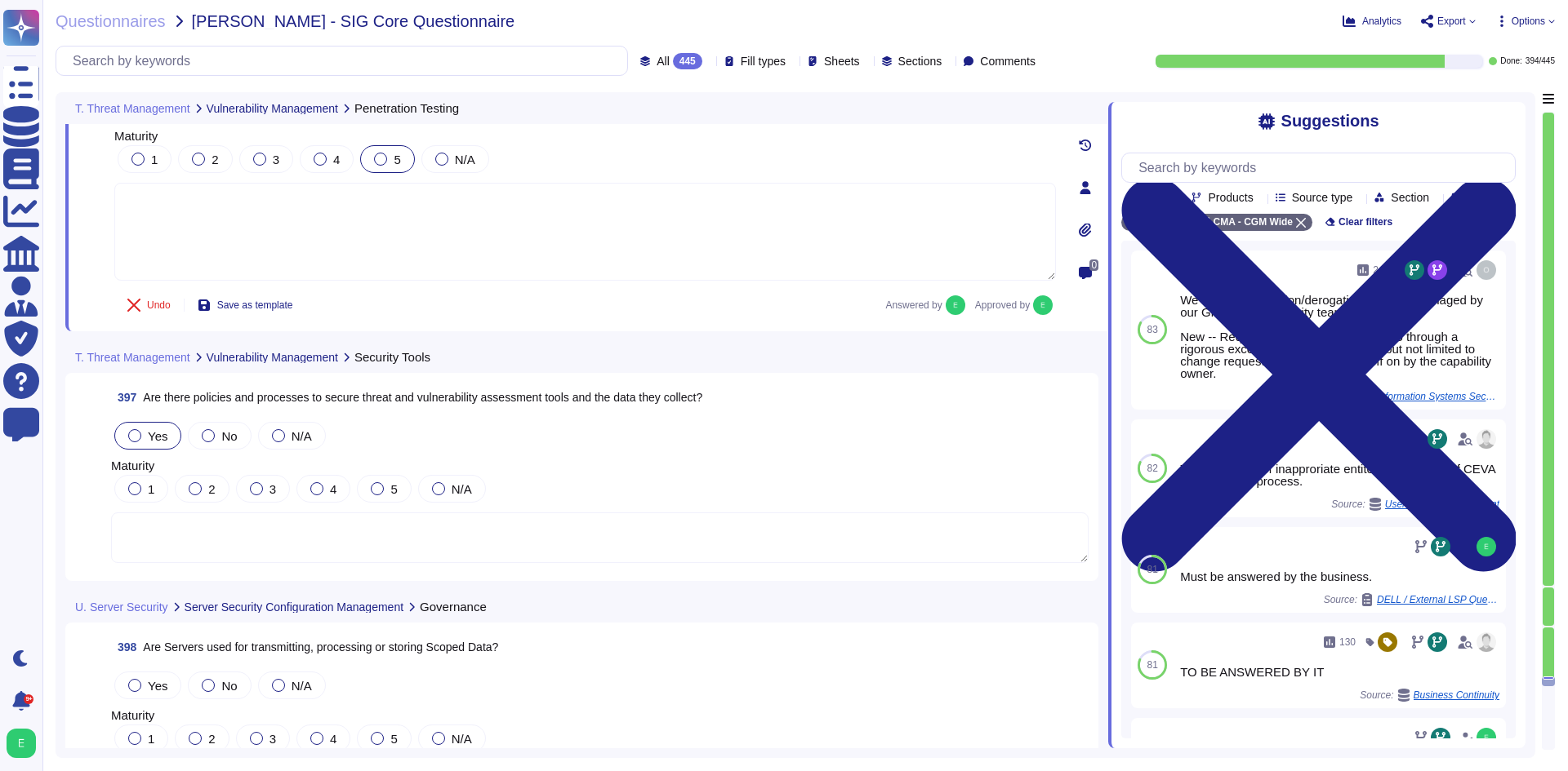
click at [142, 429] on div "Yes" at bounding box center [148, 436] width 67 height 28
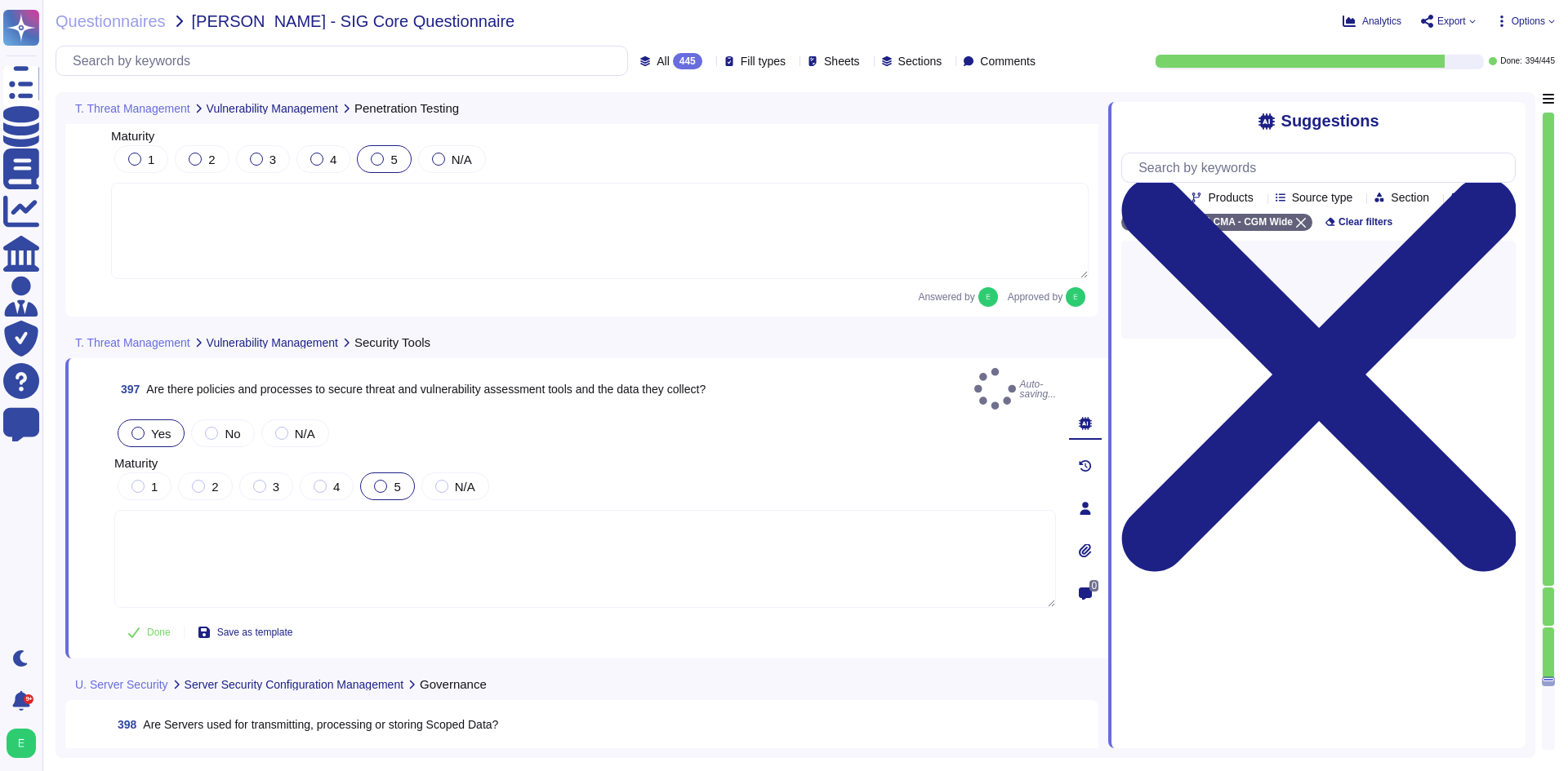
click at [375, 480] on label "5" at bounding box center [387, 486] width 27 height 13
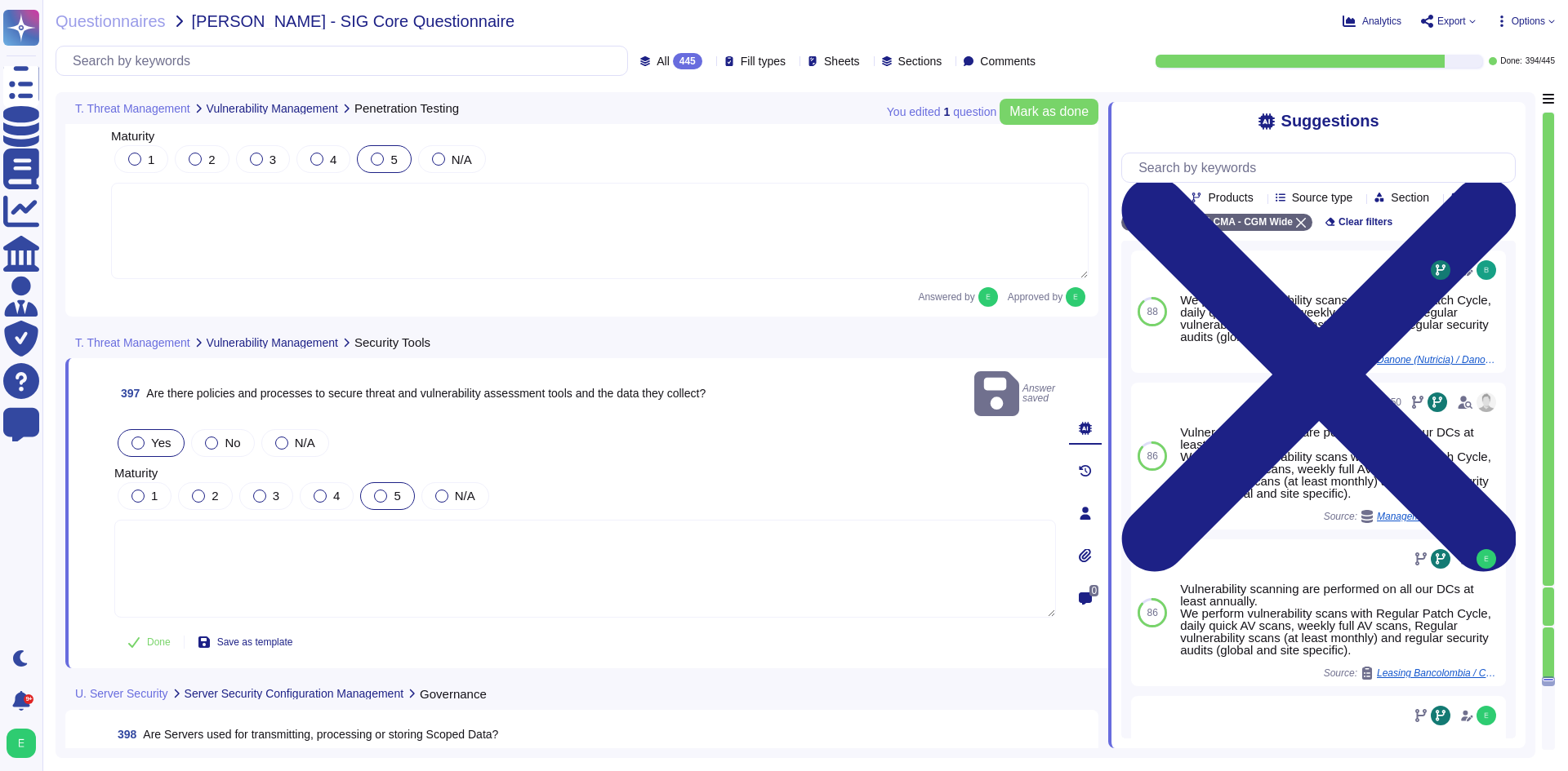
click at [392, 490] on label "5" at bounding box center [387, 496] width 27 height 13
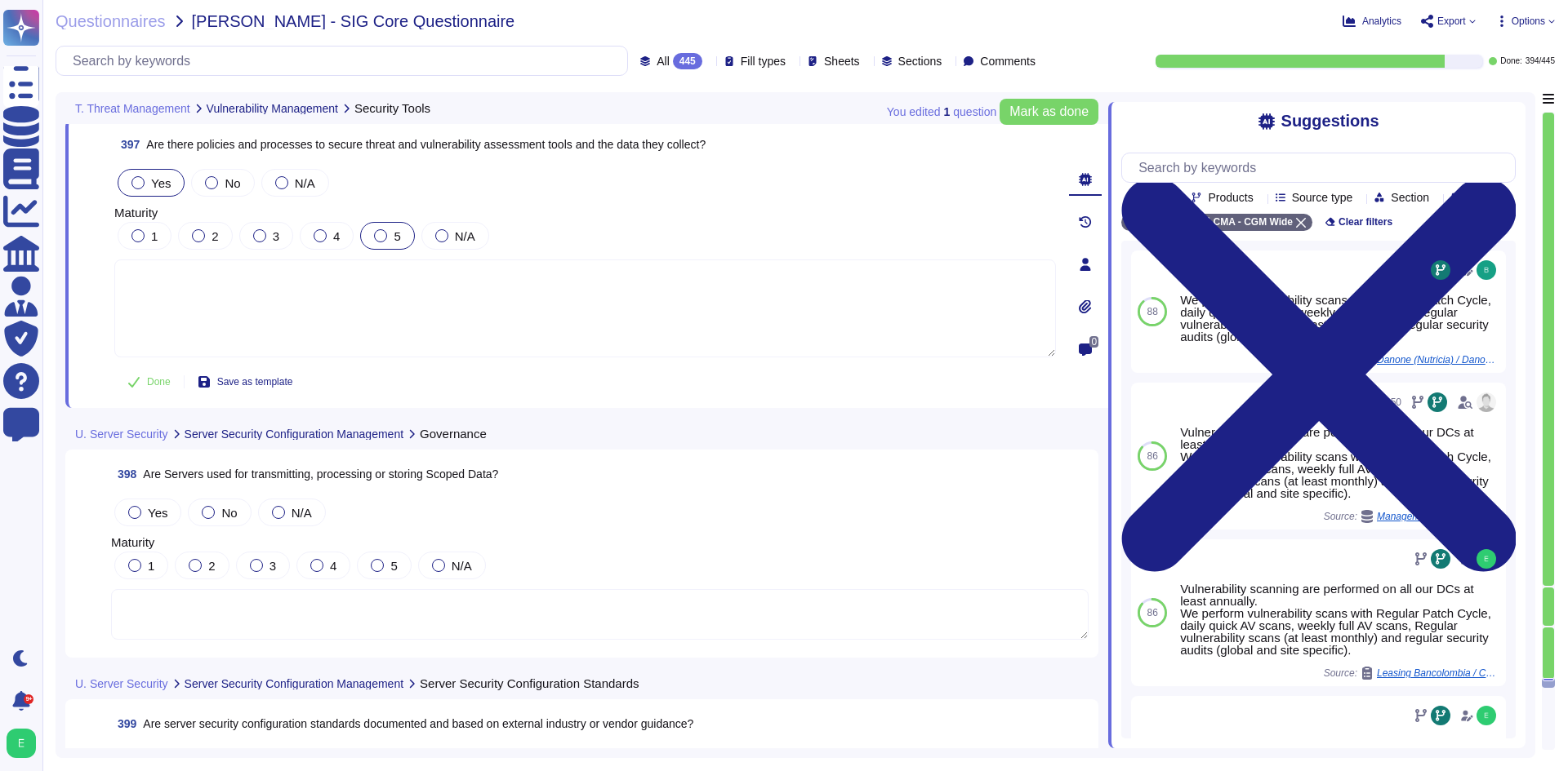
scroll to position [95740, 0]
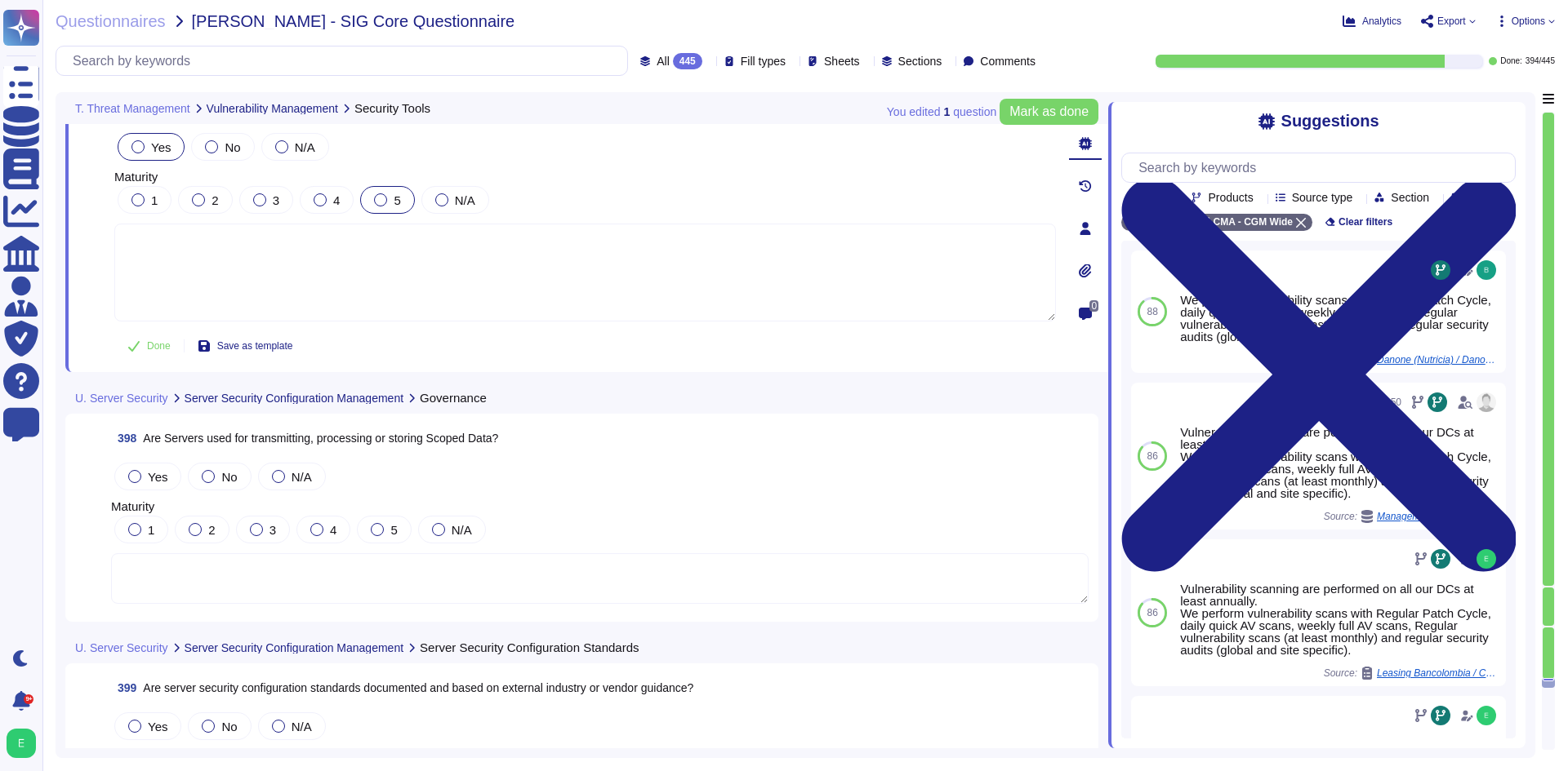
click at [339, 580] on textarea at bounding box center [600, 578] width 978 height 50
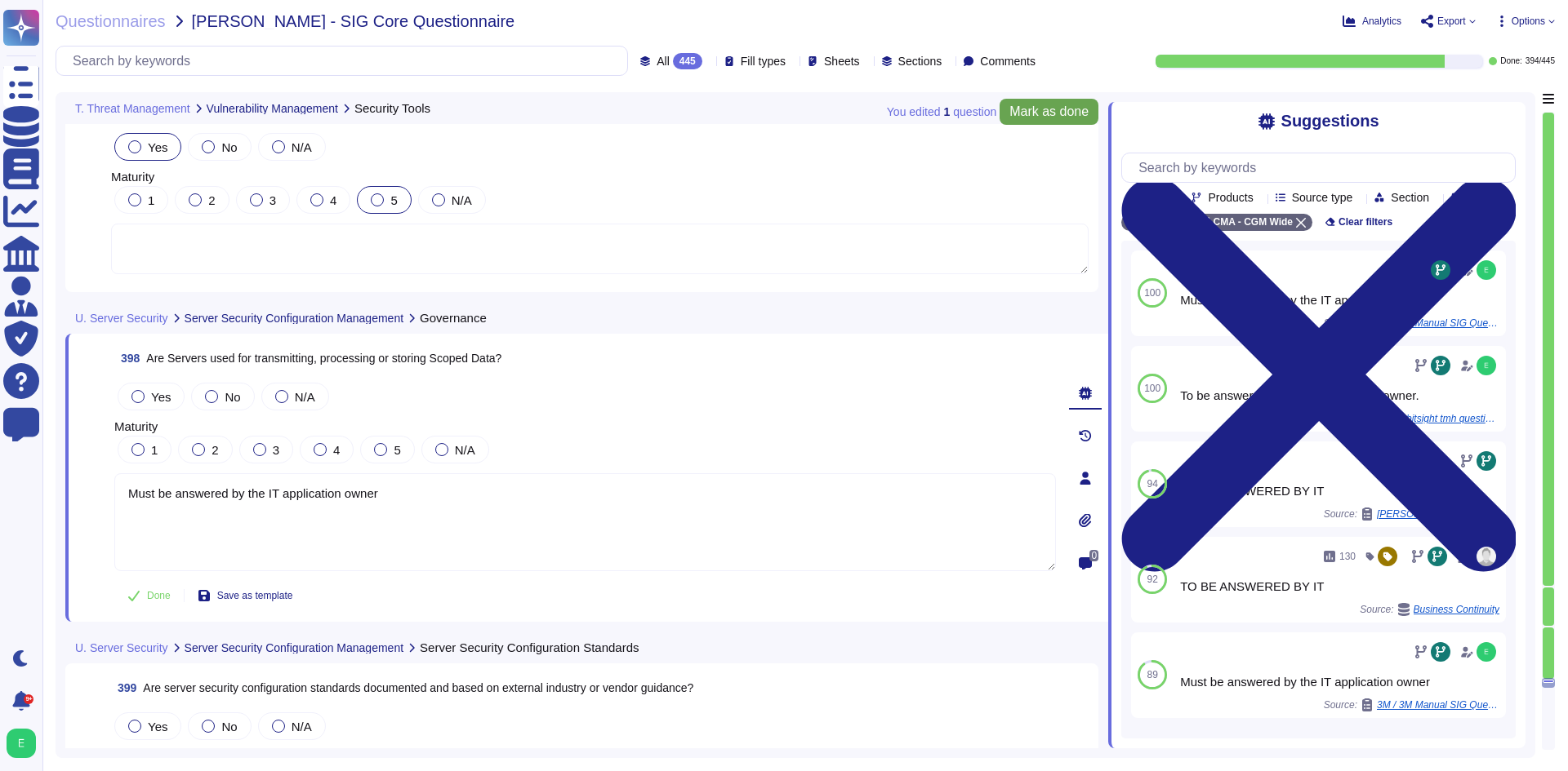
type textarea "Must be answered by the IT application owner"
click at [1006, 108] on button "Mark as done" at bounding box center [1049, 111] width 98 height 27
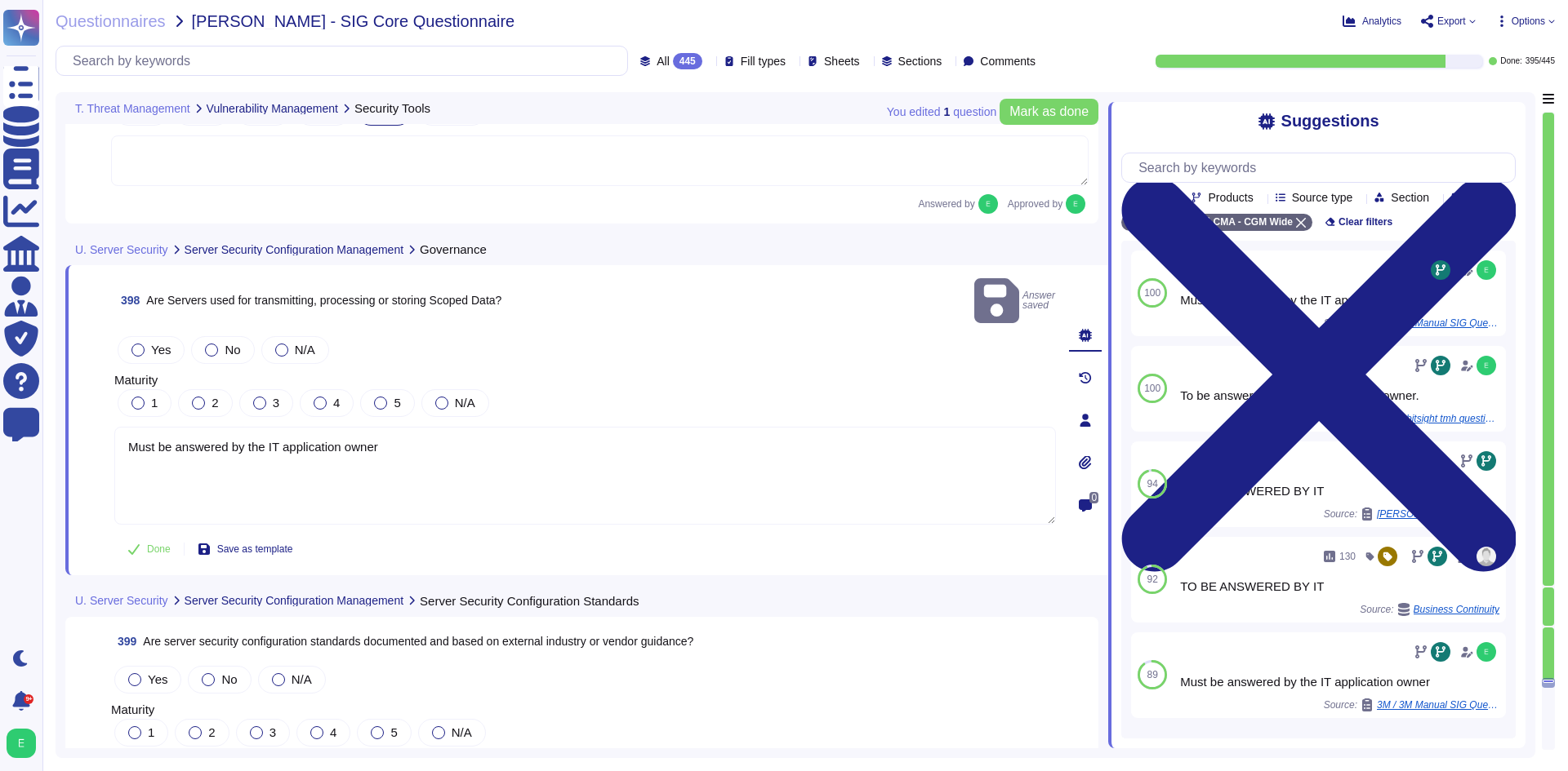
scroll to position [96148, 0]
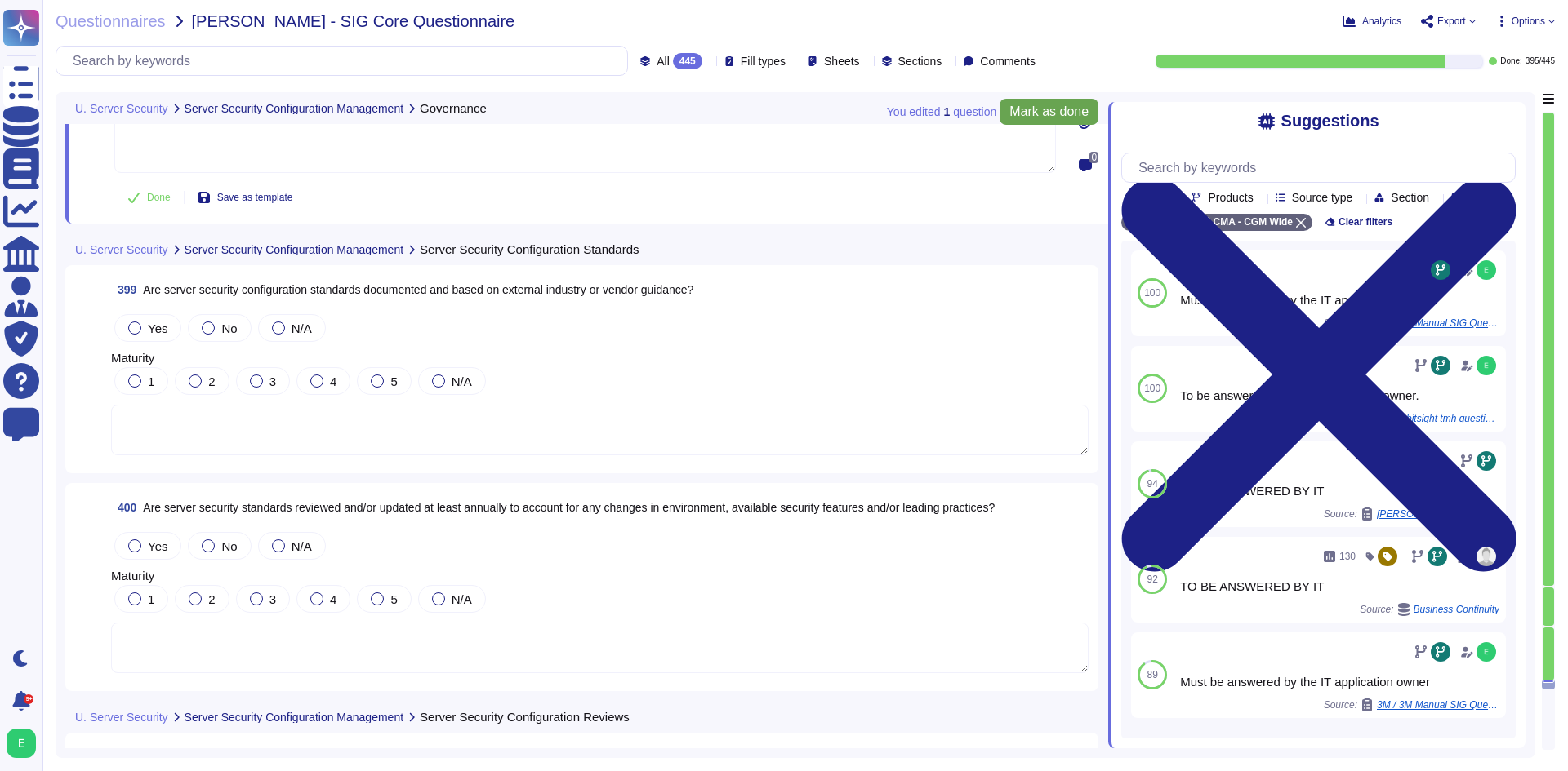
click at [1016, 116] on span "Mark as done" at bounding box center [1049, 111] width 80 height 13
click at [599, 451] on textarea at bounding box center [600, 430] width 978 height 50
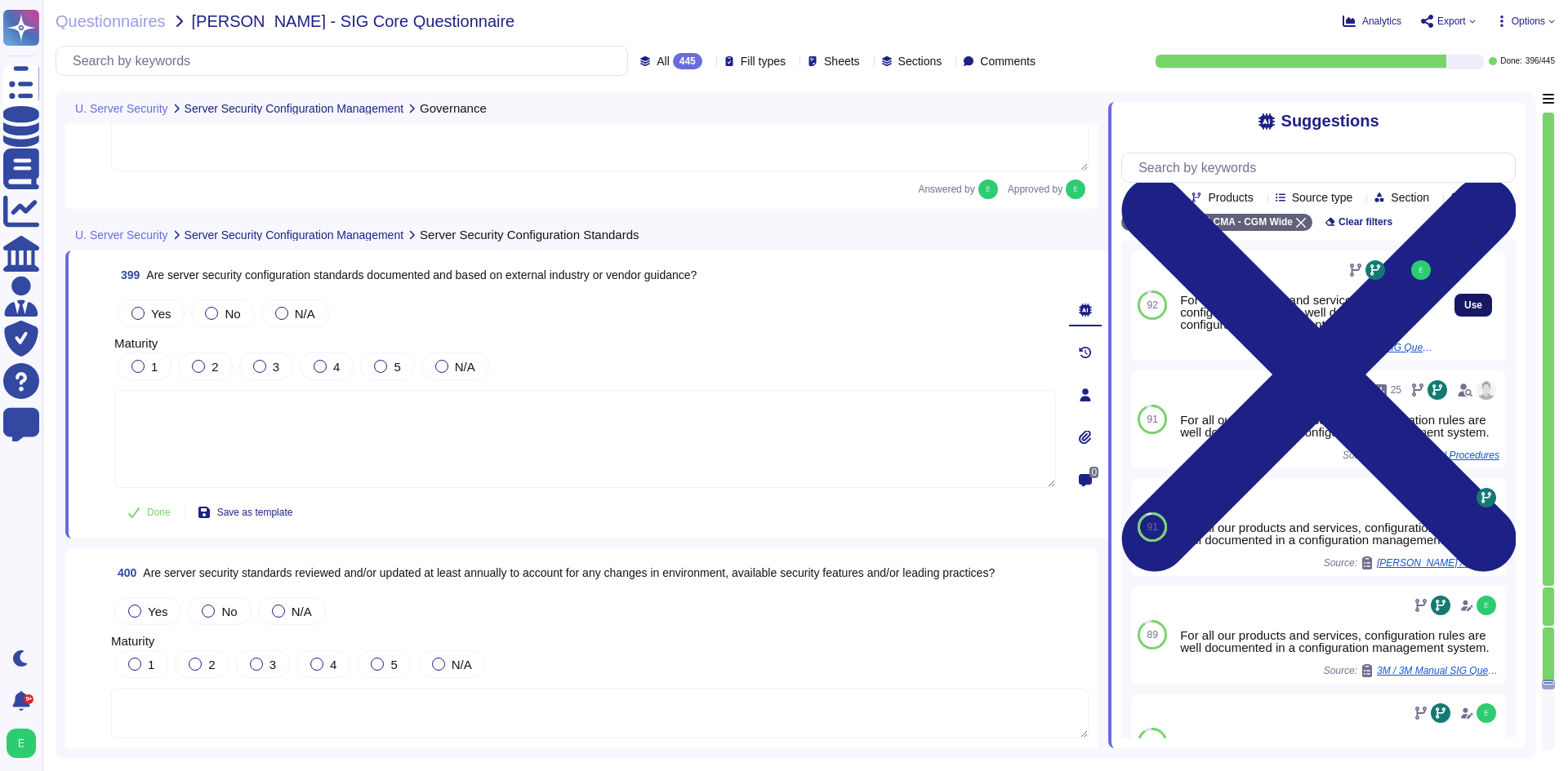
click at [1464, 310] on span "Use" at bounding box center [1473, 305] width 18 height 10
type textarea "For all our products and services, configuration rules are well documented in a…"
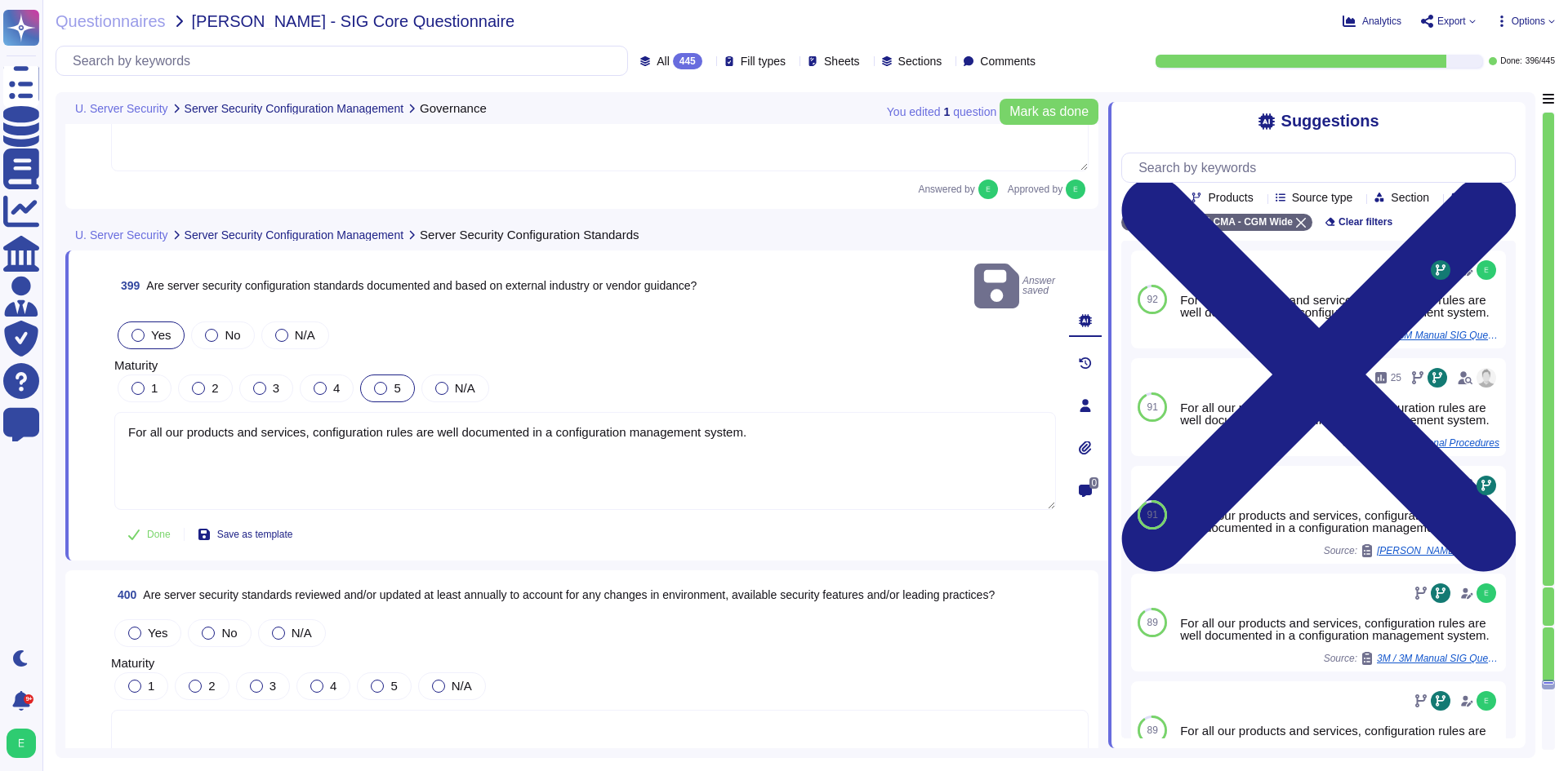
click at [365, 375] on div "5" at bounding box center [387, 388] width 54 height 28
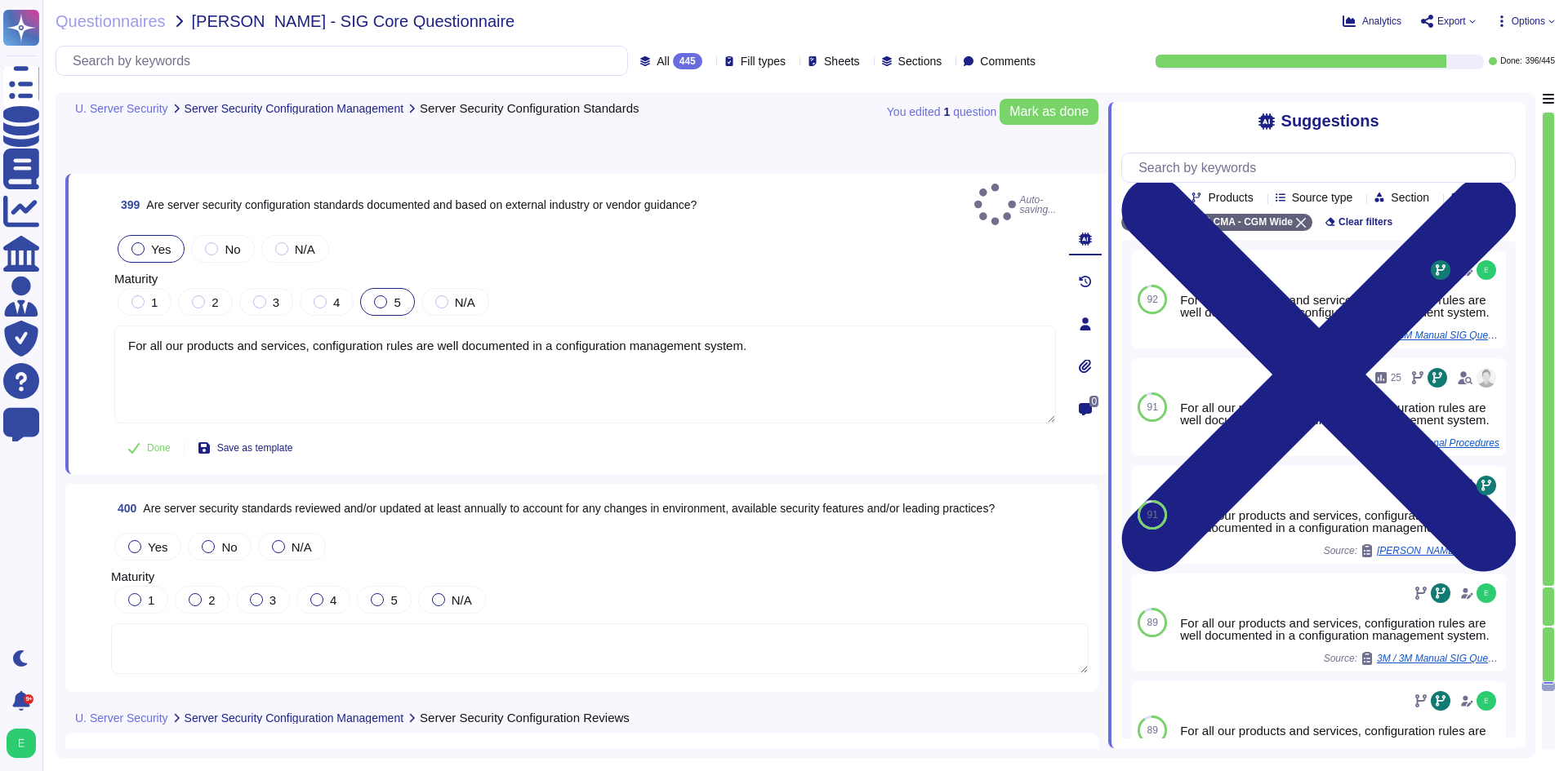
scroll to position [96311, 0]
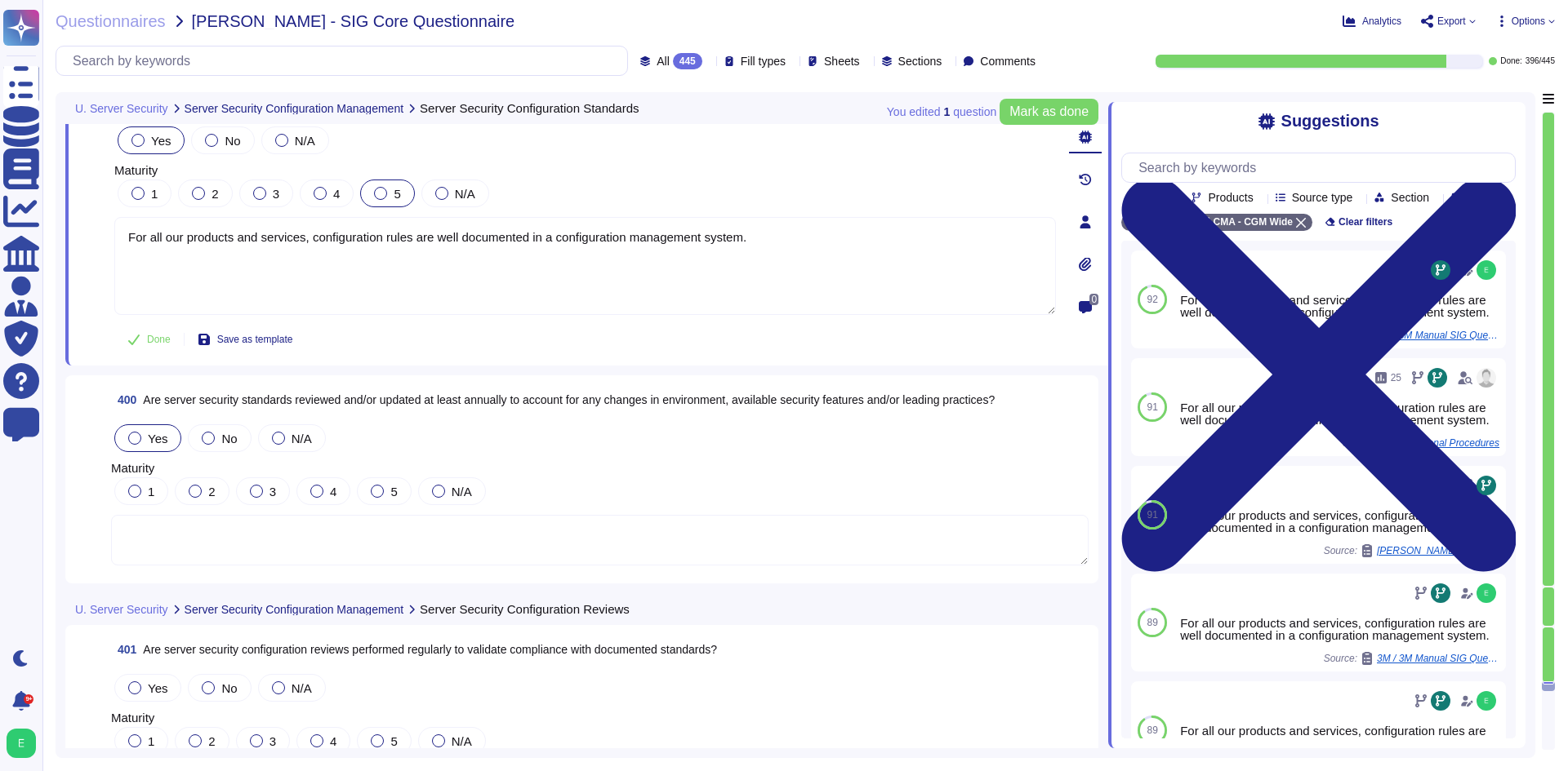
click at [161, 432] on span "Yes" at bounding box center [157, 439] width 20 height 14
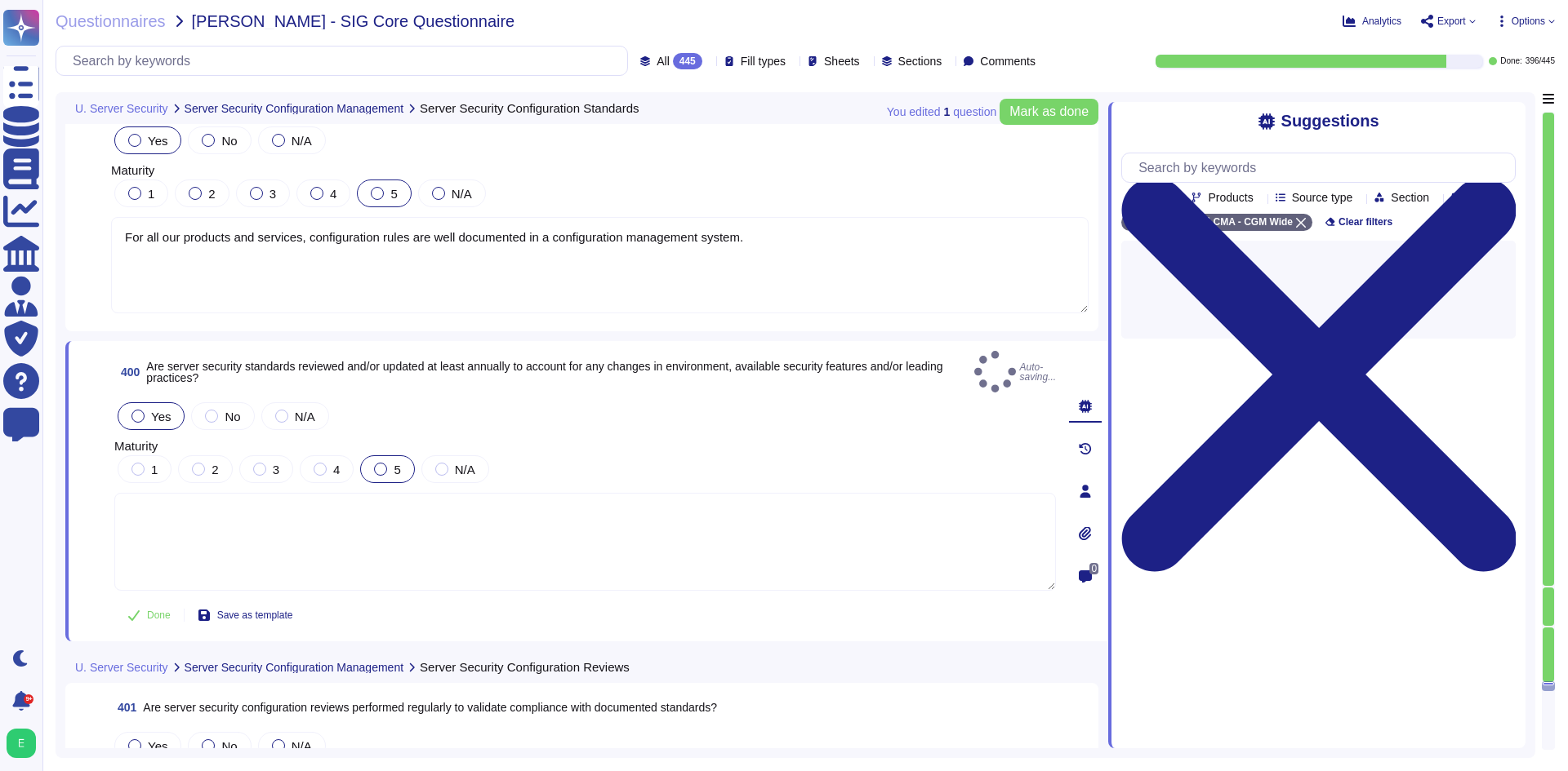
click at [374, 463] on label "5" at bounding box center [387, 469] width 27 height 13
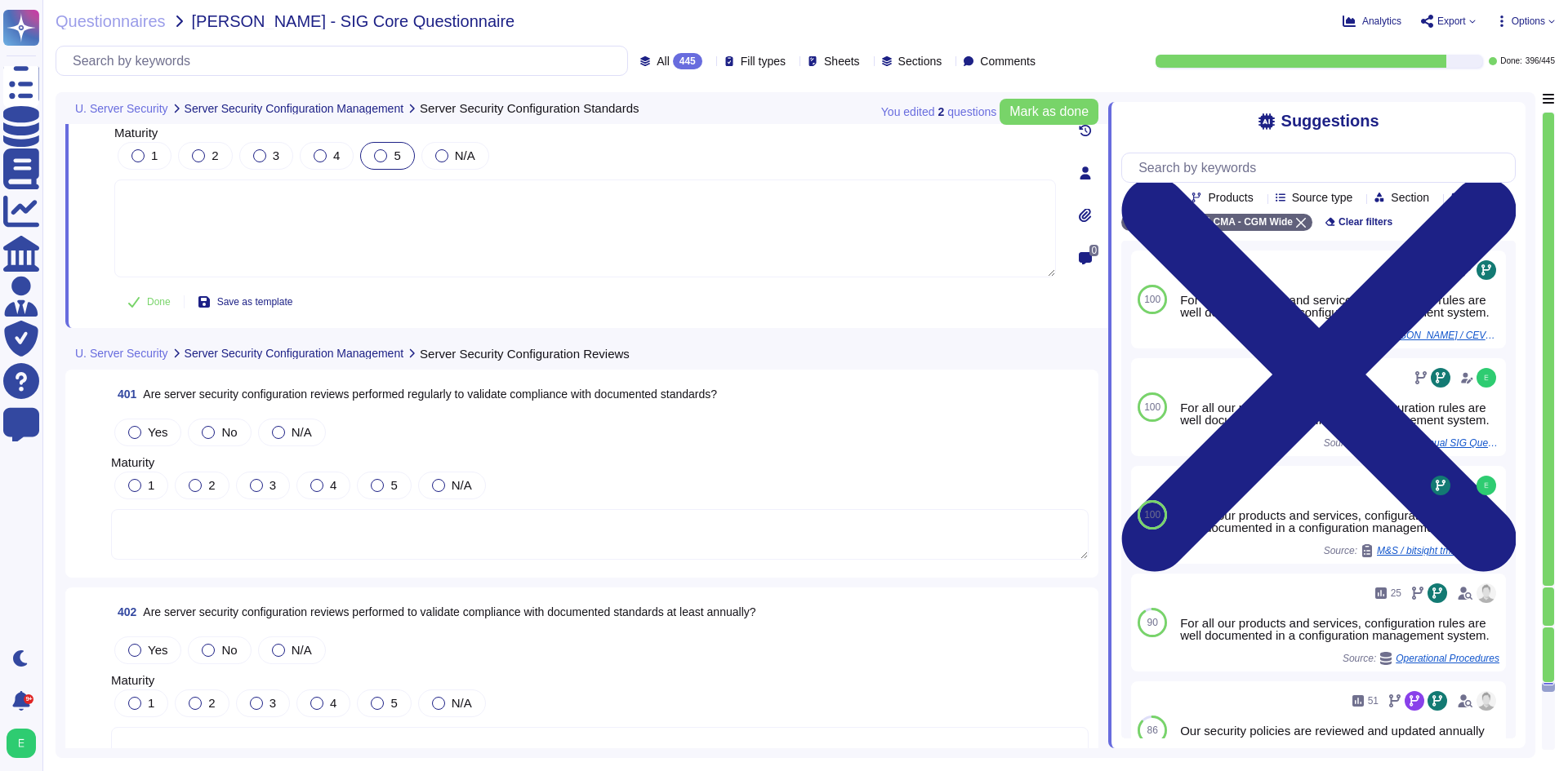
scroll to position [96720, 0]
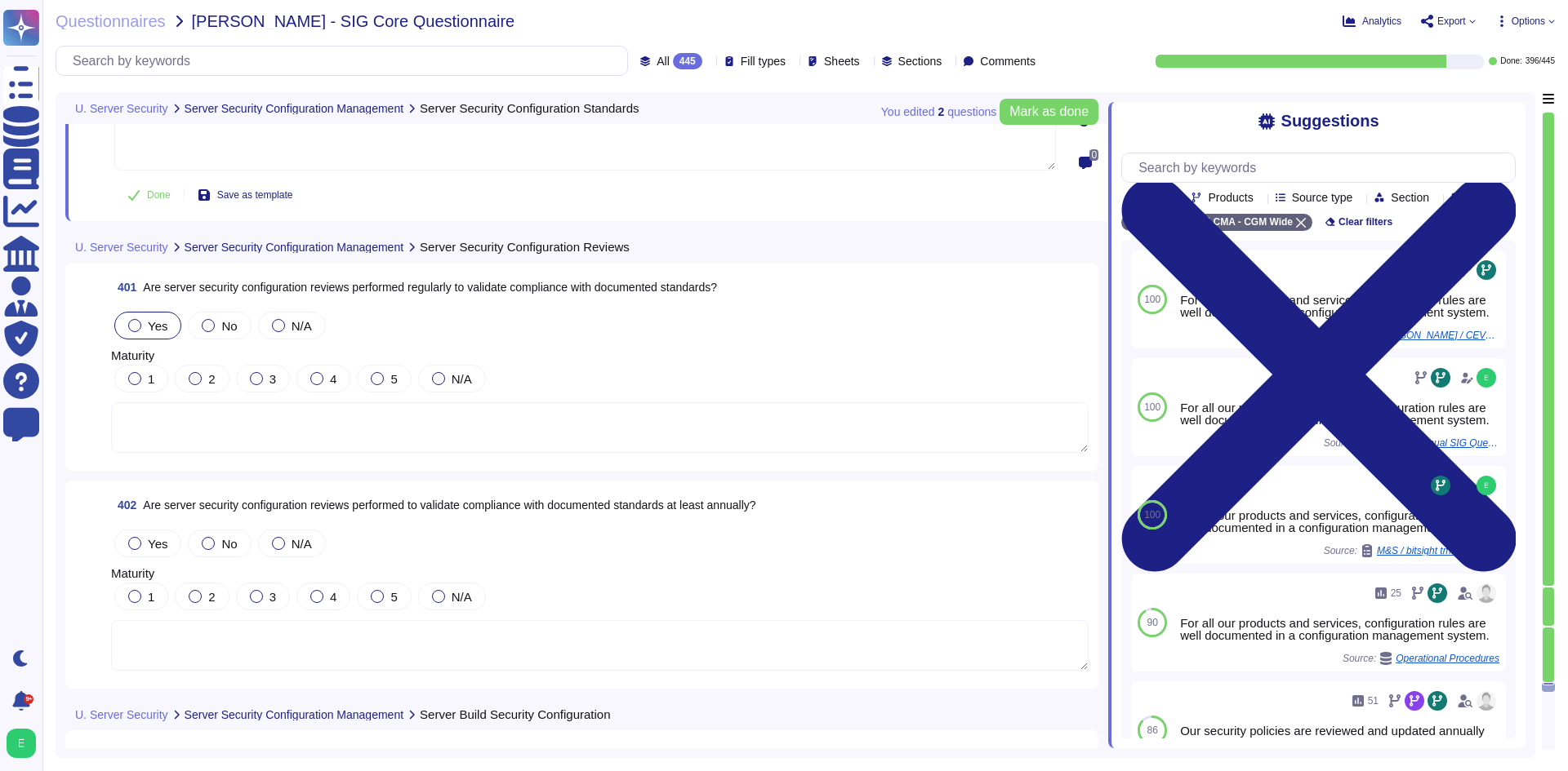
click at [151, 327] on span "Yes" at bounding box center [157, 326] width 20 height 14
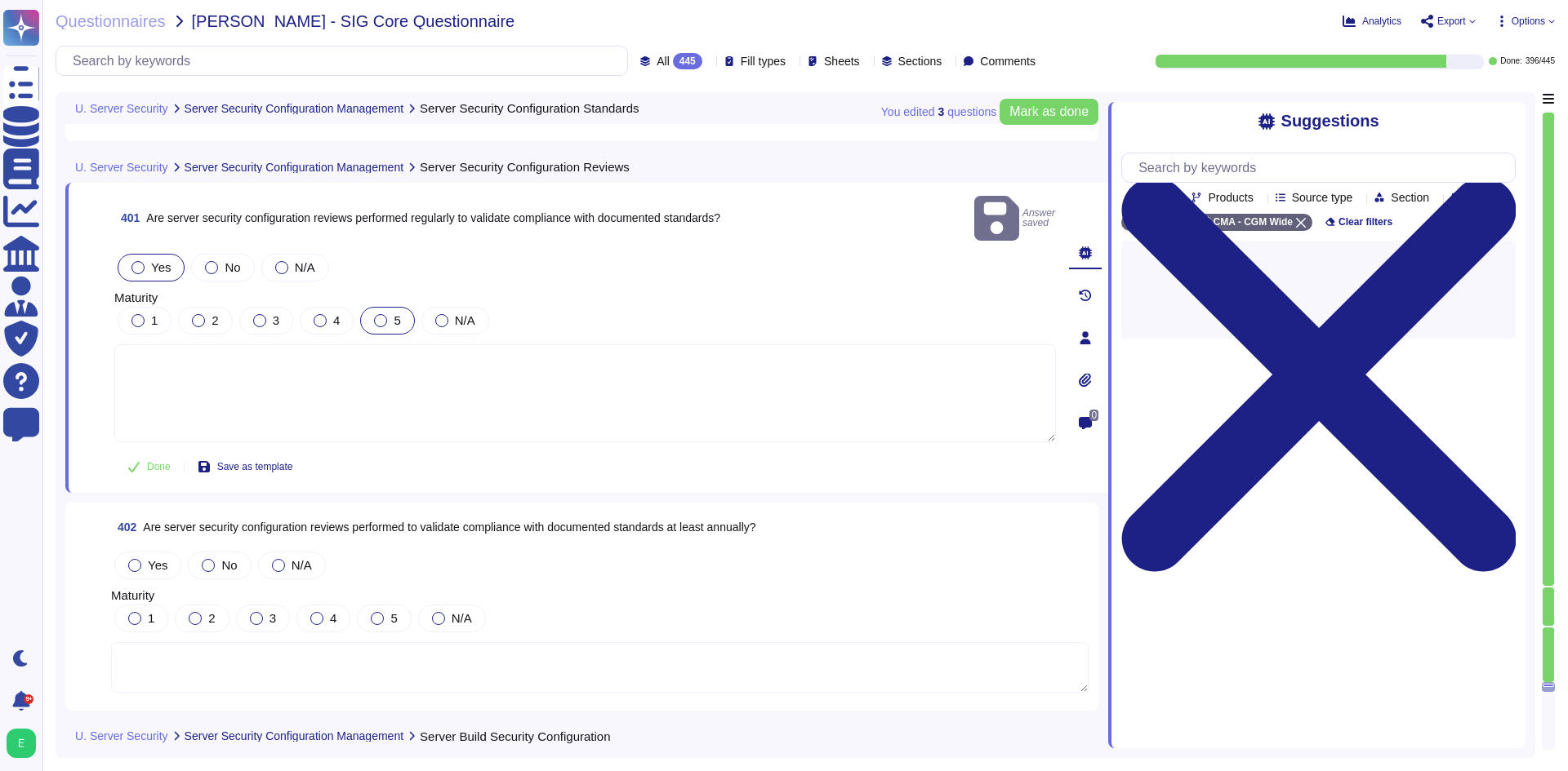
click at [381, 315] on div at bounding box center [380, 321] width 13 height 13
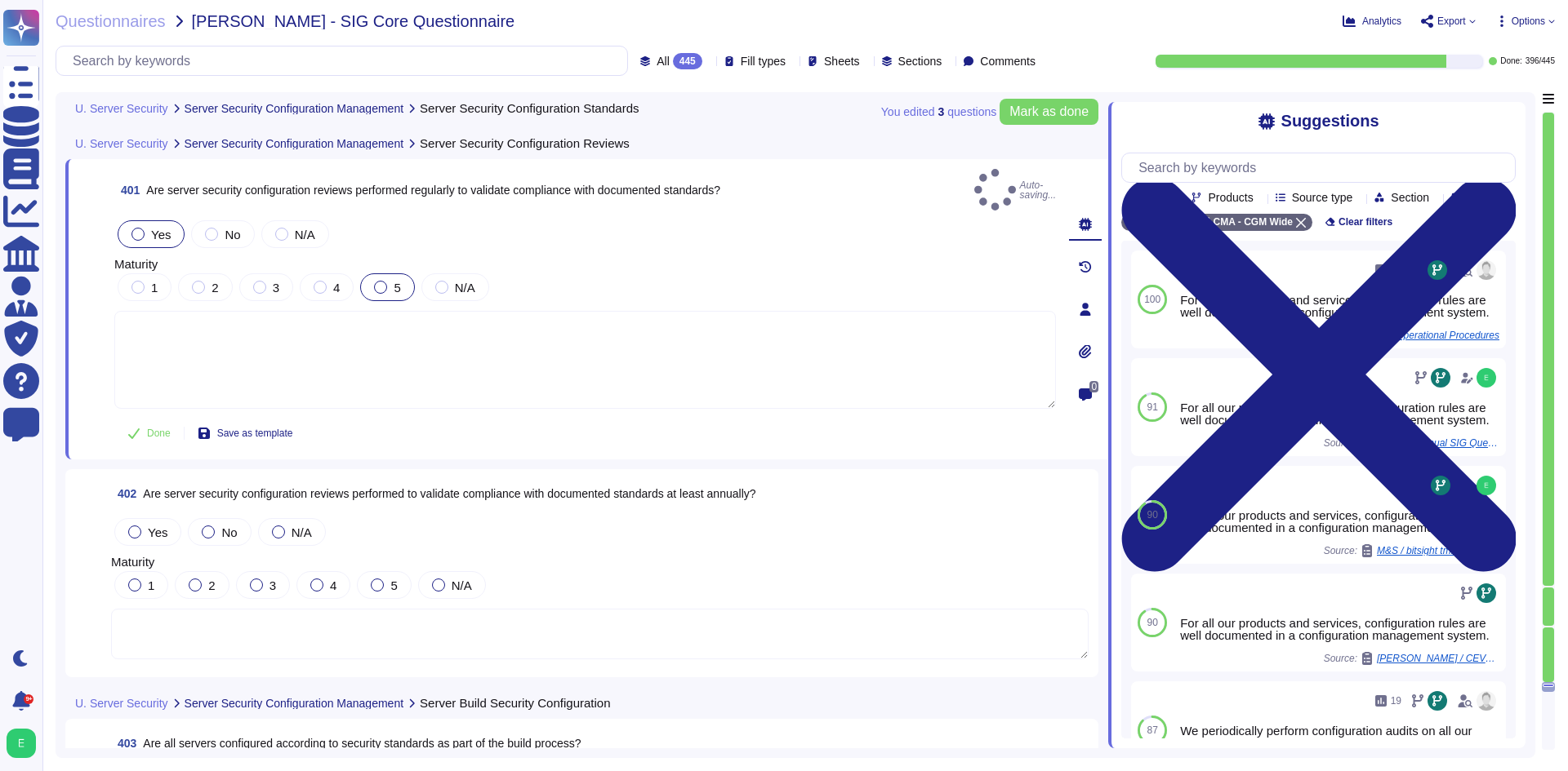
scroll to position [96883, 0]
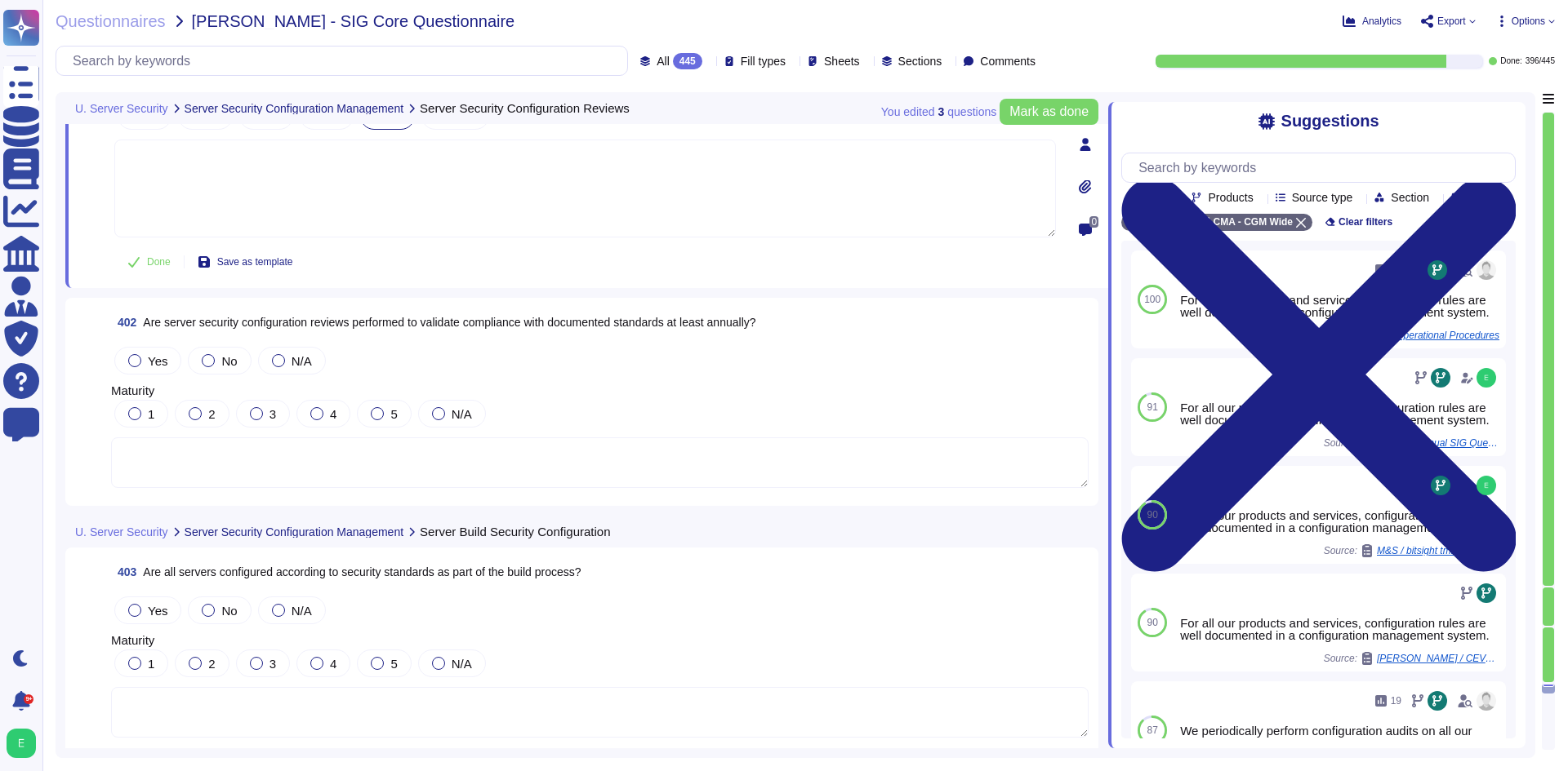
click at [160, 362] on span "Yes" at bounding box center [157, 361] width 20 height 14
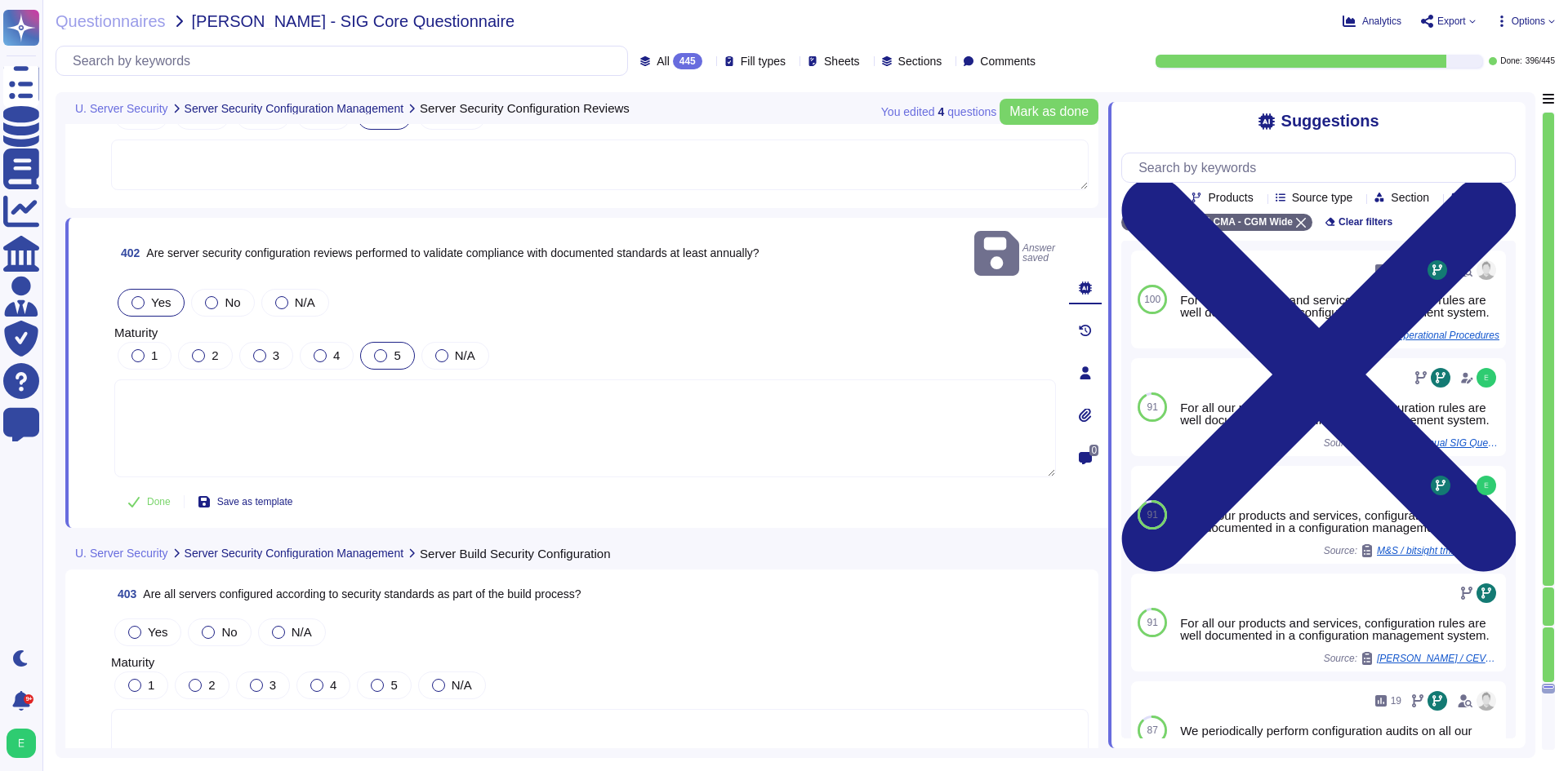
click at [383, 349] on div at bounding box center [380, 355] width 13 height 13
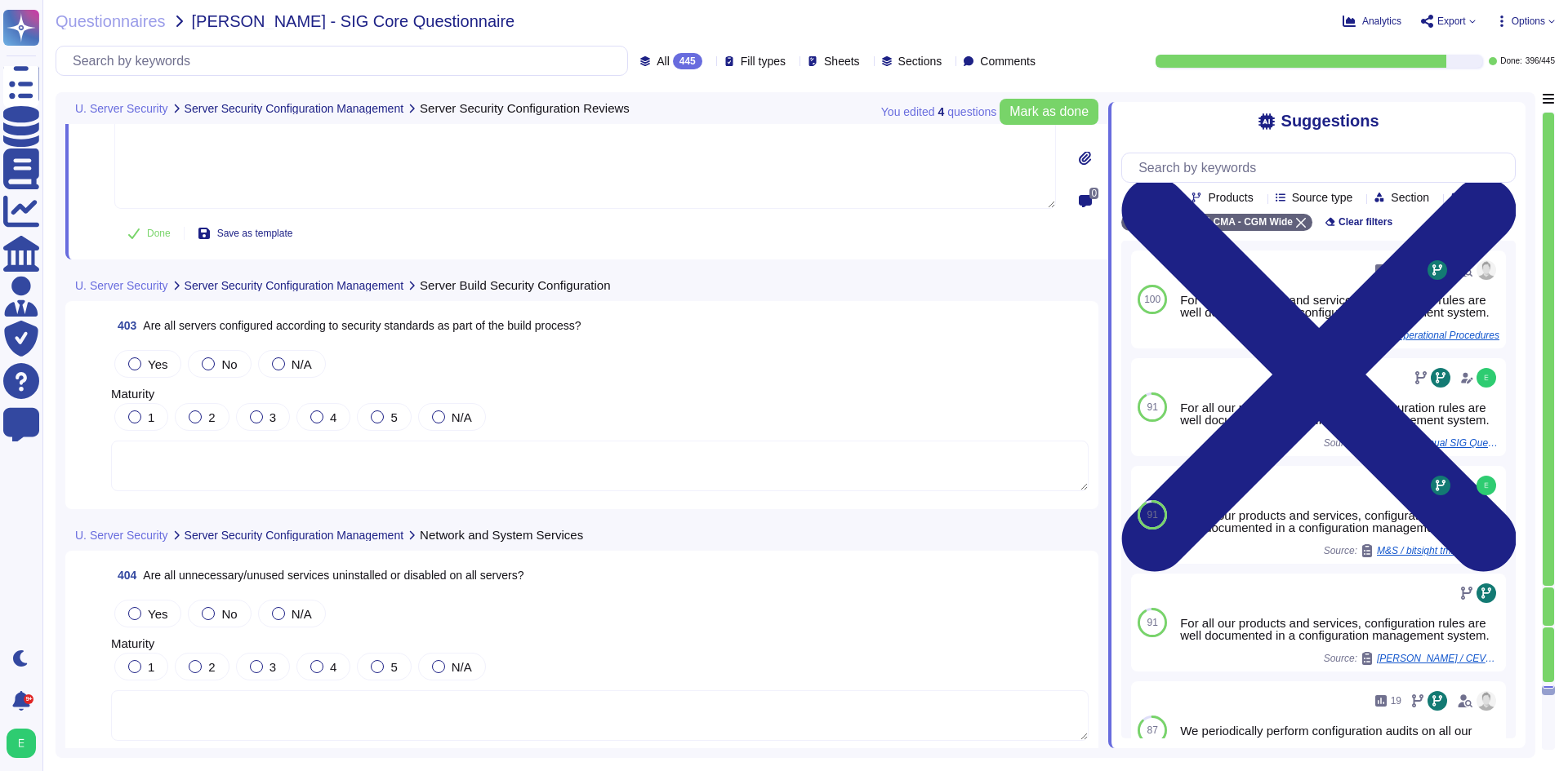
scroll to position [97210, 0]
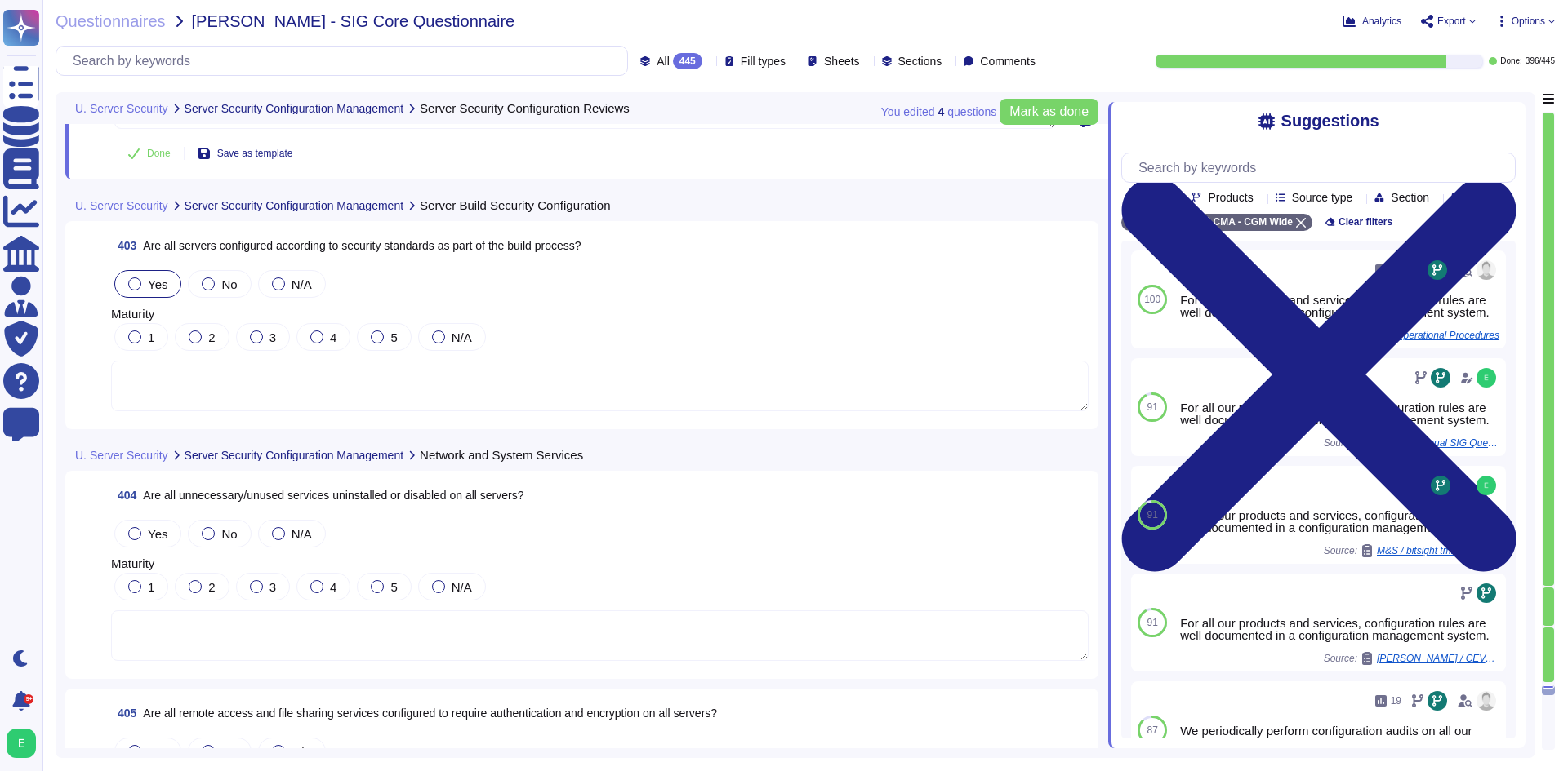
click at [151, 286] on span "Yes" at bounding box center [157, 284] width 20 height 14
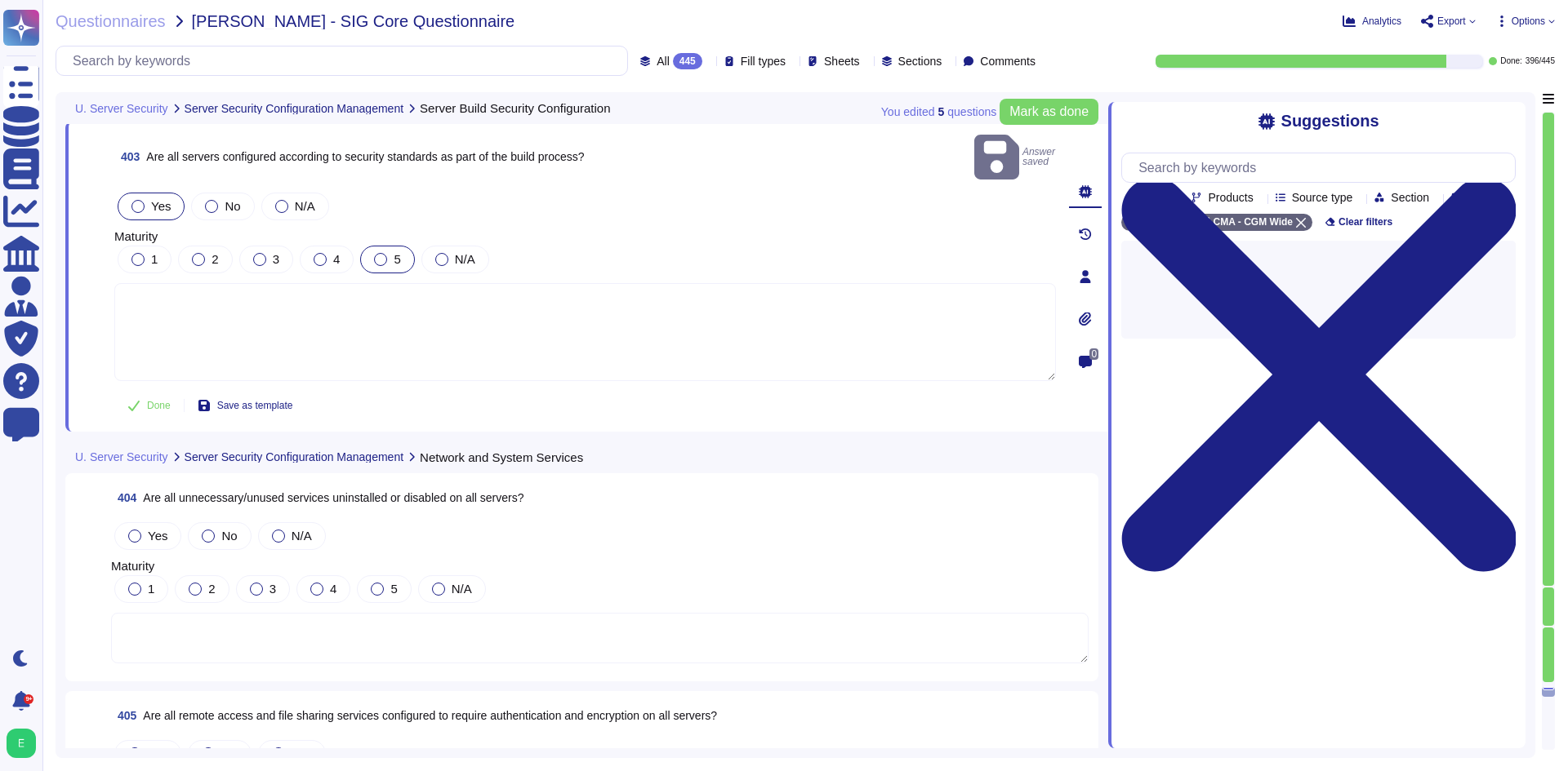
click at [378, 253] on div at bounding box center [380, 259] width 13 height 13
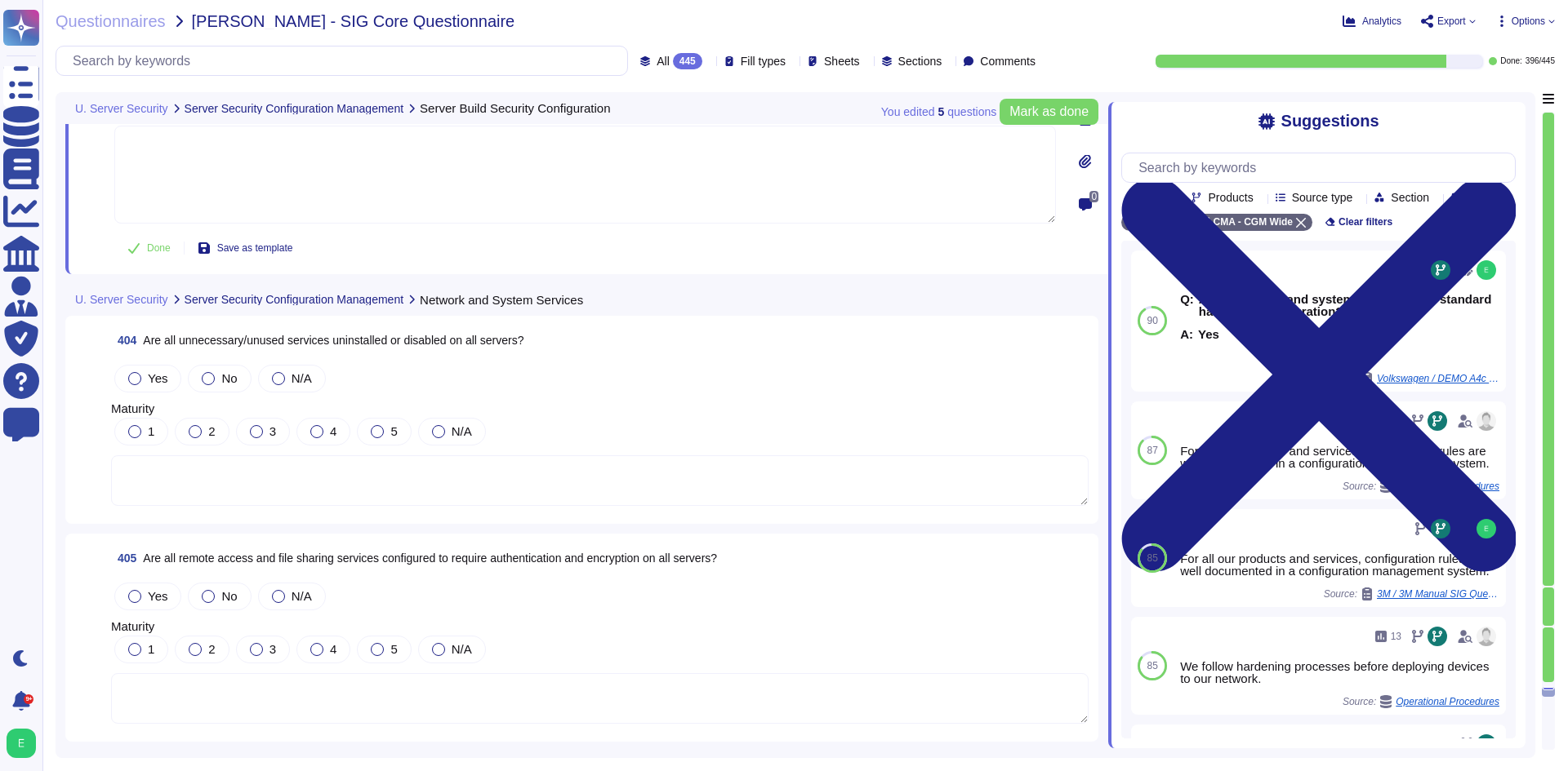
scroll to position [97373, 0]
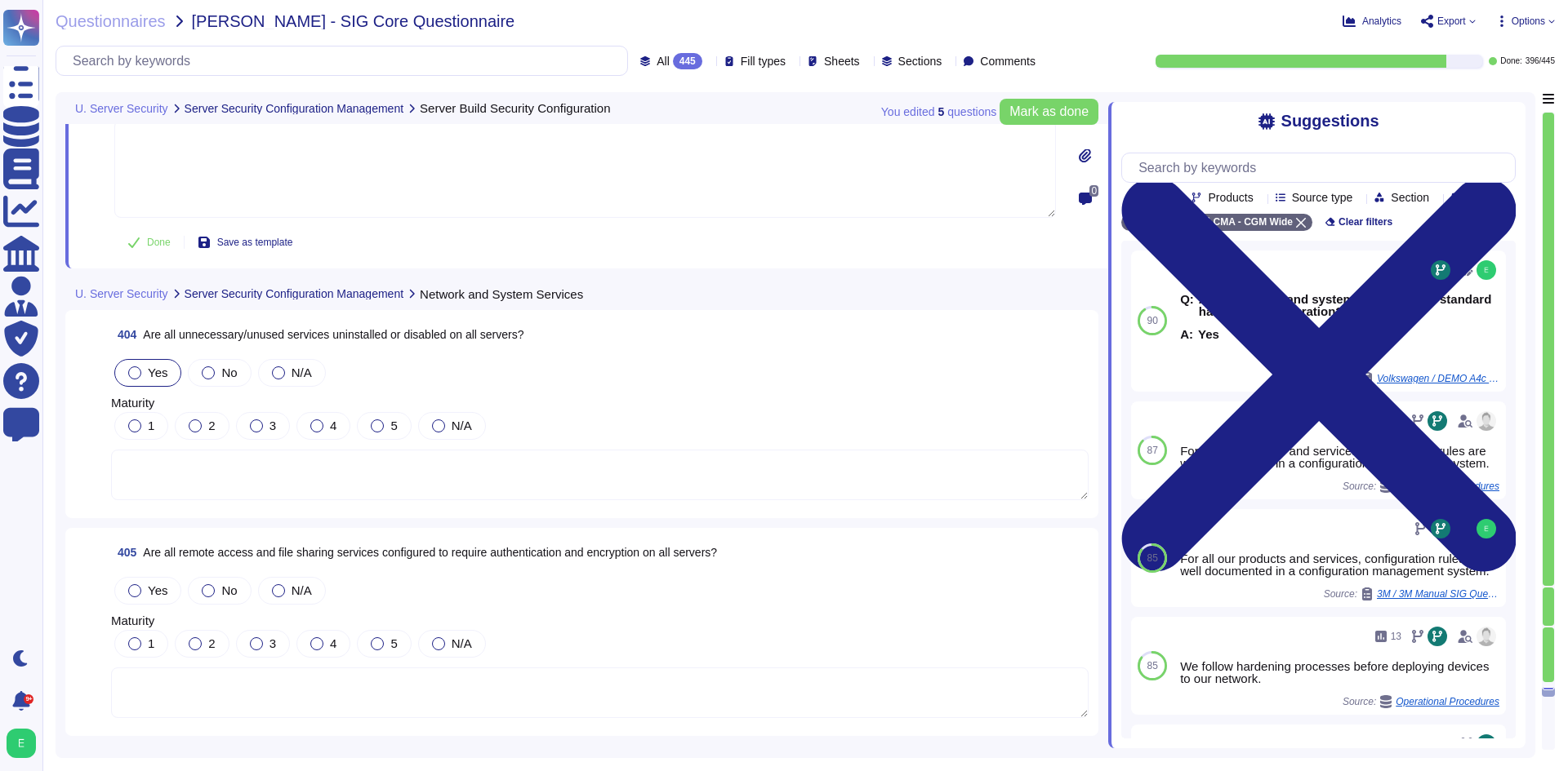
click at [143, 367] on label "Yes" at bounding box center [148, 373] width 39 height 13
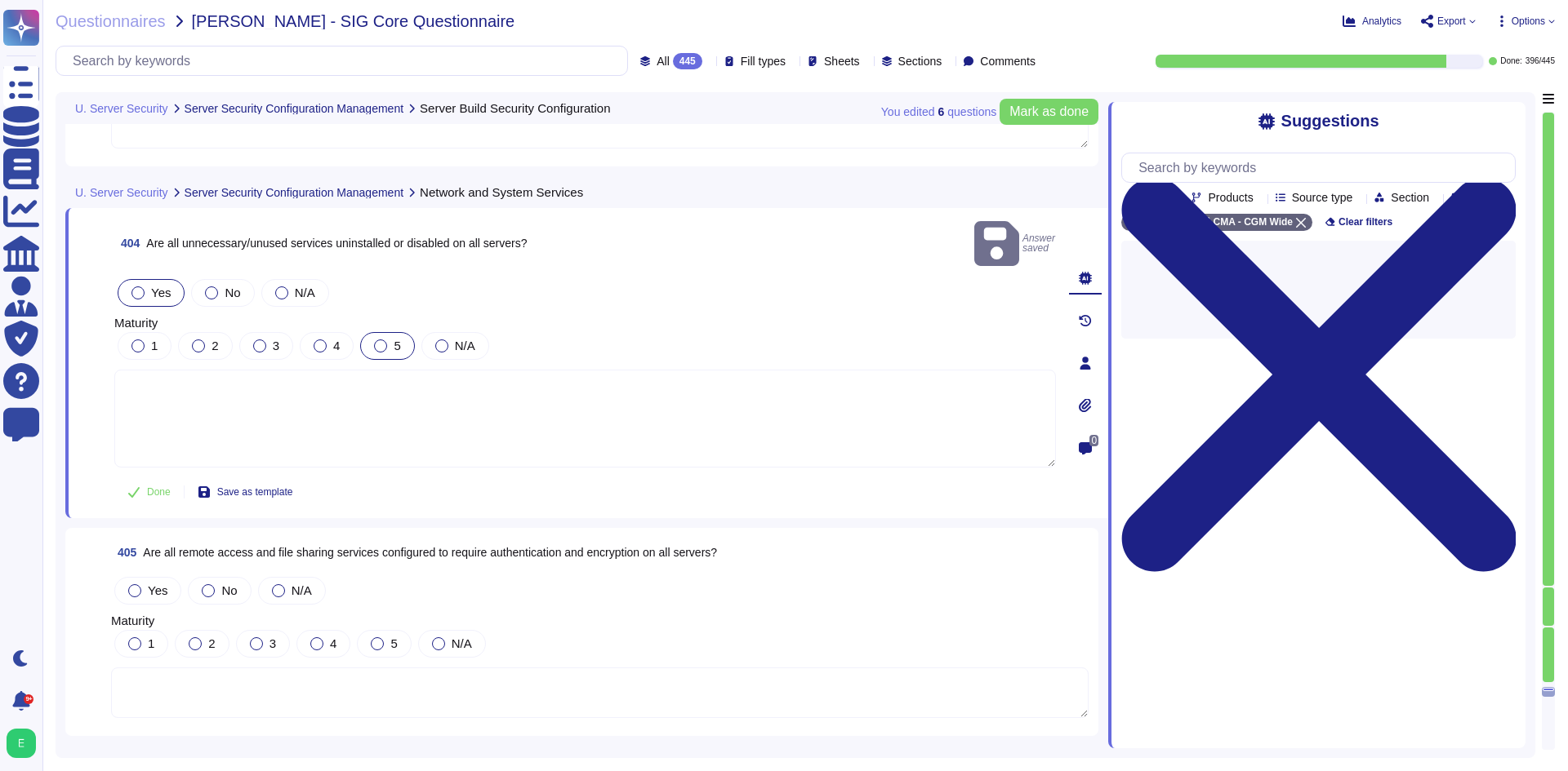
click at [379, 339] on div at bounding box center [380, 345] width 13 height 13
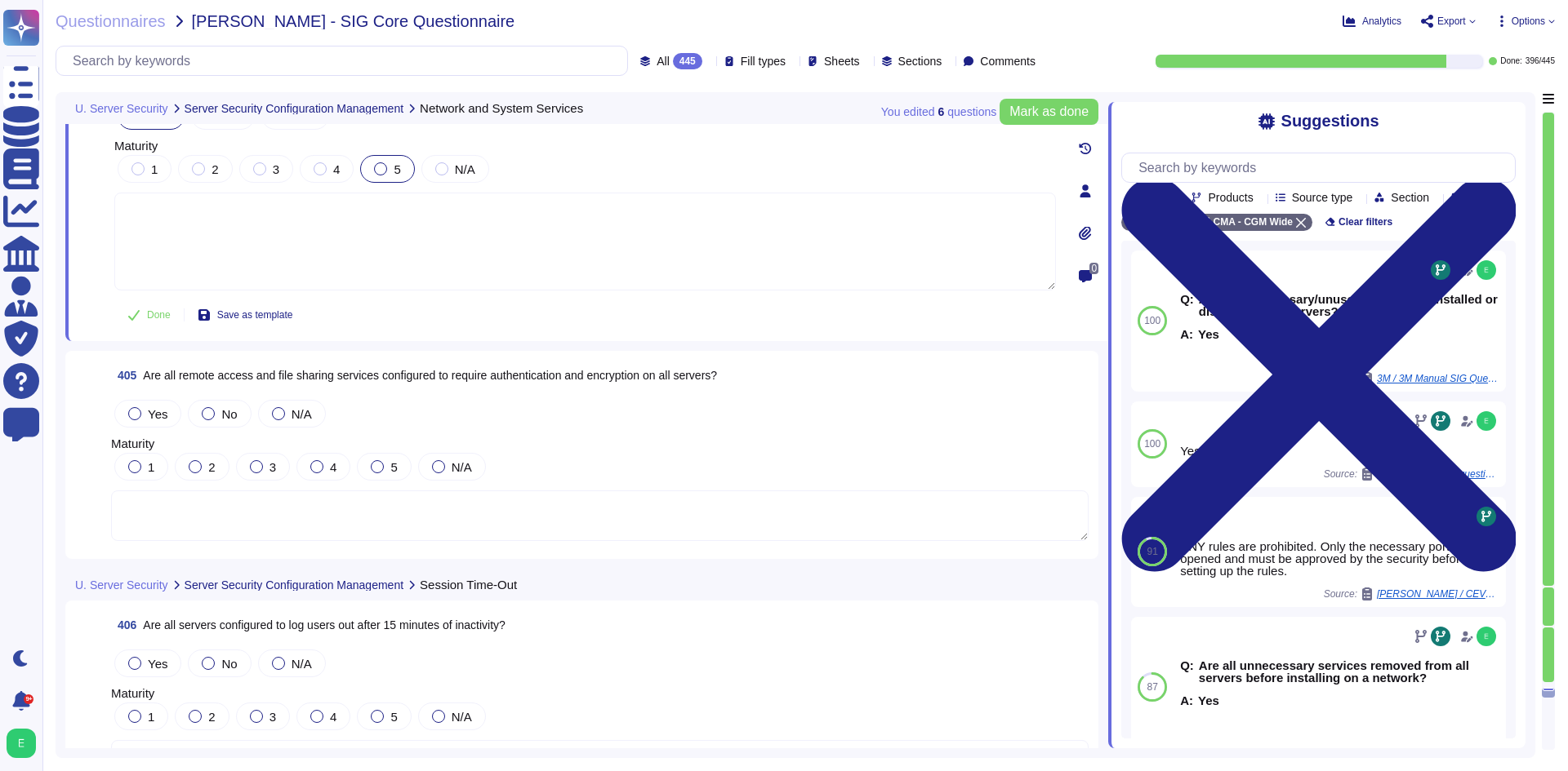
scroll to position [97536, 0]
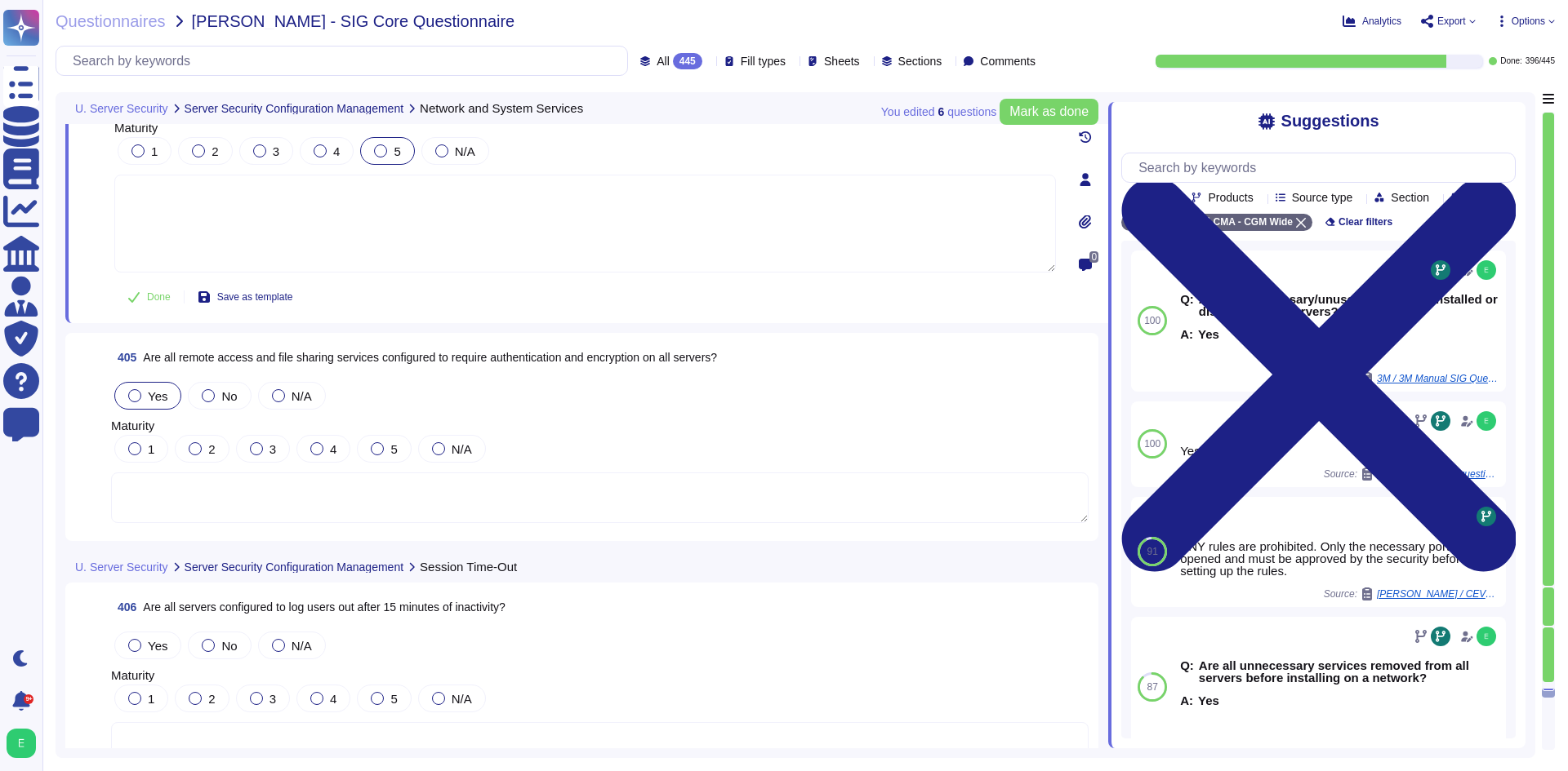
click at [151, 400] on span "Yes" at bounding box center [157, 396] width 20 height 14
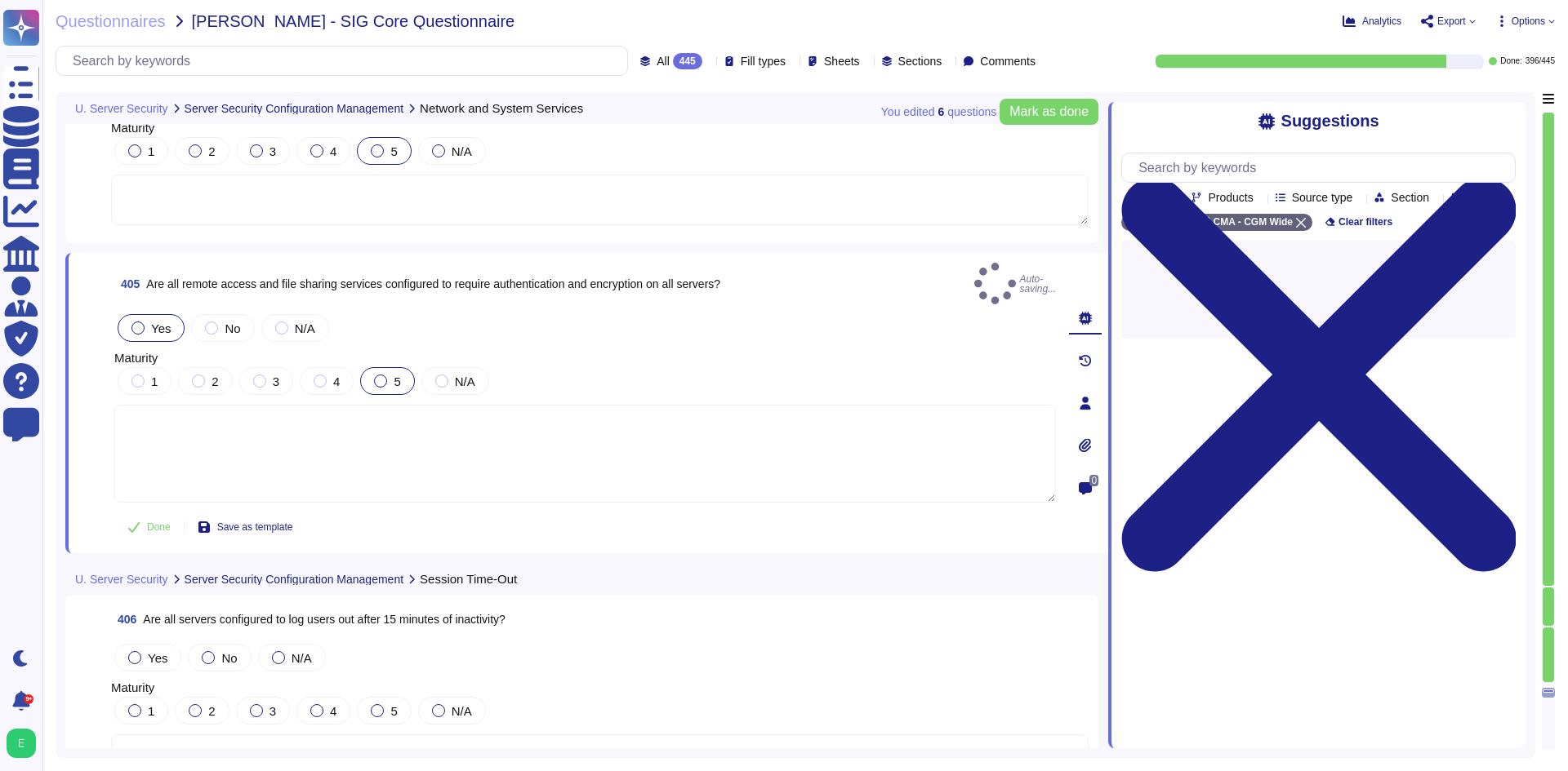
click at [384, 375] on div at bounding box center [380, 381] width 13 height 13
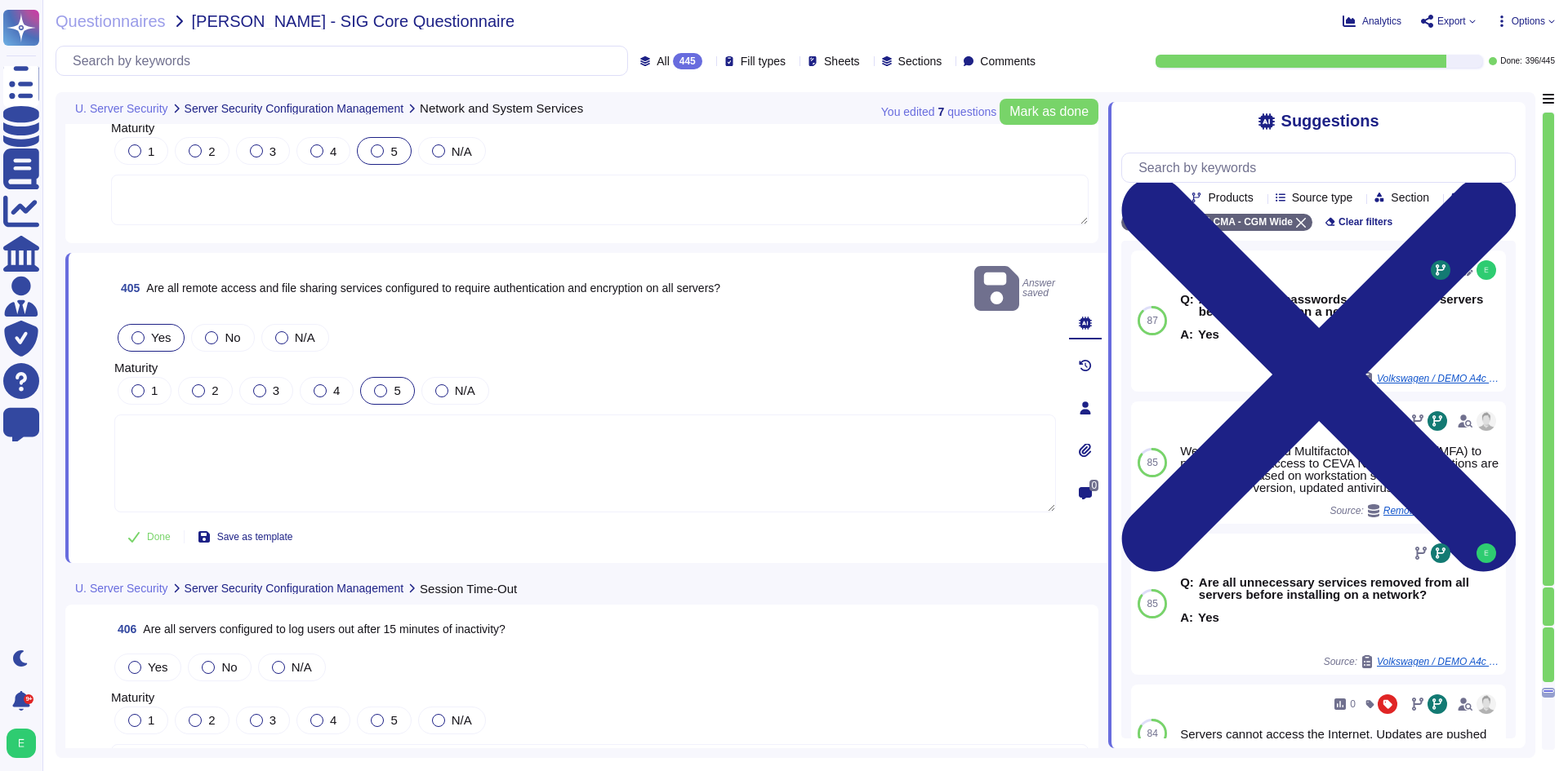
click at [387, 385] on label "5" at bounding box center [387, 390] width 27 height 13
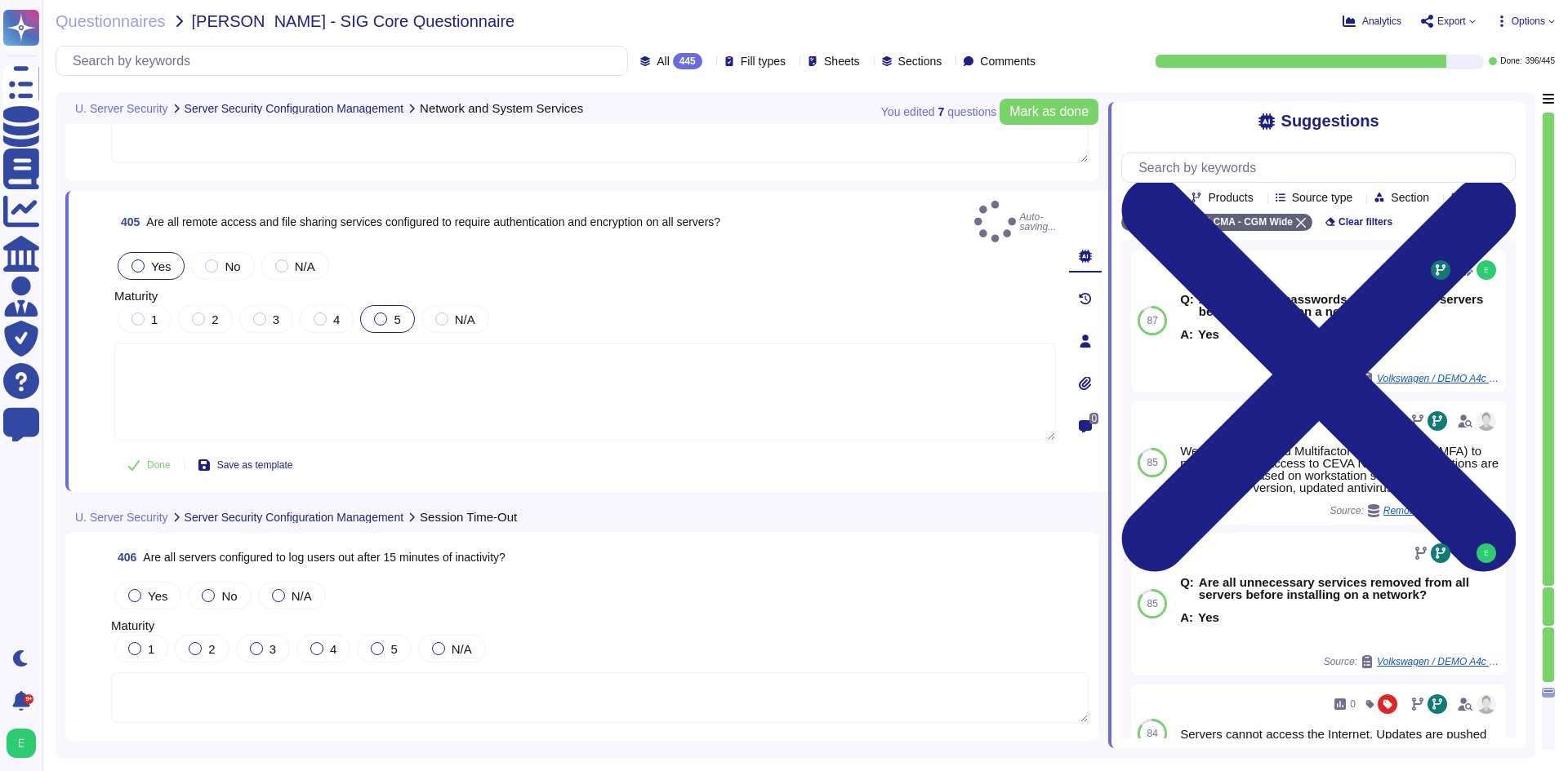
scroll to position [97700, 0]
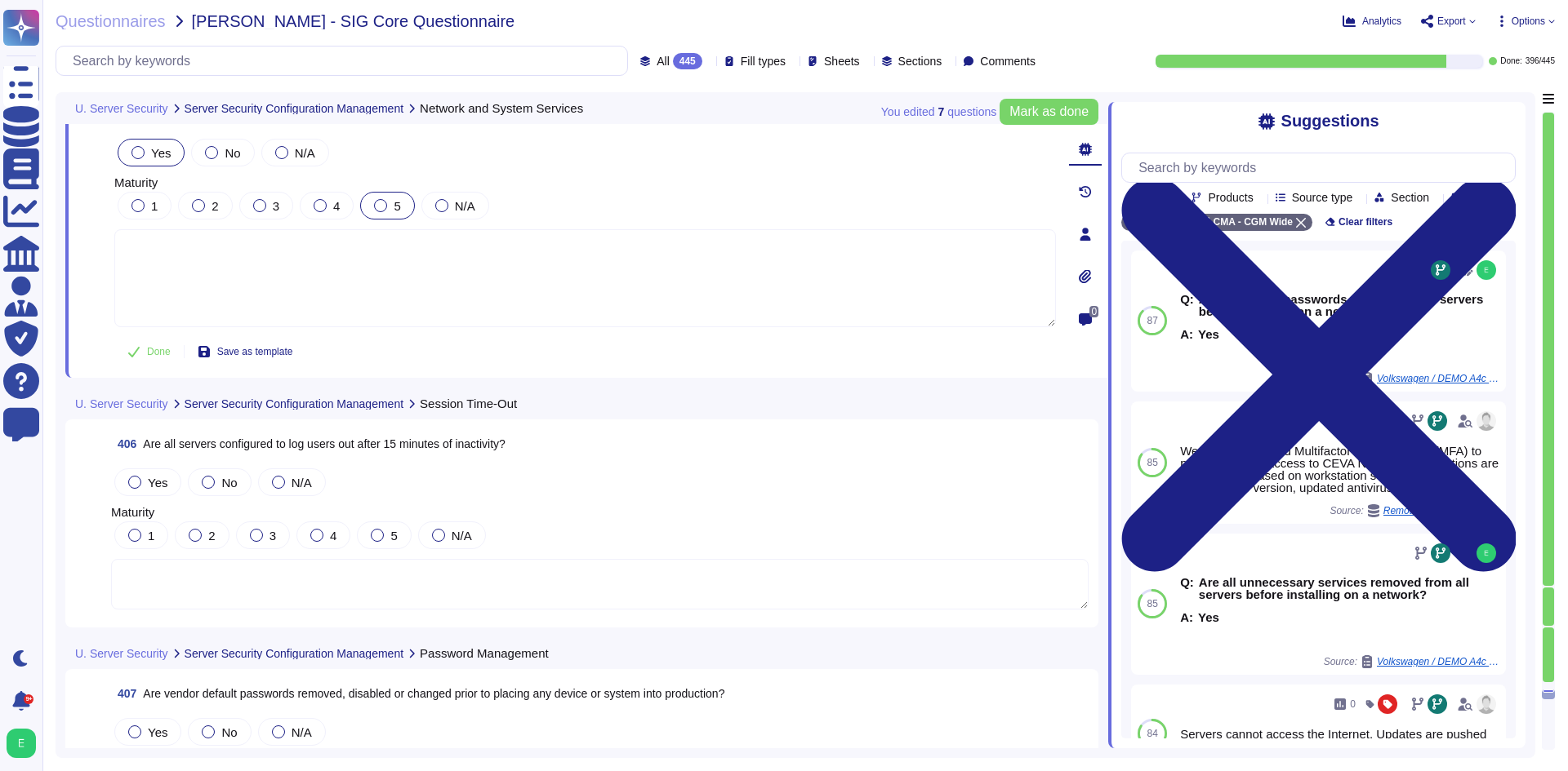
click at [410, 574] on textarea at bounding box center [600, 584] width 978 height 50
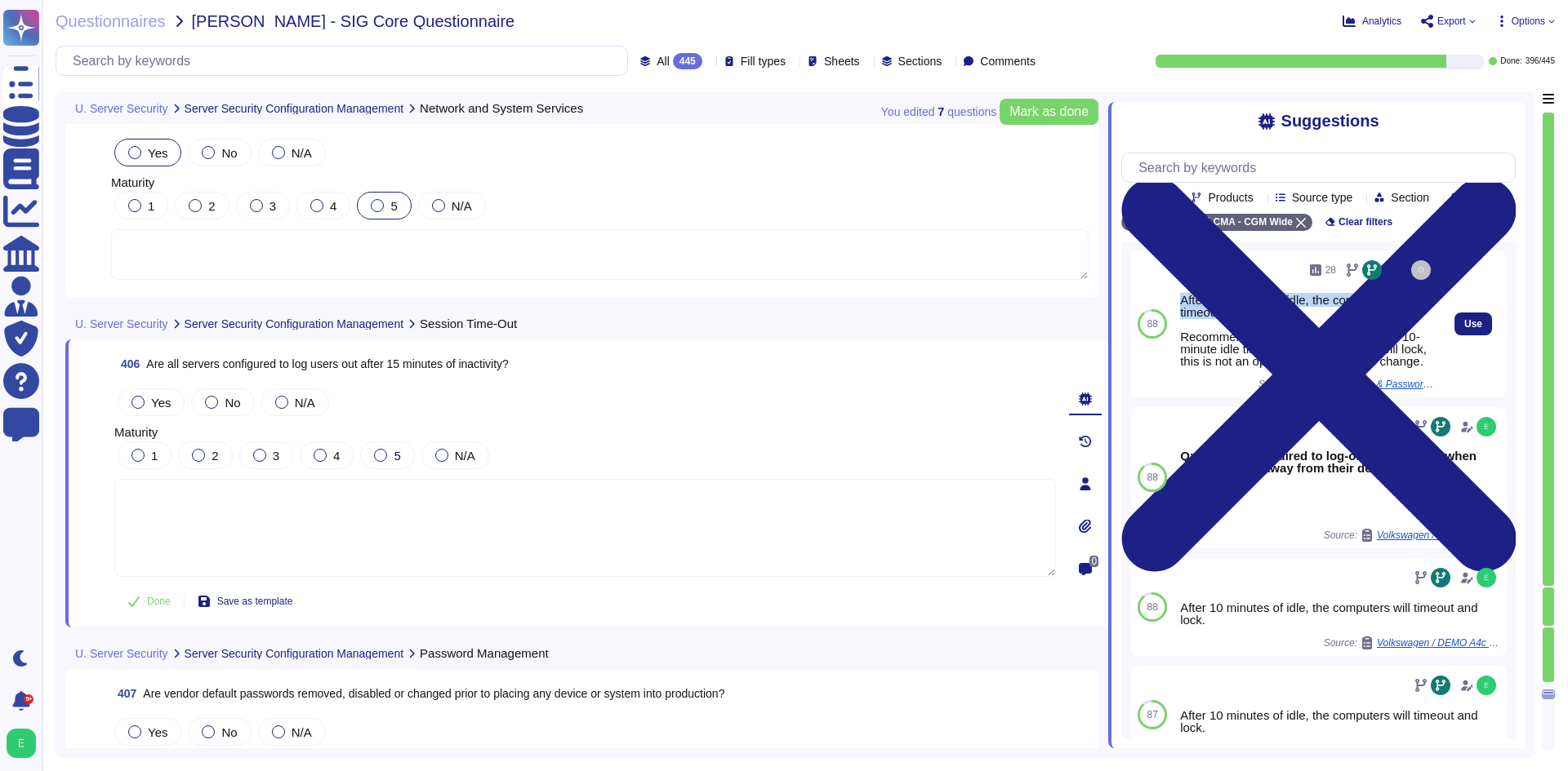
drag, startPoint x: 1278, startPoint y: 332, endPoint x: 1183, endPoint y: 322, distance: 95.5
click at [1183, 322] on div "After 10 minutes of idle, the computers will timeout and lock. Recommended - Gr…" at bounding box center [1307, 330] width 254 height 74
copy div "After 10 minutes of idle, the computers will timeout and lock."
click at [437, 526] on textarea at bounding box center [584, 528] width 941 height 98
paste textarea "After 10 minutes of idle, the computers will timeout and lock."
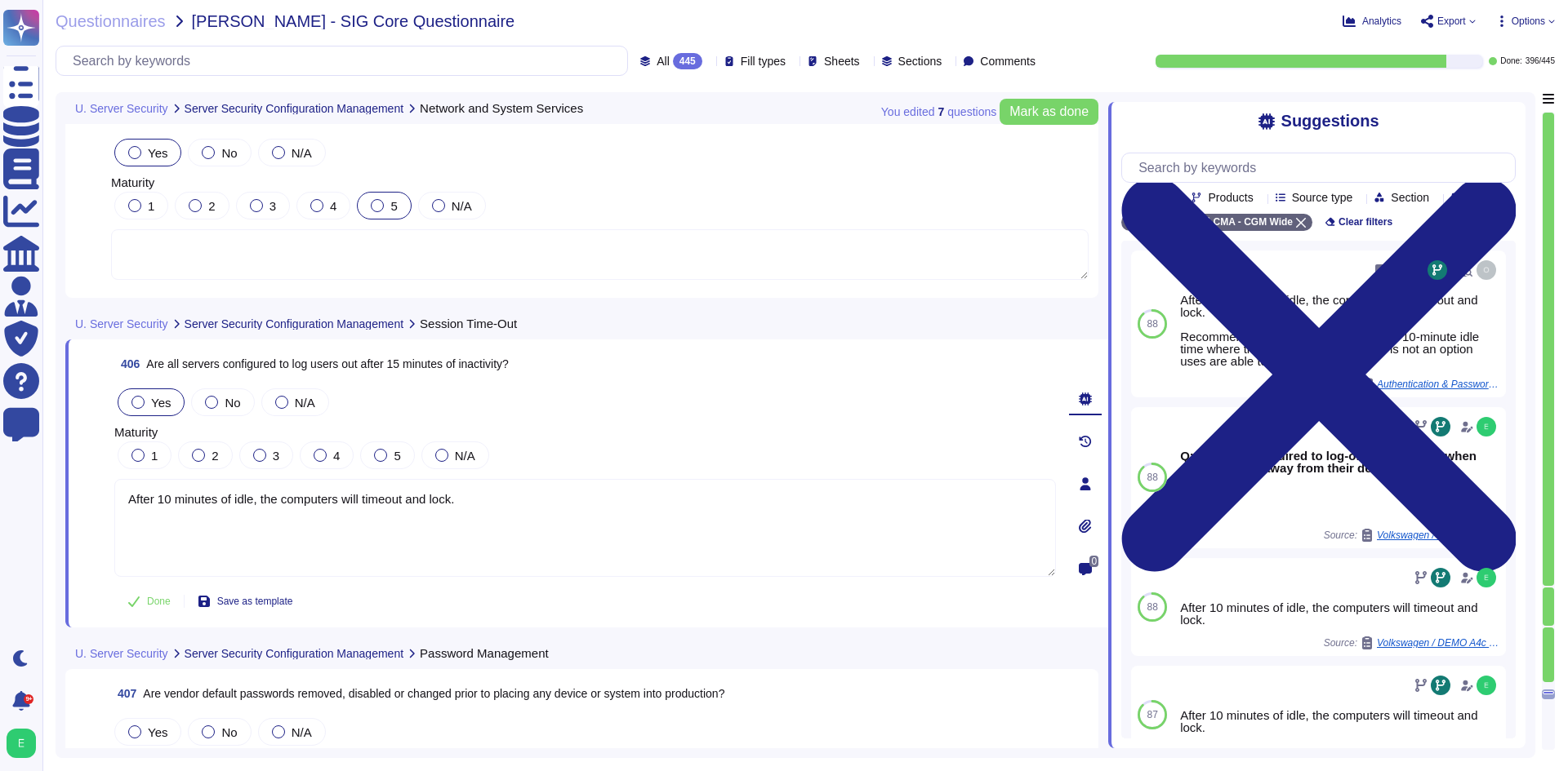
type textarea "After 10 minutes of idle, the computers will timeout and lock."
drag, startPoint x: 139, startPoint y: 399, endPoint x: 157, endPoint y: 406, distance: 19.3
click at [140, 401] on div at bounding box center [138, 402] width 13 height 13
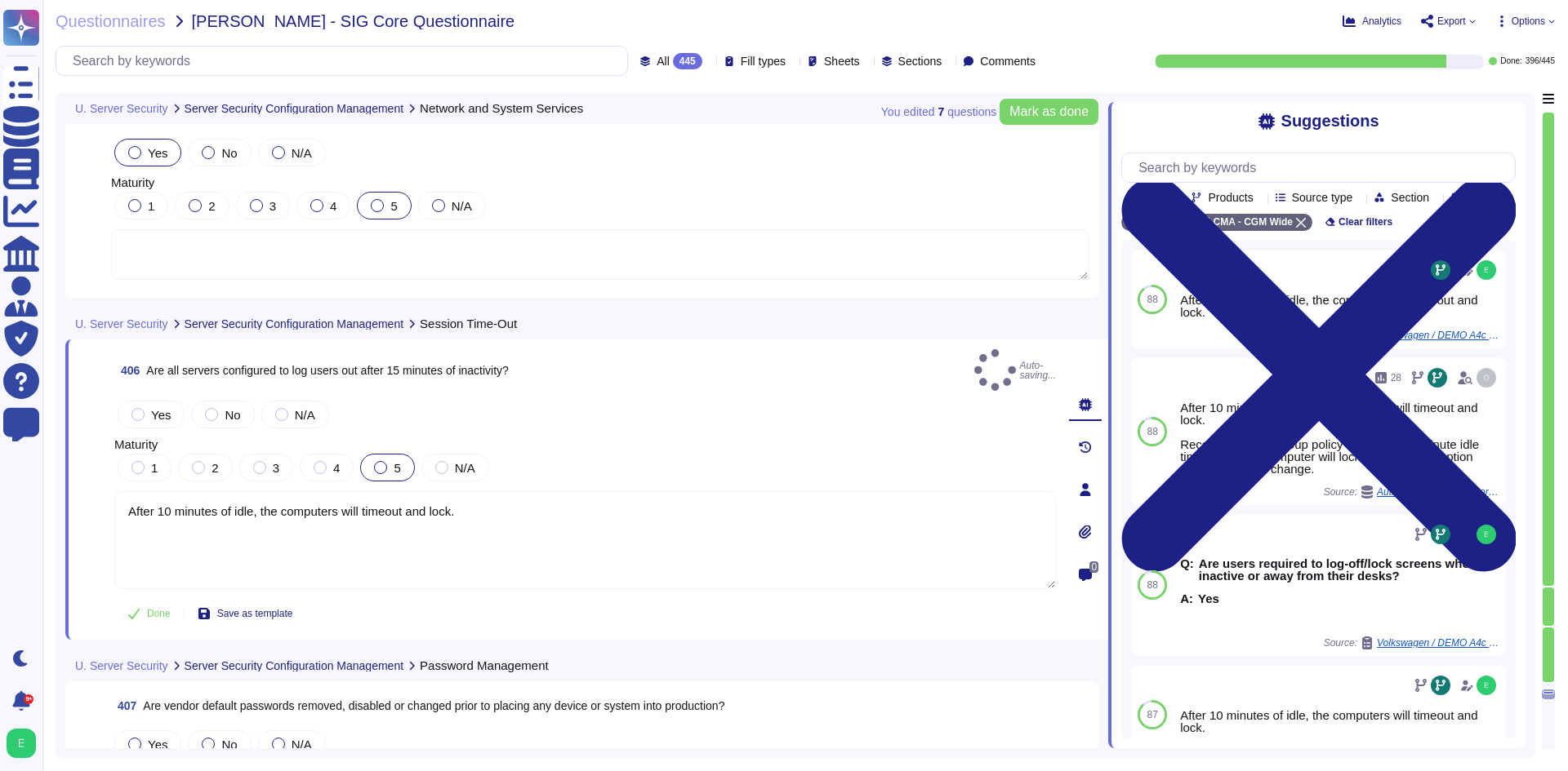
click at [378, 461] on div at bounding box center [380, 467] width 13 height 13
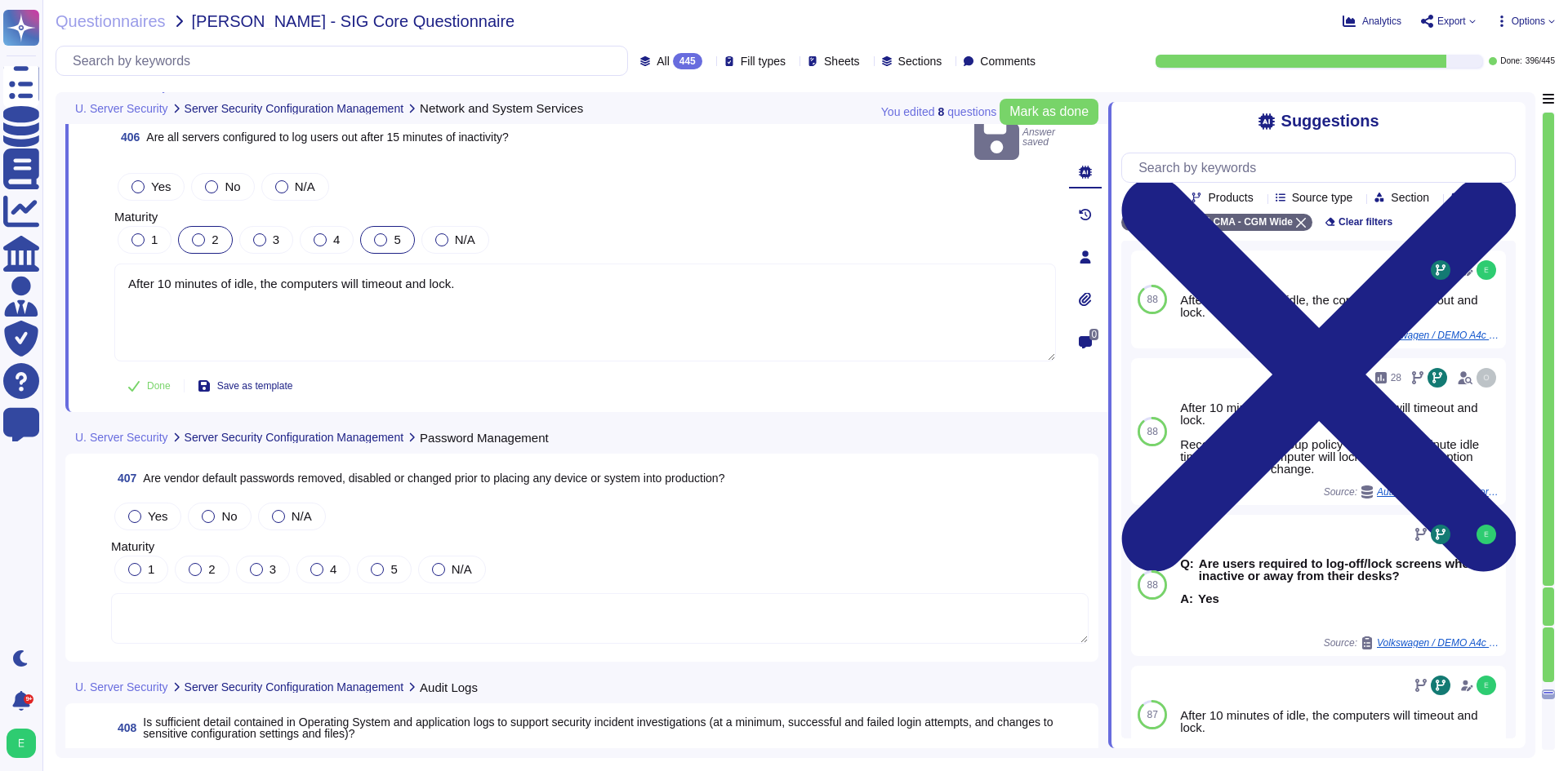
scroll to position [97945, 0]
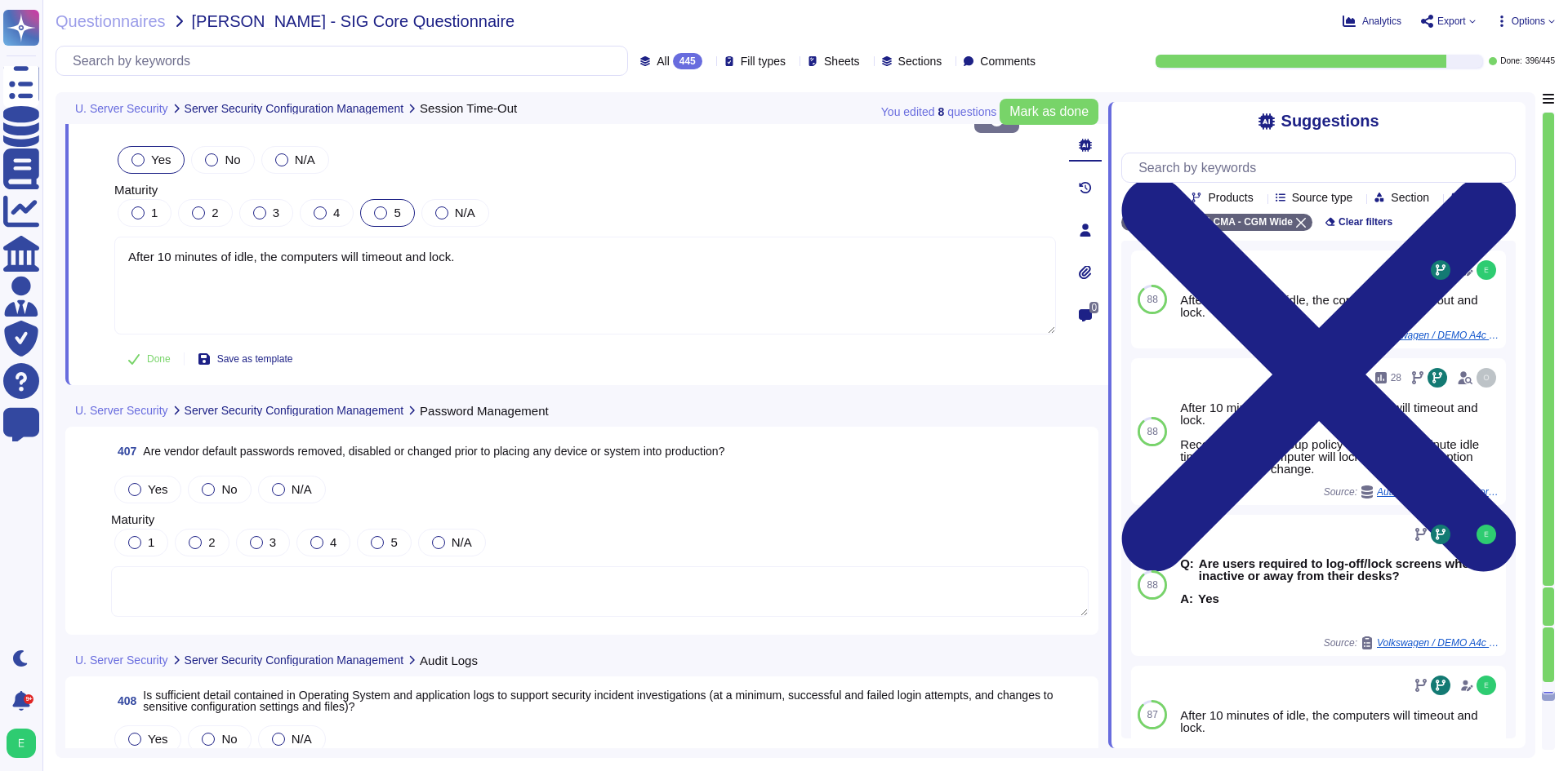
click at [149, 147] on div "Yes" at bounding box center [151, 160] width 67 height 28
click at [1024, 112] on span "Mark as done" at bounding box center [1049, 111] width 80 height 13
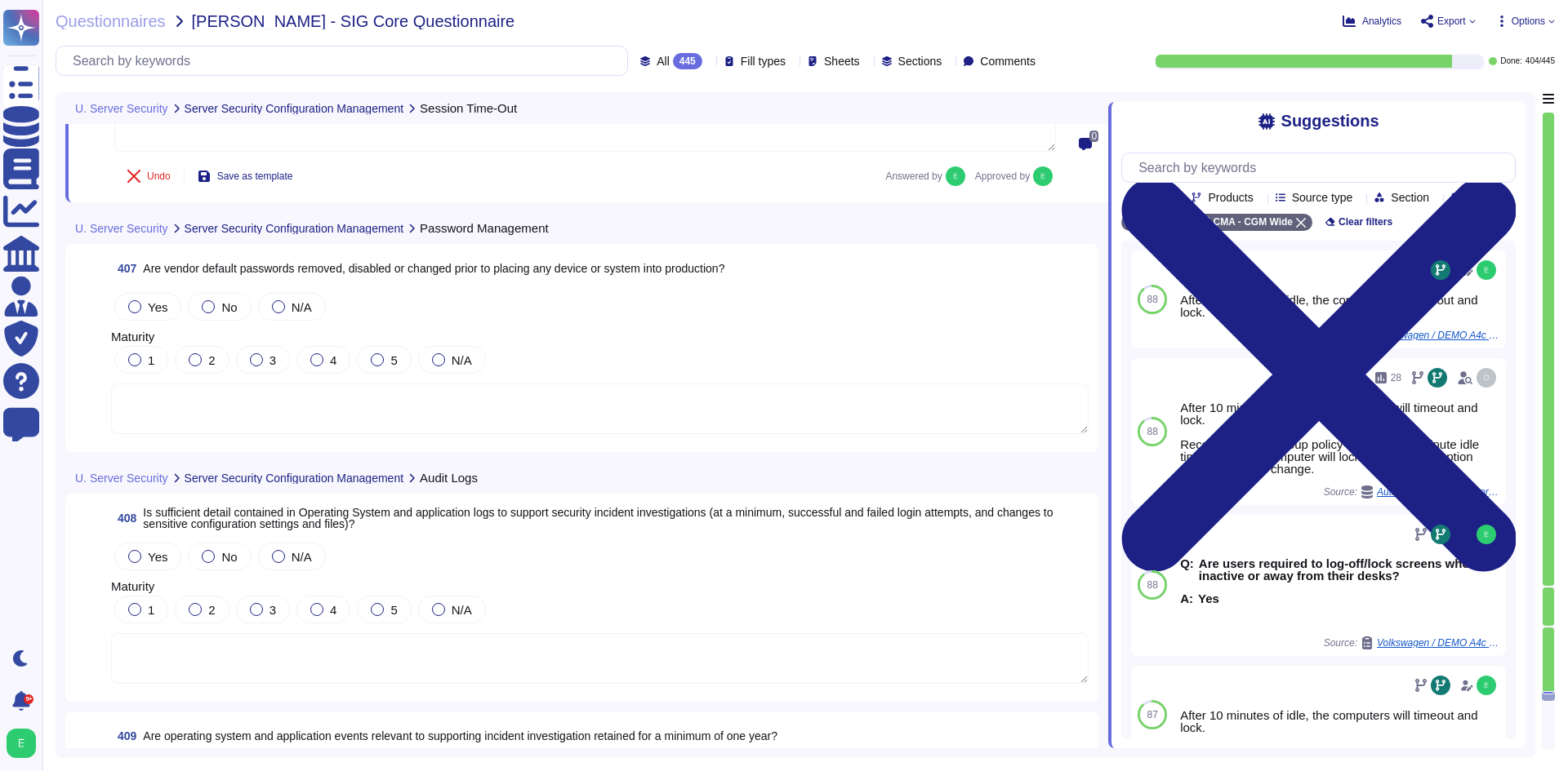
scroll to position [98147, 0]
click at [578, 391] on textarea at bounding box center [600, 406] width 978 height 50
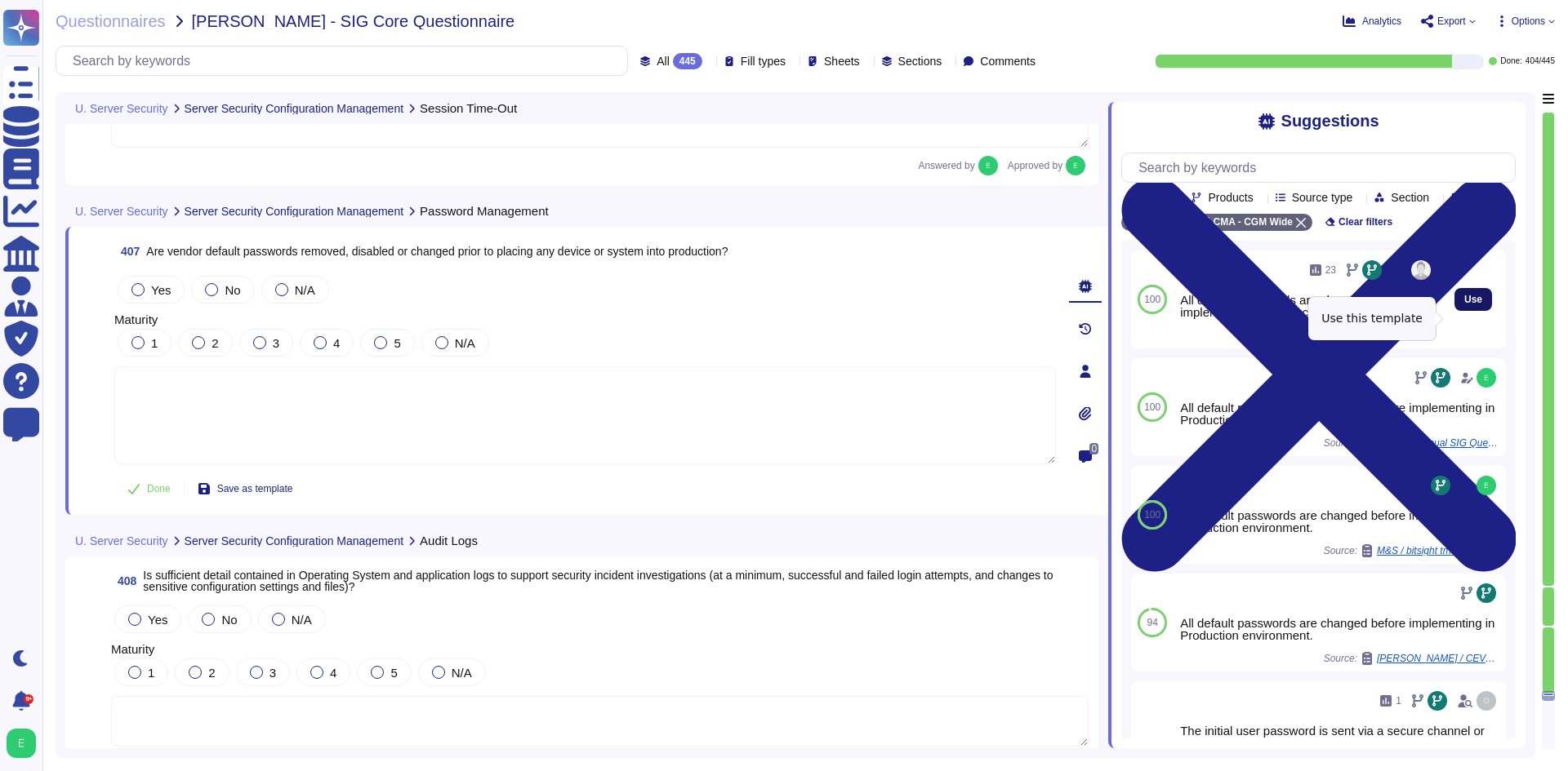
click at [1464, 305] on span "Use" at bounding box center [1473, 300] width 18 height 10
type textarea "All default passwords are changed before implementing in Production environment."
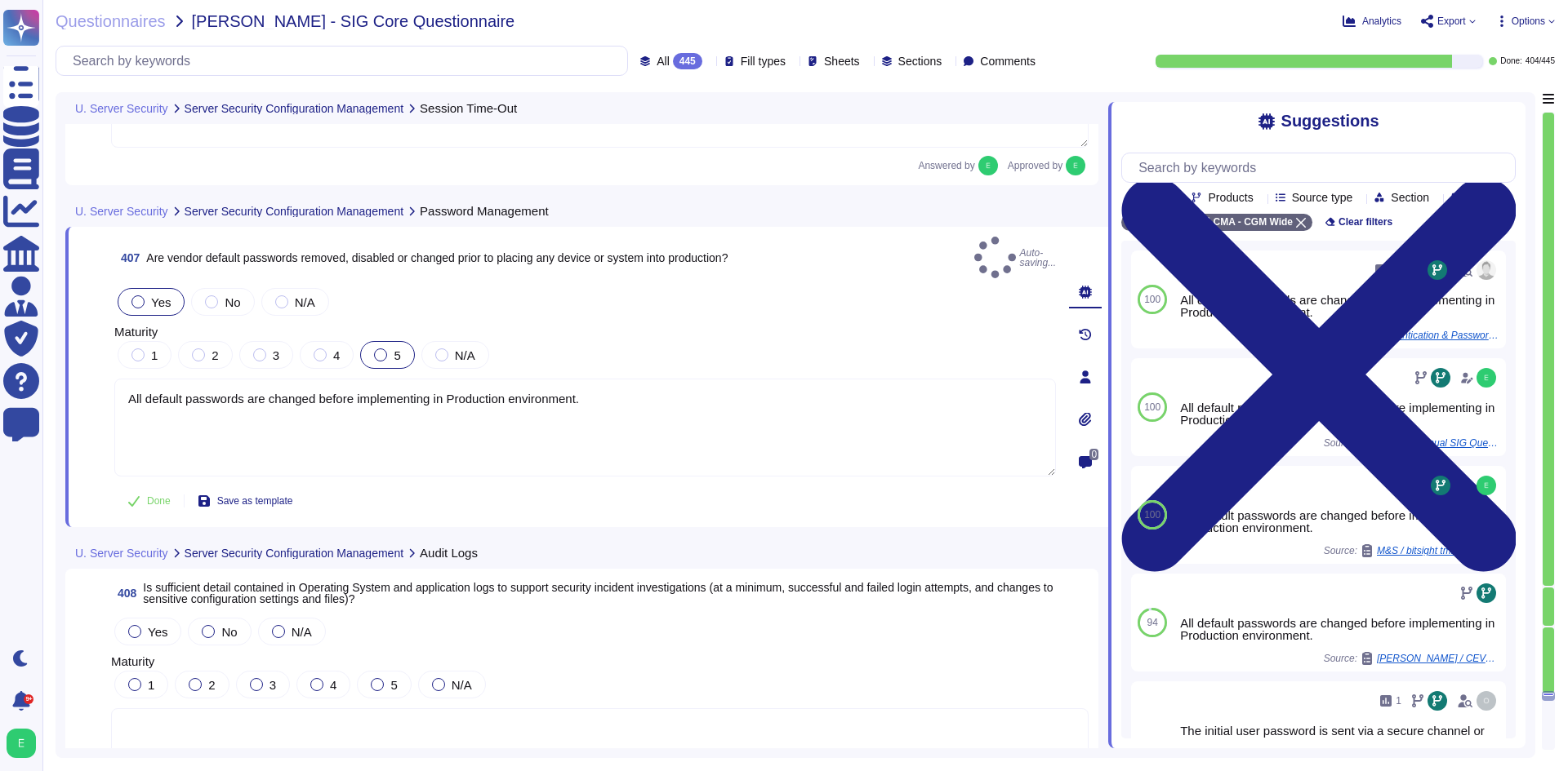
click at [394, 348] on span "5" at bounding box center [396, 355] width 7 height 14
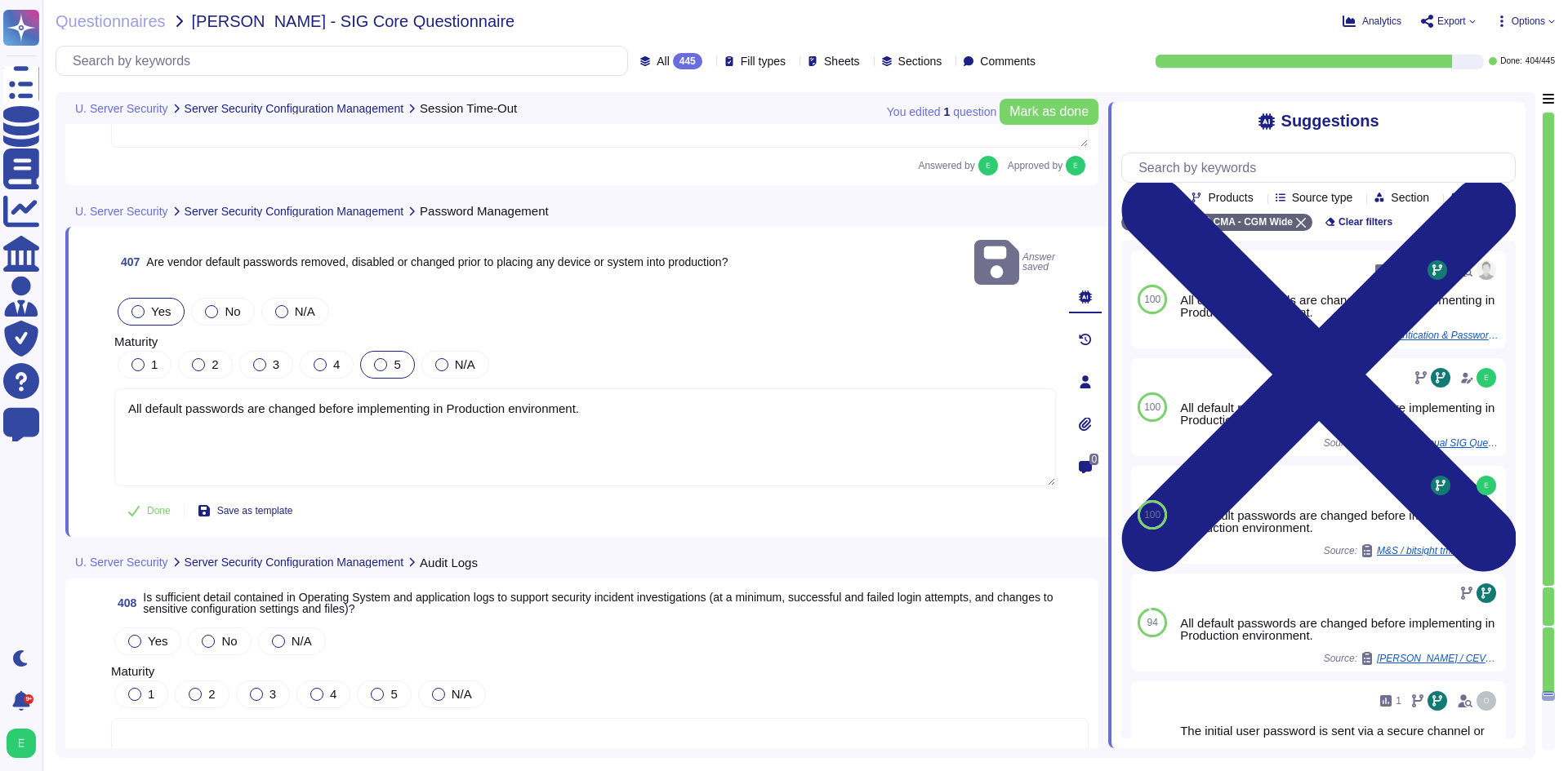
click at [390, 358] on label "5" at bounding box center [387, 364] width 27 height 13
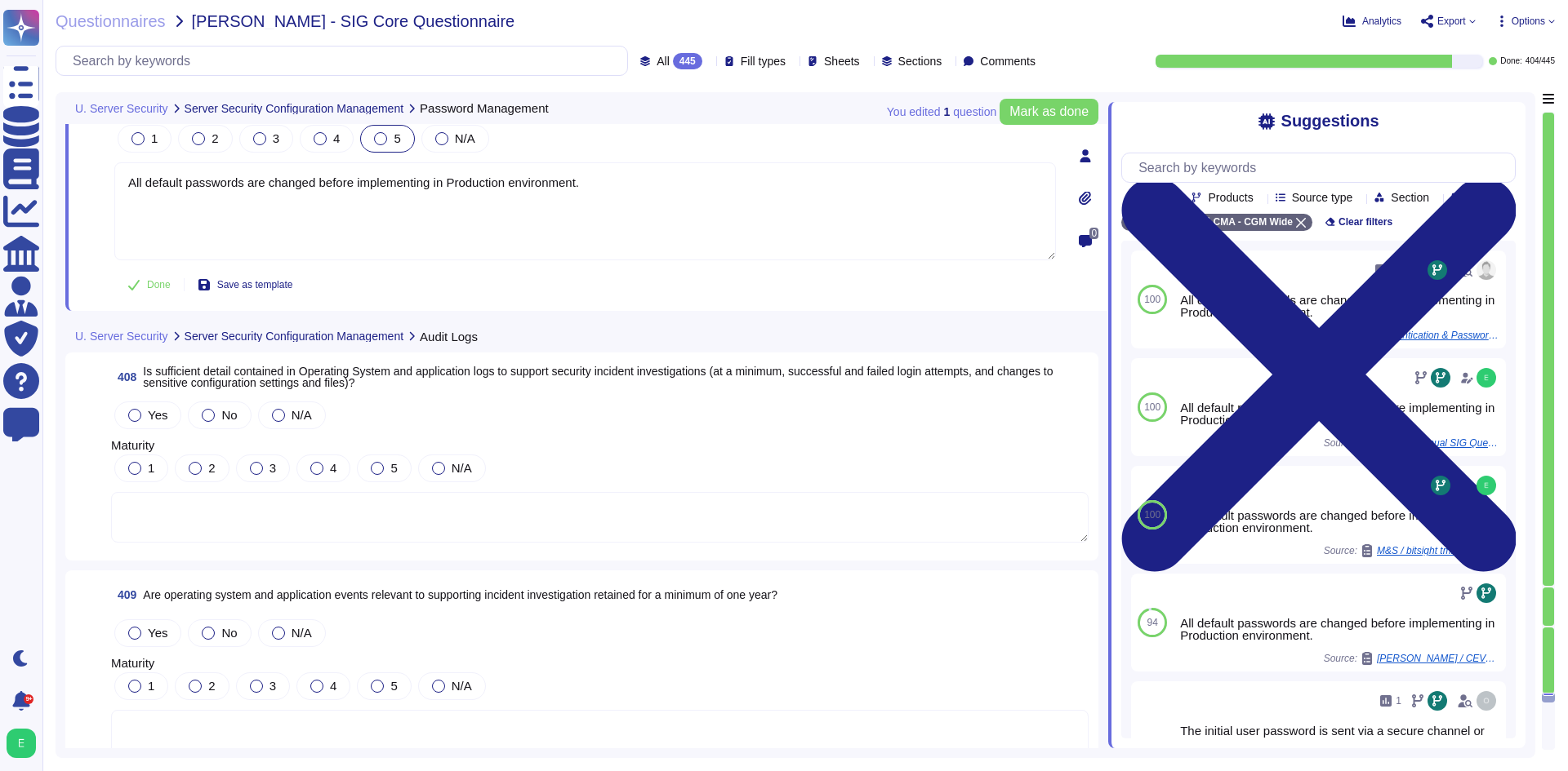
scroll to position [98392, 0]
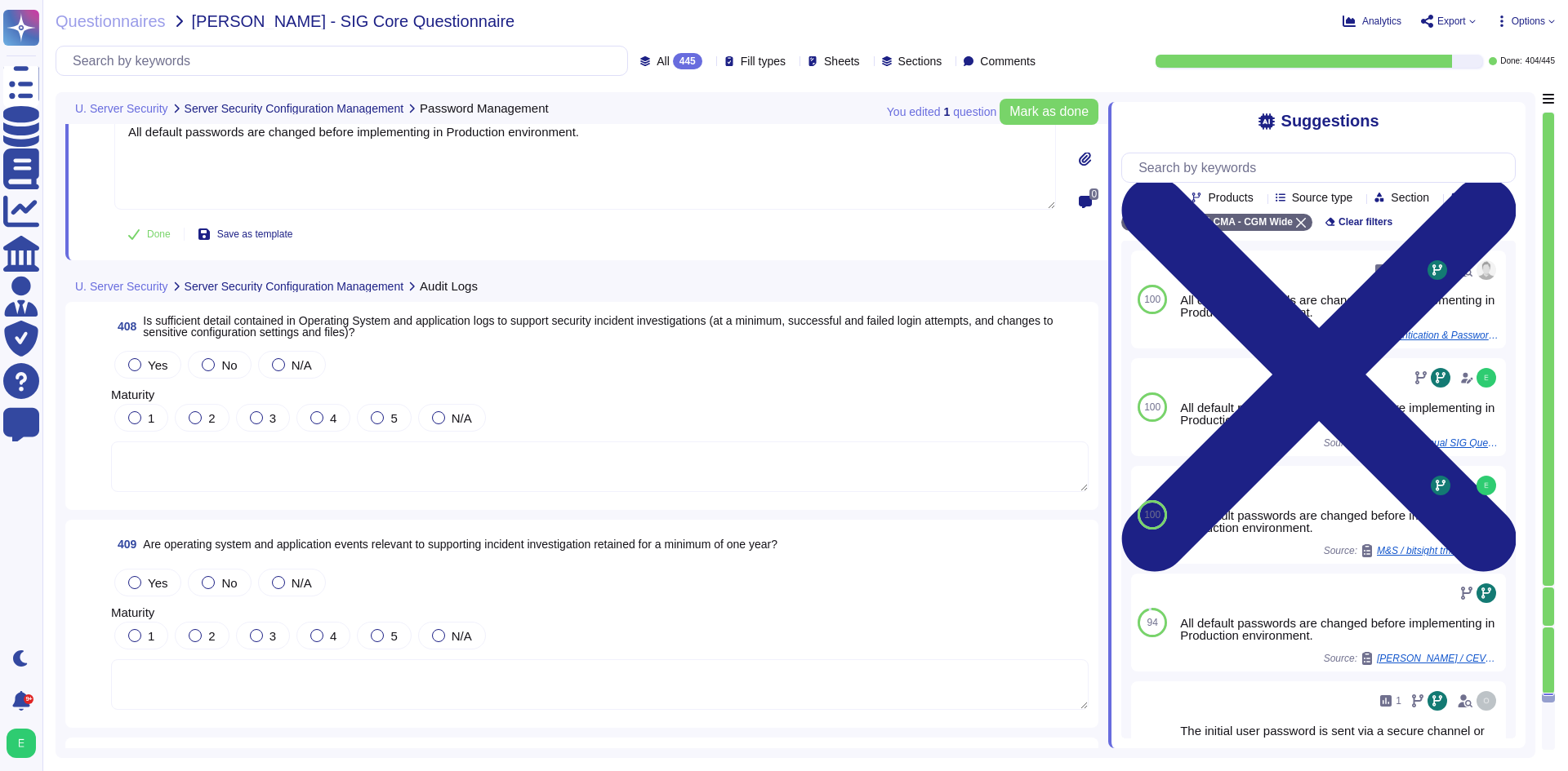
click at [154, 368] on span "Yes" at bounding box center [157, 365] width 20 height 14
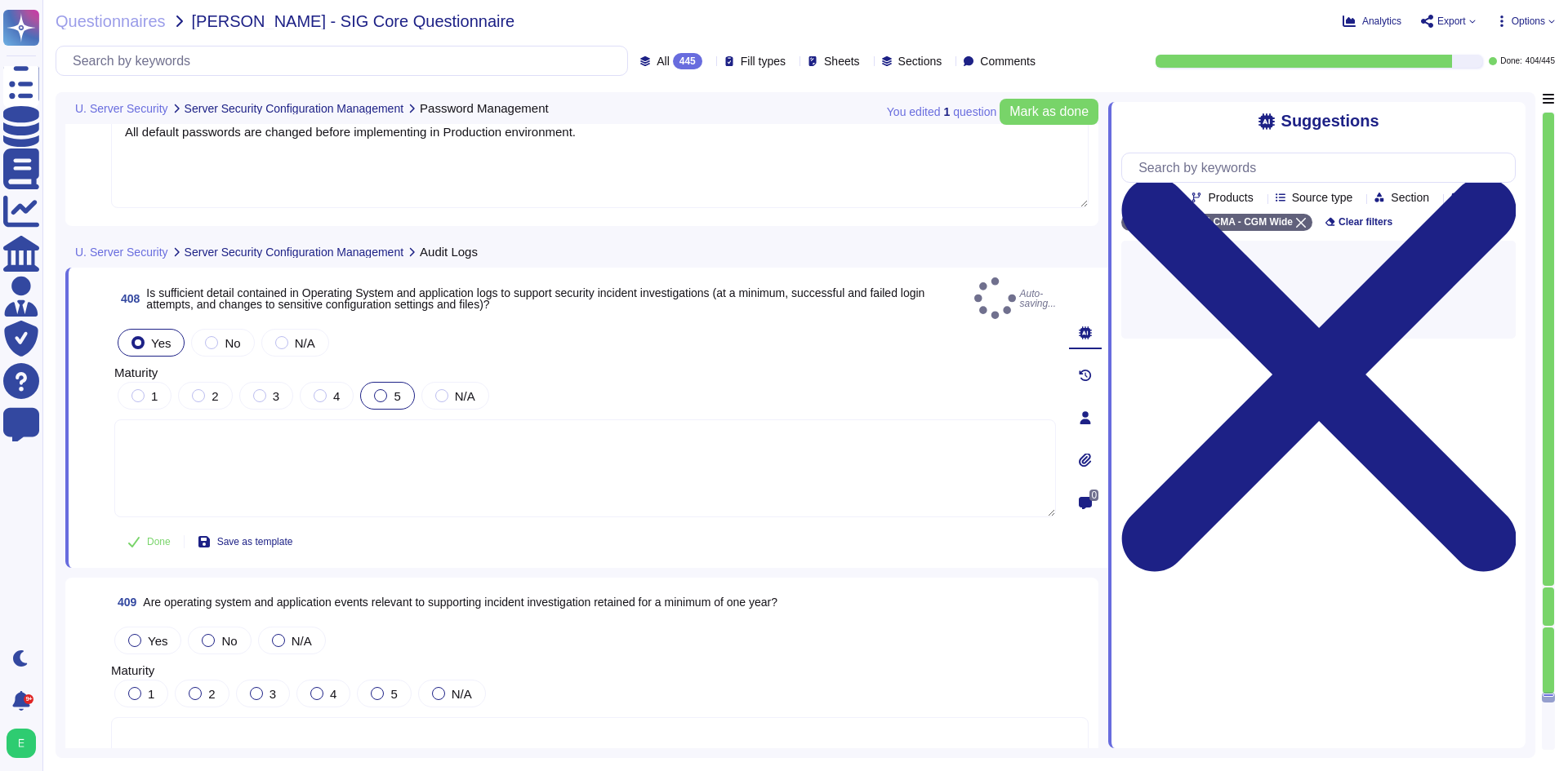
click at [378, 389] on div at bounding box center [380, 395] width 13 height 13
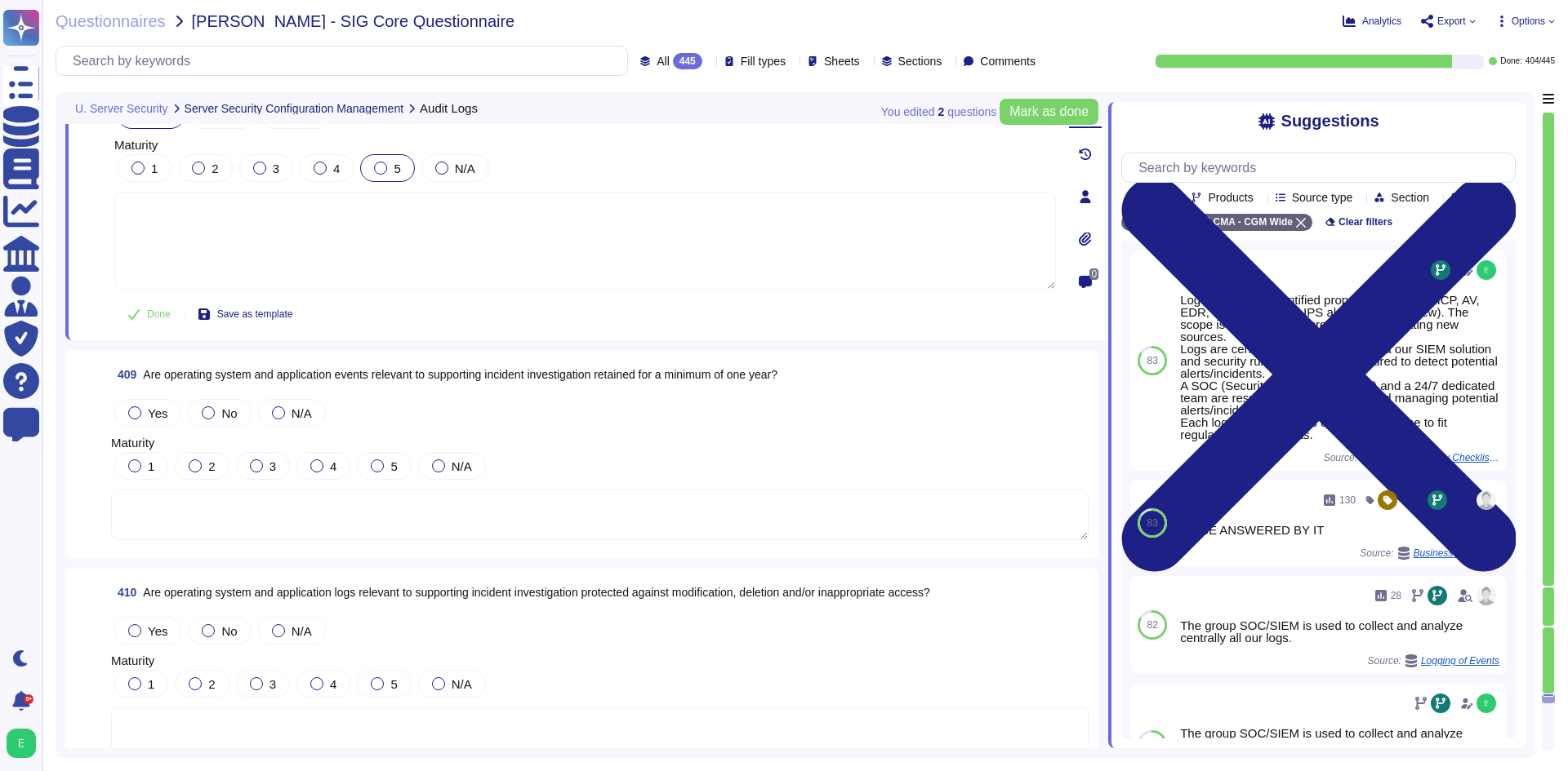
scroll to position [98637, 0]
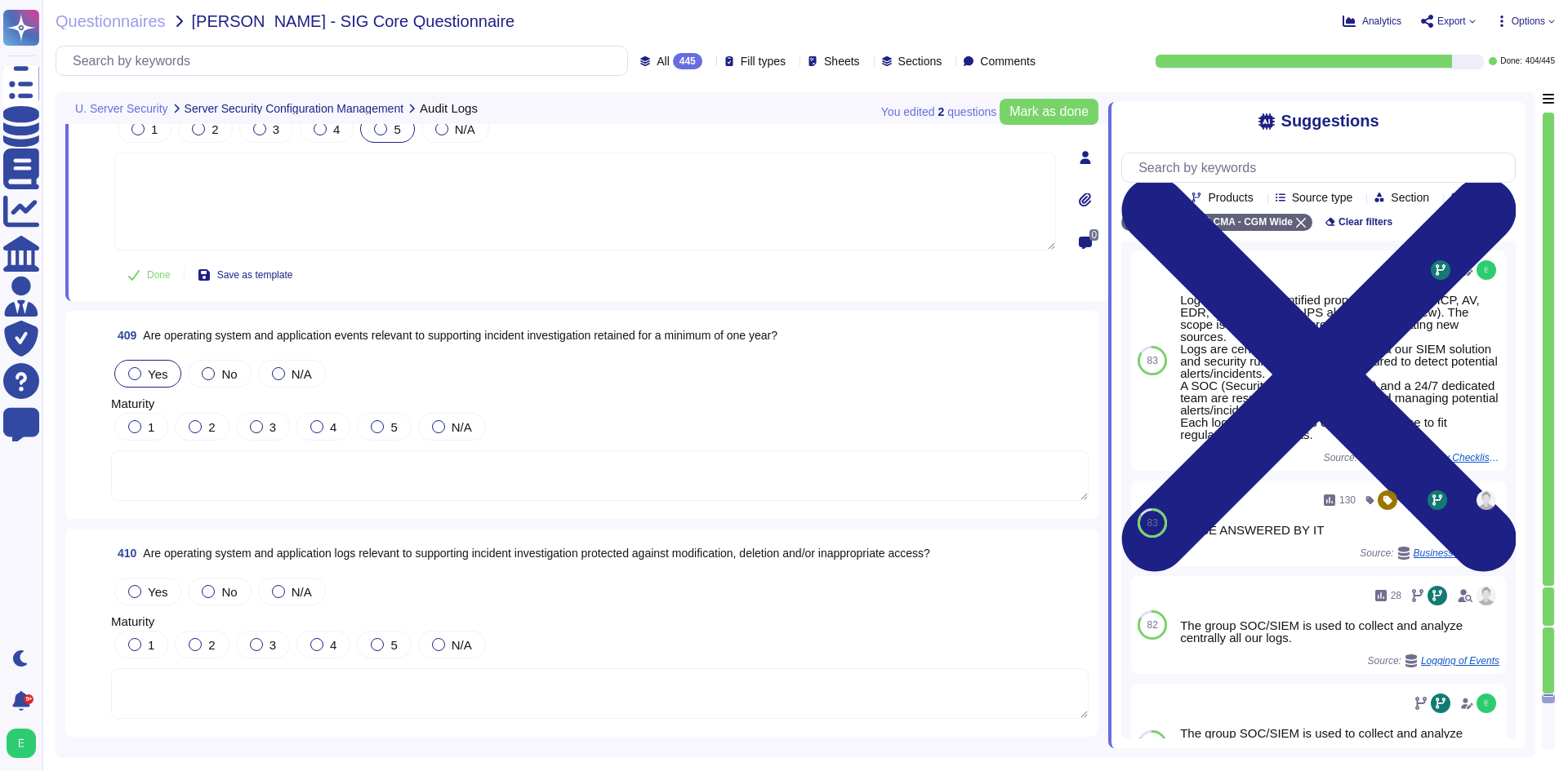
click at [158, 373] on span "Yes" at bounding box center [157, 375] width 20 height 14
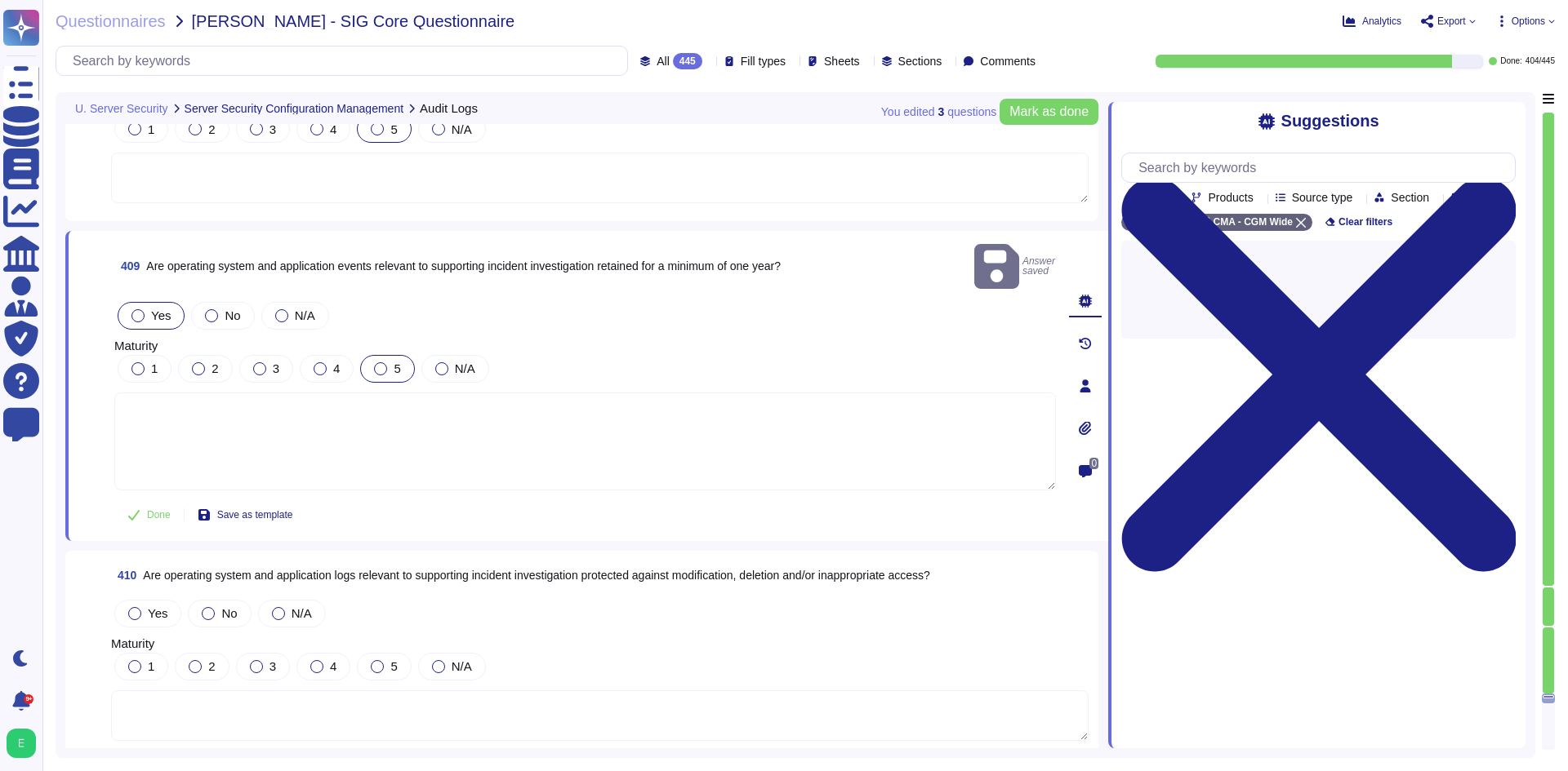
click at [384, 363] on div at bounding box center [380, 369] width 13 height 13
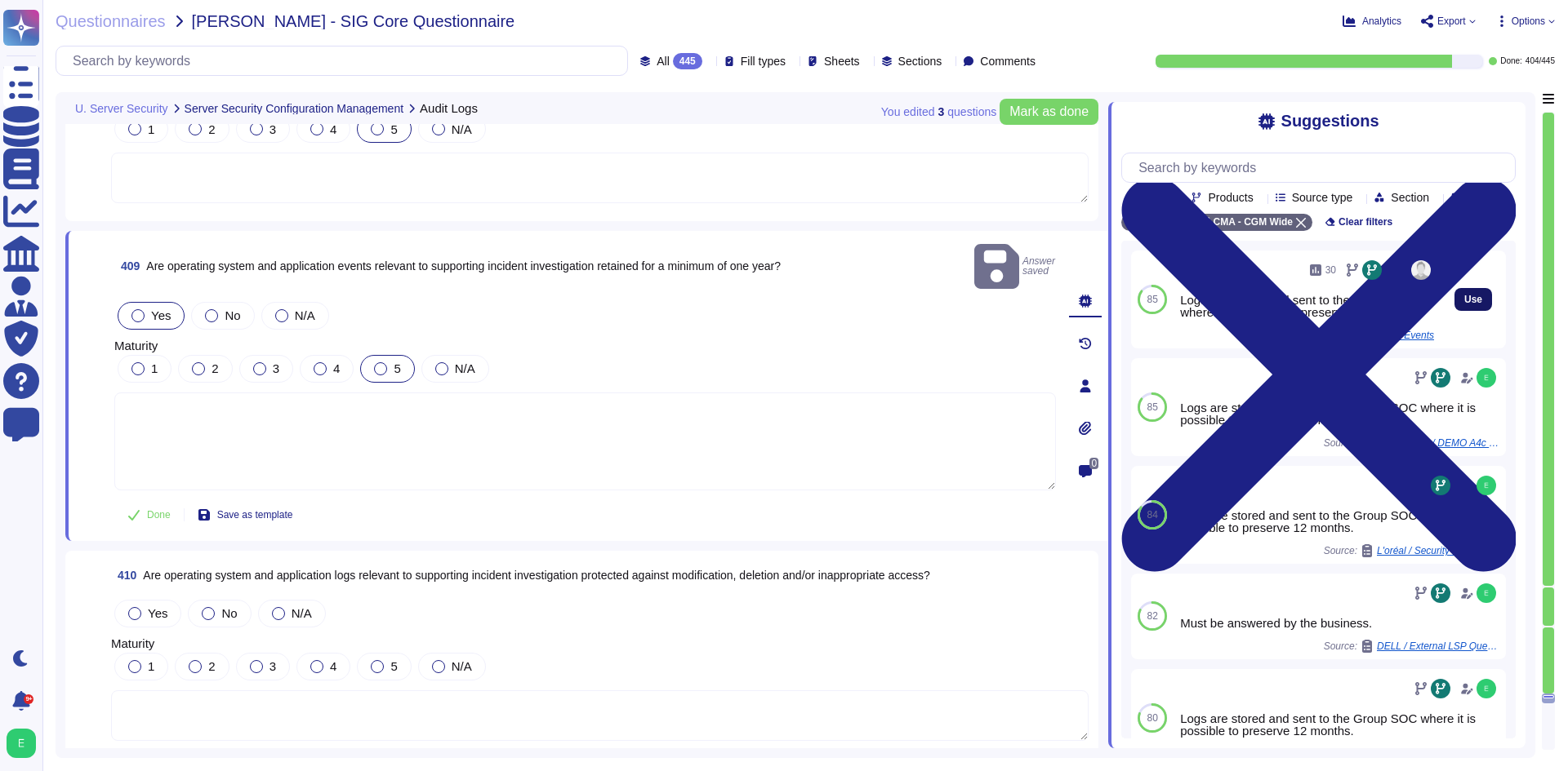
click at [1454, 311] on button "Use" at bounding box center [1473, 299] width 37 height 23
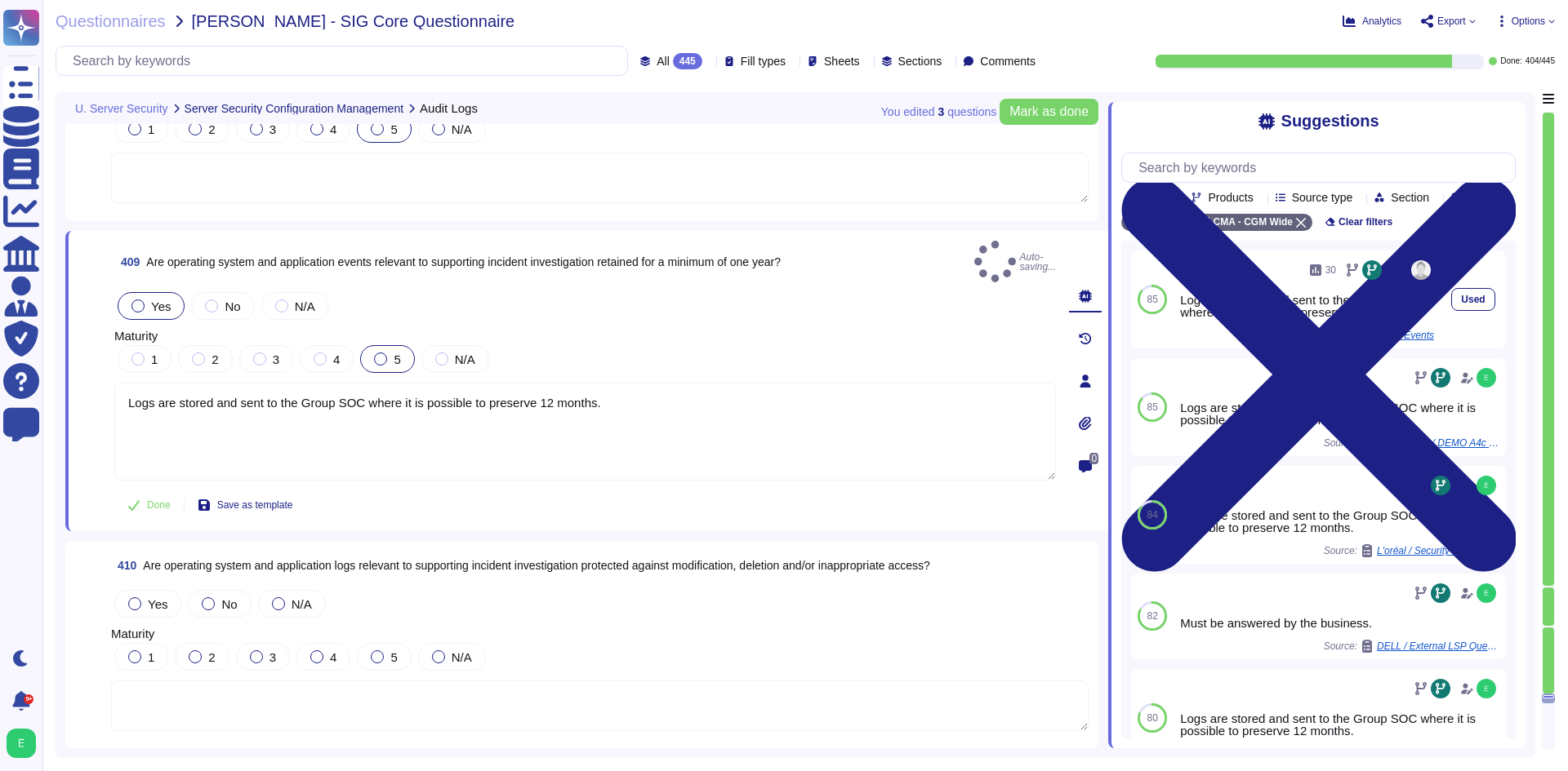
type textarea "Logs are stored and sent to the Group SOC where it is possible to preserve 12 m…"
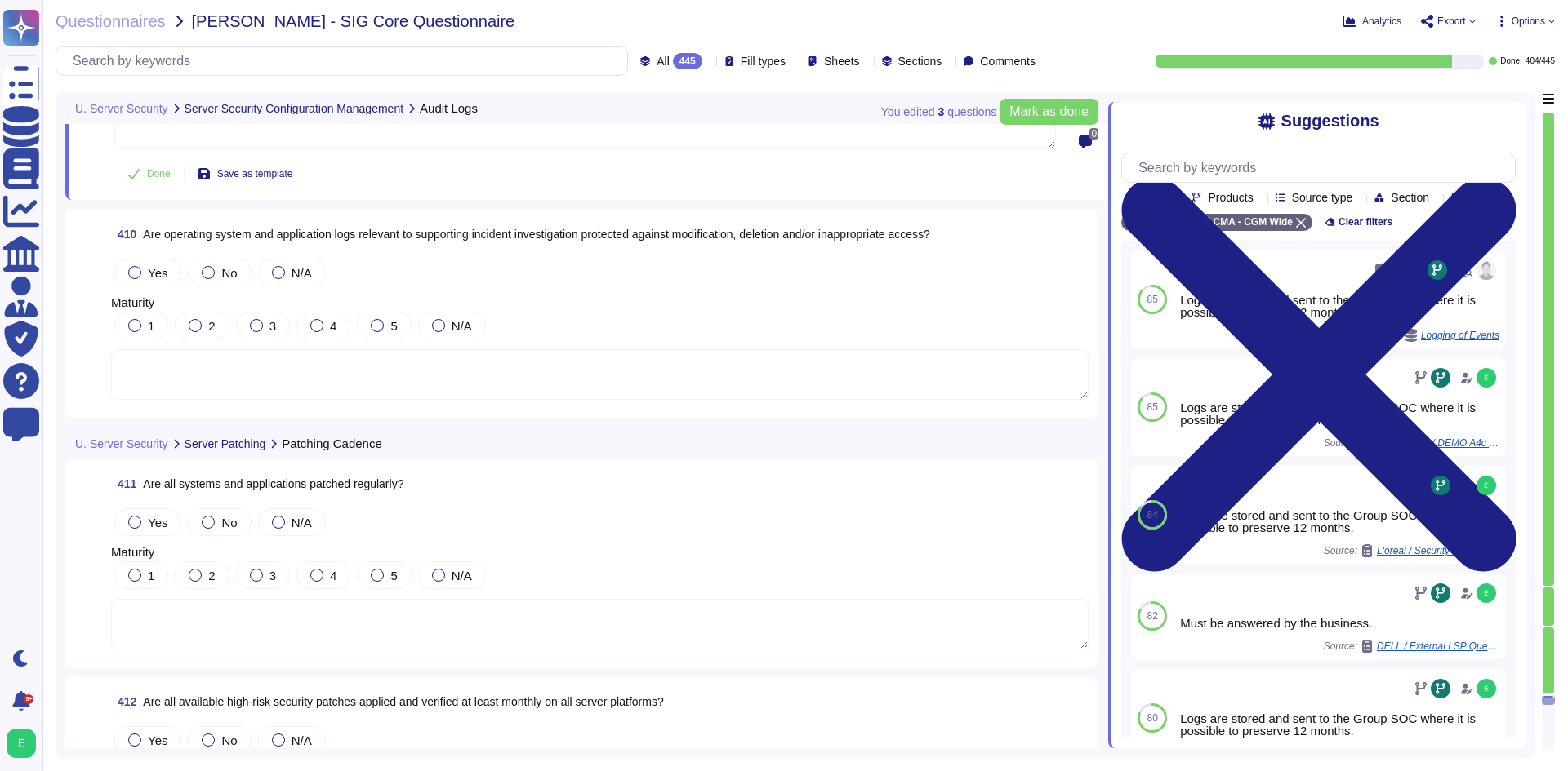
scroll to position [98963, 0]
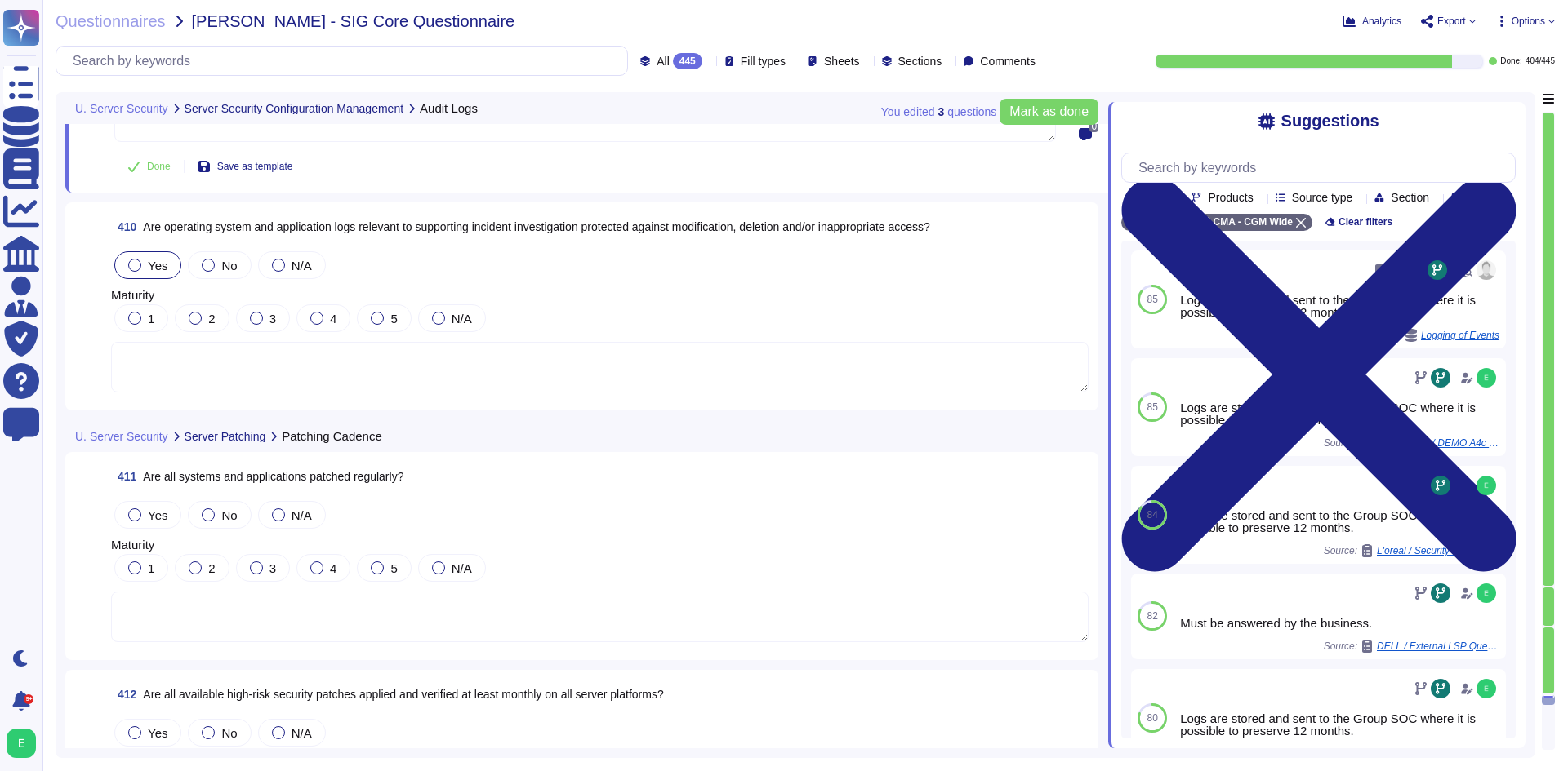
click at [151, 267] on span "Yes" at bounding box center [157, 266] width 20 height 14
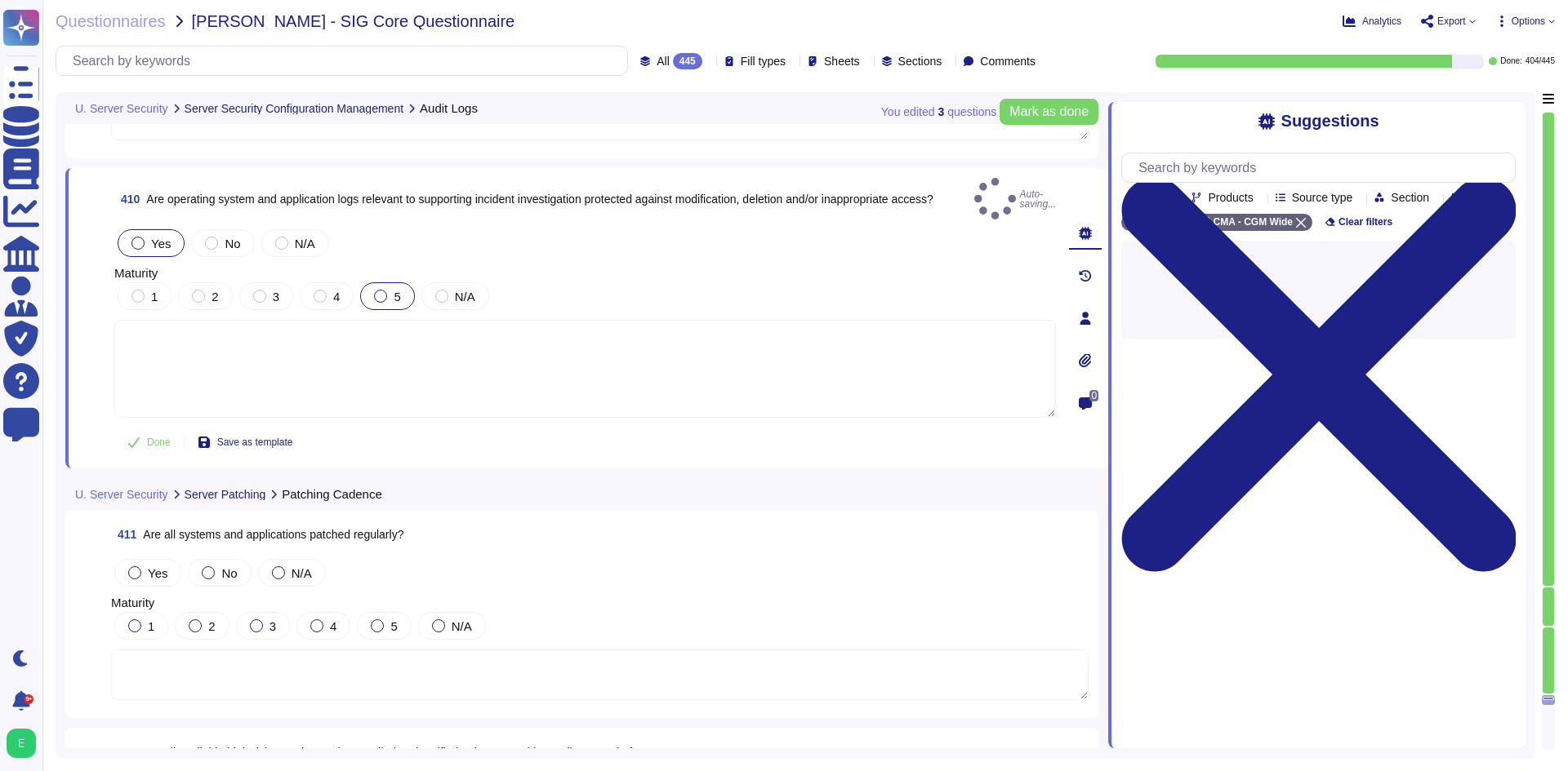
click at [378, 290] on div at bounding box center [380, 296] width 13 height 13
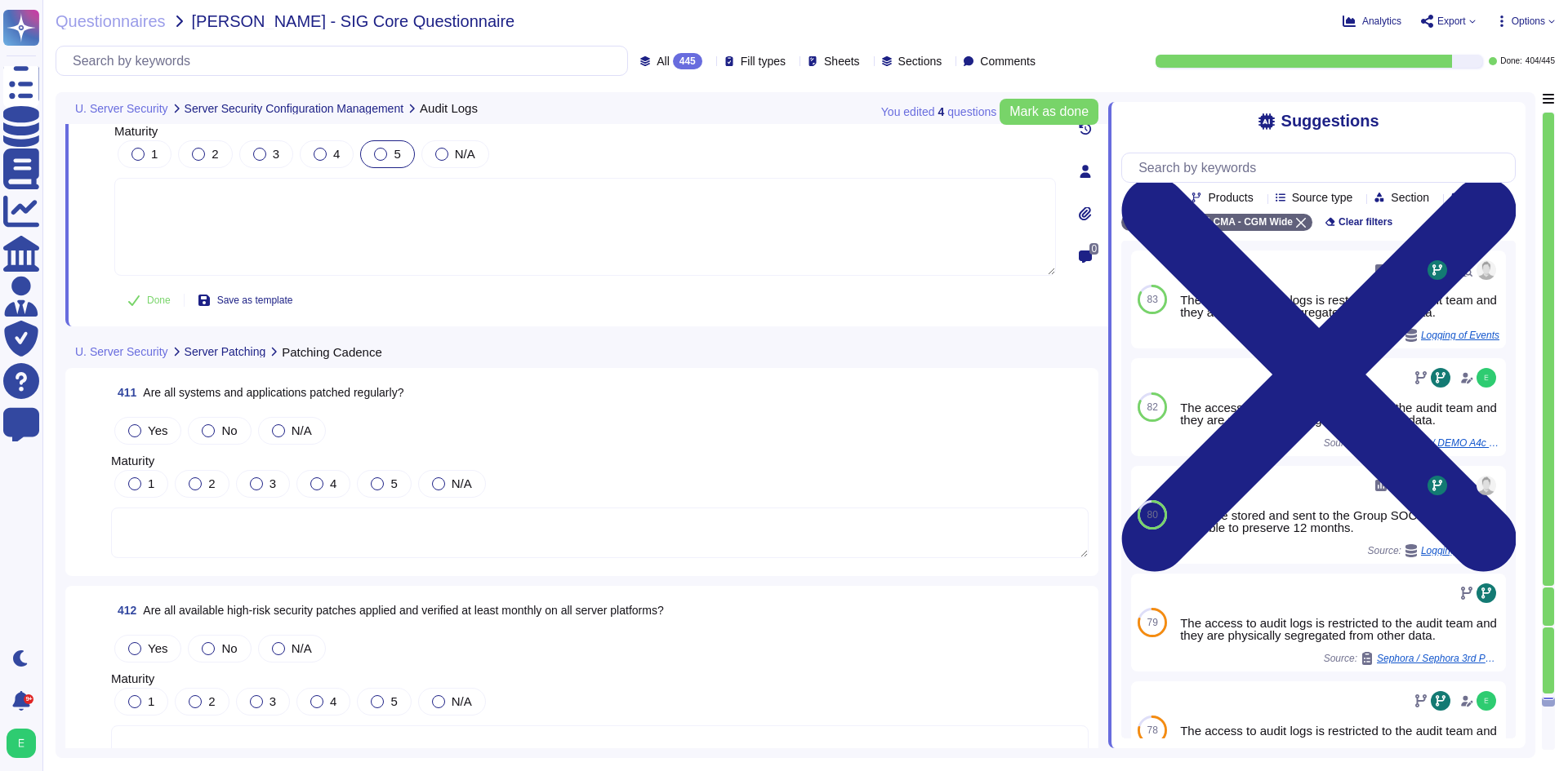
scroll to position [99208, 0]
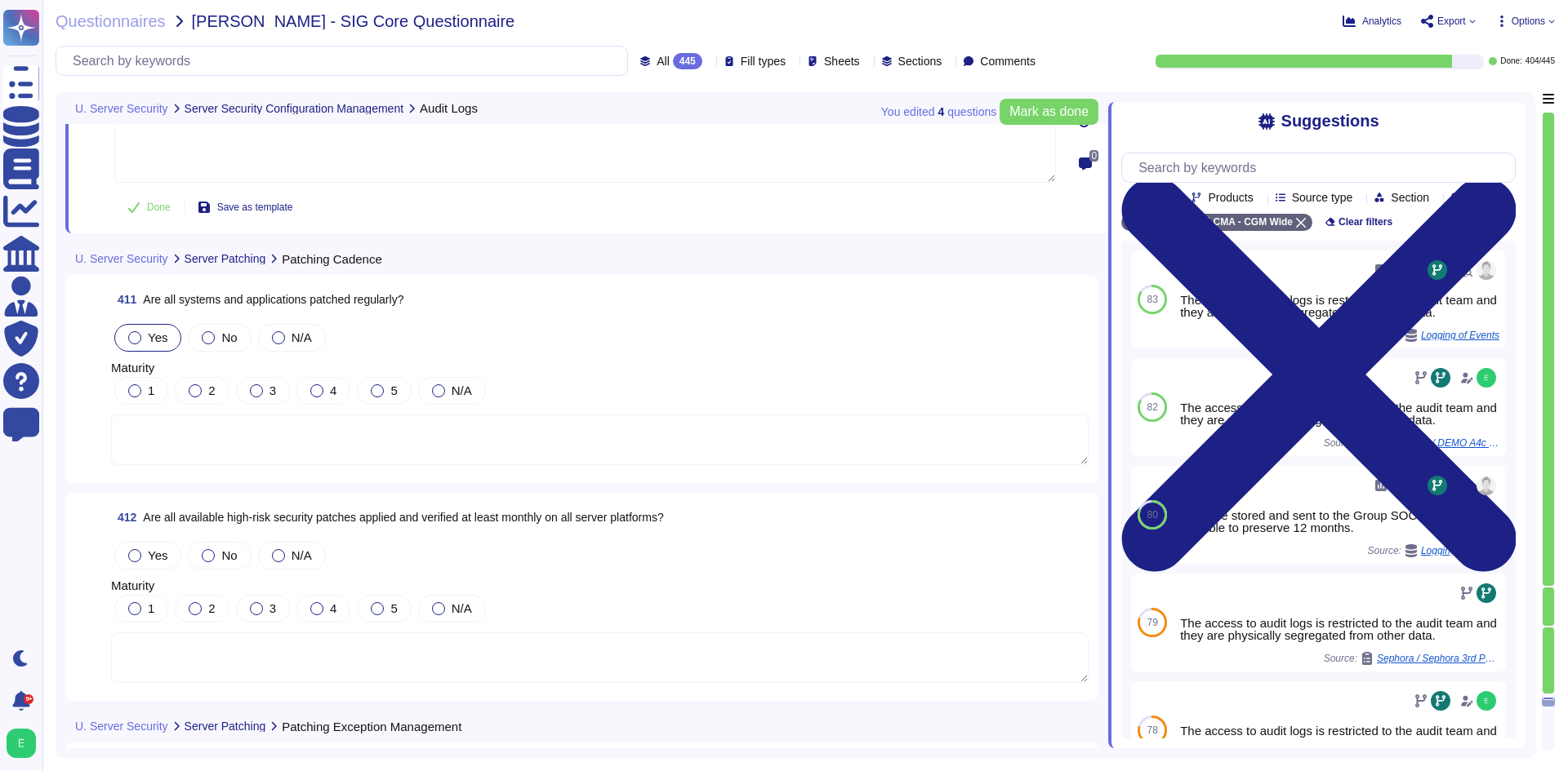
click at [140, 325] on div "Yes" at bounding box center [148, 338] width 67 height 28
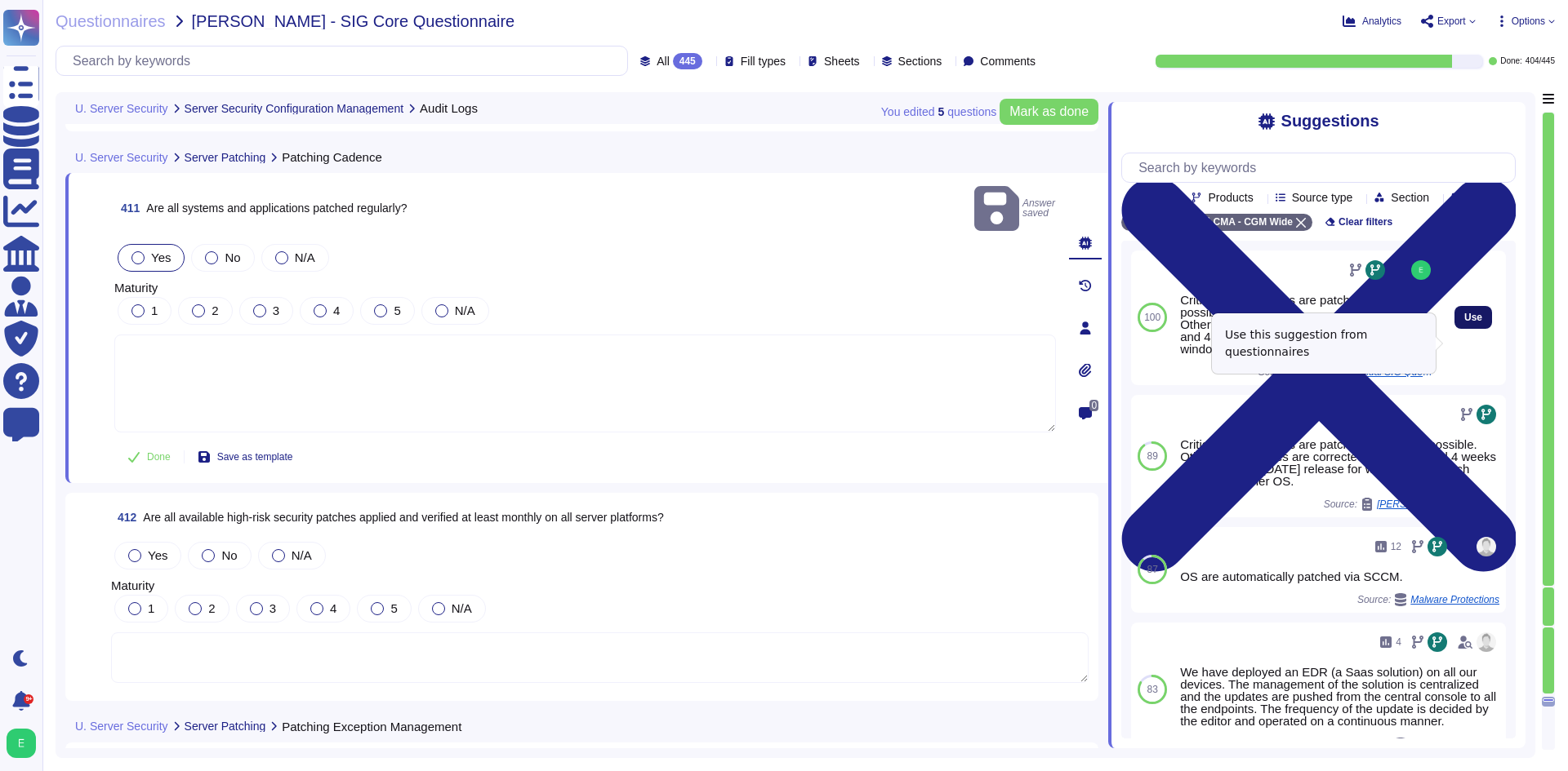
click at [1468, 323] on span "Use" at bounding box center [1473, 318] width 18 height 10
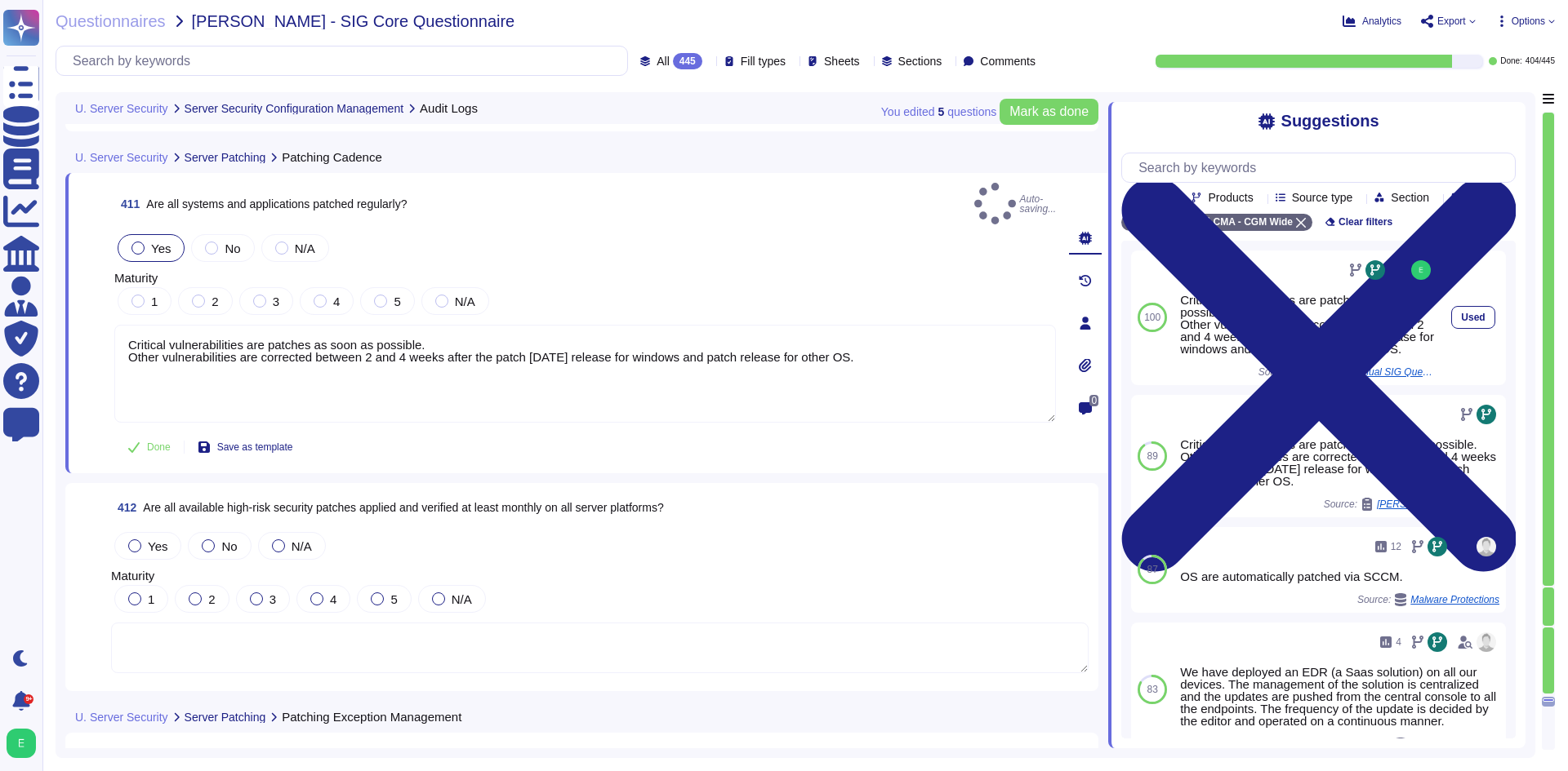
type textarea "Critical vulnerabilities are patches as soon as possible. Other vulnerabilities…"
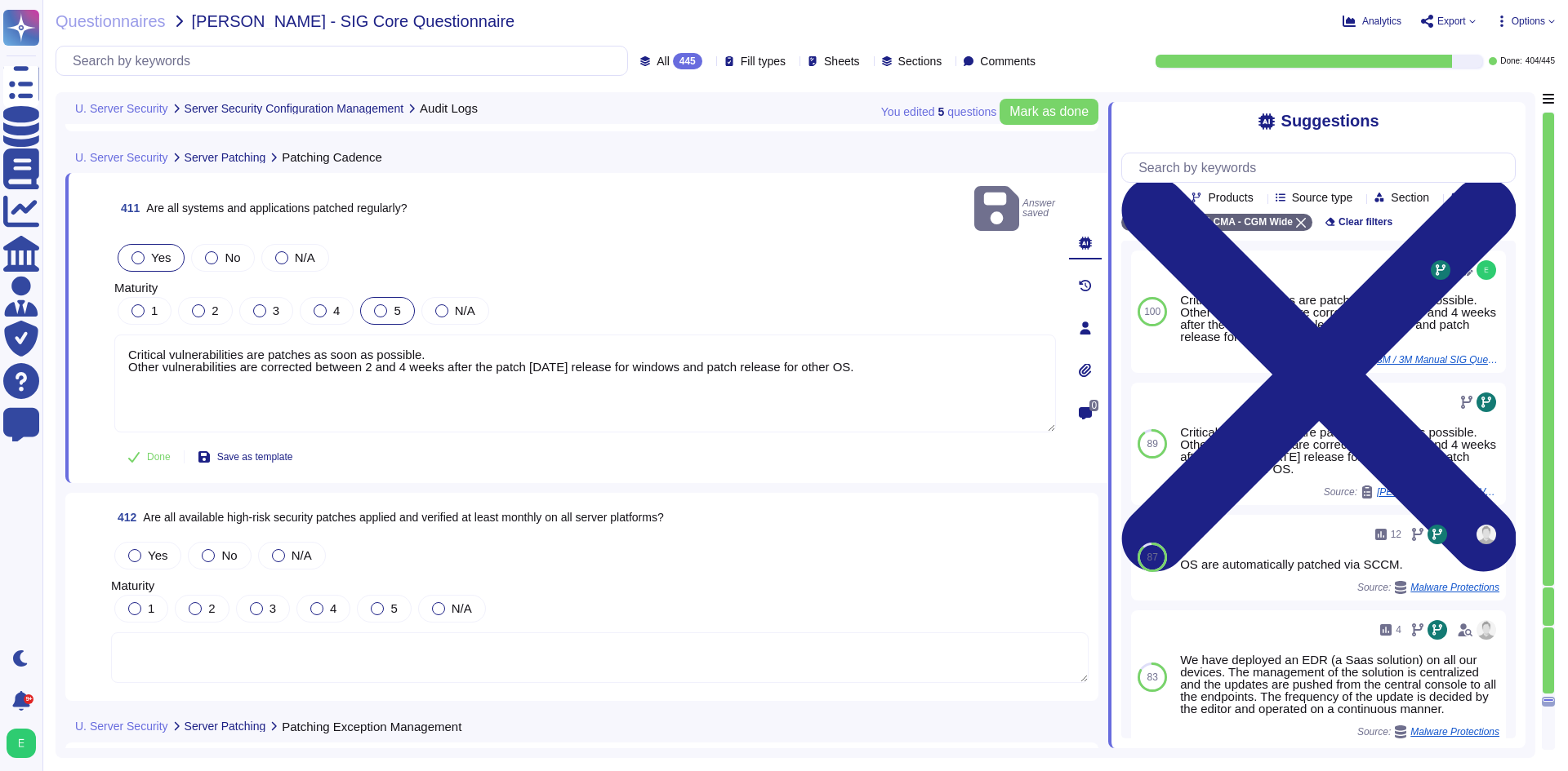
click at [388, 305] on label "5" at bounding box center [387, 311] width 27 height 13
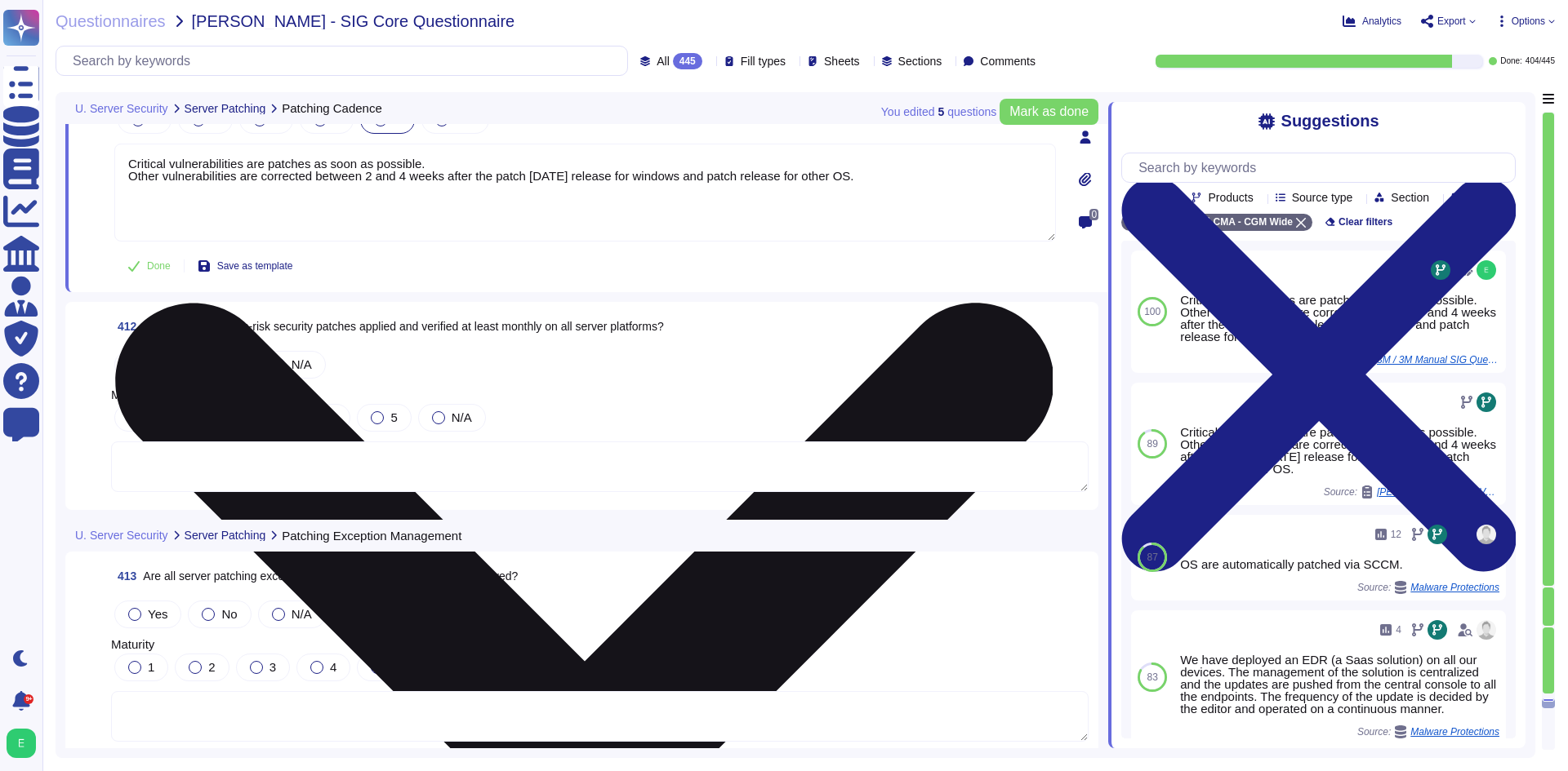
scroll to position [99371, 0]
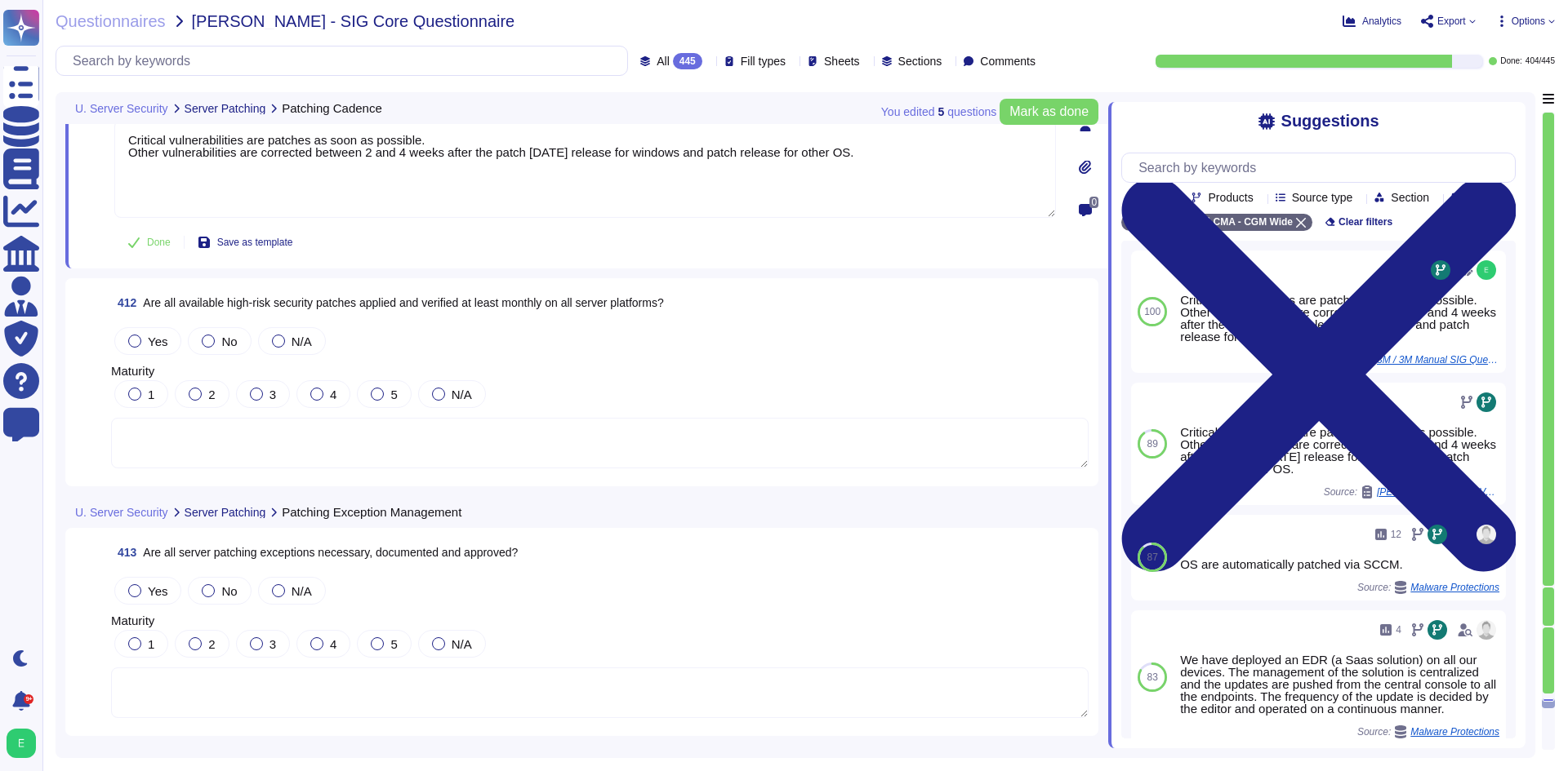
click at [142, 338] on label "Yes" at bounding box center [148, 340] width 39 height 13
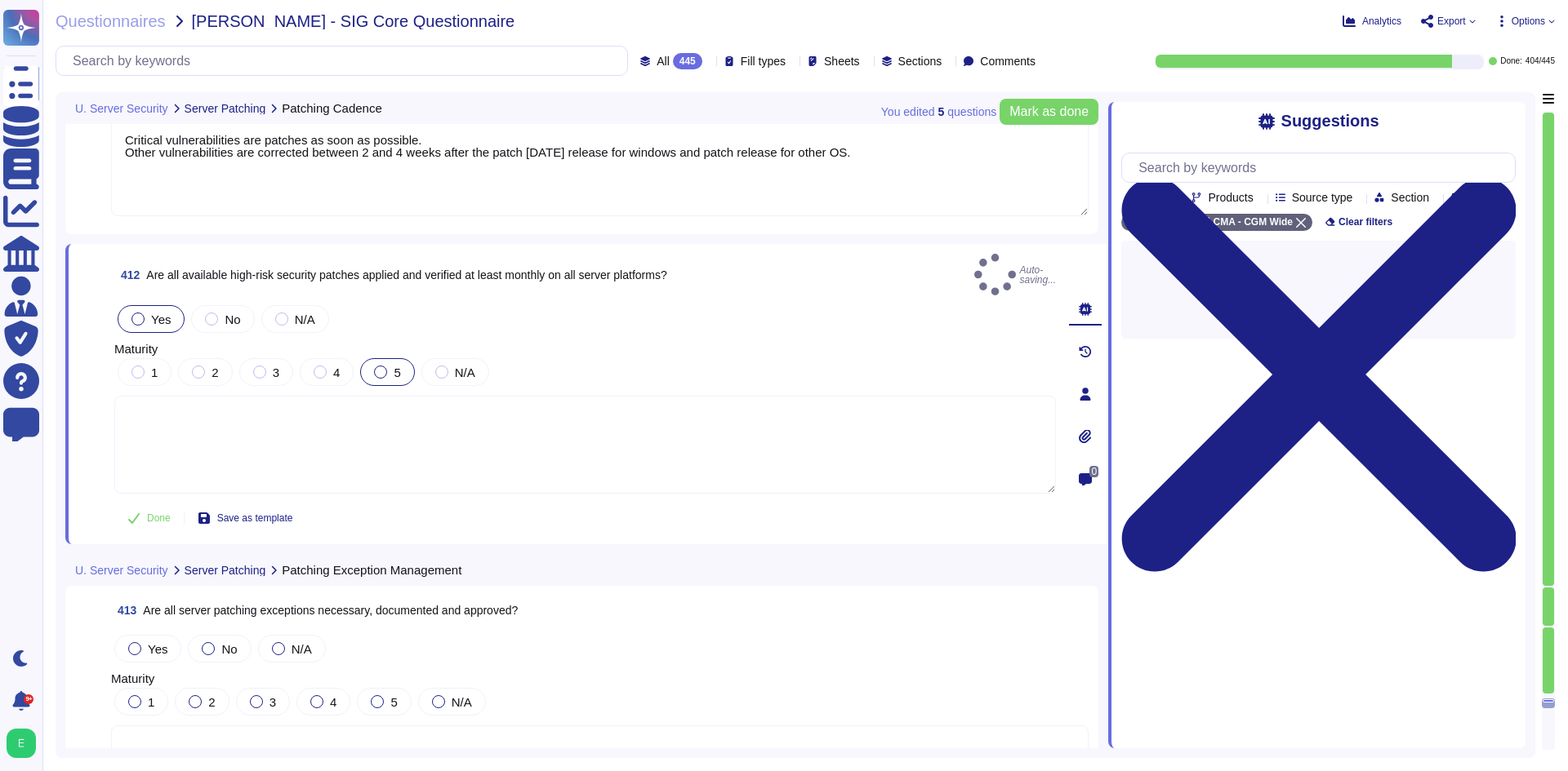
click at [383, 366] on div at bounding box center [380, 372] width 13 height 13
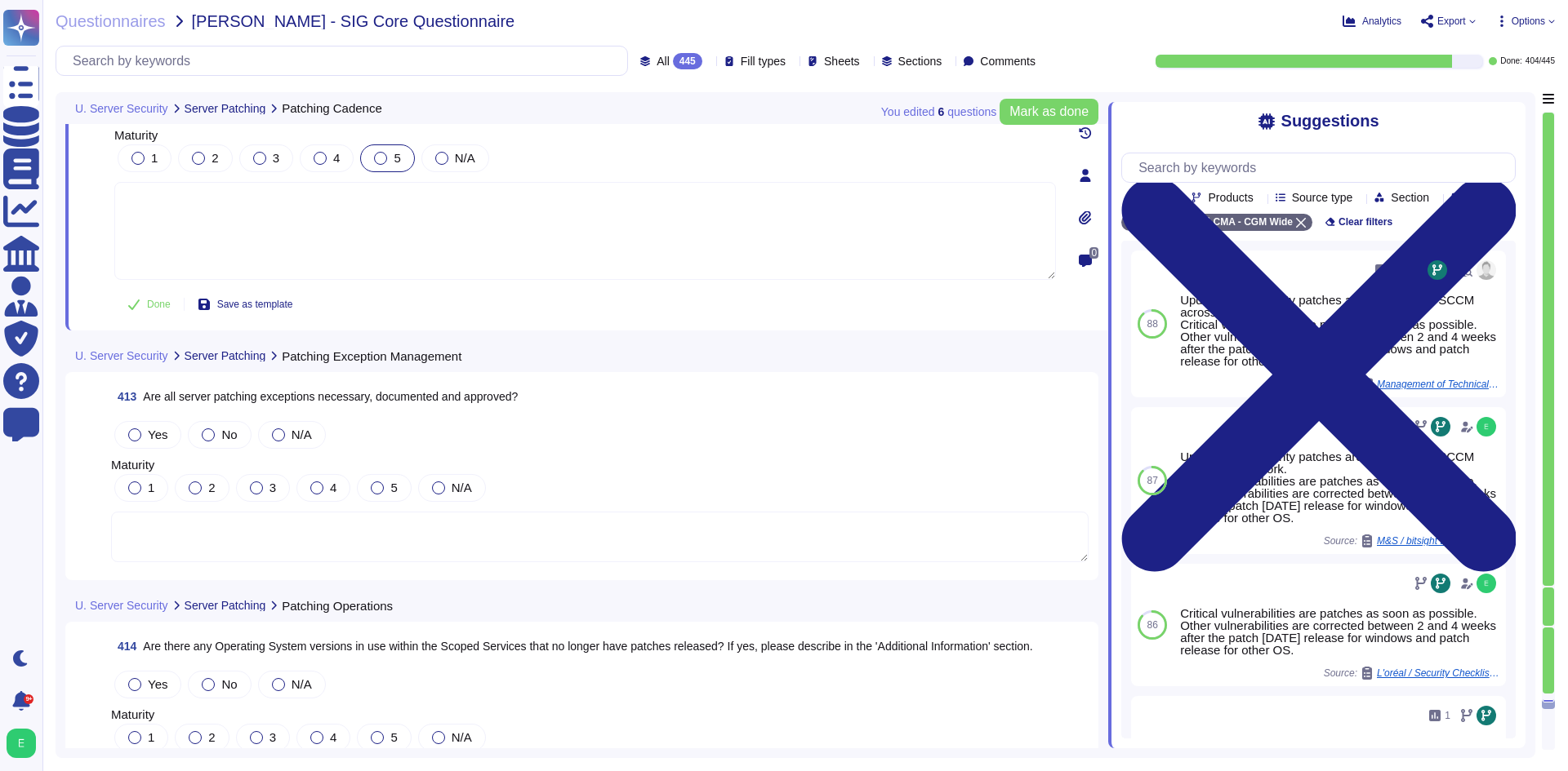
scroll to position [99616, 0]
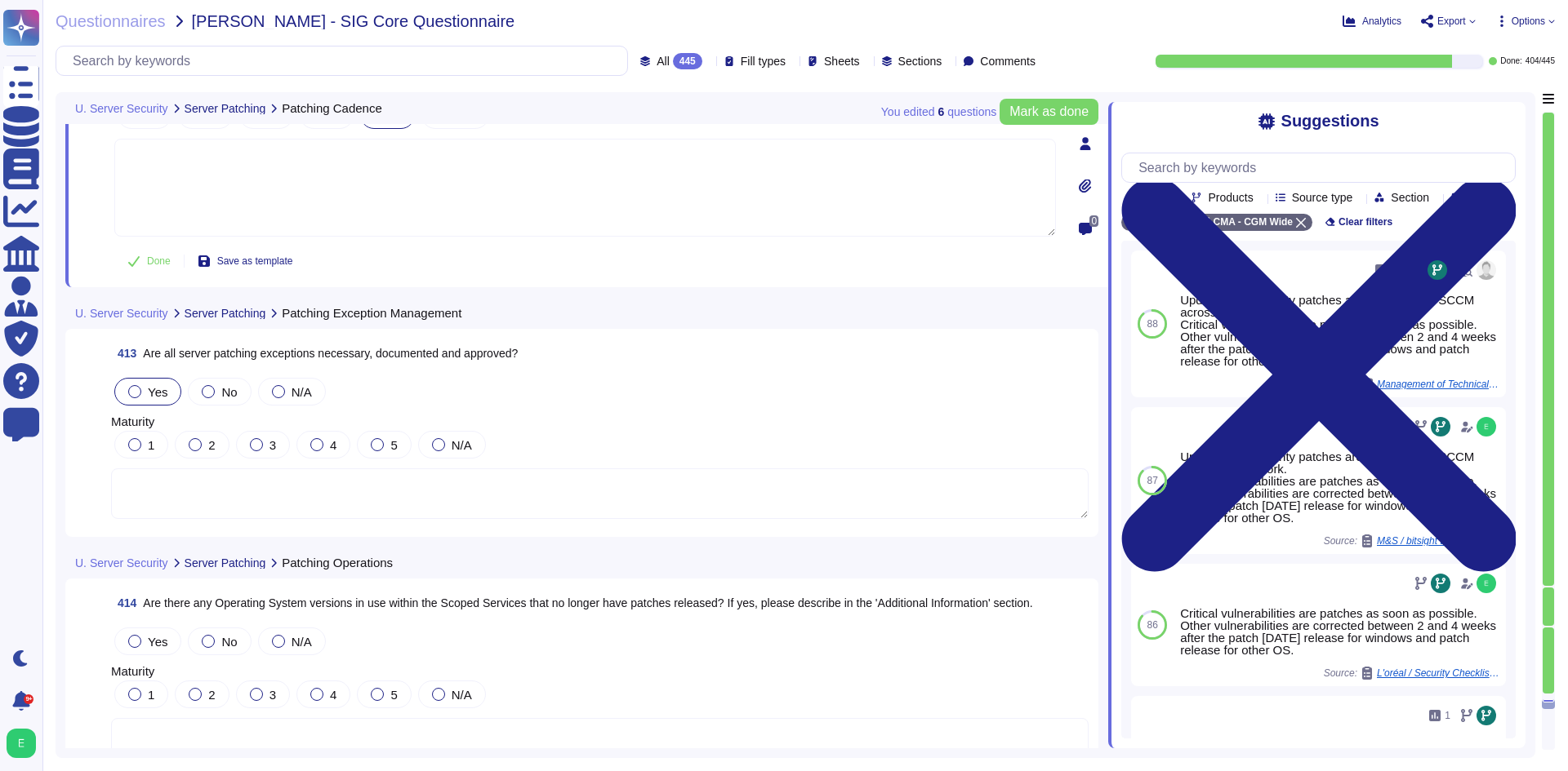
click at [142, 390] on label "Yes" at bounding box center [148, 391] width 39 height 13
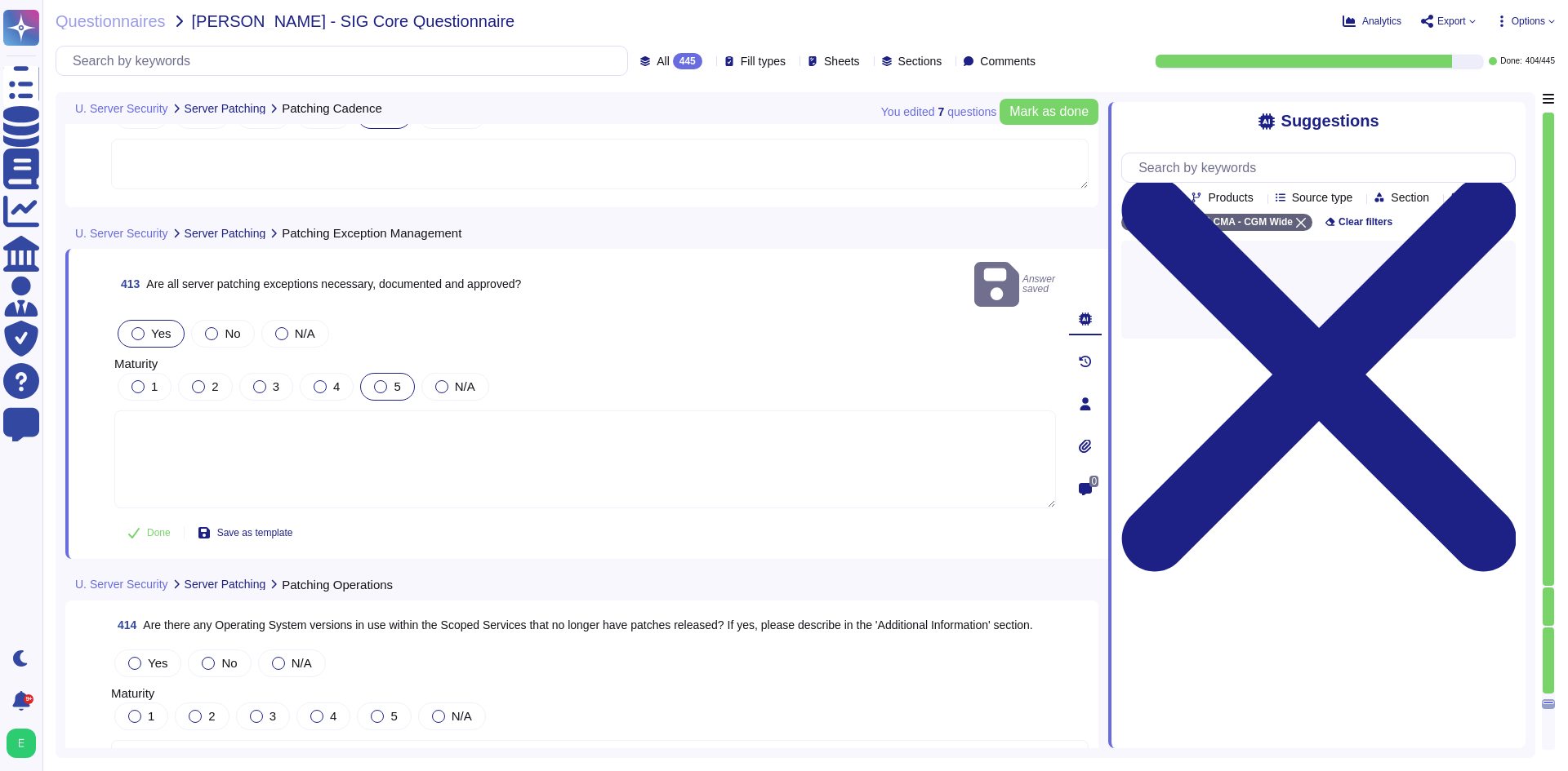
click at [379, 381] on div at bounding box center [380, 386] width 13 height 13
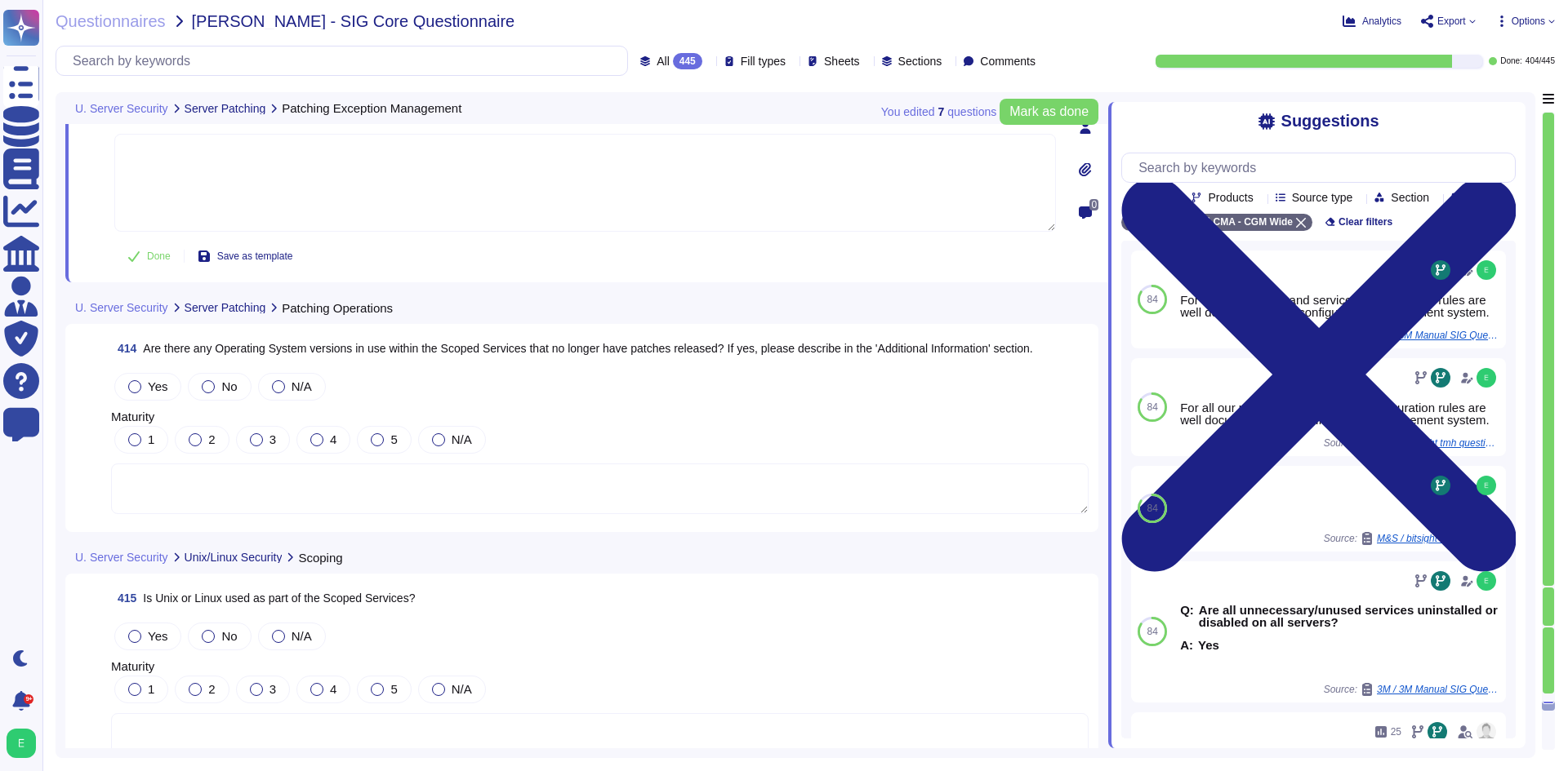
scroll to position [99943, 0]
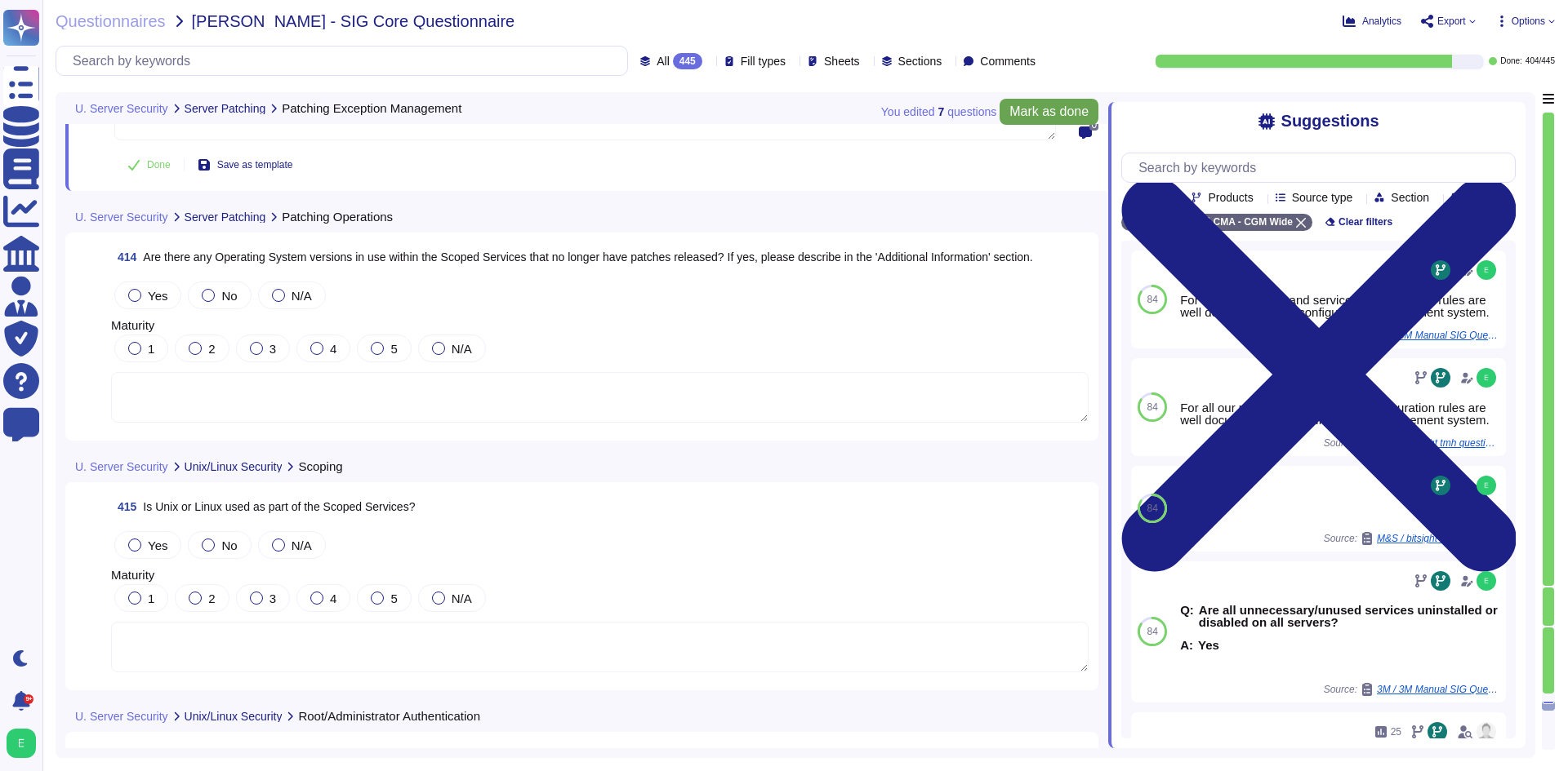
click at [1037, 120] on button "Mark as done" at bounding box center [1049, 111] width 98 height 27
click at [199, 289] on div "No" at bounding box center [219, 295] width 63 height 28
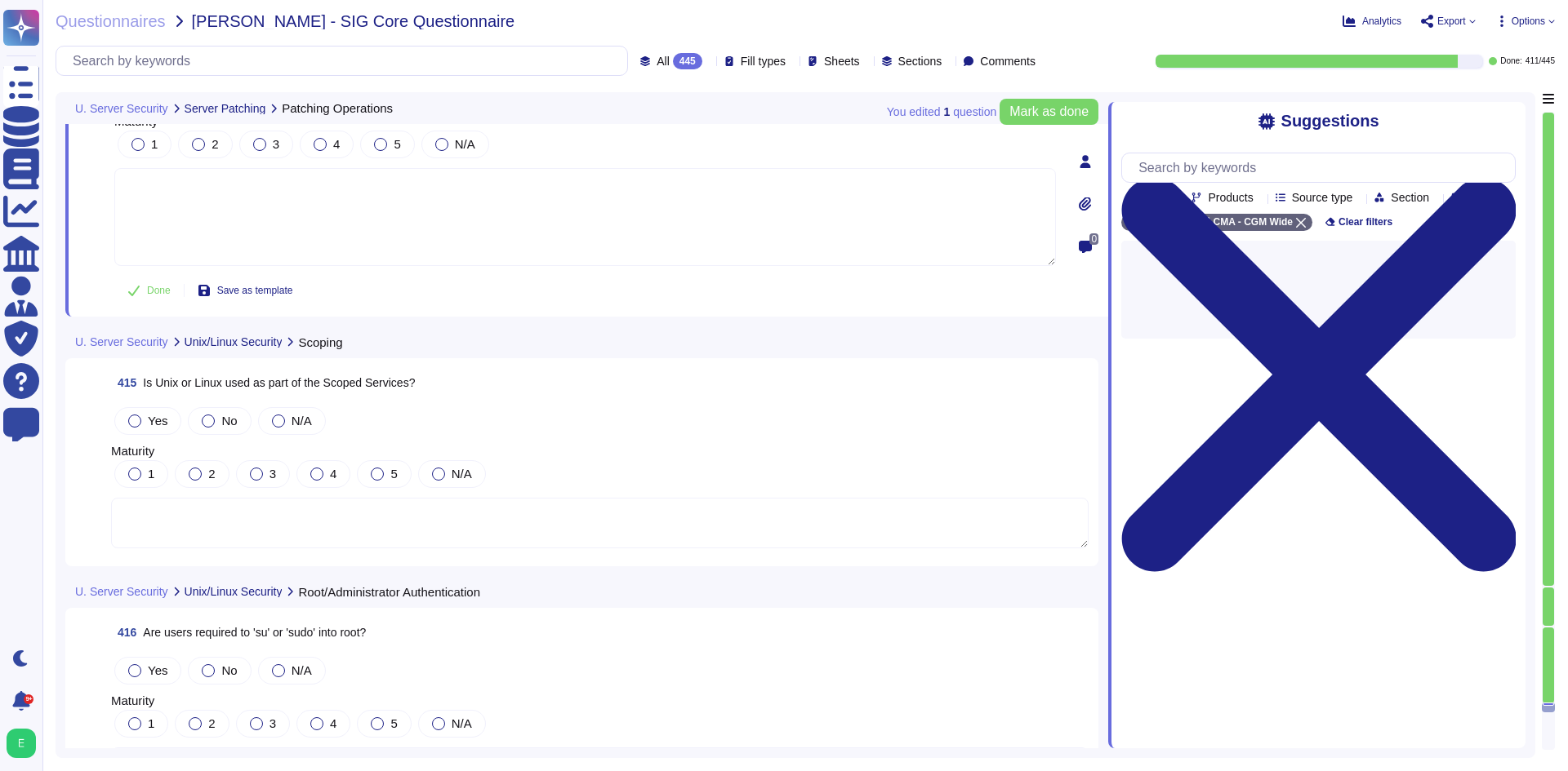
scroll to position [100106, 0]
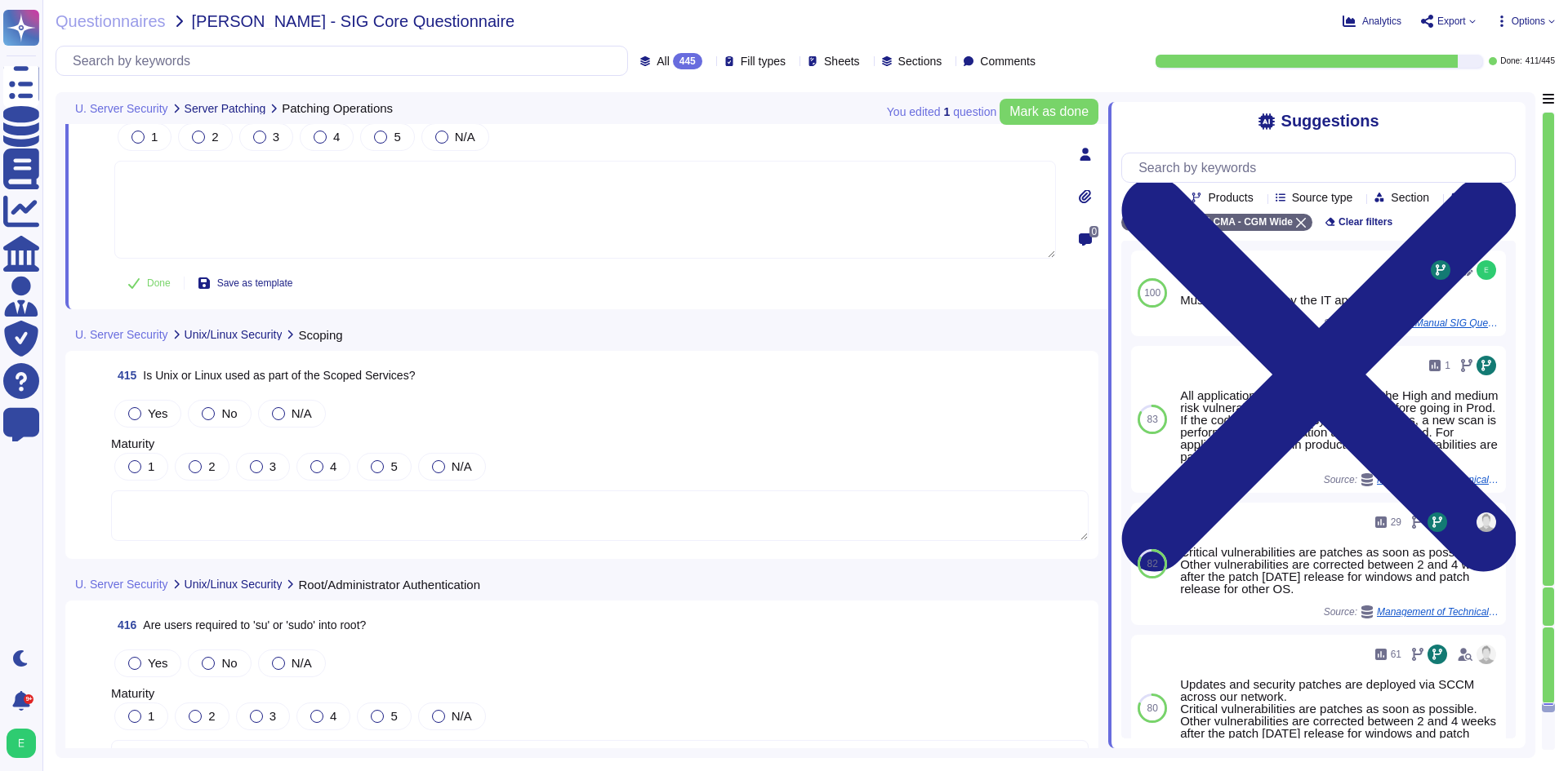
click at [484, 491] on textarea at bounding box center [600, 515] width 978 height 50
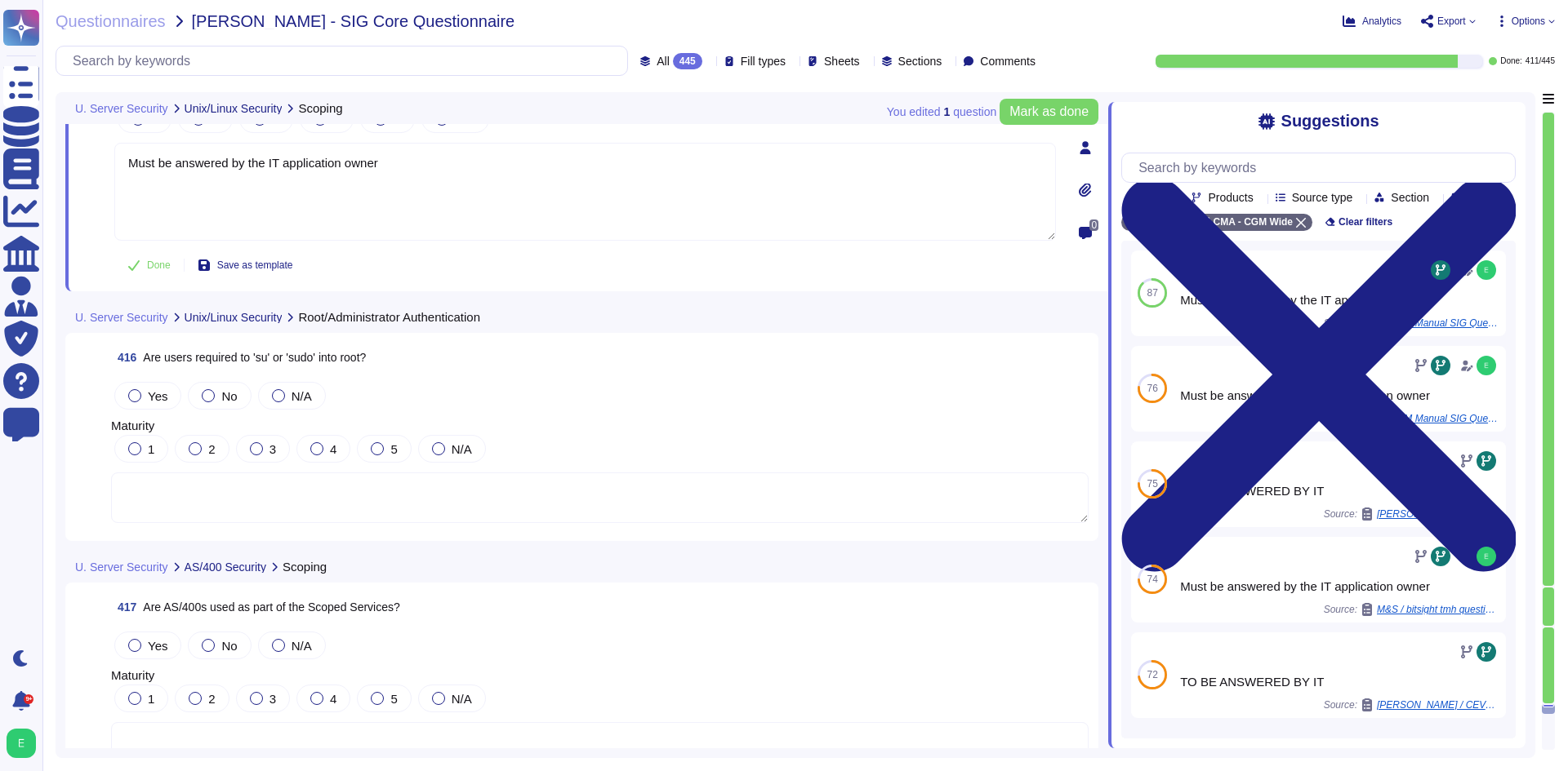
scroll to position [100351, 0]
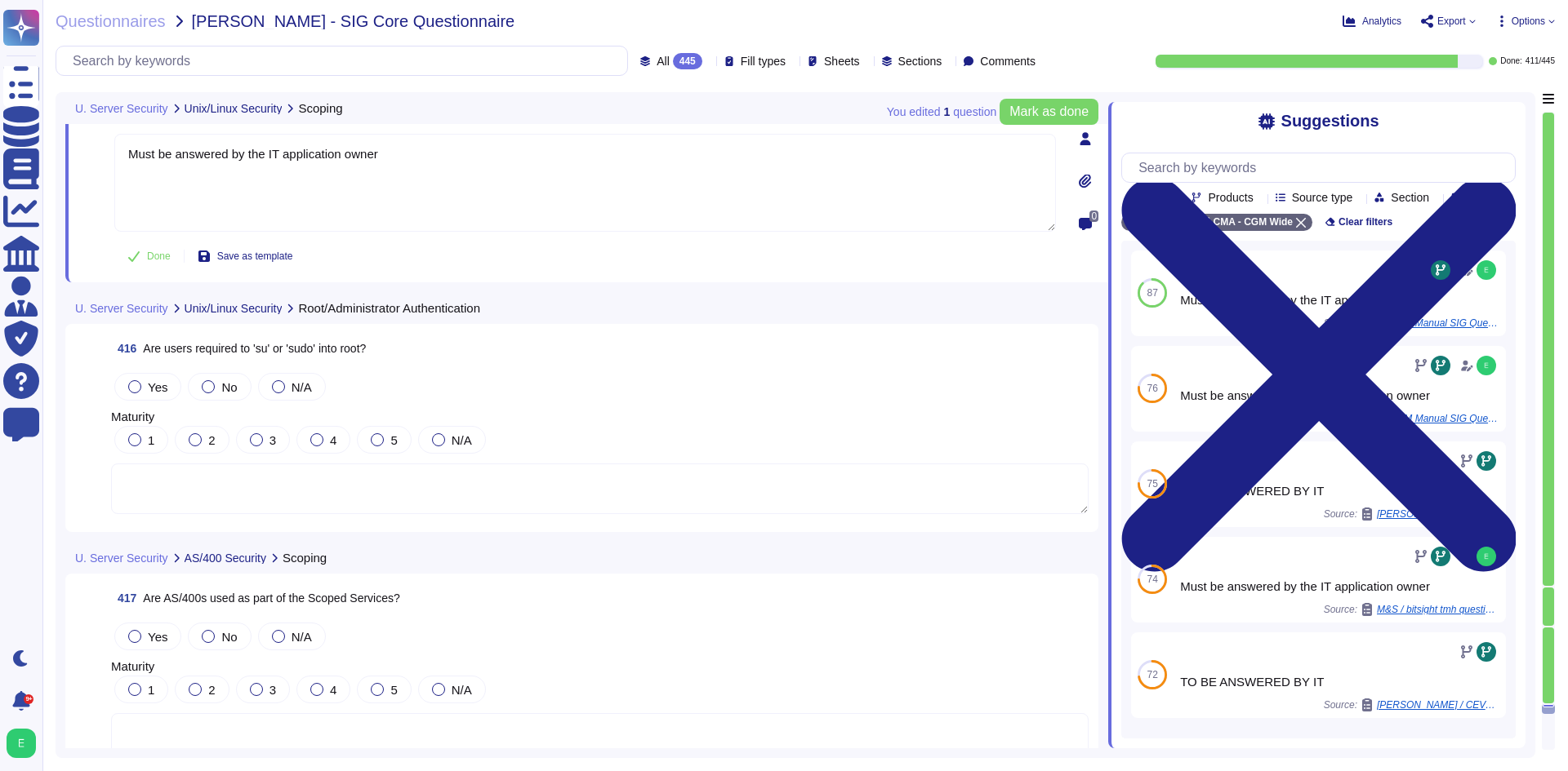
click at [349, 497] on textarea at bounding box center [600, 489] width 978 height 50
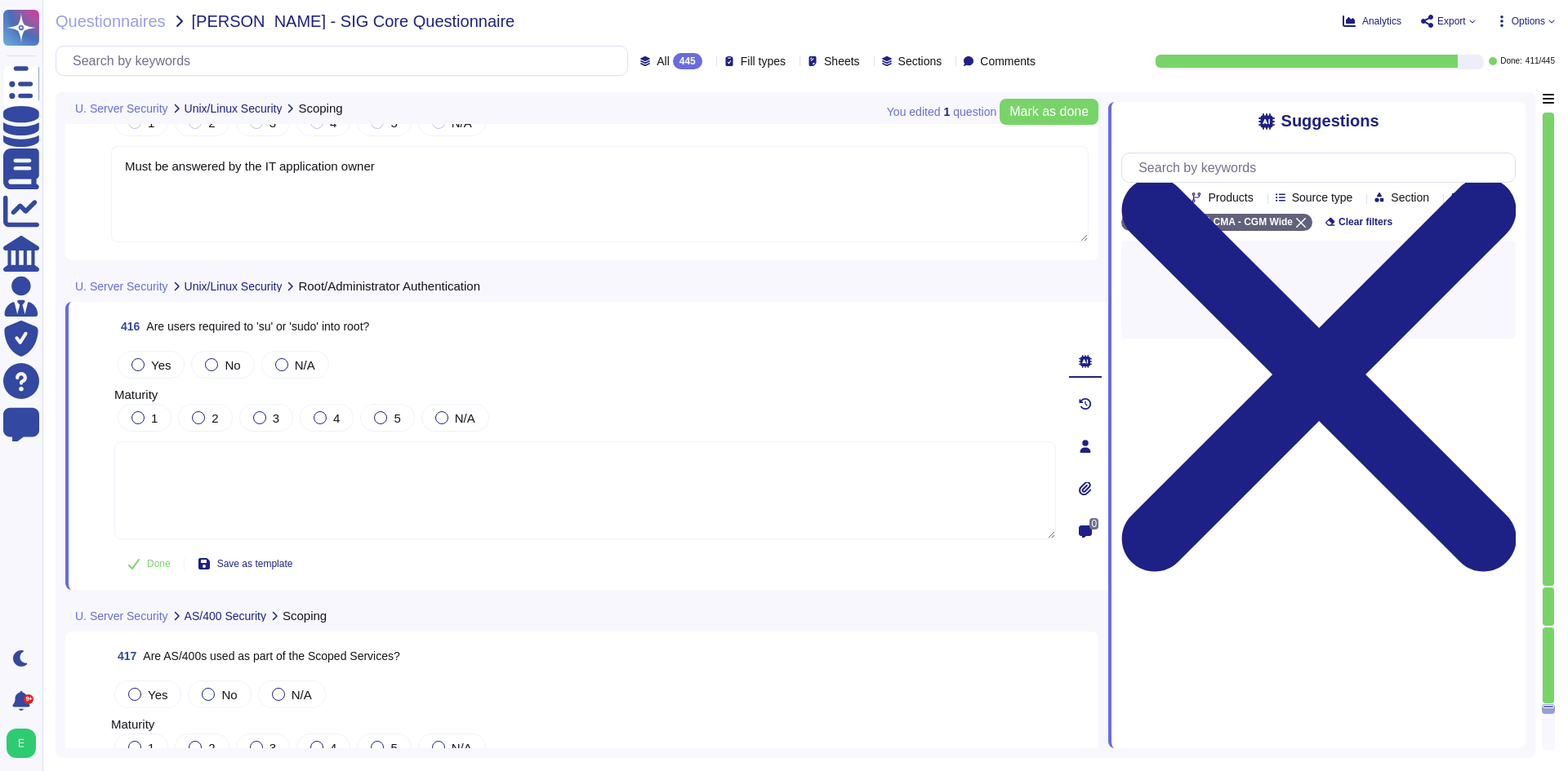
type textarea "Must be answered by the IT application owner"
paste textarea "Must be answered by the IT application owner"
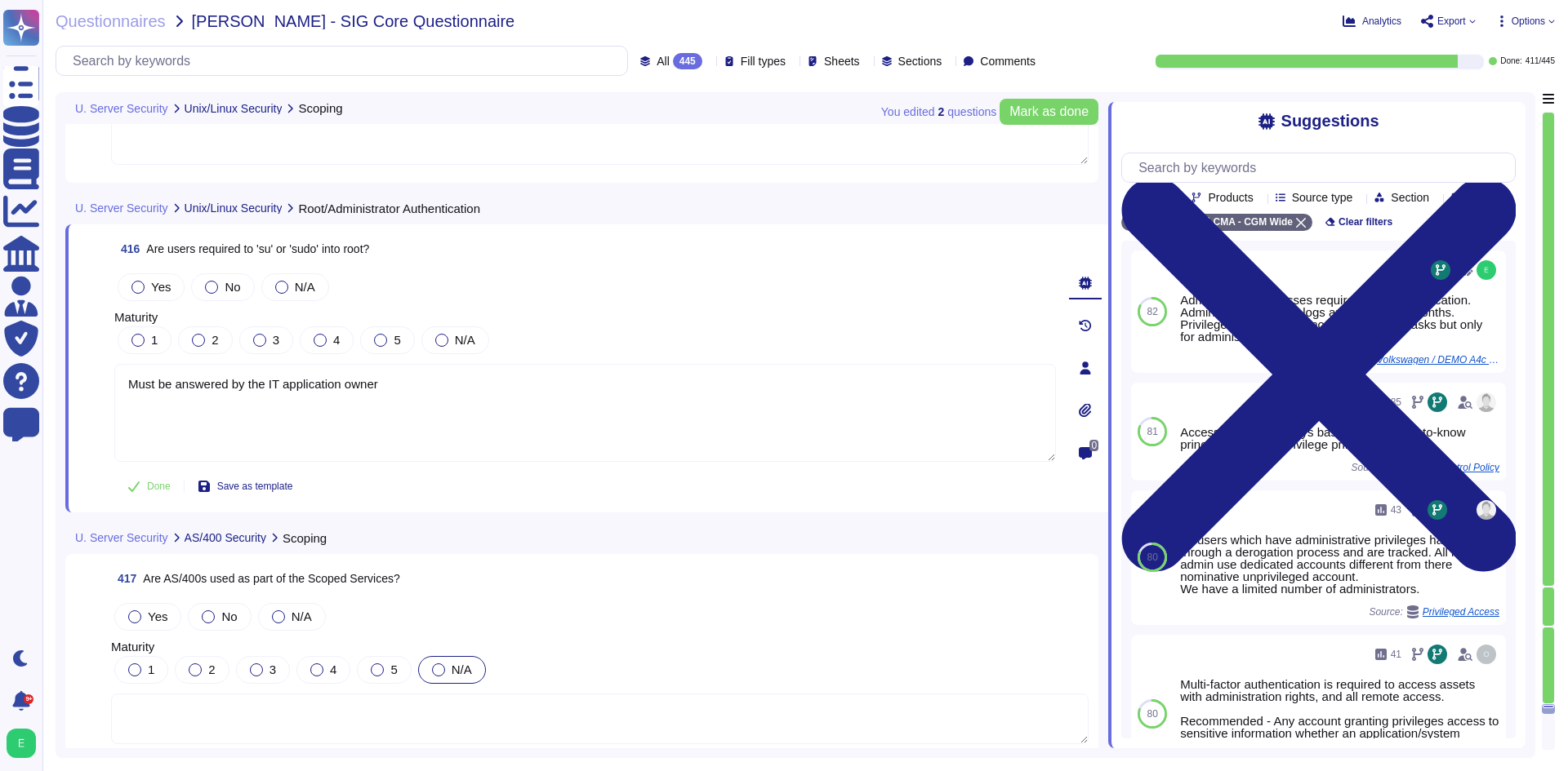
scroll to position [100596, 0]
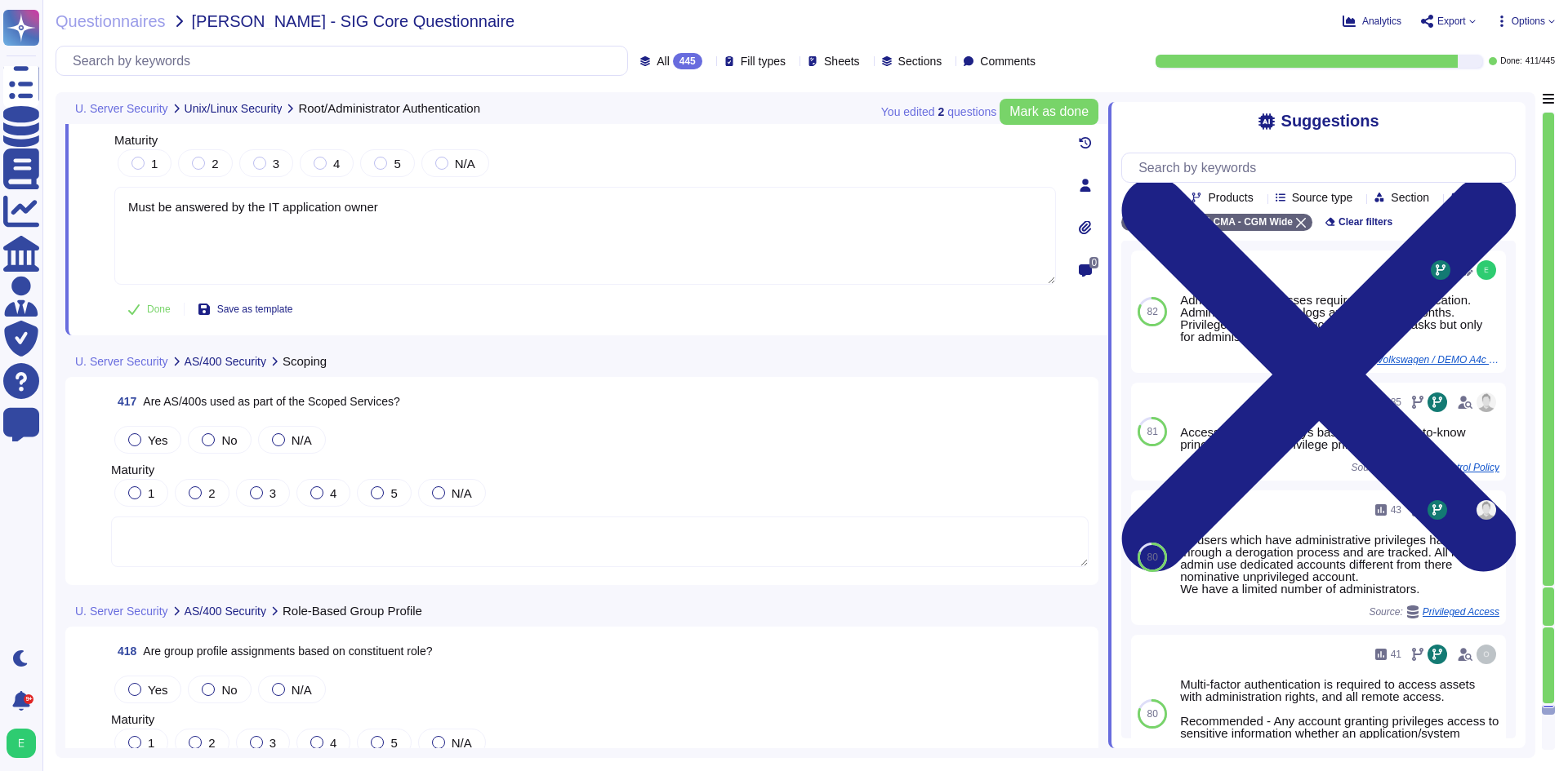
type textarea "Must be answered by the IT application owner"
click at [456, 516] on textarea at bounding box center [600, 541] width 978 height 50
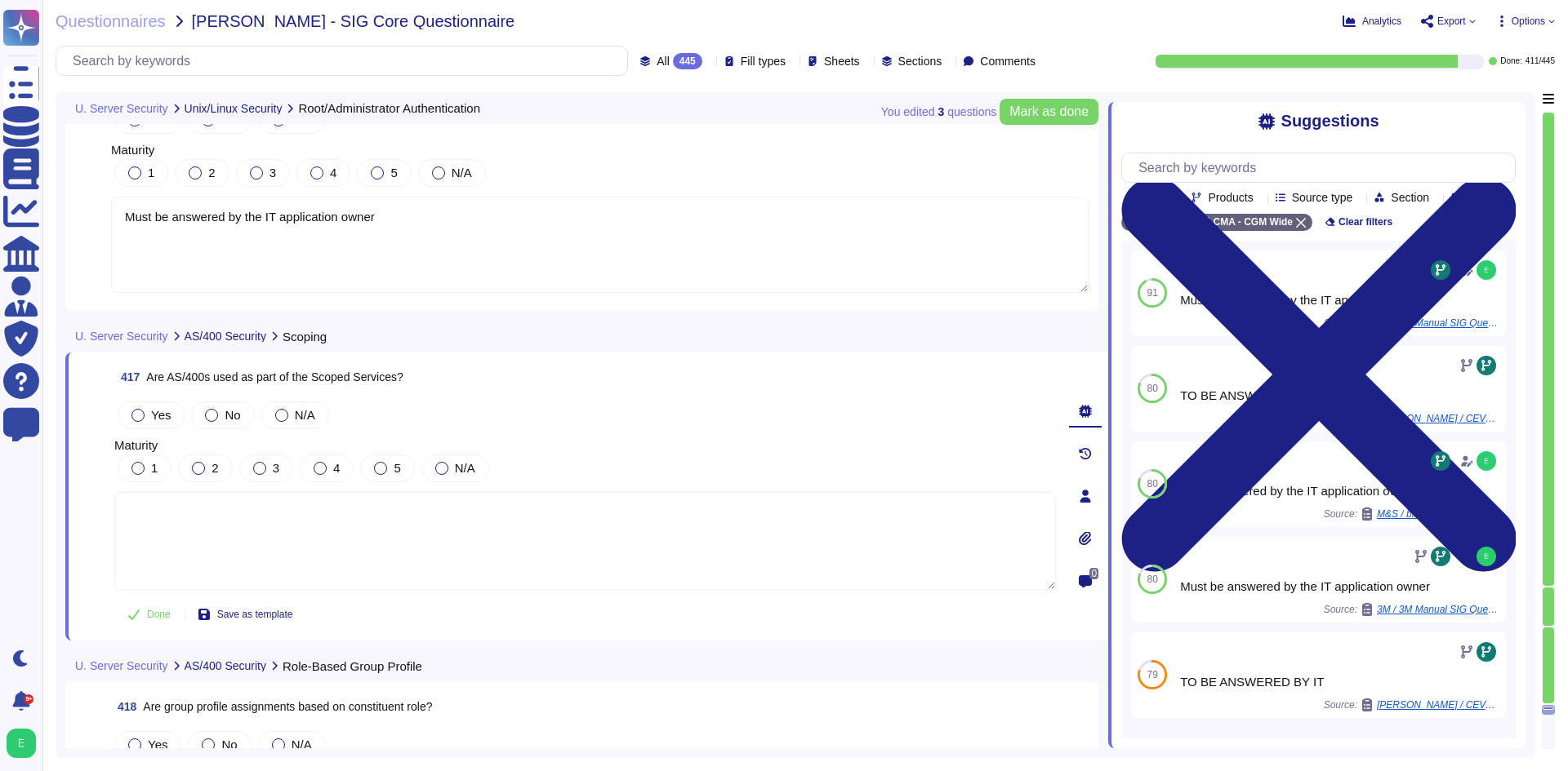
paste textarea "Must be answered by the IT application owner"
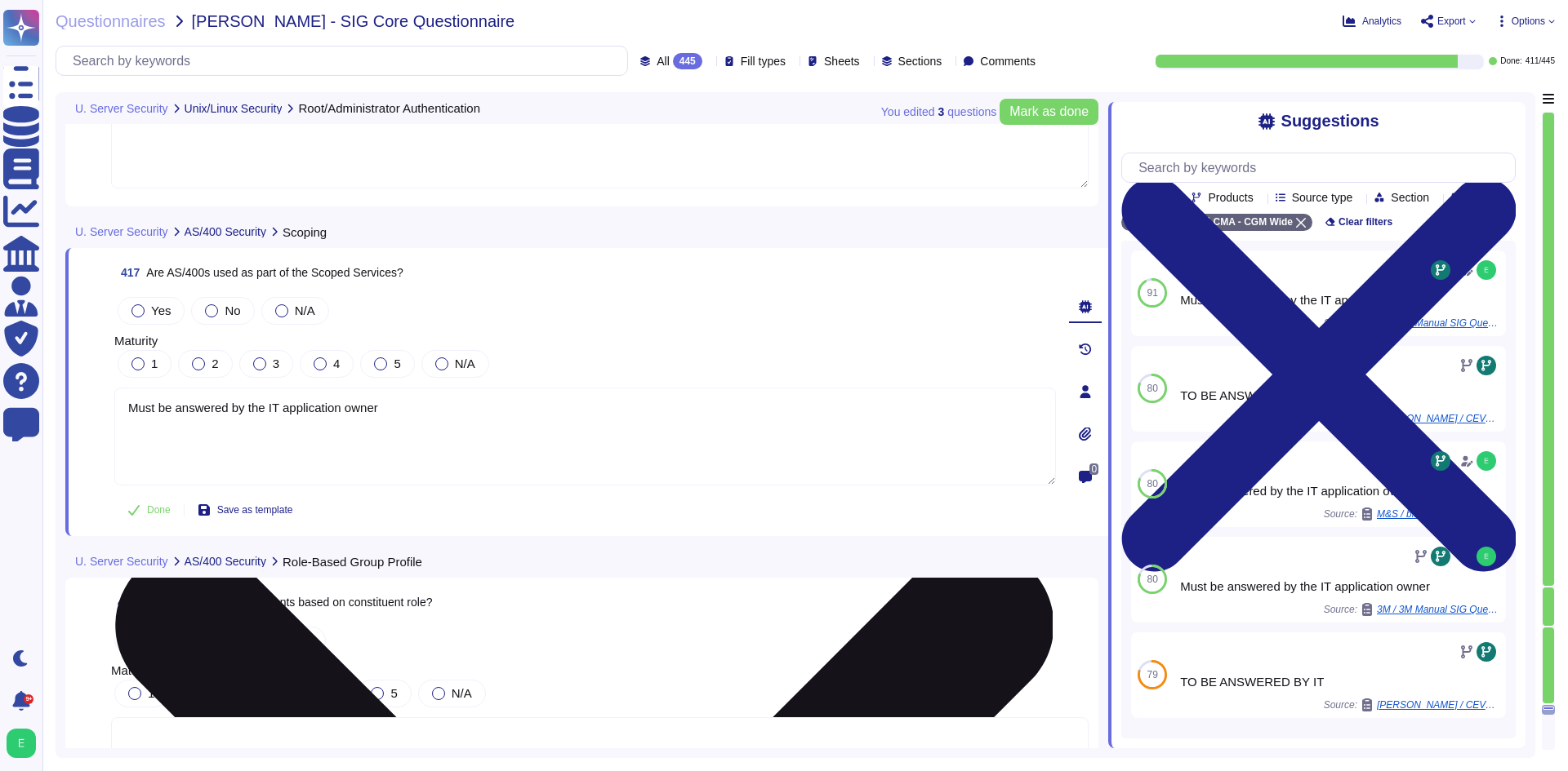
scroll to position [100759, 0]
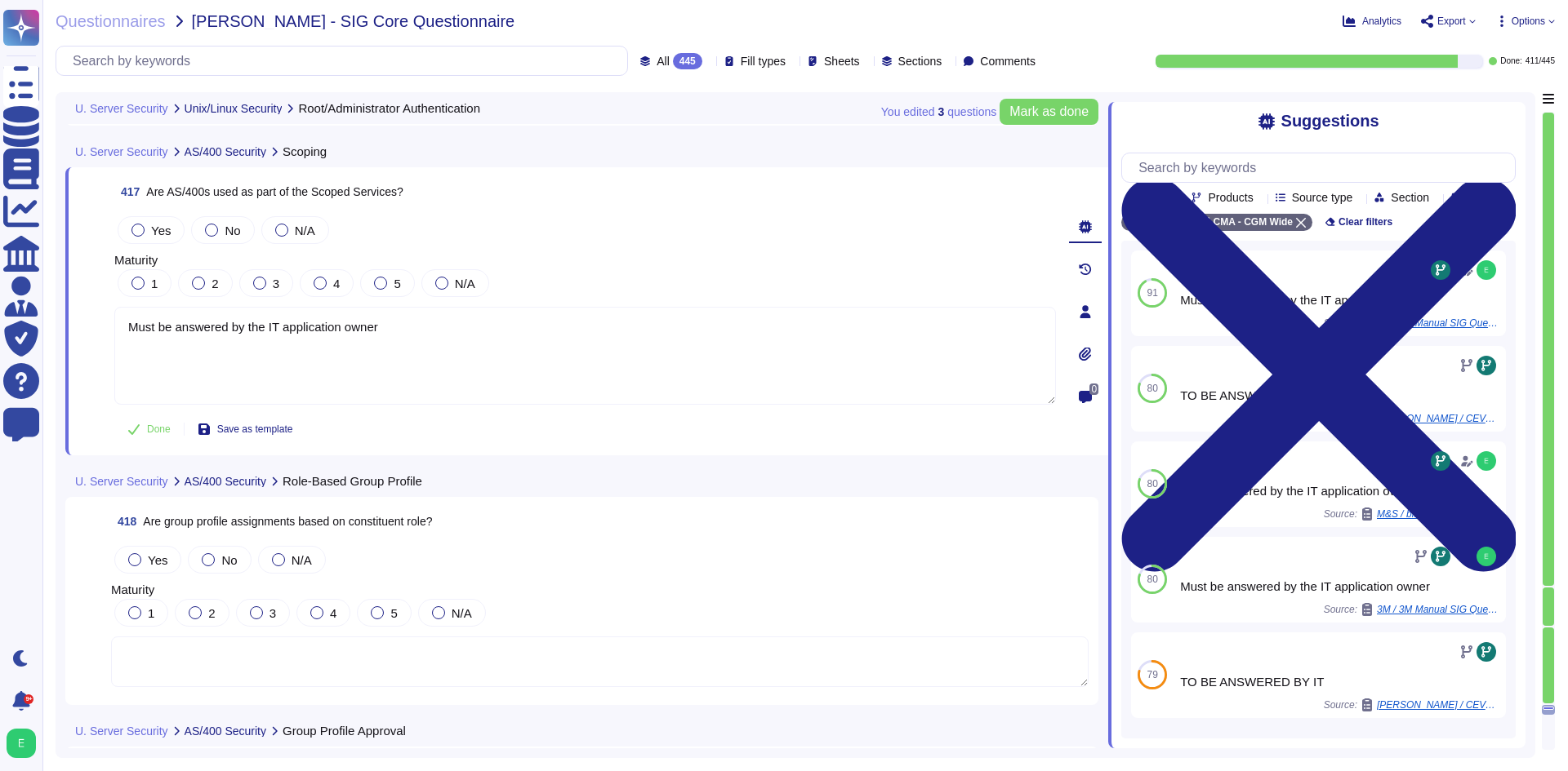
click at [685, 654] on textarea at bounding box center [600, 661] width 978 height 50
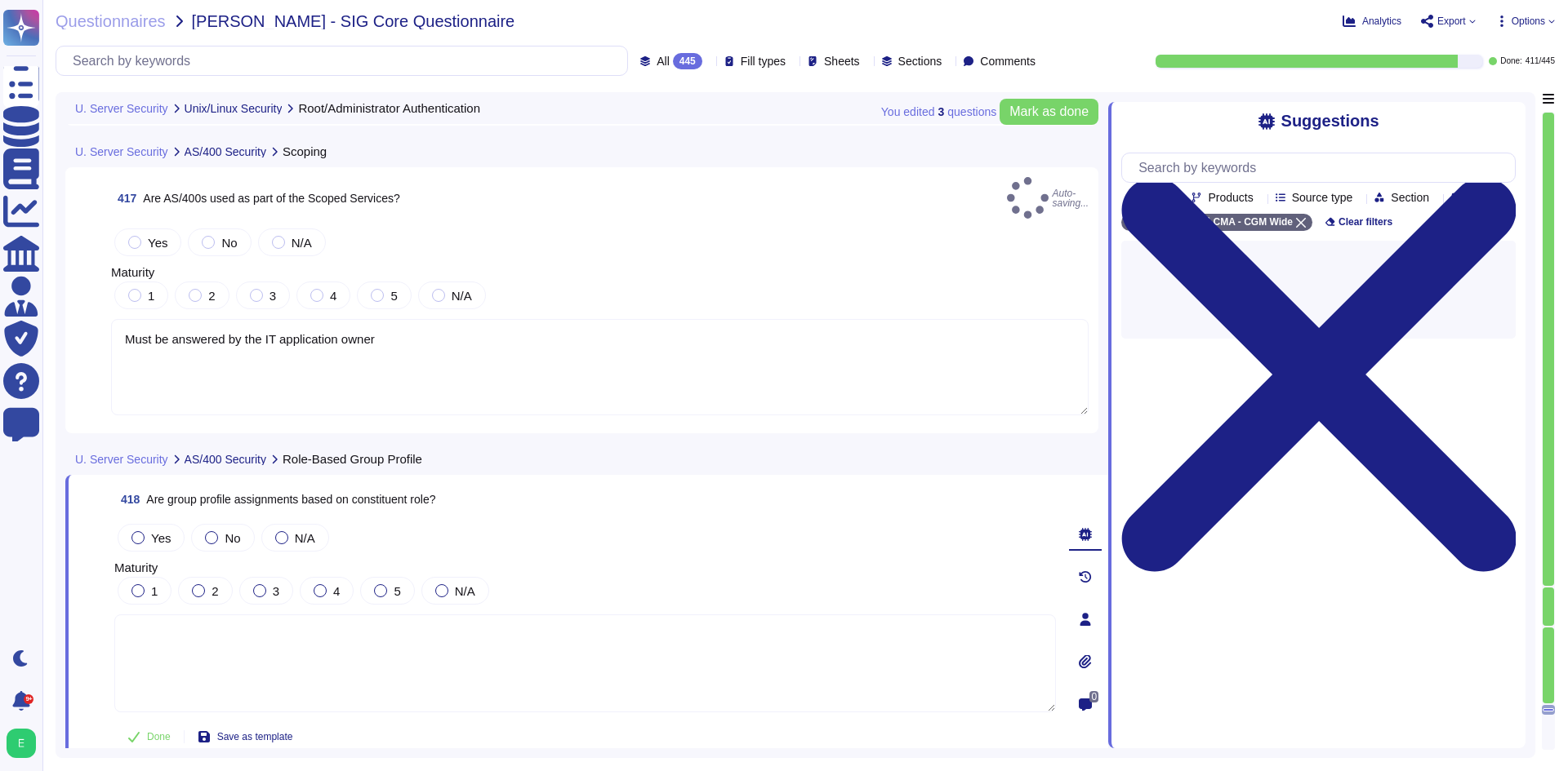
type textarea "Must be answered by the IT application owner"
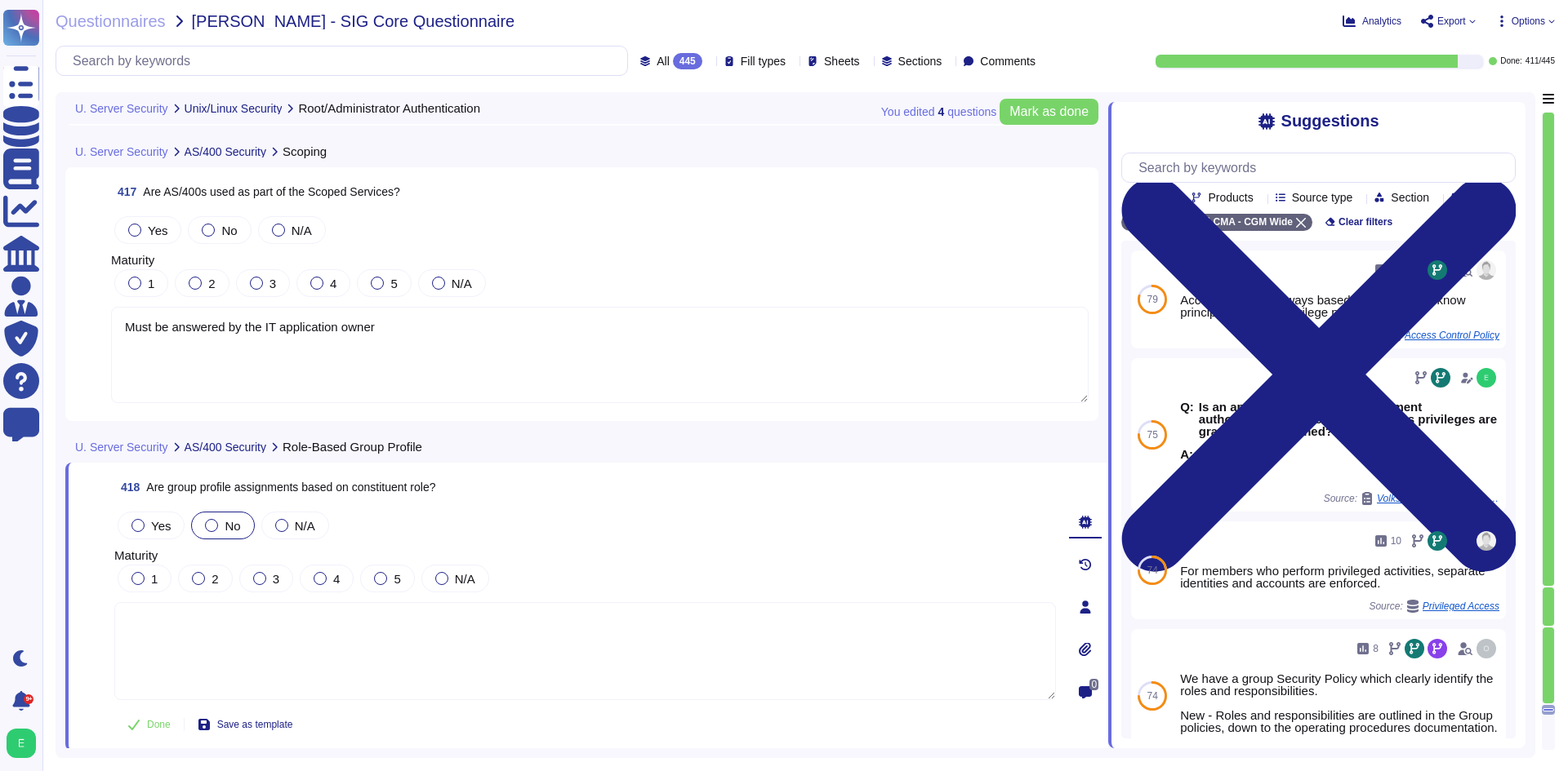
click at [207, 520] on div at bounding box center [211, 525] width 13 height 13
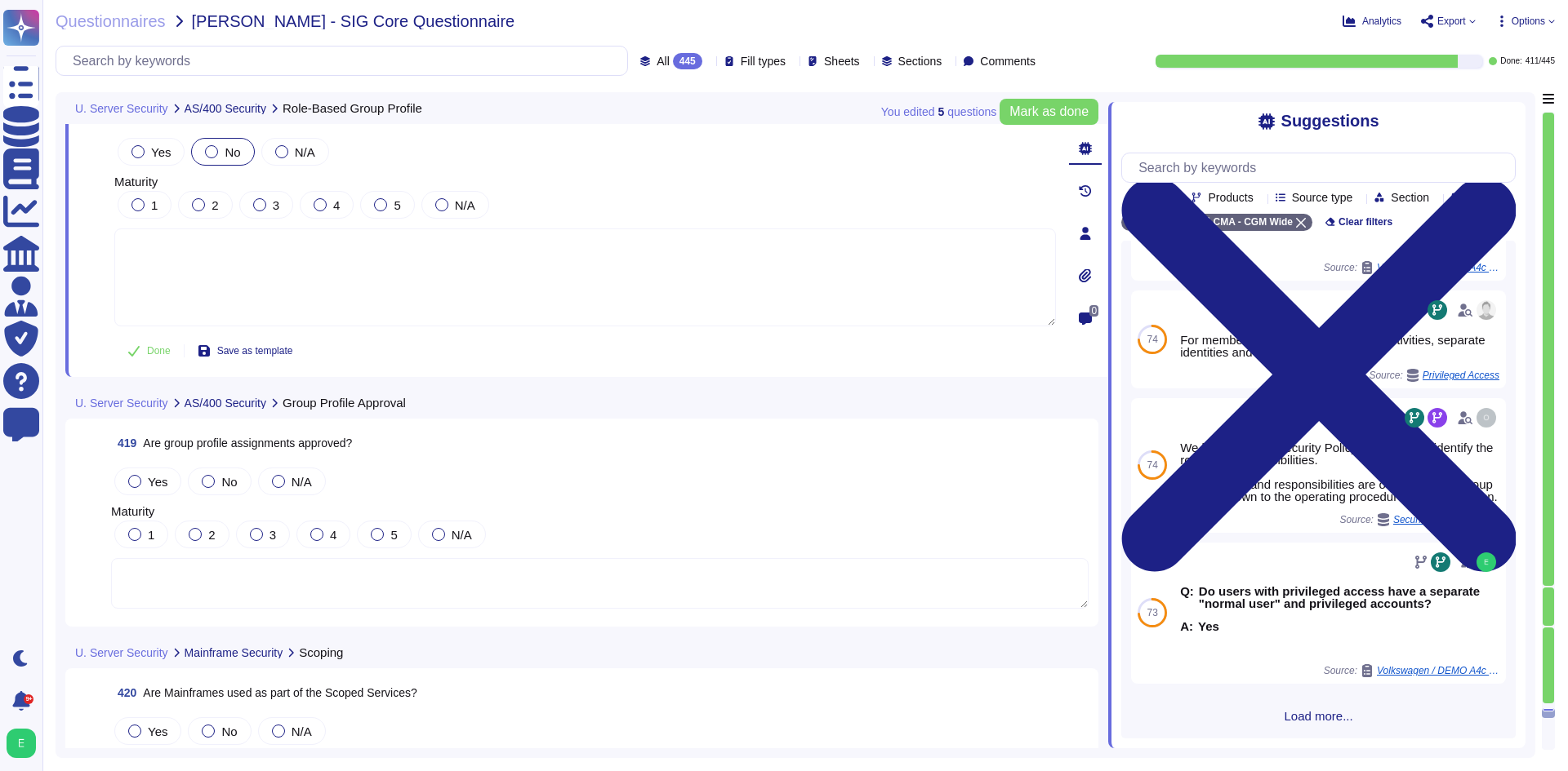
scroll to position [101086, 0]
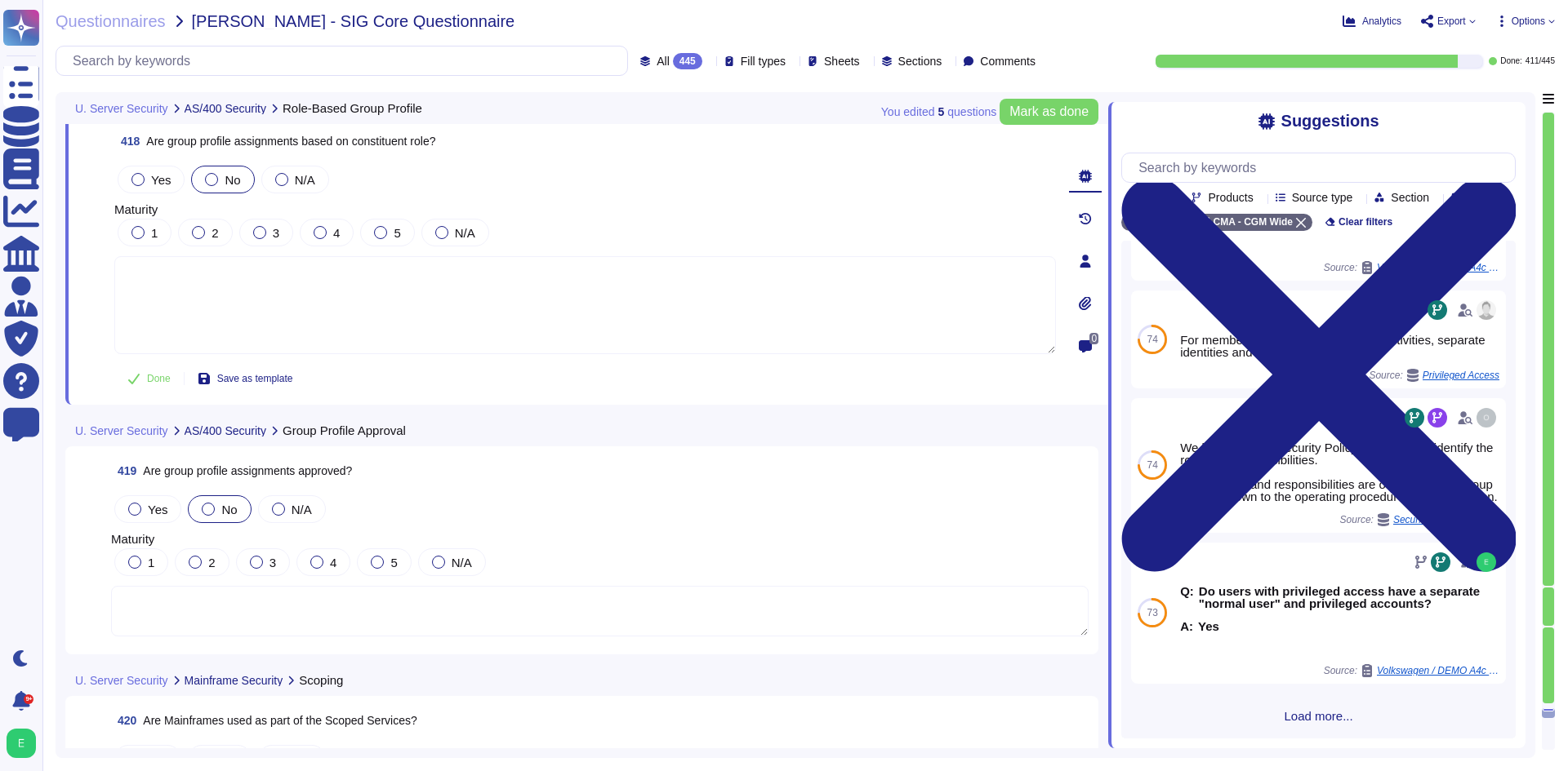
click at [210, 507] on div at bounding box center [208, 508] width 13 height 13
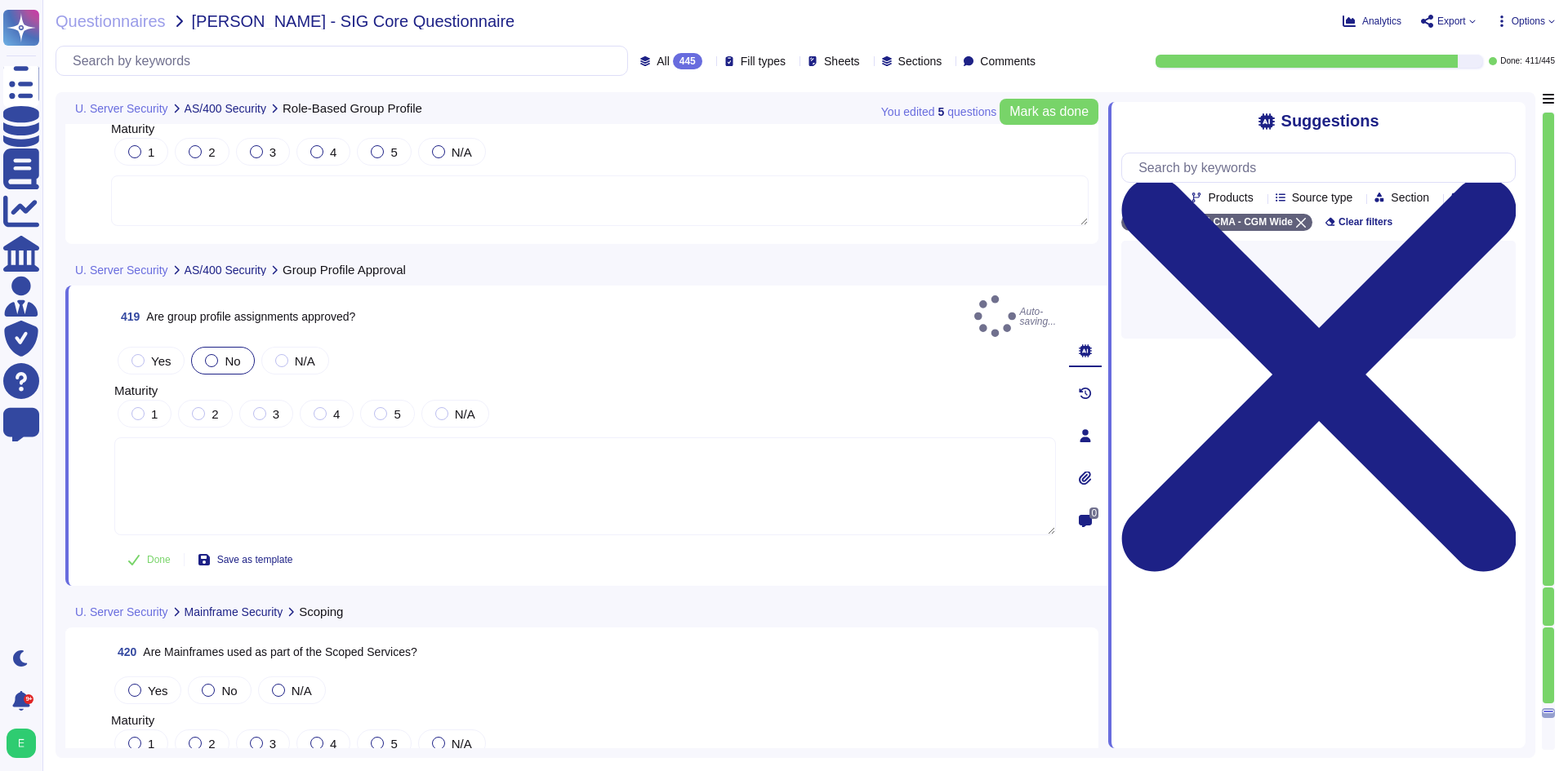
scroll to position [101167, 0]
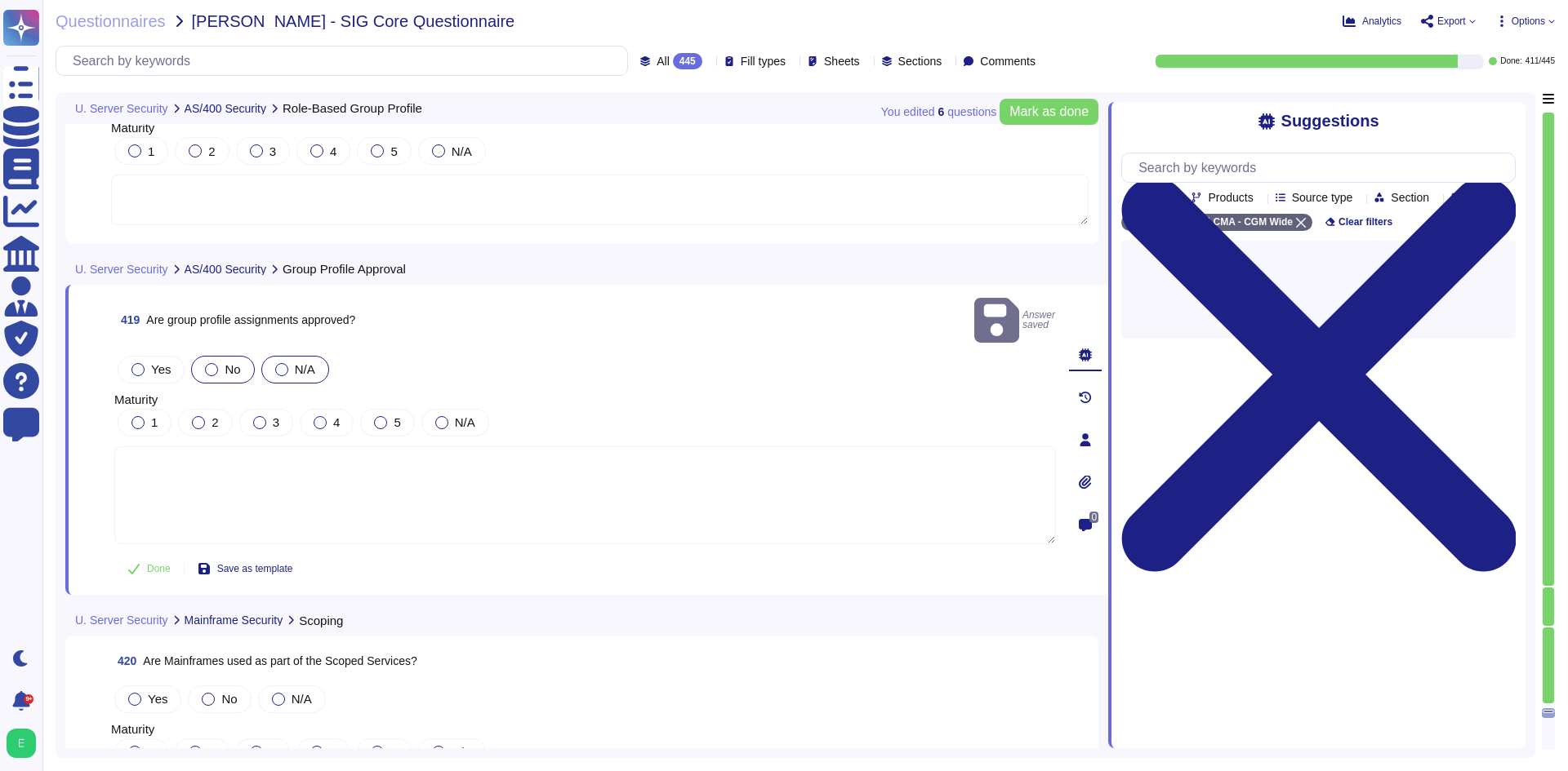
click at [299, 363] on span "N/A" at bounding box center [305, 370] width 21 height 14
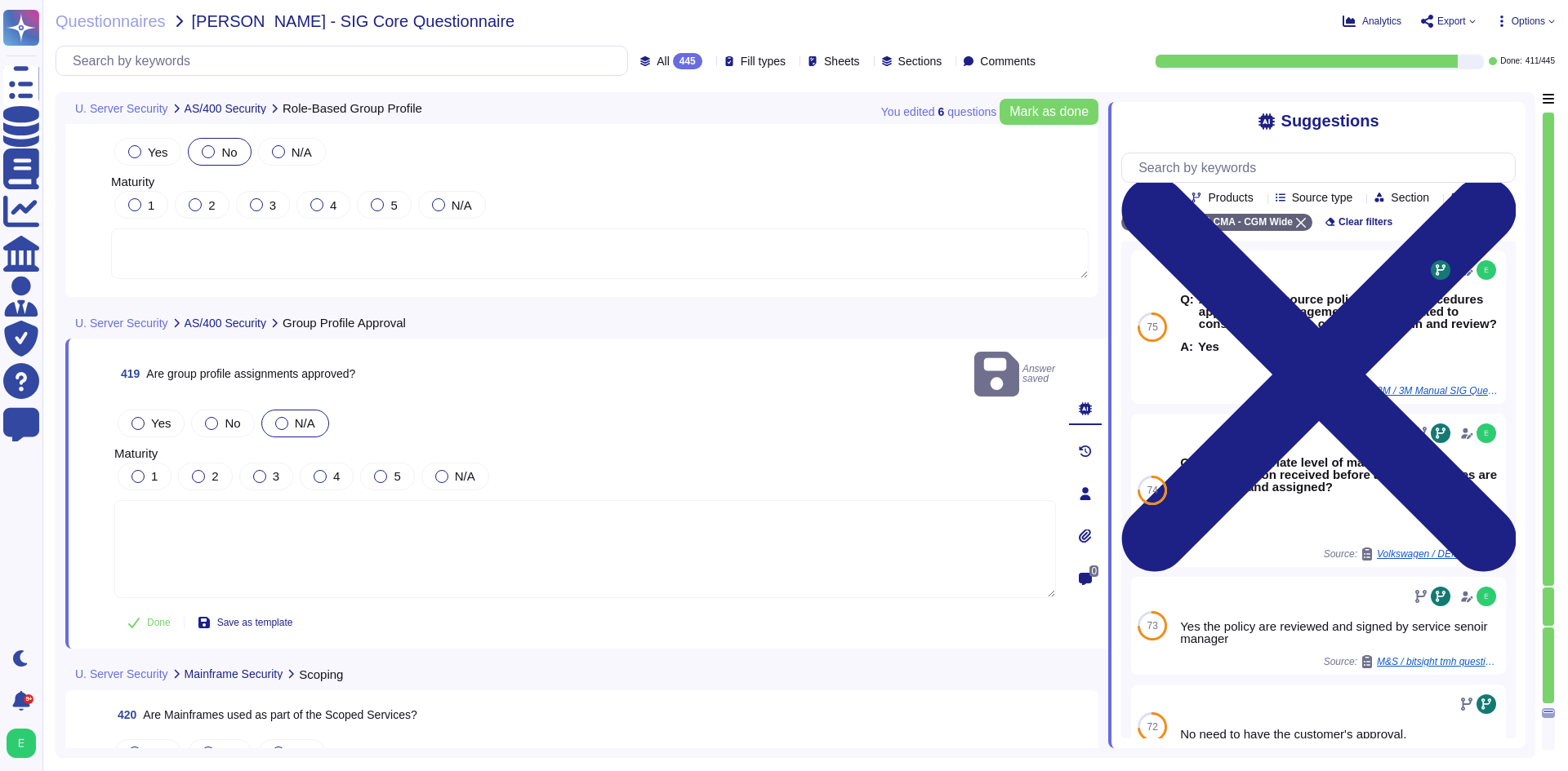
scroll to position [101086, 0]
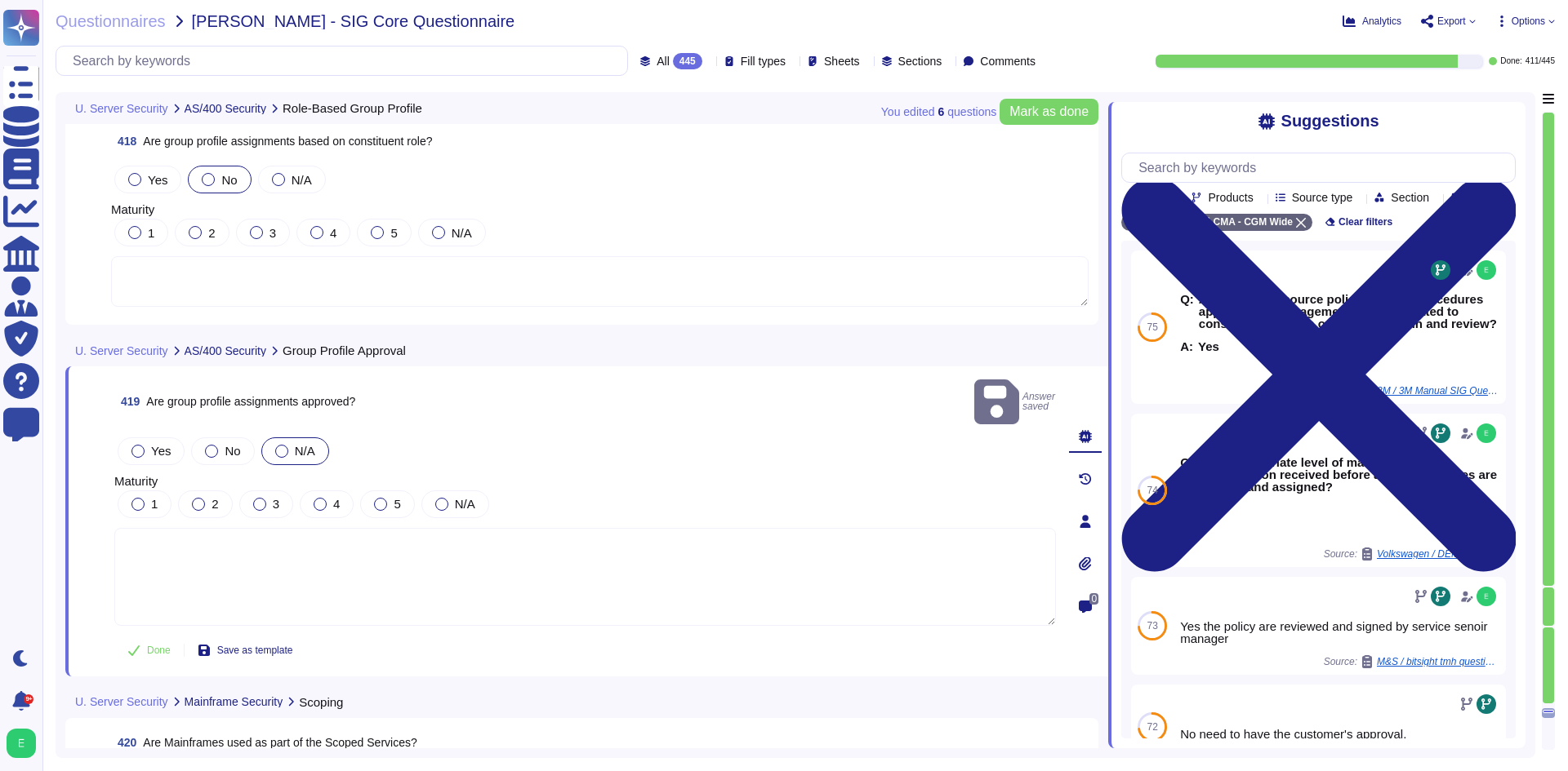
click at [496, 289] on textarea at bounding box center [600, 281] width 978 height 50
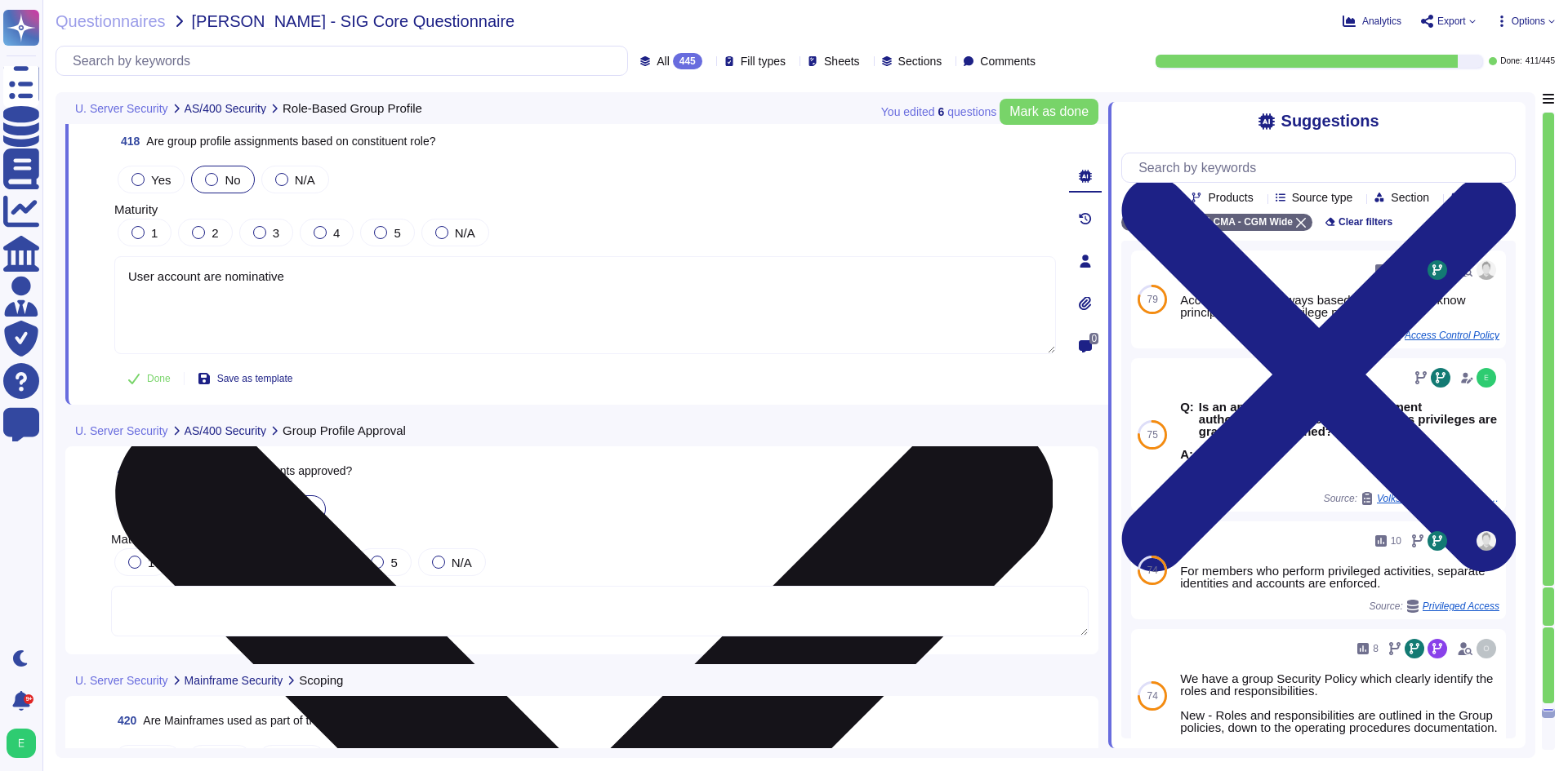
type textarea "User account are nominative"
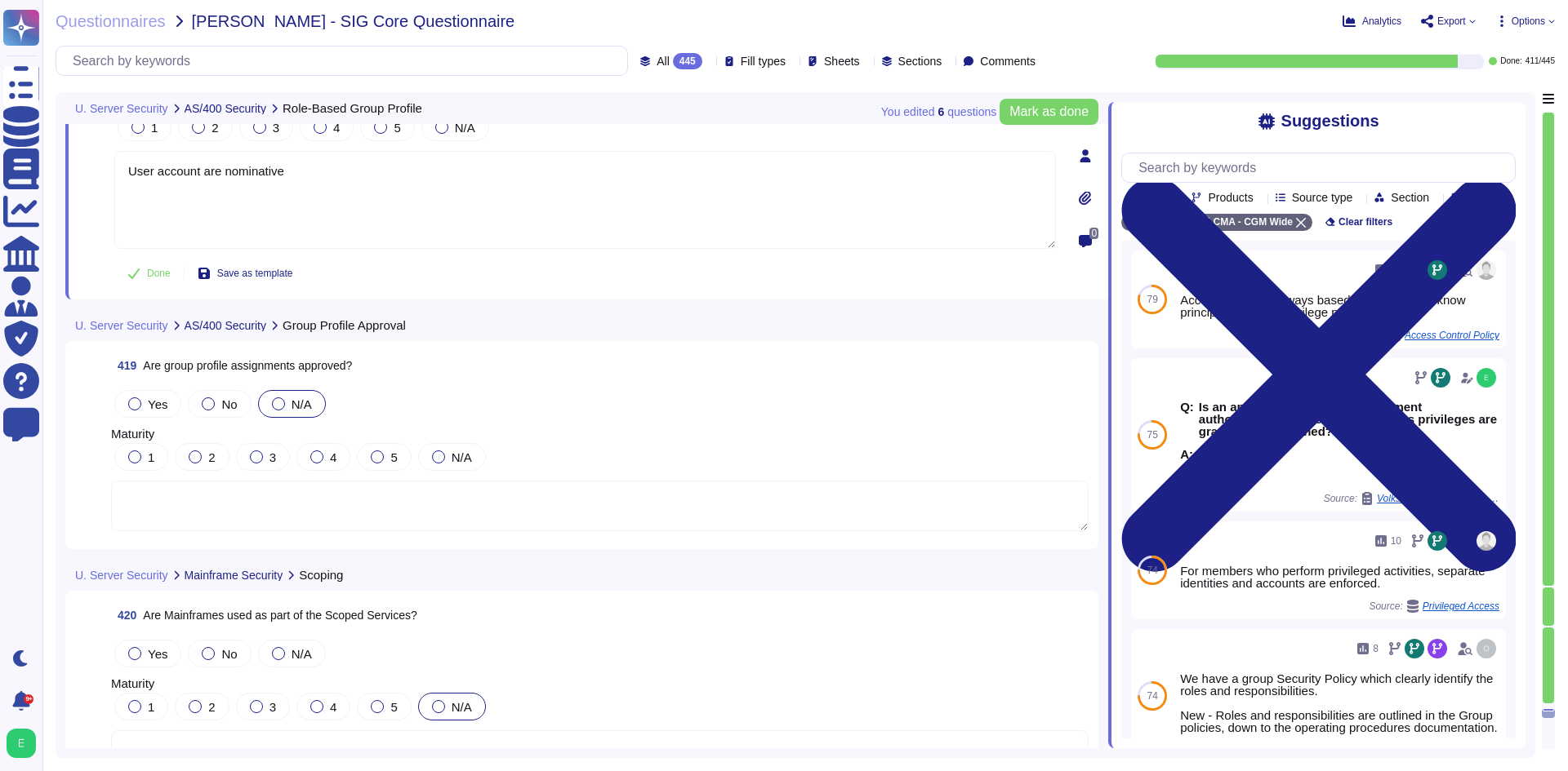
scroll to position [101412, 0]
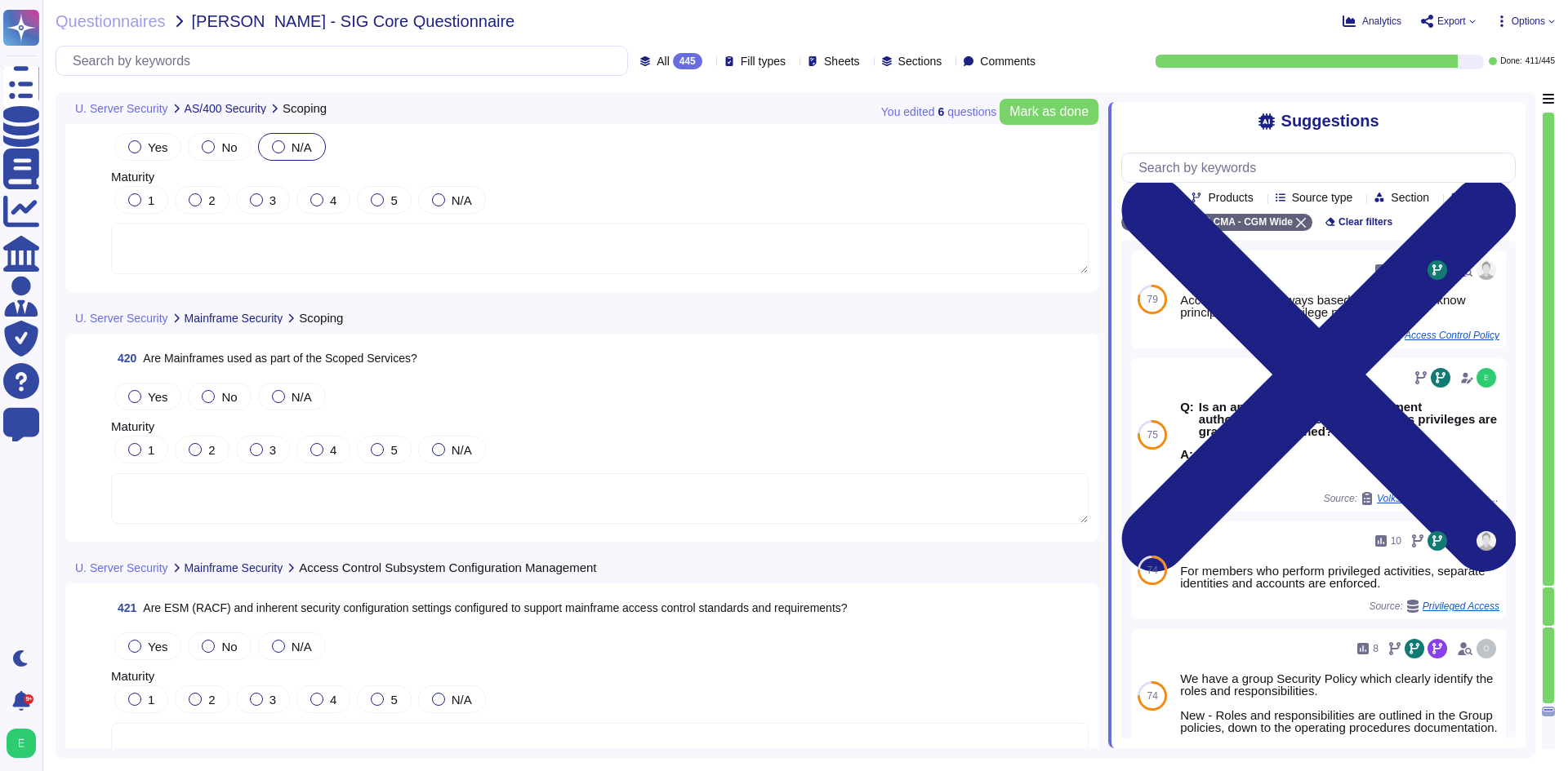
type textarea "Must be answered by the IT application owner"
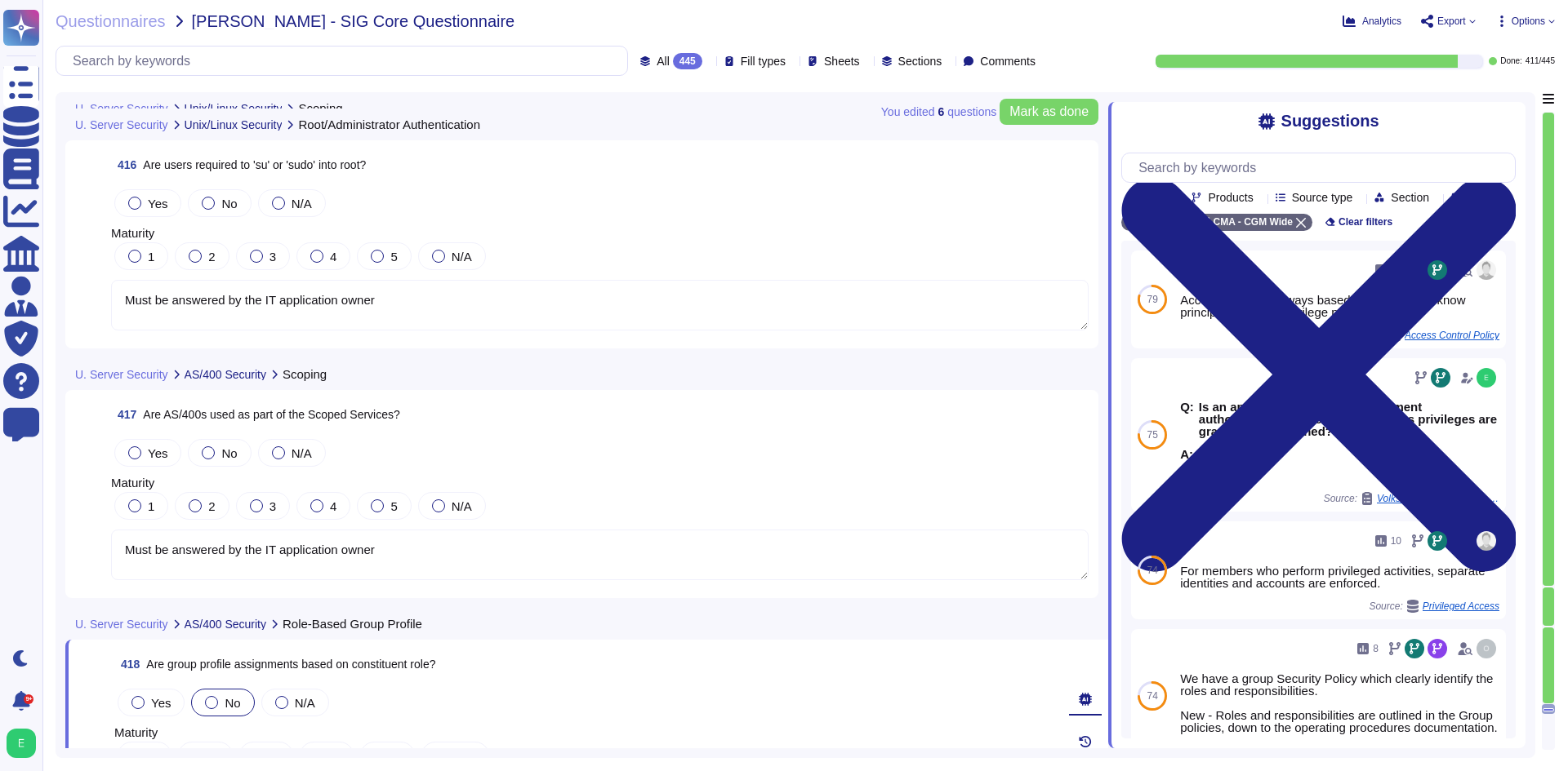
type textarea "Must be answered by the IT application owner"
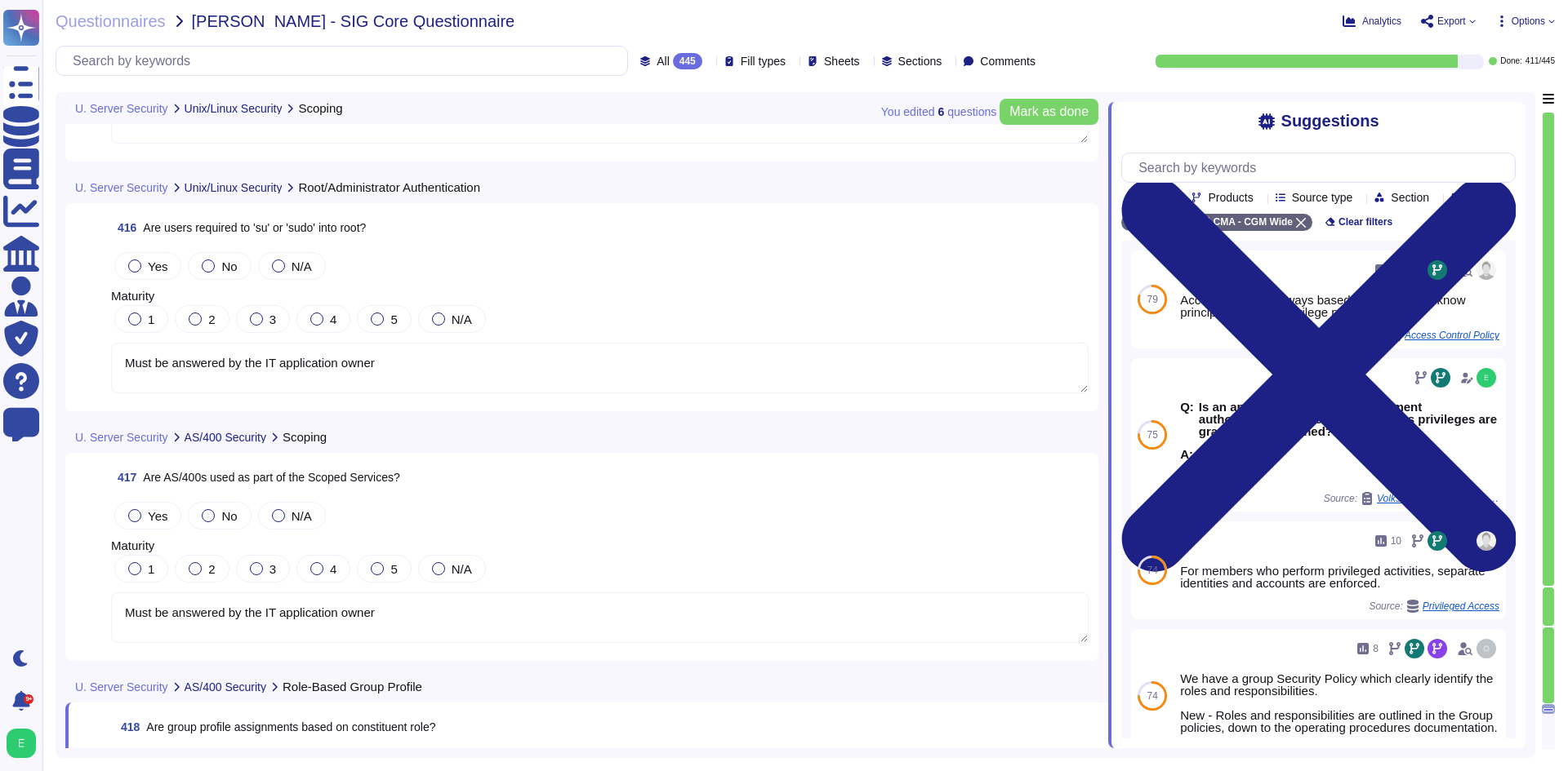
scroll to position [100373, 0]
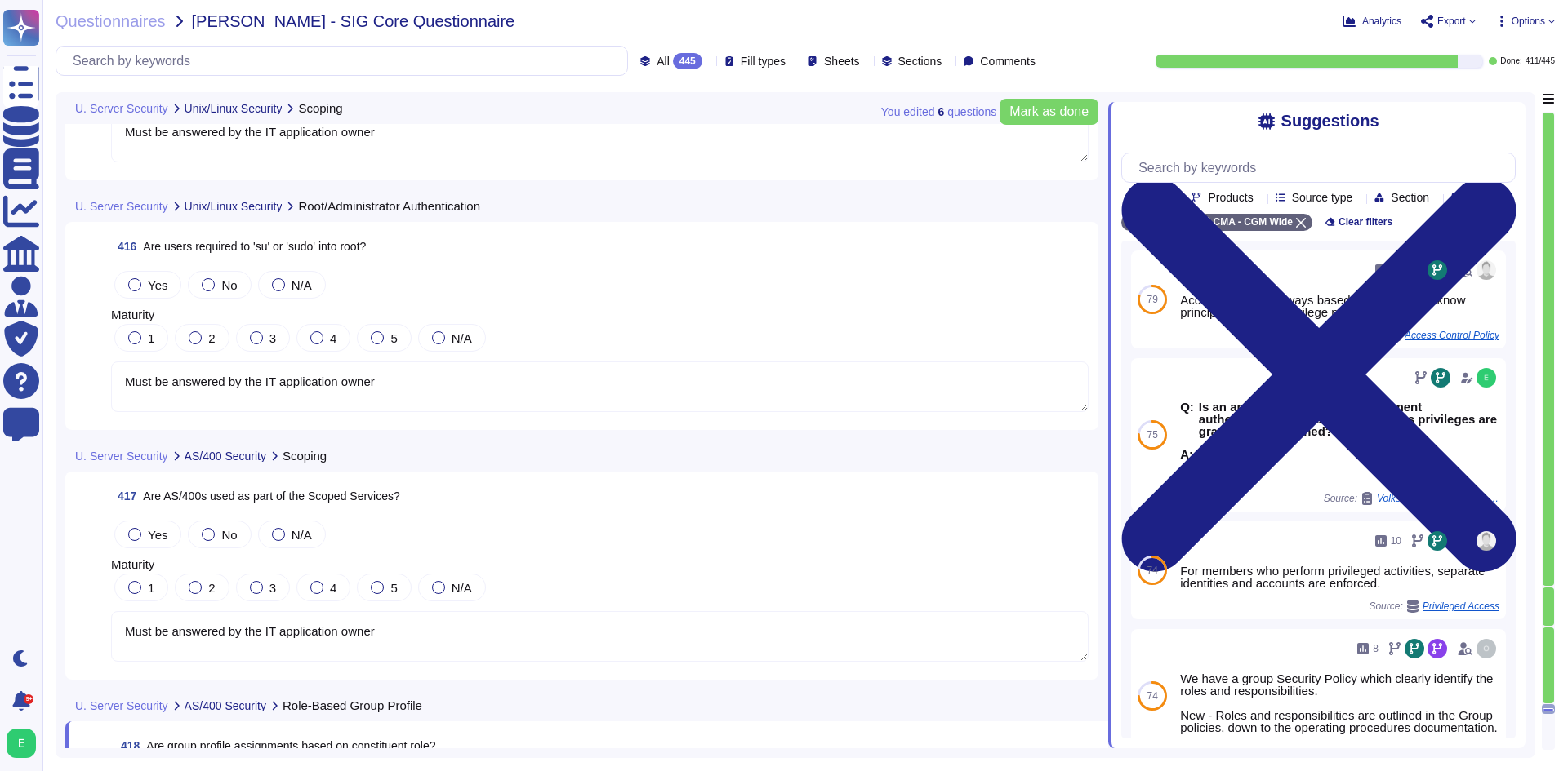
click at [386, 389] on textarea "Must be answered by the IT application owner" at bounding box center [600, 386] width 978 height 50
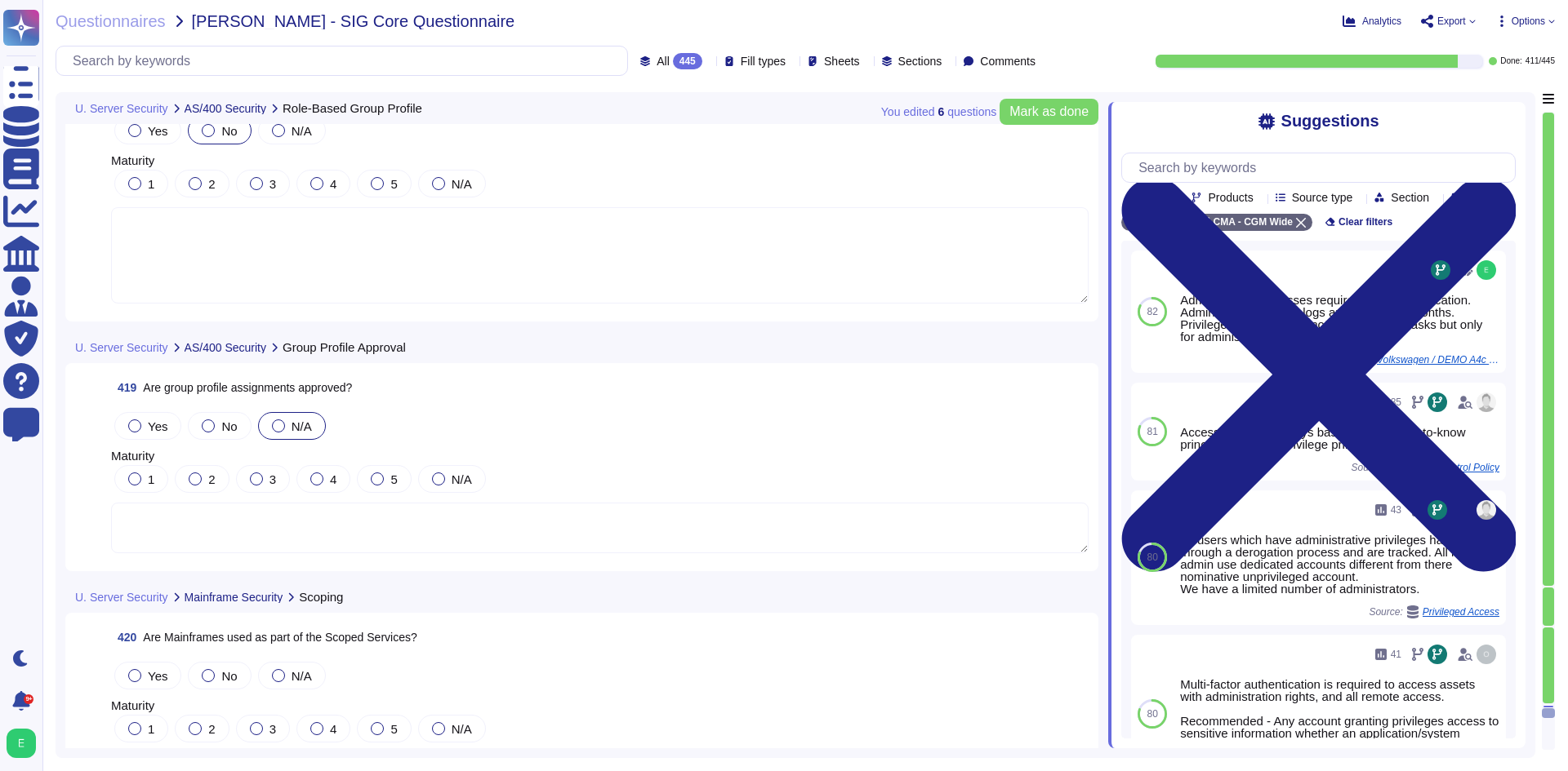
scroll to position [101270, 0]
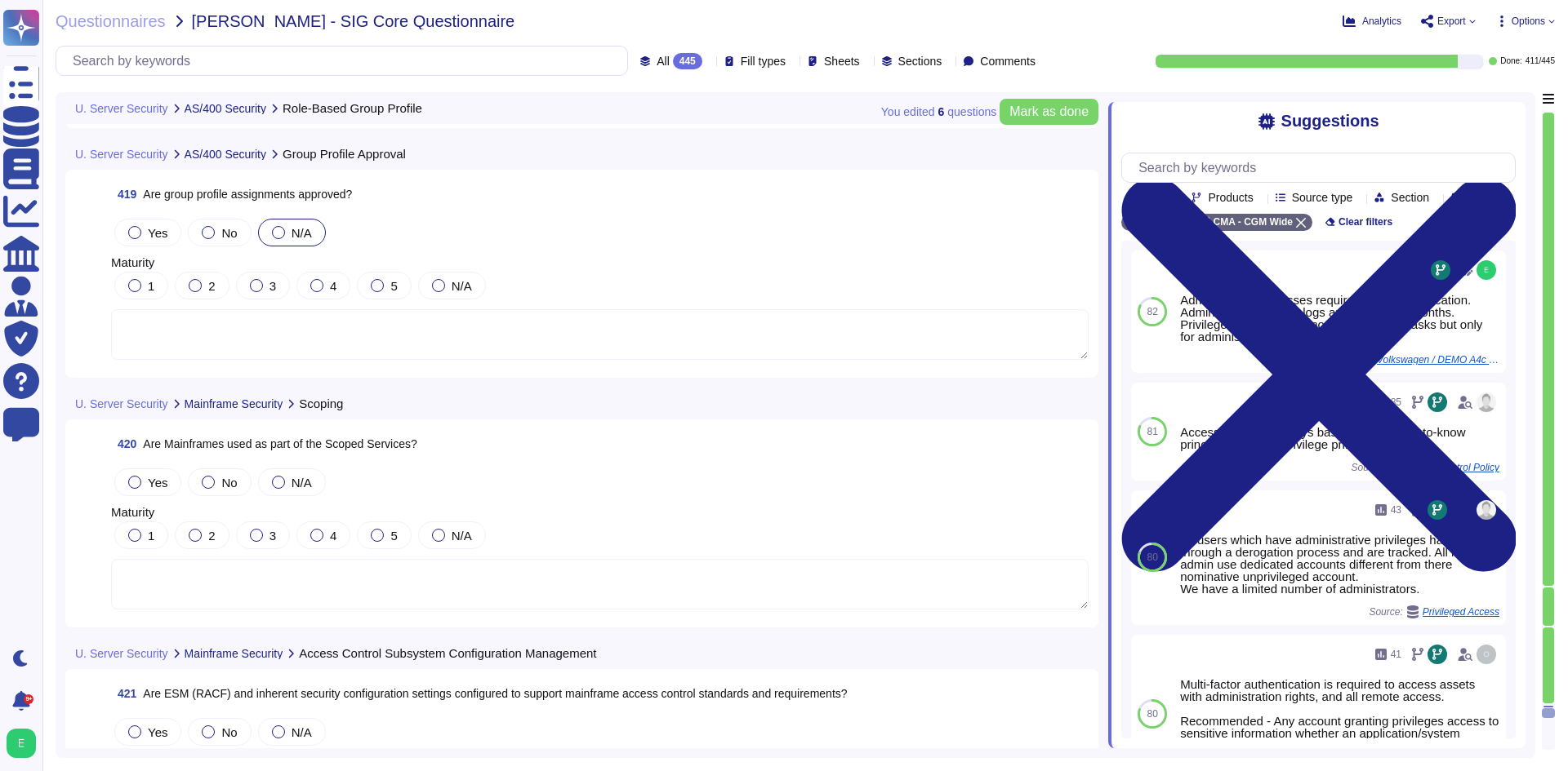
click at [342, 570] on textarea at bounding box center [600, 584] width 978 height 50
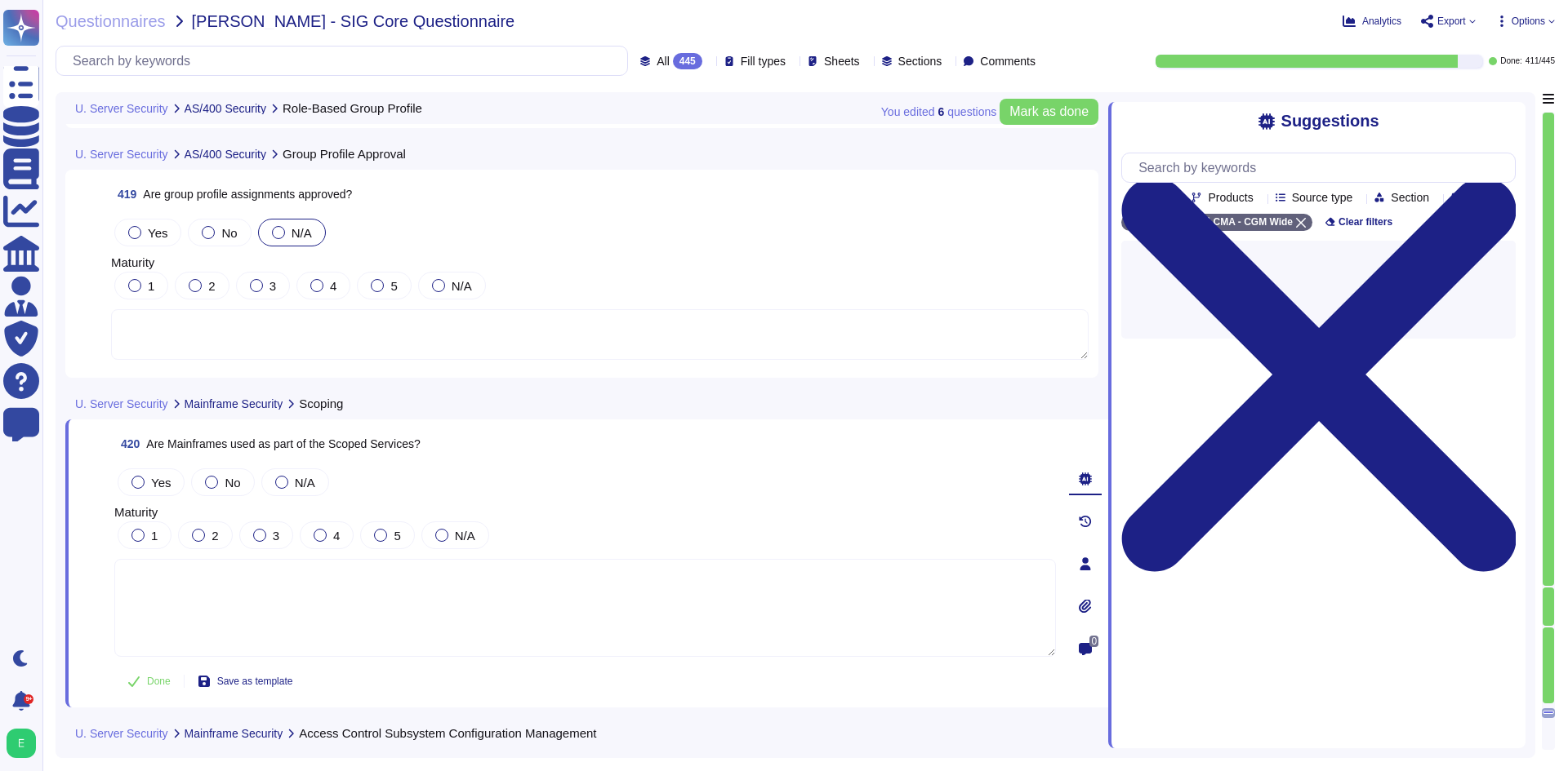
paste textarea "Must be answered by the IT application owner"
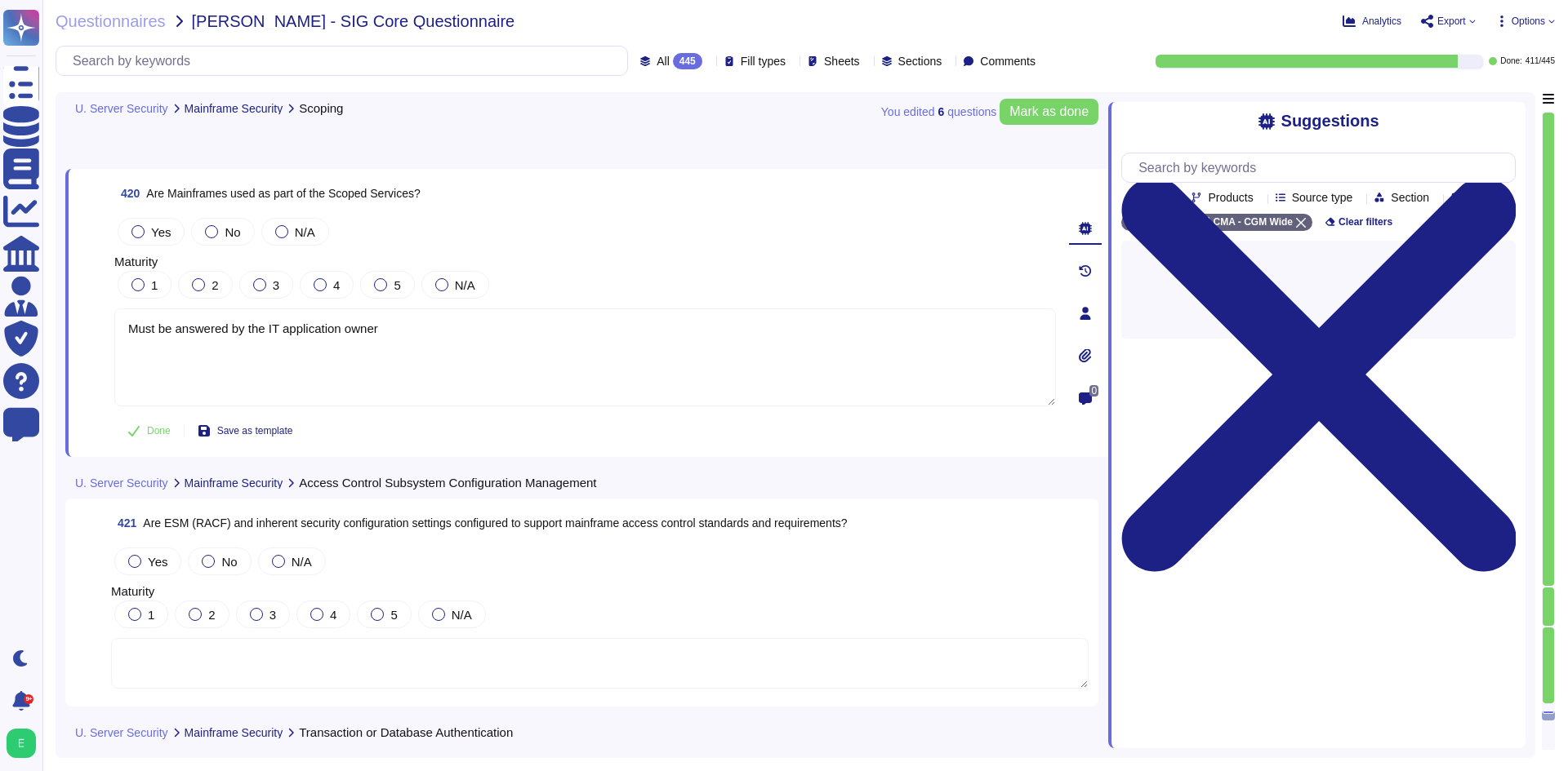
scroll to position [101598, 0]
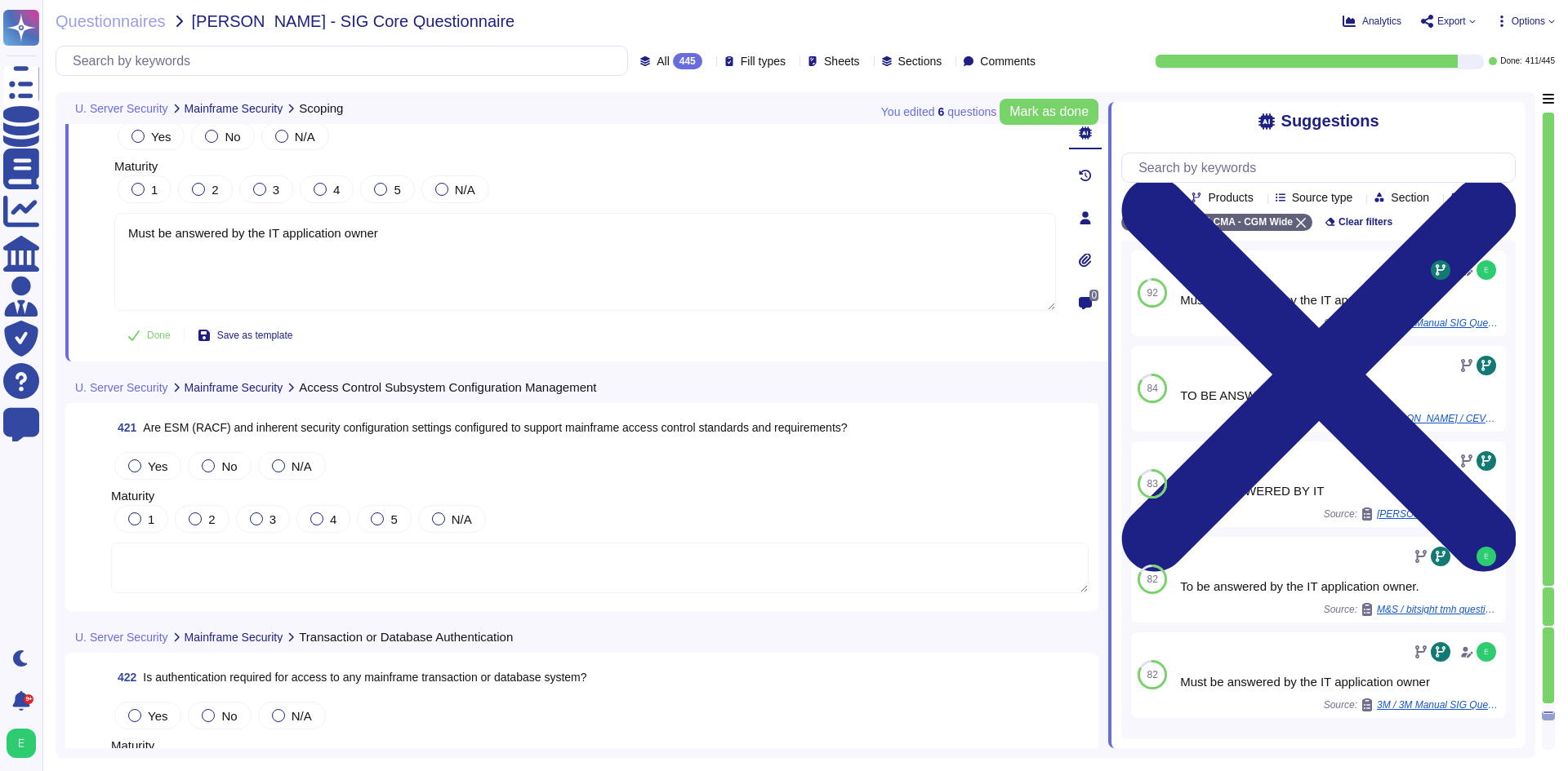
type textarea "Must be answered by the IT application owner"
click at [472, 425] on span "Are ESM (RACF) and inherent security configuration settings configured to suppo…" at bounding box center [495, 427] width 704 height 13
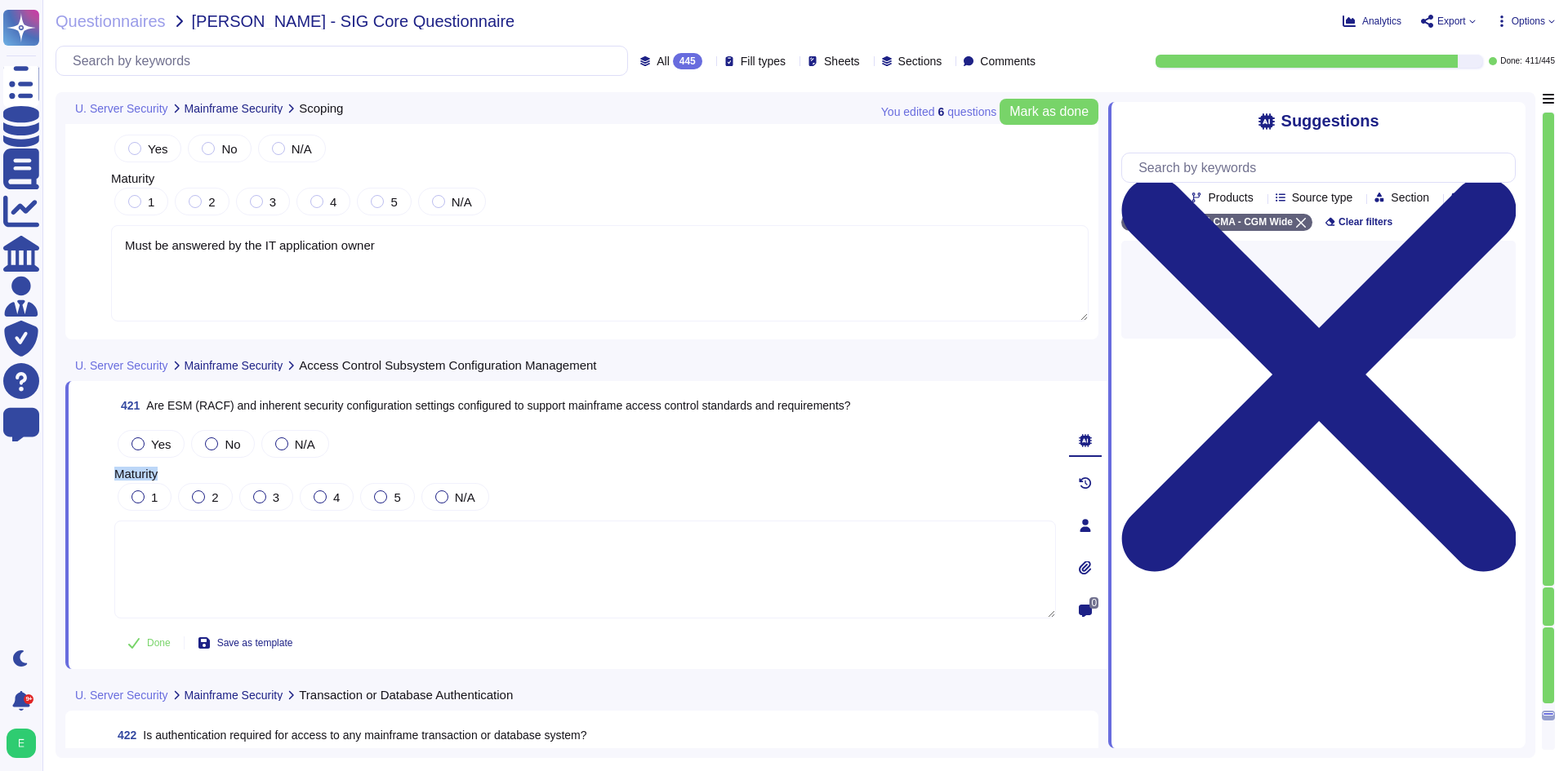
click at [472, 427] on div "Yes No N/A" at bounding box center [584, 444] width 941 height 34
click at [456, 412] on div "421 Are ESM (RACF) and inherent security configuration settings configured to s…" at bounding box center [568, 525] width 978 height 268
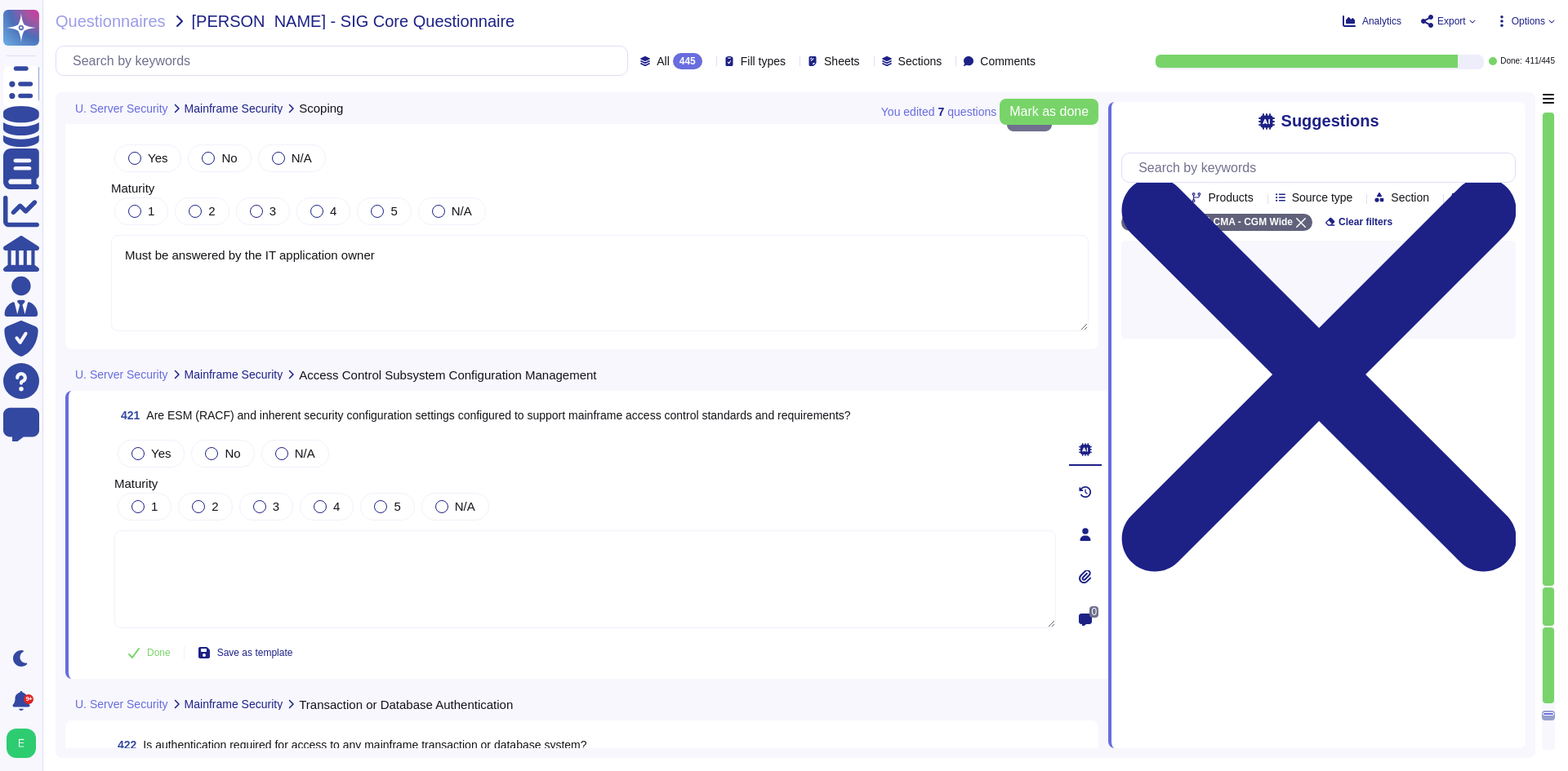
click at [450, 409] on span "Are ESM (RACF) and inherent security configuration settings configured to suppo…" at bounding box center [499, 415] width 704 height 13
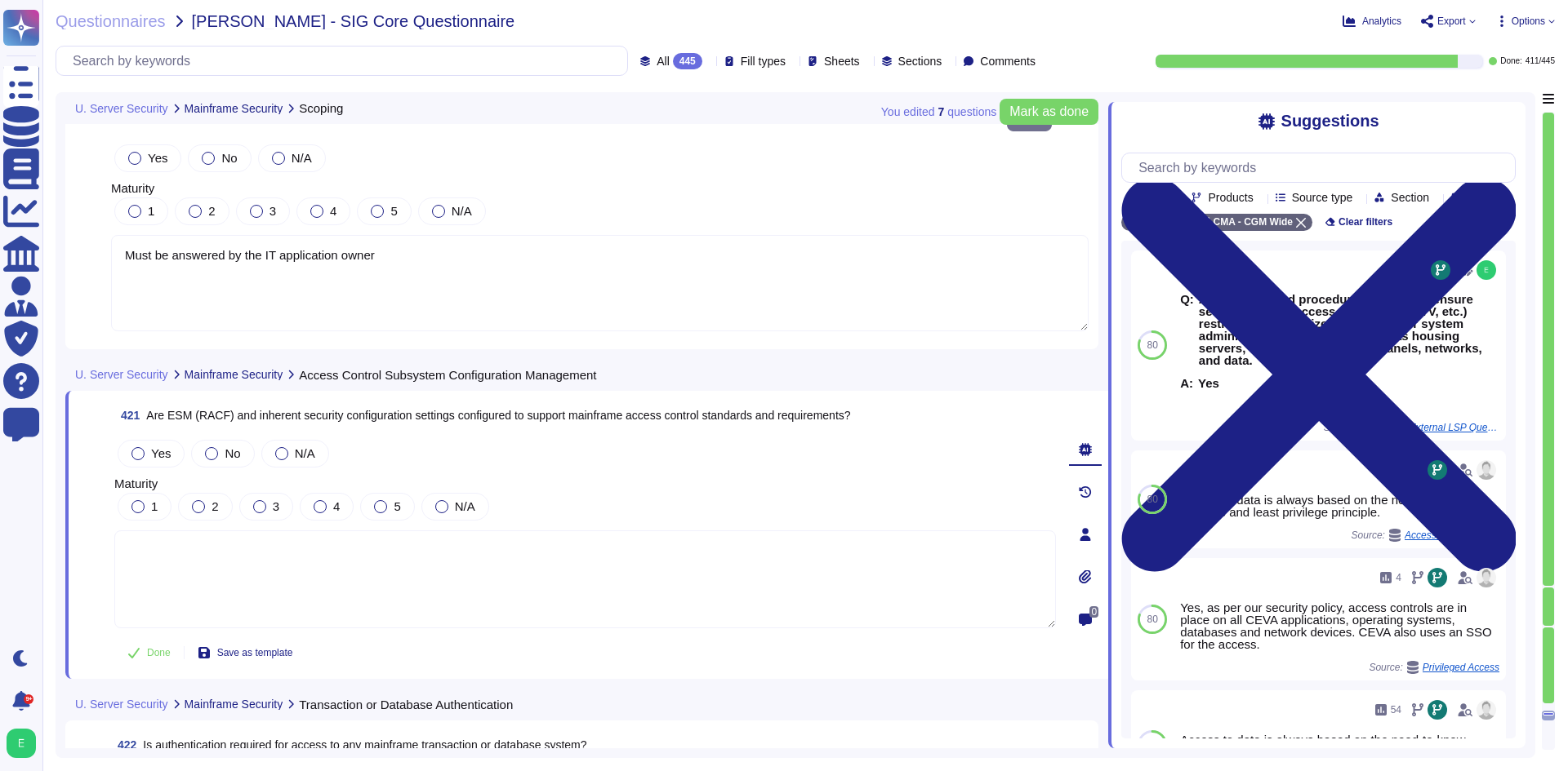
click at [450, 409] on span "Are ESM (RACF) and inherent security configuration settings configured to suppo…" at bounding box center [499, 415] width 704 height 13
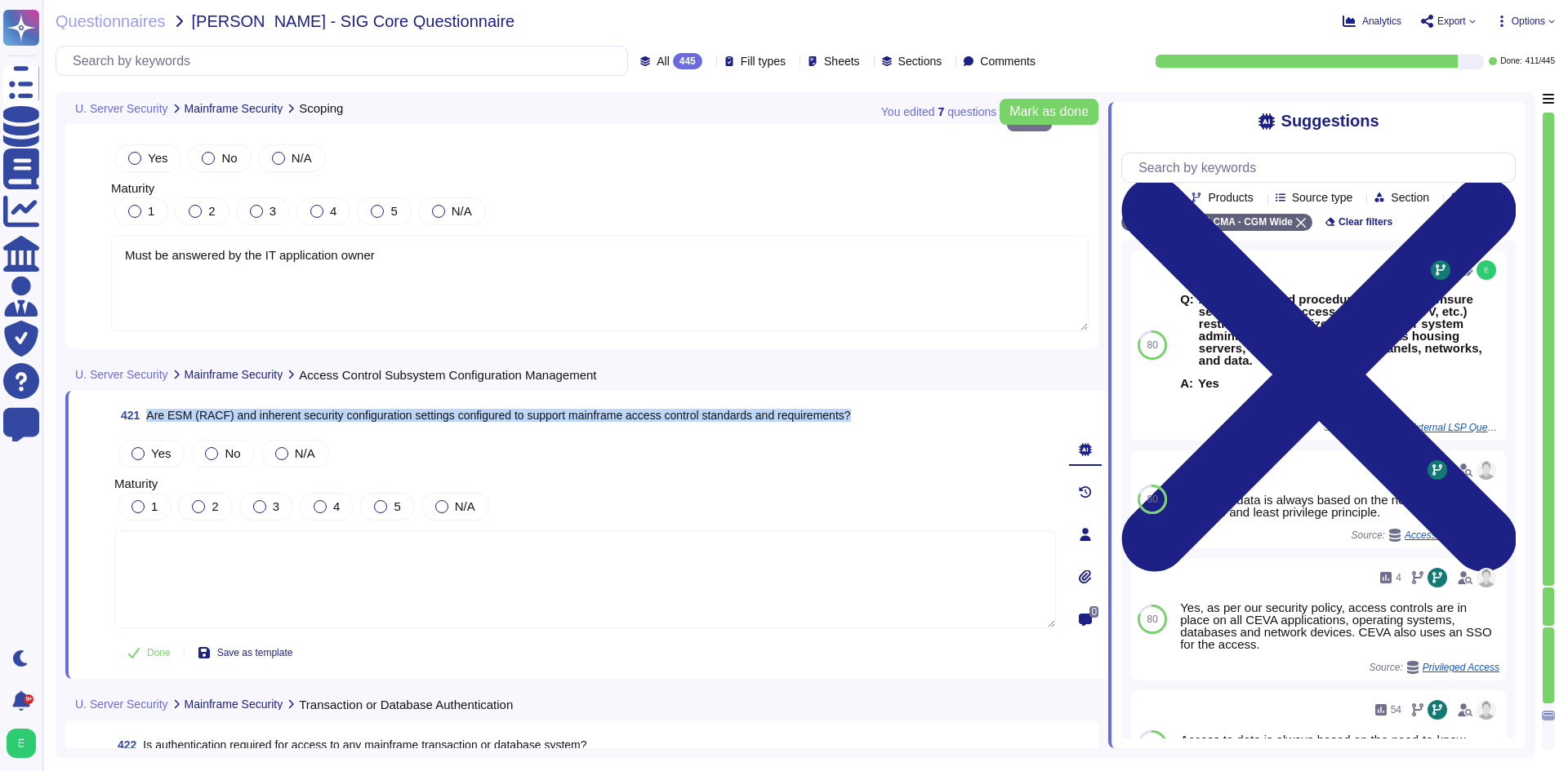
click at [450, 409] on span "Are ESM (RACF) and inherent security configuration settings configured to suppo…" at bounding box center [499, 415] width 704 height 13
copy span "Are ESM (RACF) and inherent security configuration settings configured to suppo…"
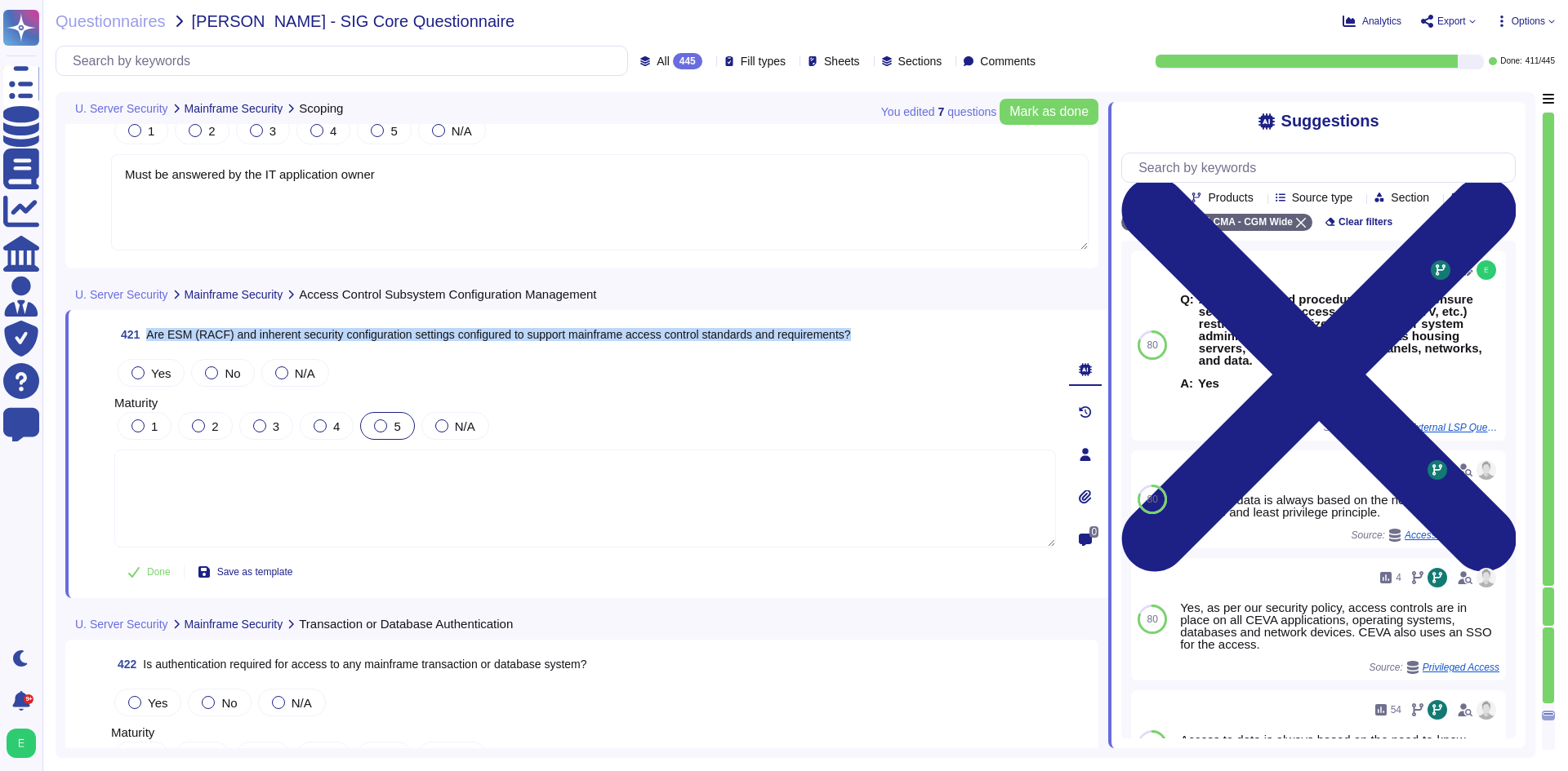
scroll to position [101680, 0]
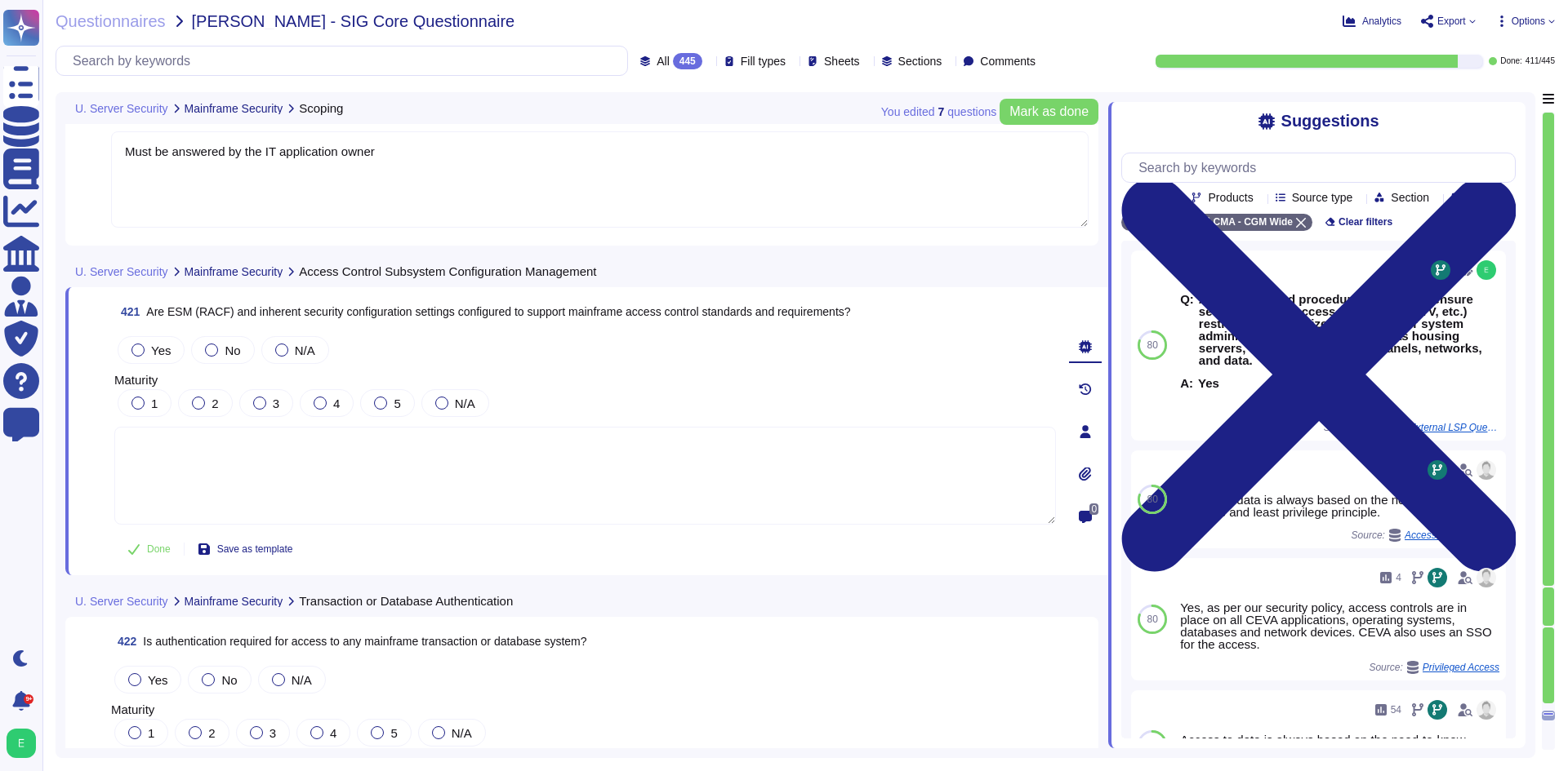
click at [338, 473] on textarea at bounding box center [584, 476] width 941 height 98
paste textarea "Are ESM (RACF) and inherent security configuration settings configured to suppo…"
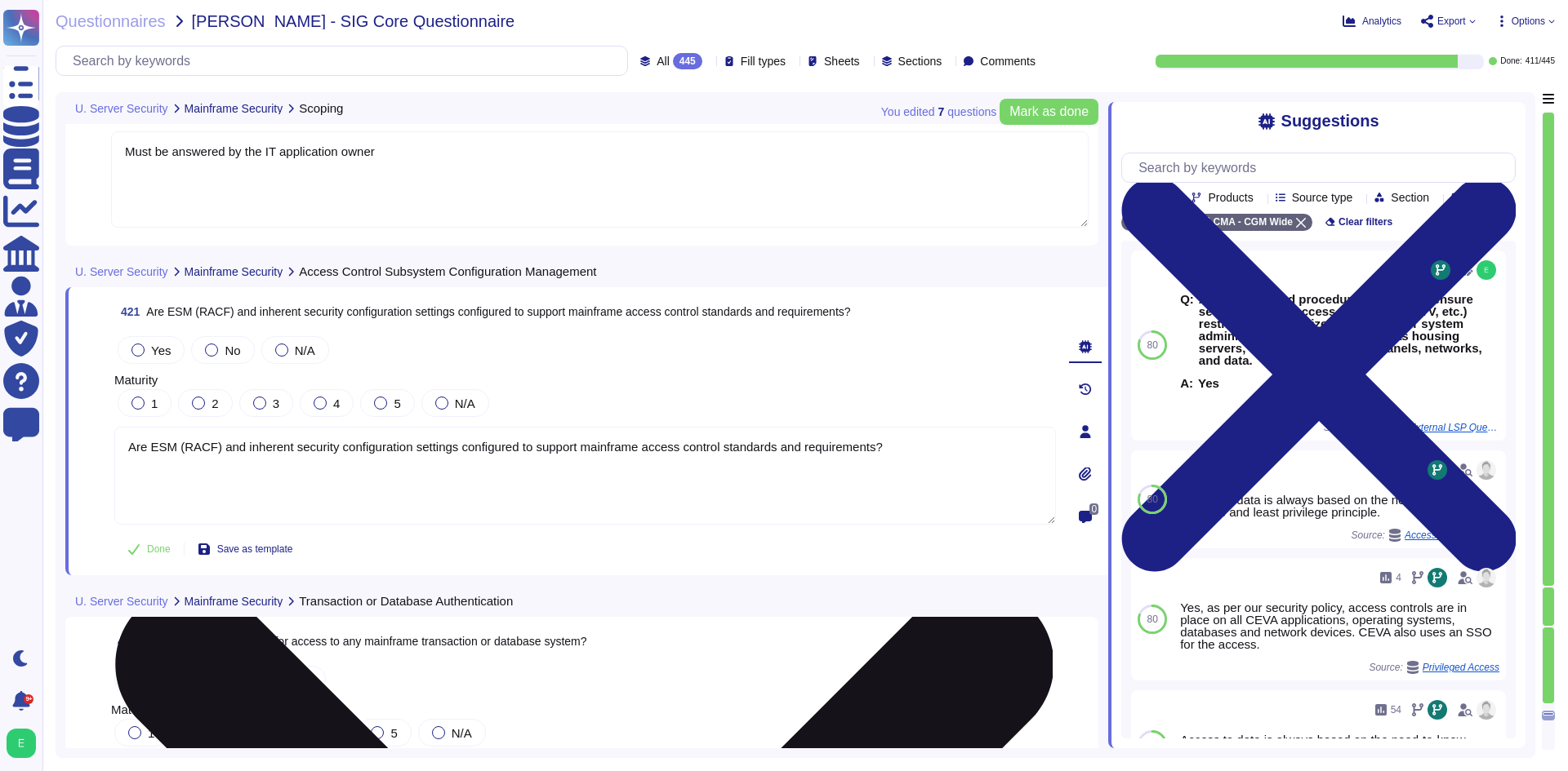
type textarea "Are ESM (RACF) and inherent security configuration settings configured to suppo…"
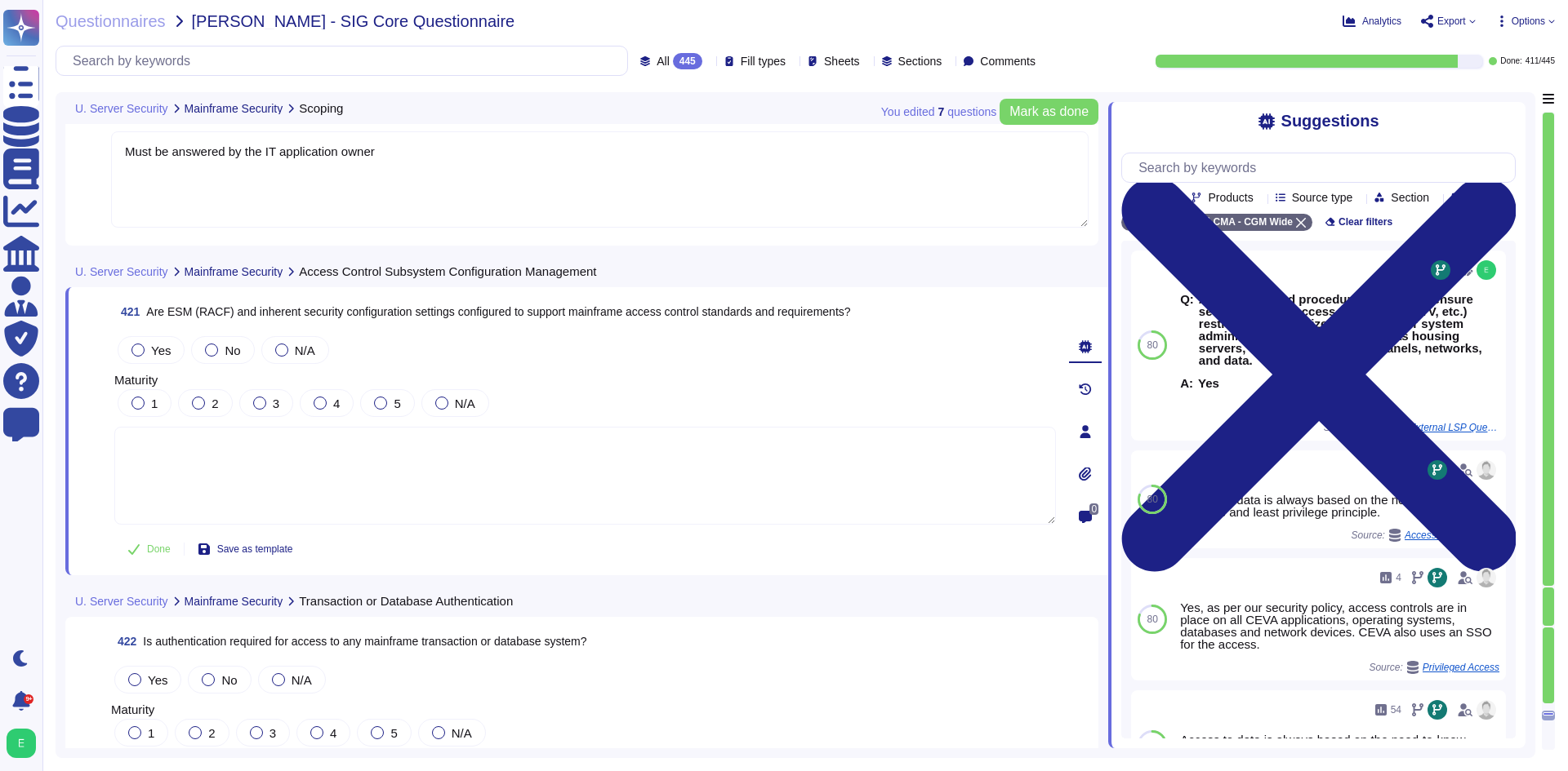
click at [373, 156] on textarea "Must be answered by the IT application owner" at bounding box center [600, 180] width 978 height 96
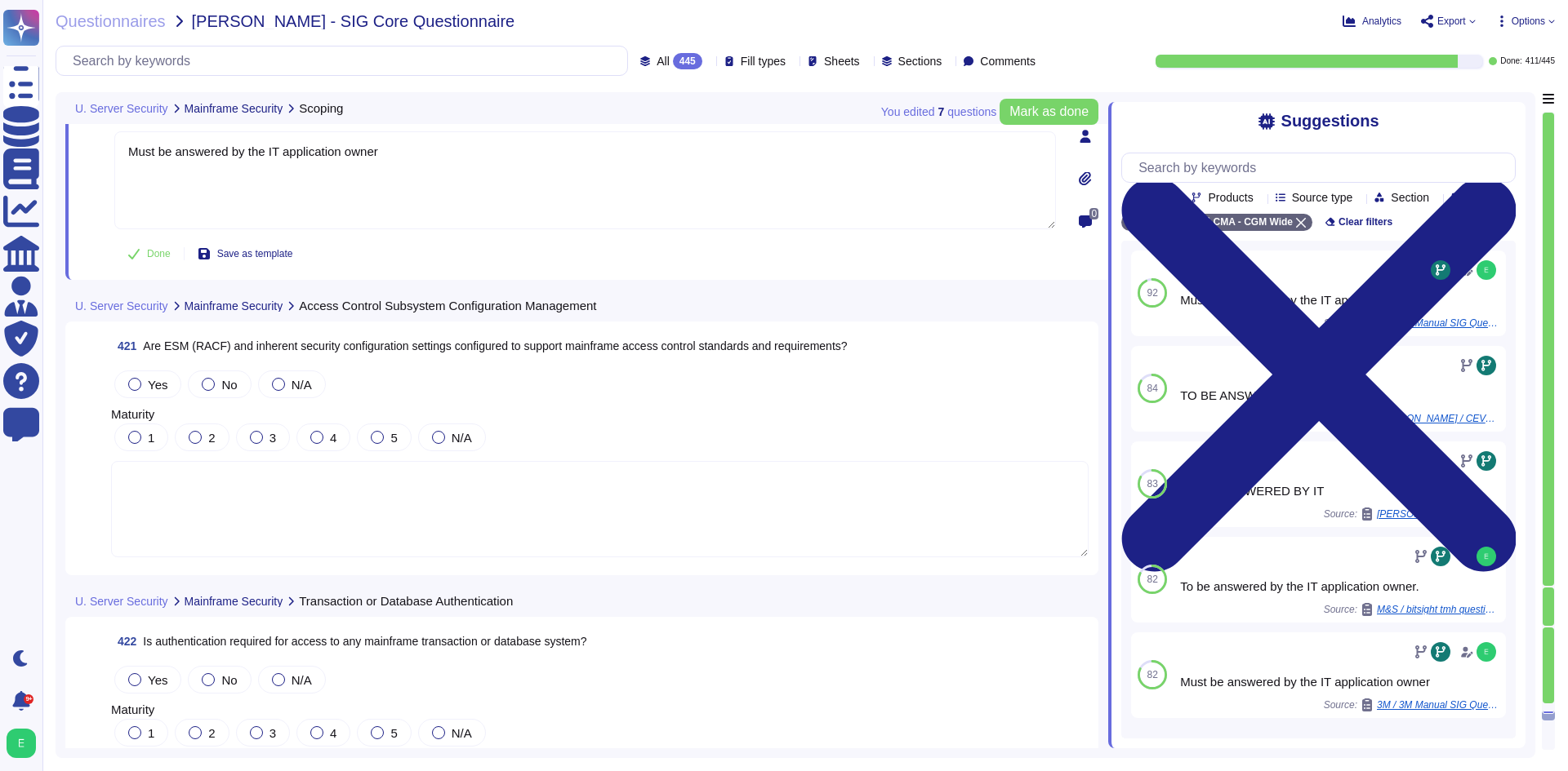
click at [425, 497] on textarea at bounding box center [600, 509] width 978 height 96
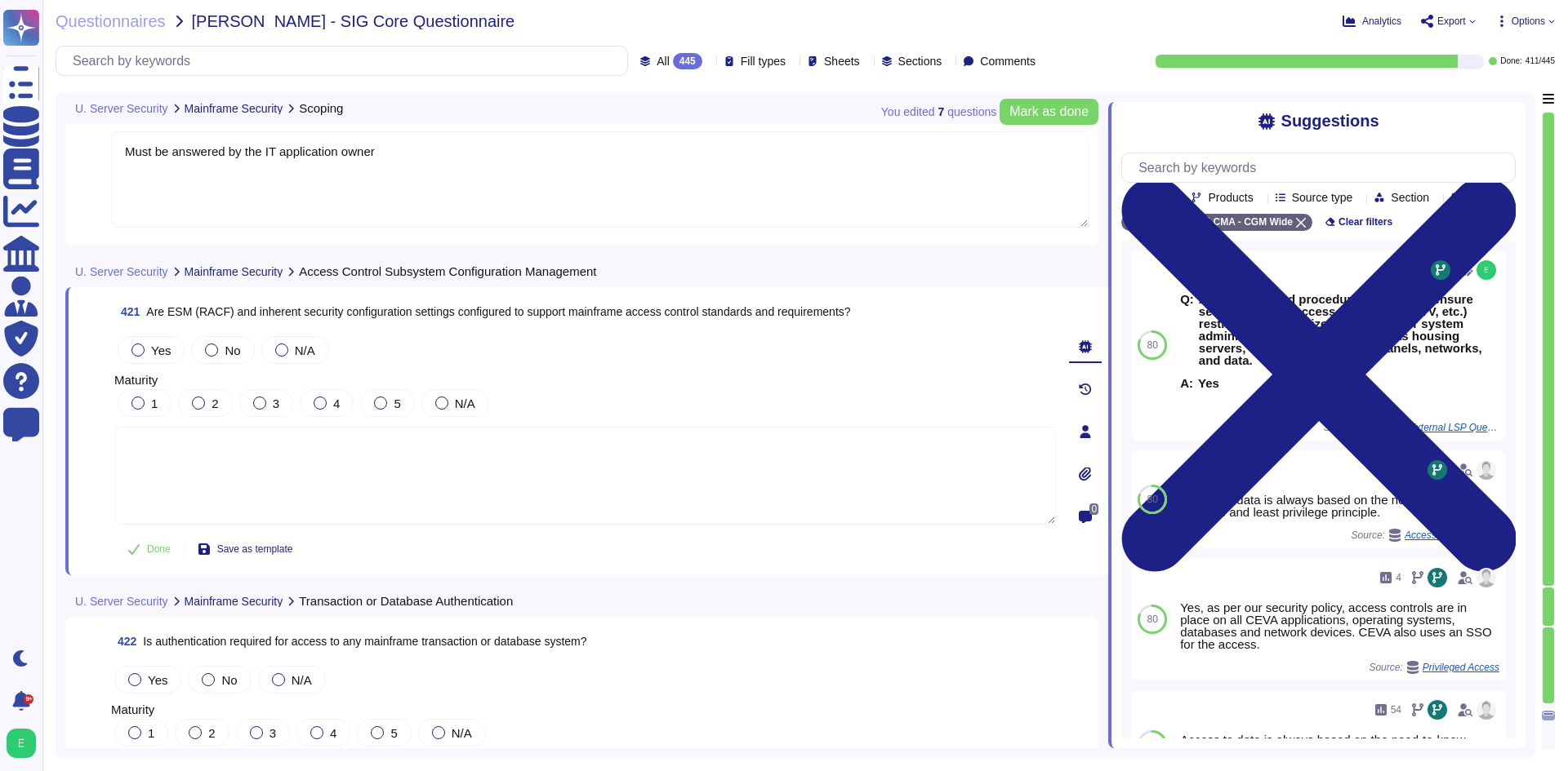
paste textarea "Must be answered by the IT application owner"
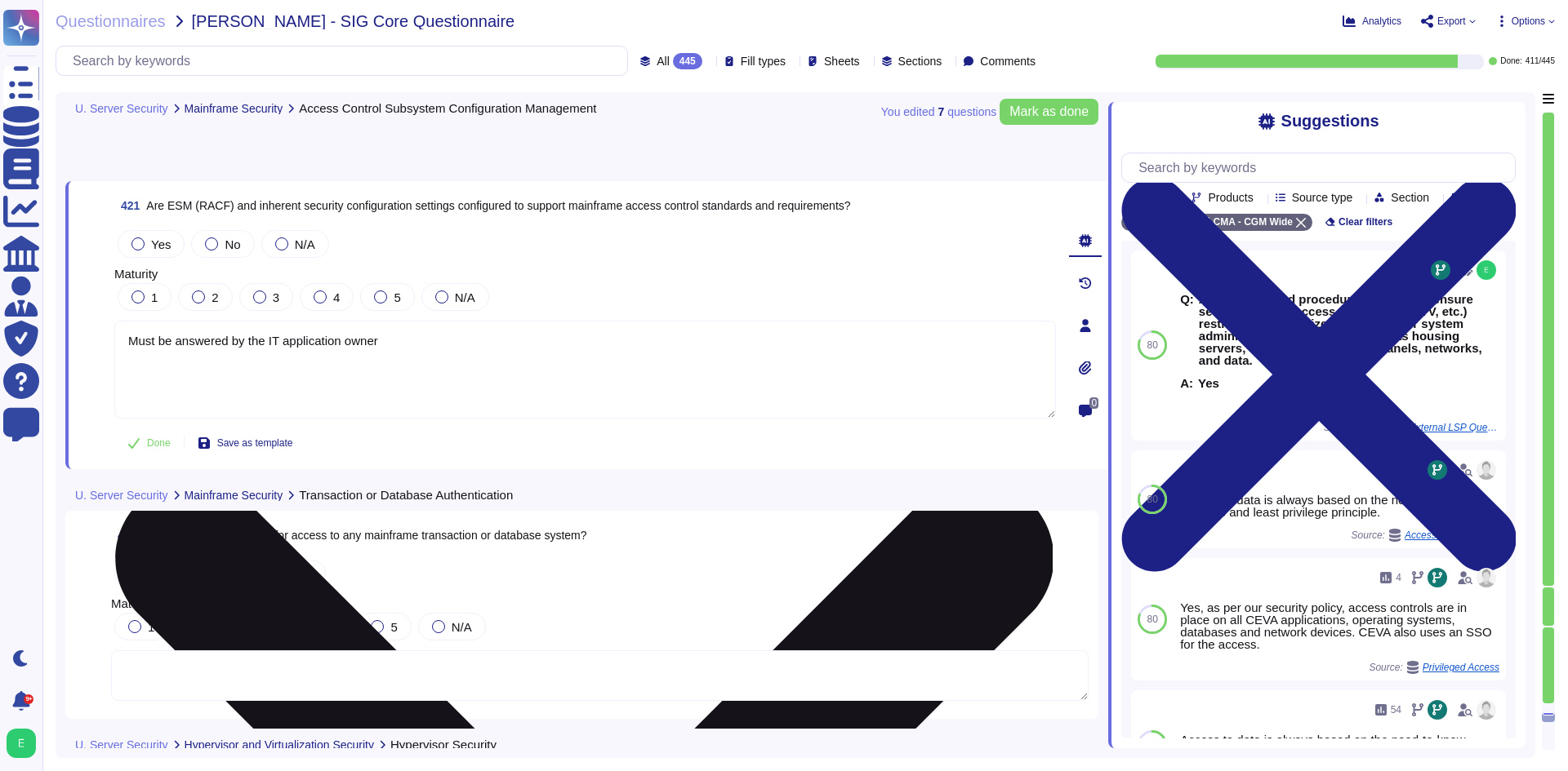
scroll to position [101924, 0]
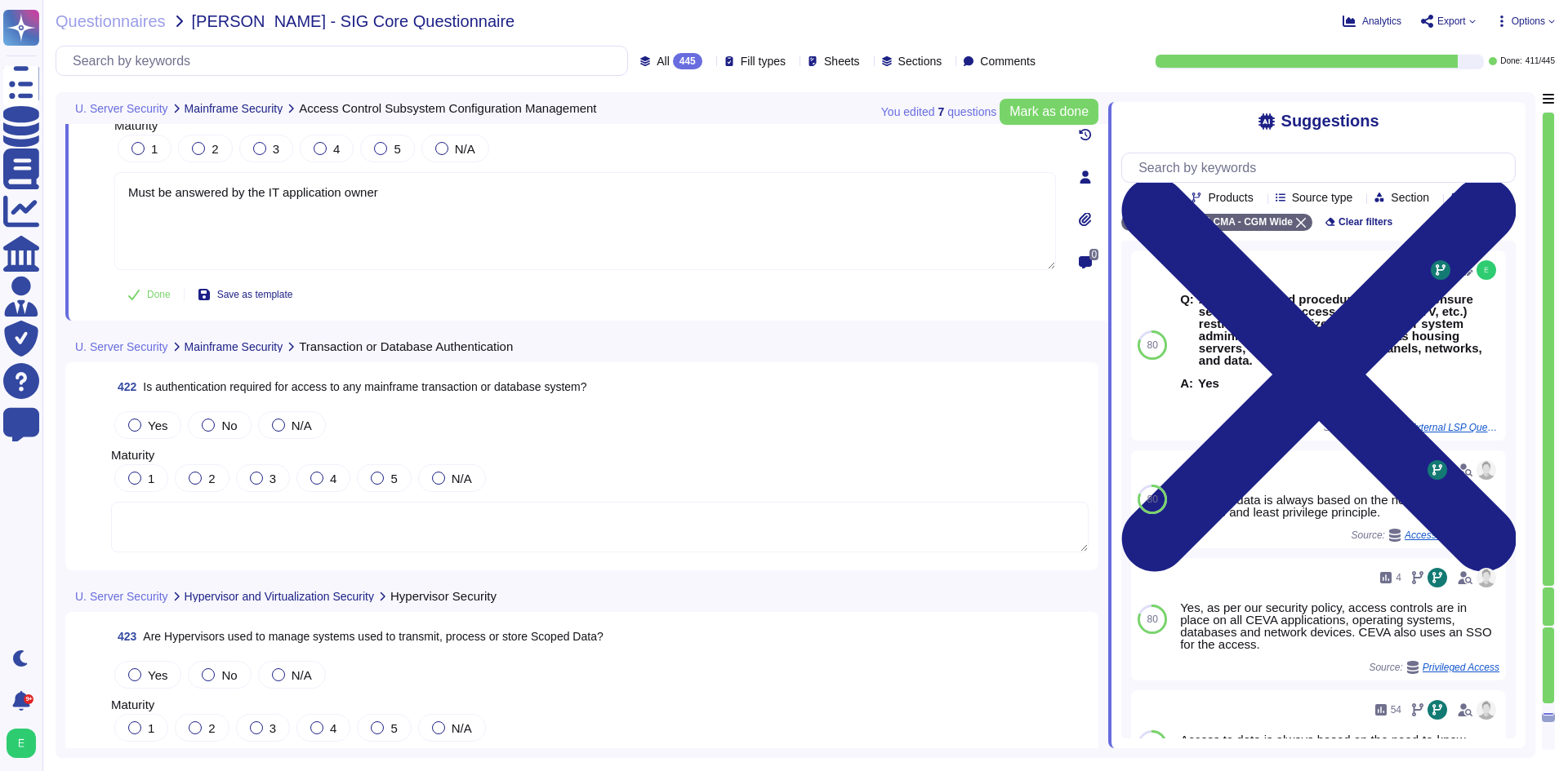
type textarea "Must be answered by the IT application owner"
click at [338, 514] on textarea at bounding box center [600, 527] width 978 height 50
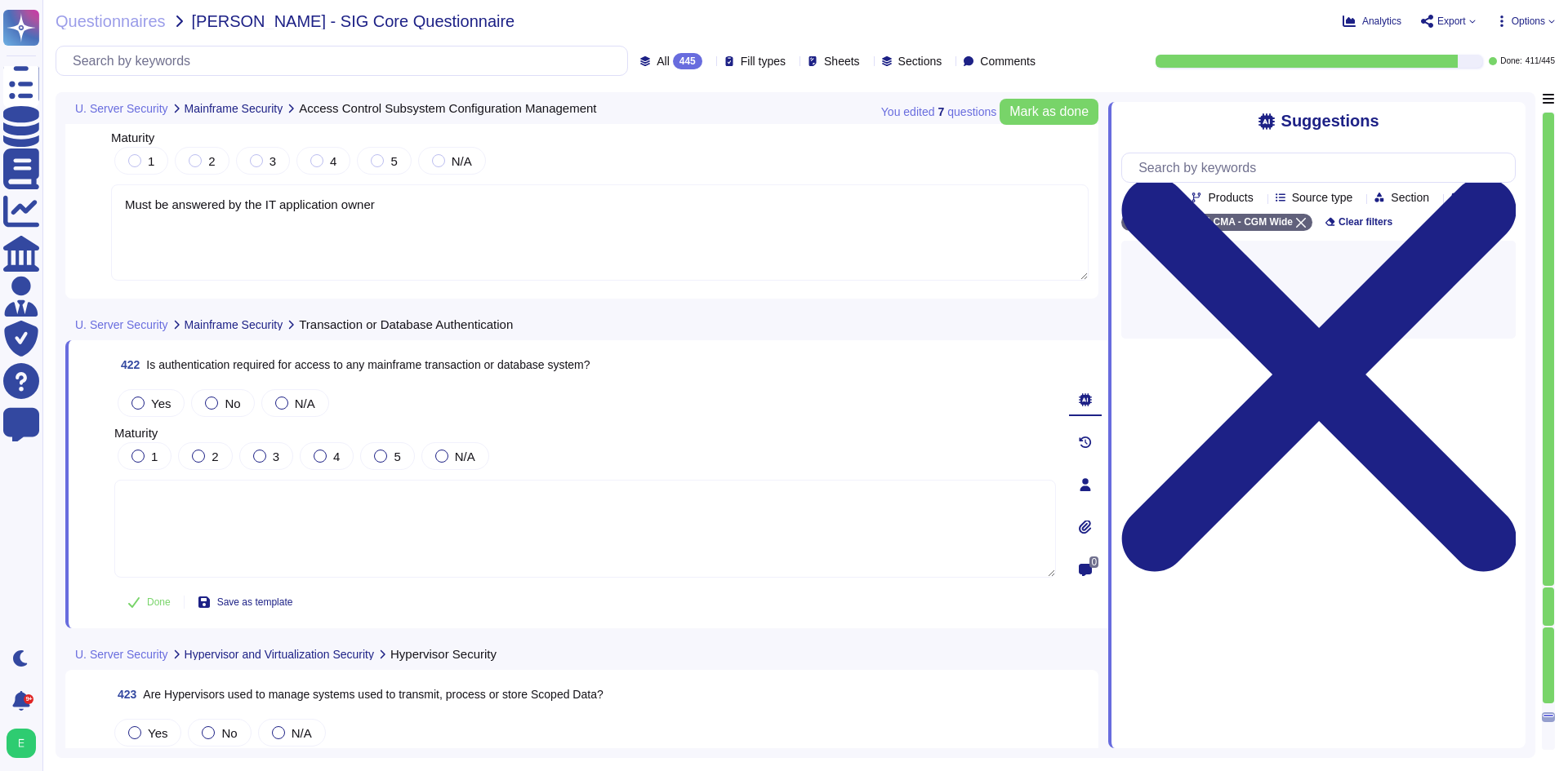
paste textarea "Must be answered by the IT application owner"
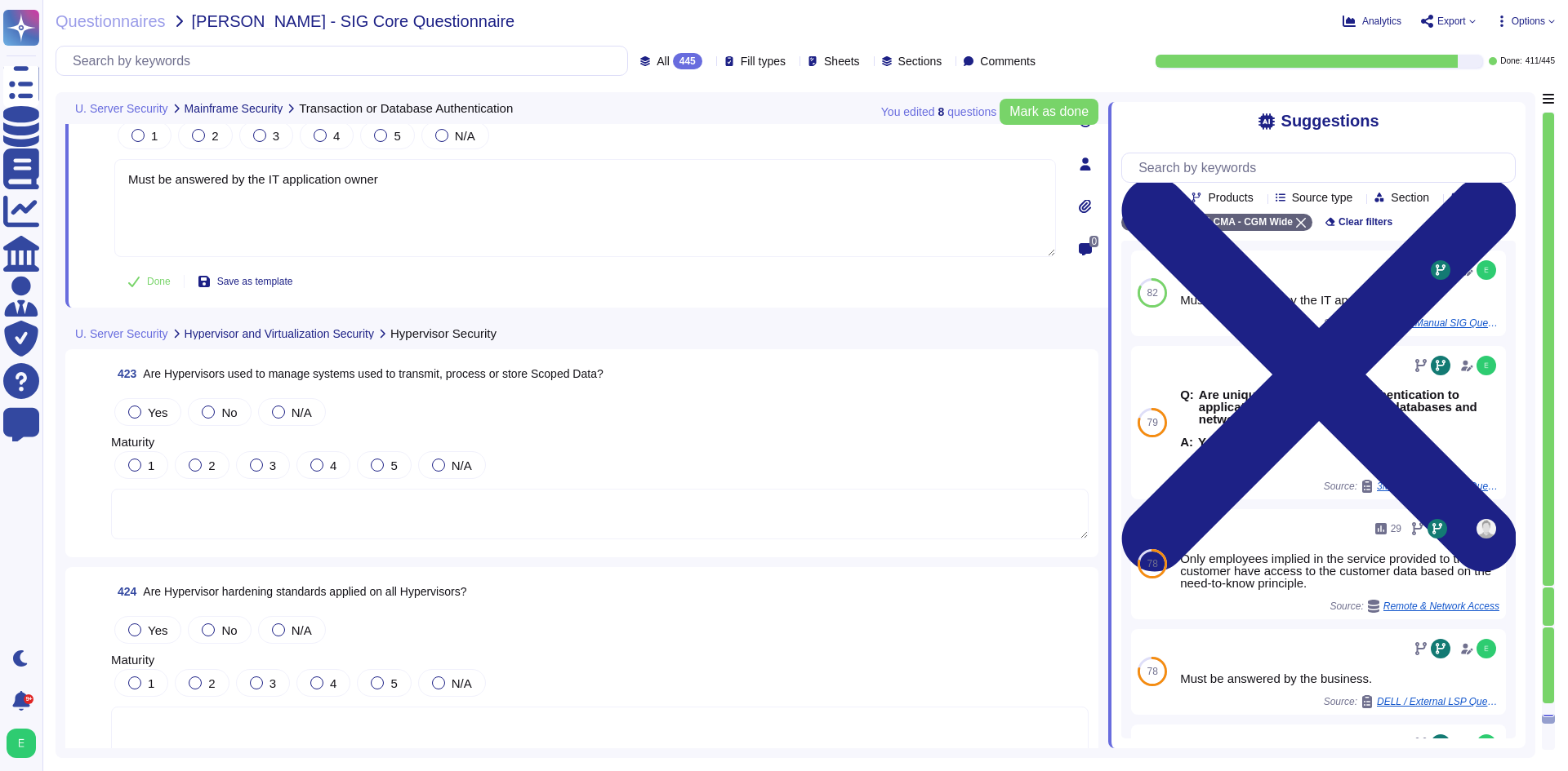
scroll to position [102333, 0]
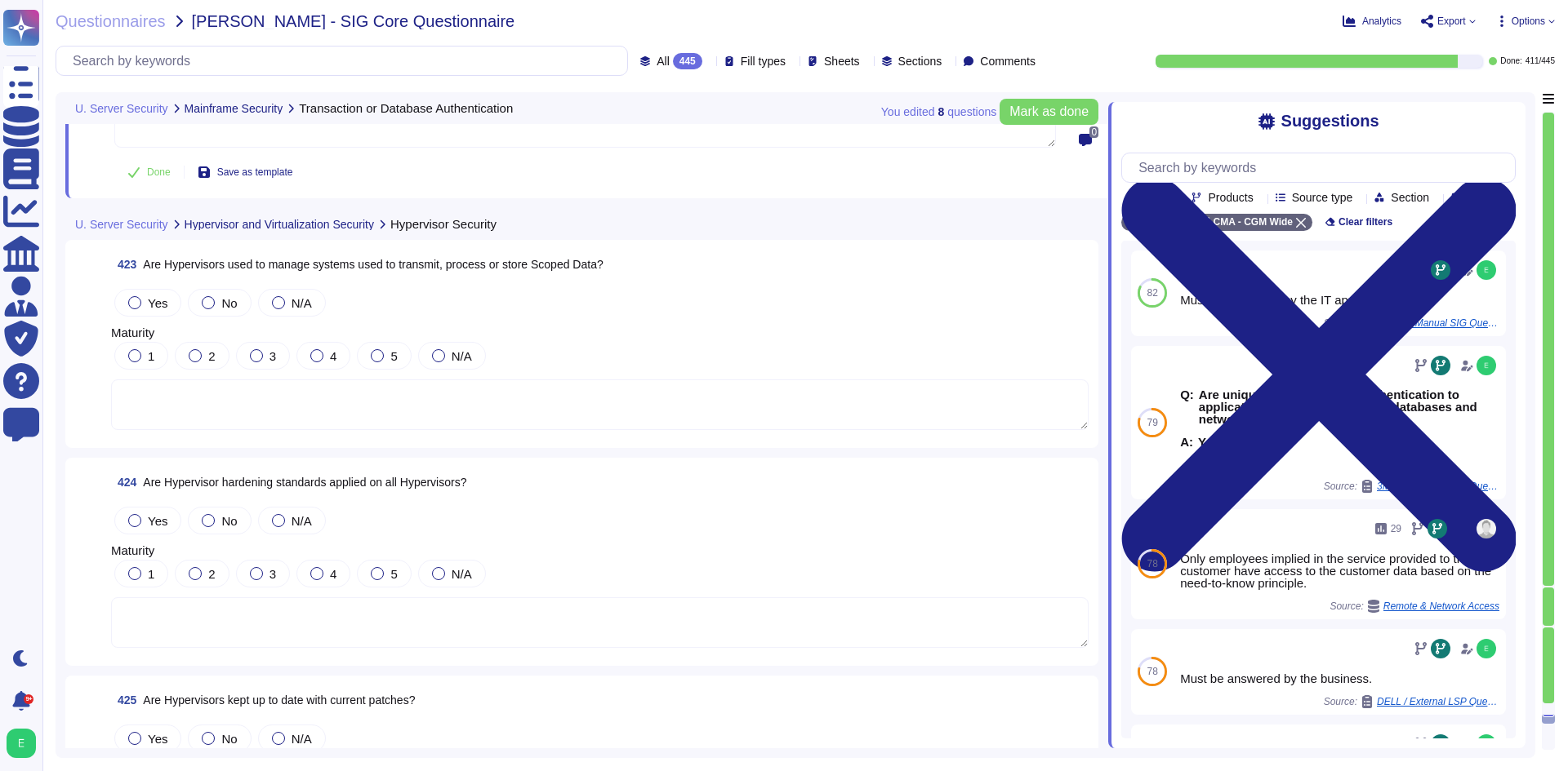
type textarea "Must be answered by the IT application owner"
click at [326, 419] on textarea at bounding box center [600, 404] width 978 height 50
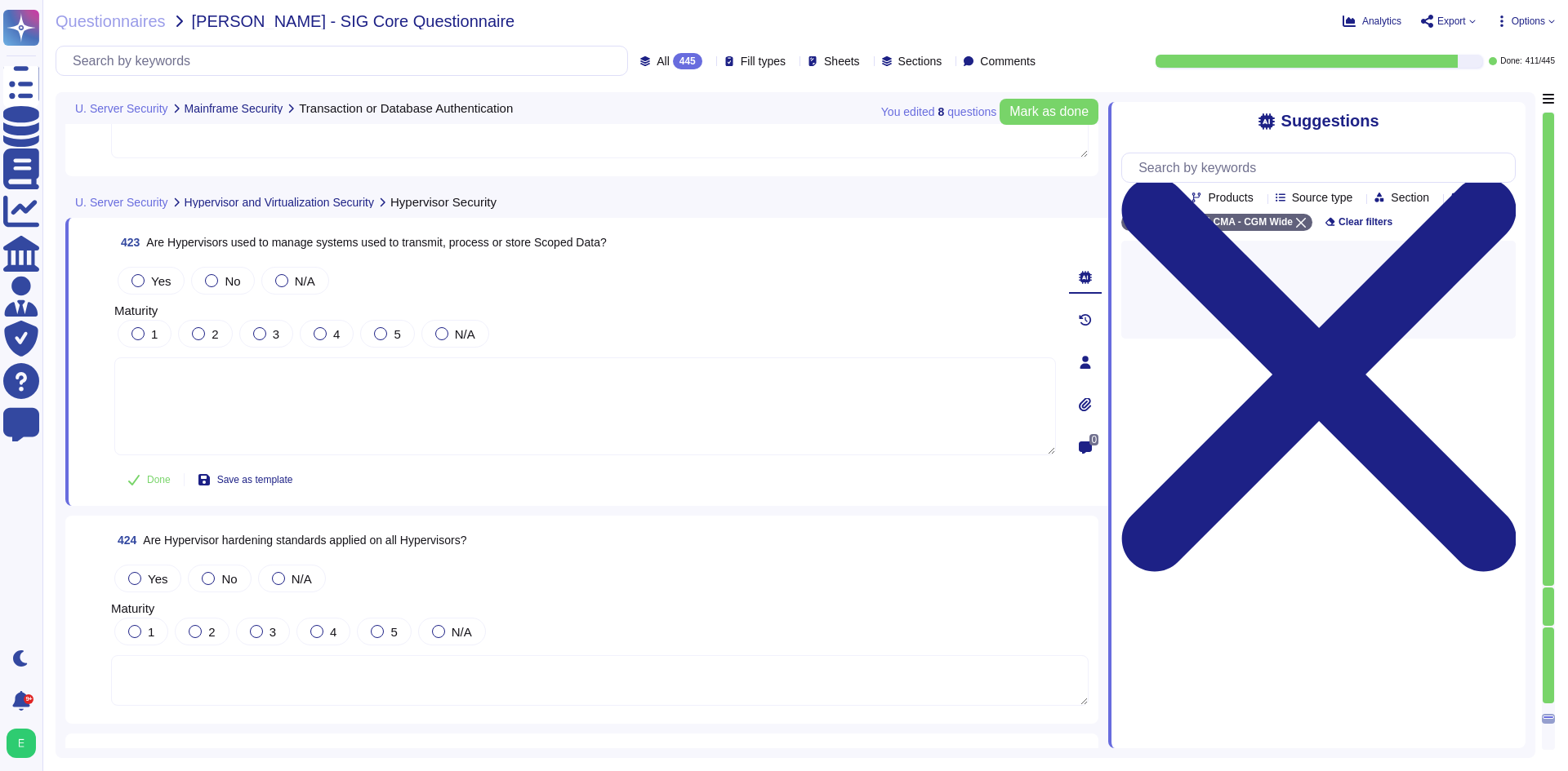
paste textarea "Must be answered by the IT application owner"
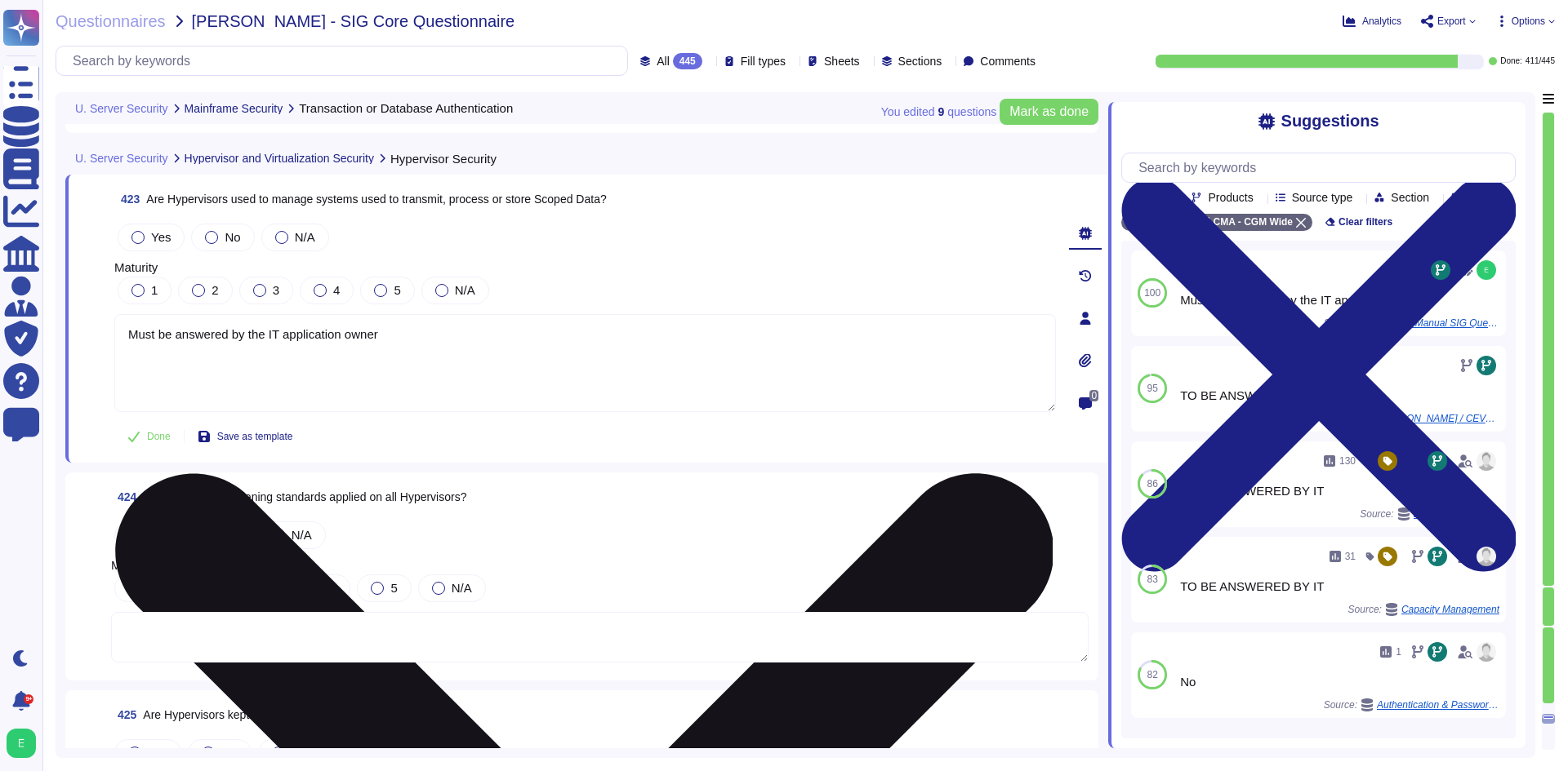
scroll to position [102414, 0]
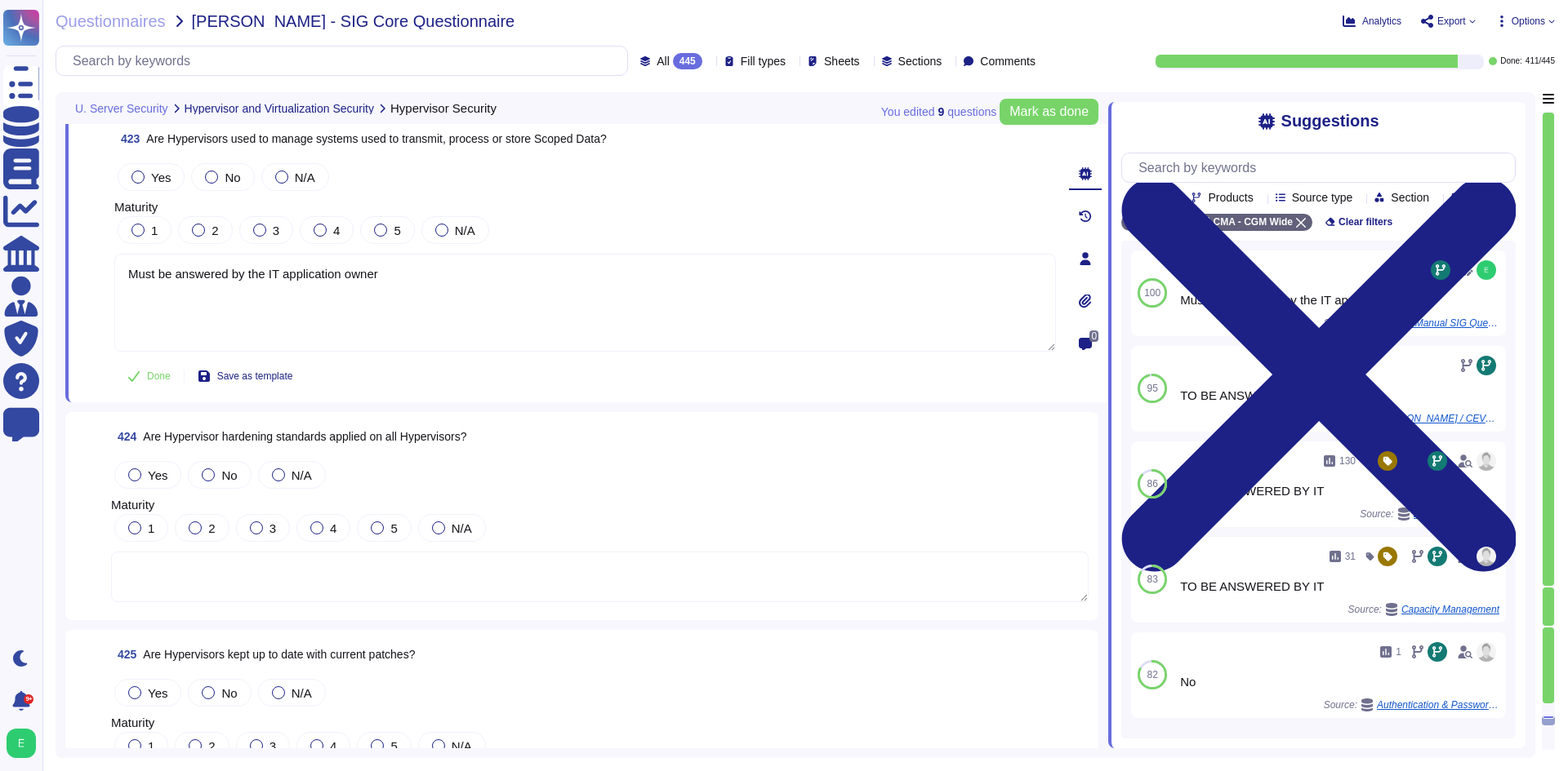
click at [396, 573] on textarea at bounding box center [600, 576] width 978 height 50
type textarea "Must be answered by the IT application owner"
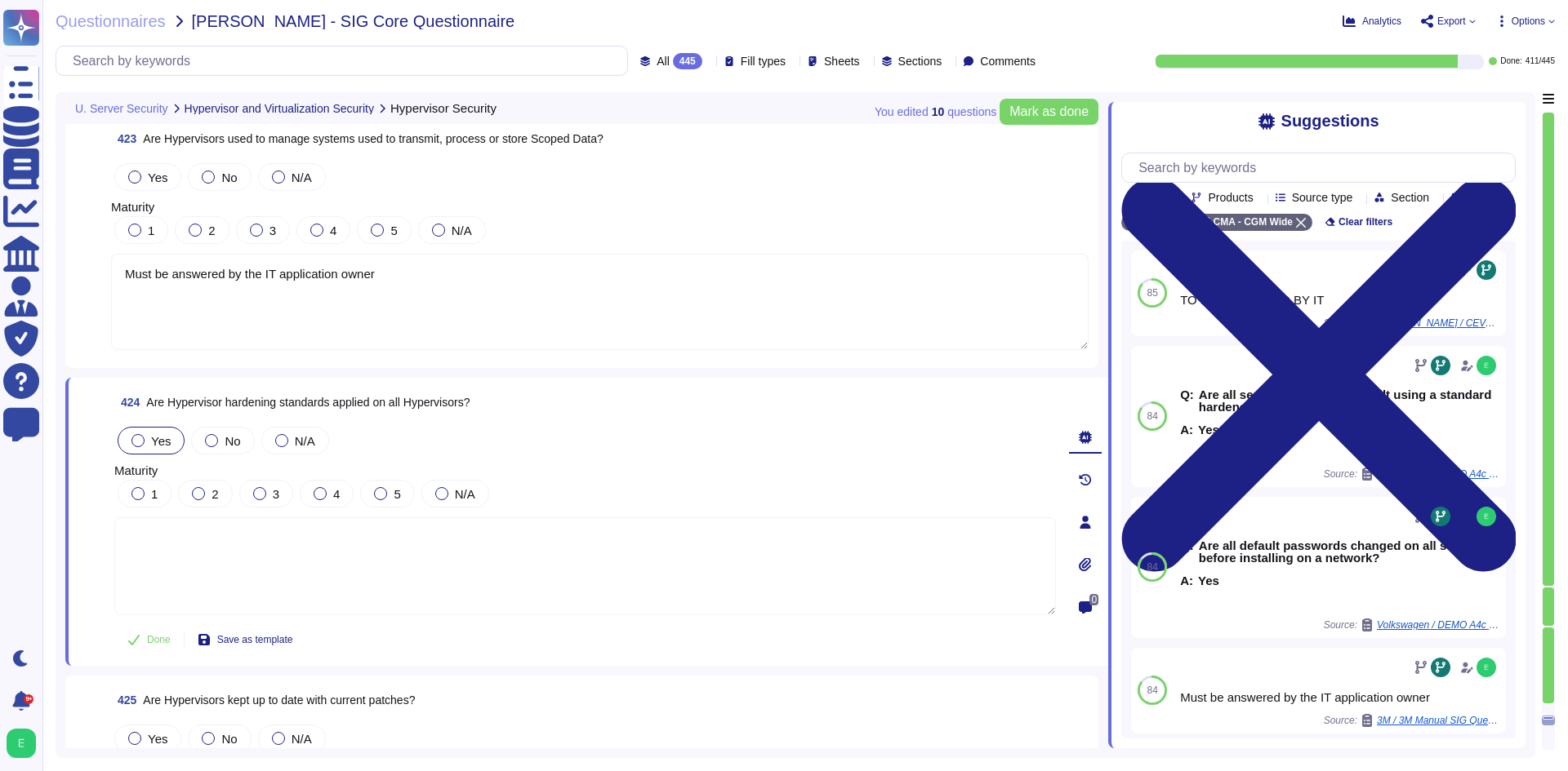
click at [136, 449] on div "Yes" at bounding box center [151, 441] width 67 height 28
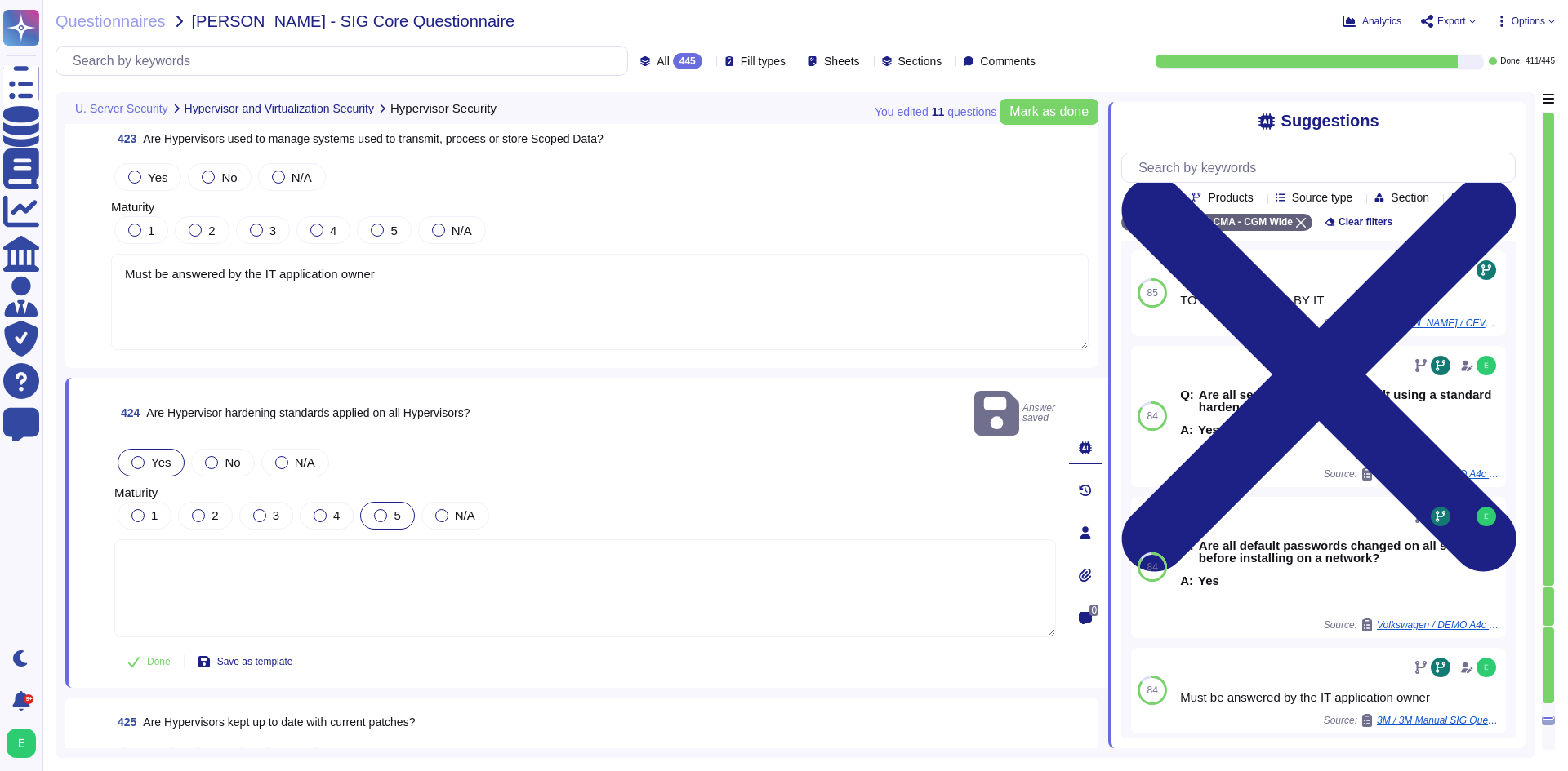
click at [385, 509] on div at bounding box center [380, 515] width 13 height 13
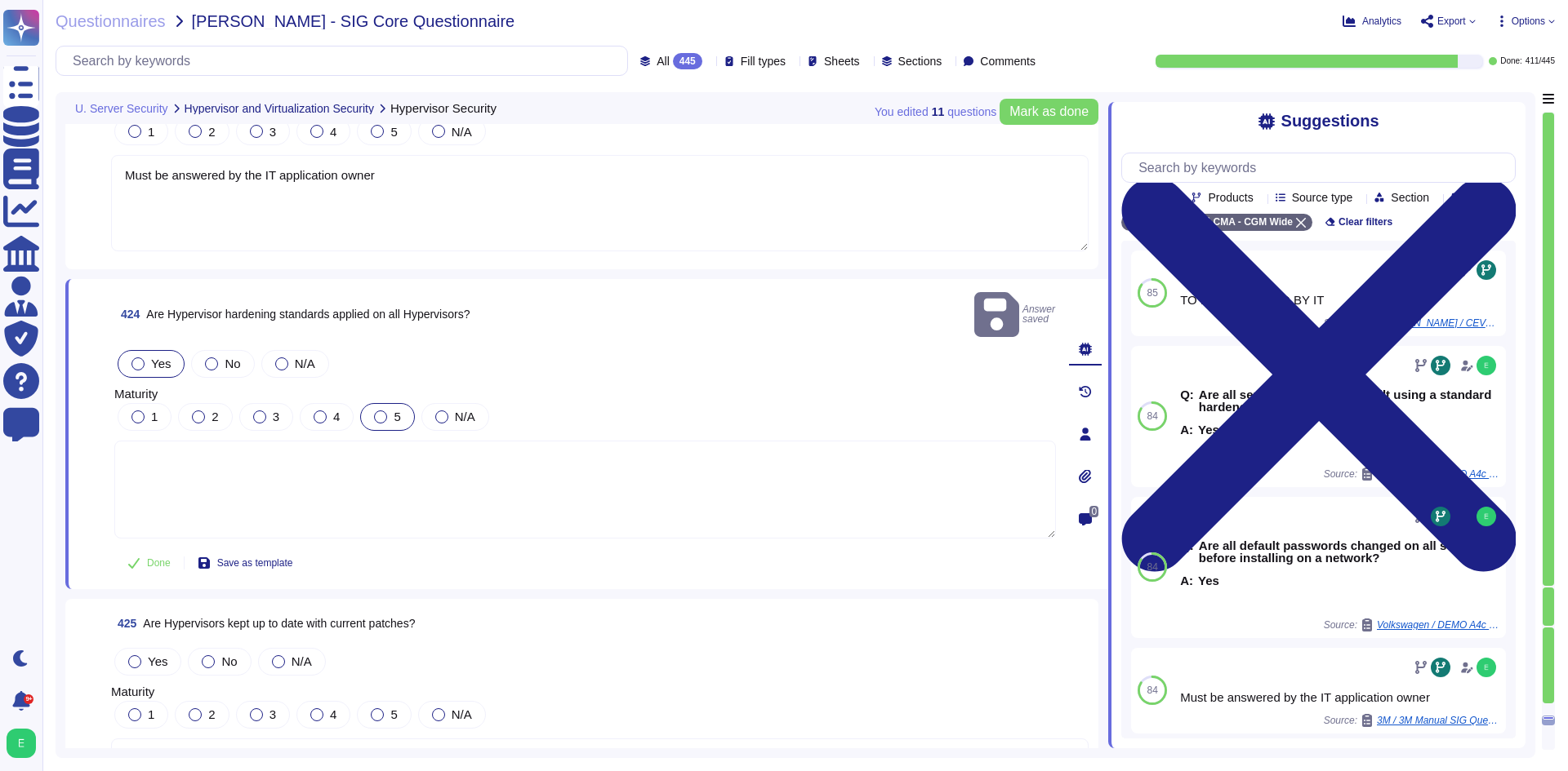
scroll to position [102659, 0]
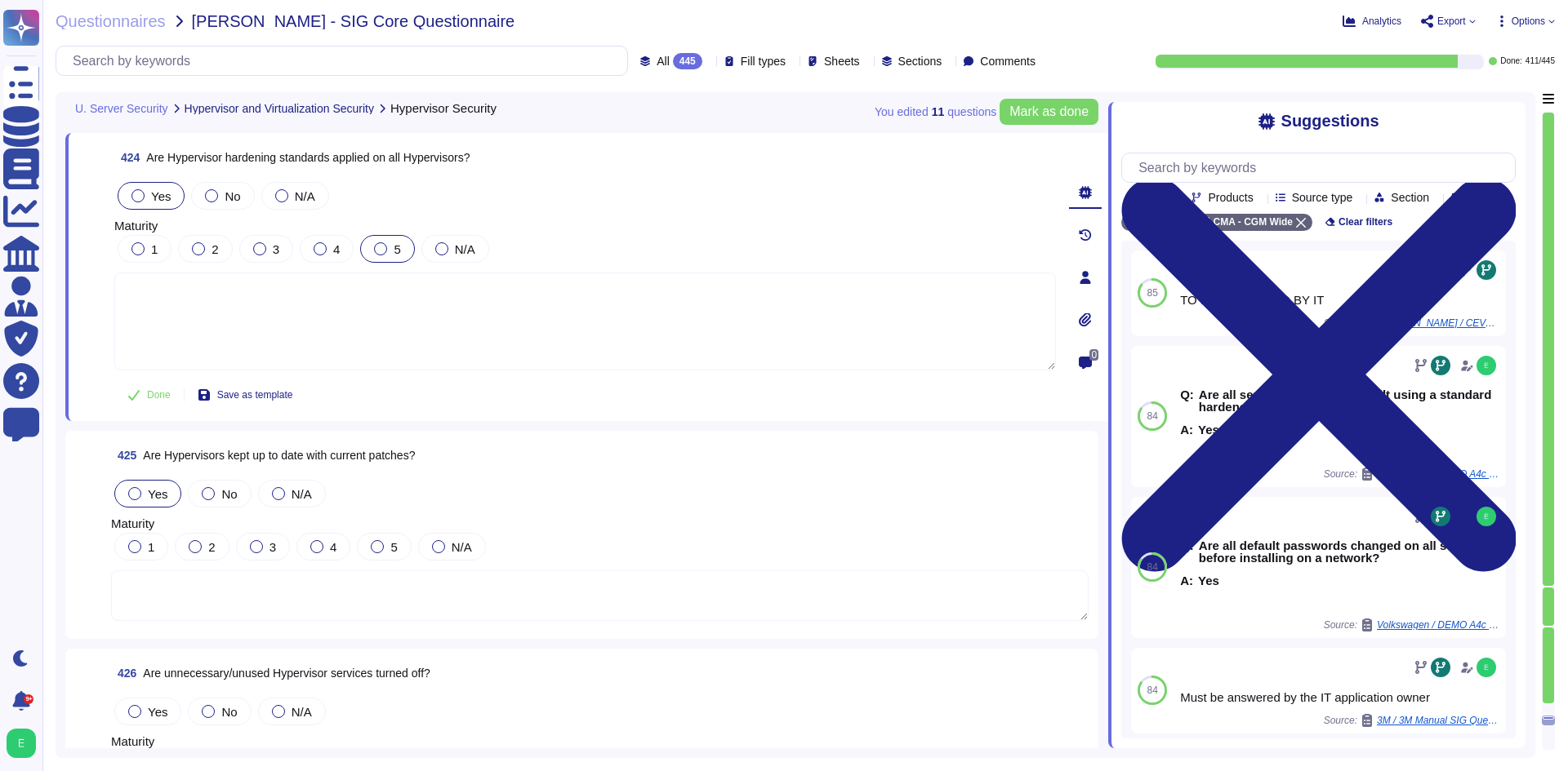
click at [137, 495] on div at bounding box center [134, 494] width 13 height 13
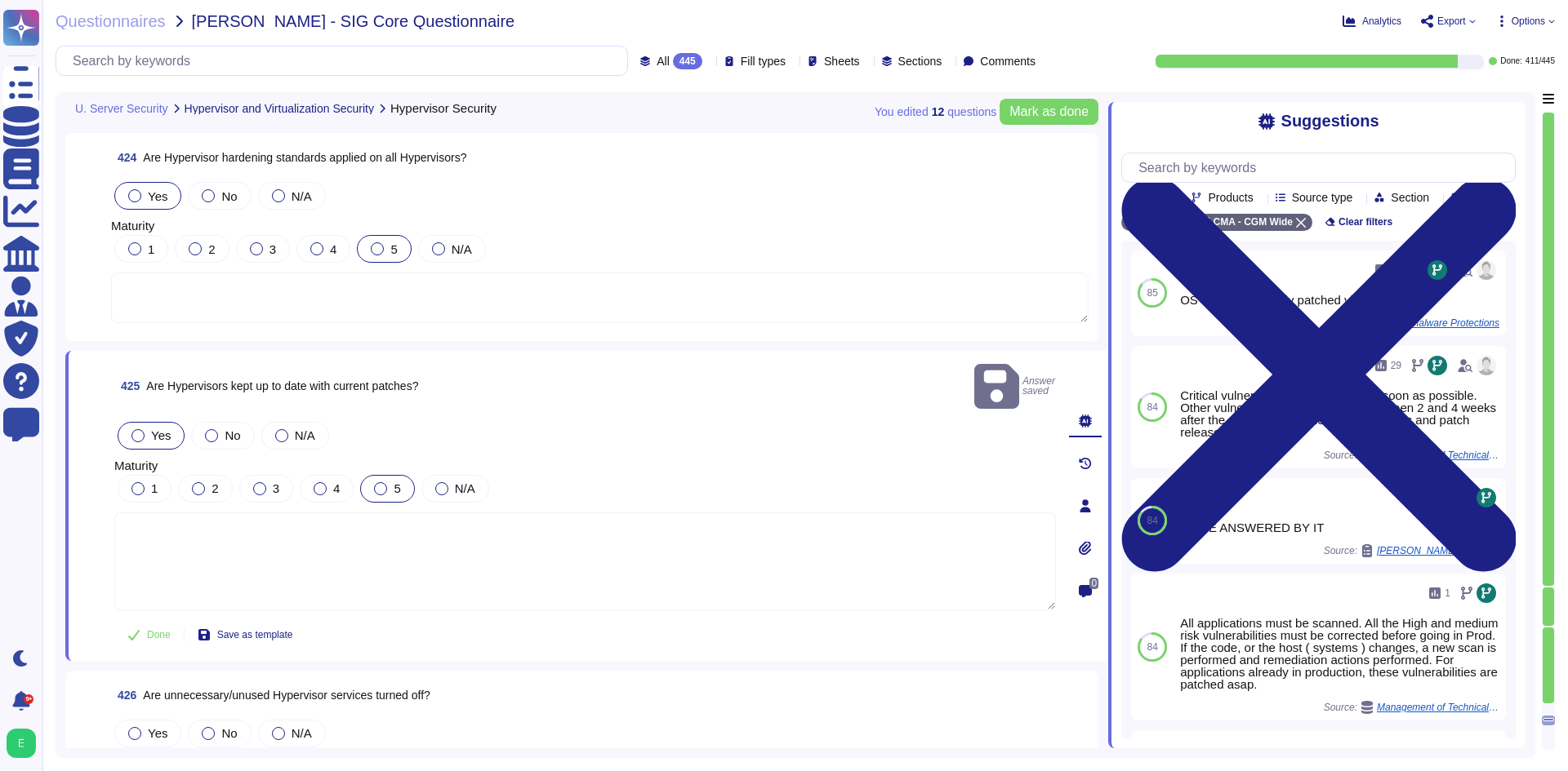
click at [382, 483] on div at bounding box center [380, 489] width 13 height 13
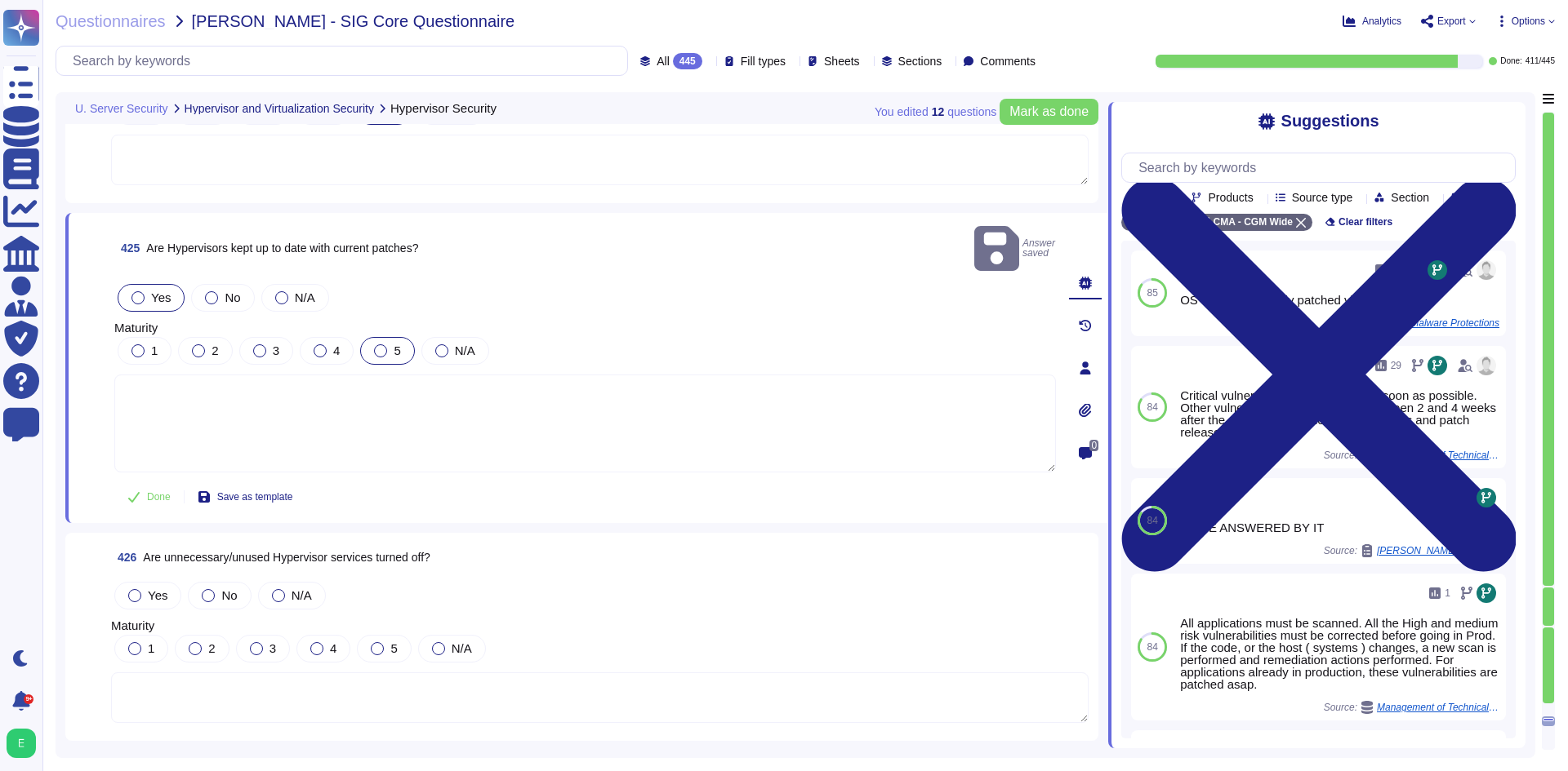
scroll to position [102822, 0]
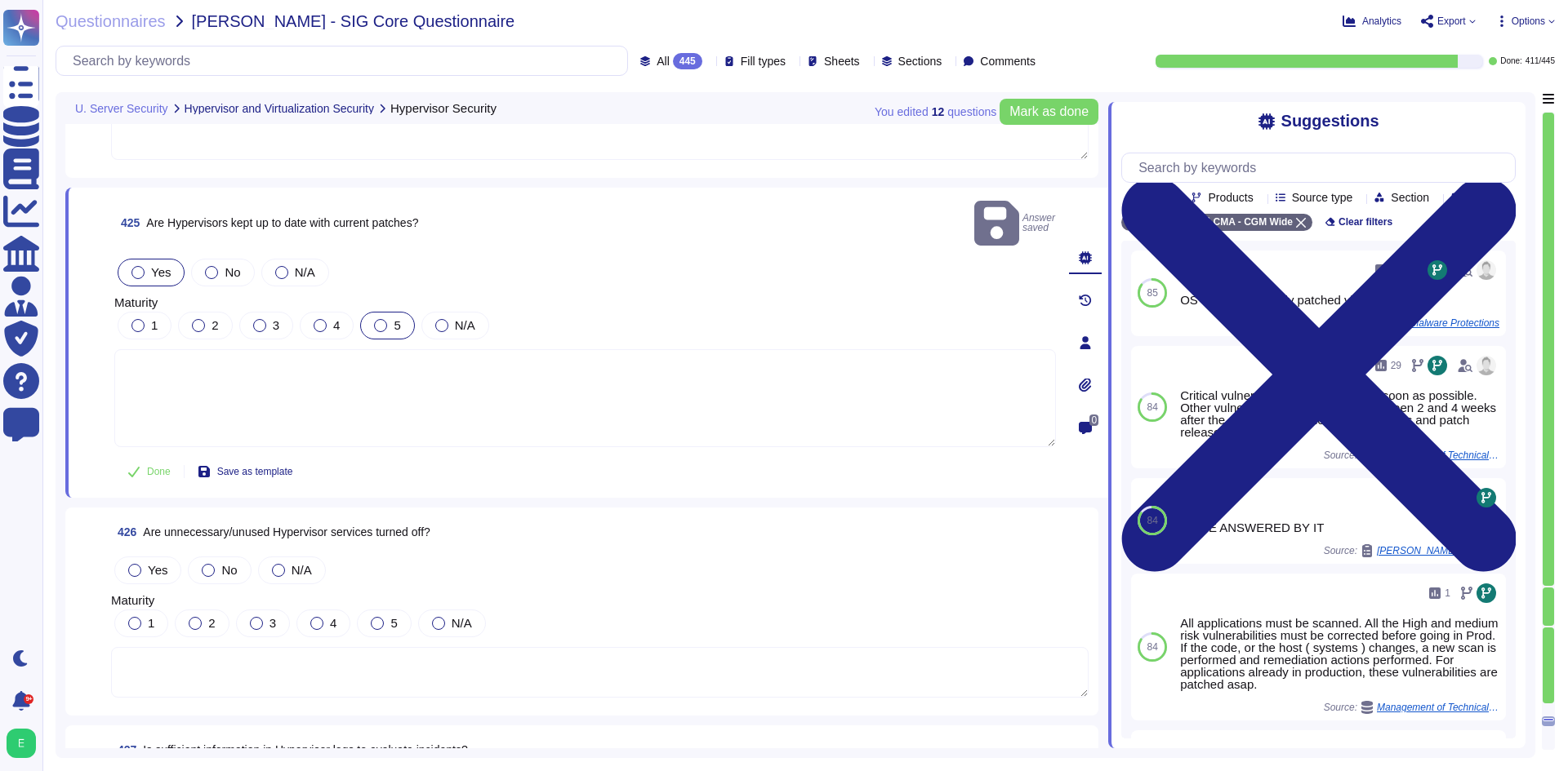
click at [149, 563] on span "Yes" at bounding box center [157, 570] width 20 height 14
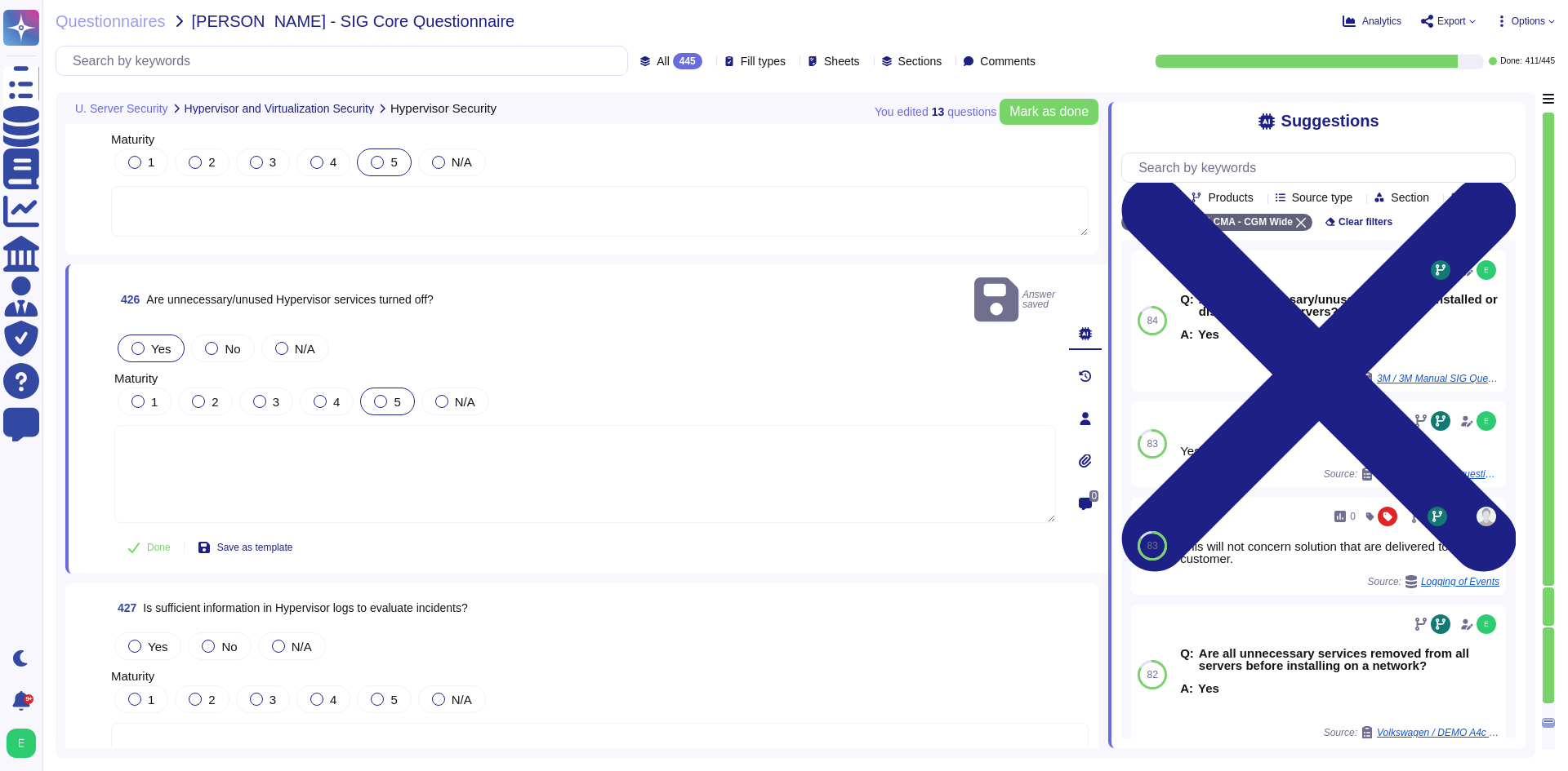
click at [378, 395] on div at bounding box center [380, 401] width 13 height 13
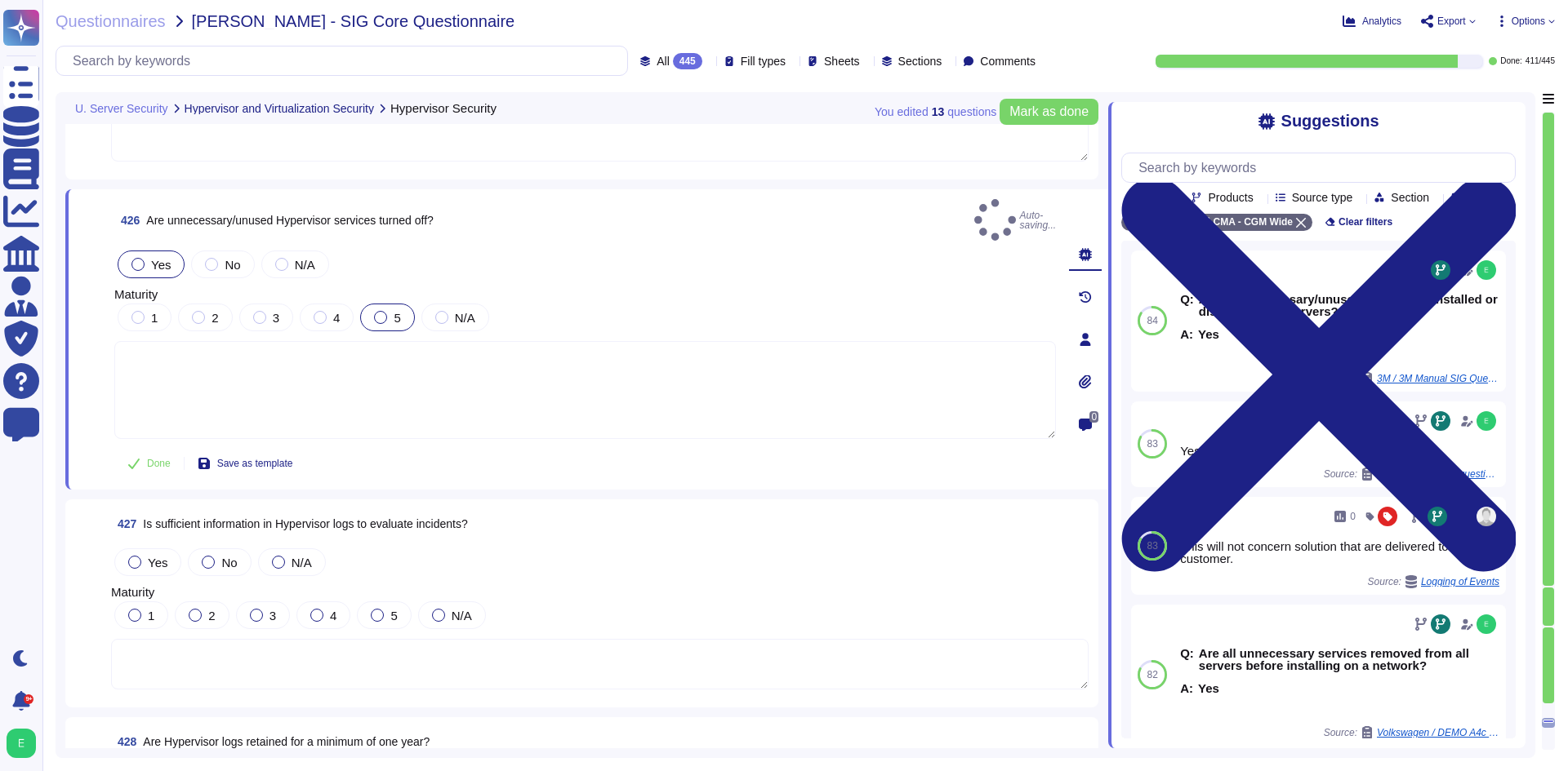
scroll to position [103067, 0]
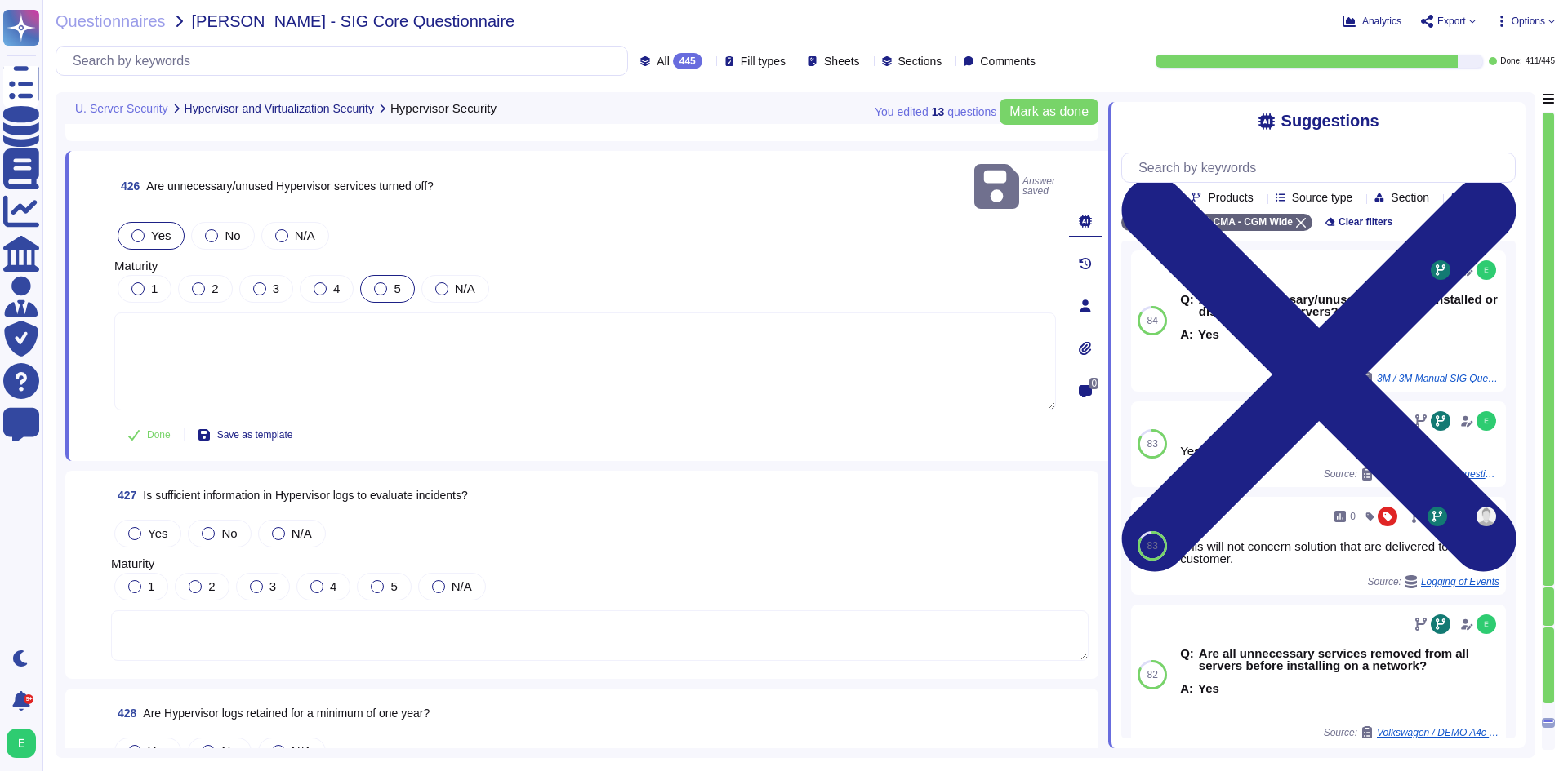
click at [125, 520] on div "Yes" at bounding box center [148, 534] width 67 height 28
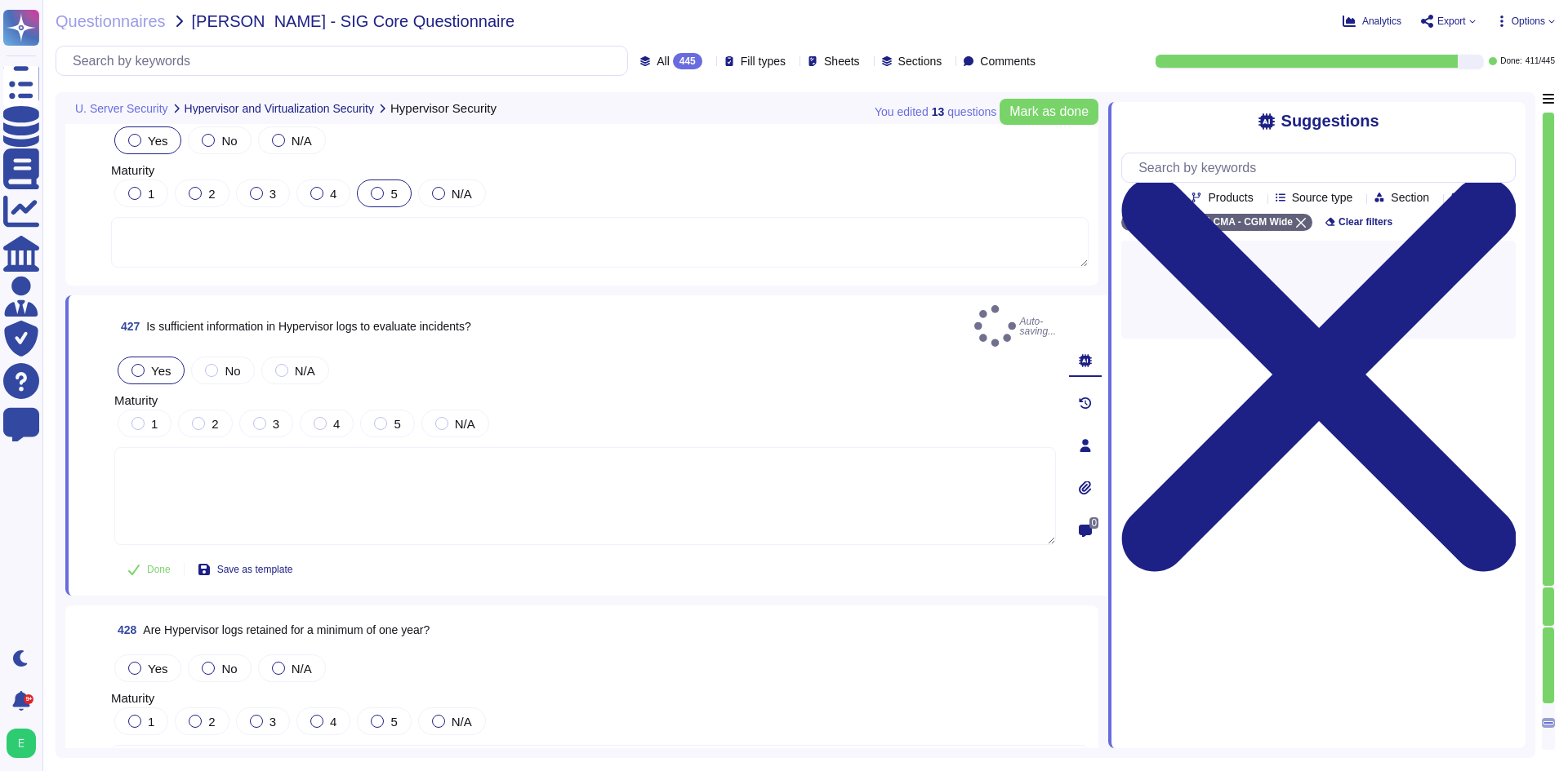
scroll to position [103230, 0]
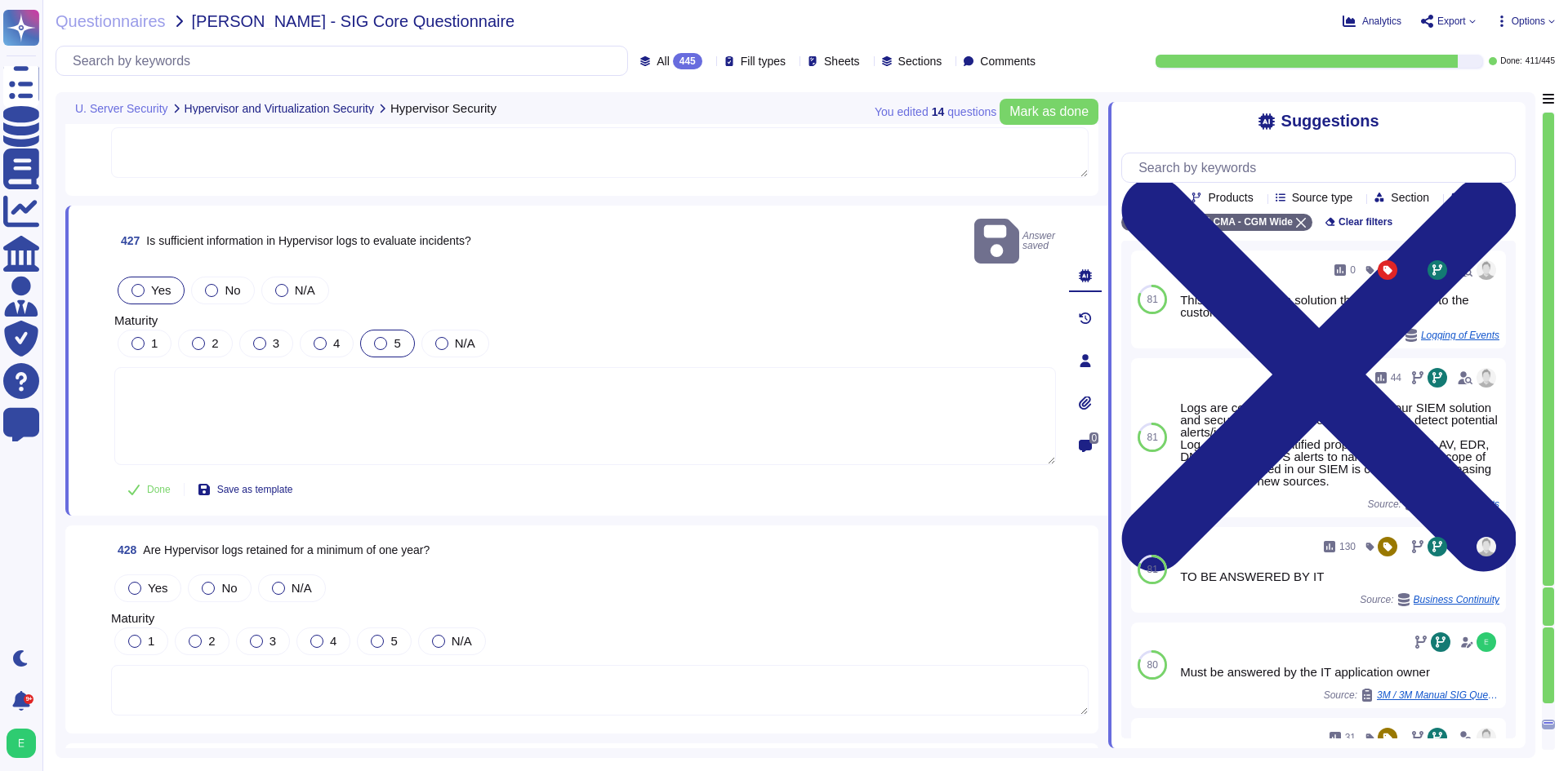
click at [389, 329] on div "5" at bounding box center [387, 343] width 54 height 28
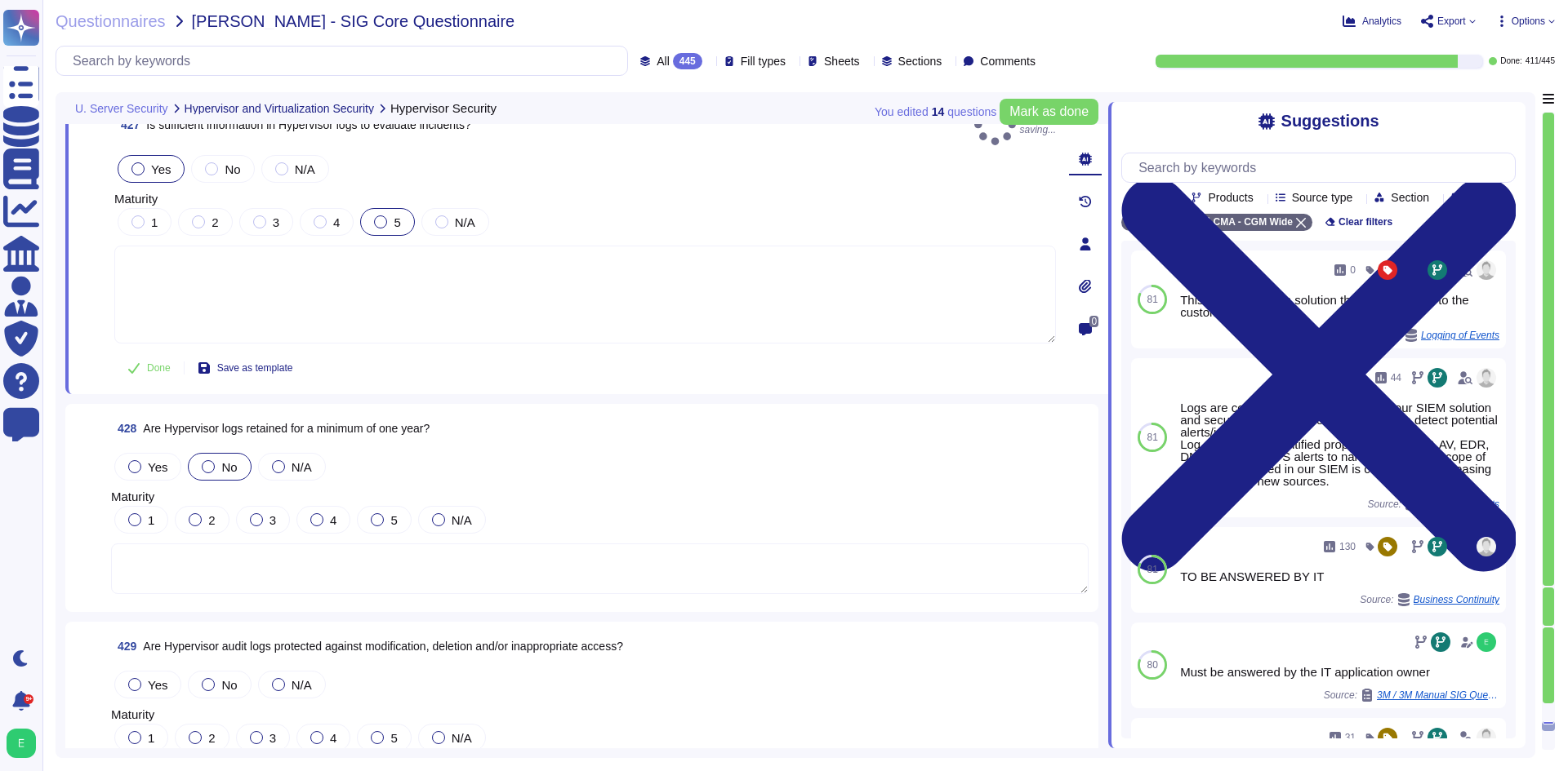
scroll to position [103394, 0]
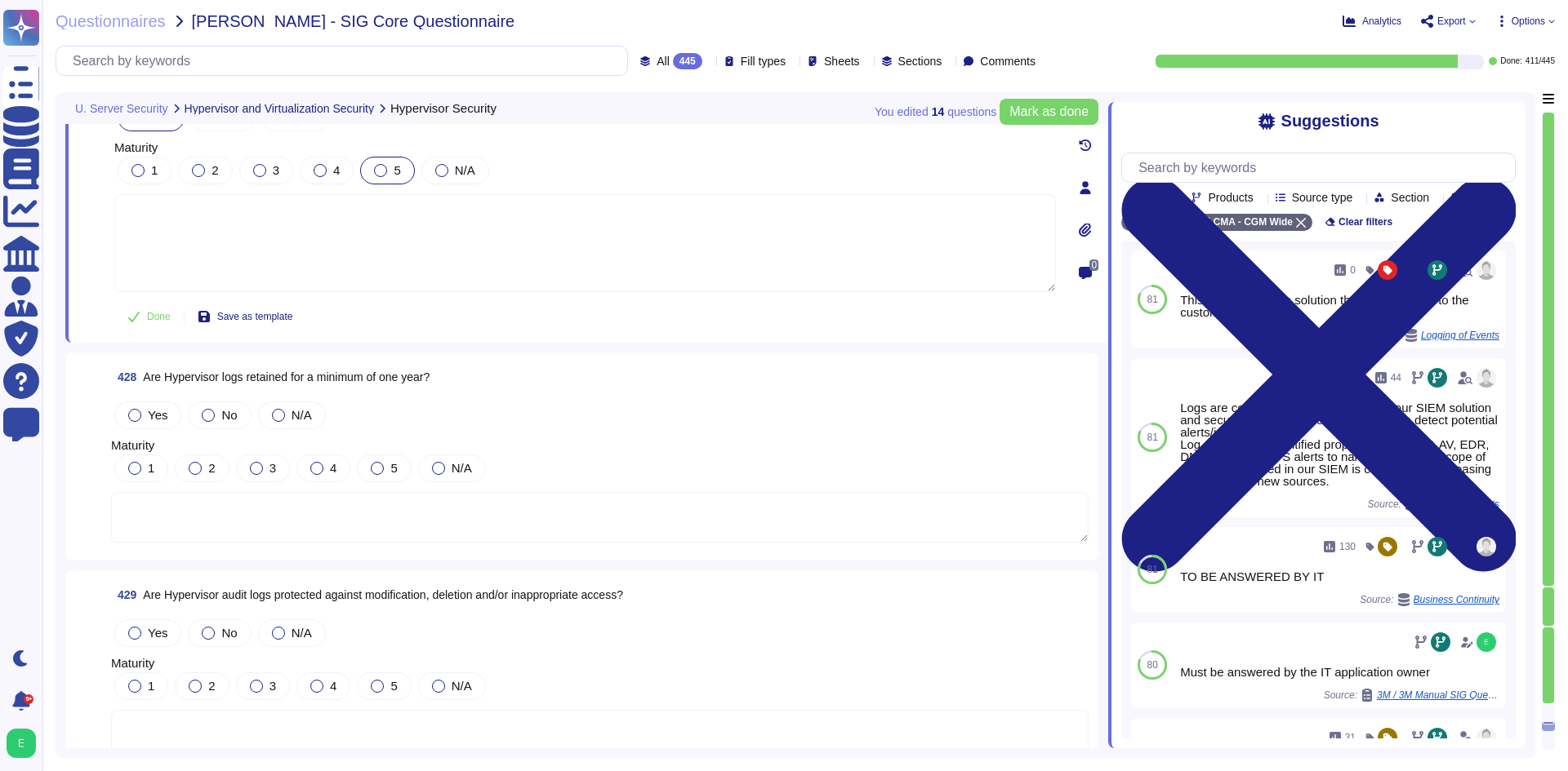
click at [134, 398] on div "Yes No N/A" at bounding box center [600, 415] width 978 height 34
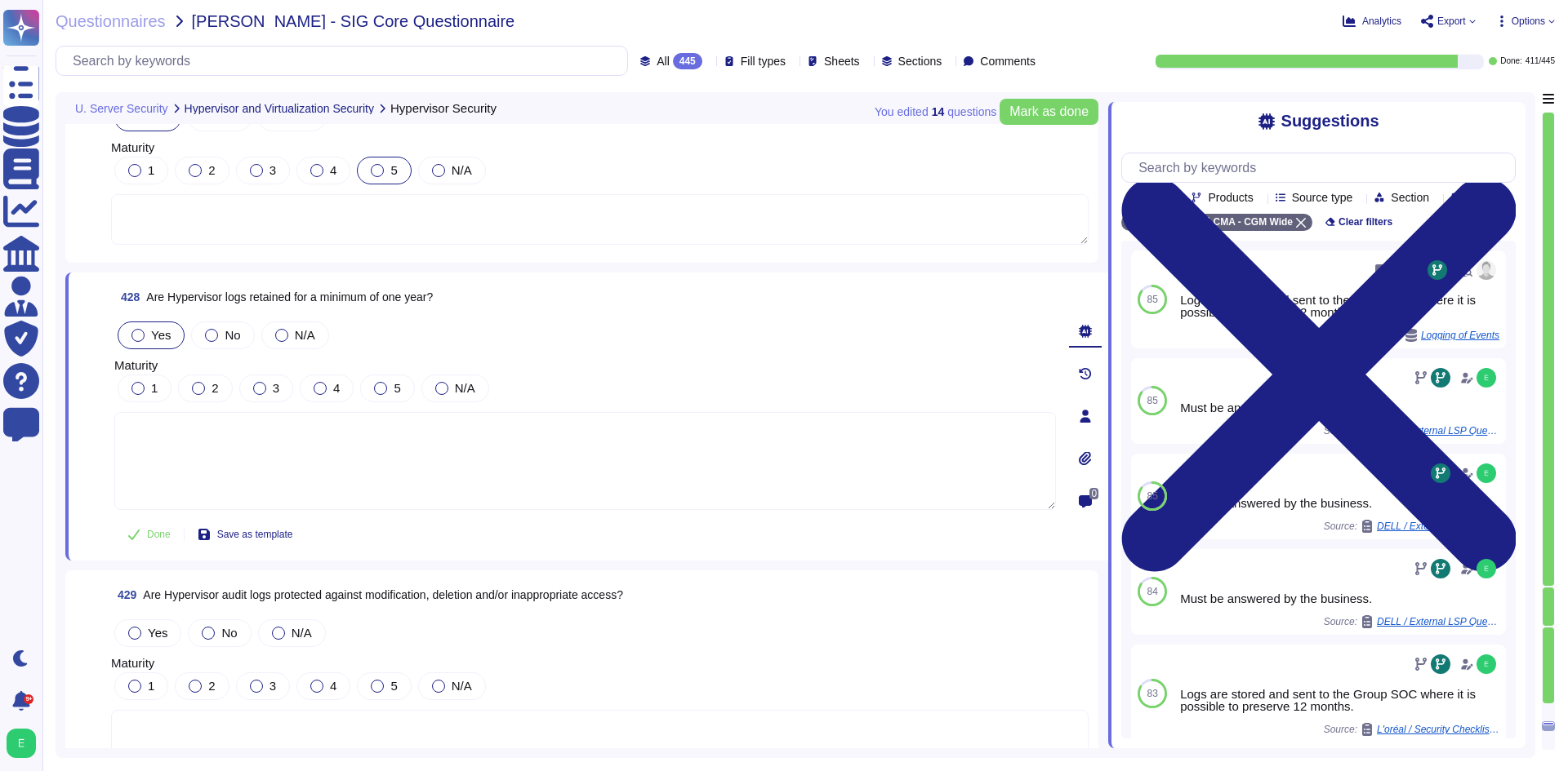
click at [135, 322] on div "Yes" at bounding box center [151, 335] width 67 height 28
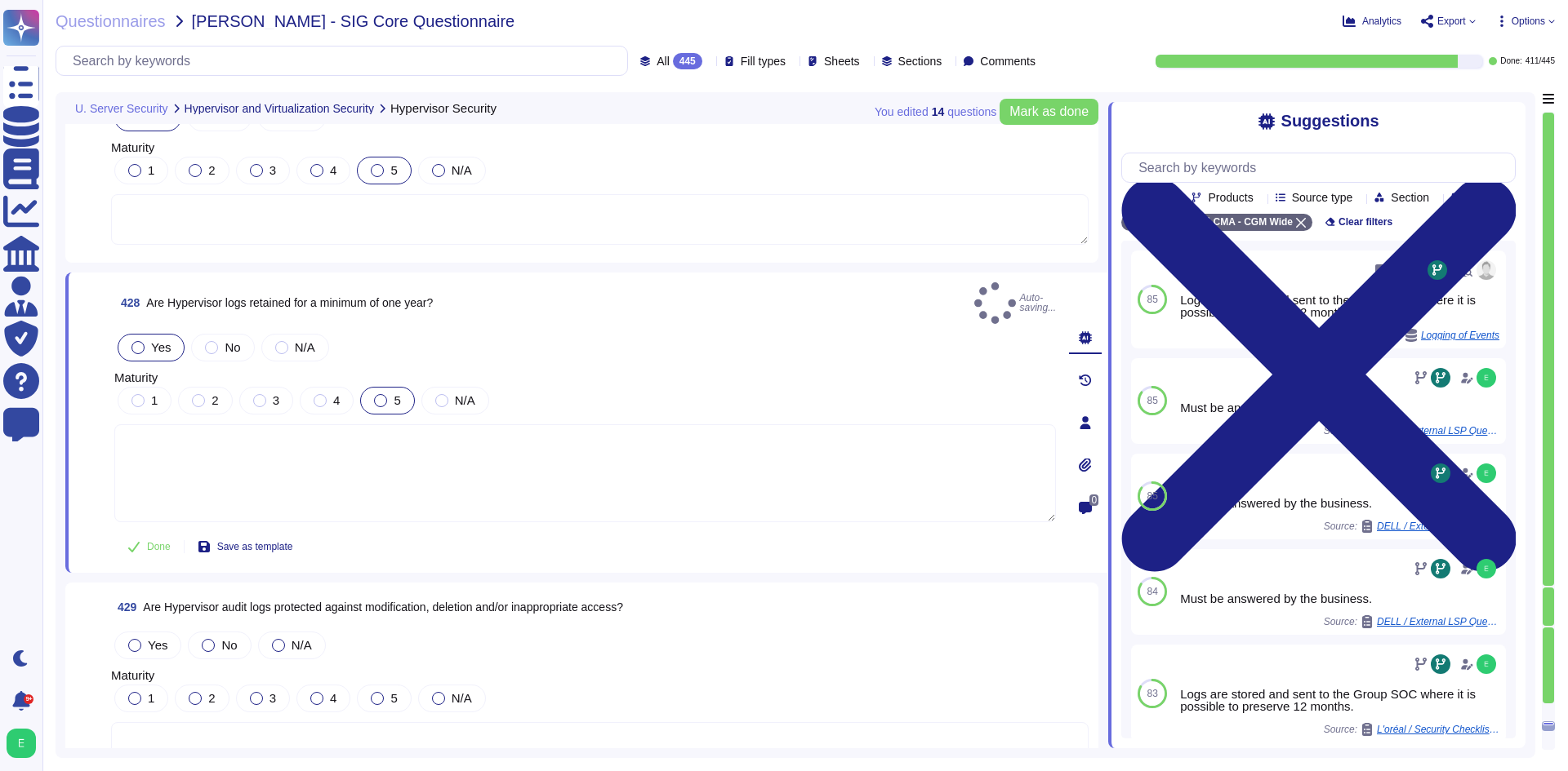
click at [389, 394] on label "5" at bounding box center [387, 400] width 27 height 13
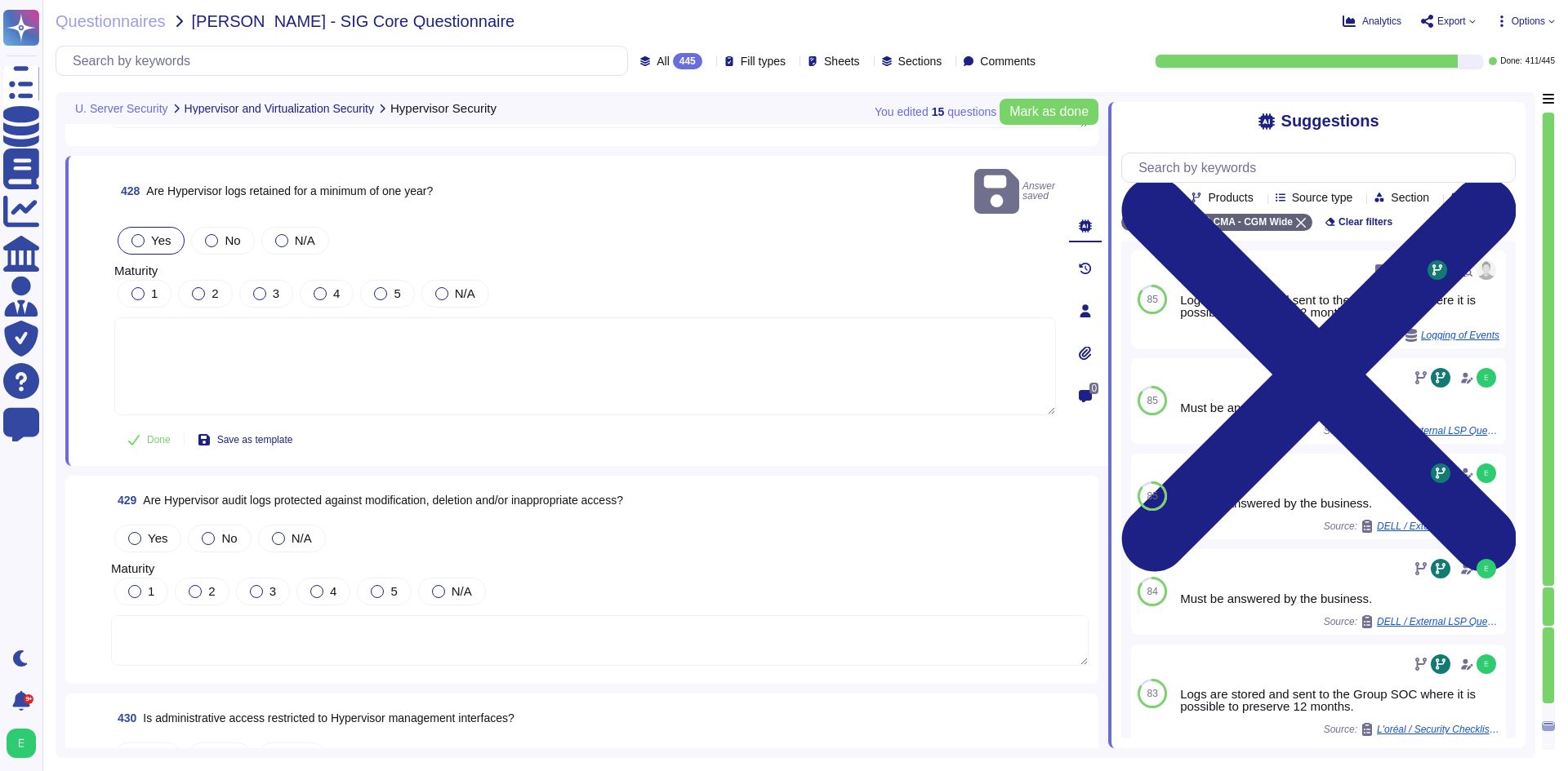
scroll to position [103557, 0]
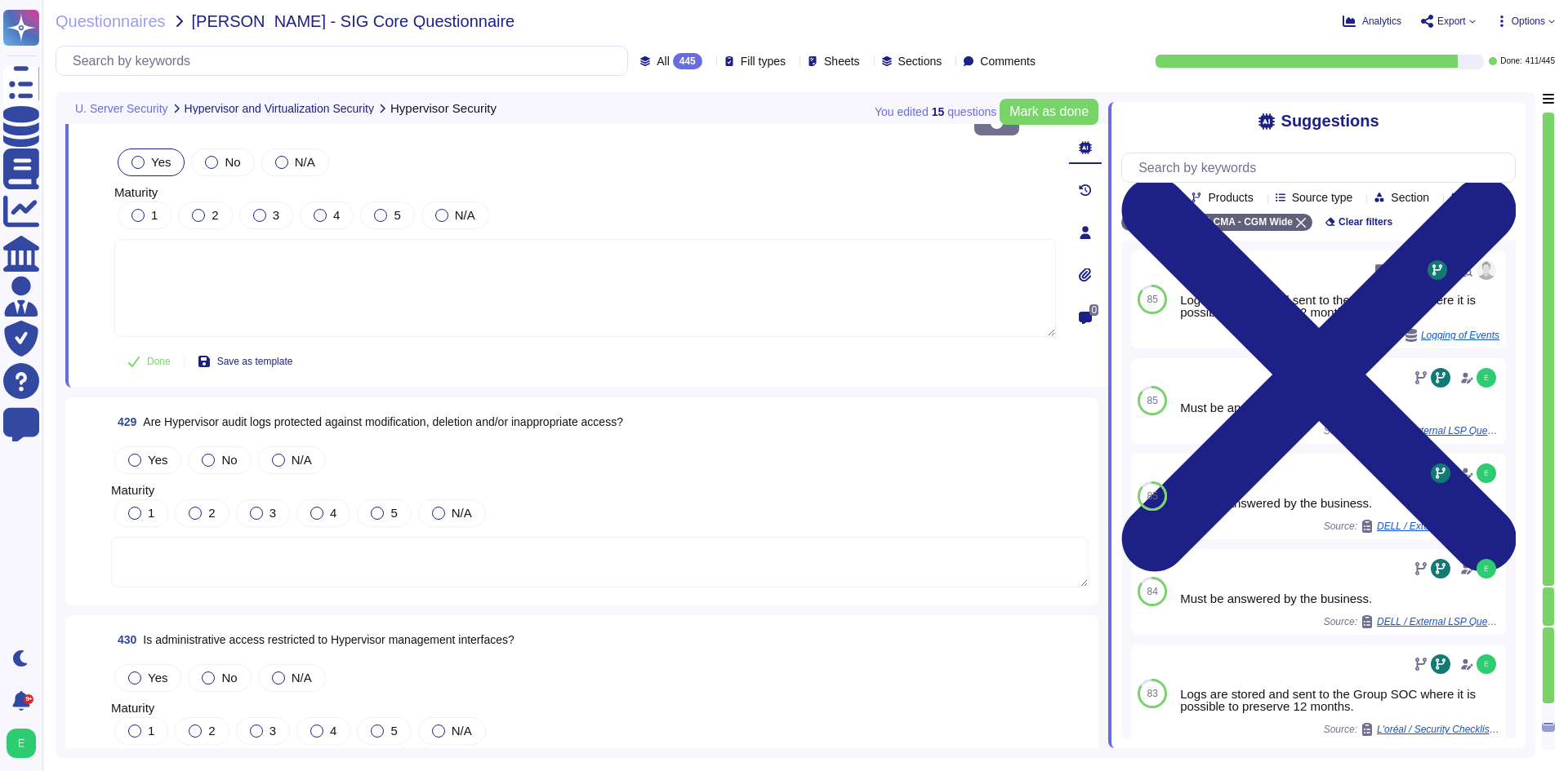
click at [143, 454] on label "Yes" at bounding box center [148, 460] width 39 height 13
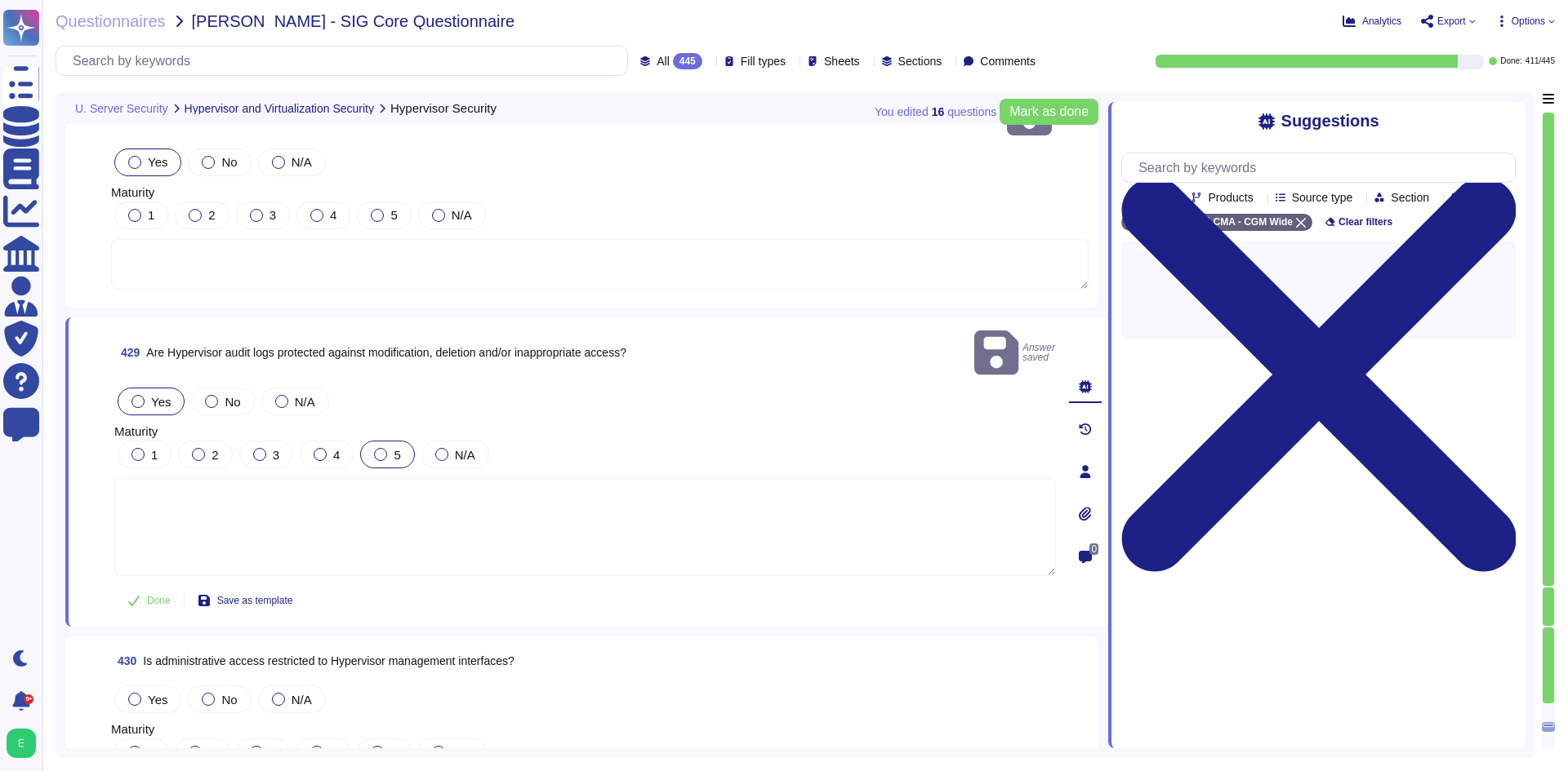
click at [392, 441] on div "5" at bounding box center [387, 454] width 54 height 28
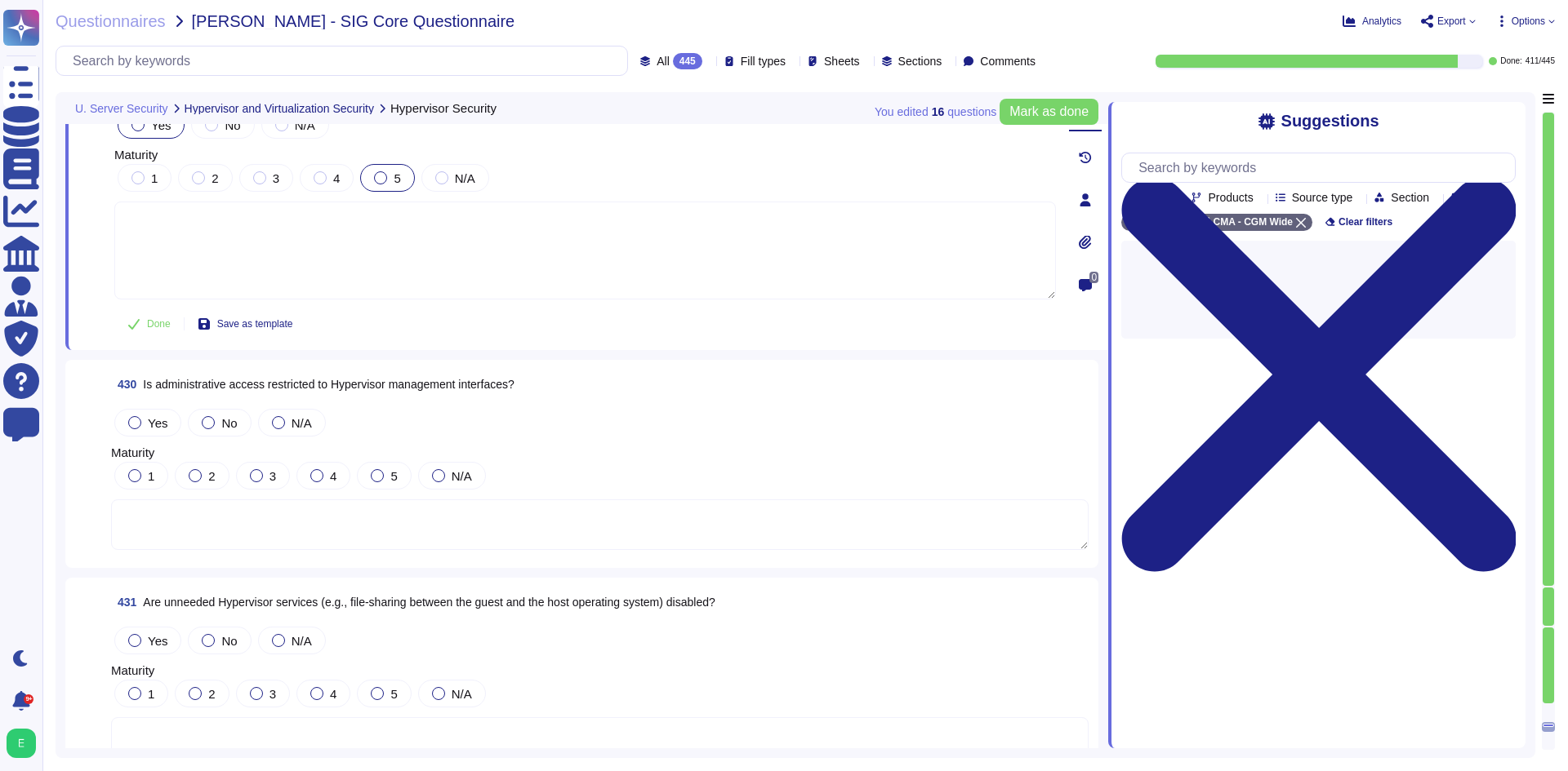
scroll to position [103802, 0]
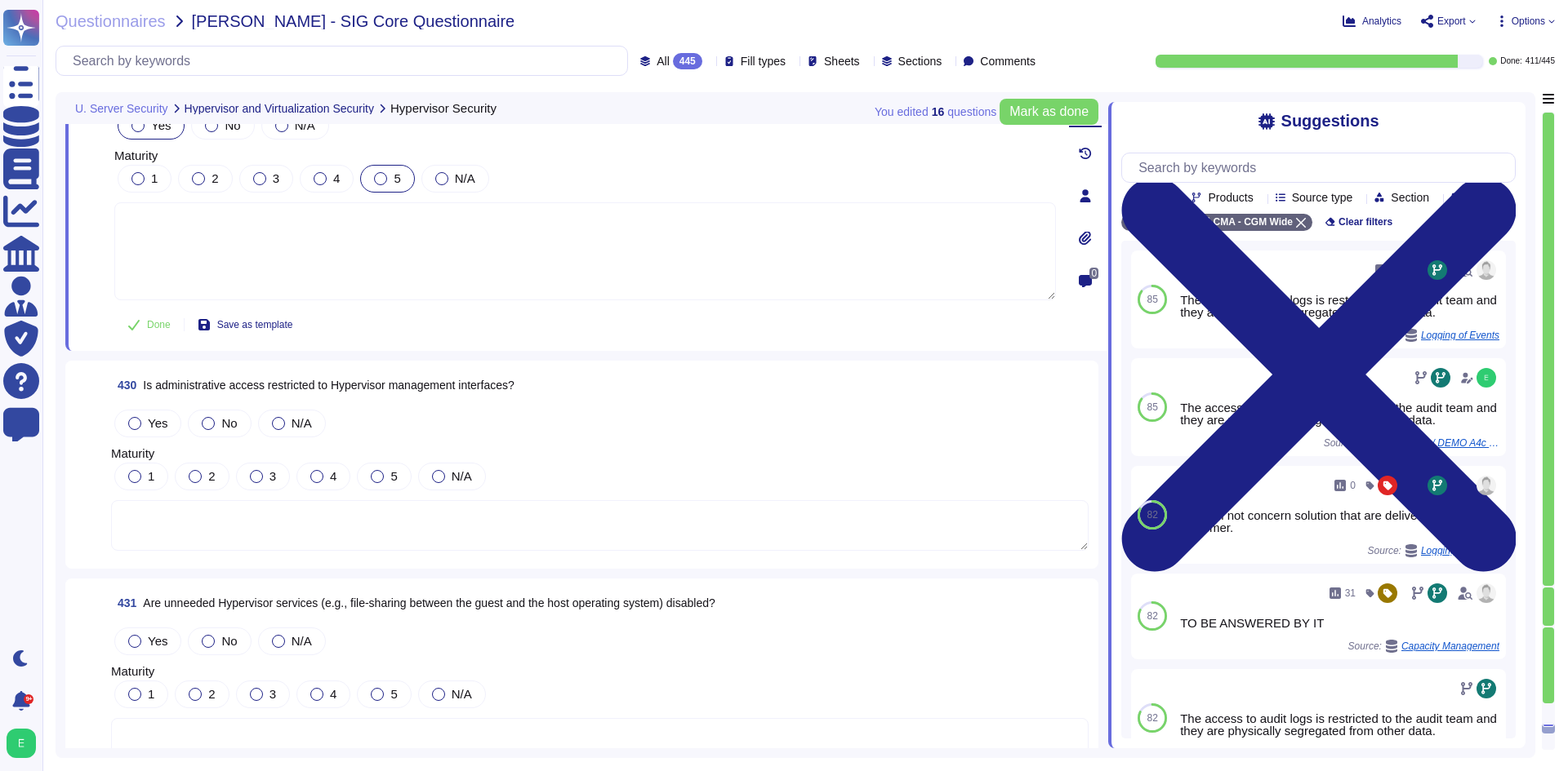
click at [127, 415] on div "Yes No N/A" at bounding box center [600, 423] width 978 height 34
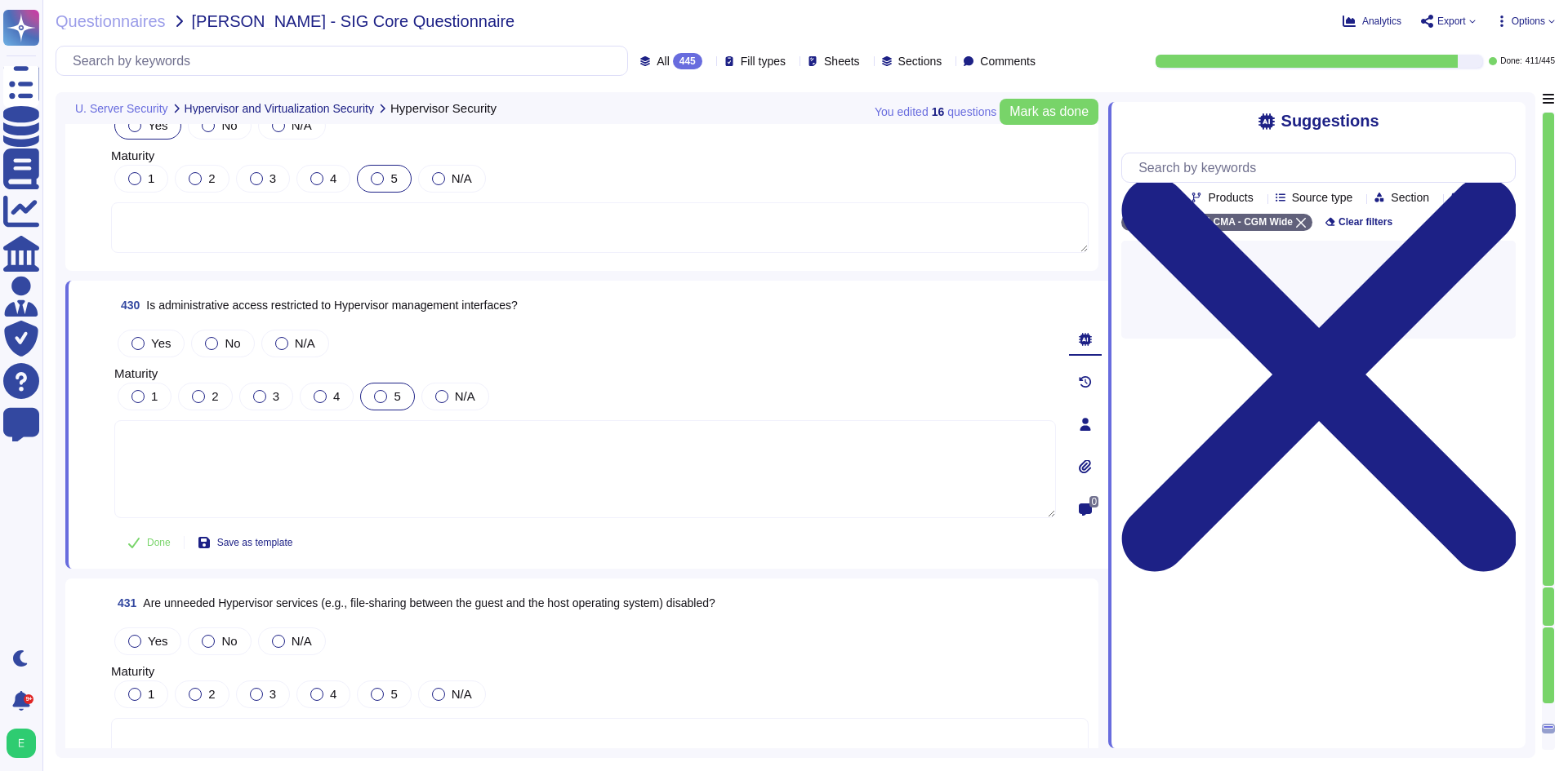
click at [398, 389] on span "5" at bounding box center [396, 396] width 7 height 14
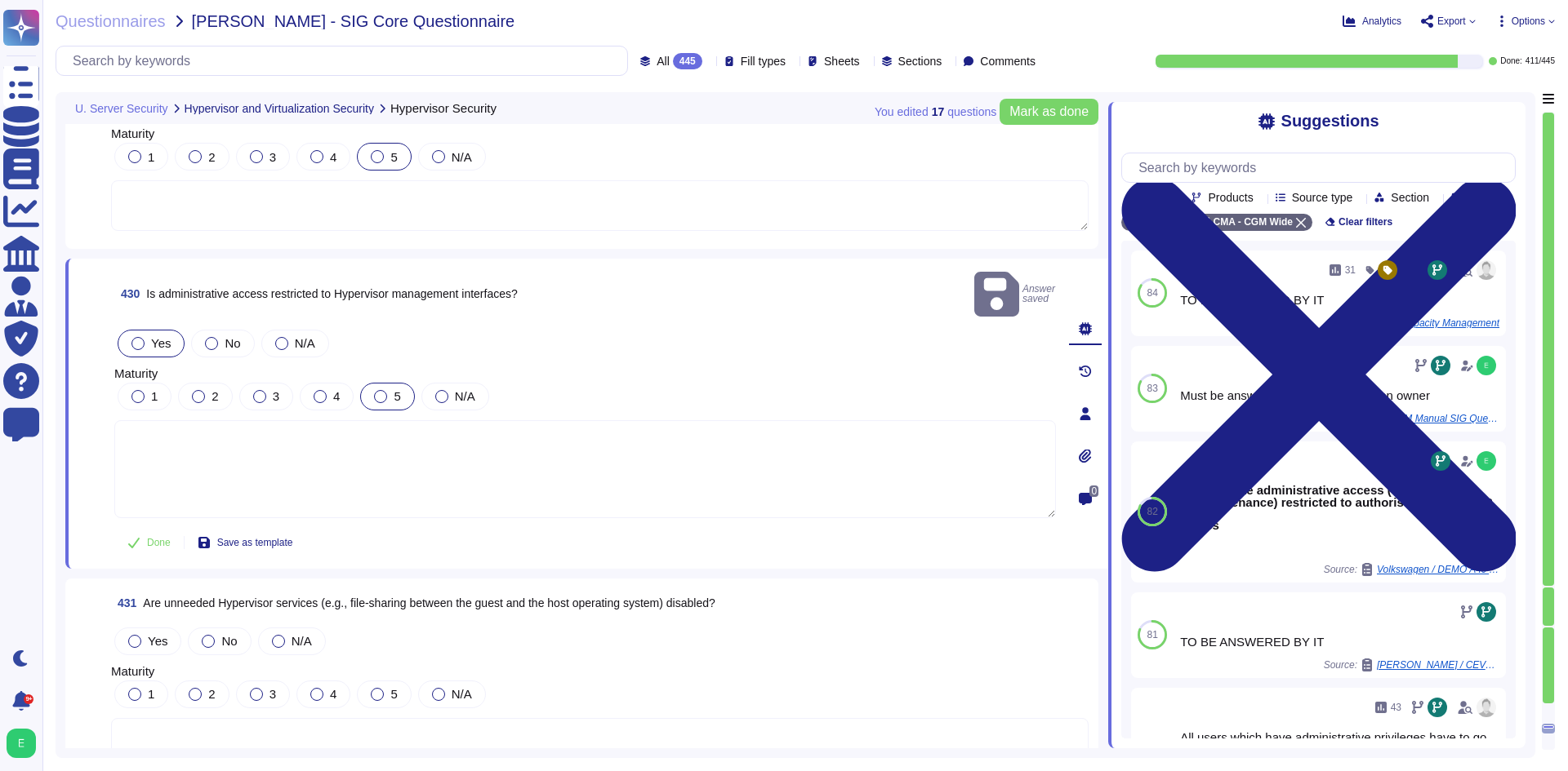
click at [166, 336] on span "Yes" at bounding box center [161, 343] width 20 height 14
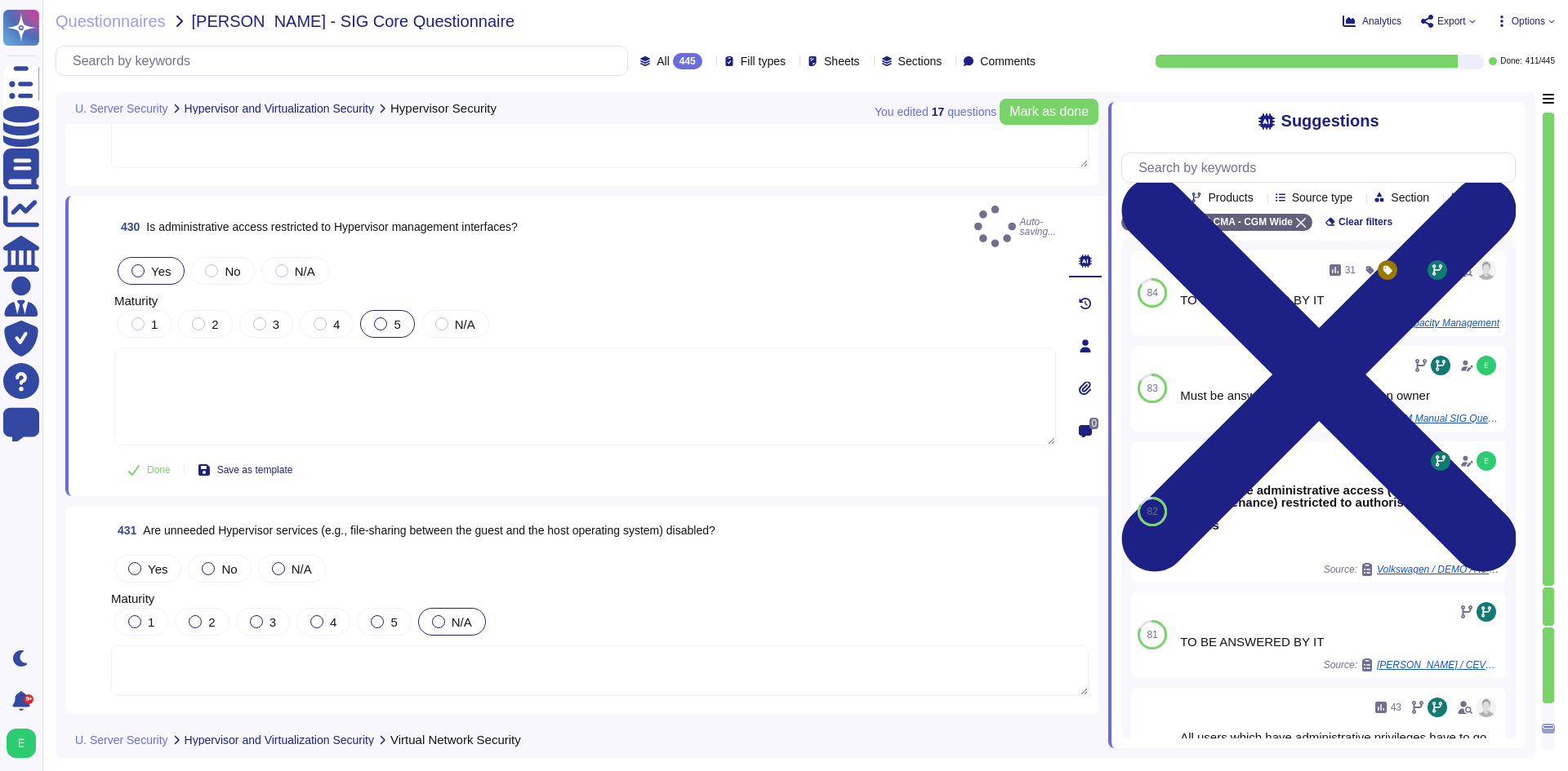
scroll to position [103965, 0]
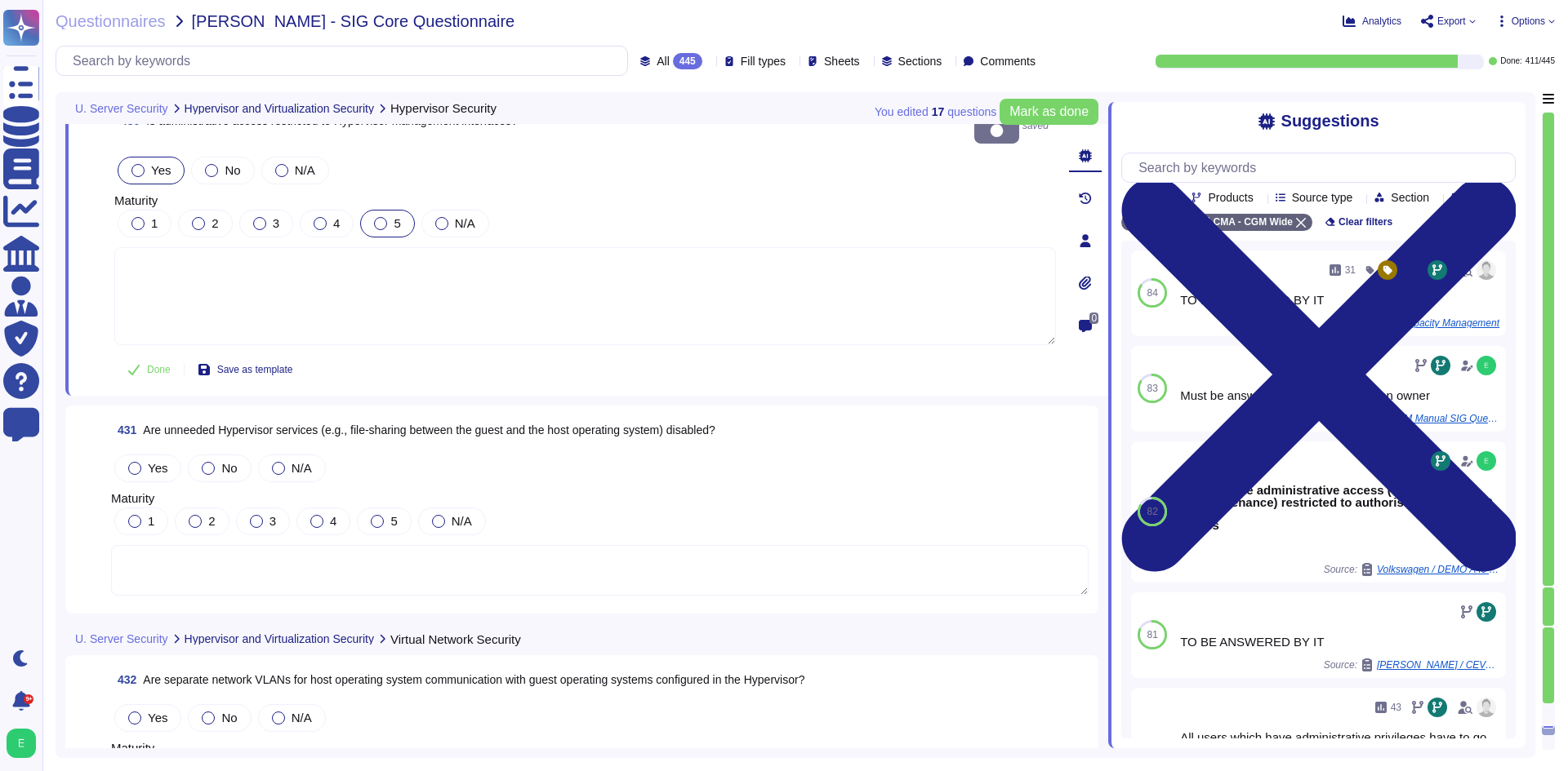
click at [155, 461] on span "Yes" at bounding box center [157, 468] width 20 height 14
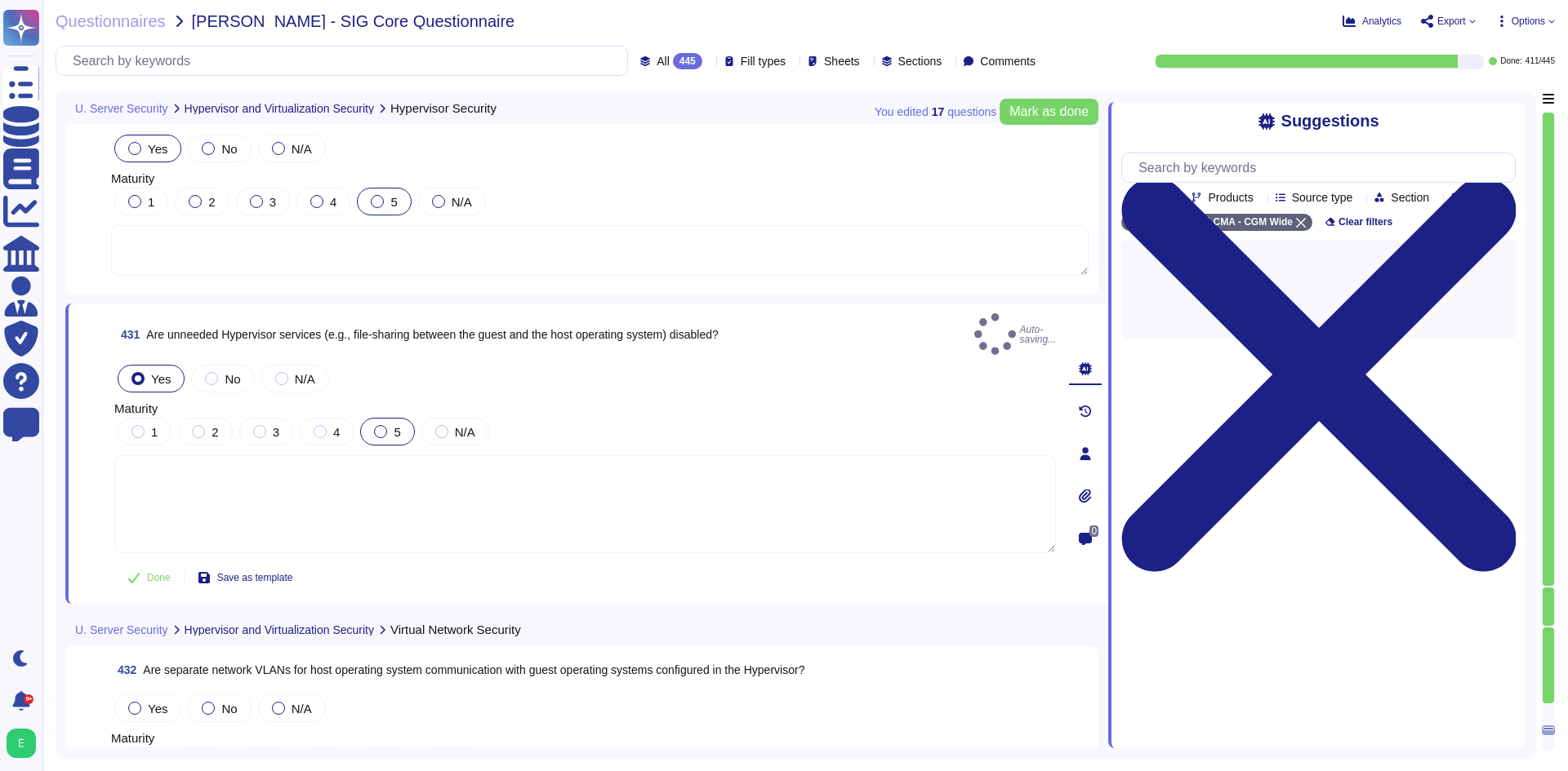
click at [378, 425] on div at bounding box center [380, 431] width 13 height 13
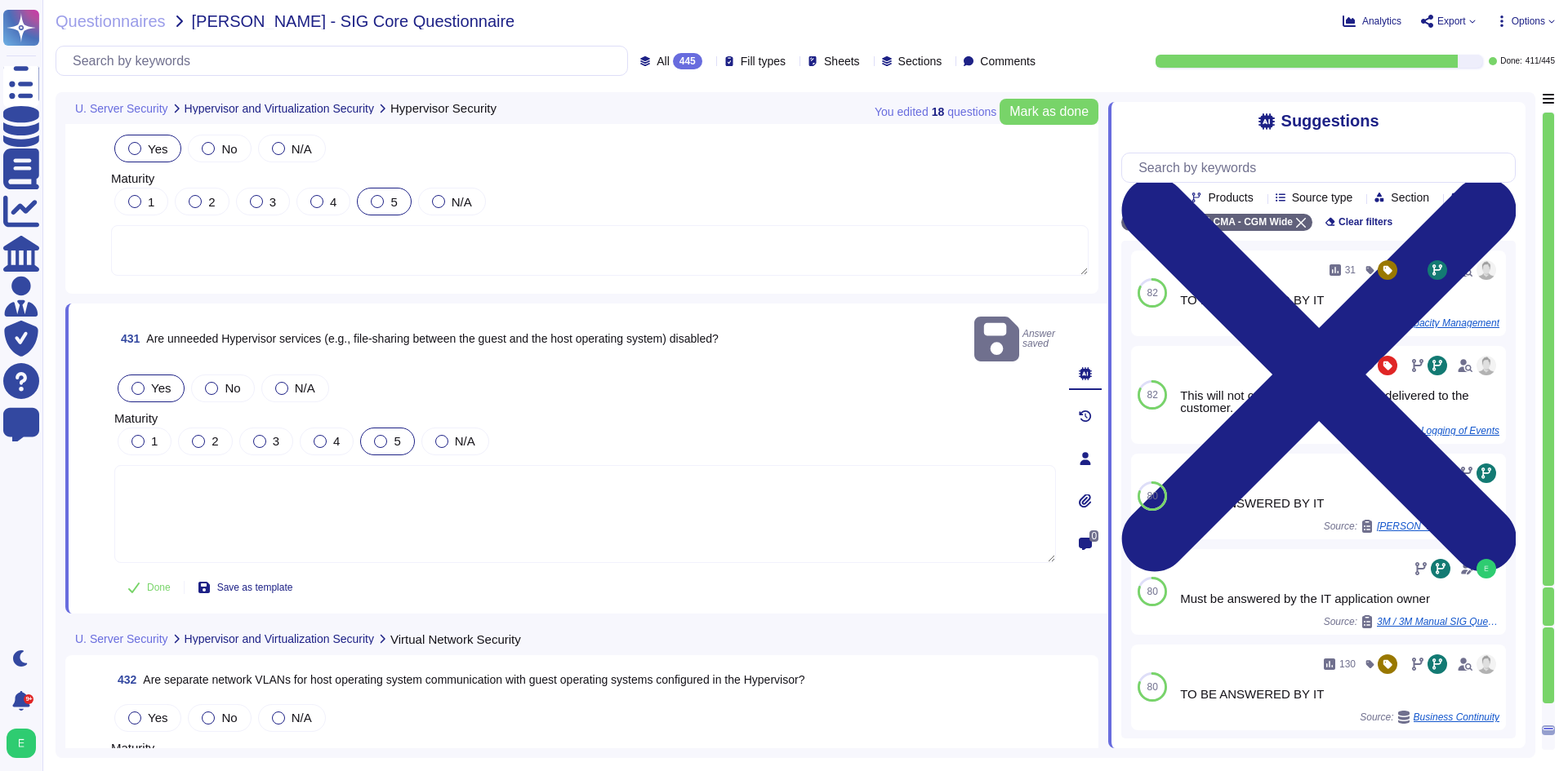
click at [385, 435] on div at bounding box center [380, 441] width 13 height 13
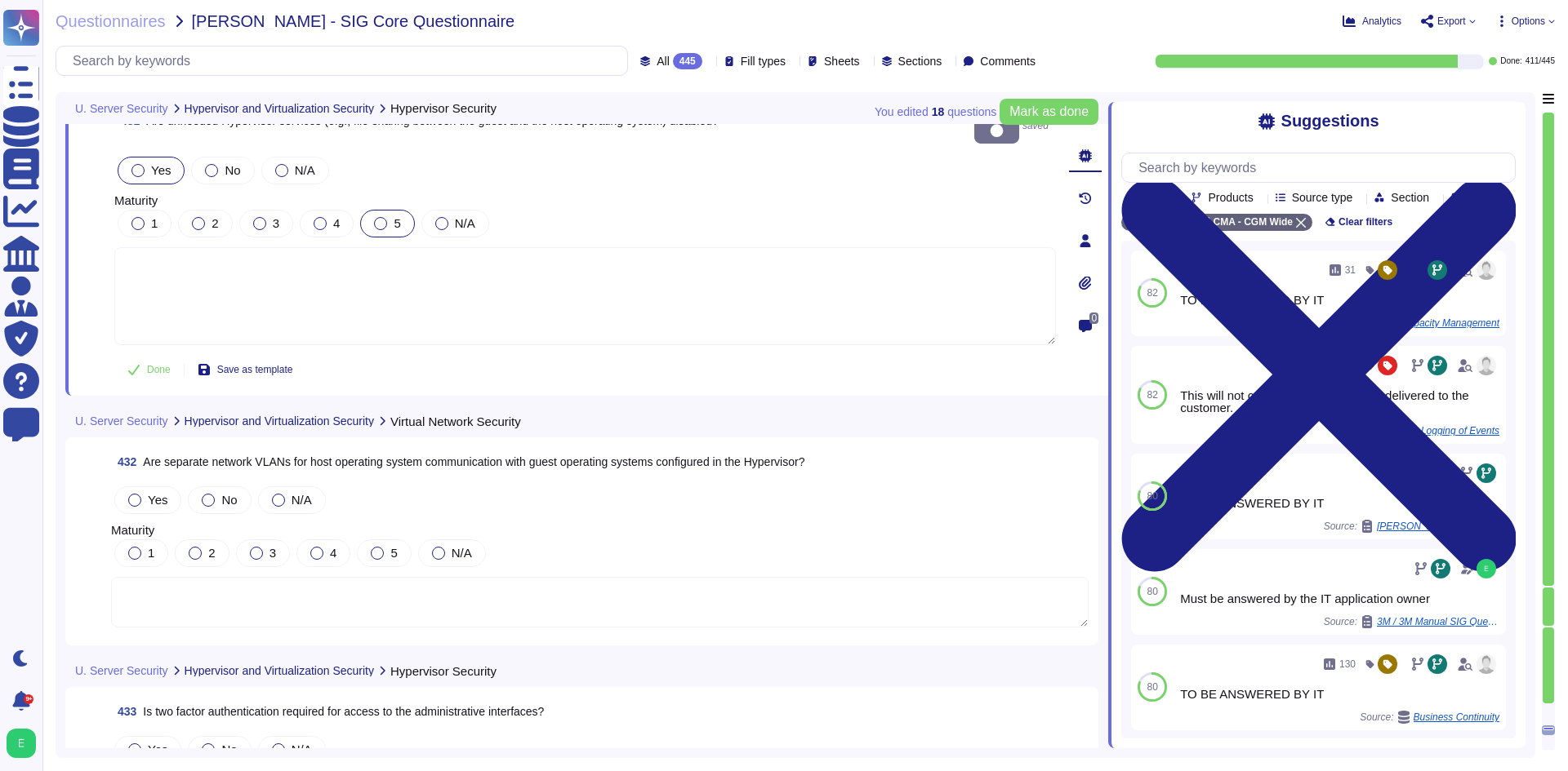
scroll to position [104210, 0]
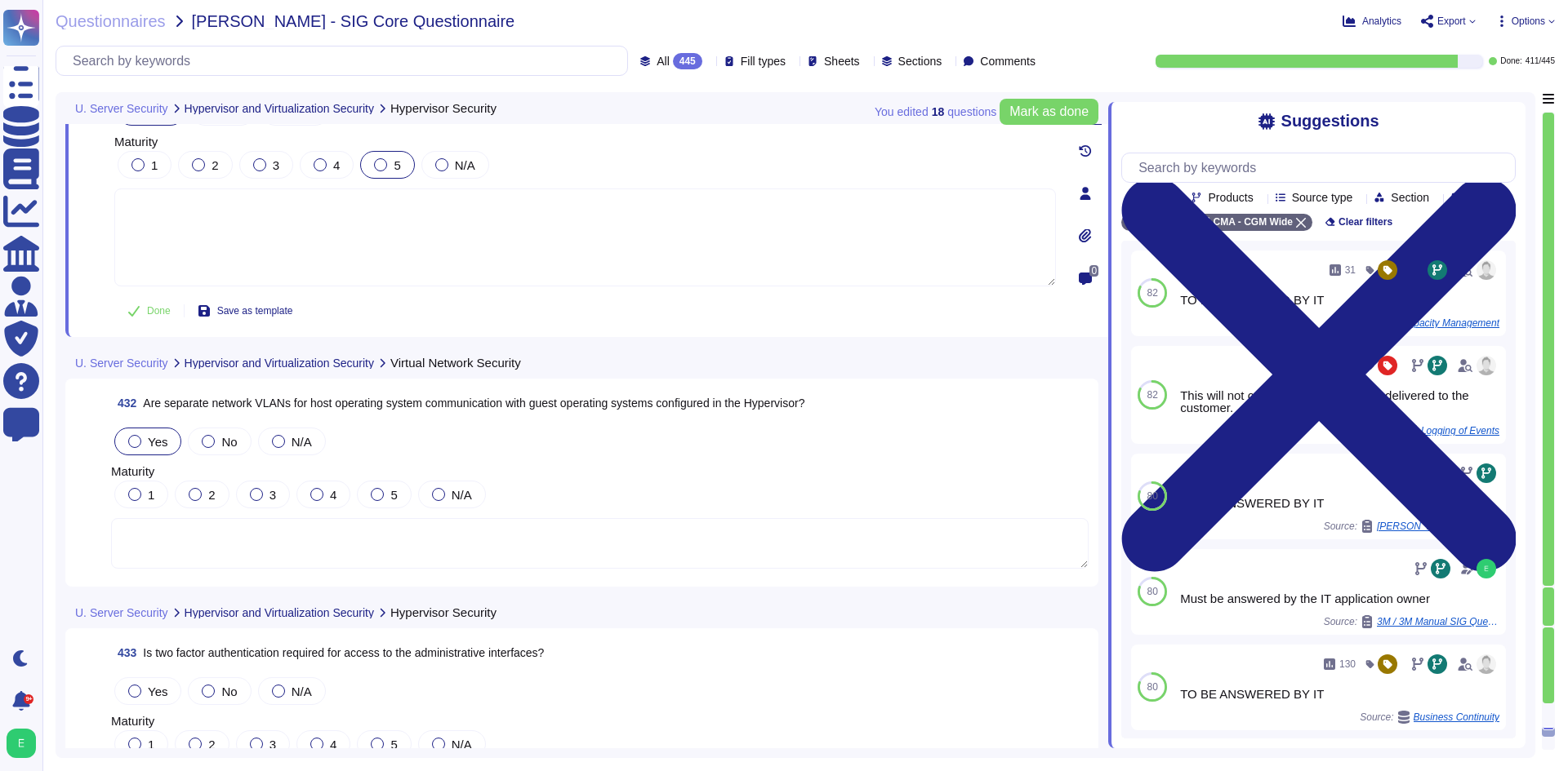
click at [163, 444] on span "Yes" at bounding box center [157, 442] width 20 height 14
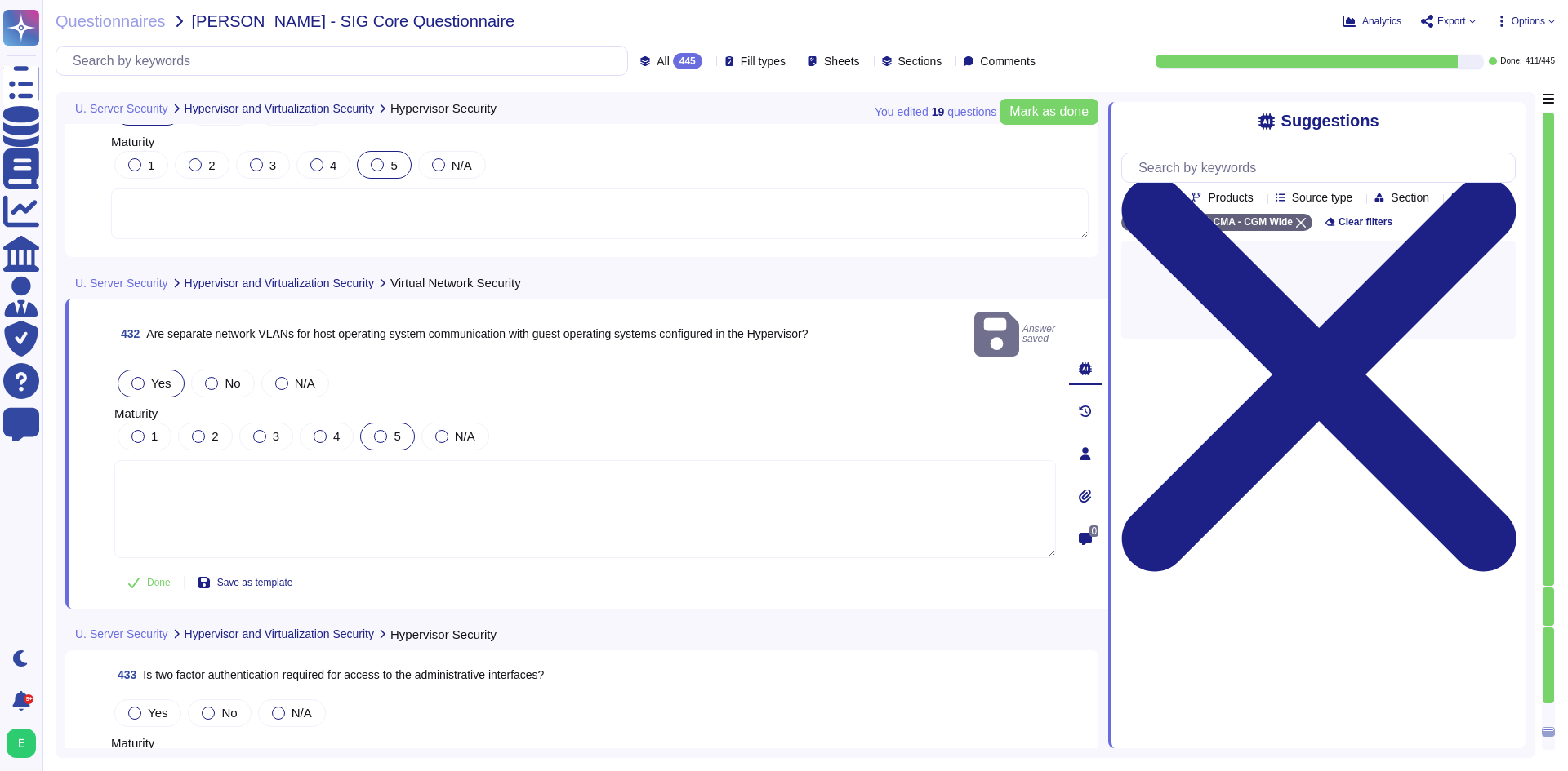
click at [387, 430] on div at bounding box center [380, 436] width 13 height 13
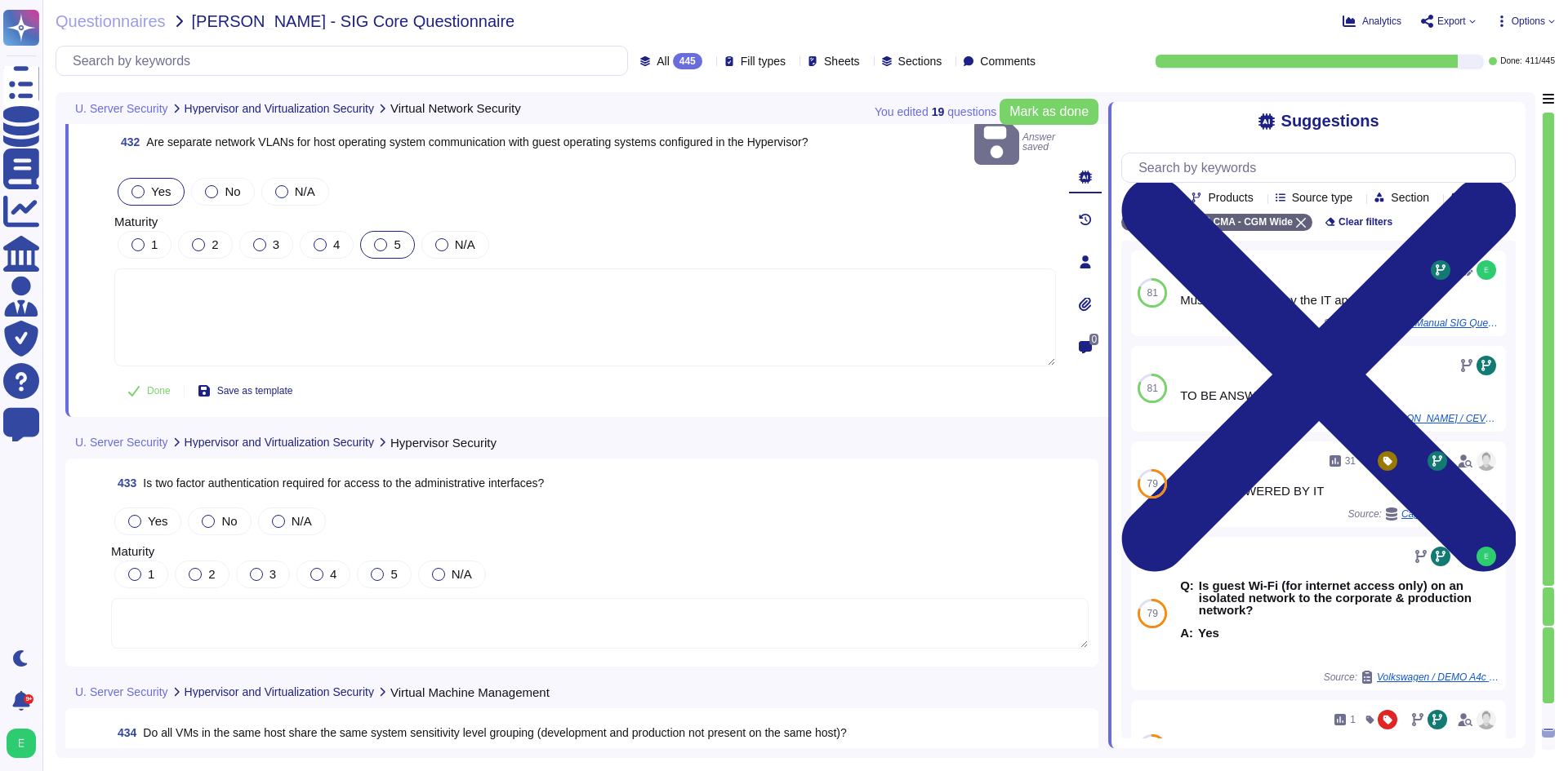
scroll to position [104373, 0]
click at [149, 513] on span "Yes" at bounding box center [157, 520] width 20 height 14
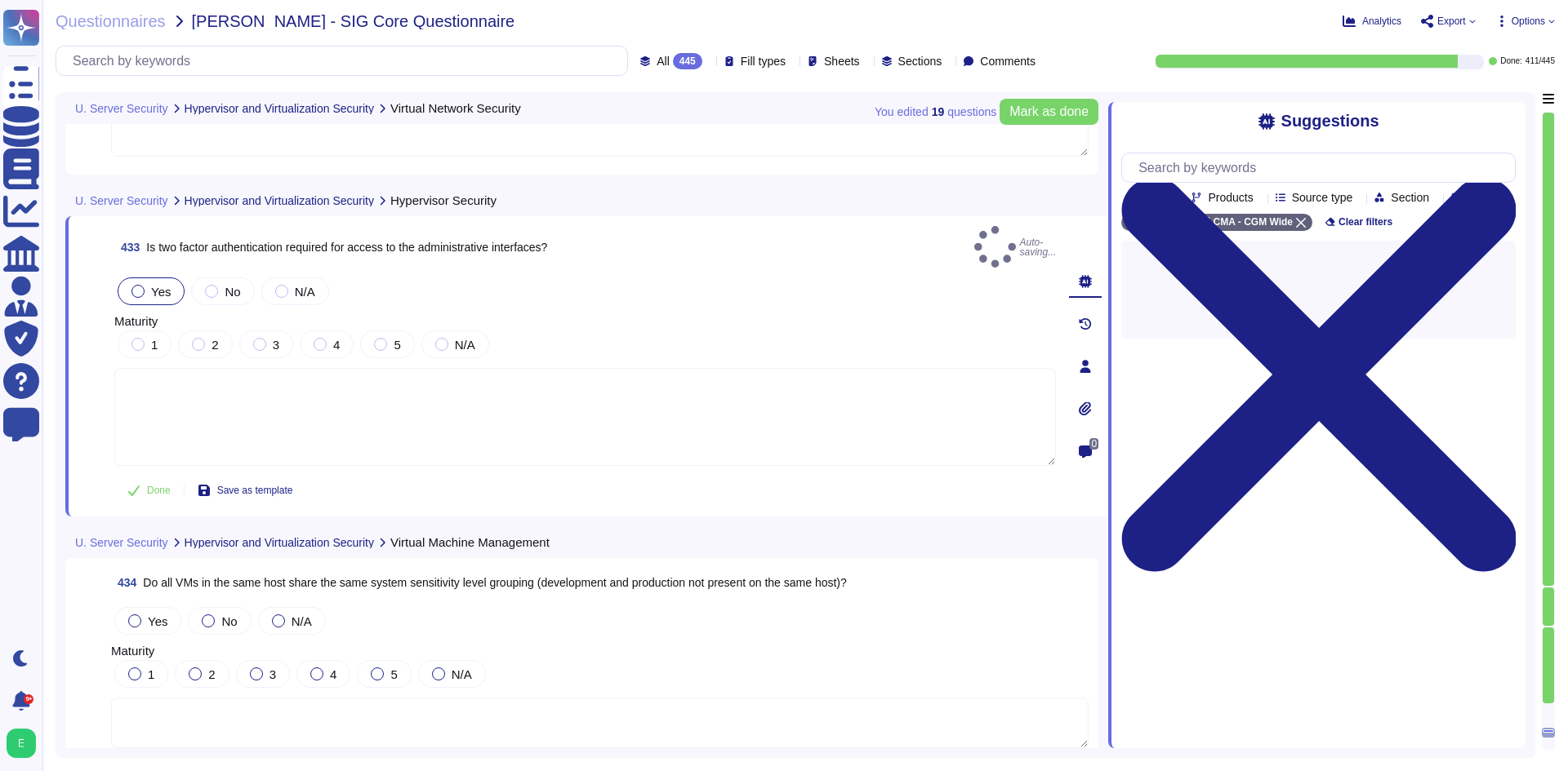
scroll to position [104536, 0]
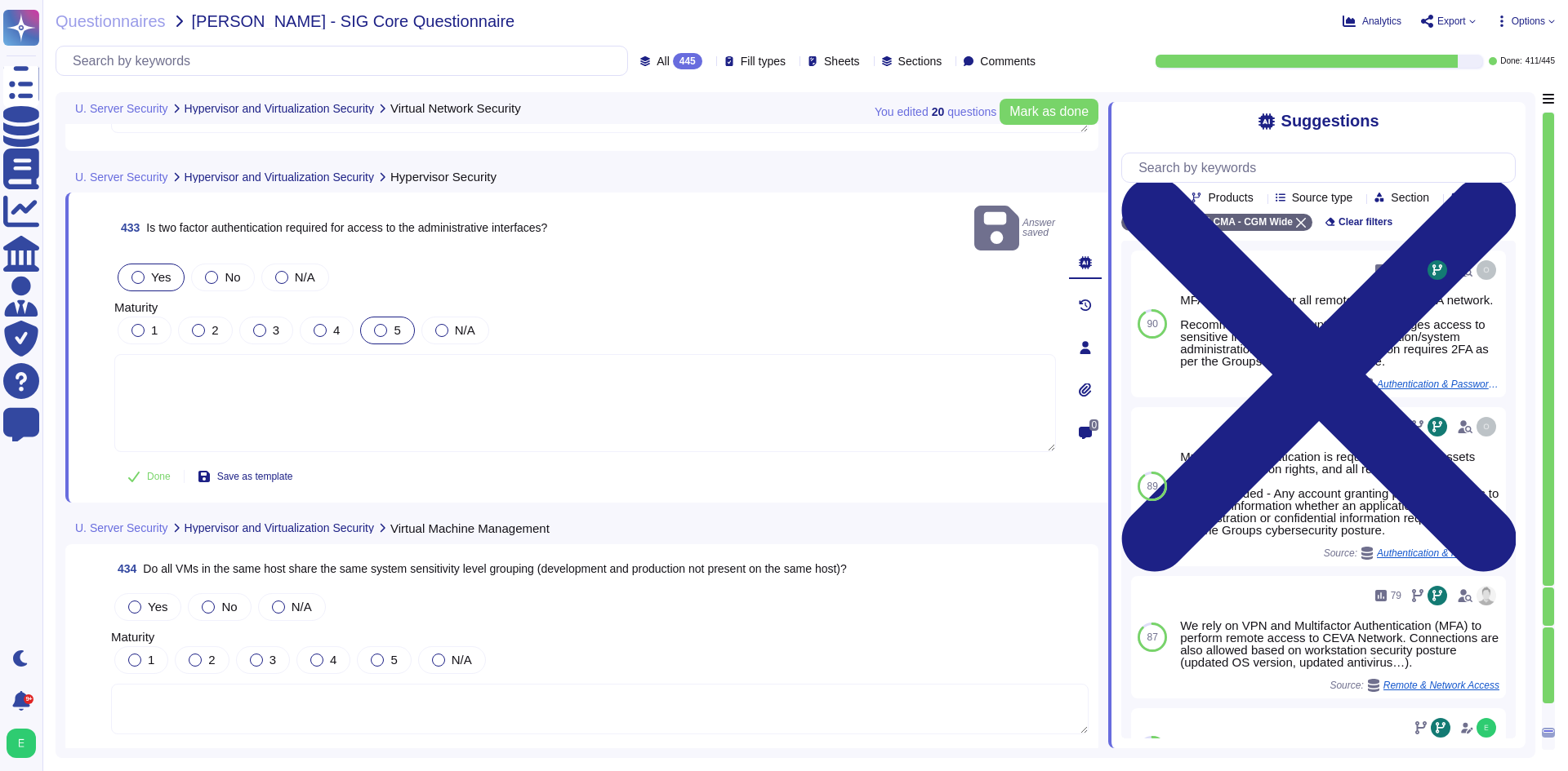
click at [373, 317] on div "5" at bounding box center [387, 330] width 54 height 28
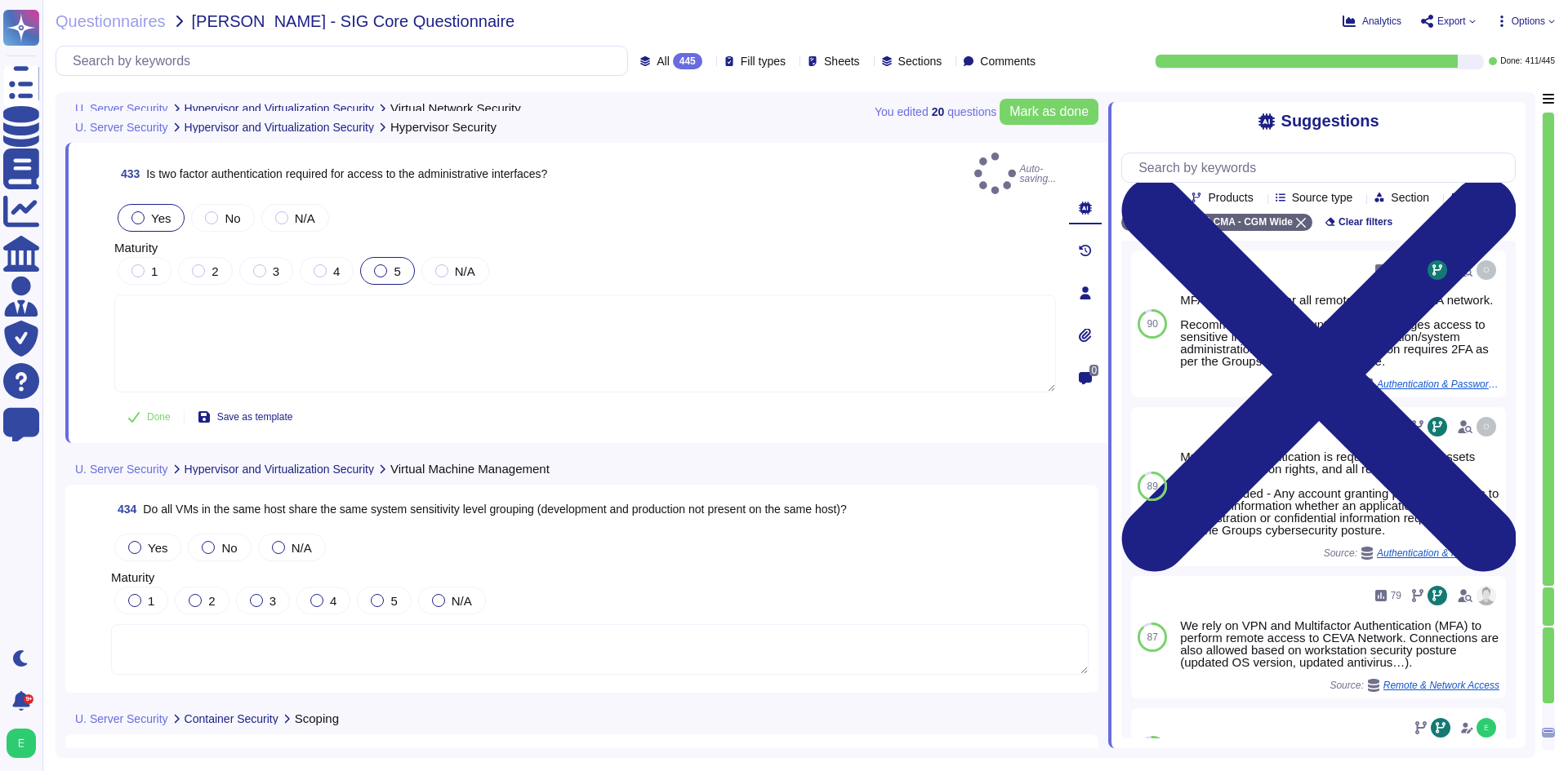
scroll to position [104700, 0]
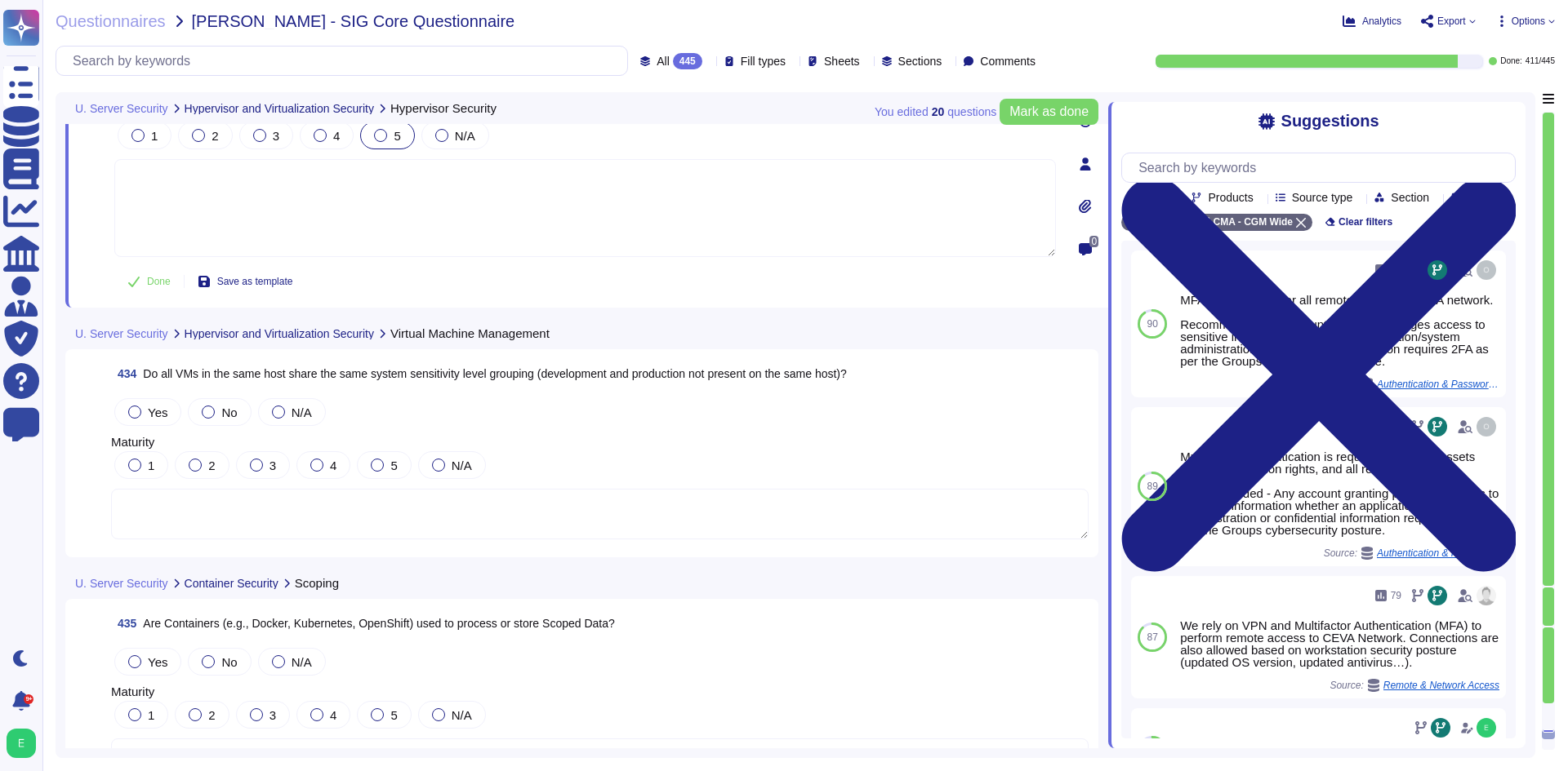
click at [358, 529] on textarea at bounding box center [600, 513] width 978 height 50
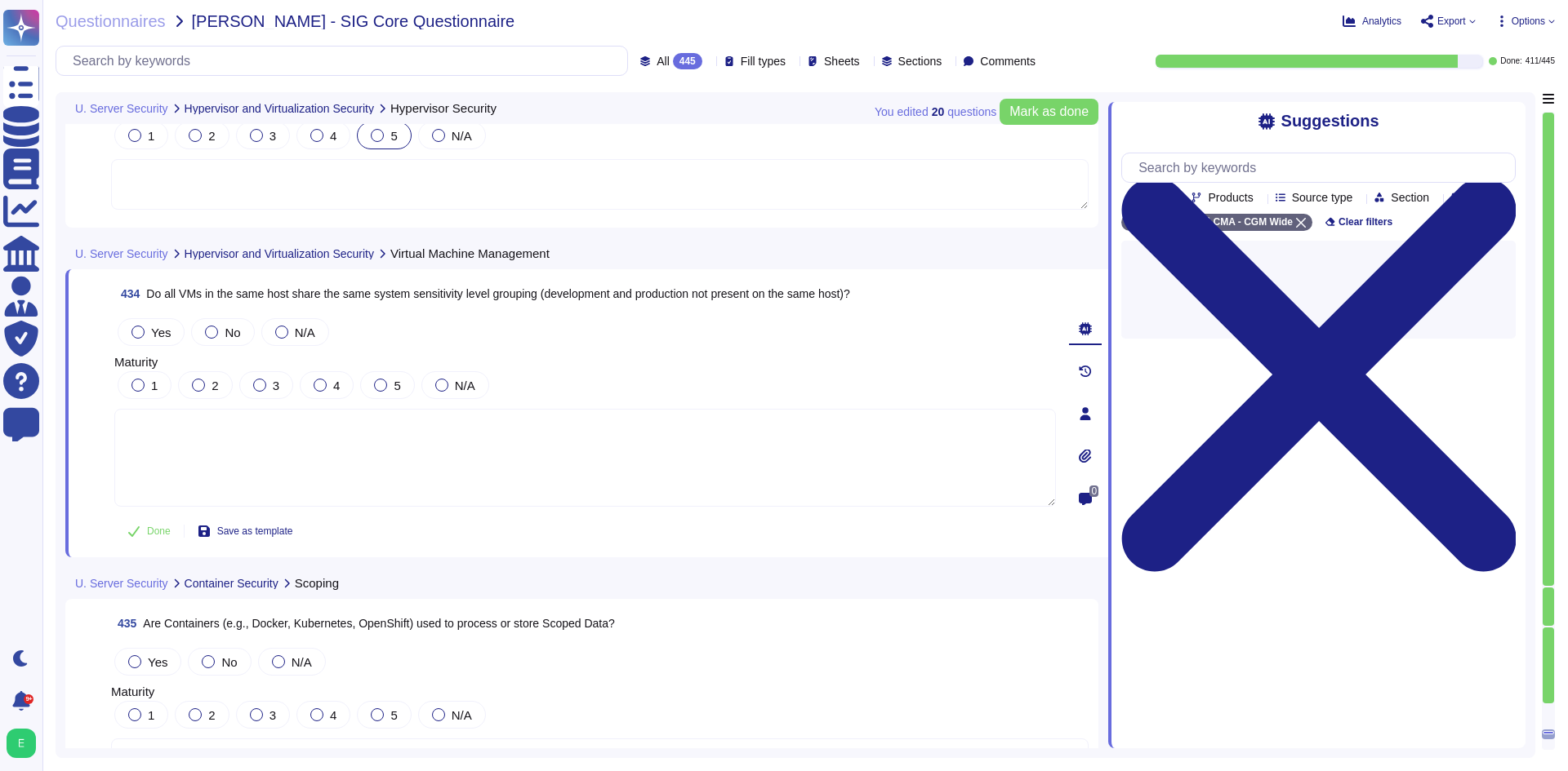
paste textarea "Must be answered by the IT application owner"
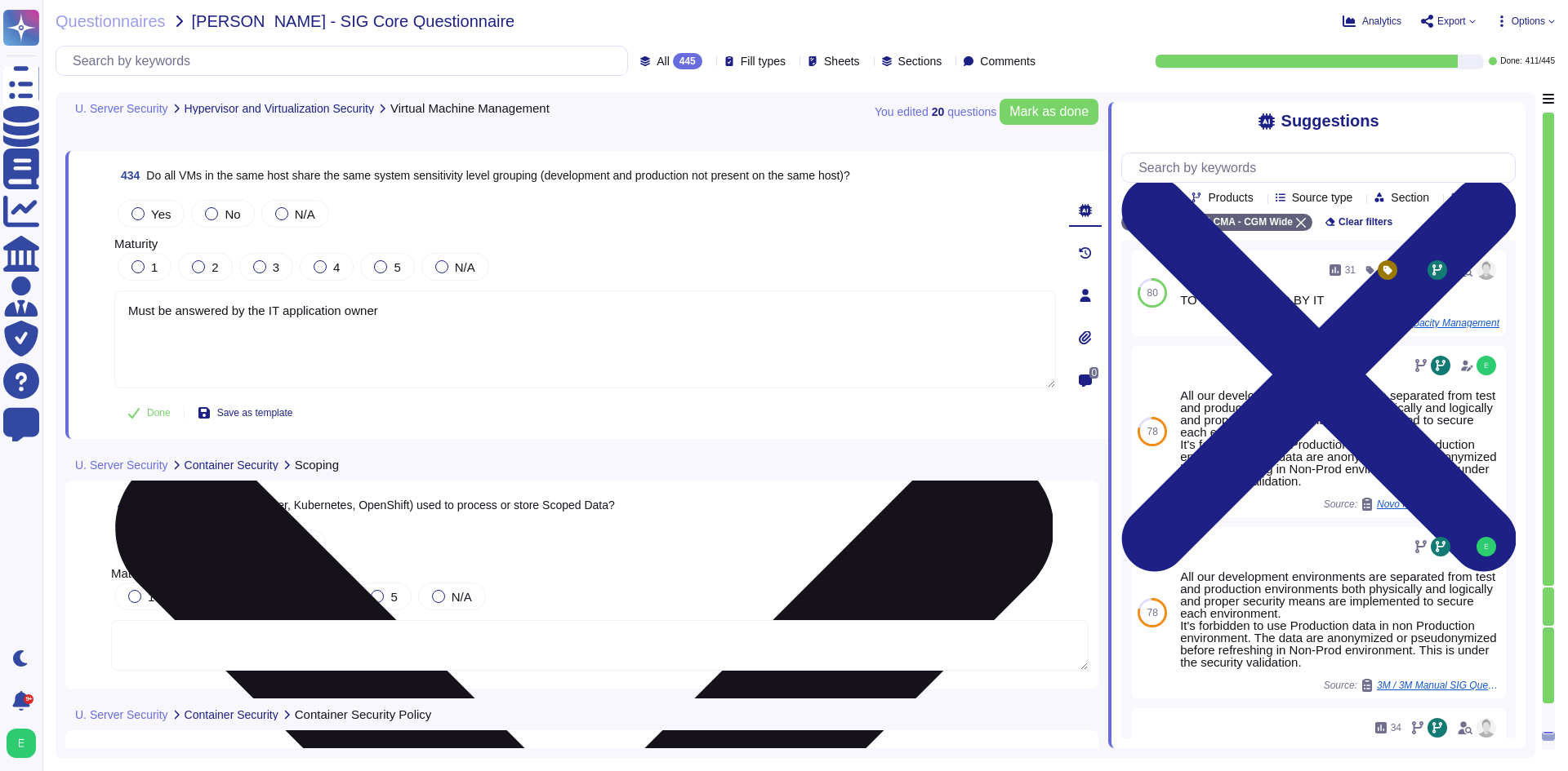
scroll to position [104863, 0]
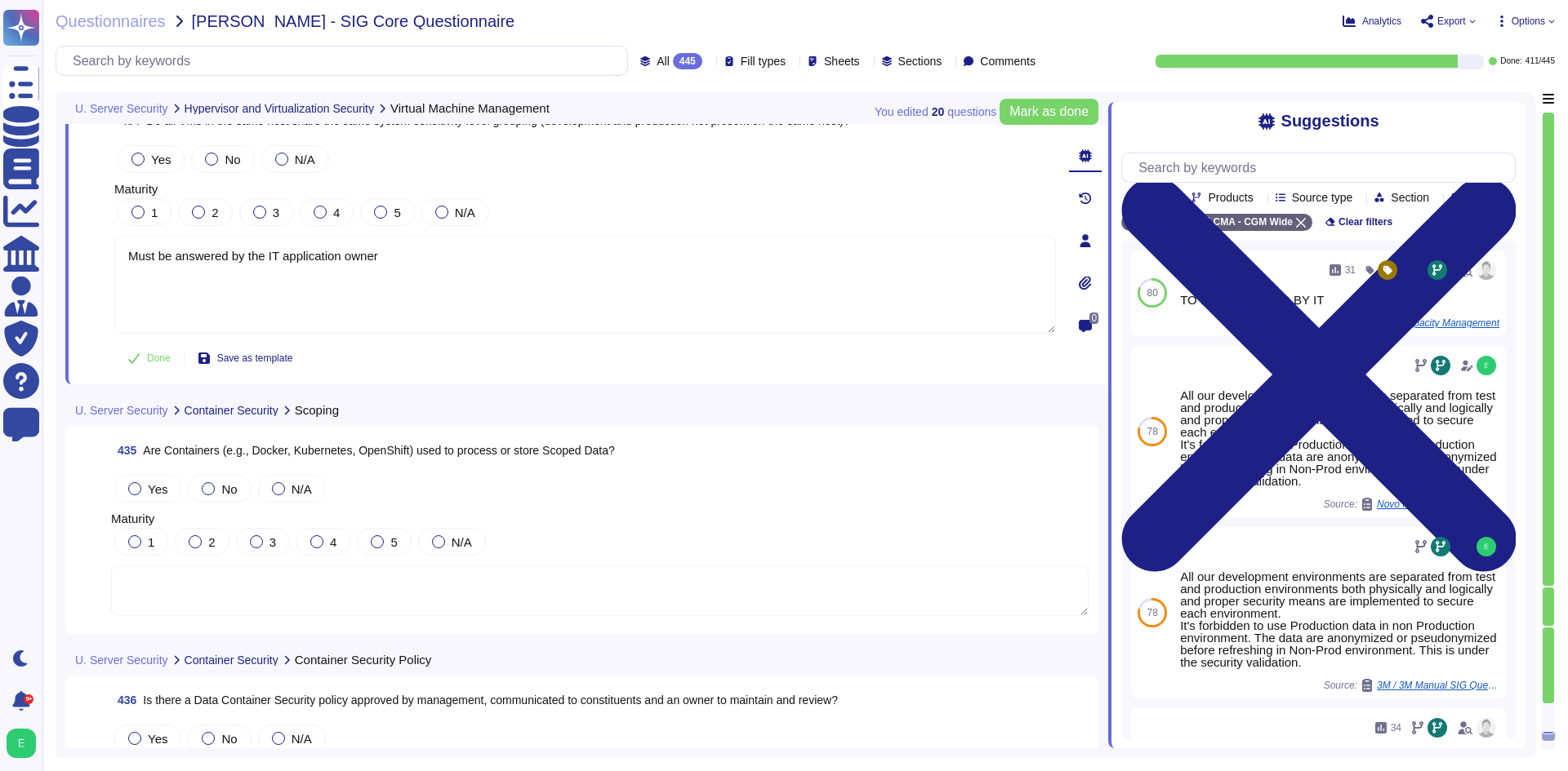
type textarea "Must be answered by the IT application owner"
click at [348, 589] on textarea at bounding box center [600, 590] width 978 height 50
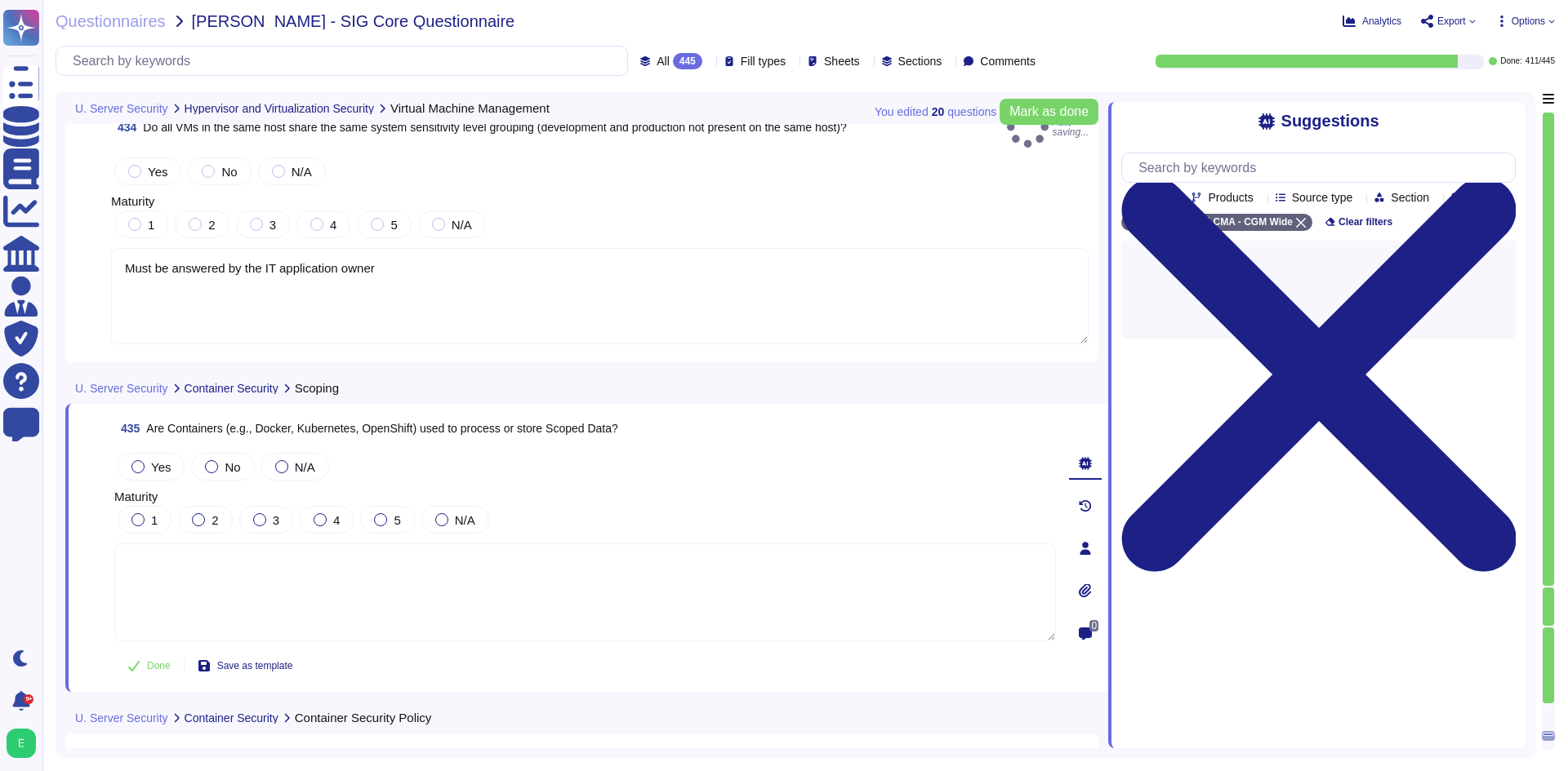
paste textarea "Must be answered by the IT application owner"
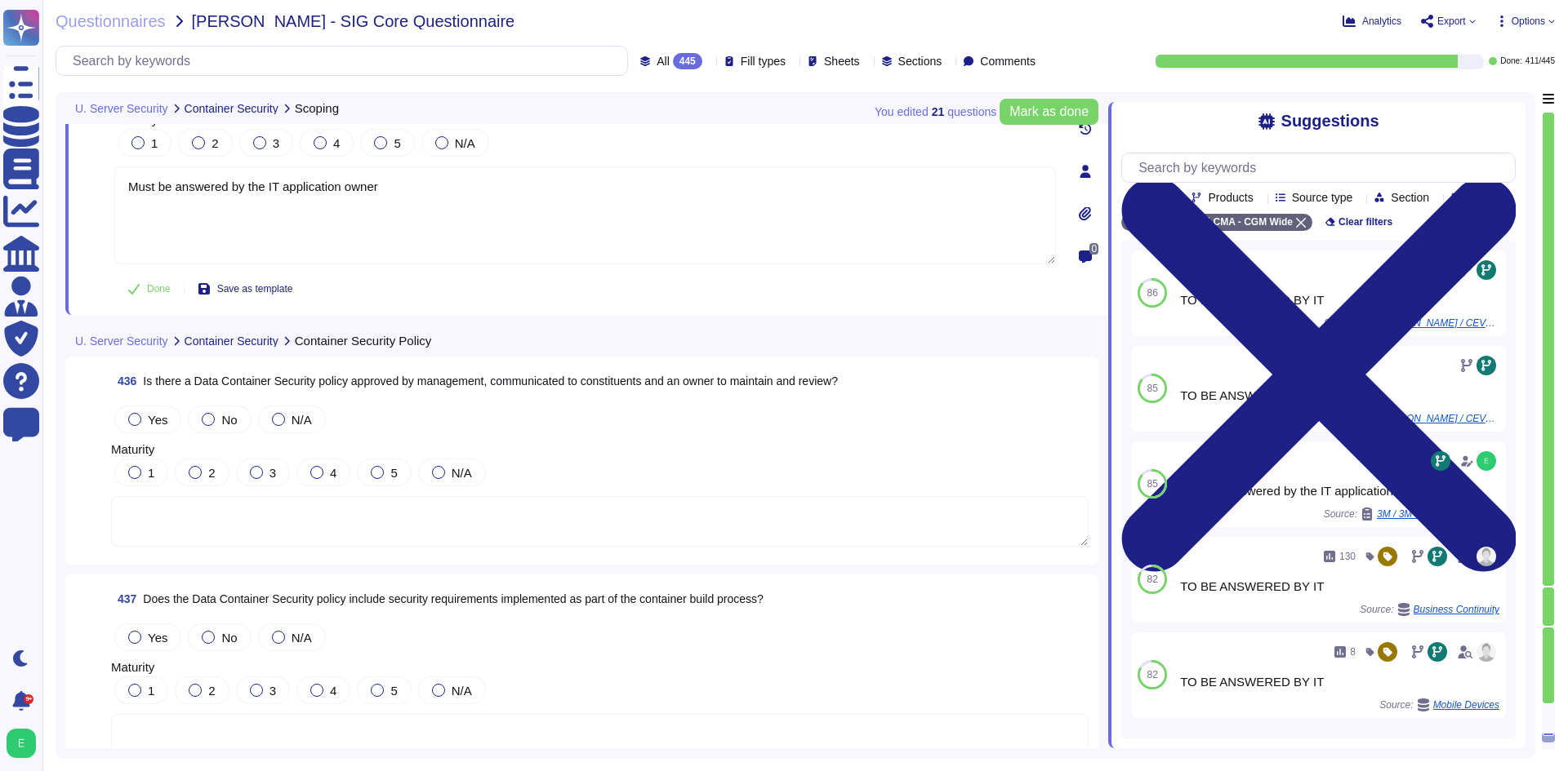
scroll to position [105189, 0]
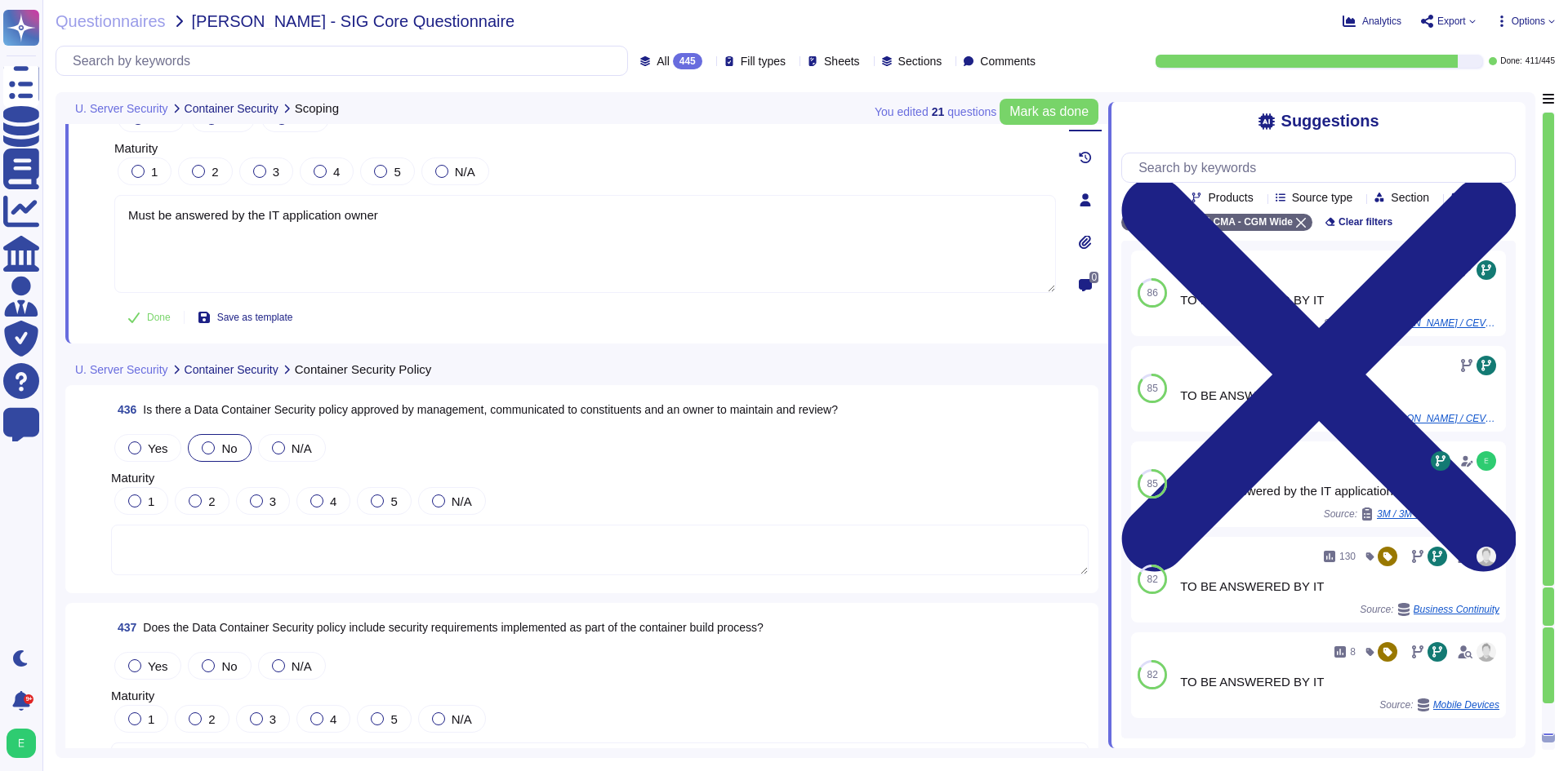
type textarea "Must be answered by the IT application owner"
click at [224, 443] on span "No" at bounding box center [229, 448] width 16 height 14
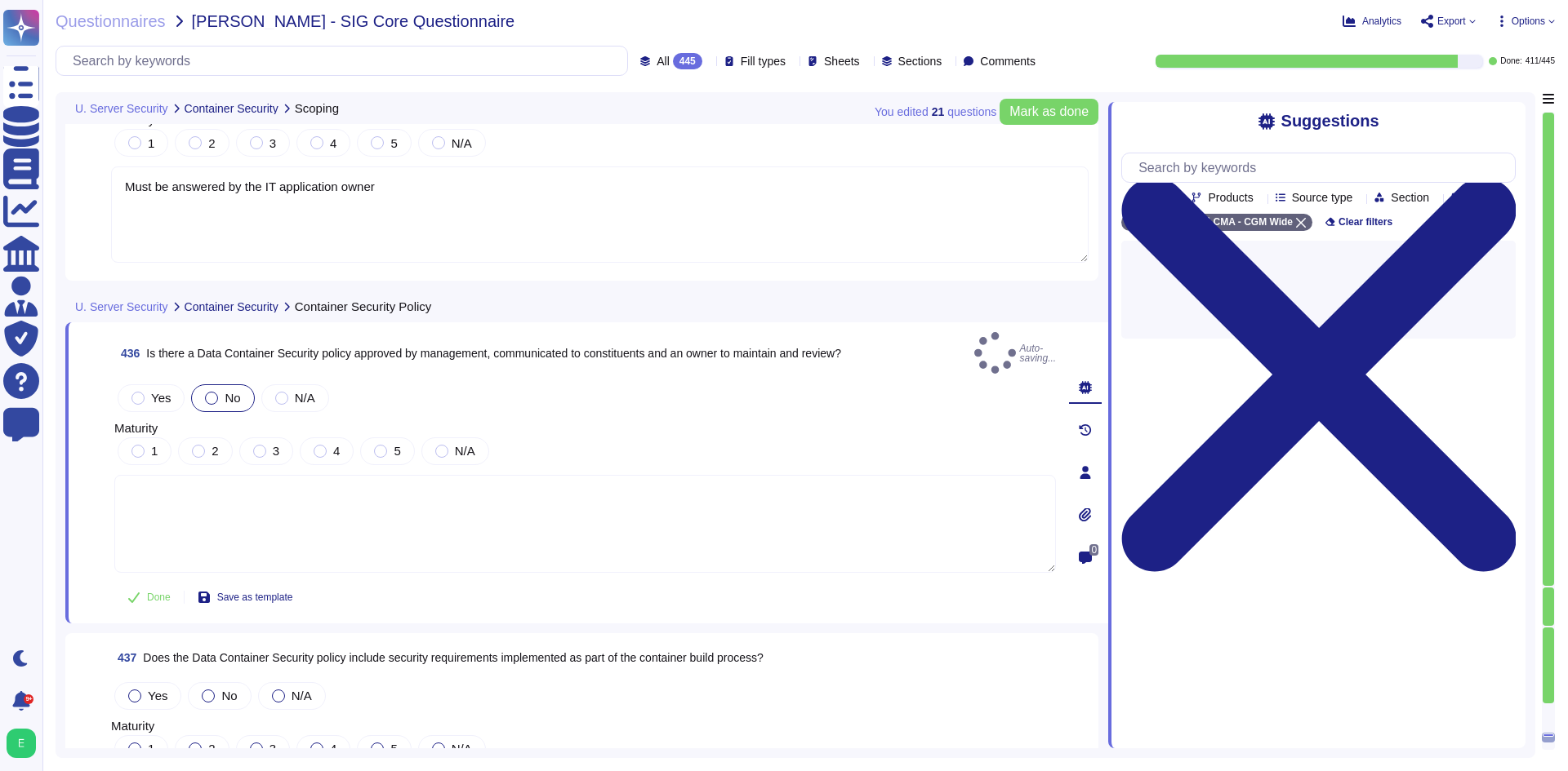
scroll to position [105353, 0]
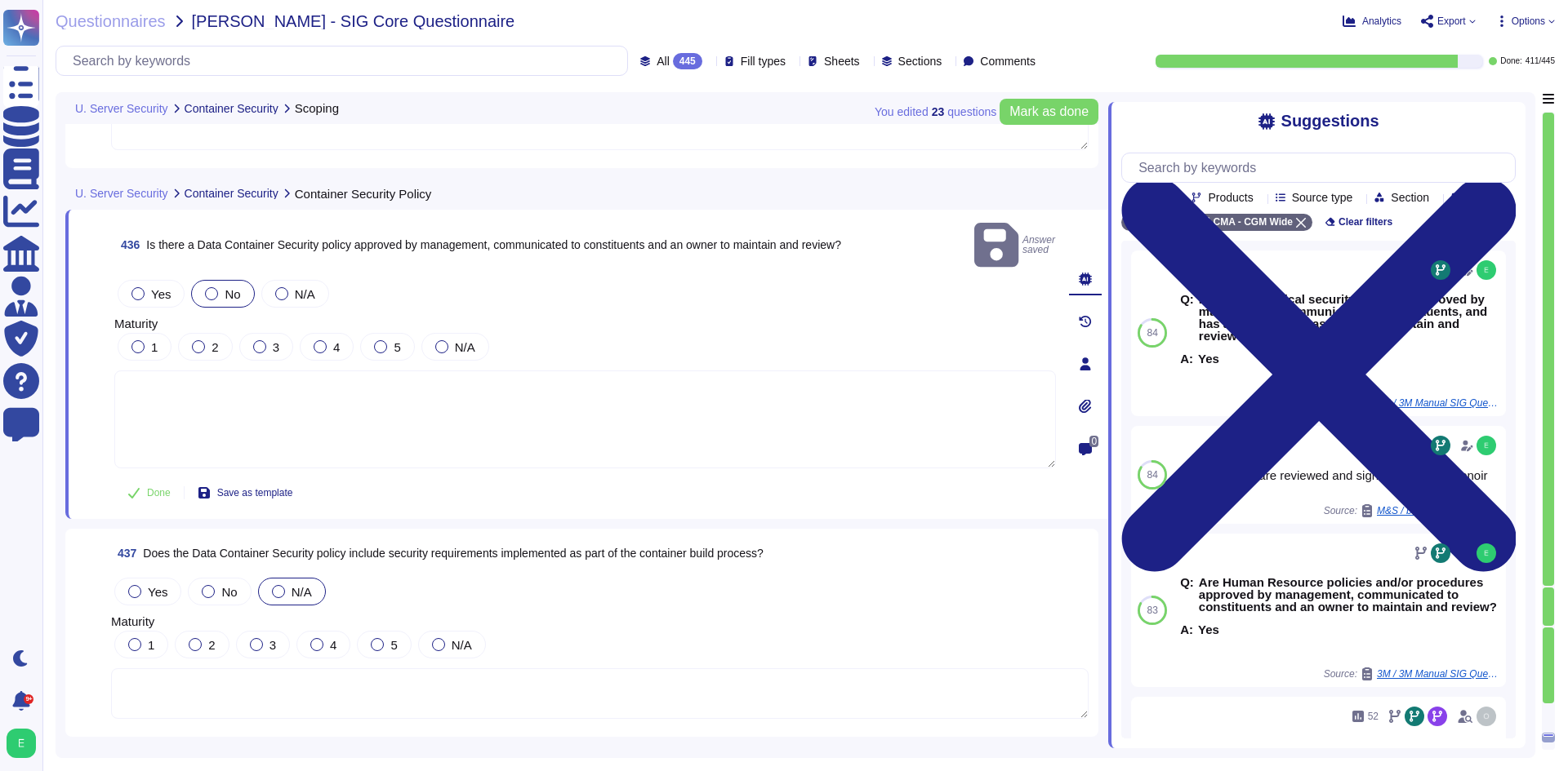
click at [287, 585] on label "N/A" at bounding box center [291, 591] width 40 height 13
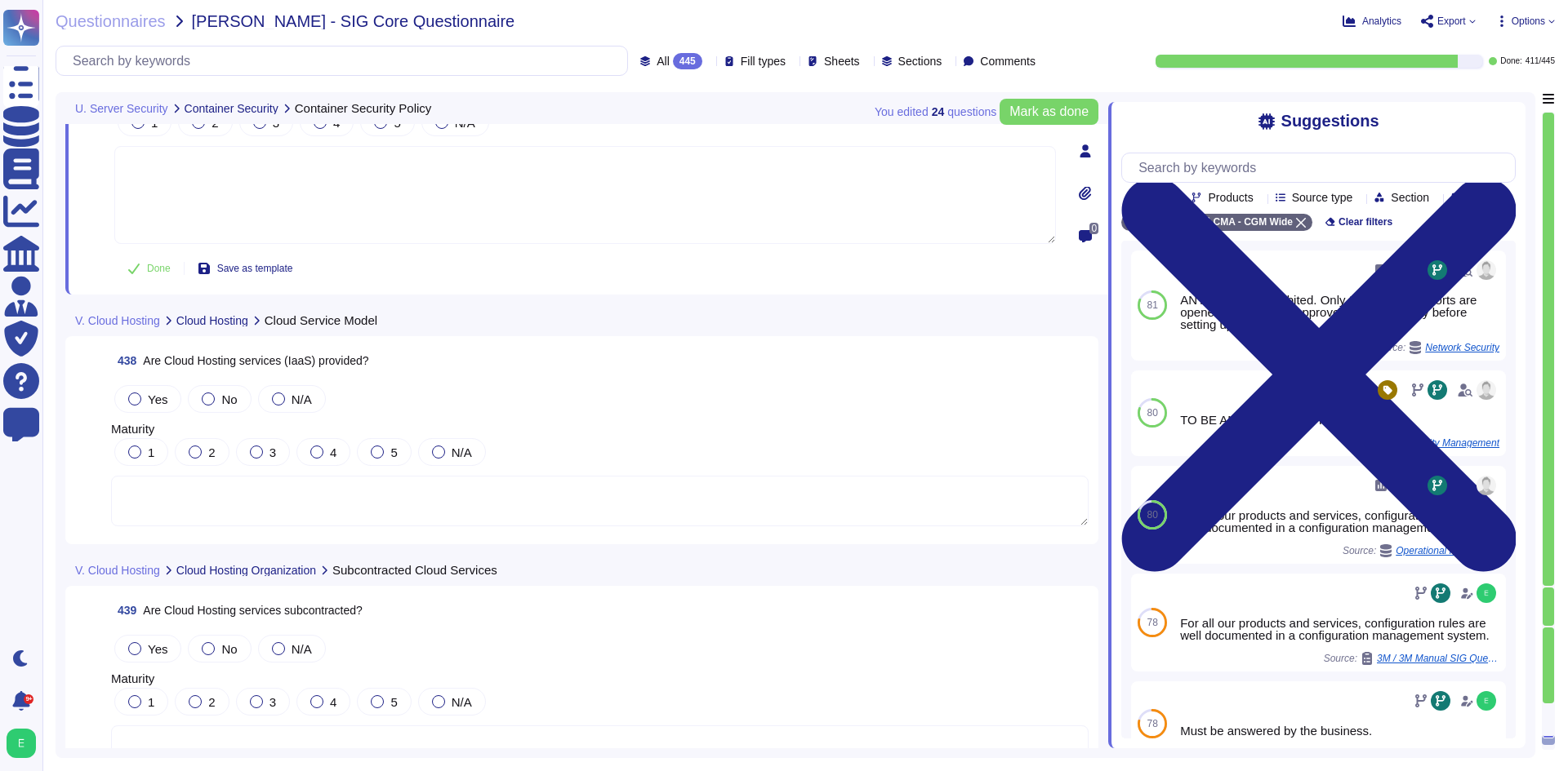
scroll to position [105761, 0]
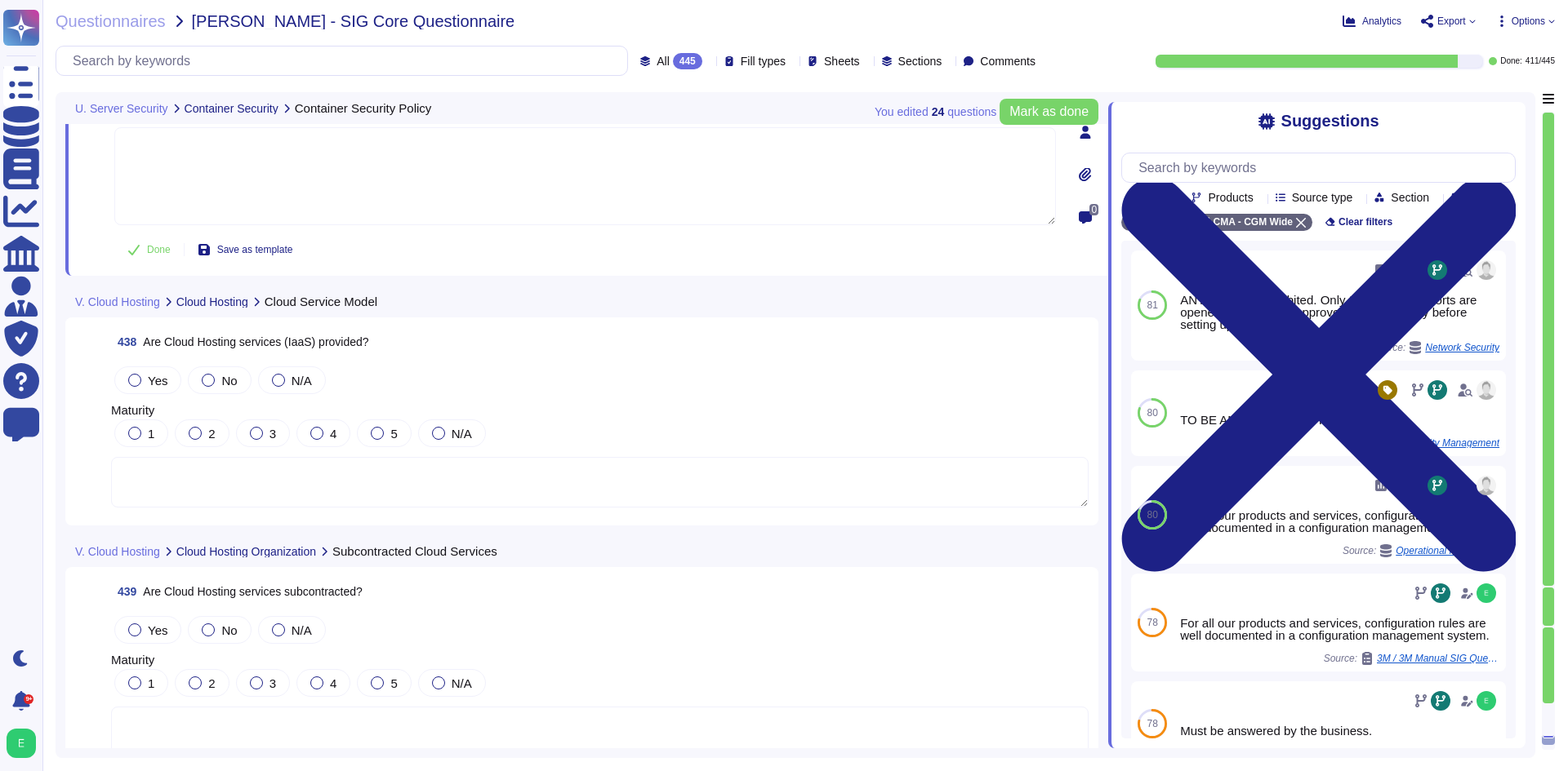
click at [603, 482] on textarea at bounding box center [600, 482] width 978 height 50
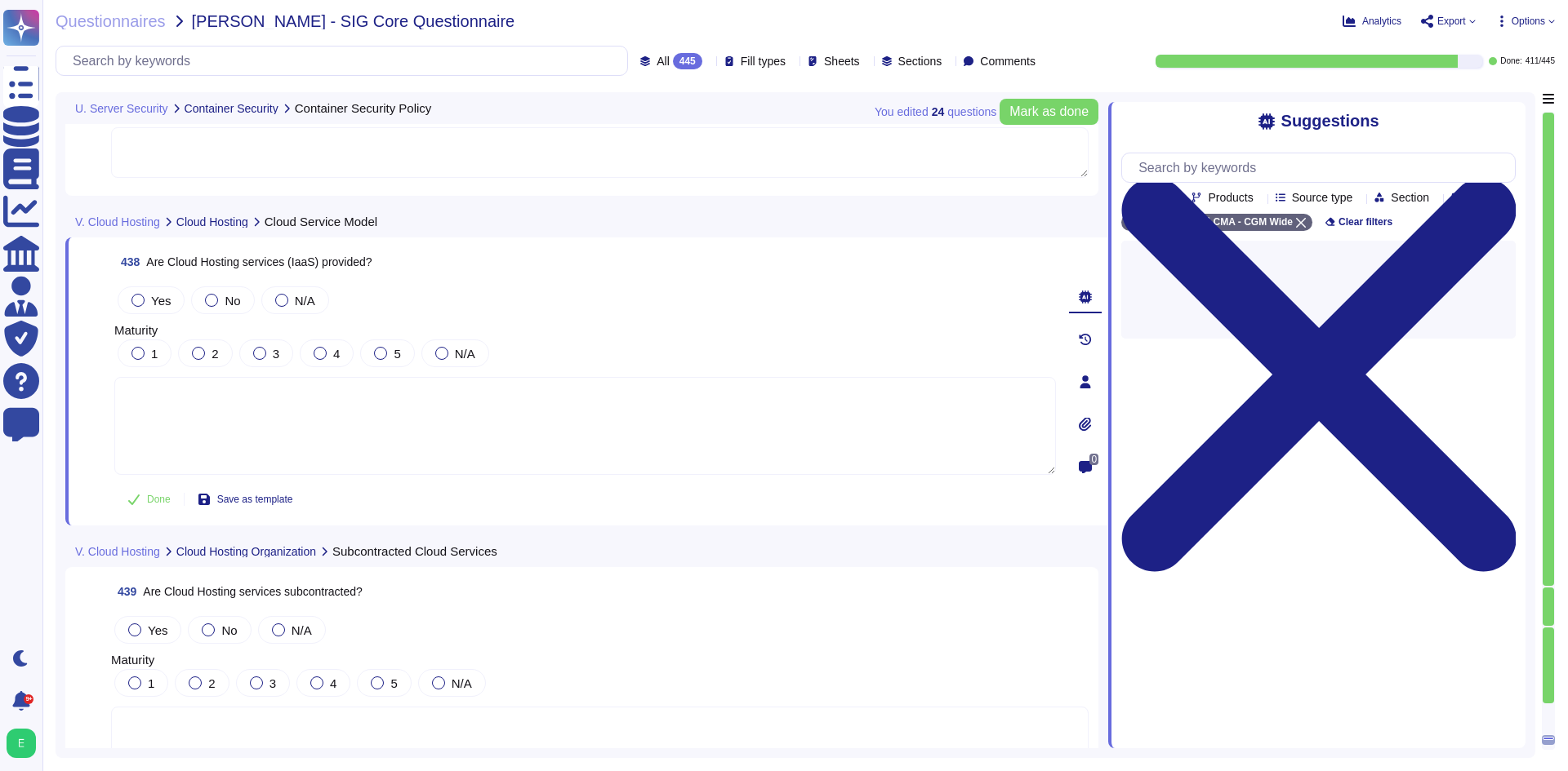
paste textarea "Must be answered by the IT application owner"
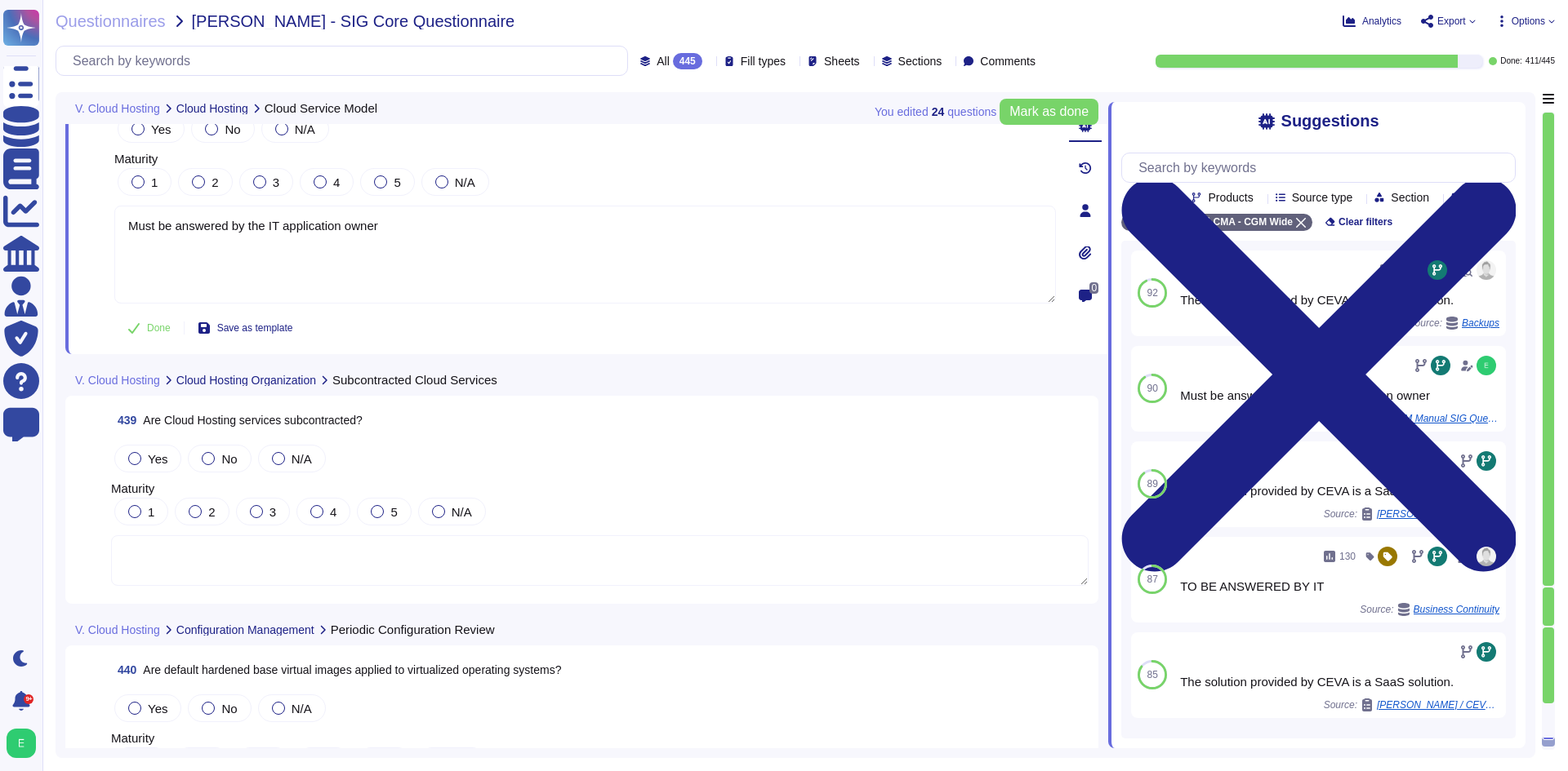
scroll to position [105924, 0]
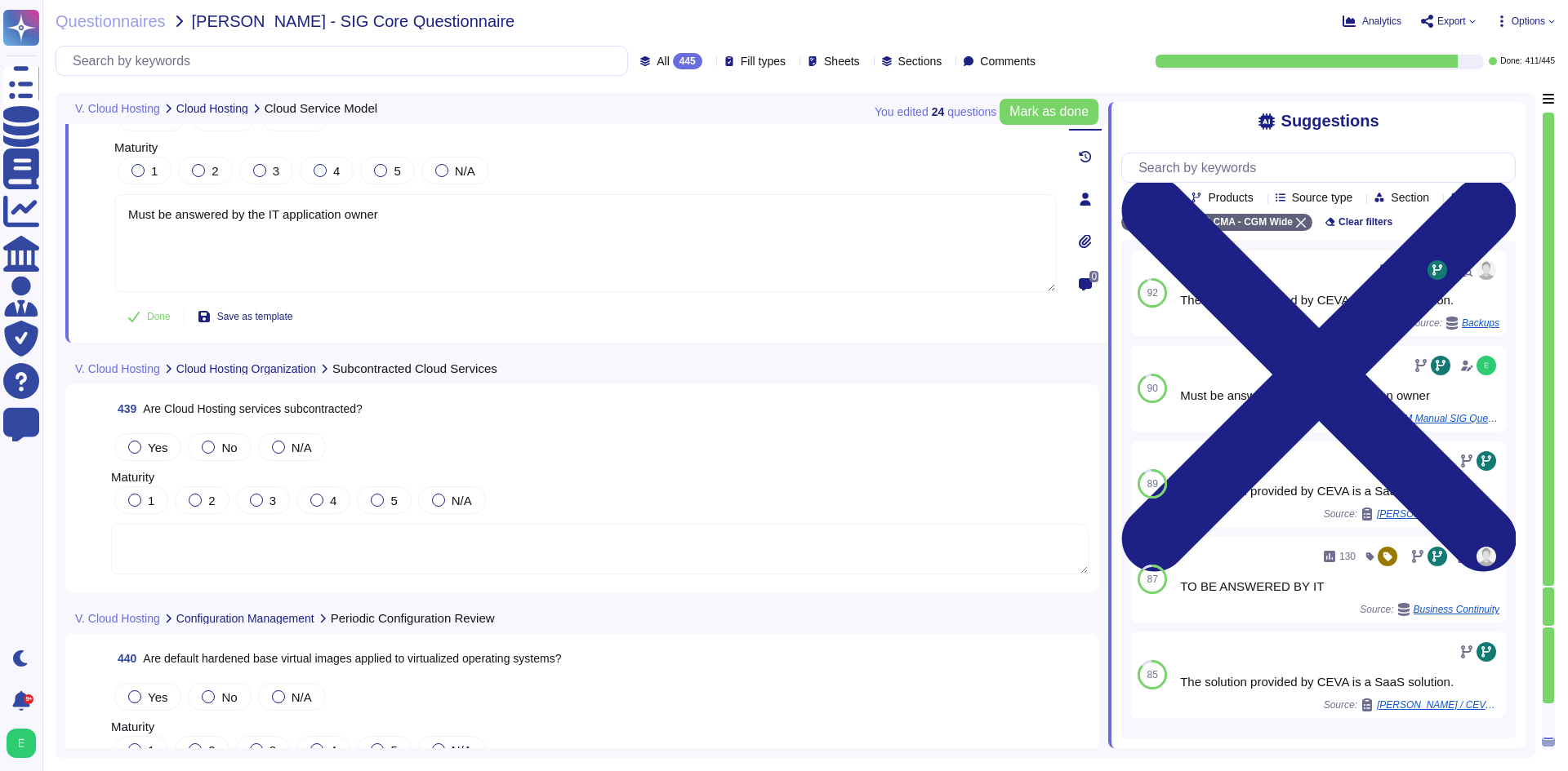
type textarea "Must be answered by the IT application owner"
click at [558, 550] on textarea at bounding box center [600, 549] width 978 height 50
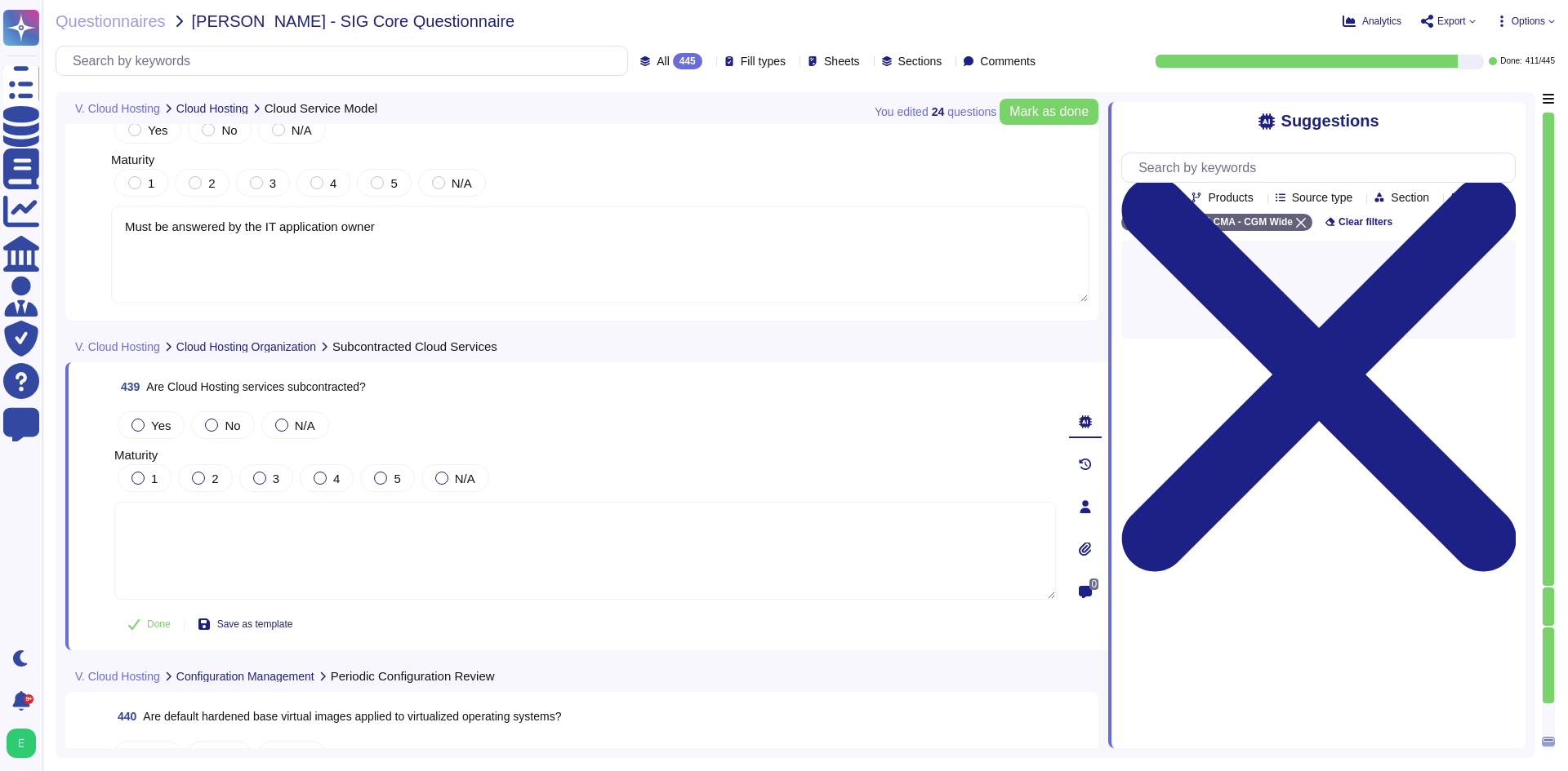
paste textarea "Must be answered by the IT application owner"
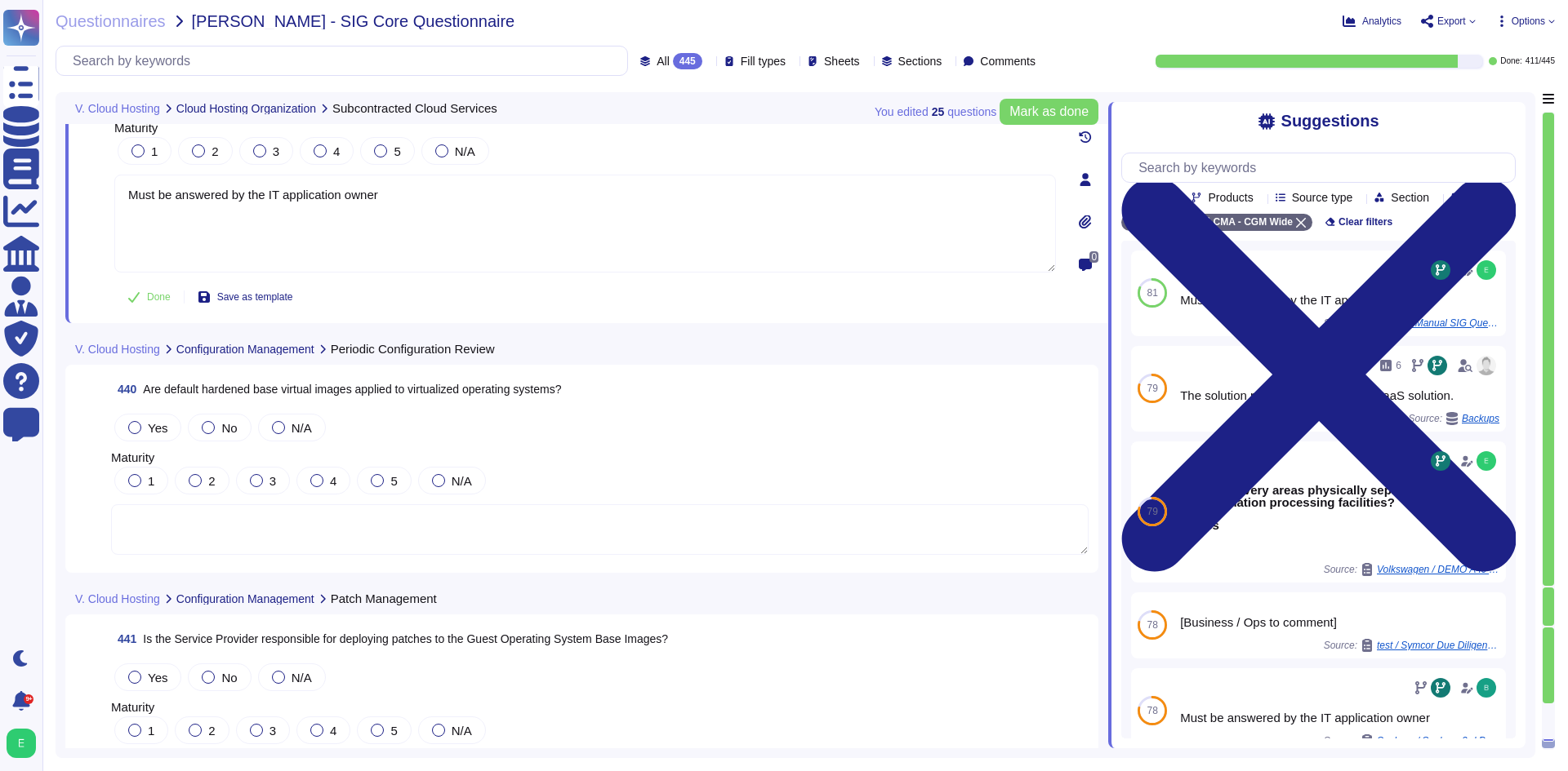
scroll to position [106250, 0]
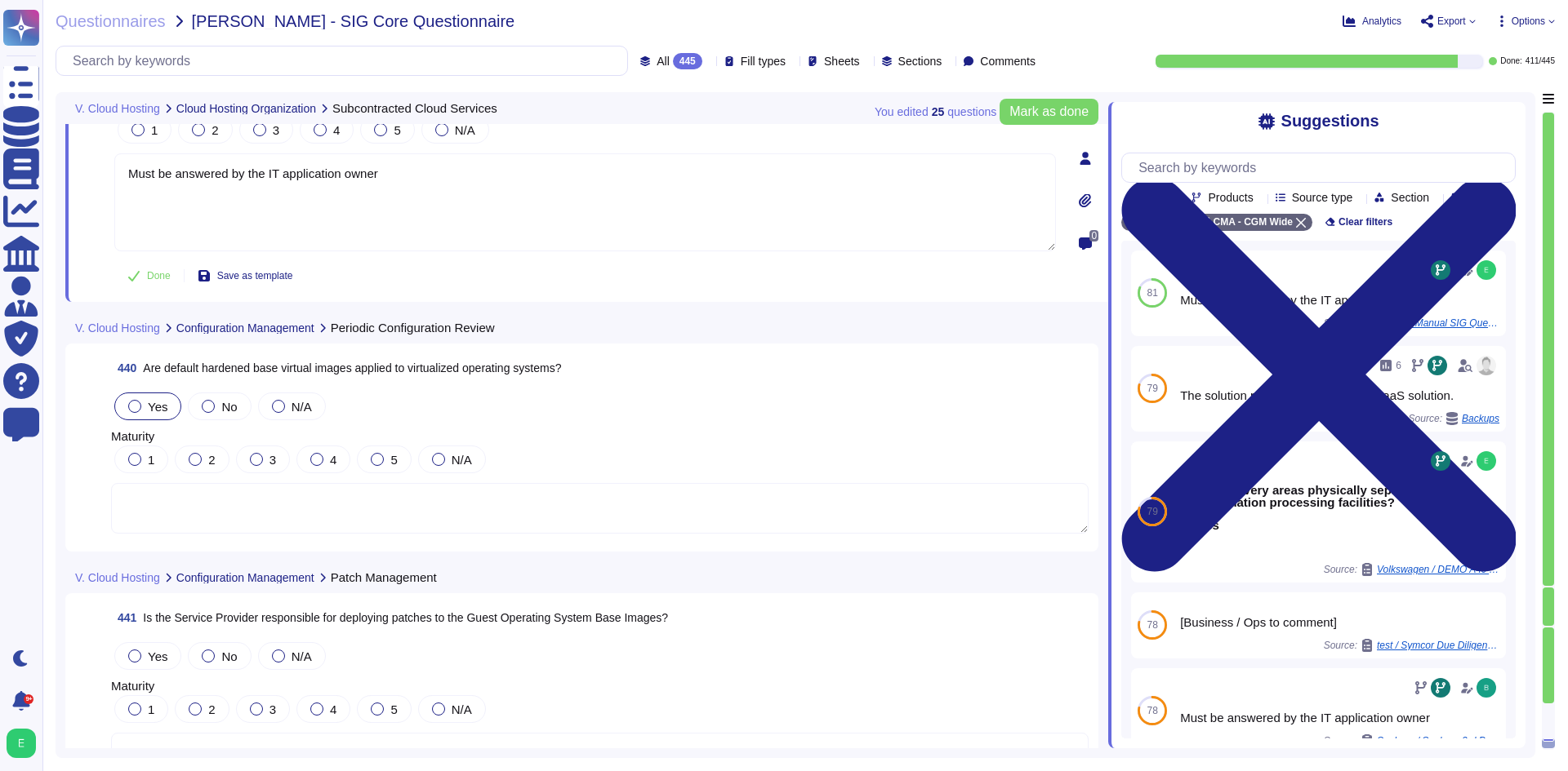
click at [134, 416] on div "Yes" at bounding box center [148, 406] width 67 height 28
type textarea "Must be answered by the IT application owner"
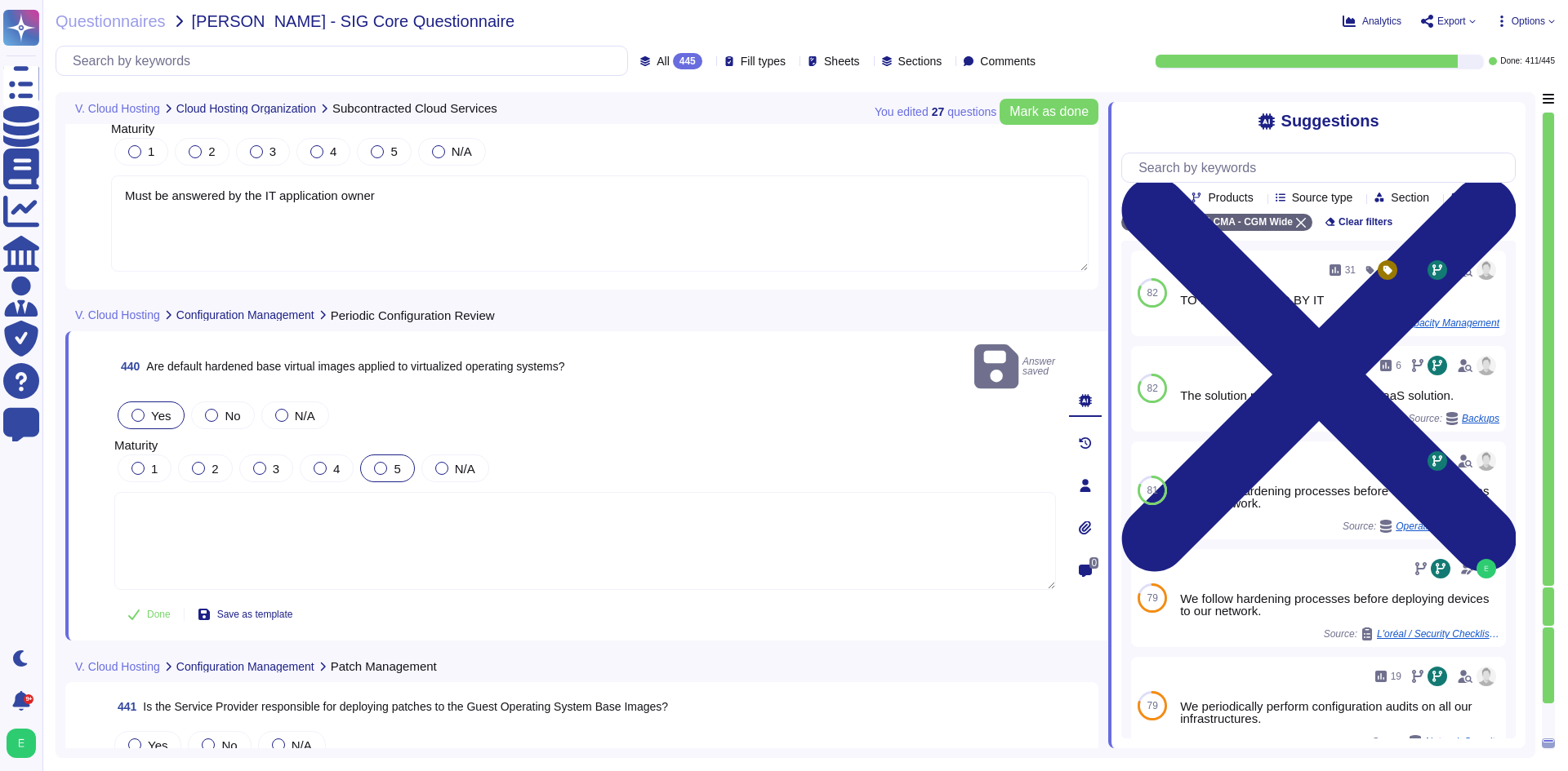
click at [379, 462] on div at bounding box center [380, 468] width 13 height 13
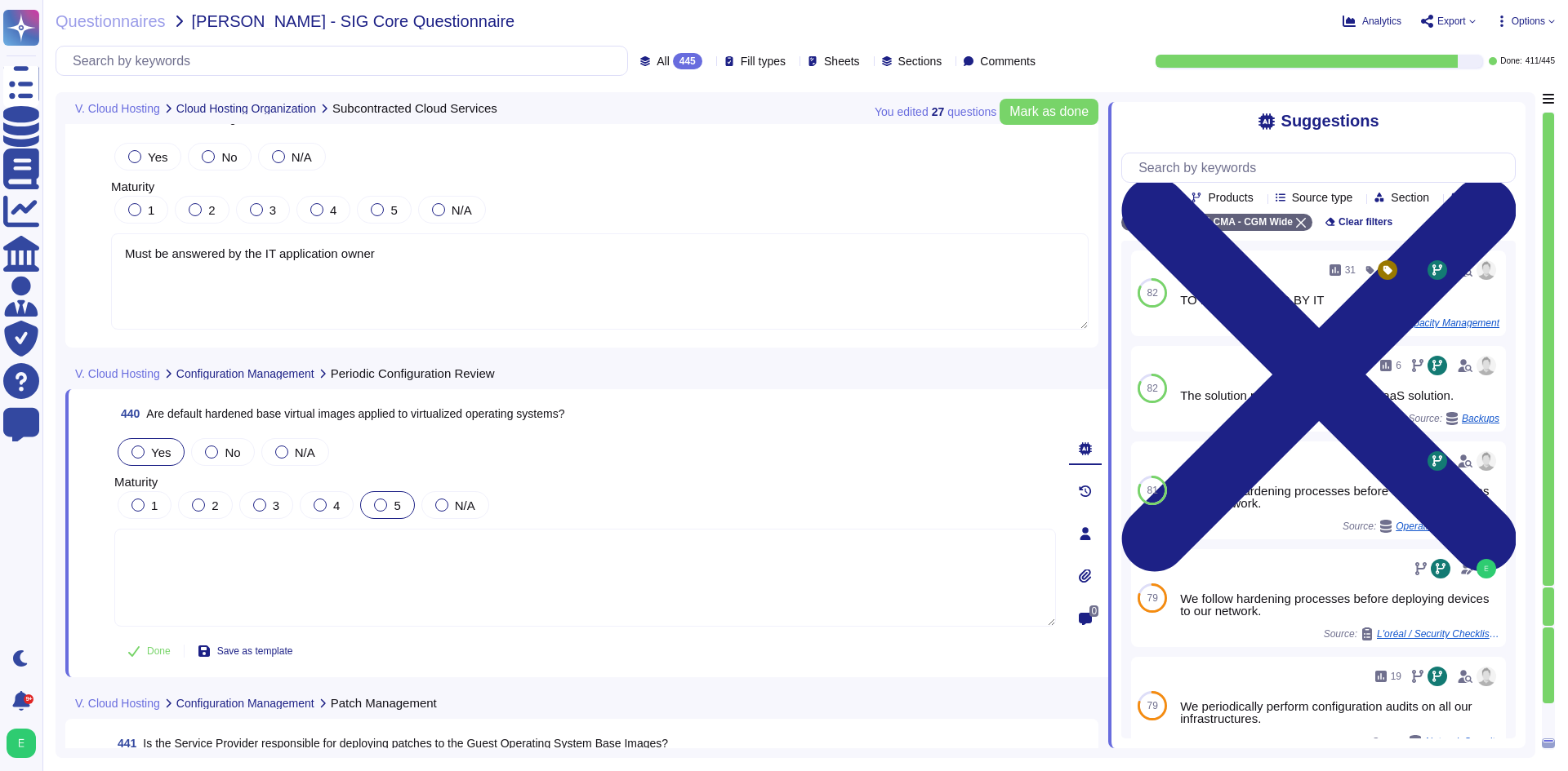
scroll to position [106169, 0]
click at [397, 516] on div "5" at bounding box center [387, 506] width 54 height 28
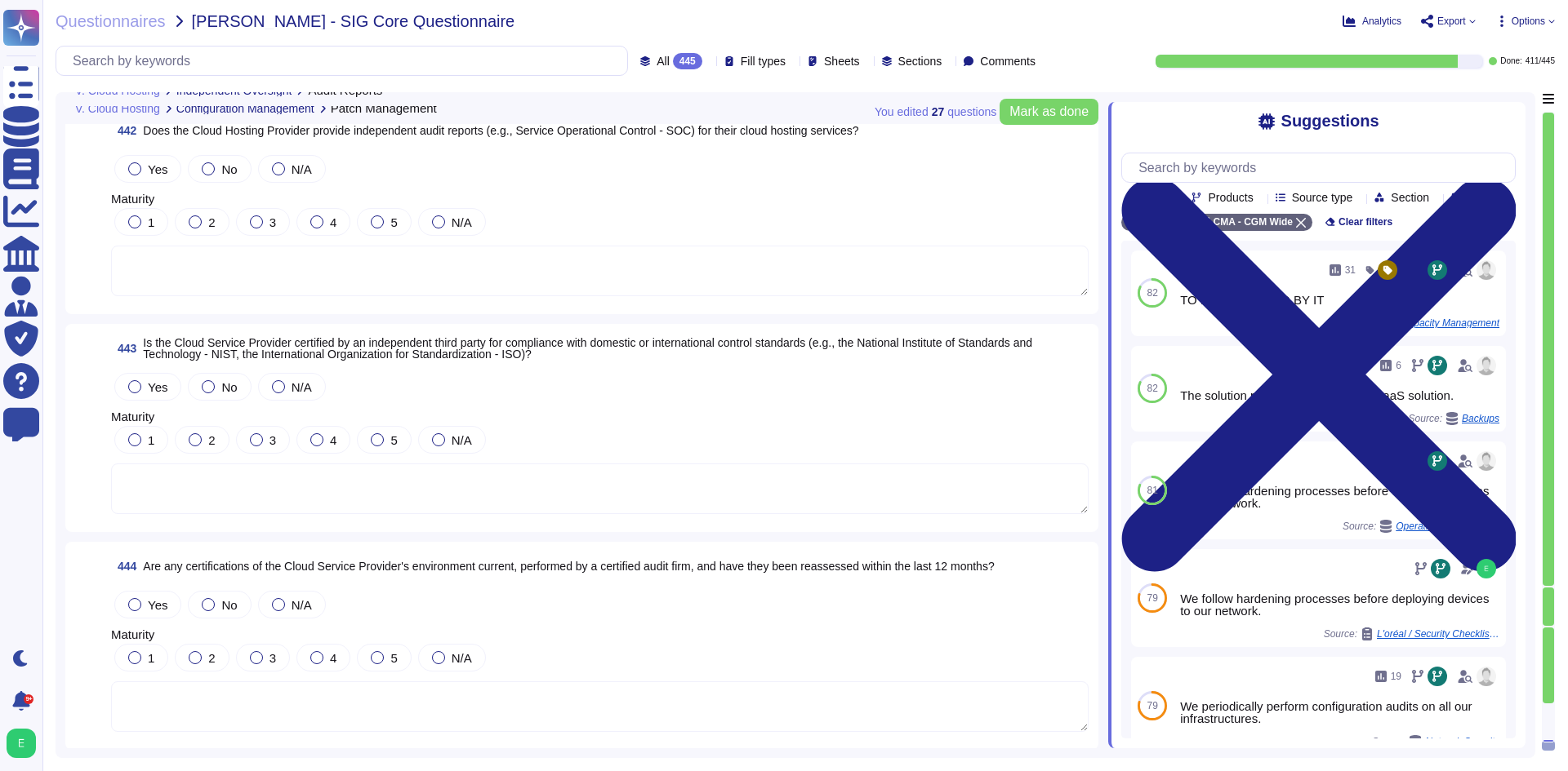
scroll to position [106245, 0]
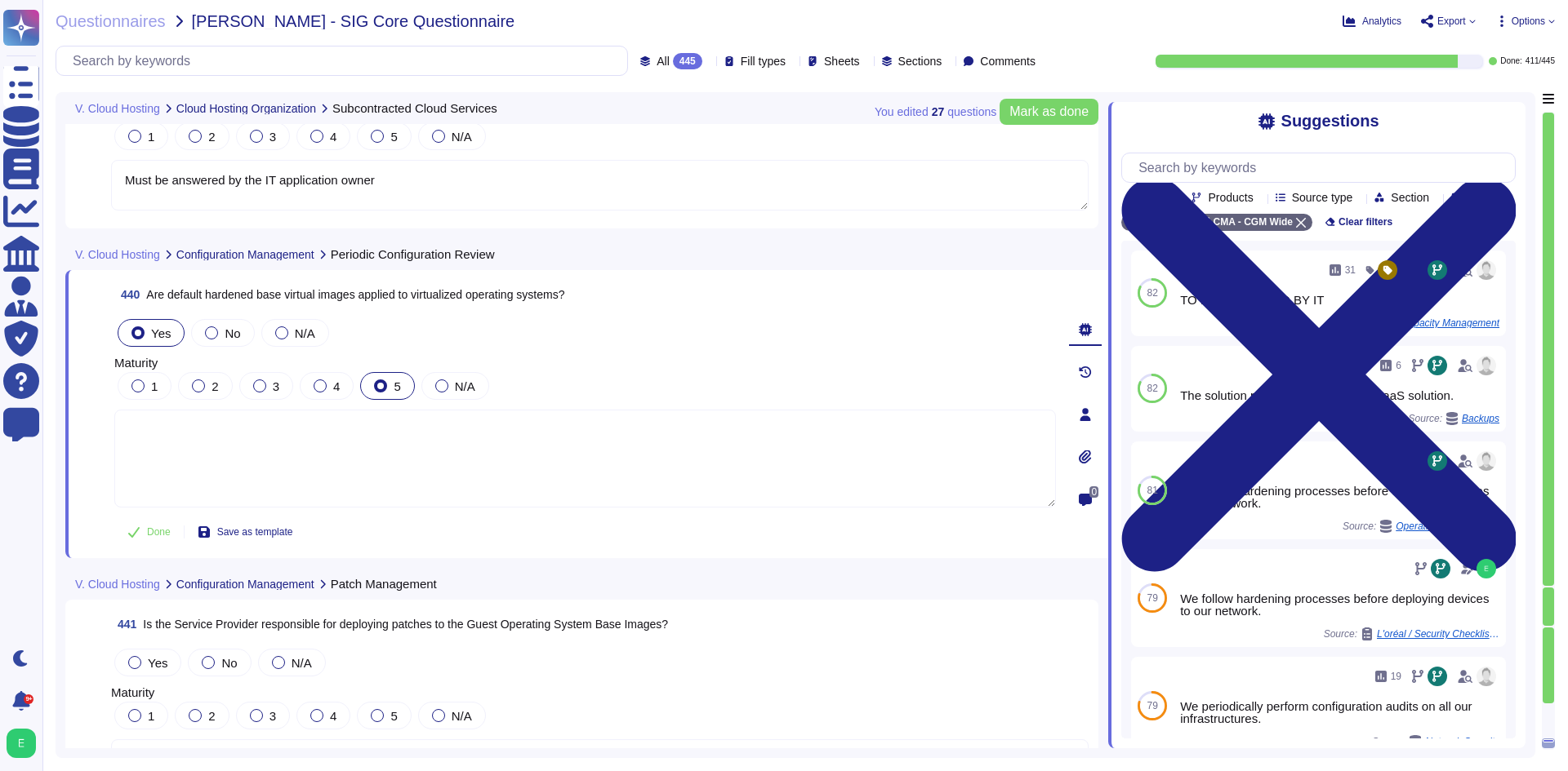
type textarea "Must be answered by the IT application owner"
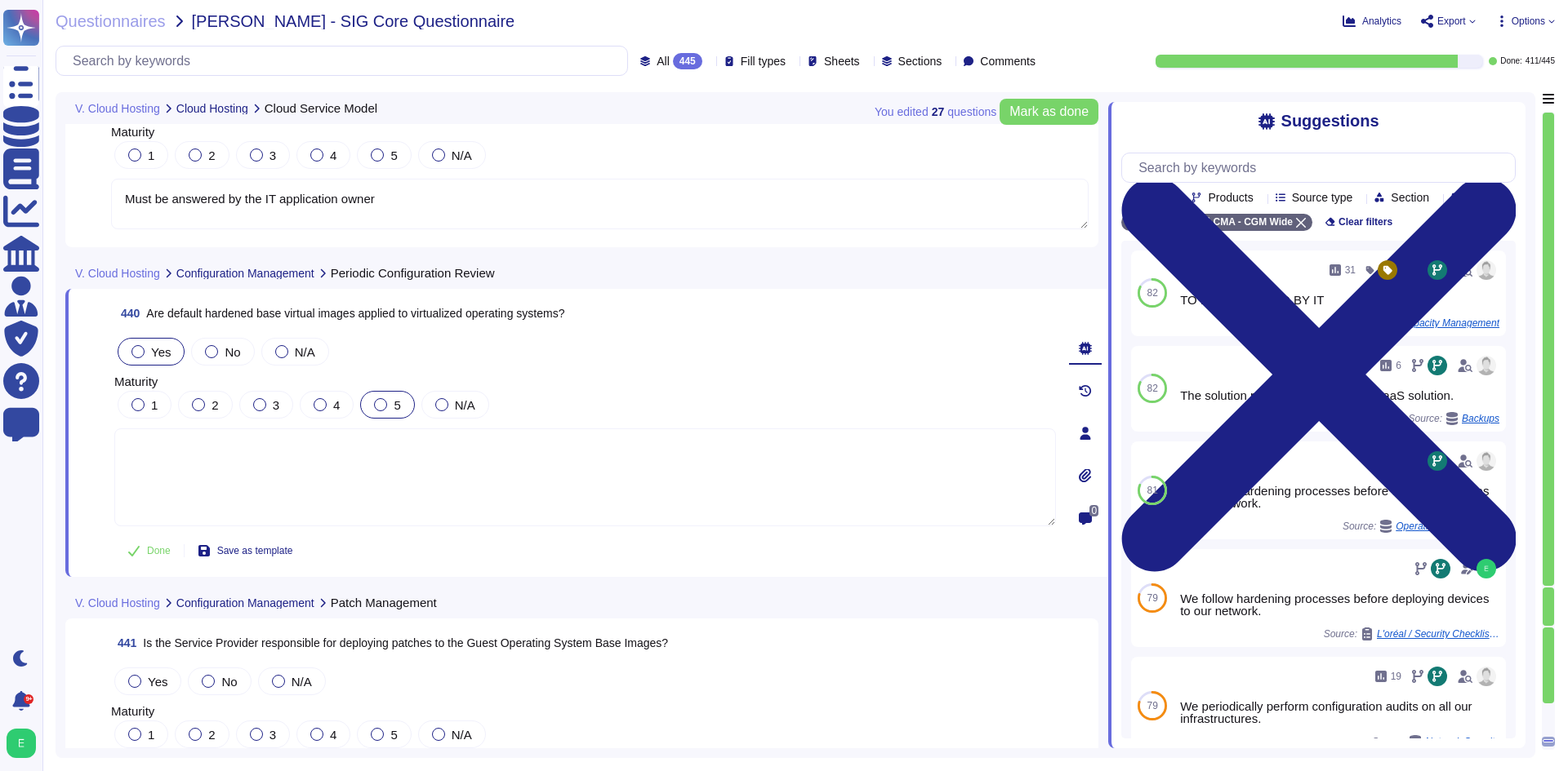
type textarea "Must be answered by the IT application owner"
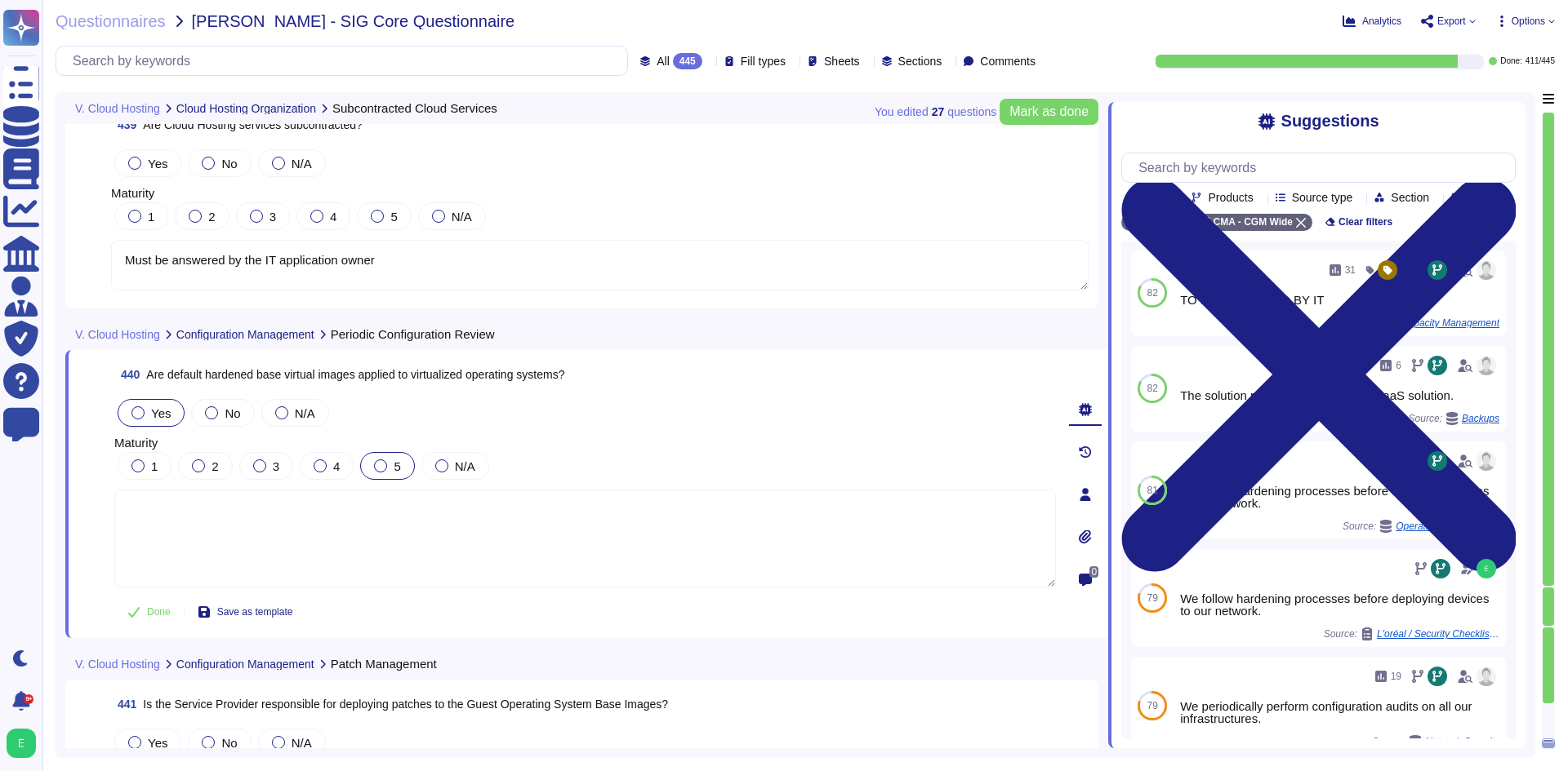
scroll to position [106117, 0]
click at [406, 266] on textarea "Must be answered by the IT application owner" at bounding box center [600, 267] width 978 height 50
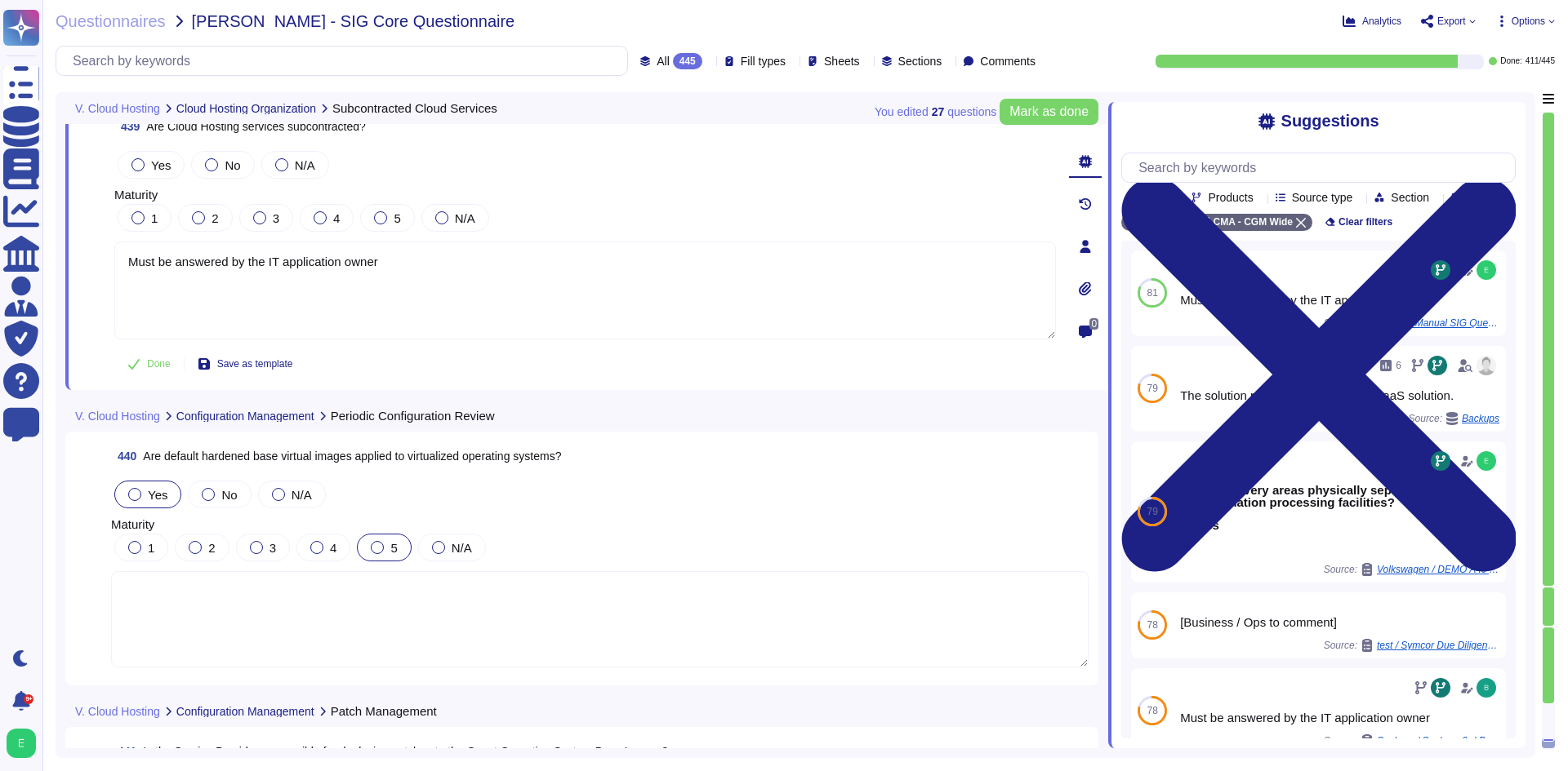
scroll to position [106362, 0]
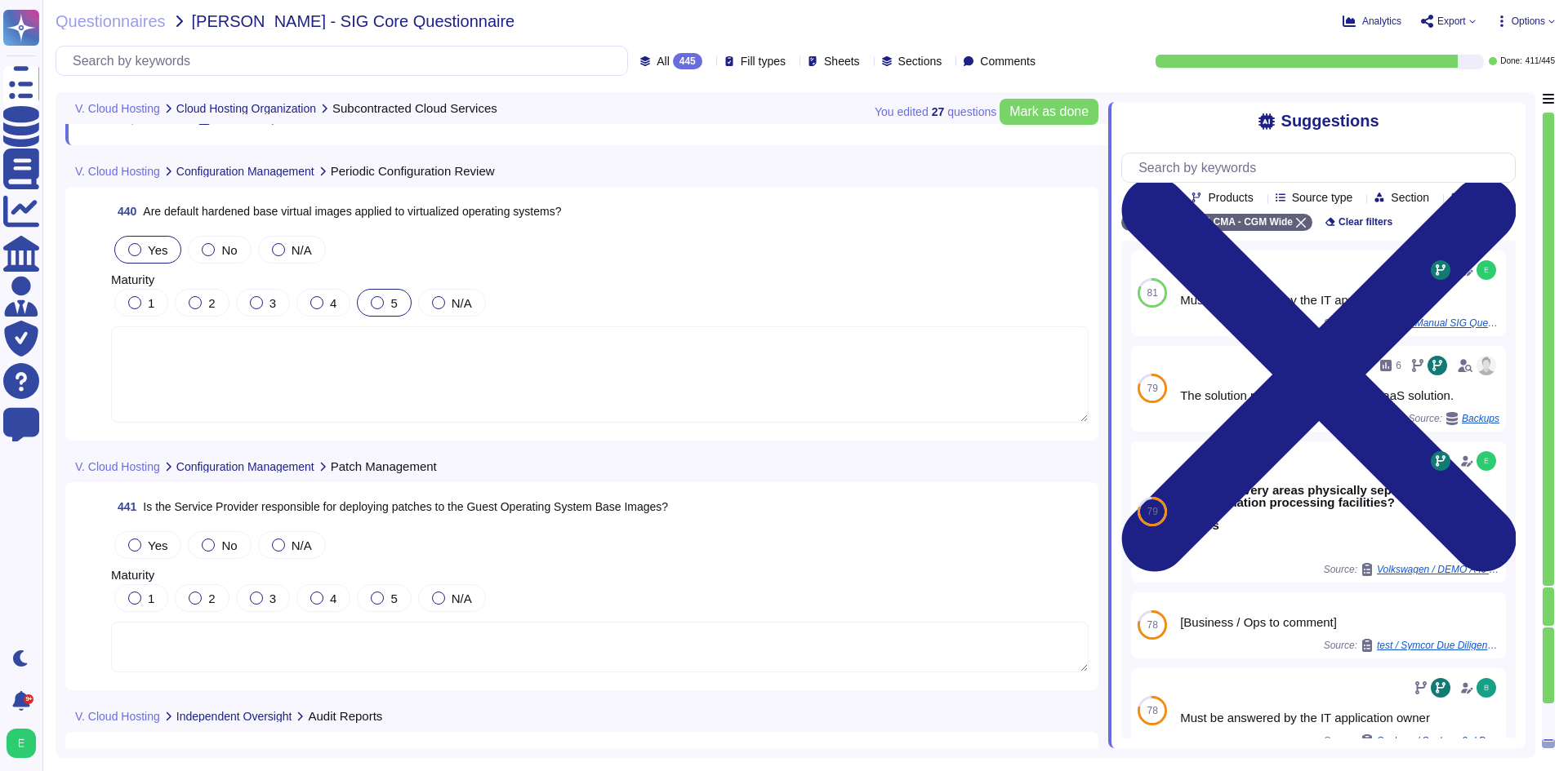
click at [430, 373] on textarea at bounding box center [600, 375] width 978 height 96
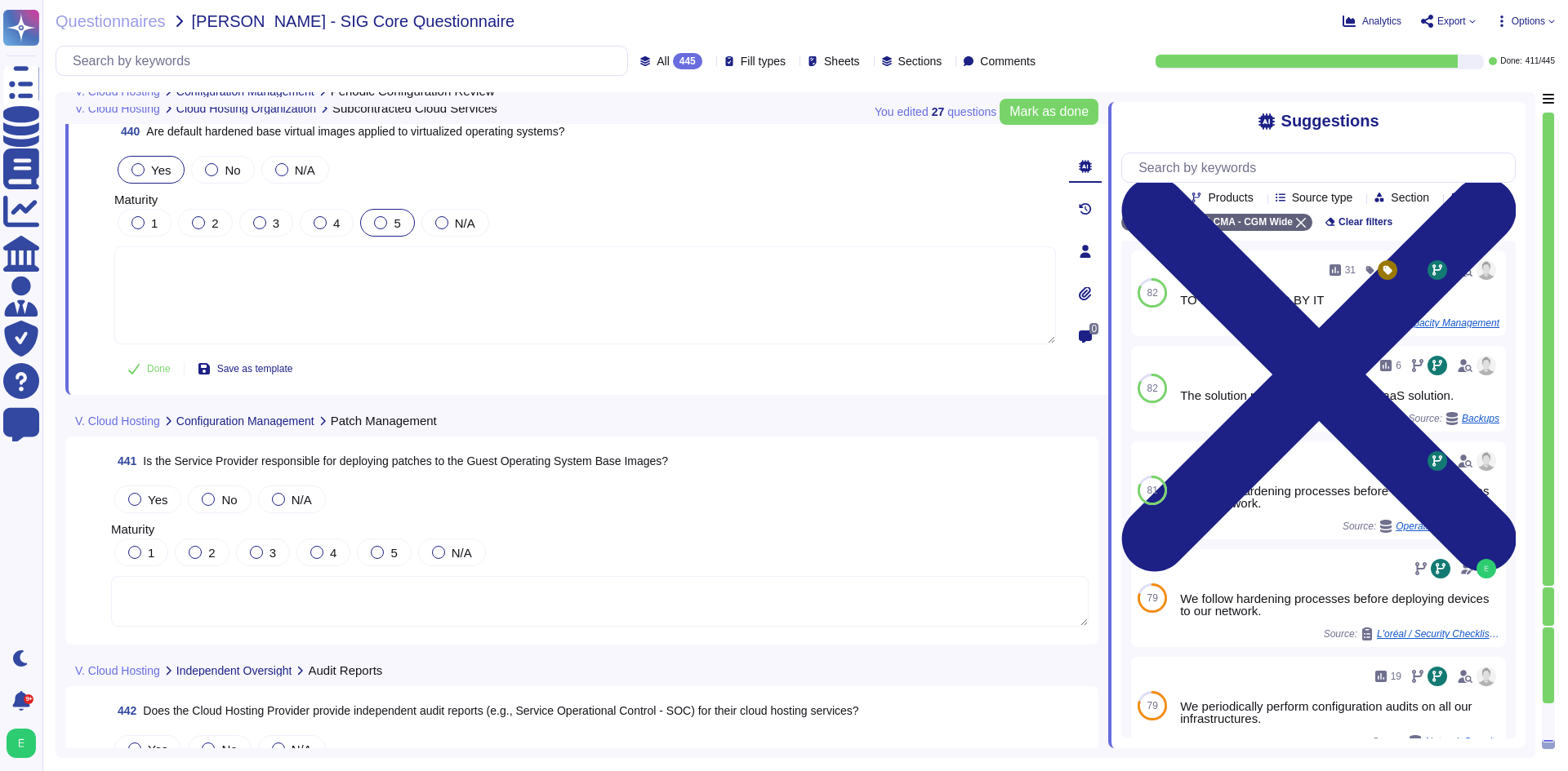
type textarea "Must be answered by the IT application owner"
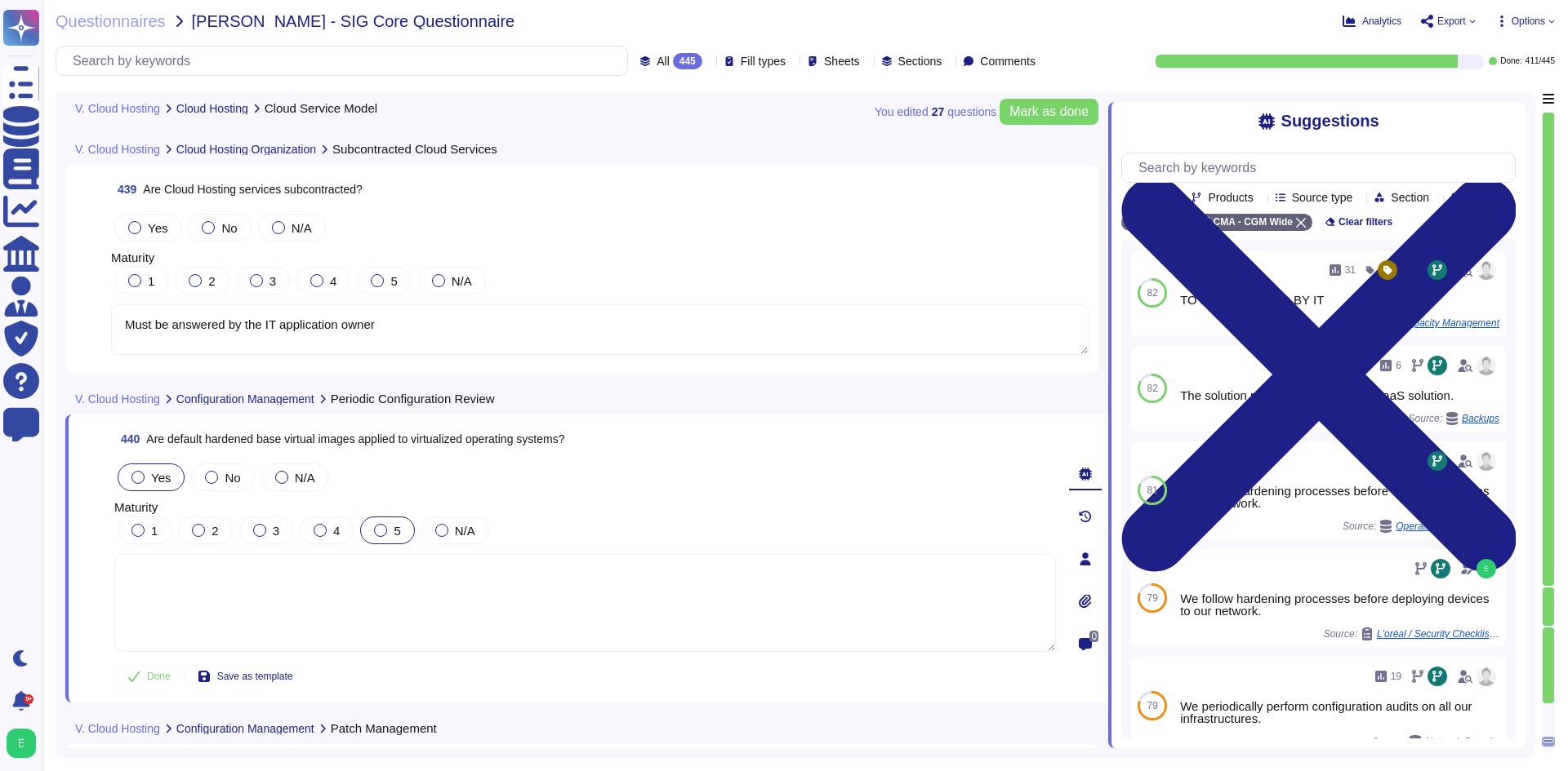
type textarea "Must be answered by the IT application owner"
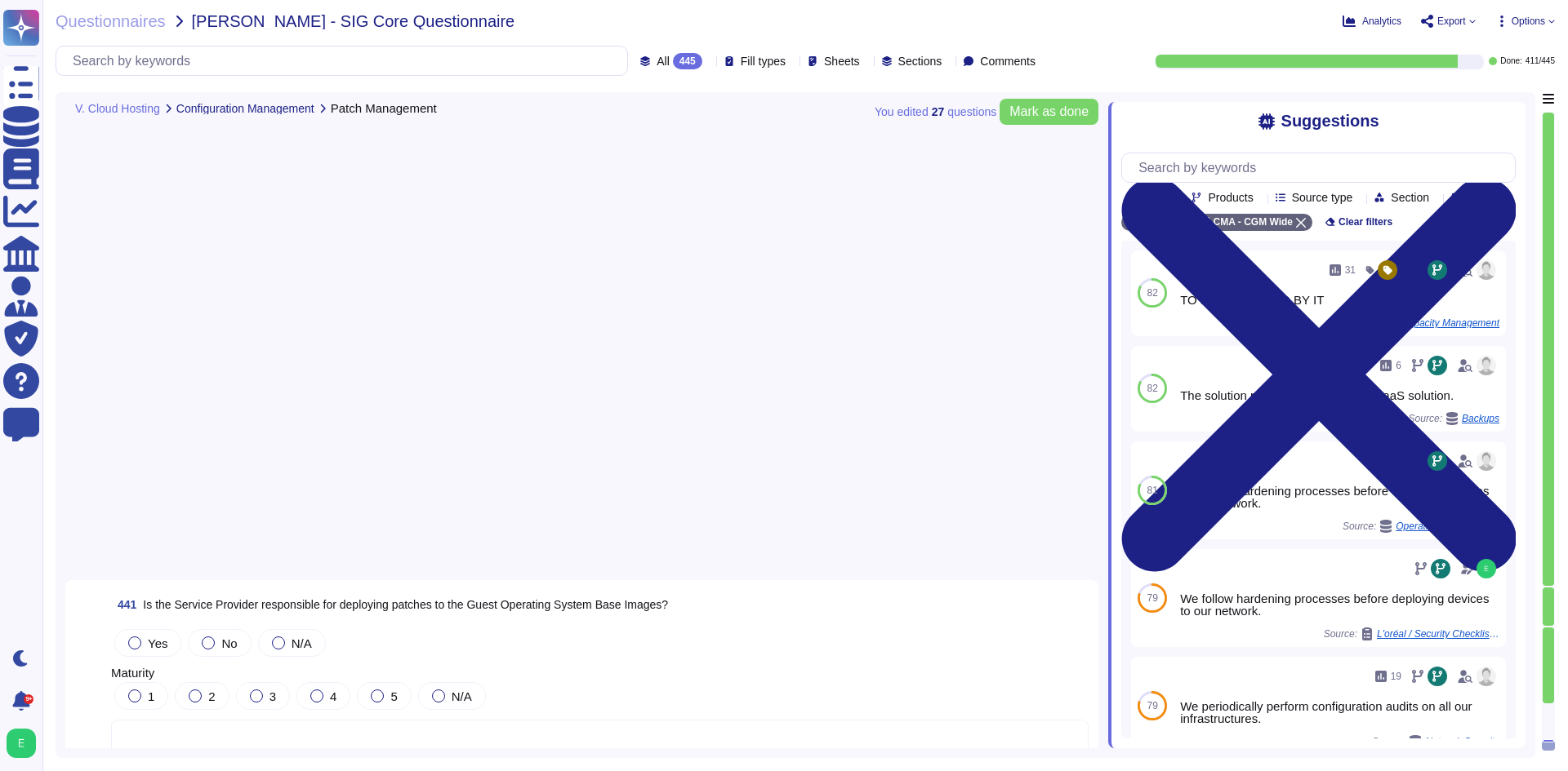
scroll to position [106147, 0]
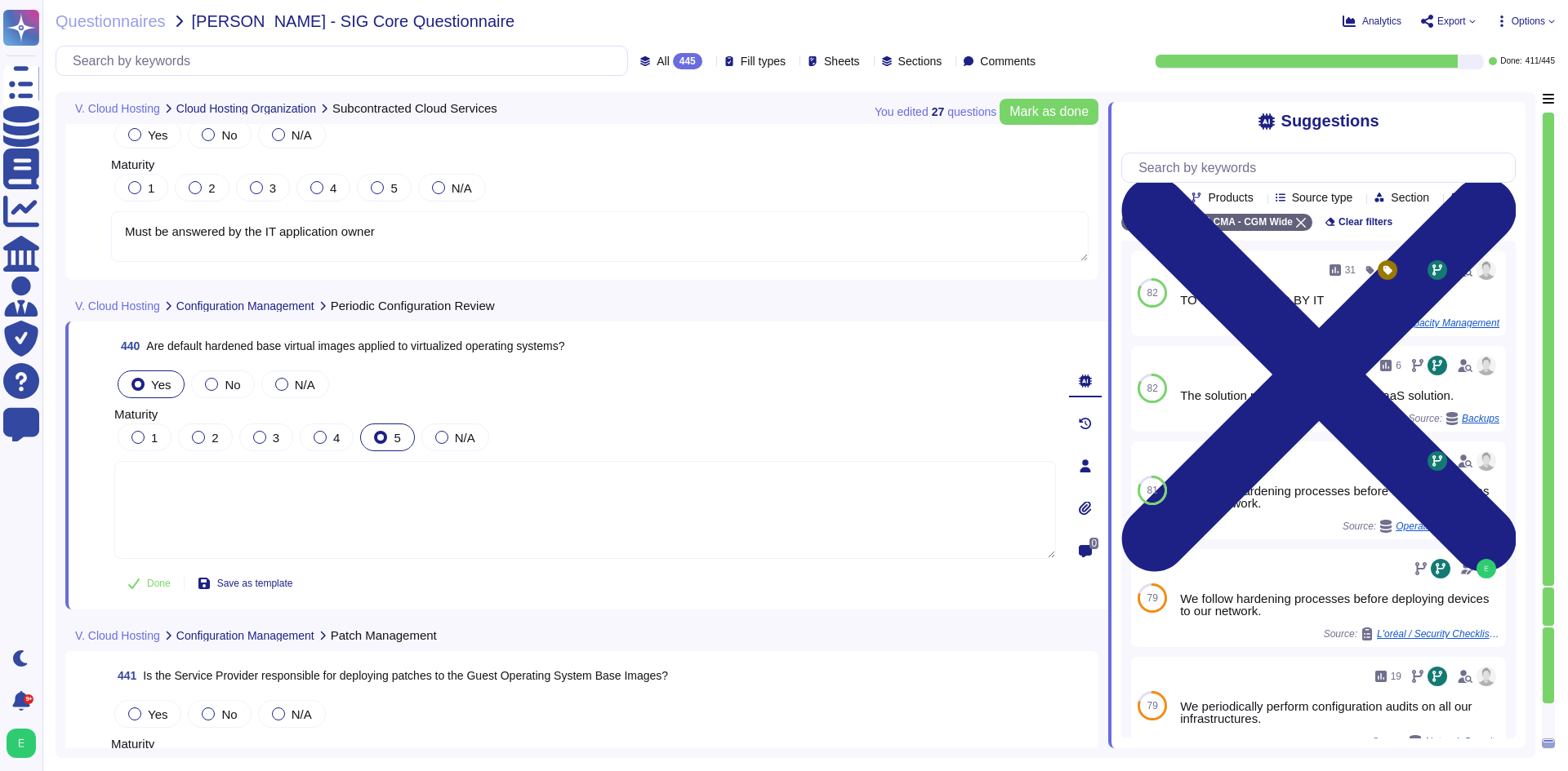
type textarea "Must be answered by the IT application owner"
click at [286, 493] on textarea at bounding box center [584, 510] width 941 height 98
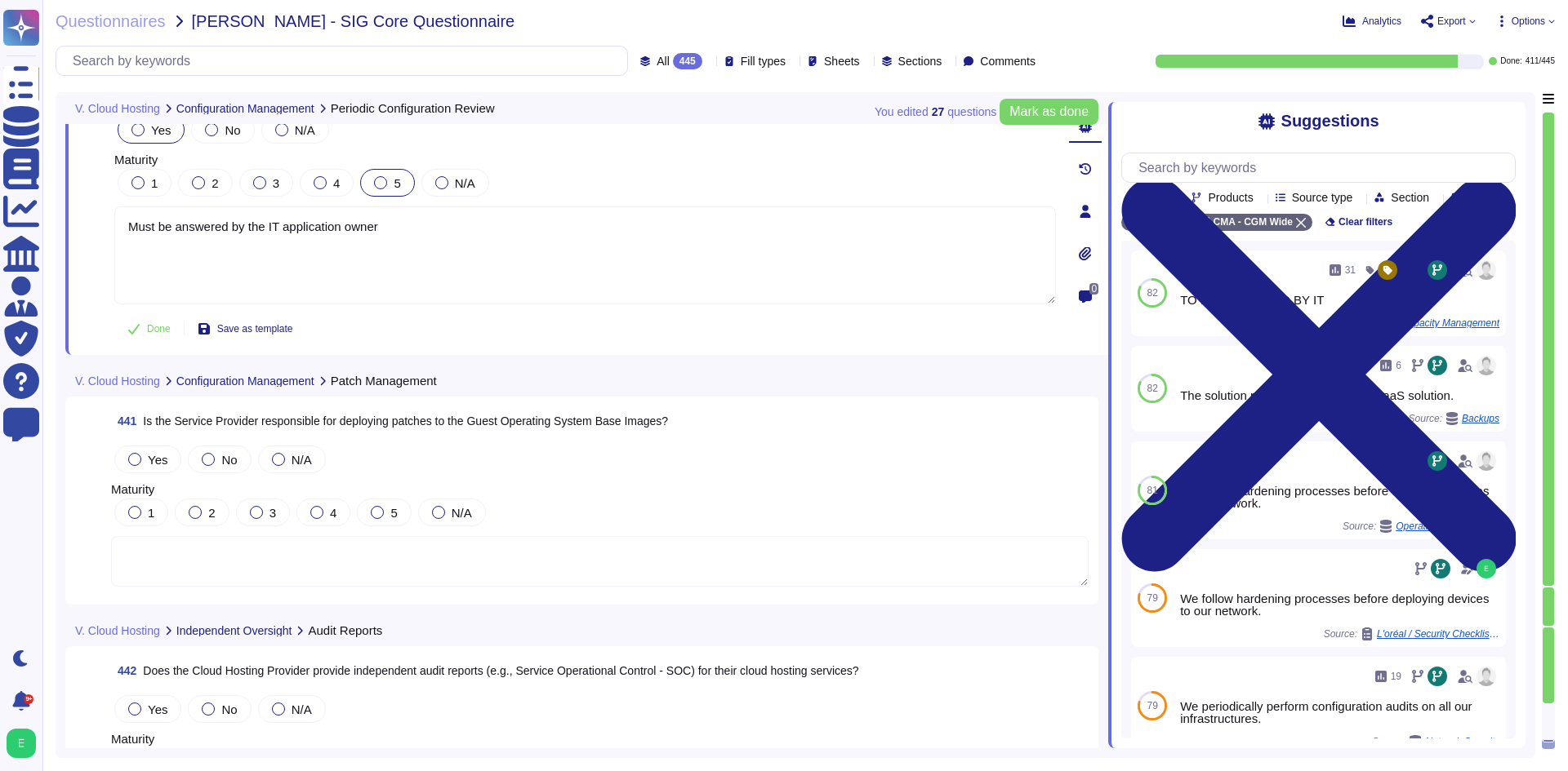
type textarea "Must be answered by the IT application owner"
click at [296, 555] on textarea at bounding box center [600, 561] width 978 height 50
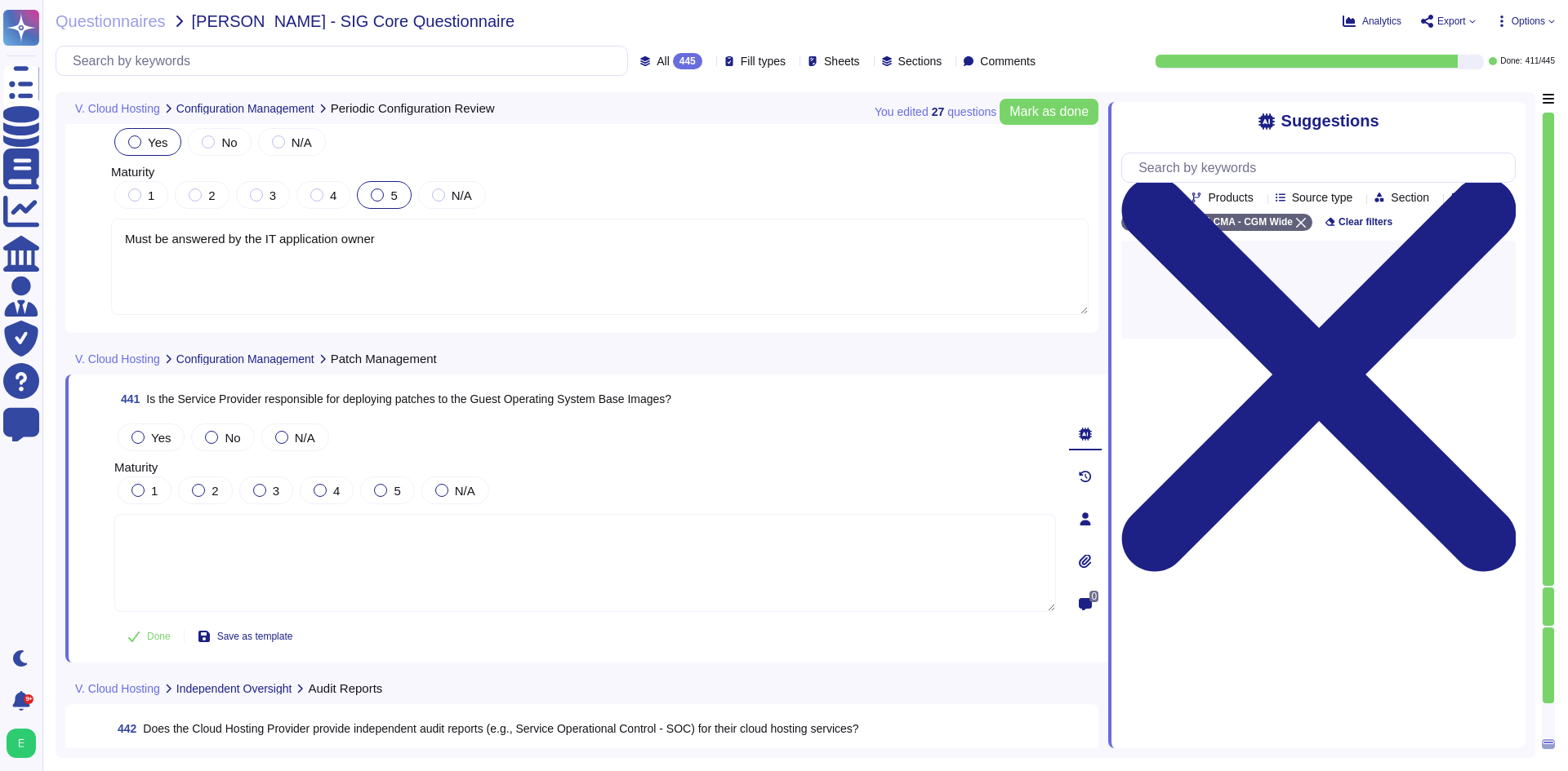
paste textarea "Must be answered by the IT application owner"
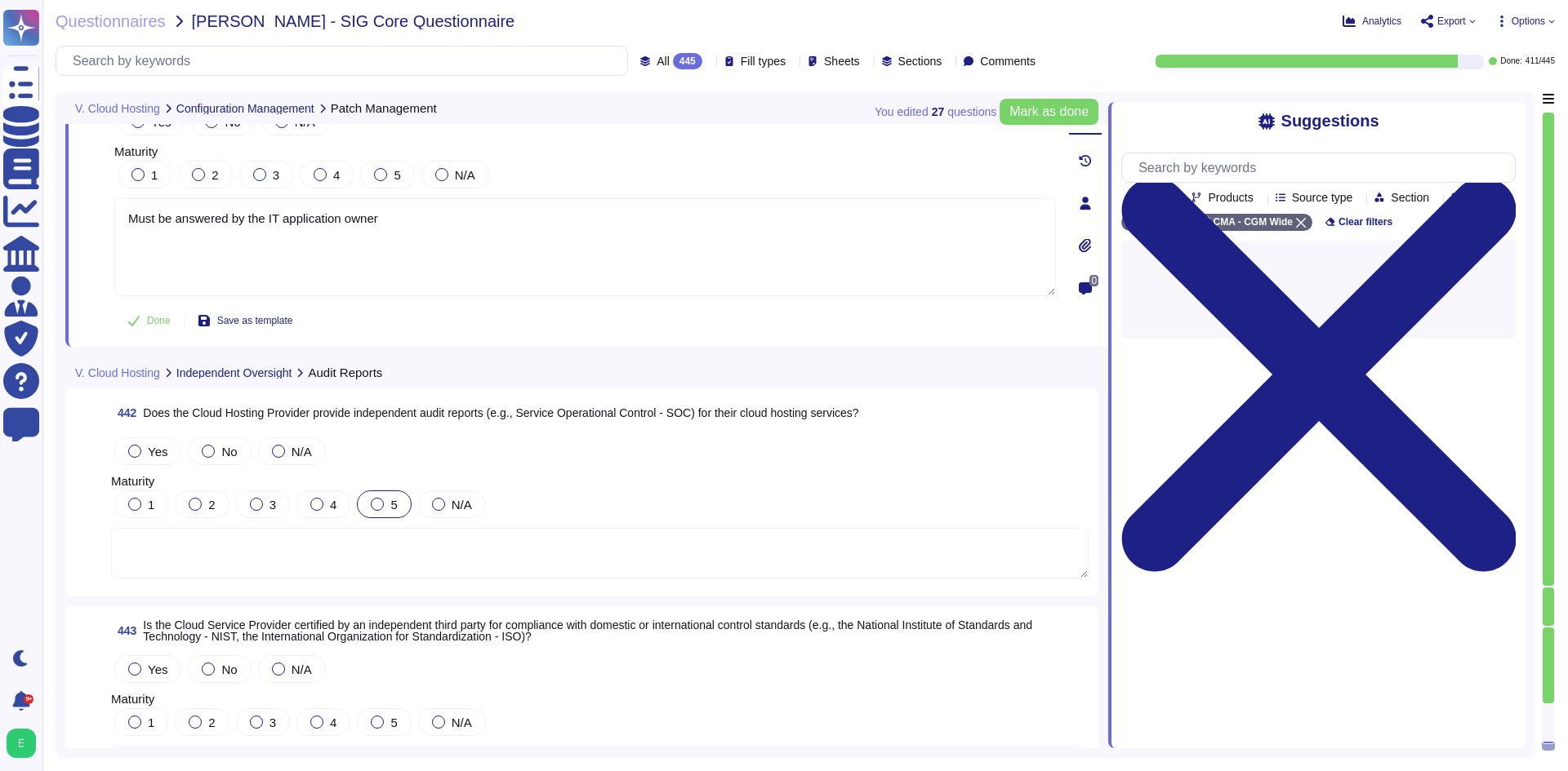
scroll to position [106719, 0]
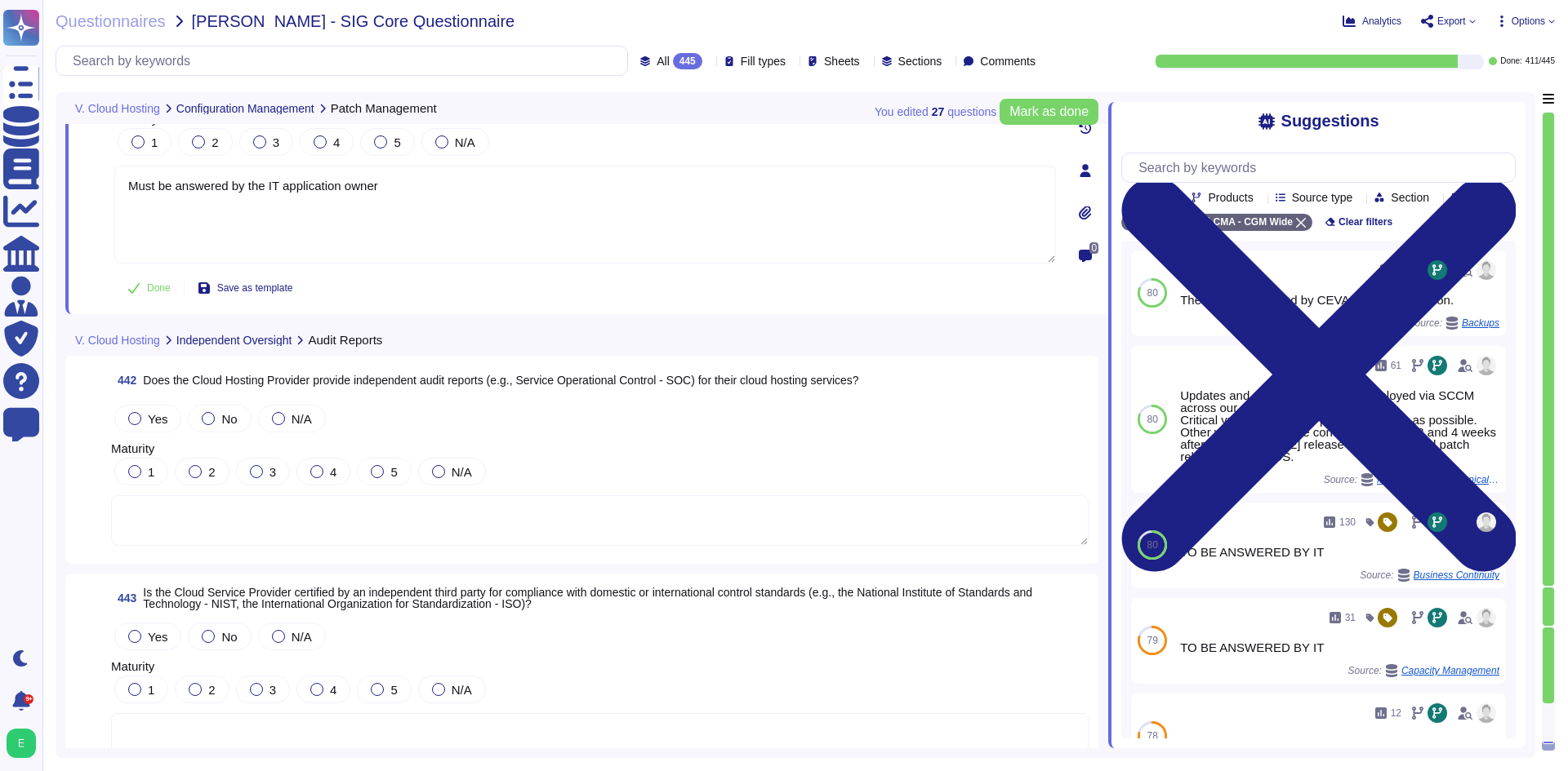
type textarea "Must be answered by the IT application owner"
click at [369, 534] on textarea at bounding box center [600, 520] width 978 height 50
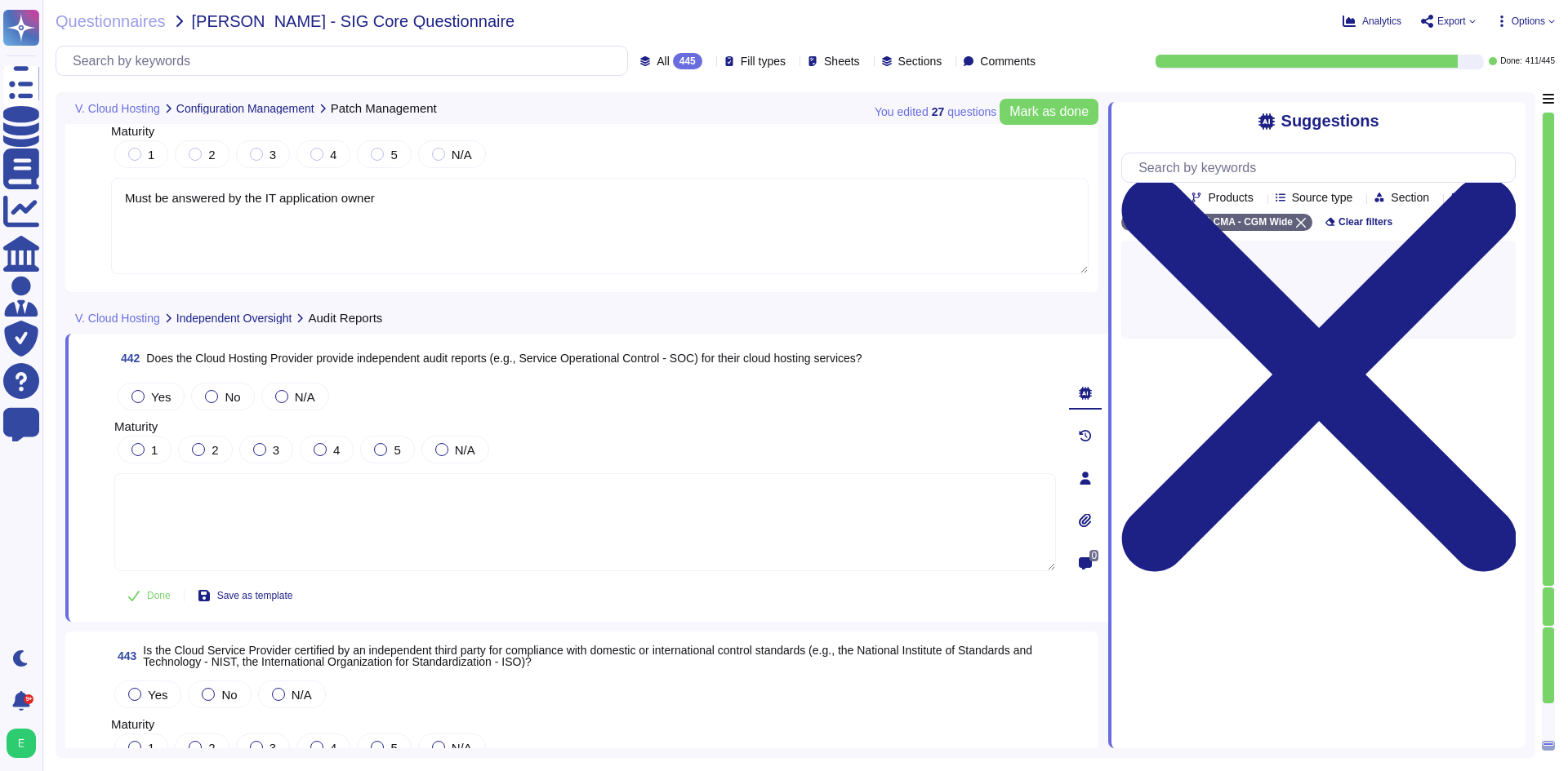
paste textarea "Must be answered by the IT application owner"
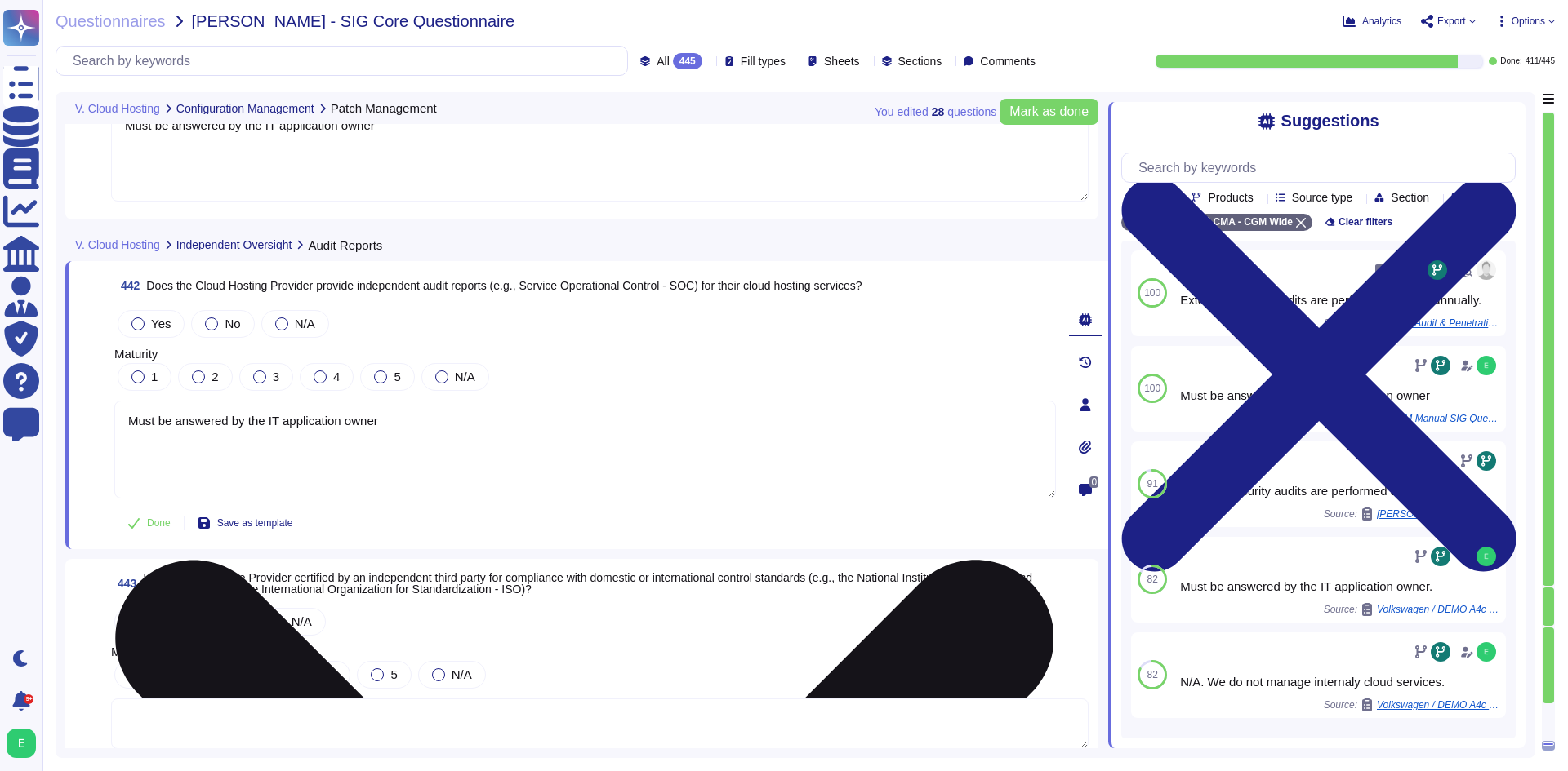
scroll to position [106882, 0]
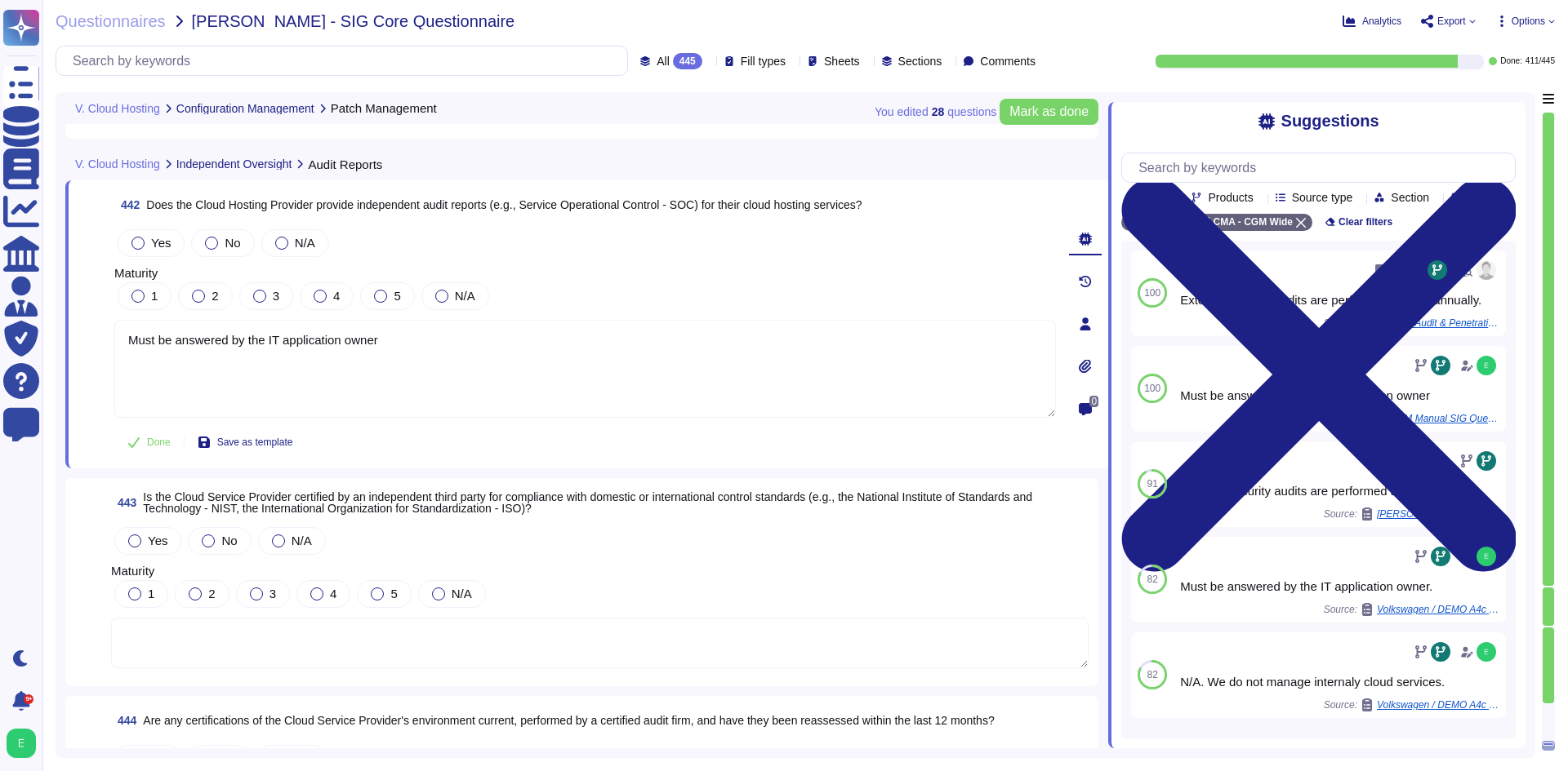
click at [325, 621] on textarea at bounding box center [600, 642] width 978 height 50
type textarea "Must be answered by the IT application owner"
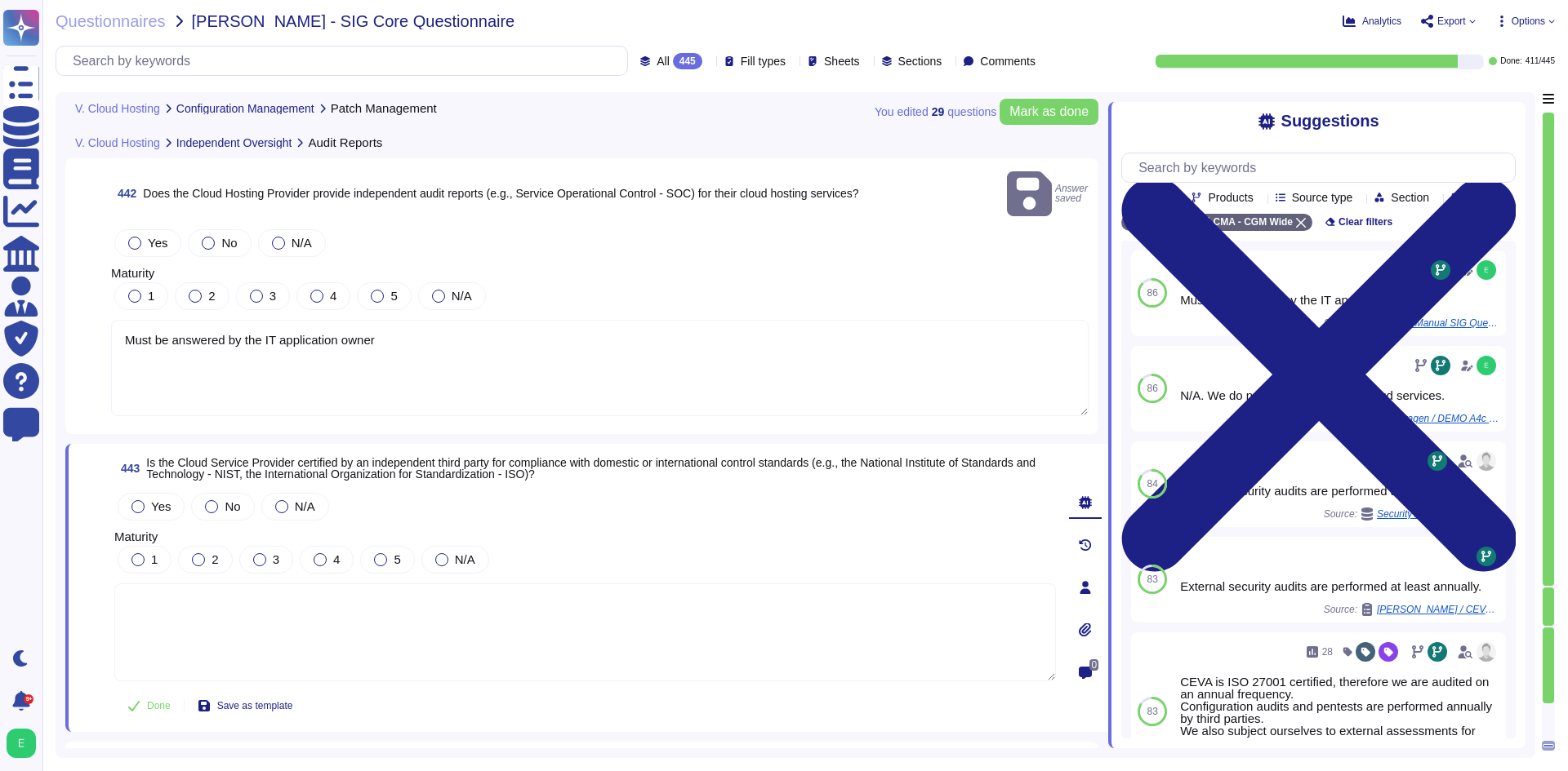
paste textarea "Must be answered by the IT application owner"
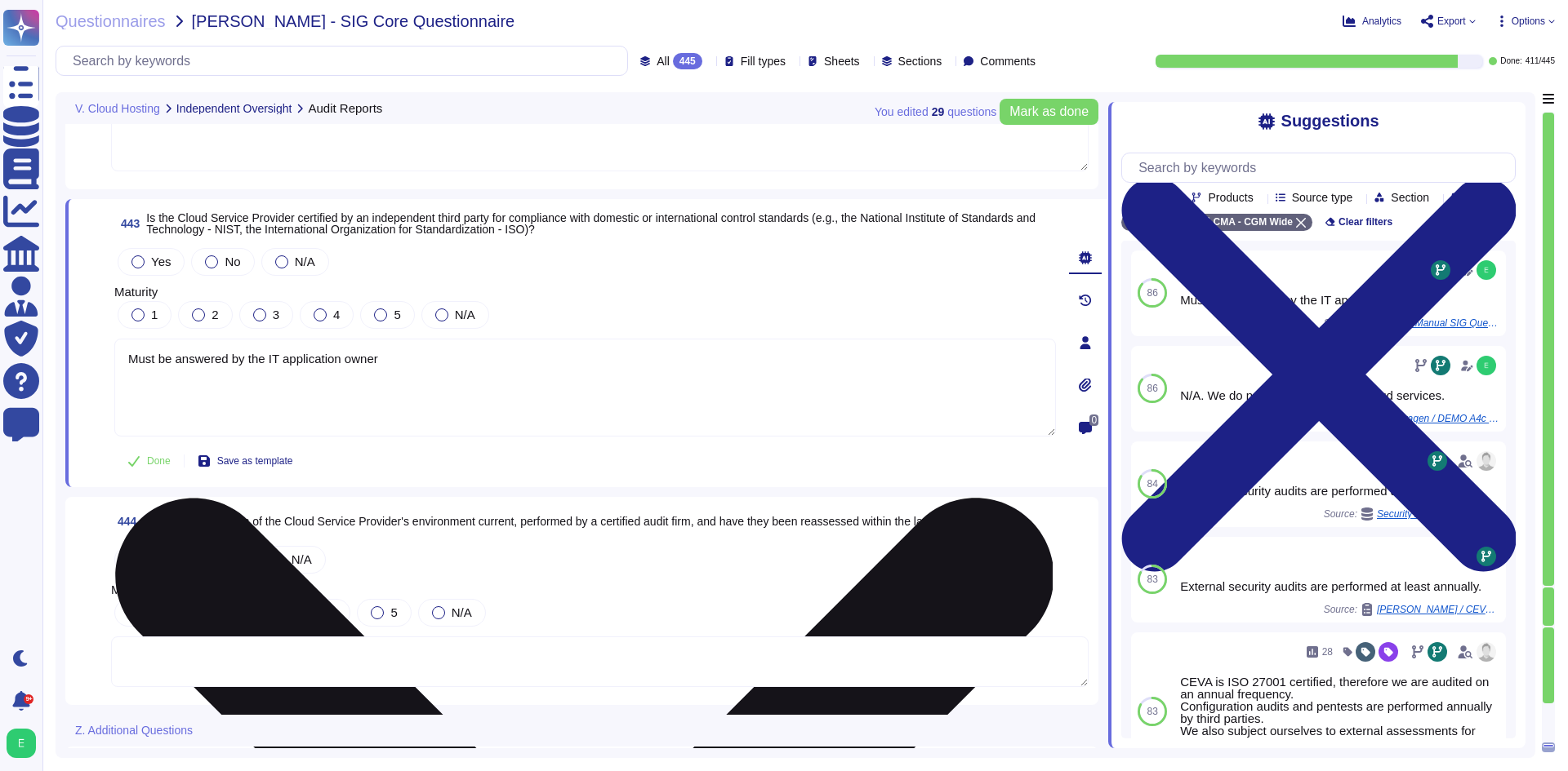
scroll to position [107127, 0]
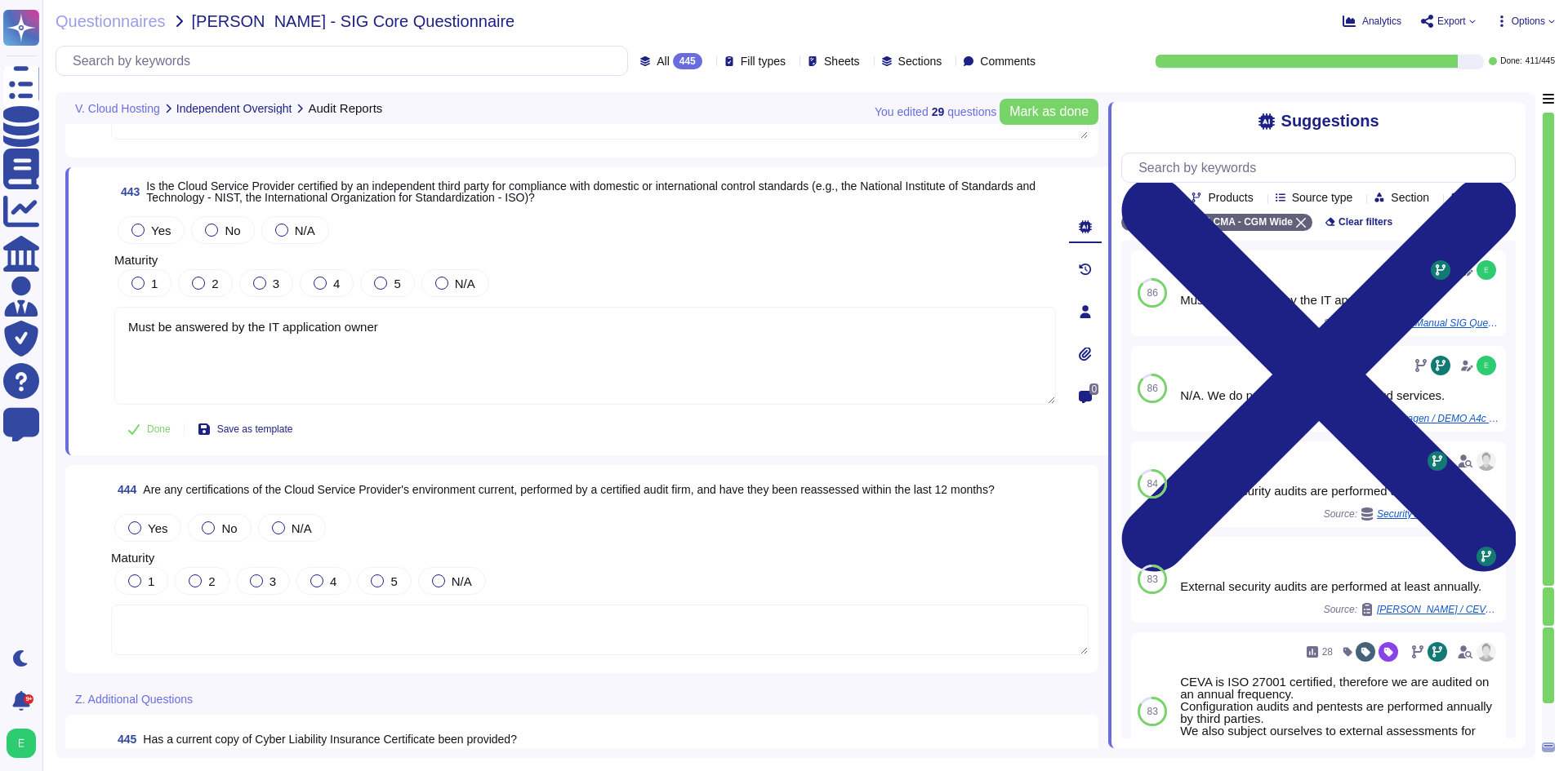
type textarea "Must be answered by the IT application owner"
click at [314, 623] on textarea at bounding box center [600, 629] width 978 height 50
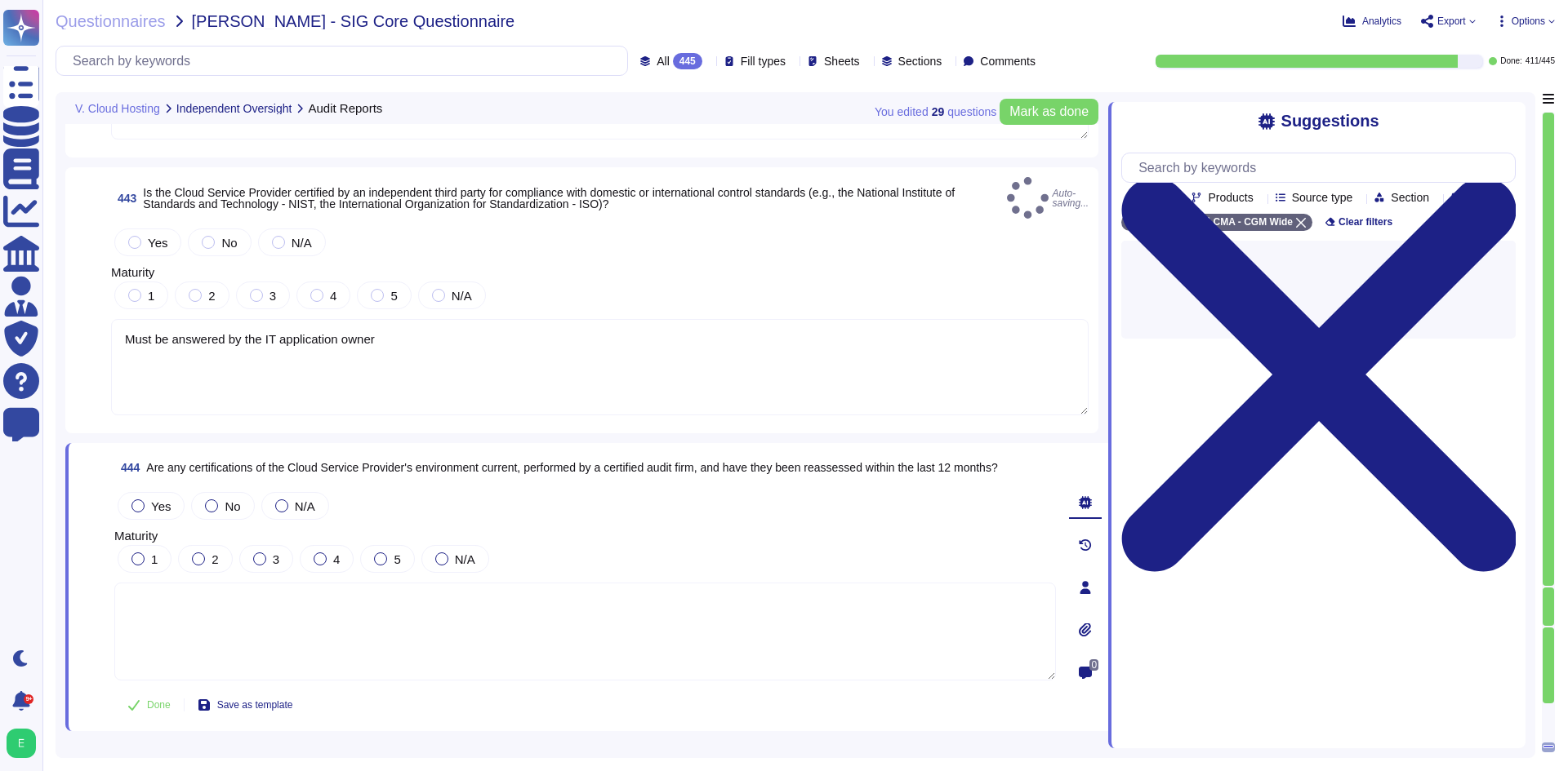
paste textarea "Must be answered by the IT application owner"
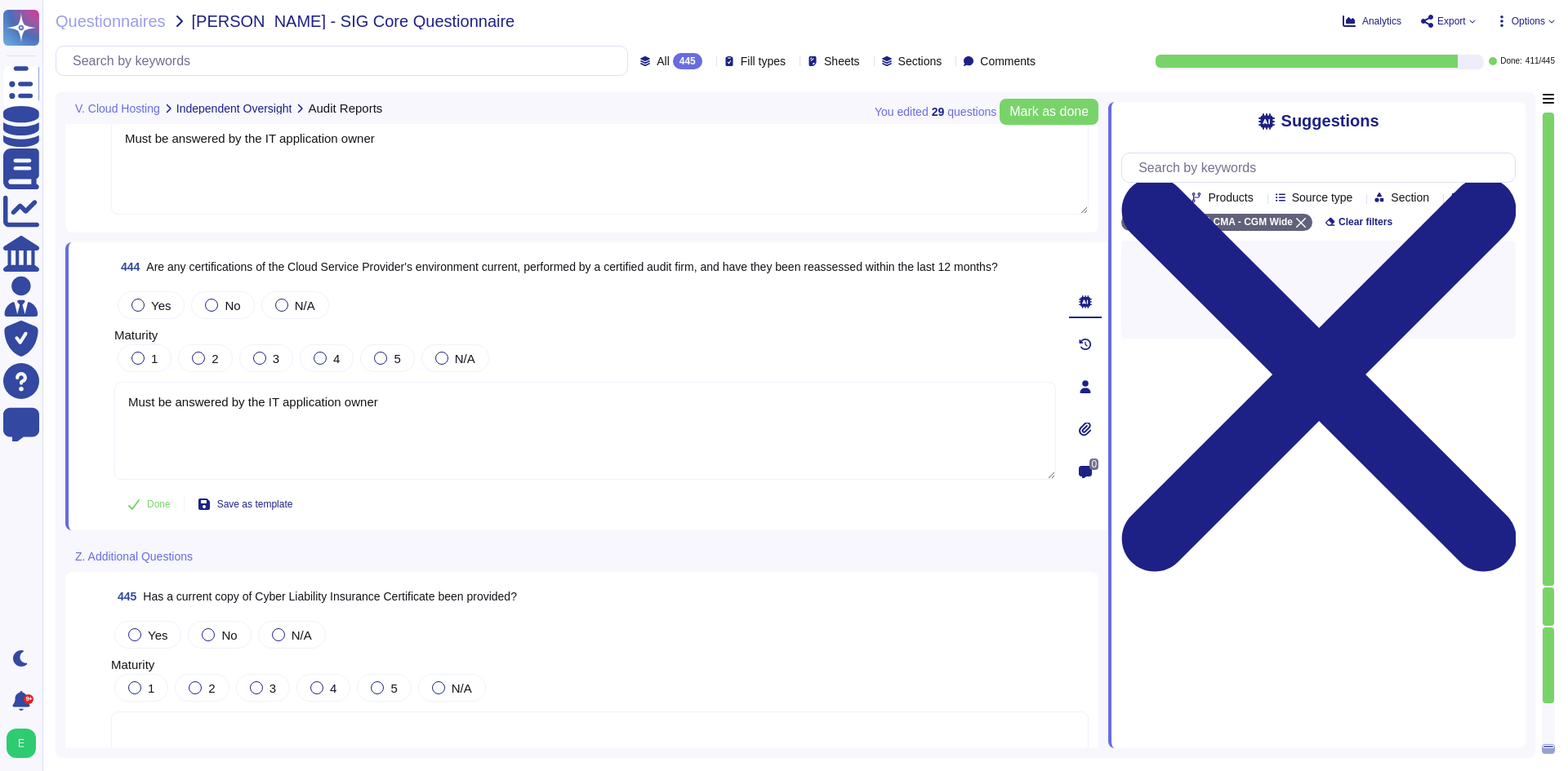
scroll to position [107347, 0]
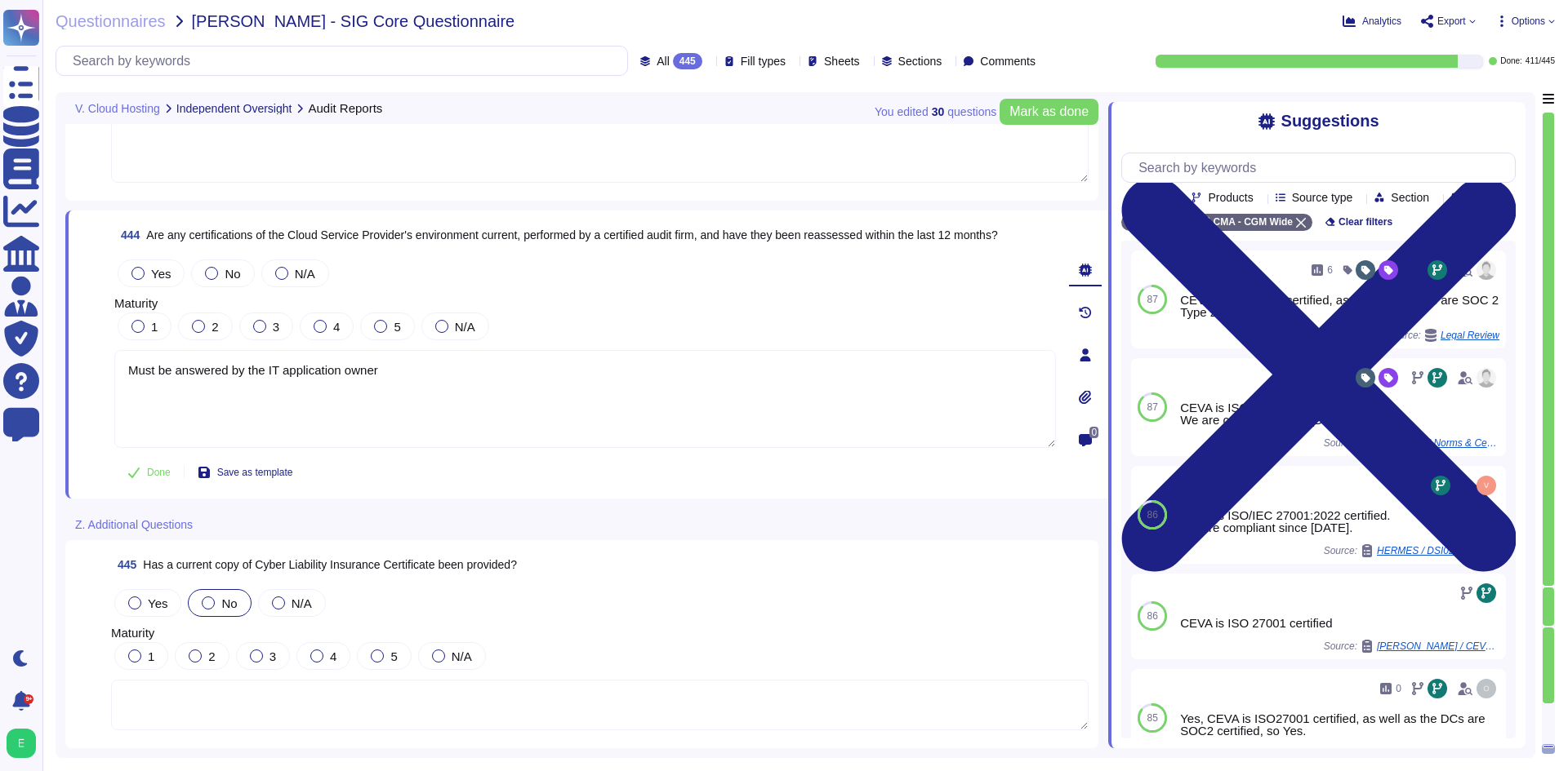
type textarea "Must be answered by the IT application owner"
click at [221, 604] on span "No" at bounding box center [229, 604] width 16 height 14
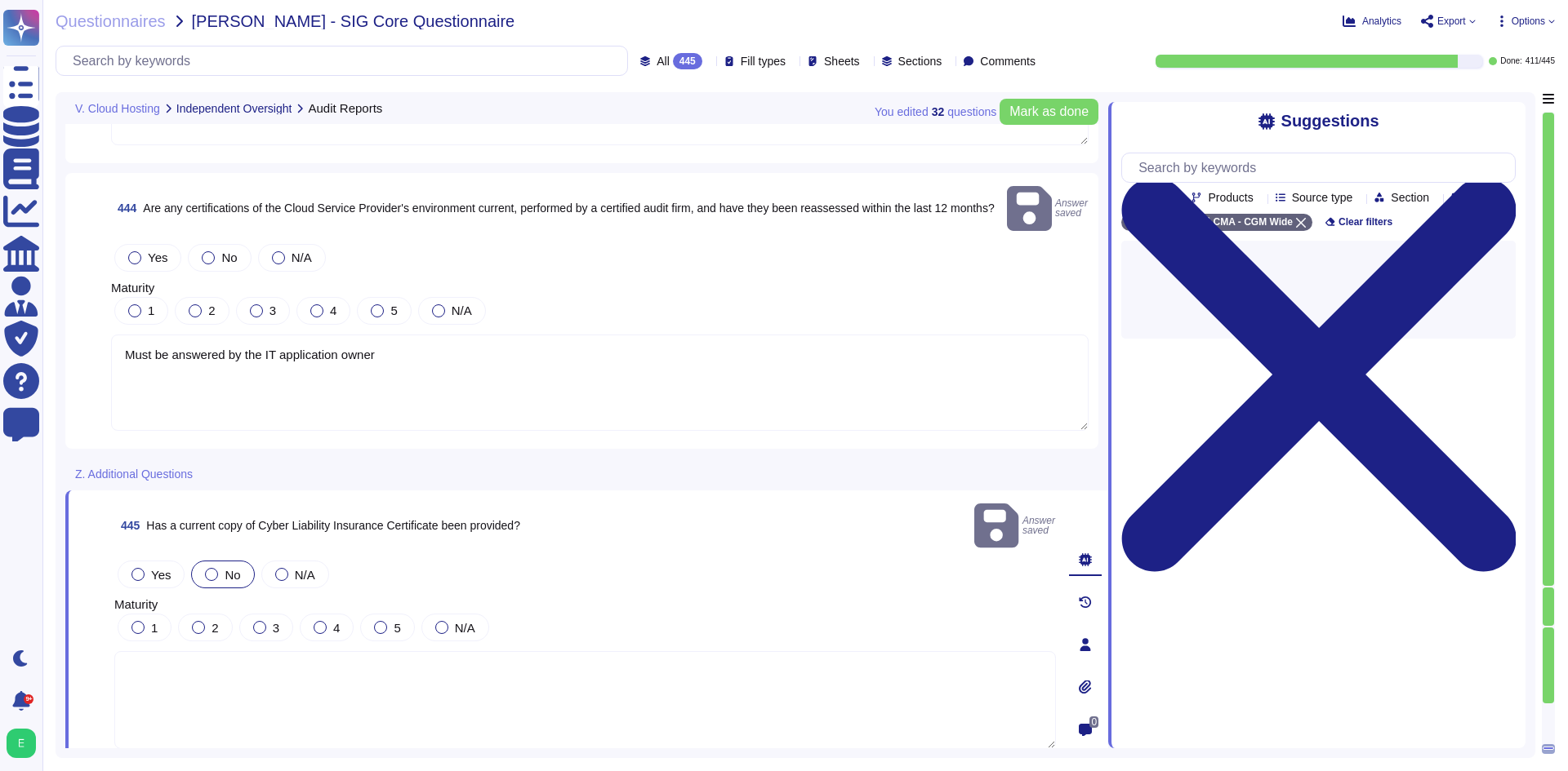
scroll to position [107392, 0]
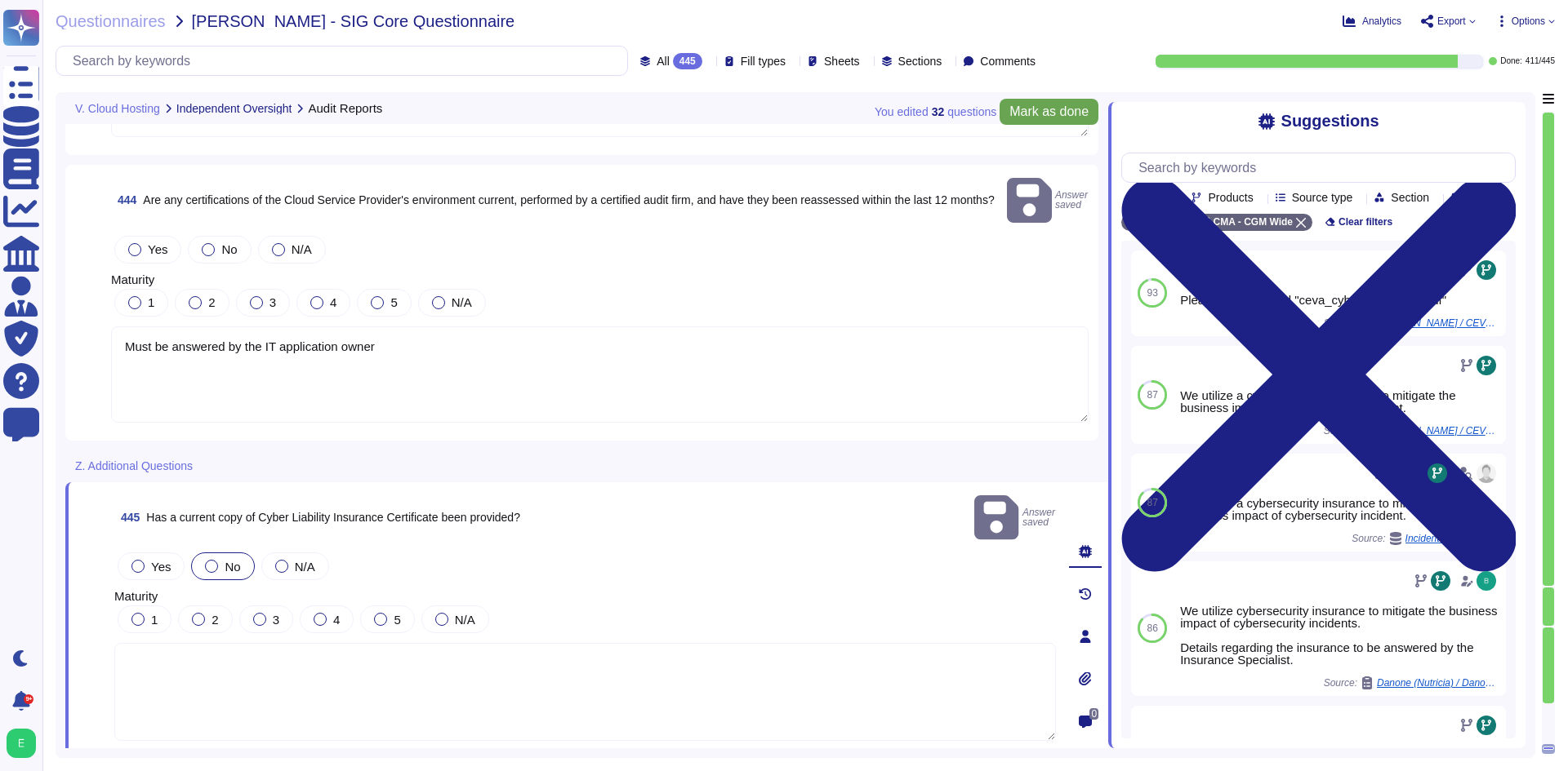
click at [1042, 118] on span "Mark as done" at bounding box center [1049, 111] width 80 height 13
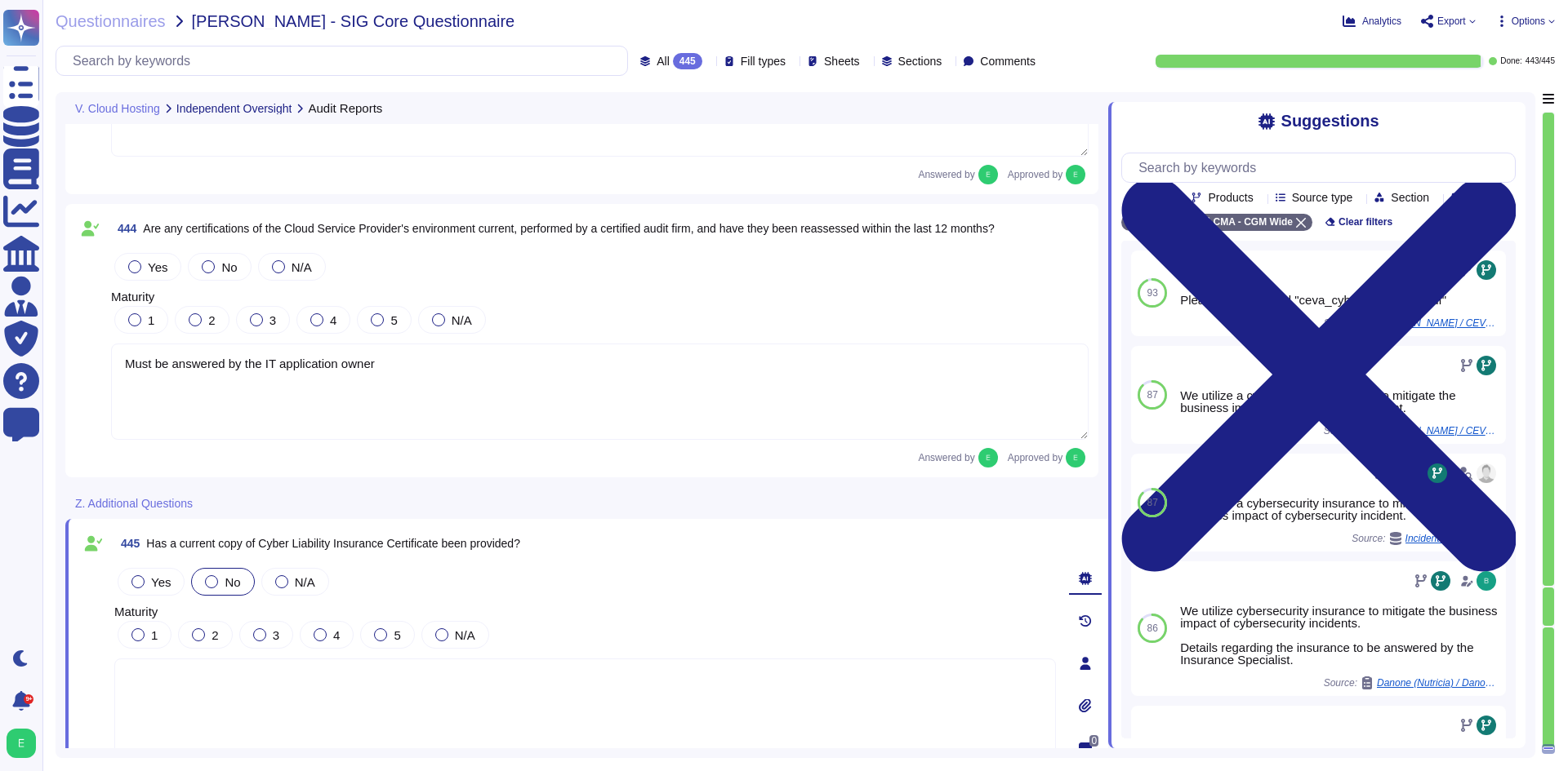
click at [1471, 24] on icon at bounding box center [1472, 21] width 7 height 7
click at [1479, 98] on p "Download" at bounding box center [1508, 121] width 58 height 45
